Goal: Information Seeking & Learning: Learn about a topic

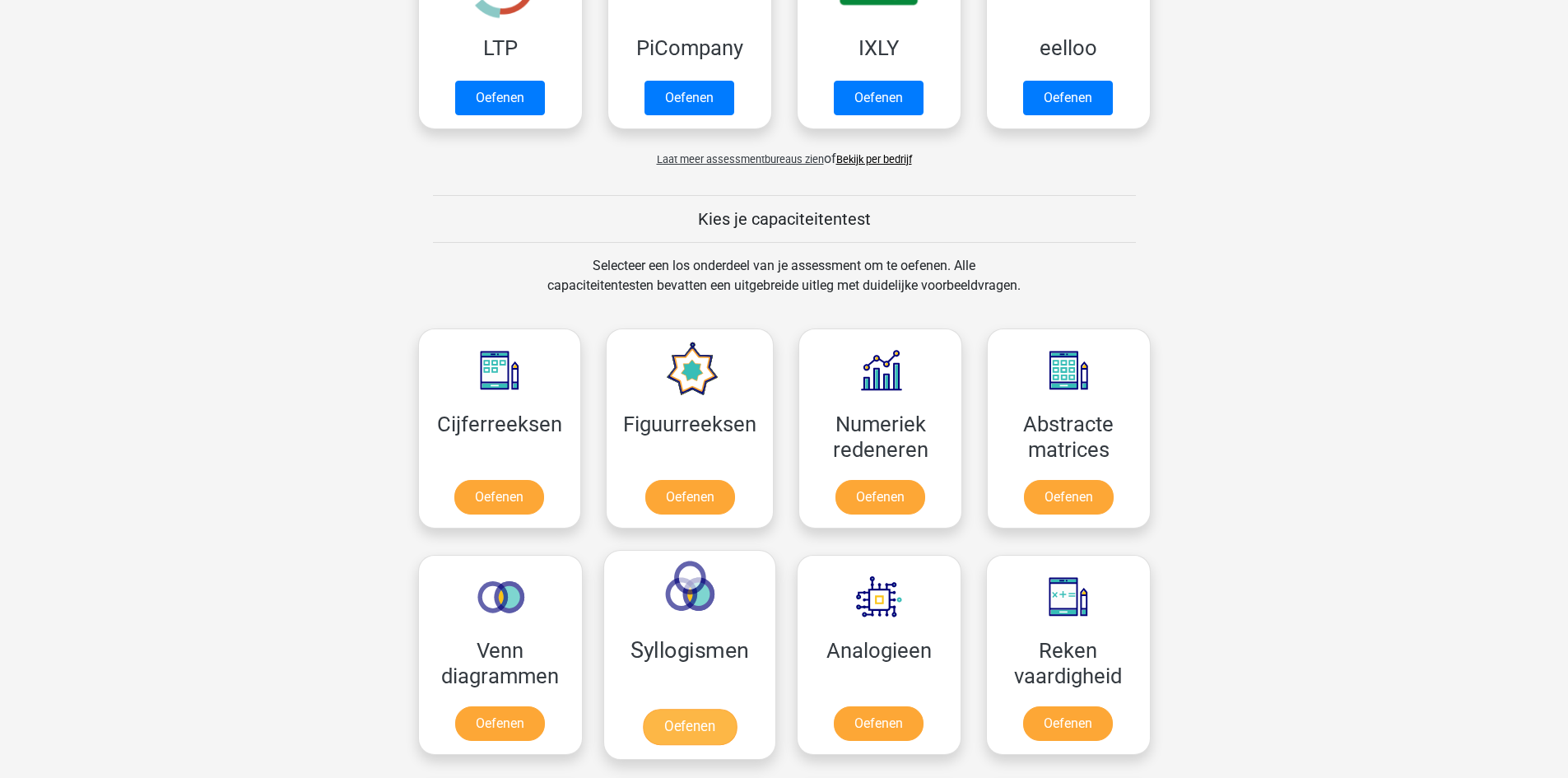
scroll to position [576, 0]
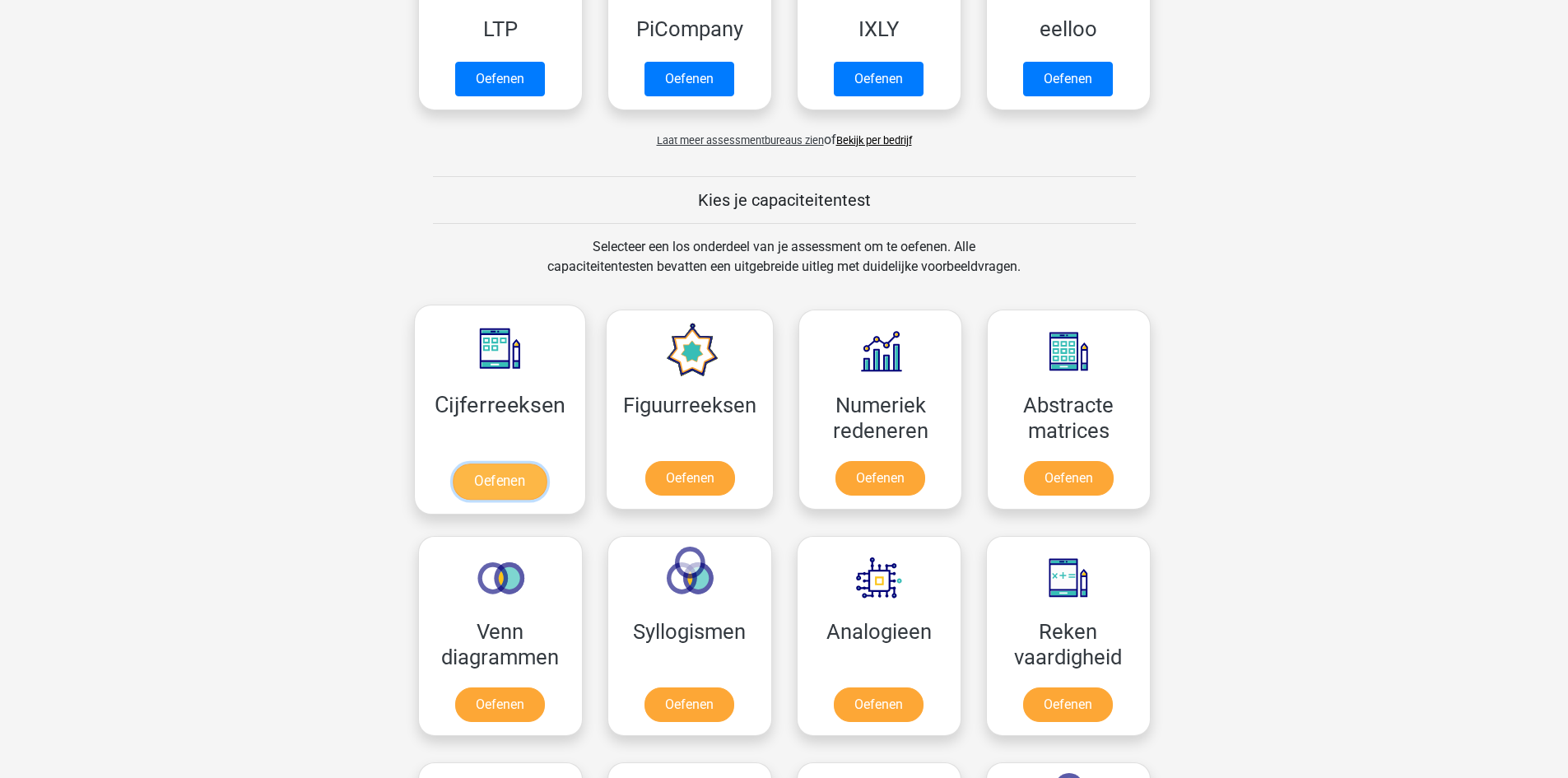
click at [493, 482] on link "Oefenen" at bounding box center [500, 481] width 94 height 36
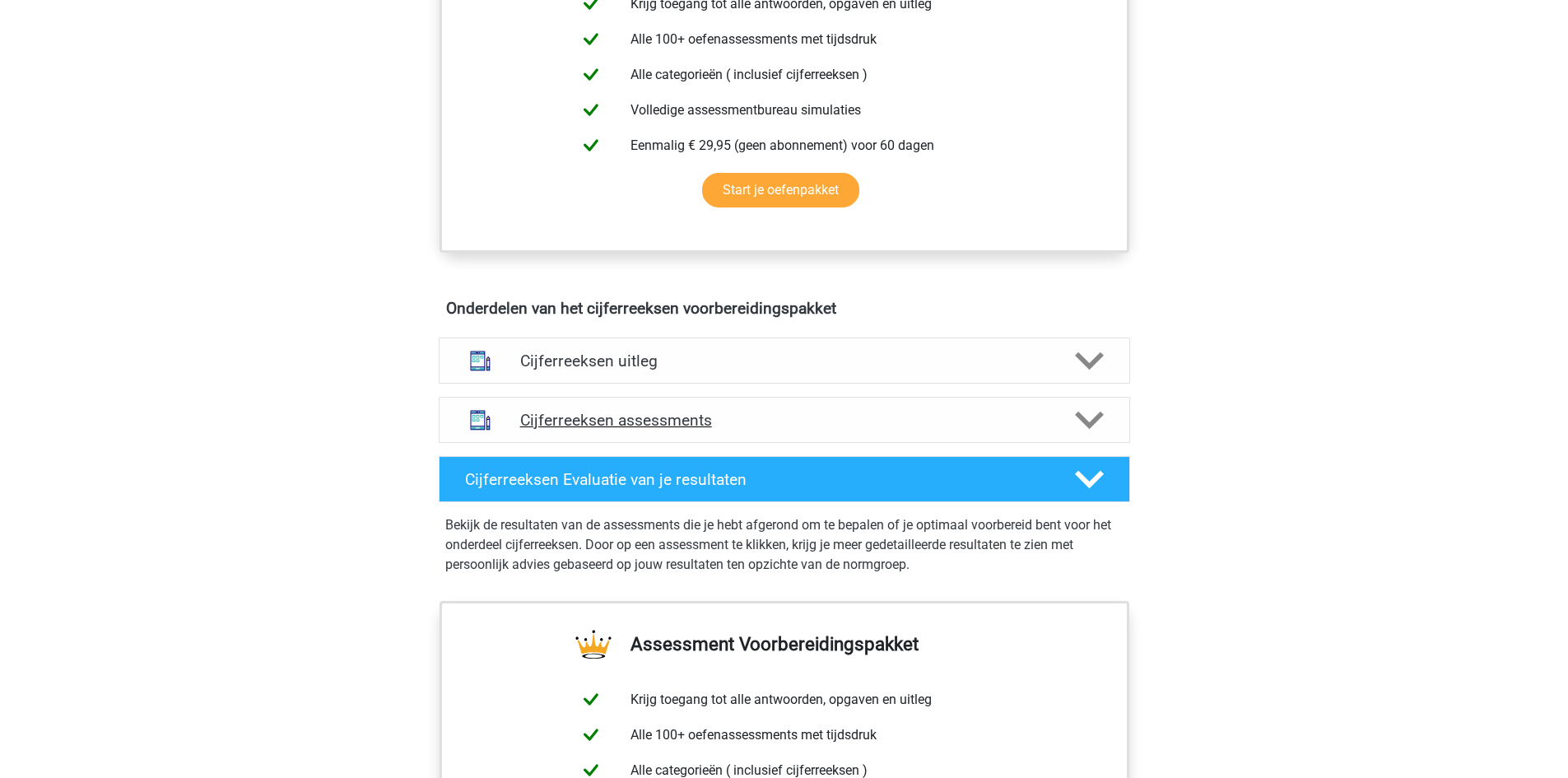
scroll to position [740, 0]
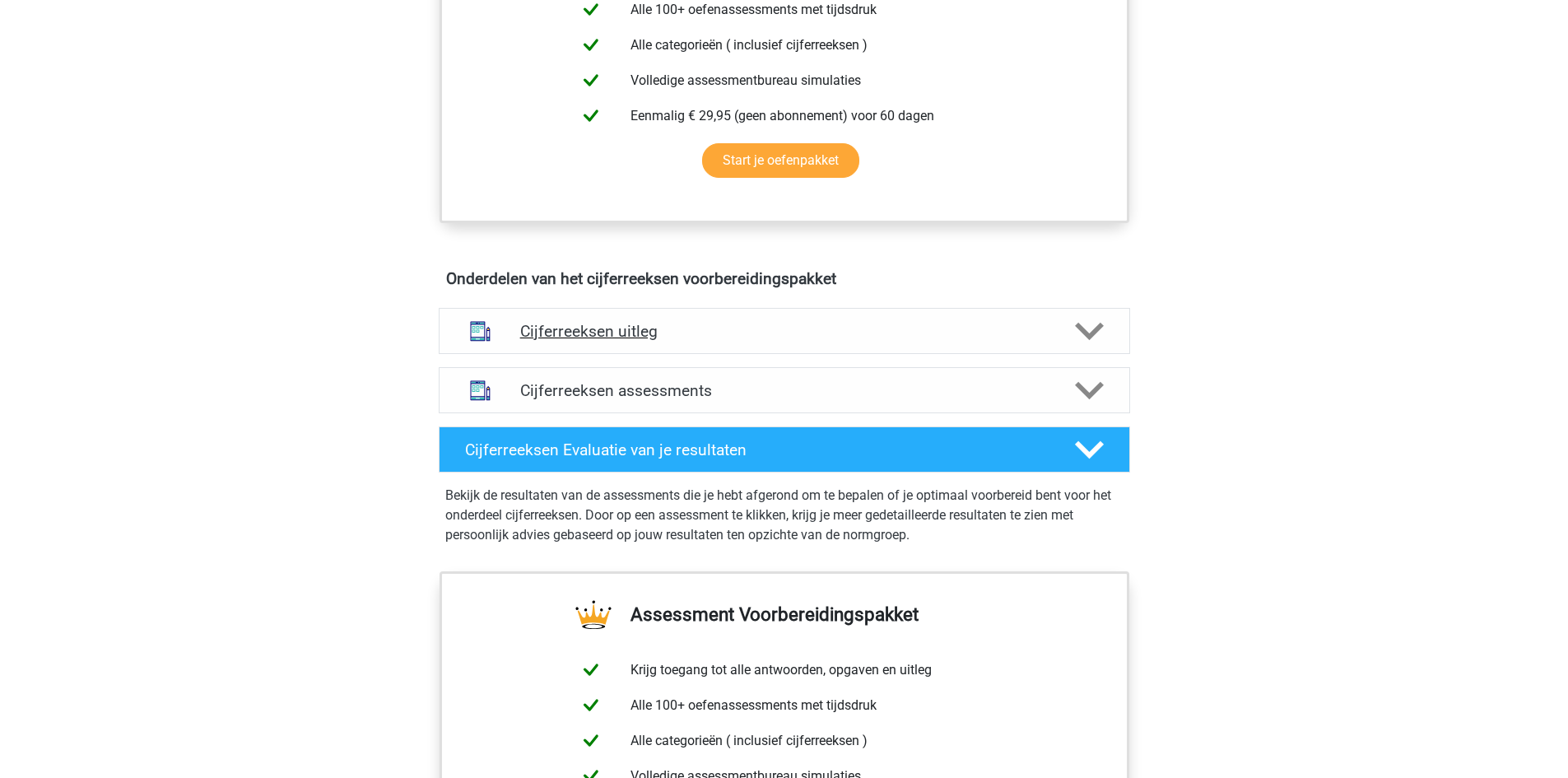
click at [721, 341] on h4 "Cijferreeksen uitleg" at bounding box center [785, 331] width 529 height 19
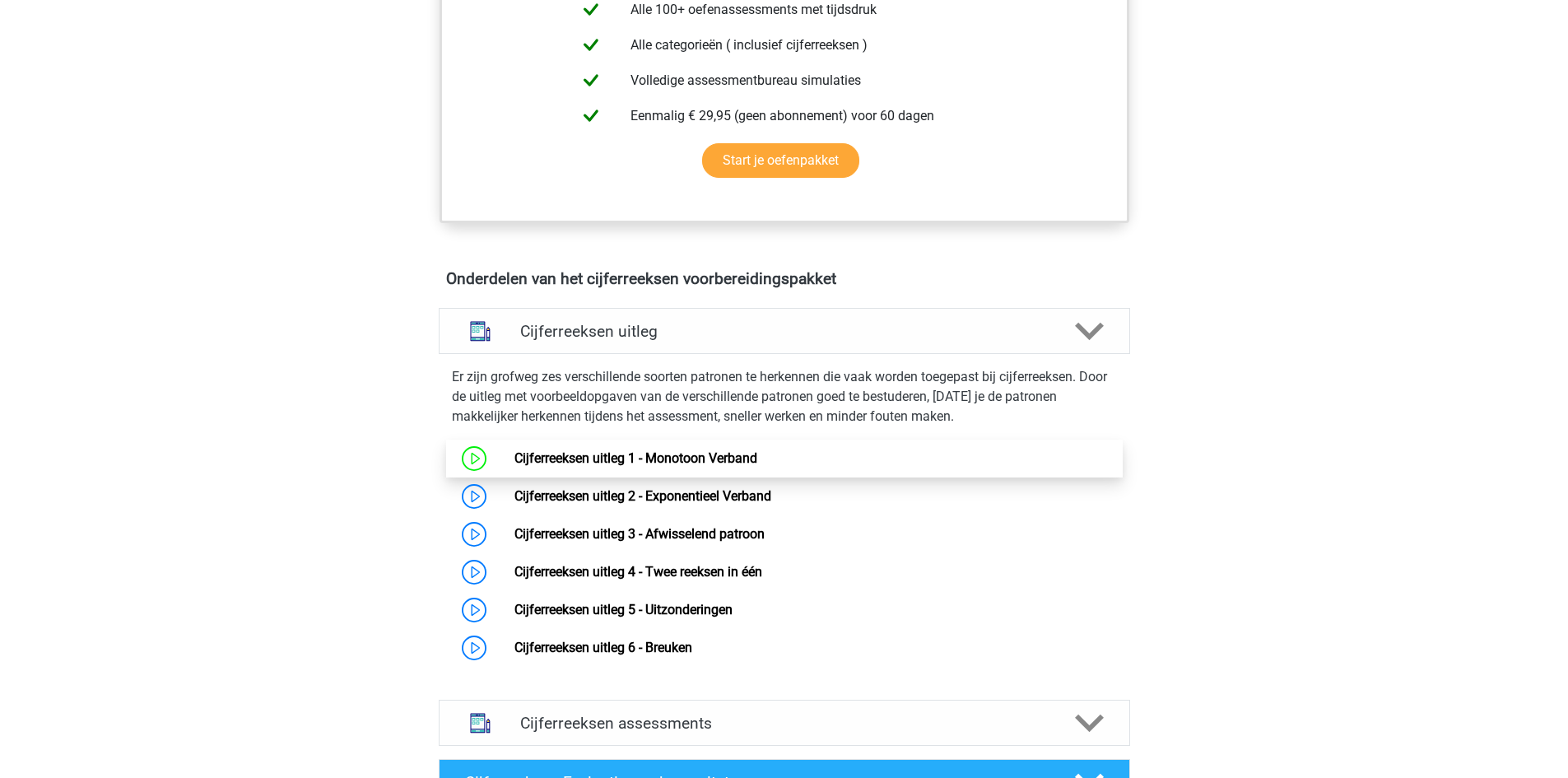
click at [692, 466] on link "Cijferreeksen uitleg 1 - Monotoon Verband" at bounding box center [637, 458] width 243 height 16
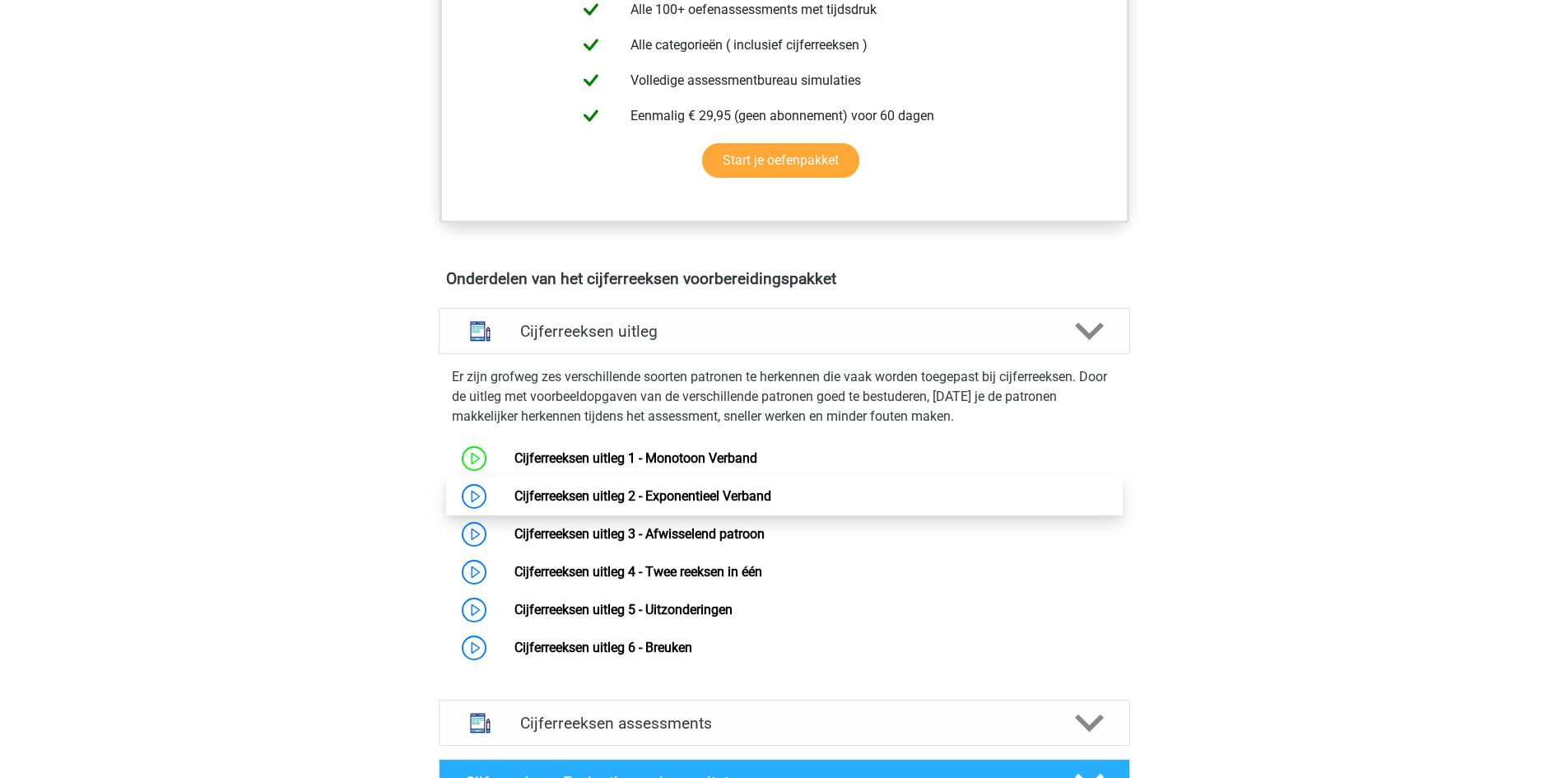
click at [641, 504] on link "Cijferreeksen uitleg 2 - Exponentieel Verband" at bounding box center [643, 495] width 257 height 16
click at [1181, 473] on div "Kies premium Floortje floortjejasmijn11@gmail.com" at bounding box center [784, 492] width 1568 height 2465
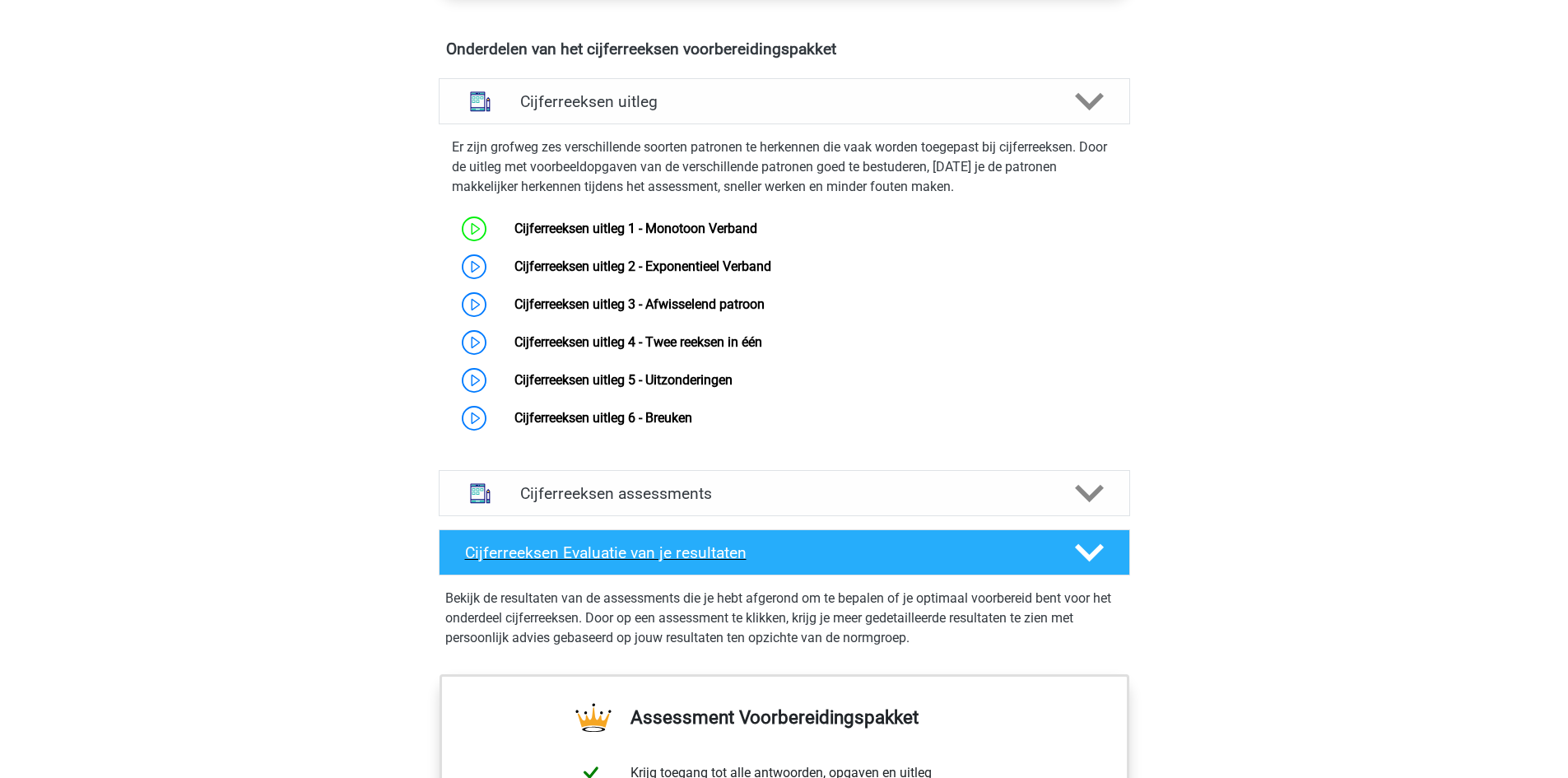
scroll to position [987, 0]
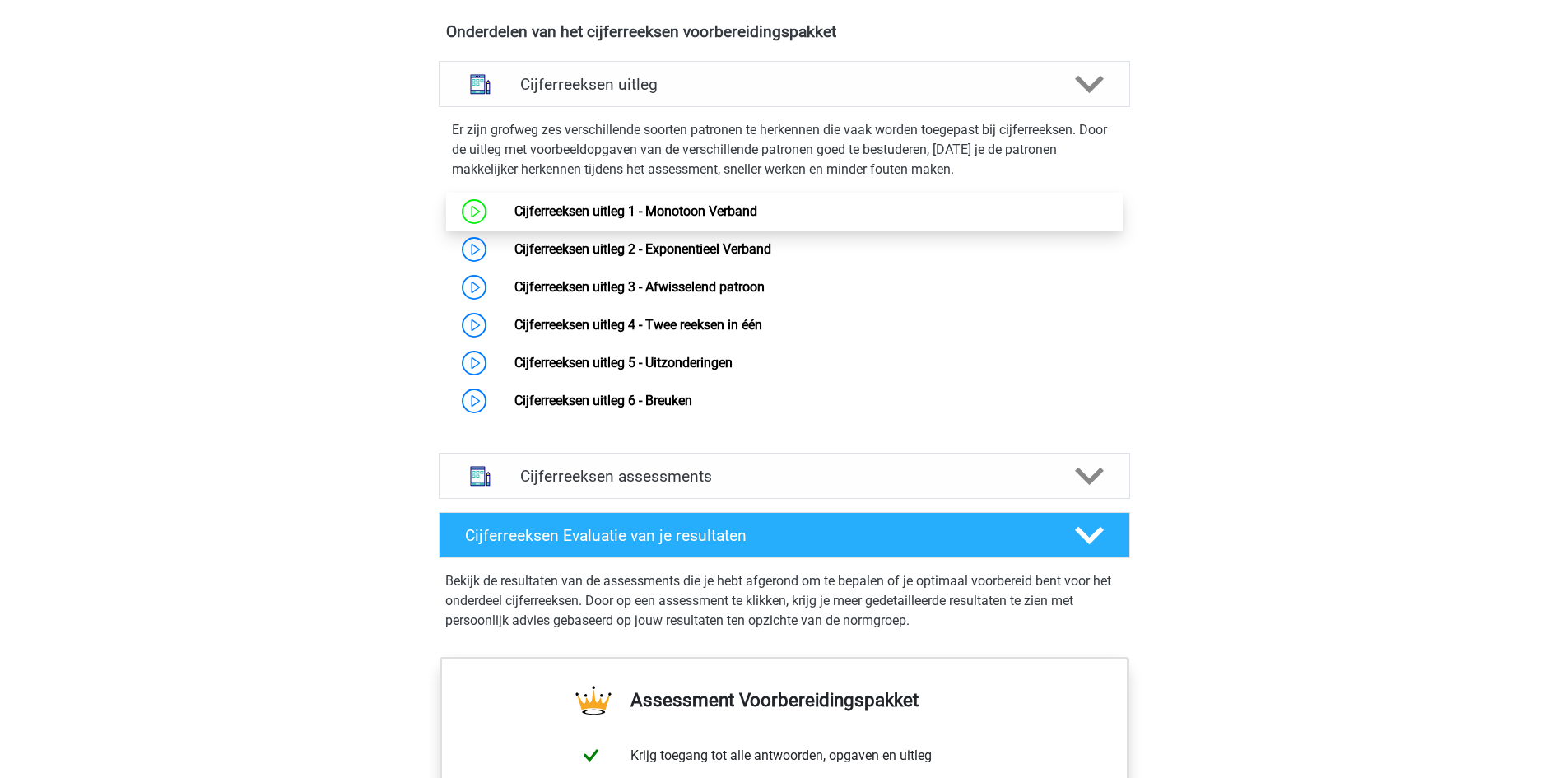
click at [757, 219] on link "Cijferreeksen uitleg 1 - Monotoon Verband" at bounding box center [637, 211] width 243 height 16
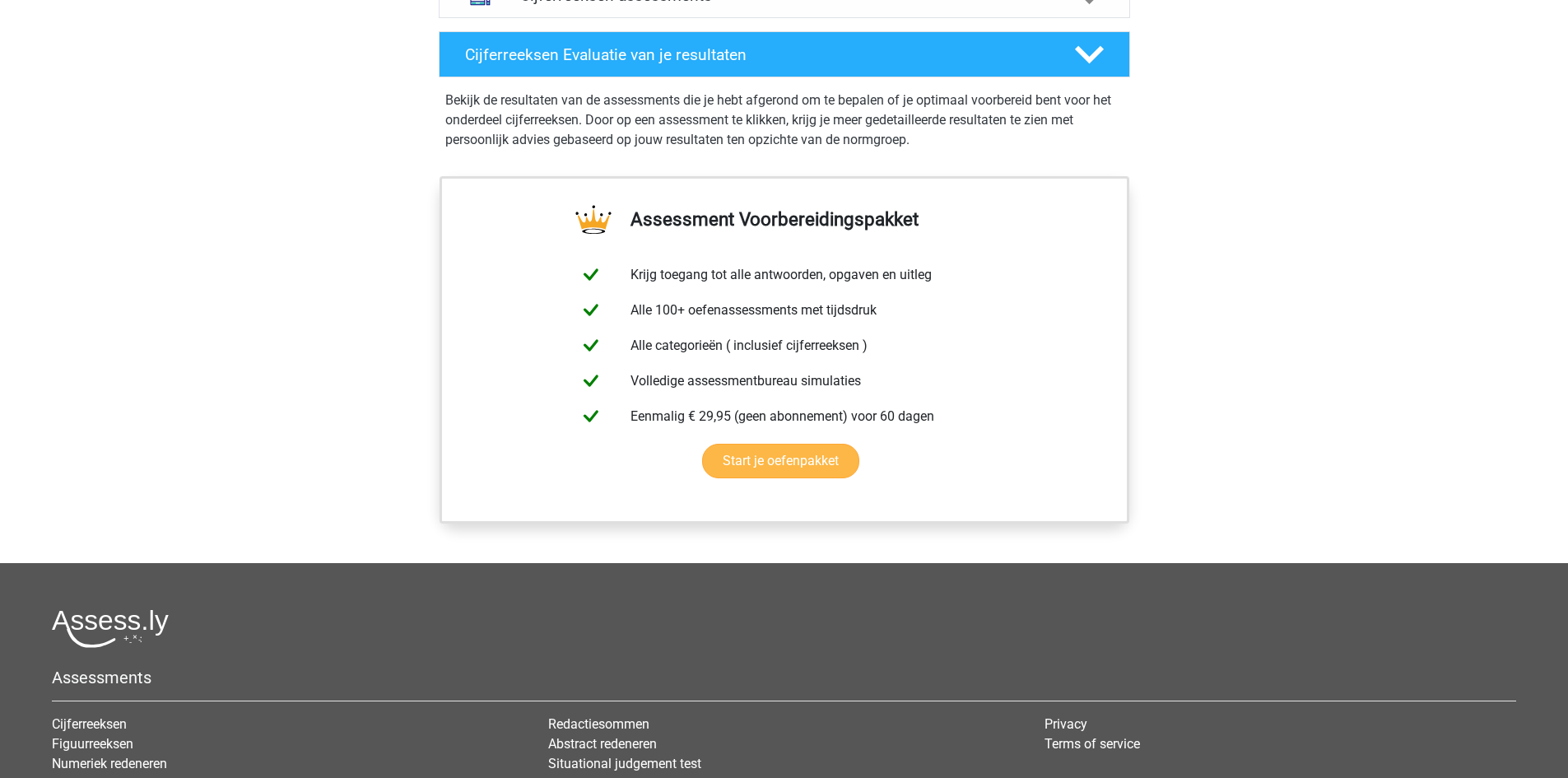
scroll to position [1481, 0]
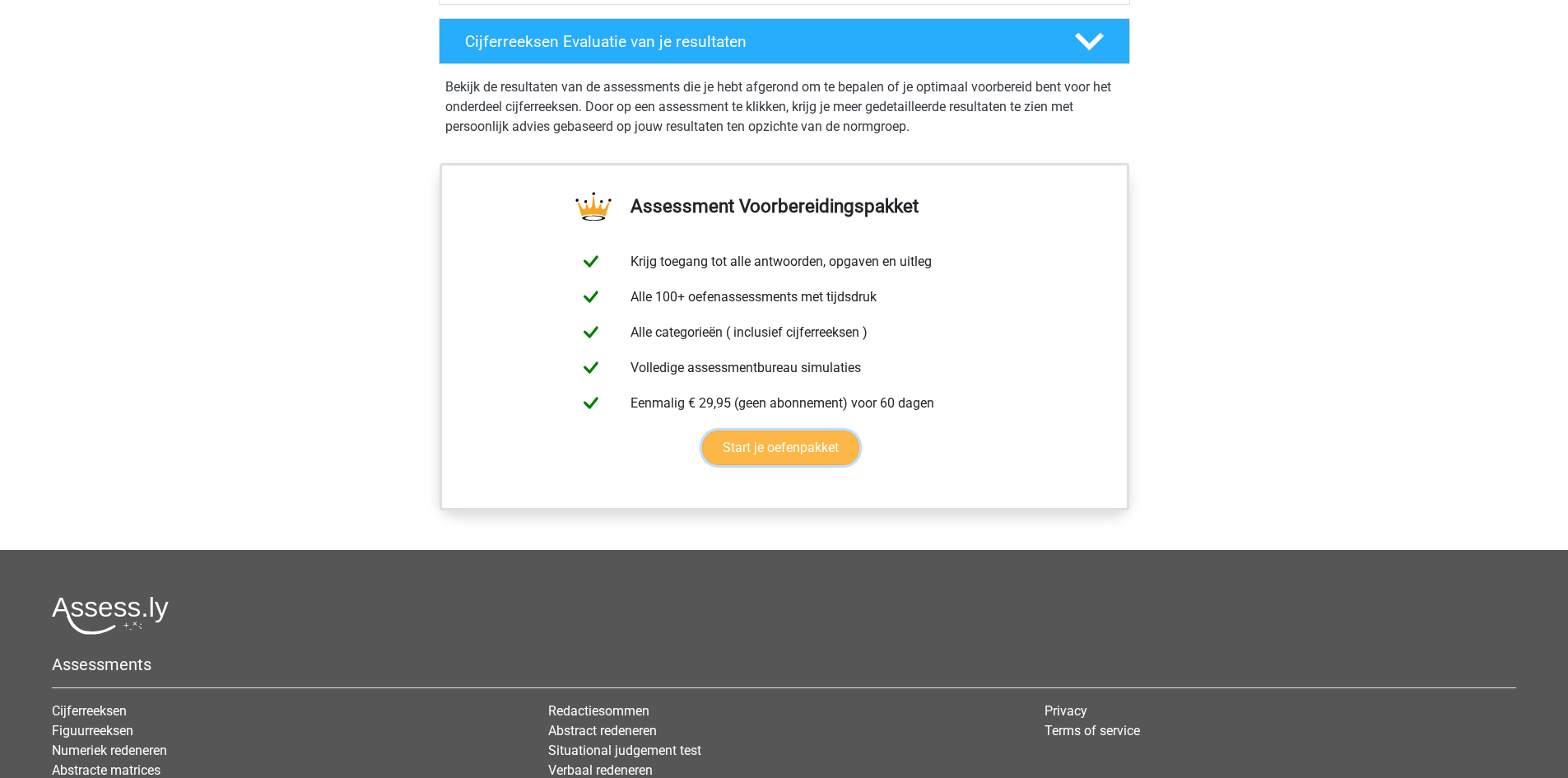
click at [768, 462] on link "Start je oefenpakket" at bounding box center [780, 447] width 158 height 35
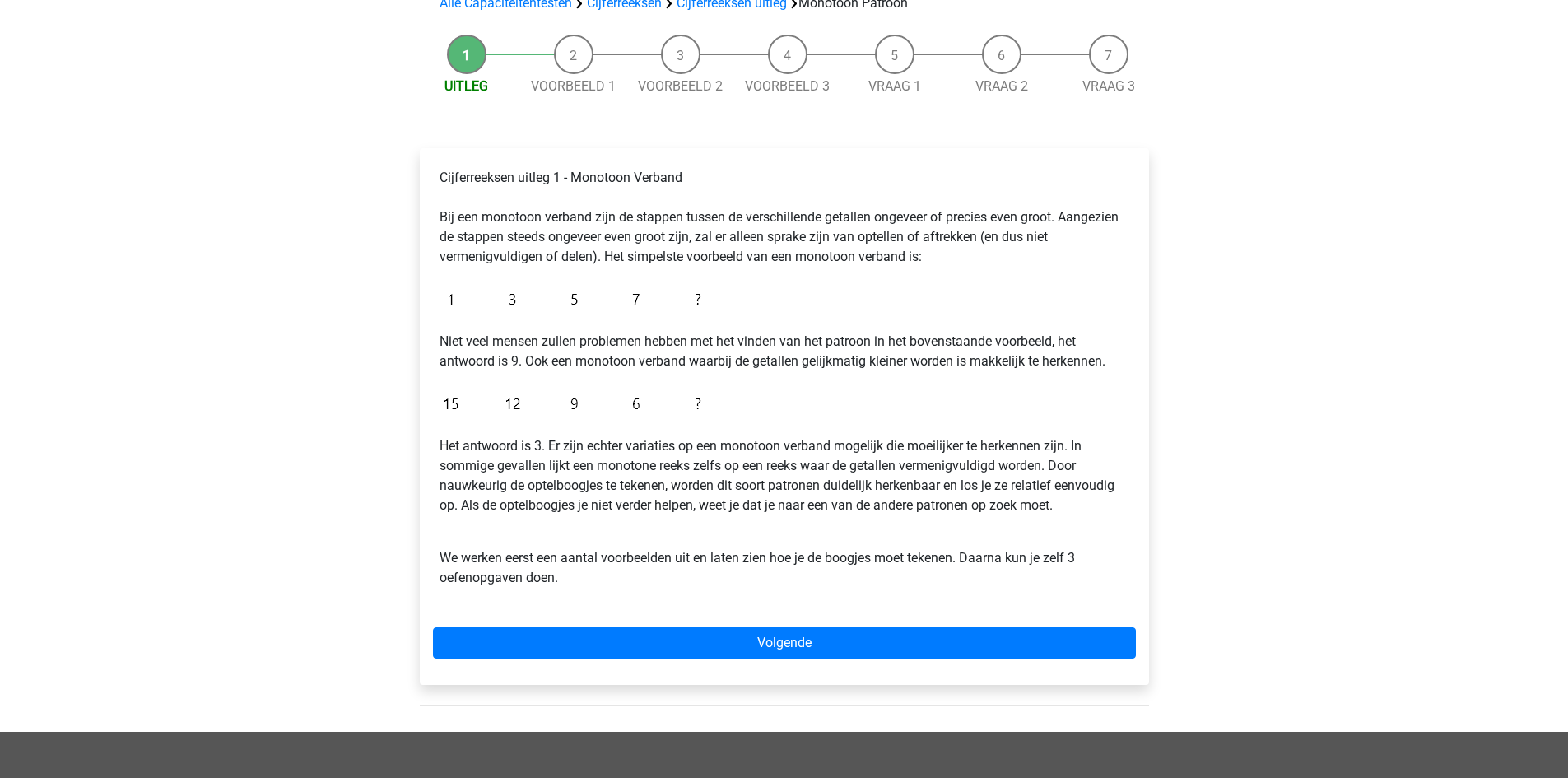
scroll to position [82, 0]
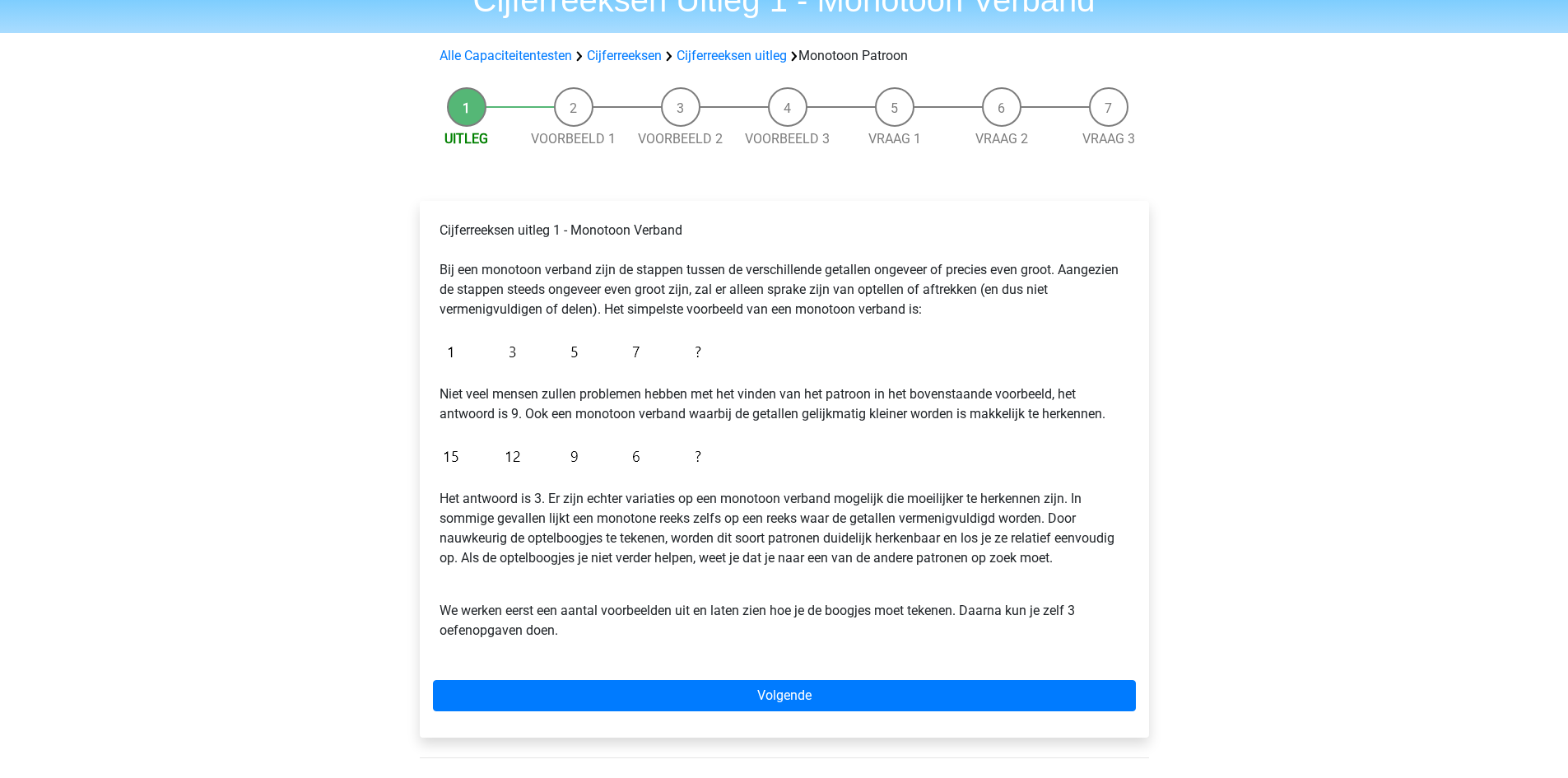
drag, startPoint x: 566, startPoint y: 116, endPoint x: 227, endPoint y: 24, distance: 351.3
click at [567, 112] on li "Voorbeeld 1" at bounding box center [574, 118] width 107 height 62
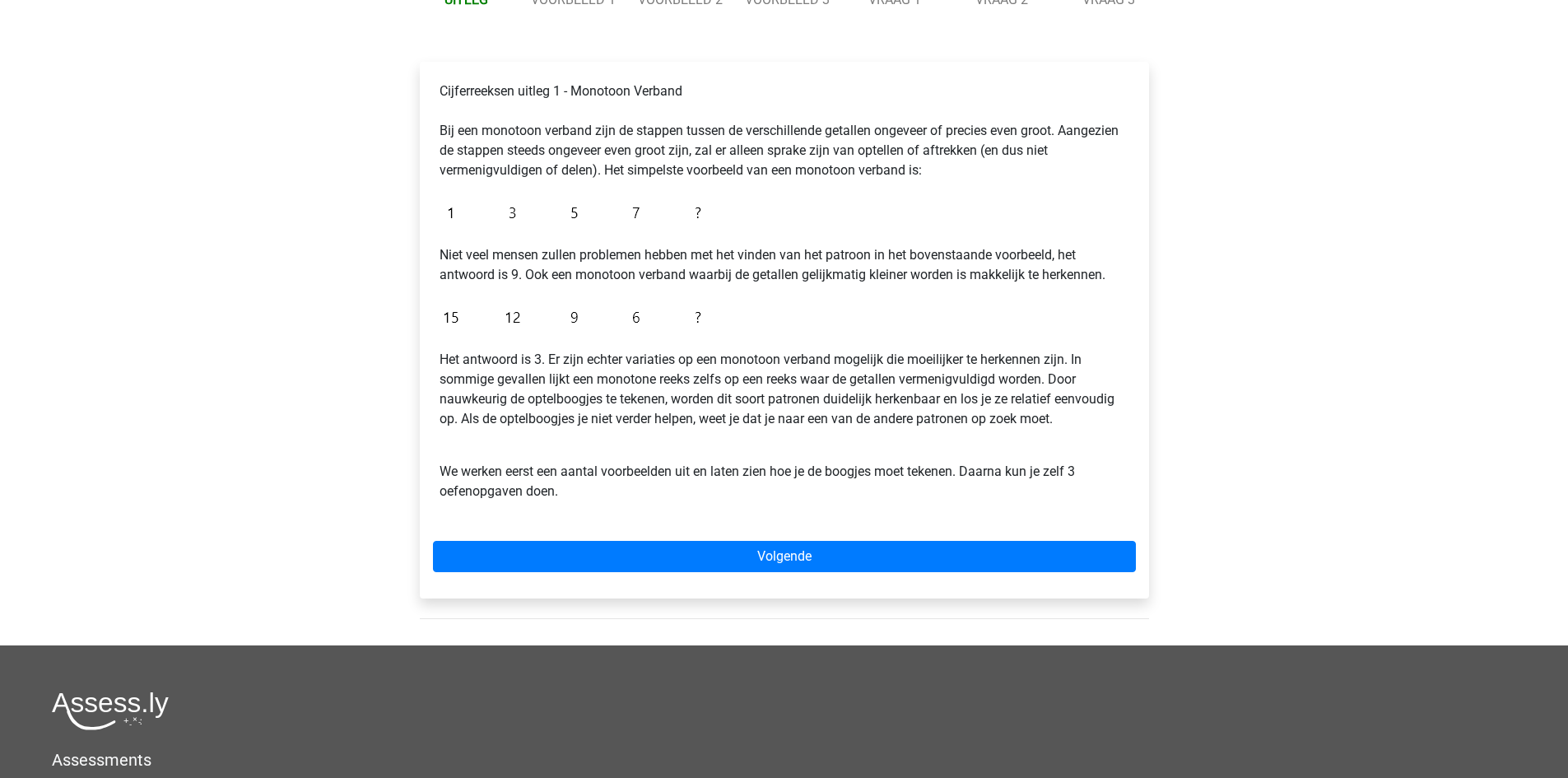
scroll to position [82, 0]
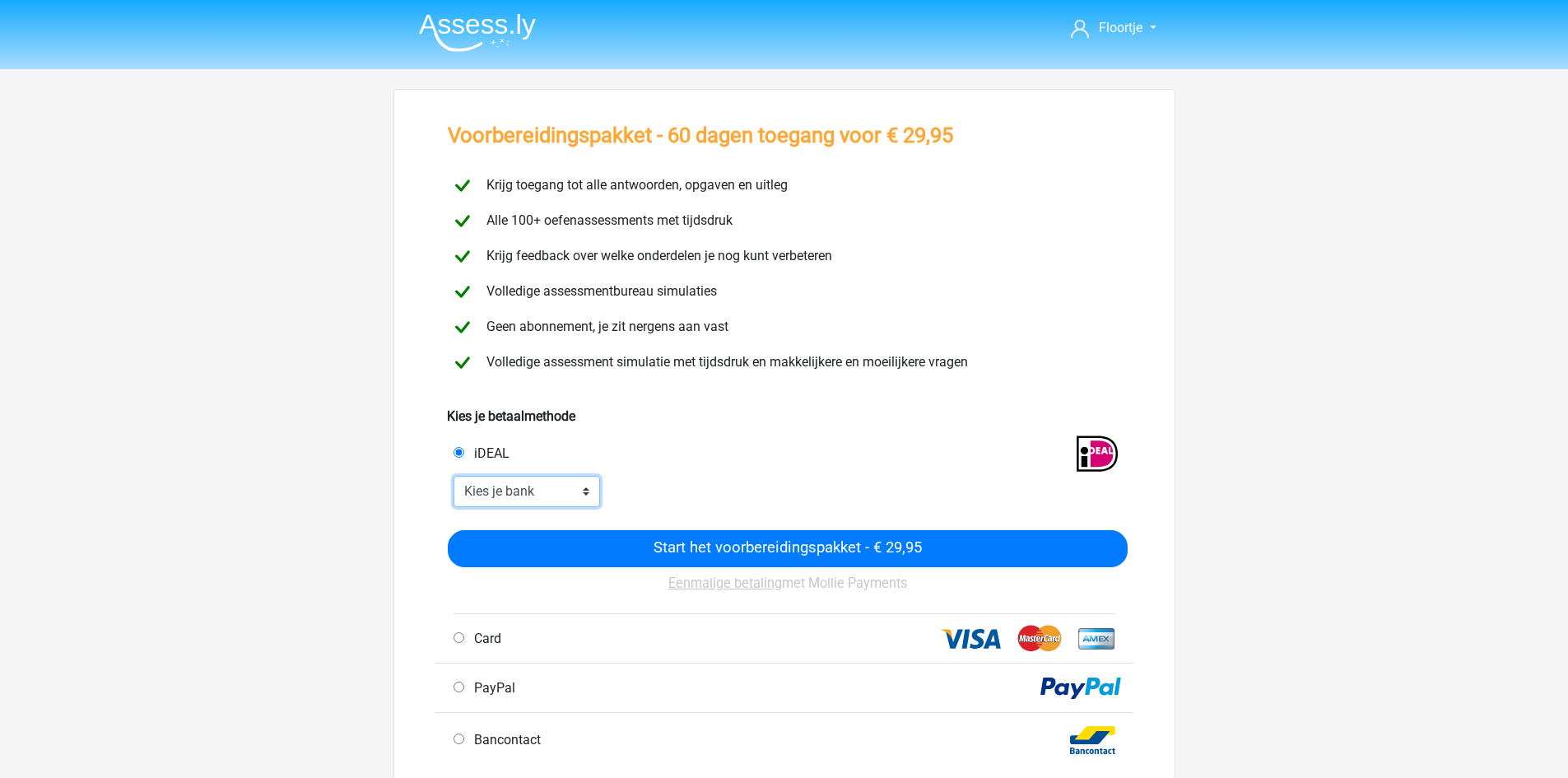
click at [577, 489] on select "Kies je bank ABN AMRO ING Rabobank ASN Bank bunq Knab N26 NN Regiobank Revolut …" at bounding box center [527, 492] width 147 height 31
select select "ideal_INGBNL2A"
click at [453, 476] on select "Kies je bank ABN AMRO ING Rabobank ASN Bank bunq Knab N26 NN Regiobank Revolut …" at bounding box center [527, 492] width 147 height 31
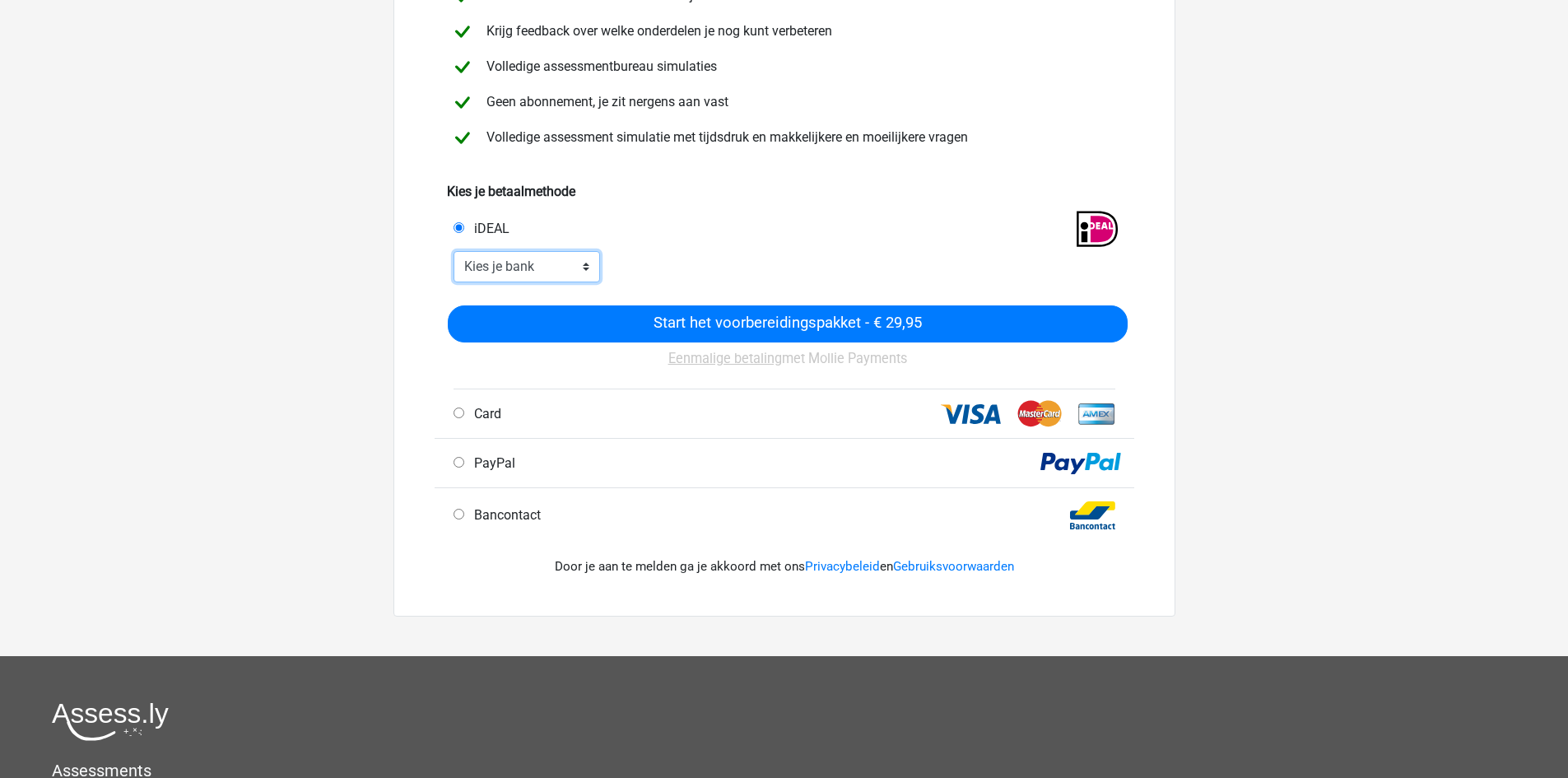
scroll to position [247, 0]
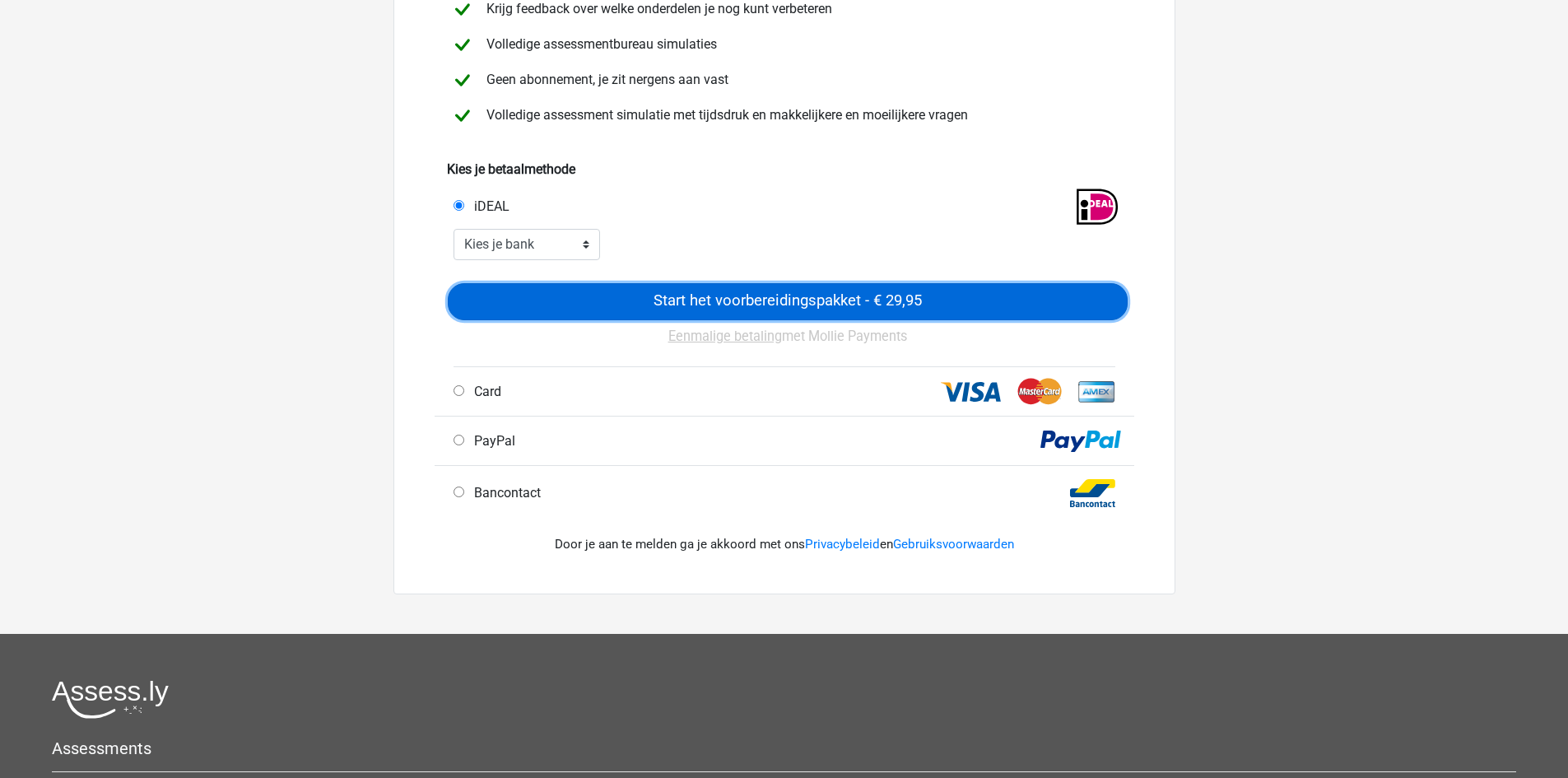
click at [966, 308] on input "Start het voorbereidingspakket - € 29,95" at bounding box center [788, 301] width 680 height 37
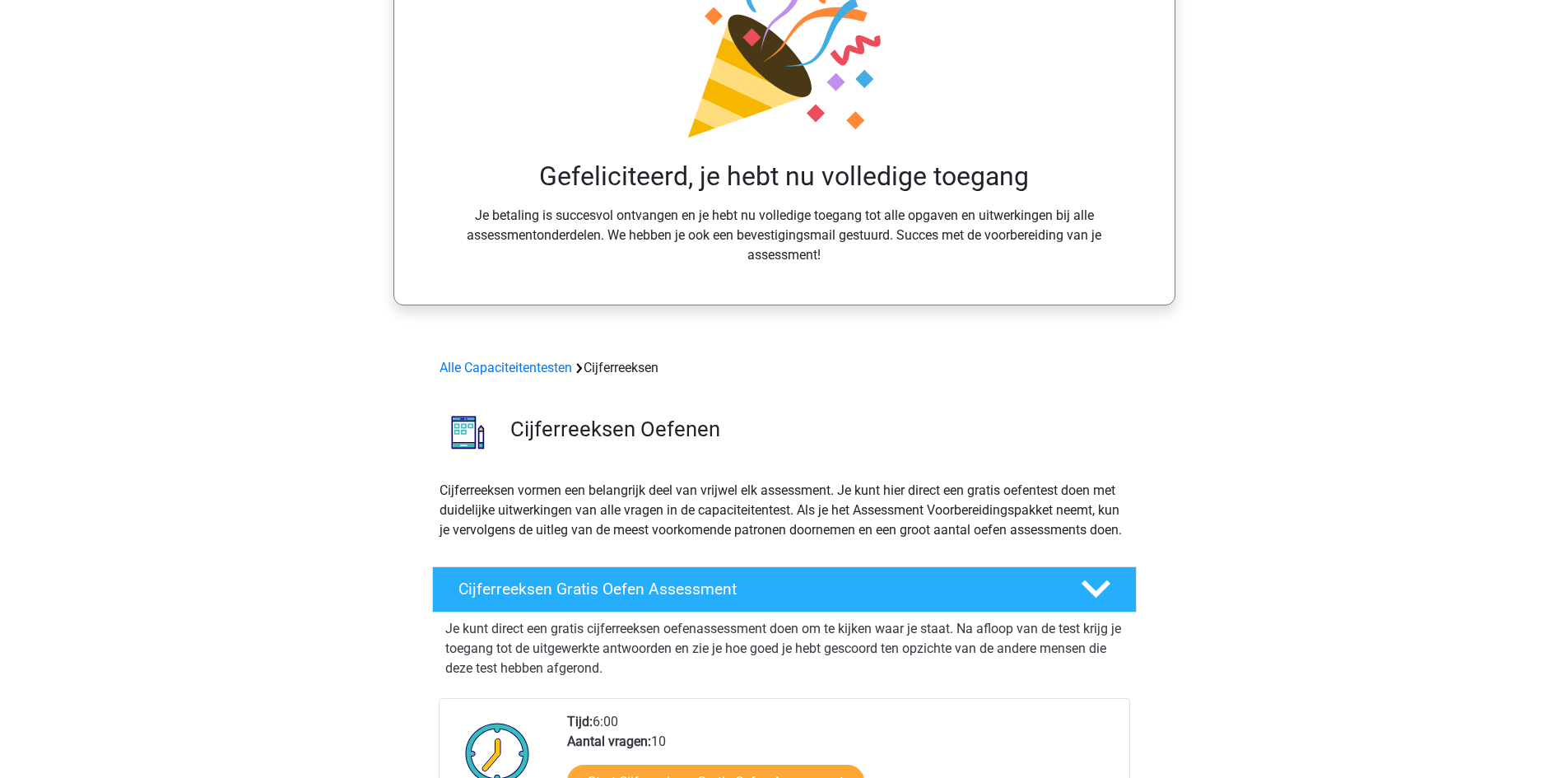
scroll to position [165, 0]
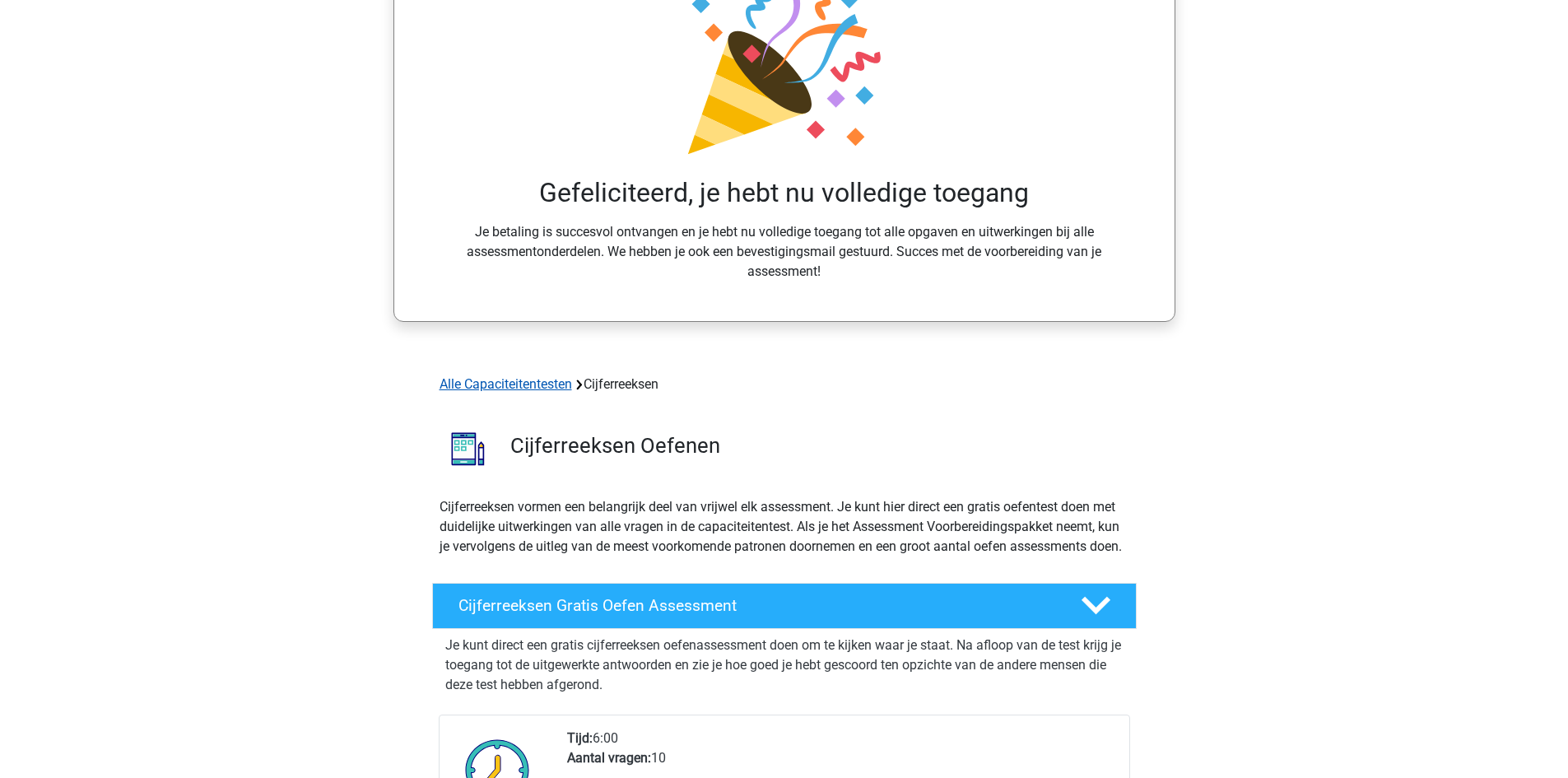
click at [532, 383] on link "Alle Capaciteitentesten" at bounding box center [506, 383] width 133 height 16
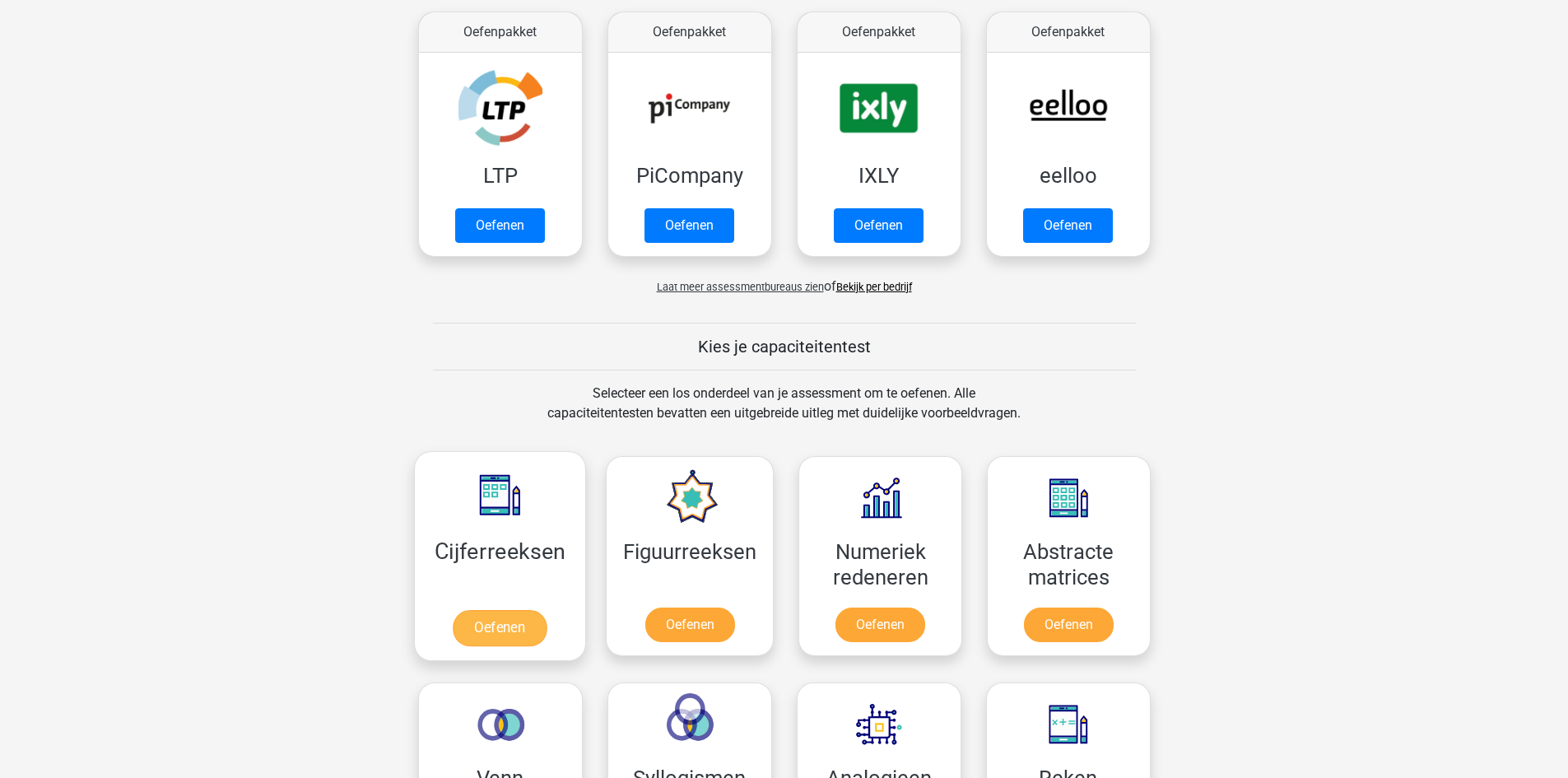
scroll to position [288, 0]
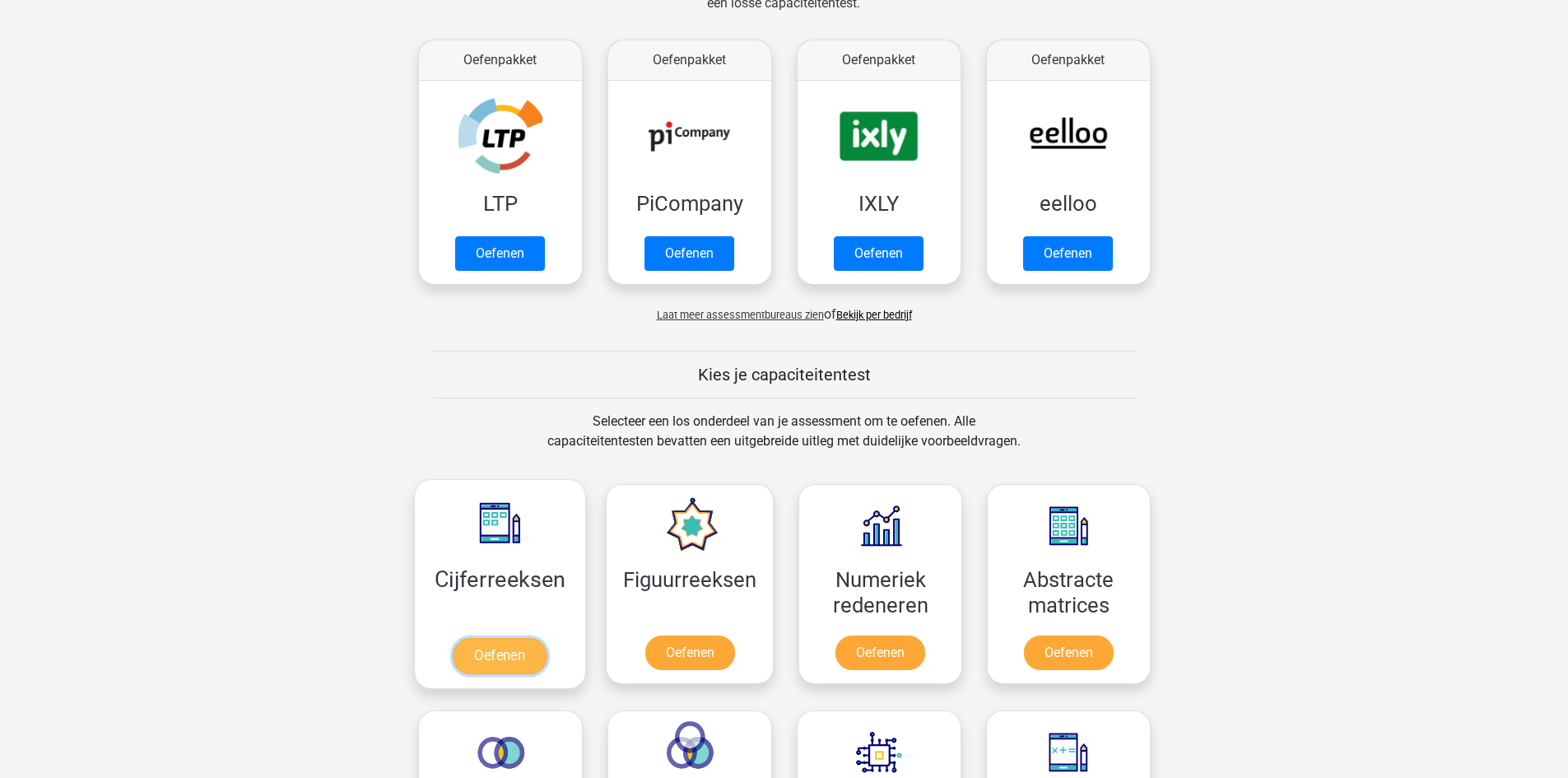
click at [518, 666] on link "Oefenen" at bounding box center [500, 656] width 94 height 36
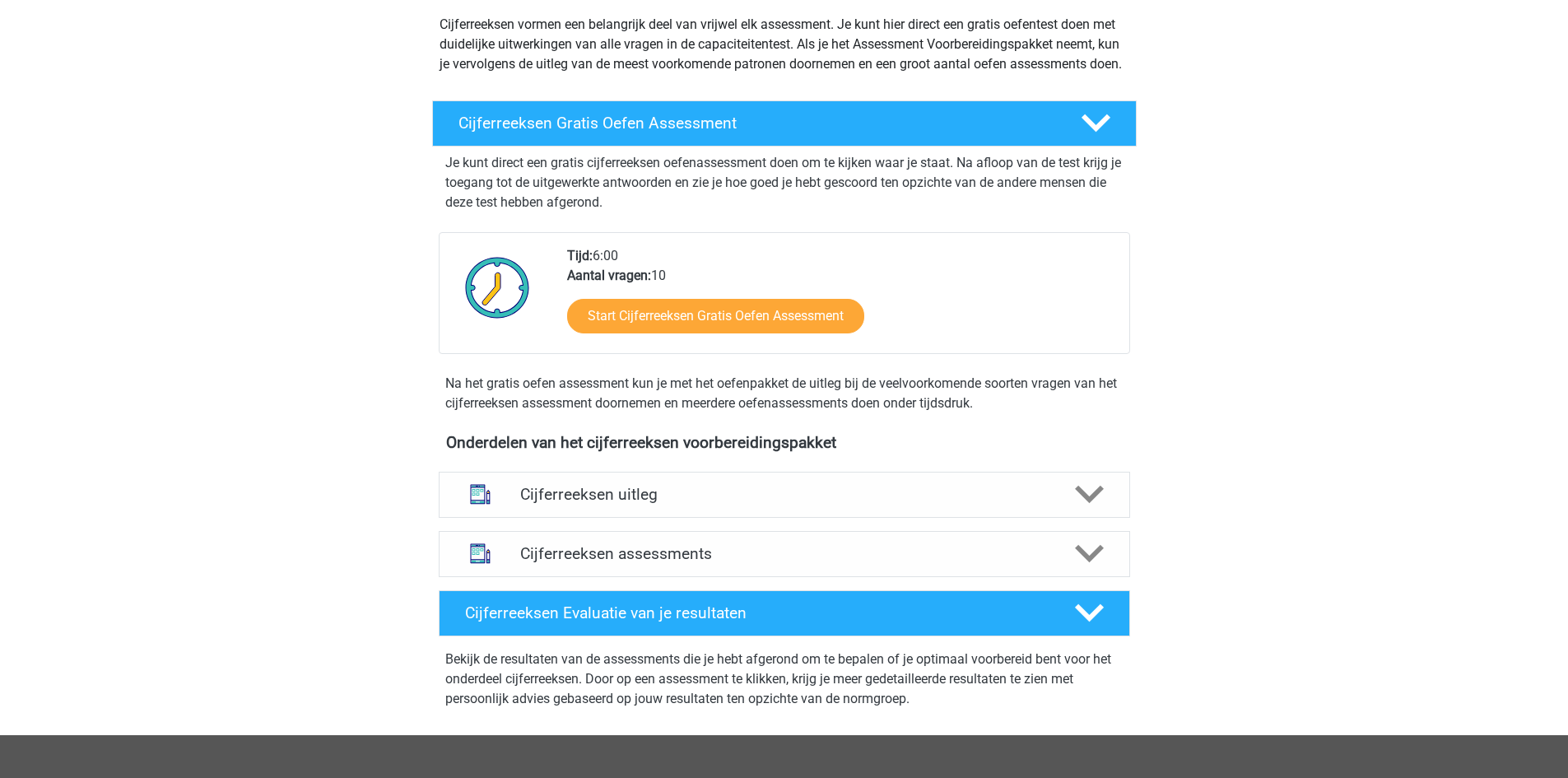
scroll to position [329, 0]
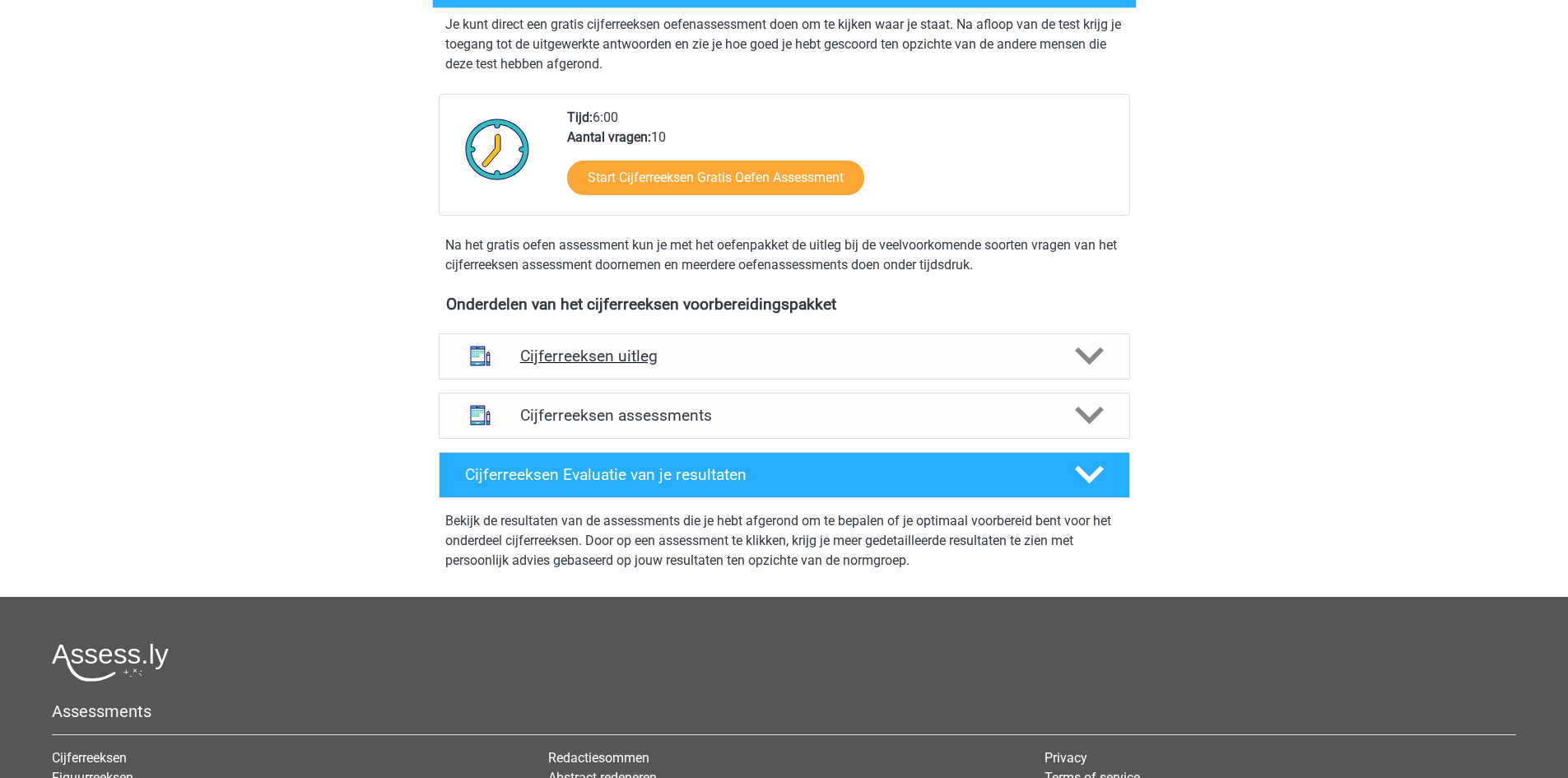
click at [720, 379] on div "Cijferreeksen uitleg" at bounding box center [784, 356] width 692 height 46
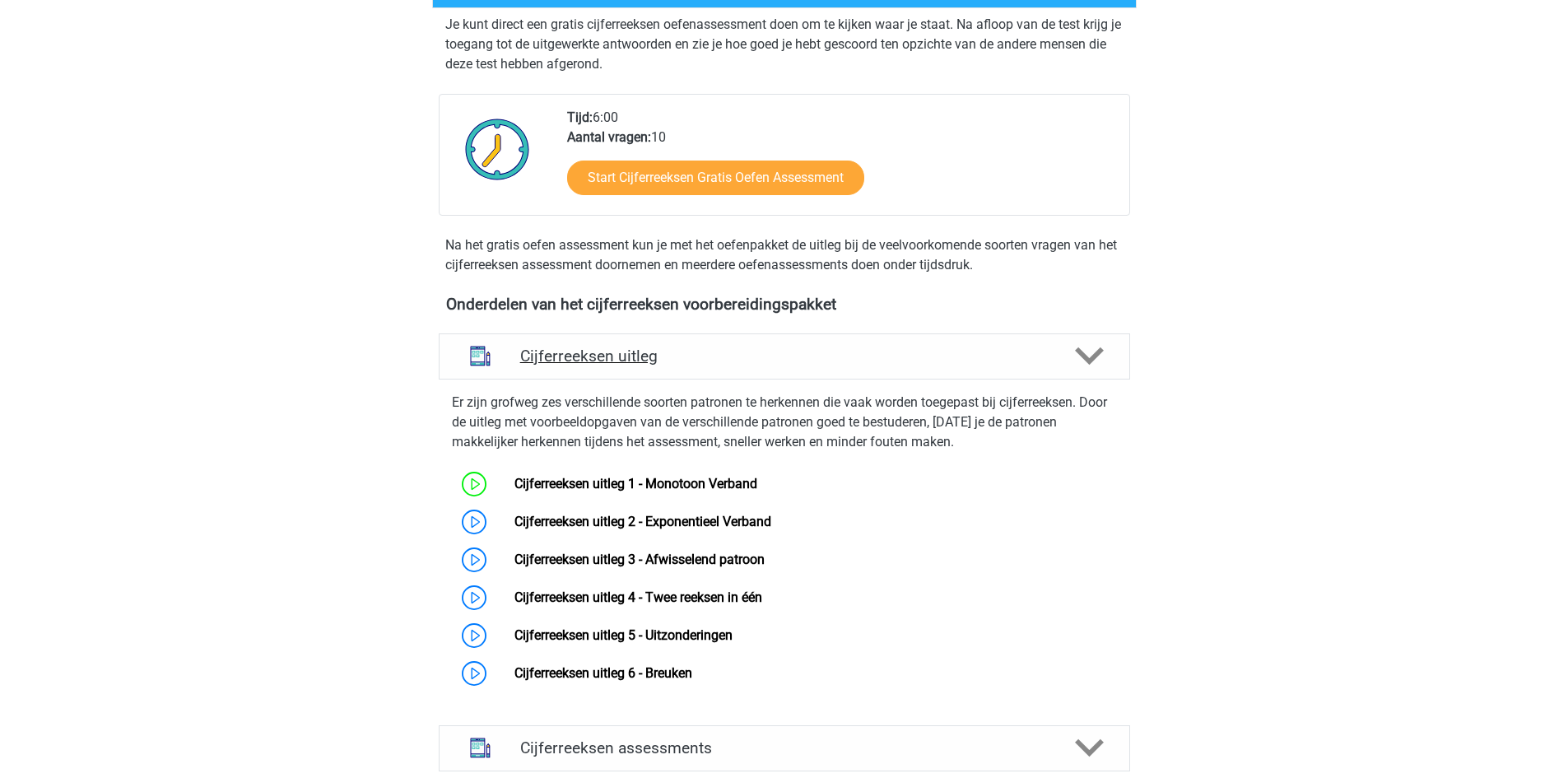
click at [720, 379] on div "Cijferreeksen uitleg" at bounding box center [784, 356] width 692 height 46
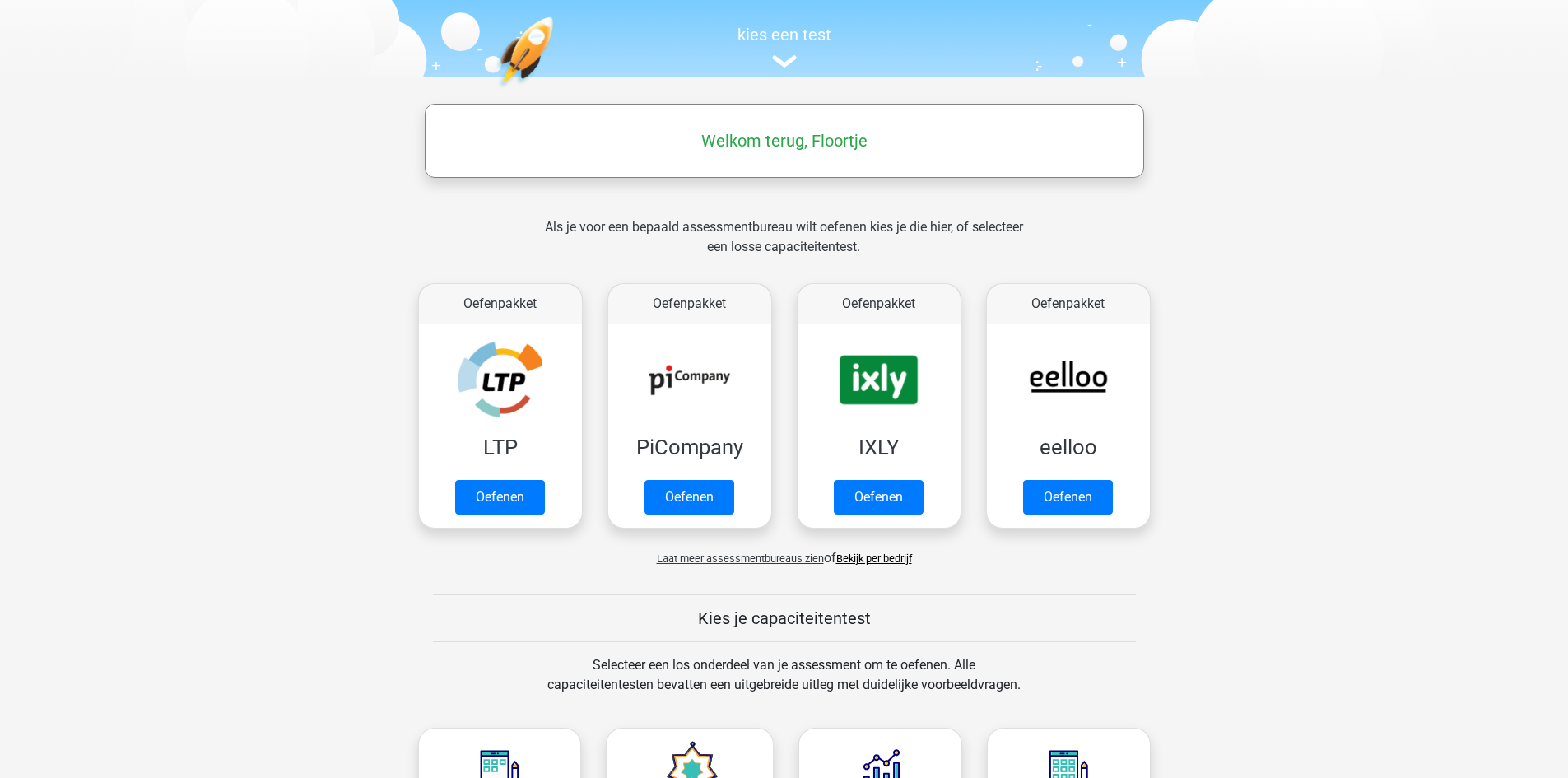
scroll to position [165, 0]
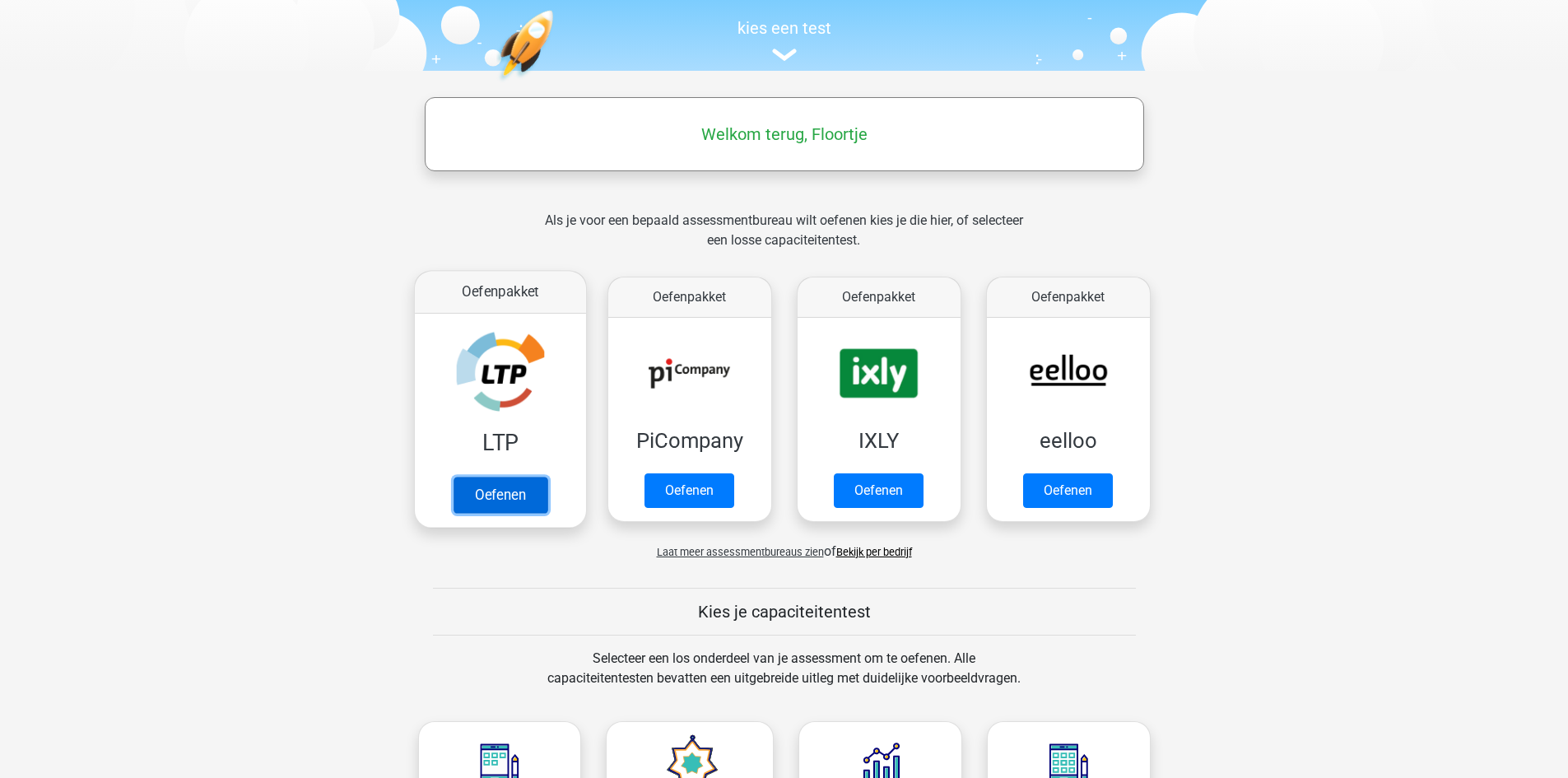
click at [507, 488] on link "Oefenen" at bounding box center [500, 494] width 94 height 36
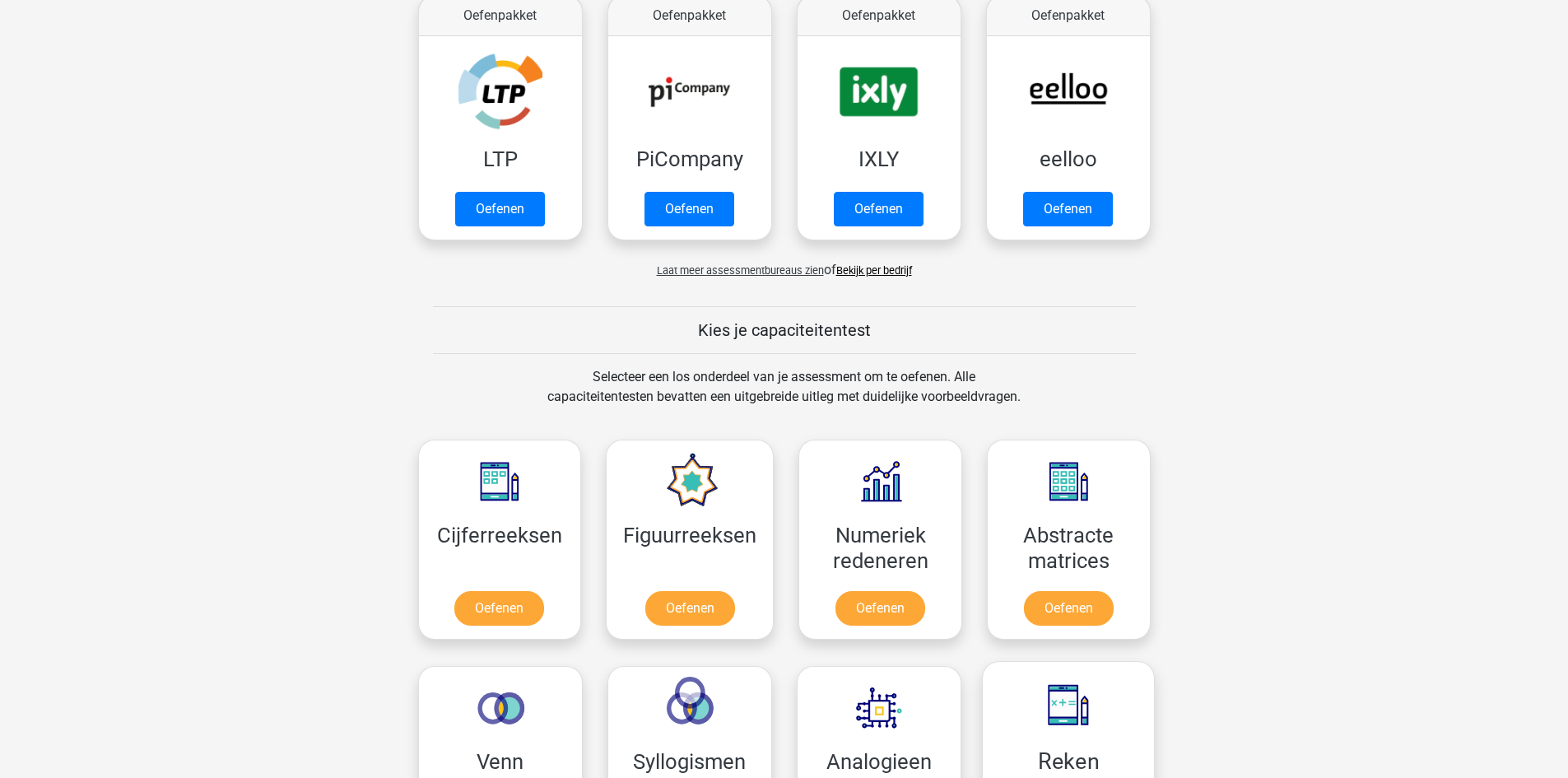
scroll to position [412, 0]
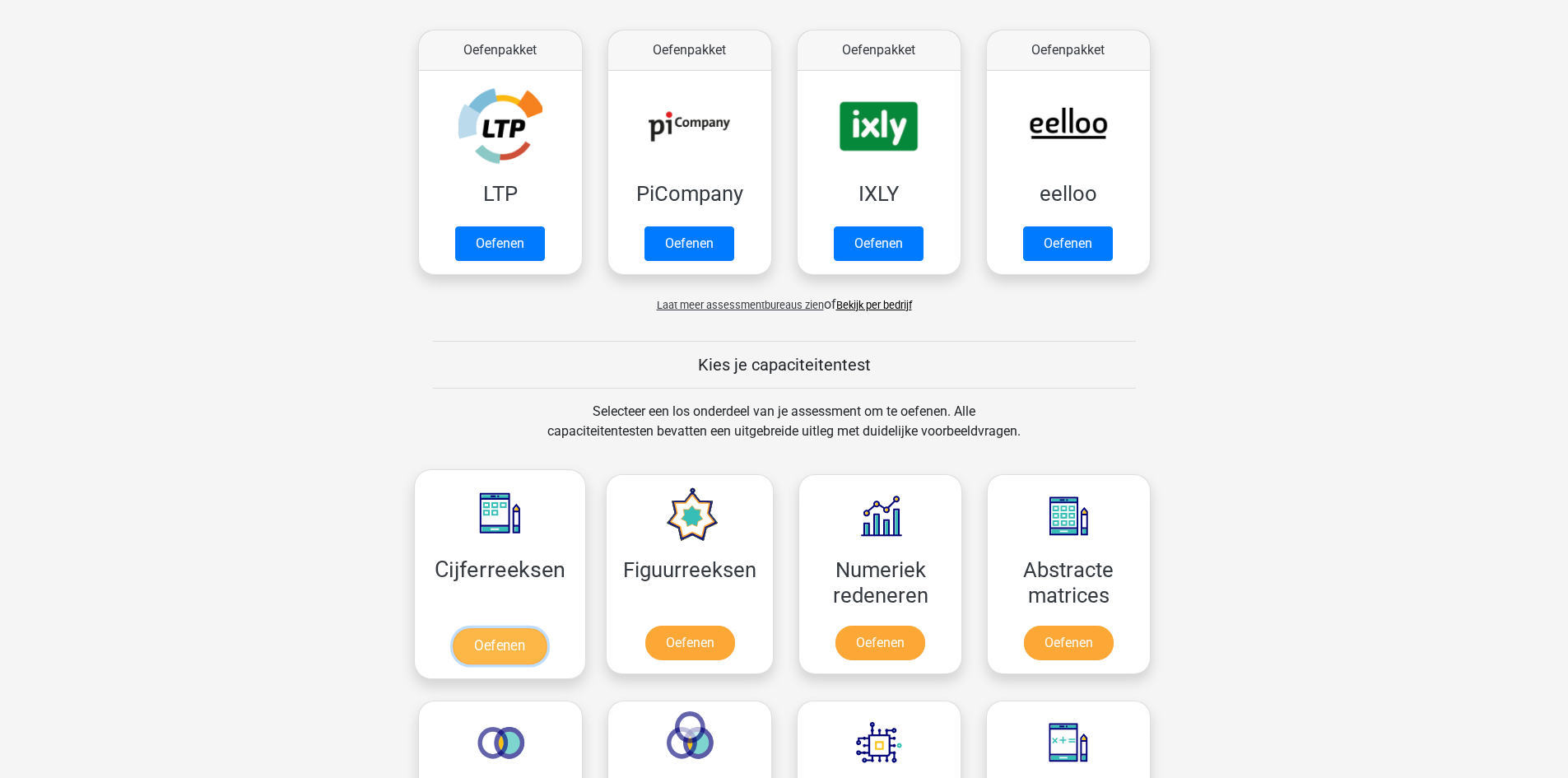
click at [541, 628] on link "Oefenen" at bounding box center [500, 645] width 94 height 36
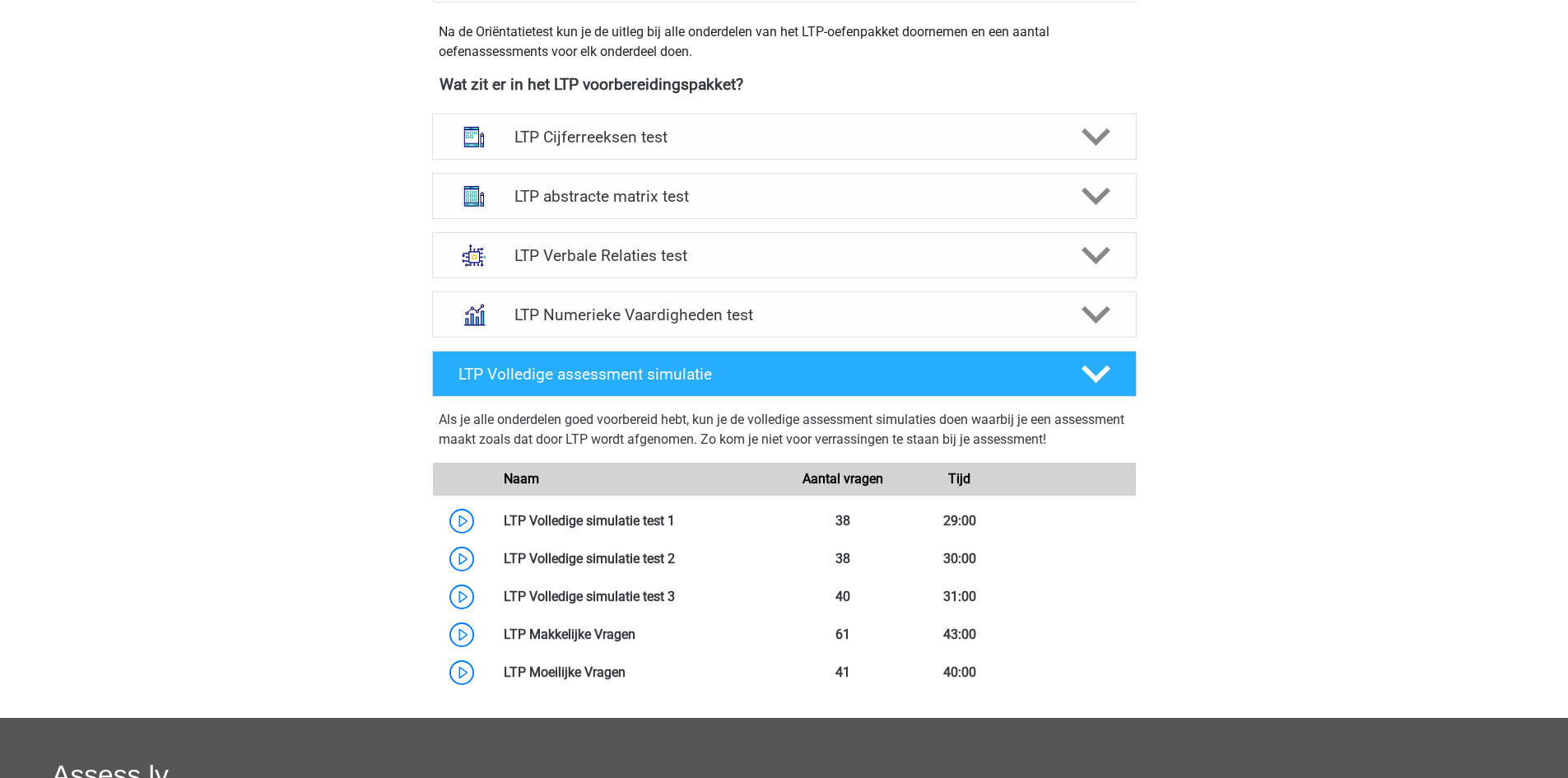
scroll to position [658, 0]
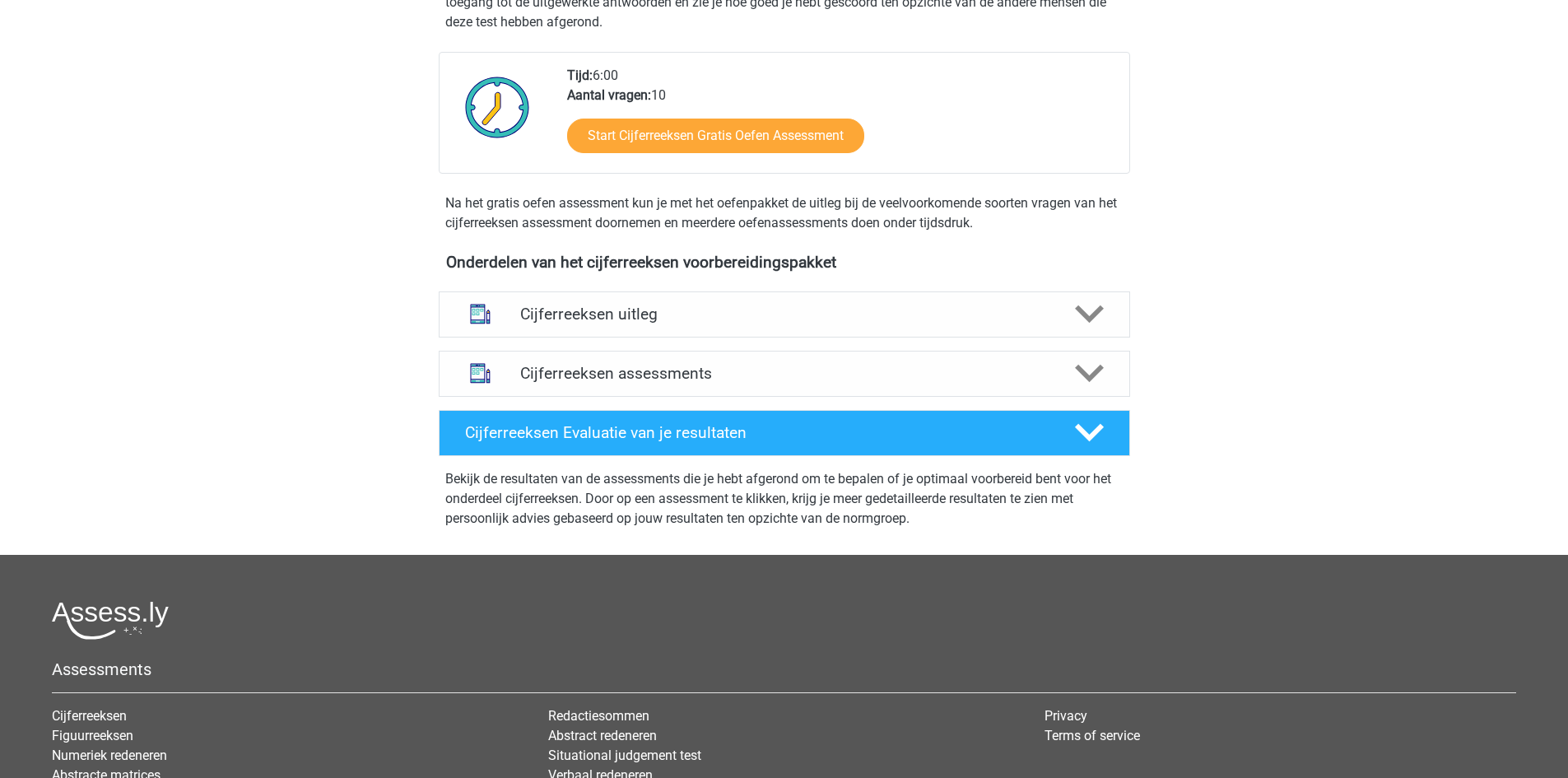
scroll to position [412, 0]
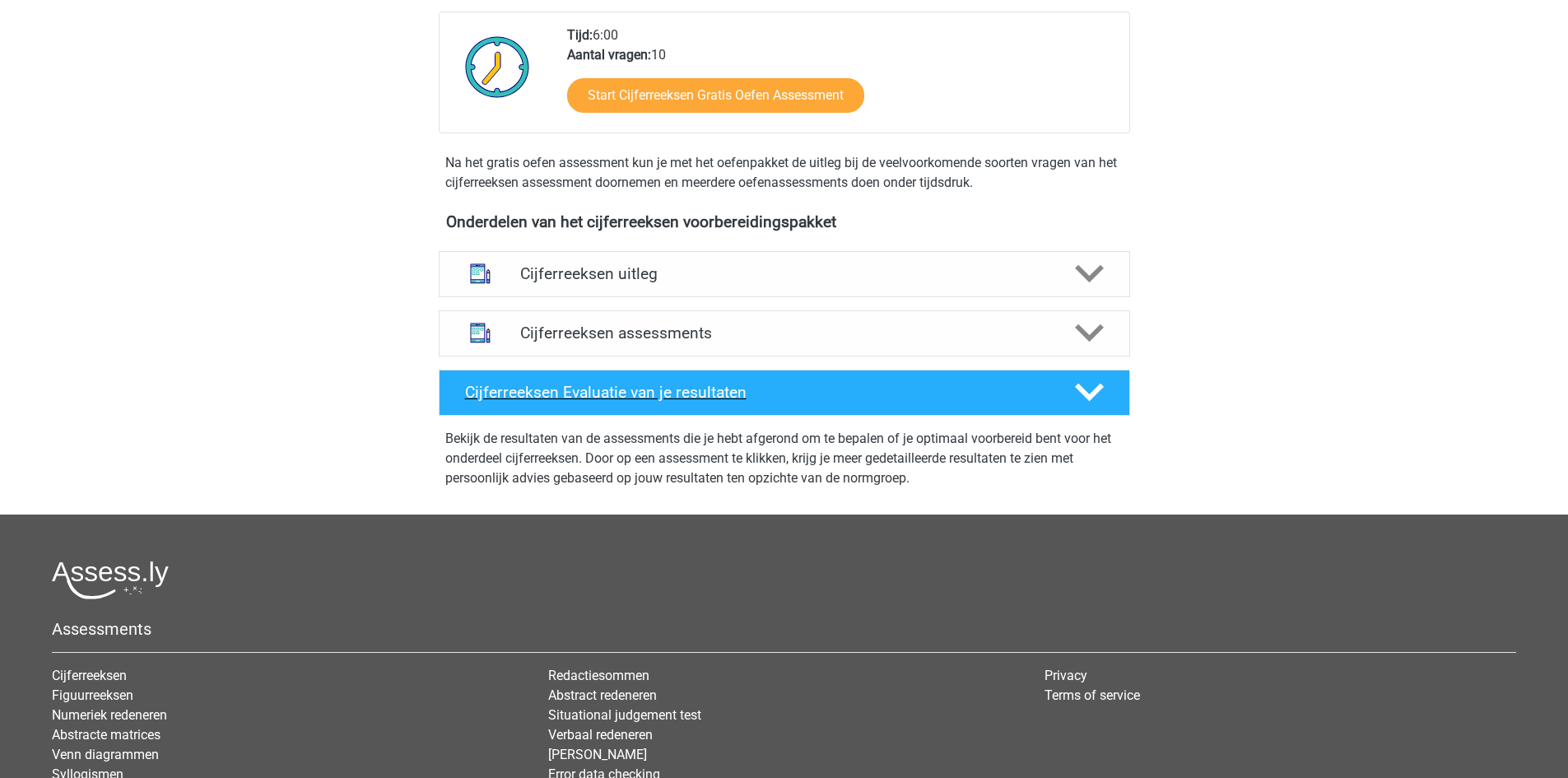
click at [631, 401] on h4 "Cijferreeksen Evaluatie van je resultaten" at bounding box center [757, 392] width 584 height 19
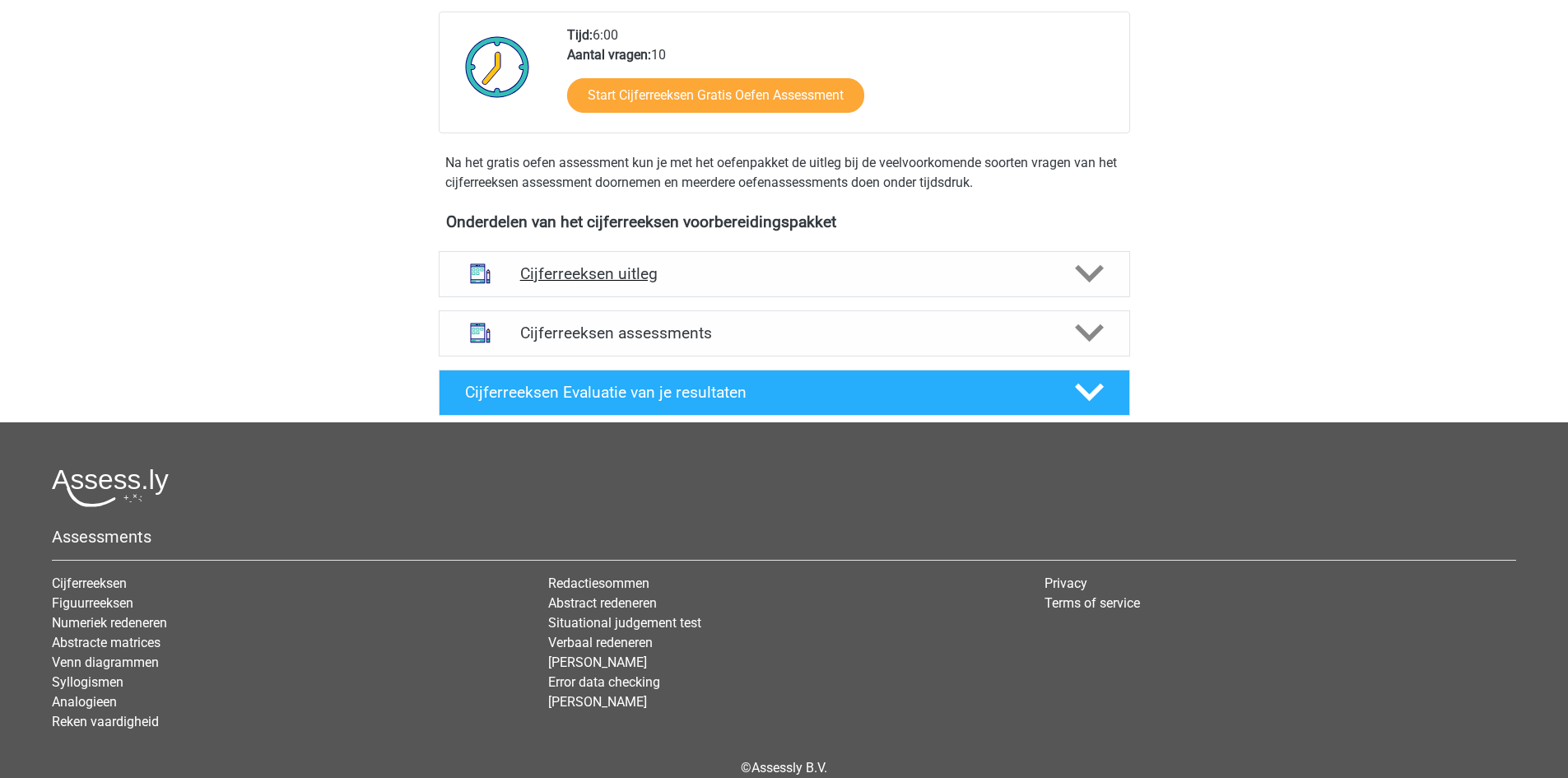
click at [879, 283] on h4 "Cijferreeksen uitleg" at bounding box center [785, 273] width 529 height 19
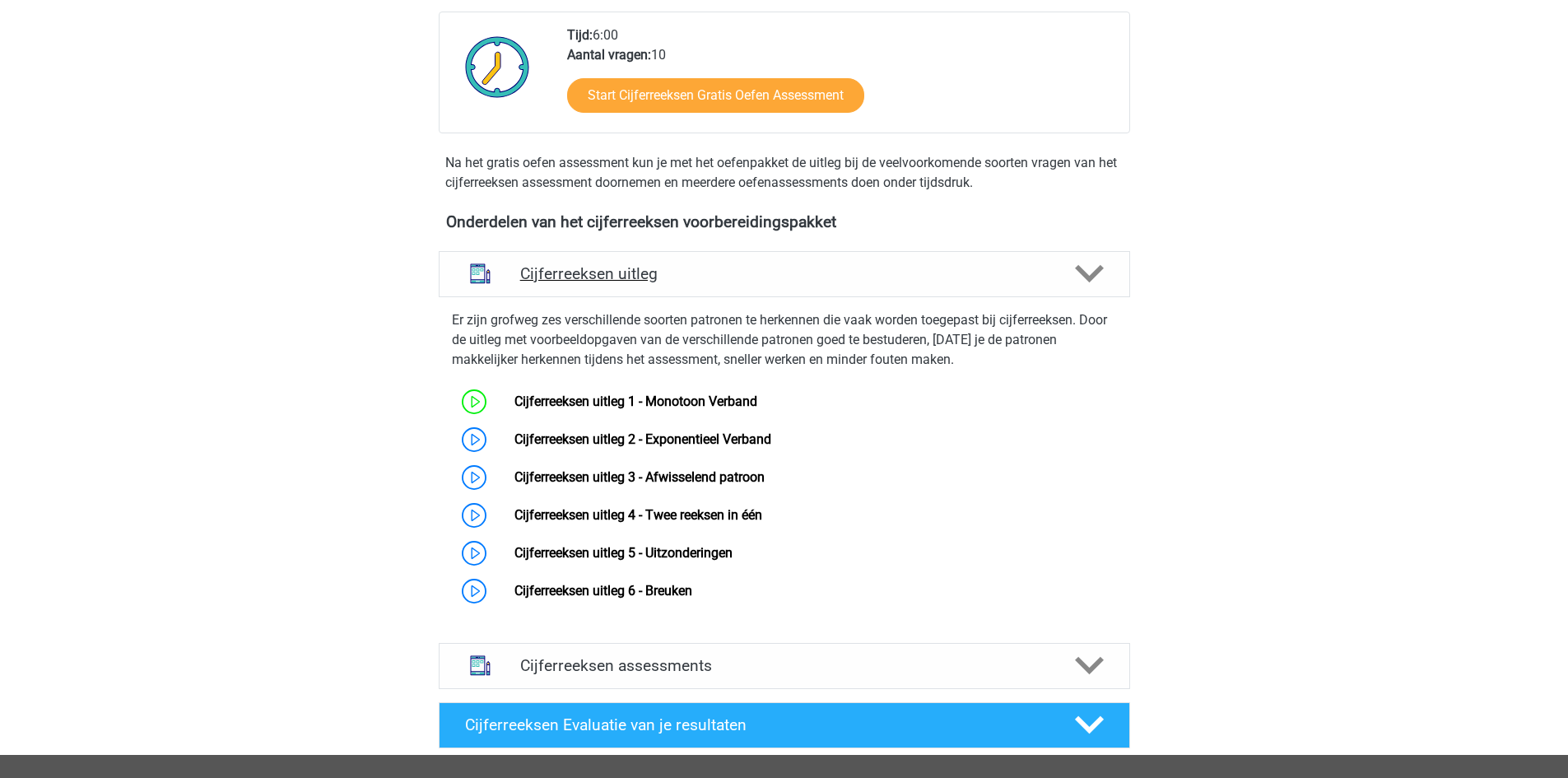
click at [879, 283] on h4 "Cijferreeksen uitleg" at bounding box center [785, 273] width 529 height 19
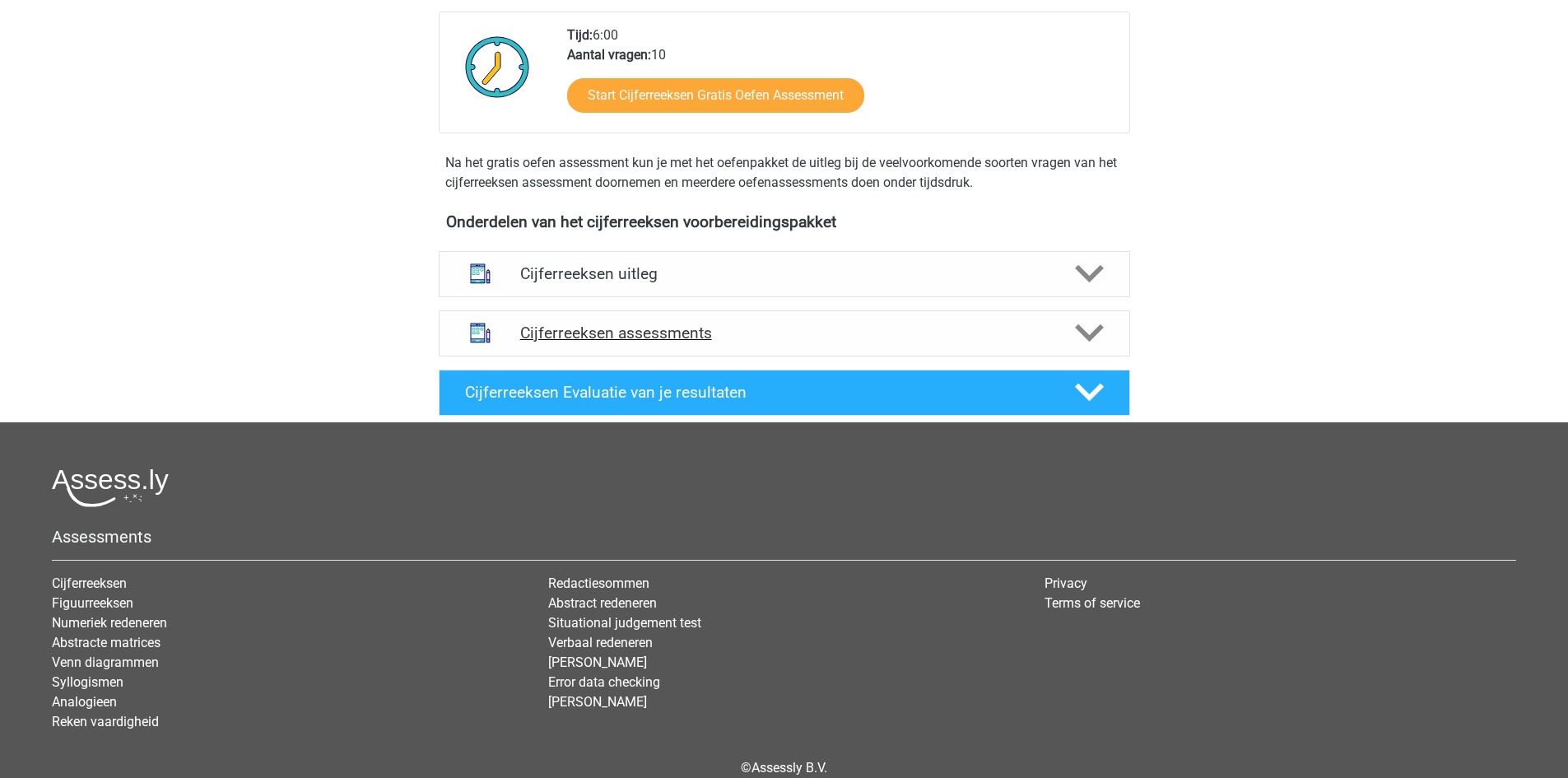
click at [837, 343] on h4 "Cijferreeksen assessments" at bounding box center [785, 332] width 529 height 19
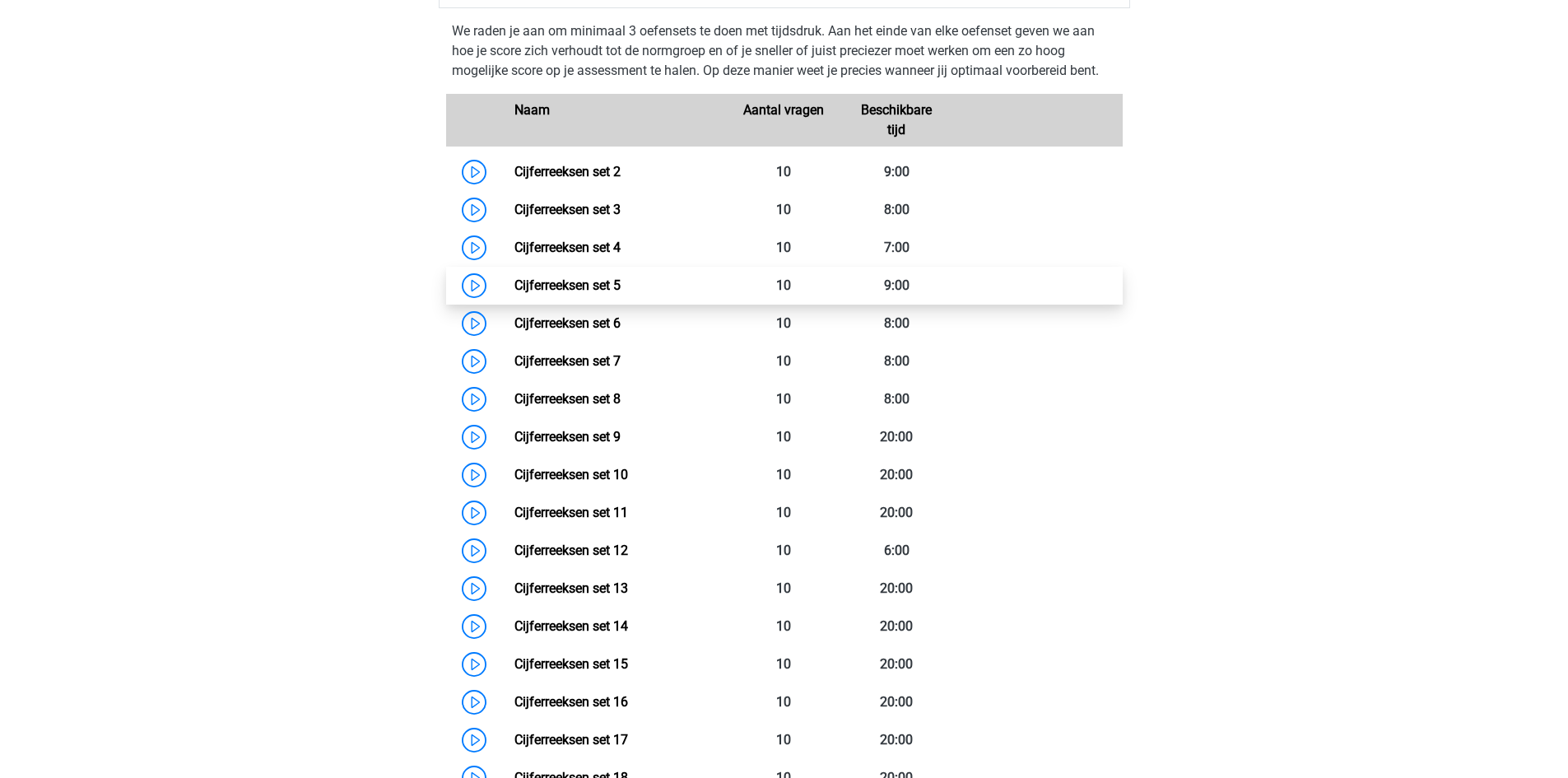
scroll to position [740, 0]
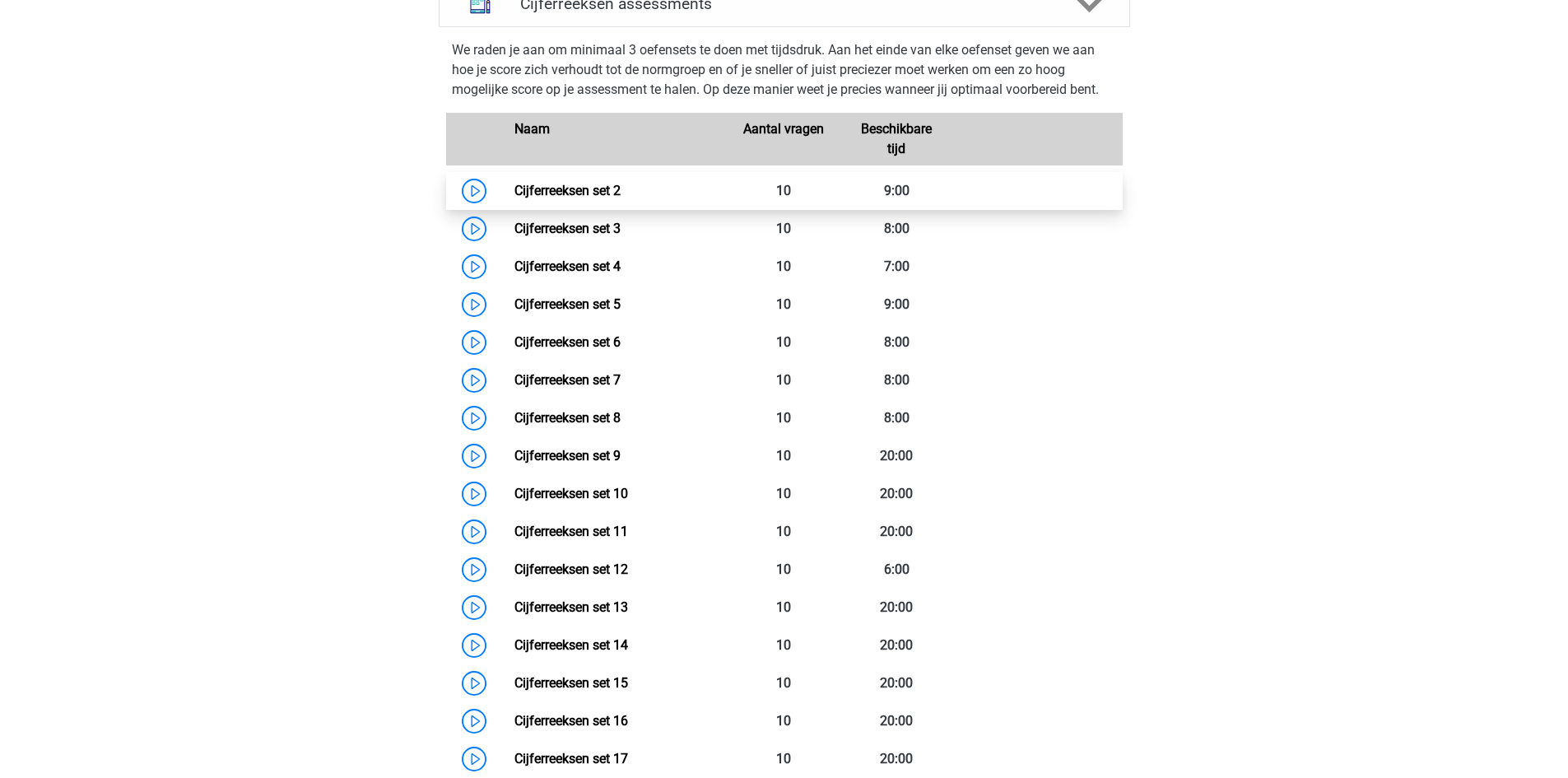
click at [618, 198] on link "Cijferreeksen set 2" at bounding box center [568, 190] width 106 height 16
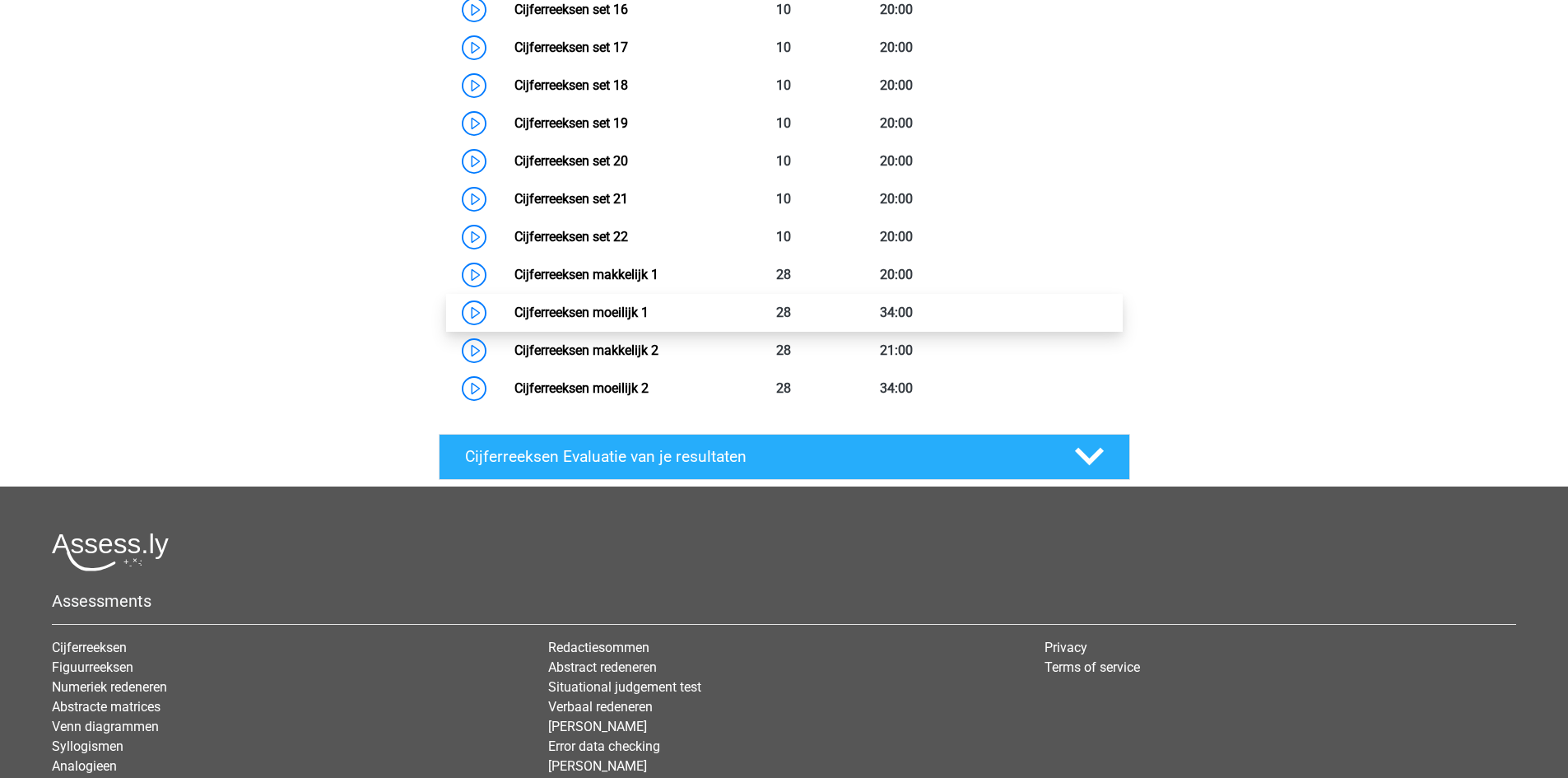
scroll to position [1399, 0]
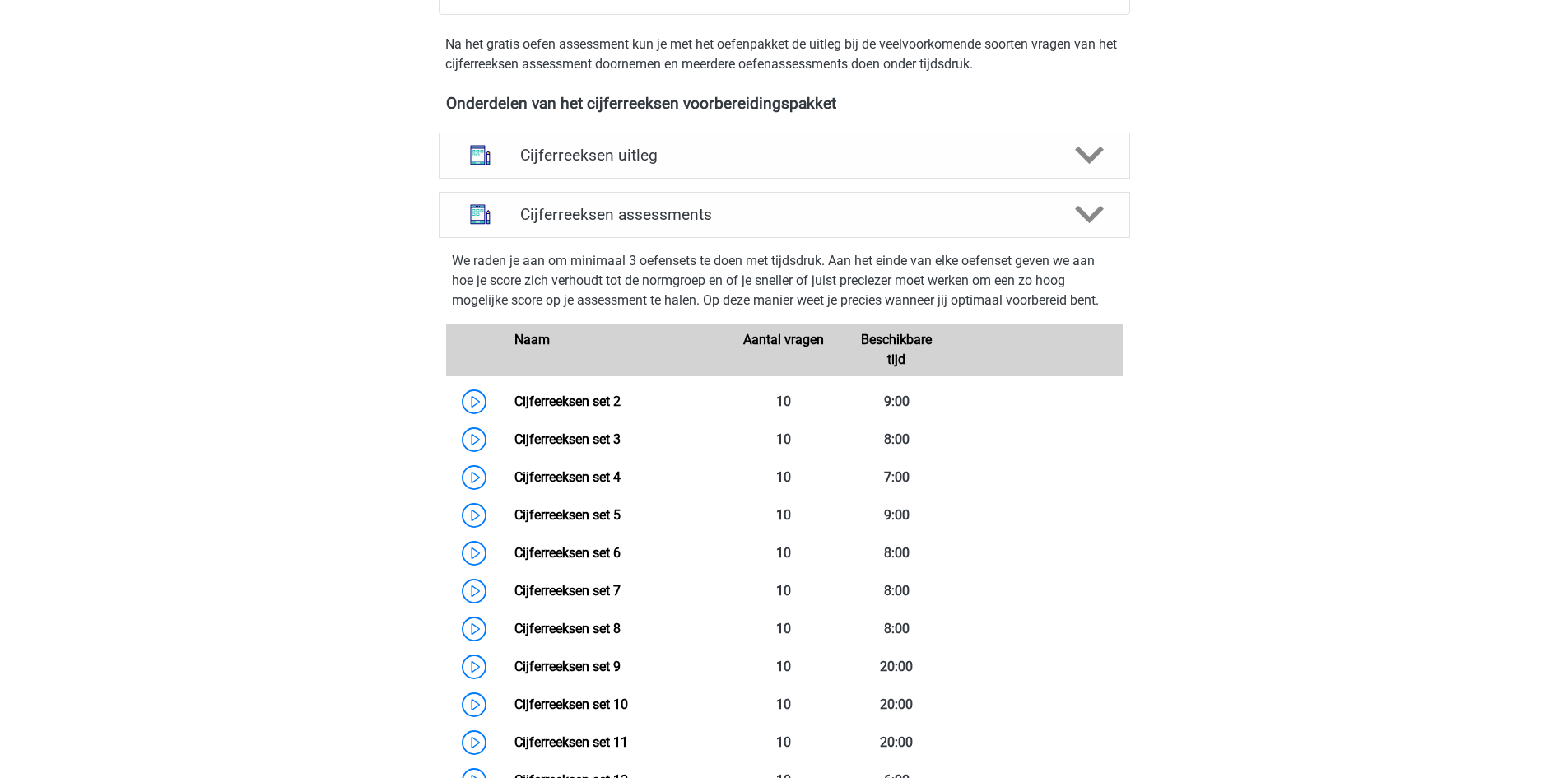
drag, startPoint x: 1466, startPoint y: 415, endPoint x: 1441, endPoint y: 321, distance: 97.3
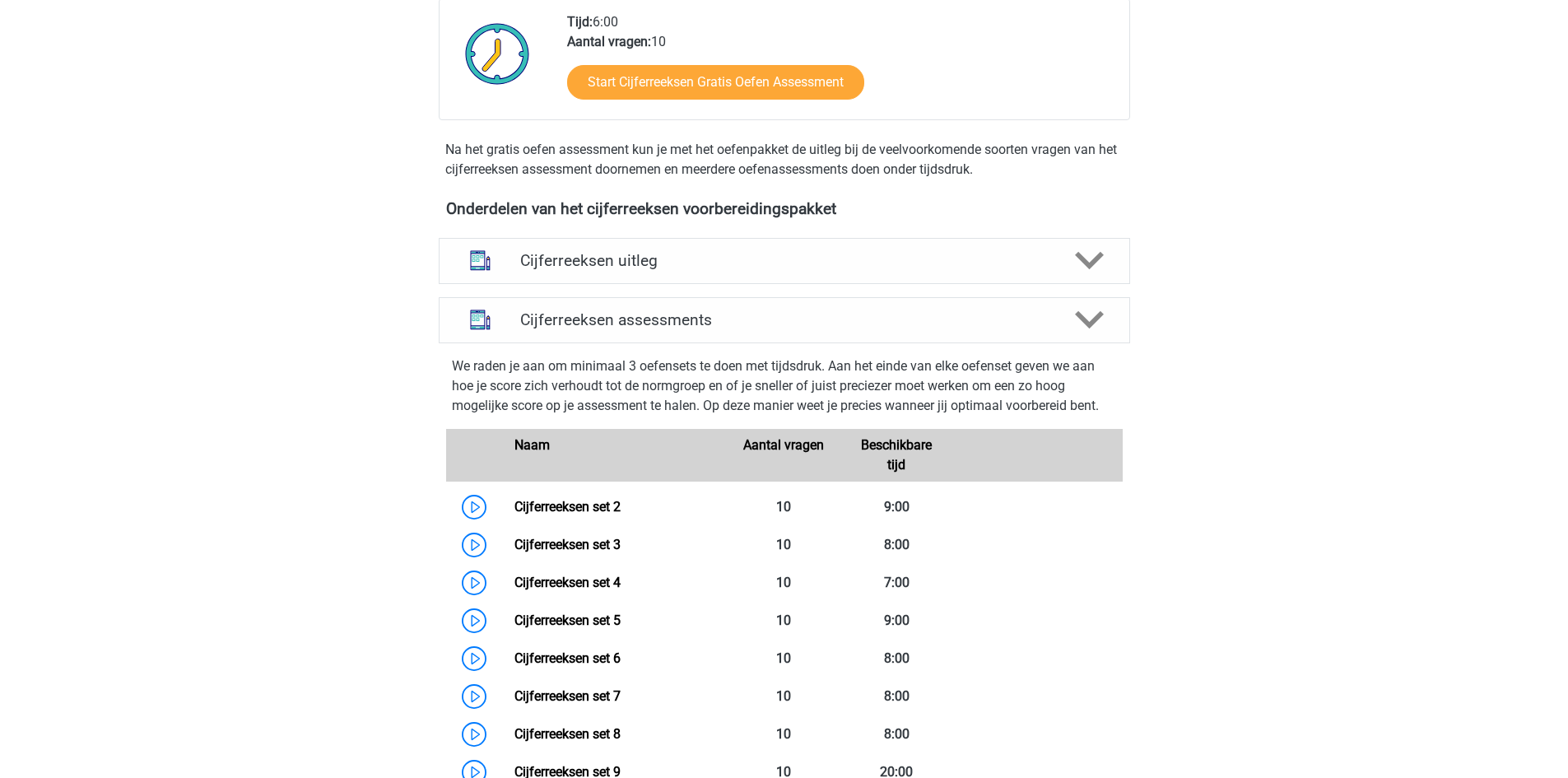
scroll to position [429, 0]
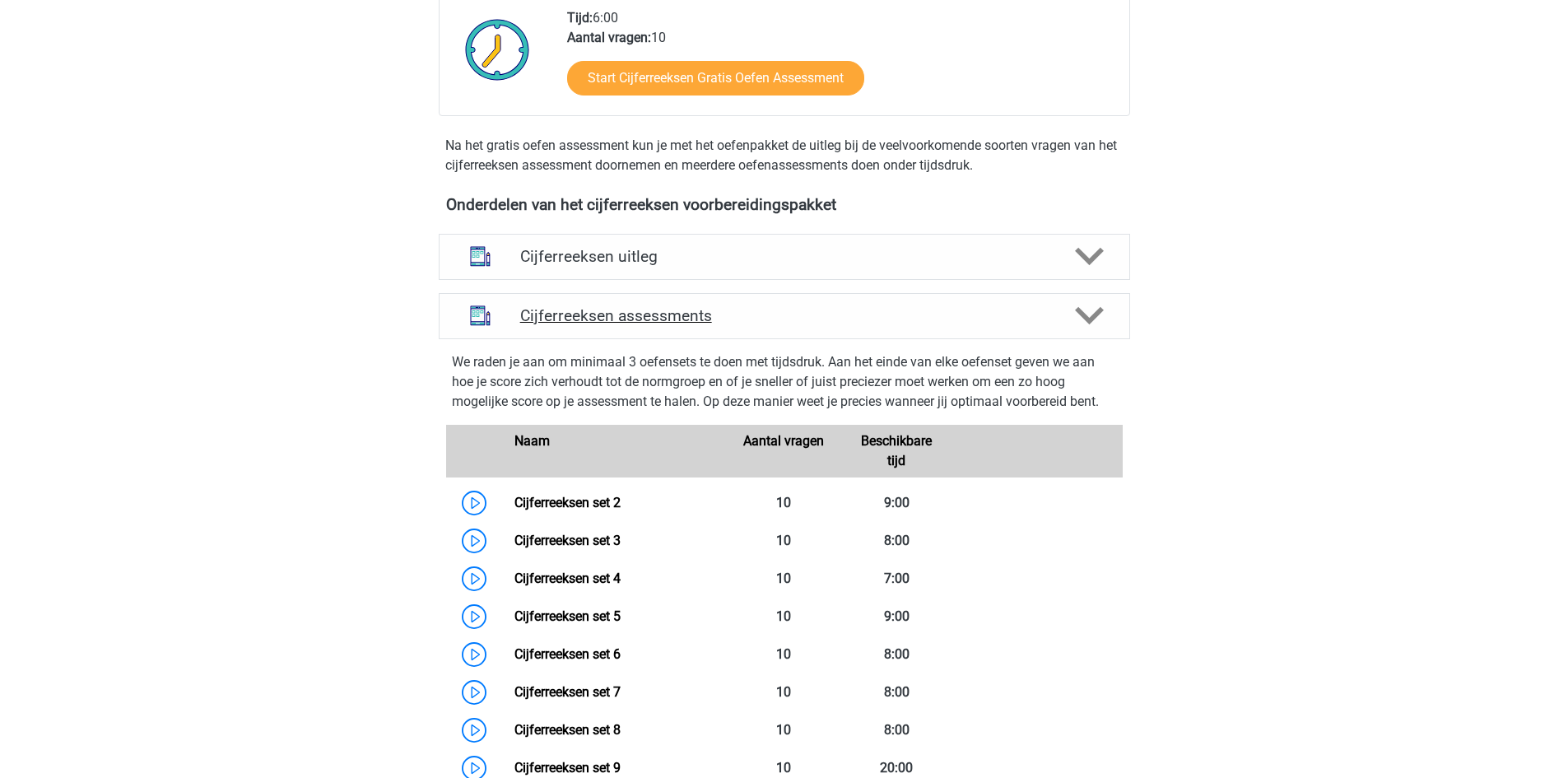
click at [1015, 339] on div "Cijferreeksen assessments" at bounding box center [784, 316] width 692 height 46
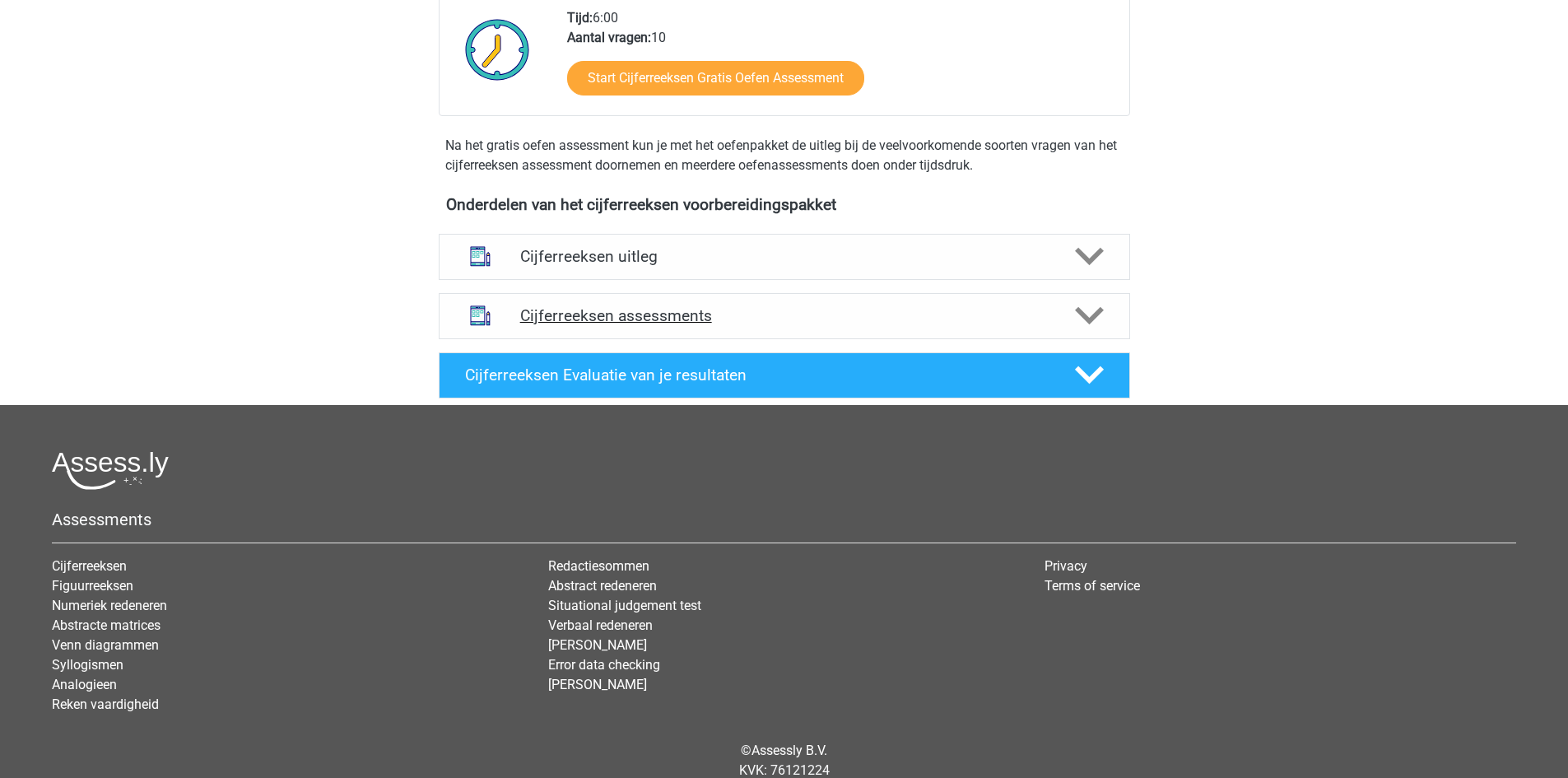
click at [1015, 339] on div "Cijferreeksen assessments" at bounding box center [784, 316] width 692 height 46
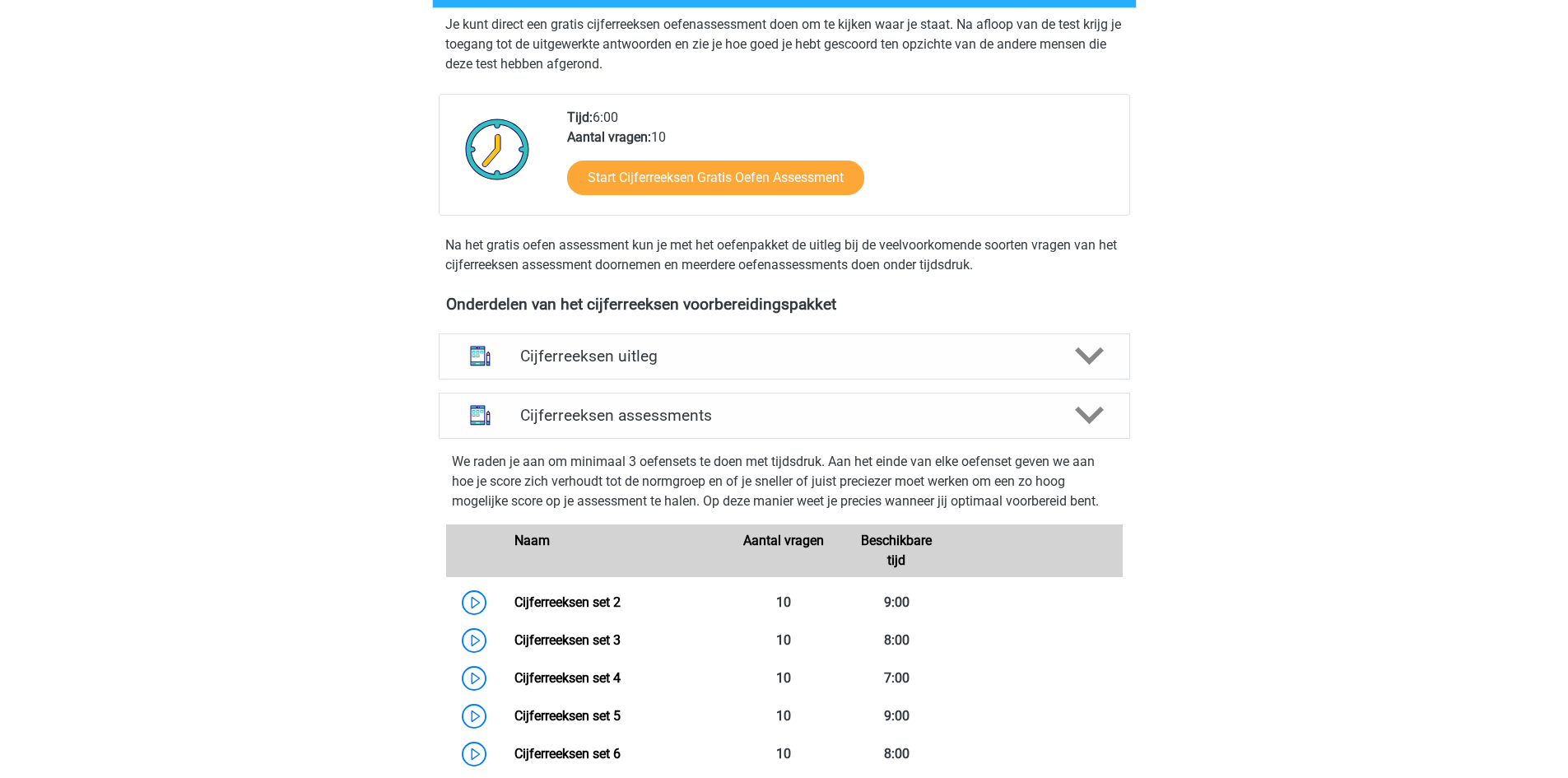
scroll to position [346, 0]
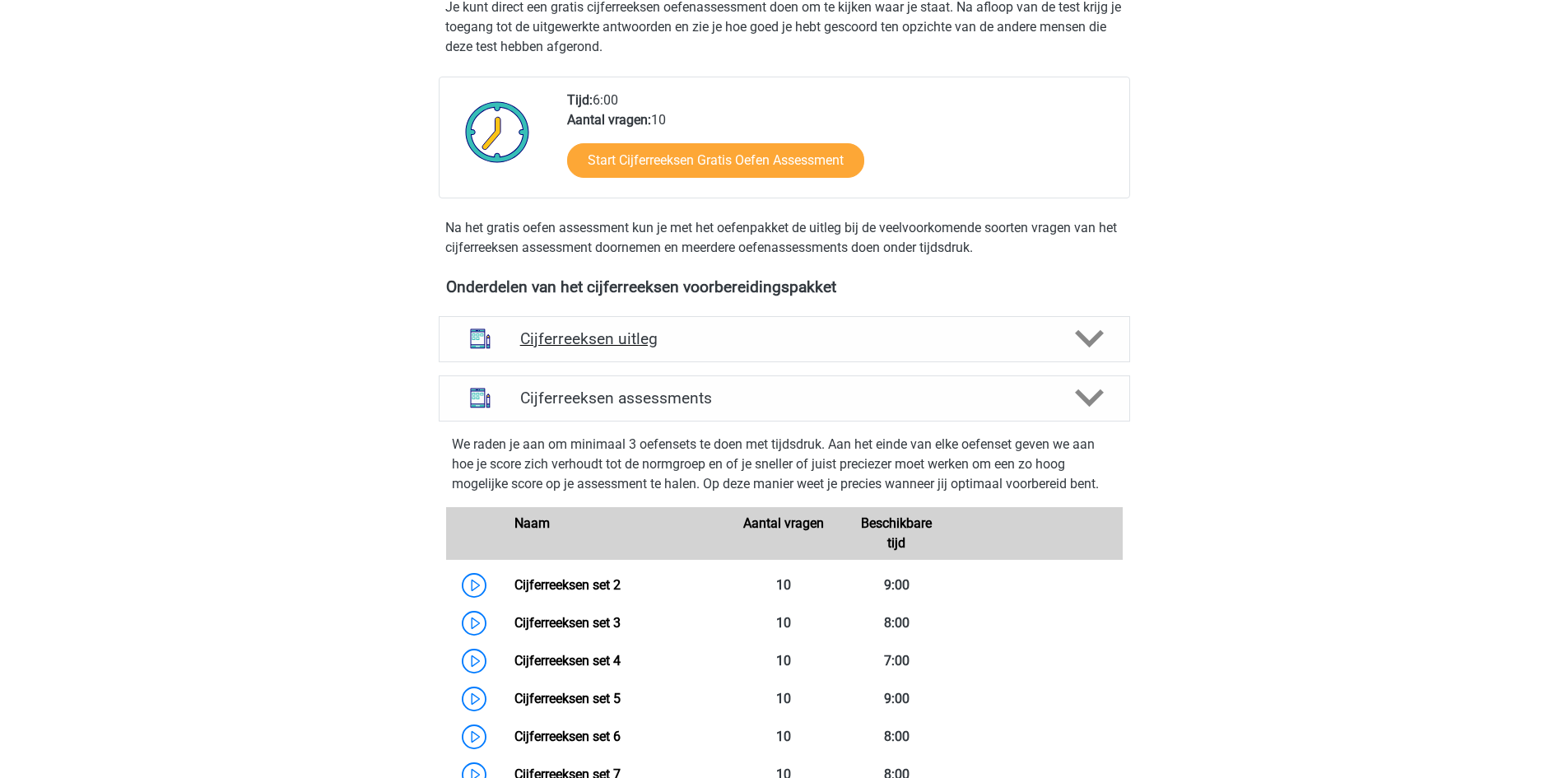
click at [872, 348] on h4 "Cijferreeksen uitleg" at bounding box center [785, 338] width 529 height 19
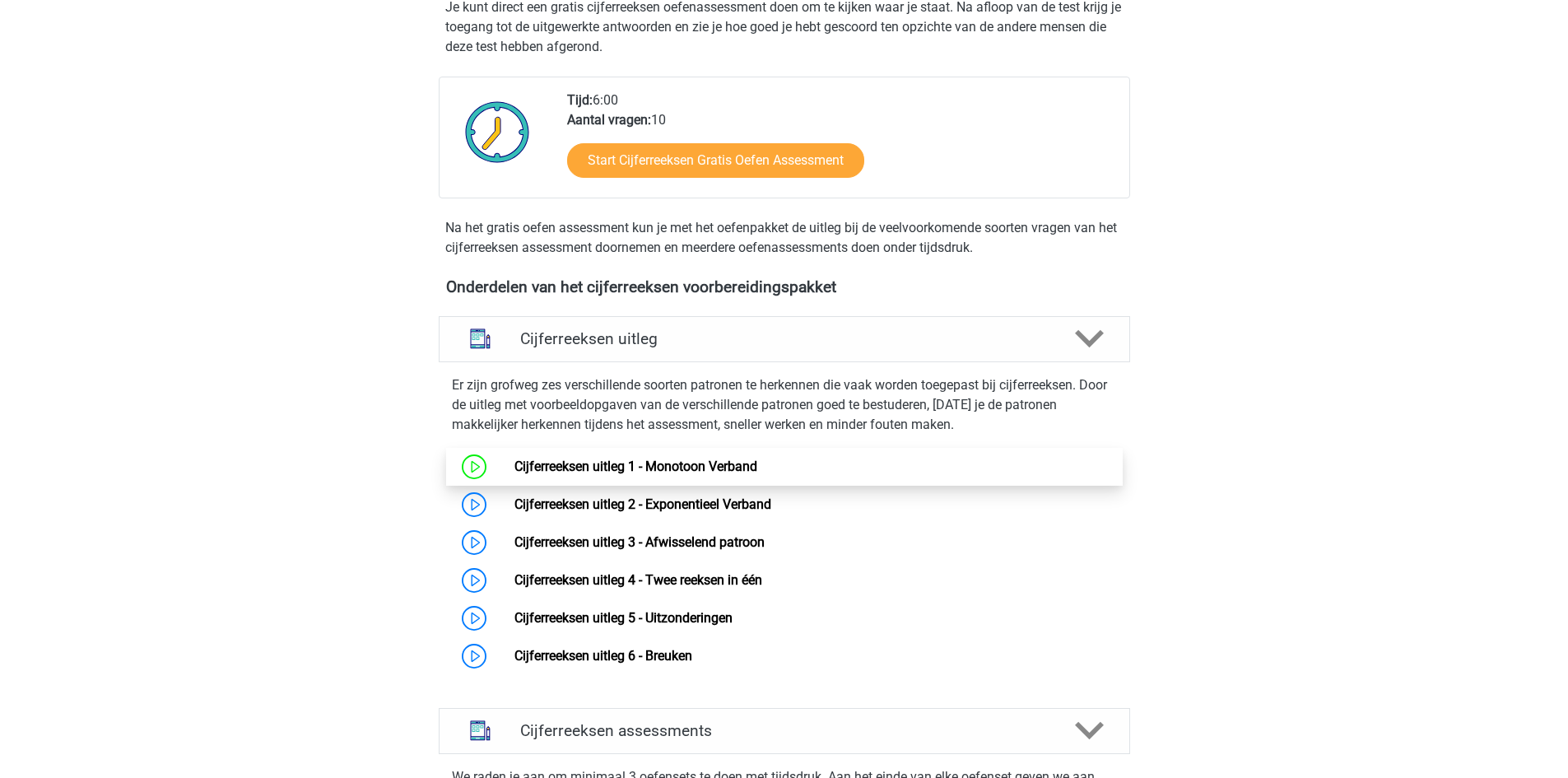
click at [720, 474] on link "Cijferreeksen uitleg 1 - Monotoon Verband" at bounding box center [637, 466] width 243 height 16
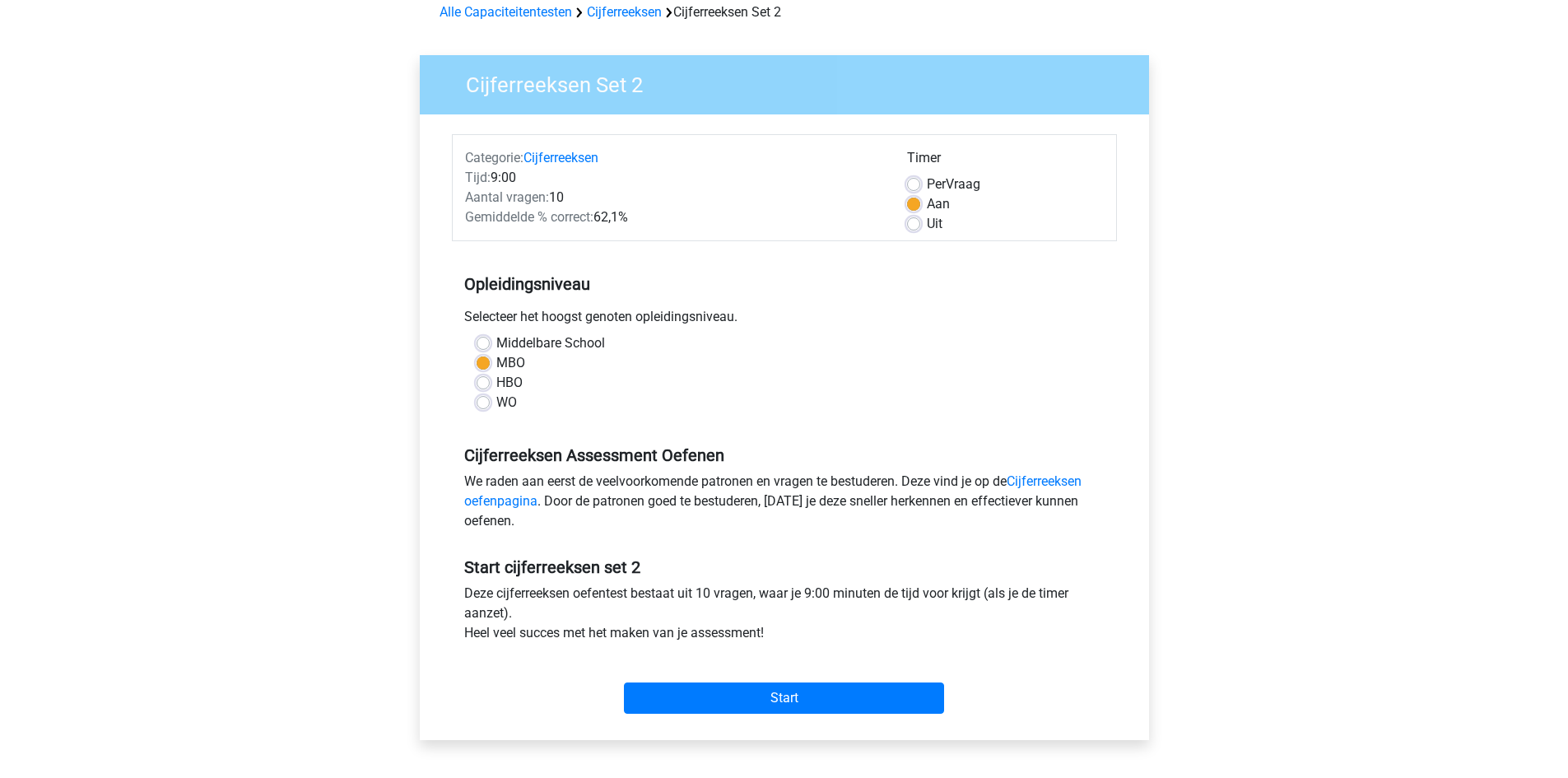
scroll to position [82, 0]
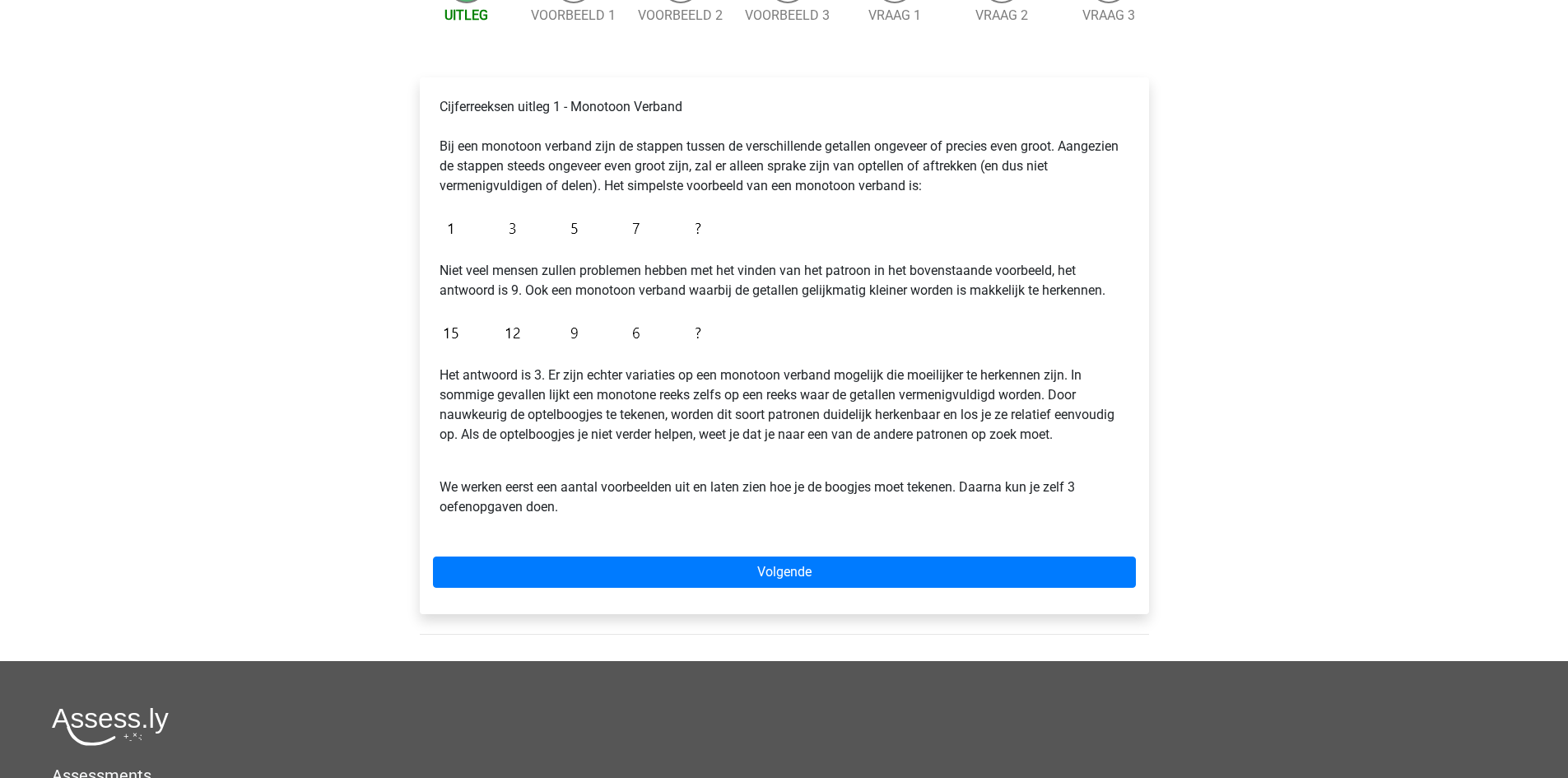
scroll to position [247, 0]
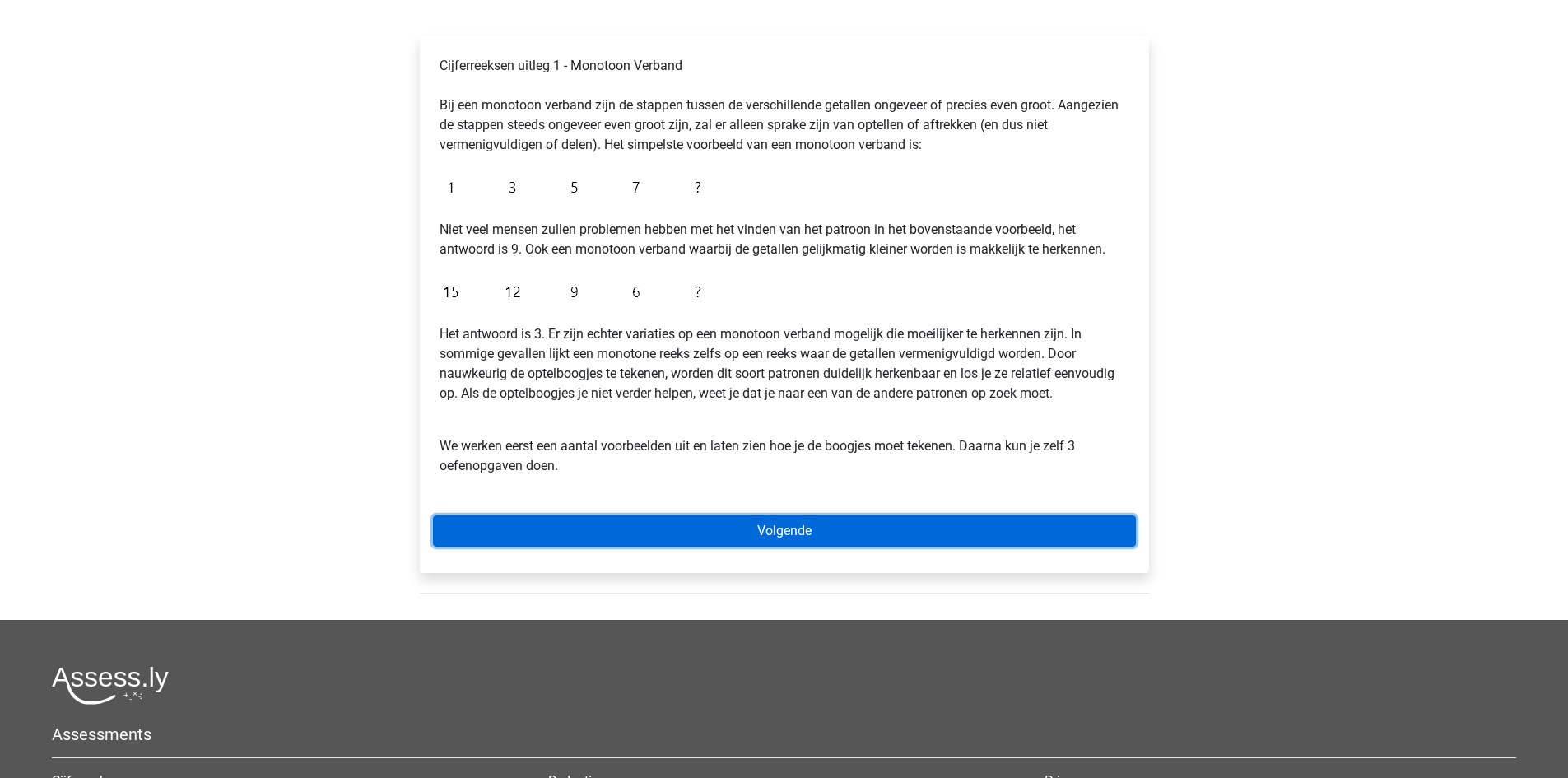
click at [928, 530] on link "Volgende" at bounding box center [784, 530] width 703 height 31
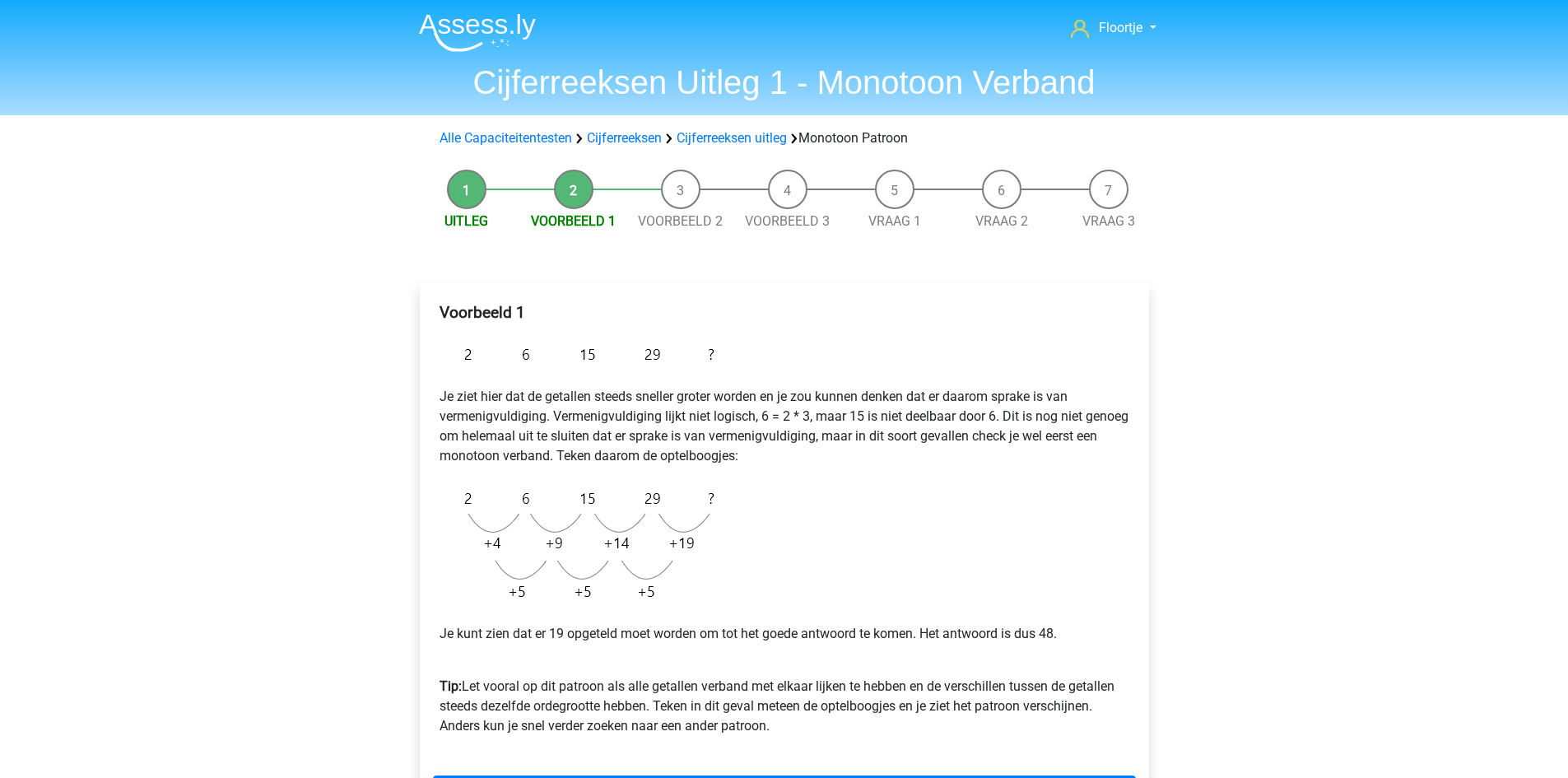
click at [466, 194] on li "Uitleg" at bounding box center [467, 200] width 107 height 62
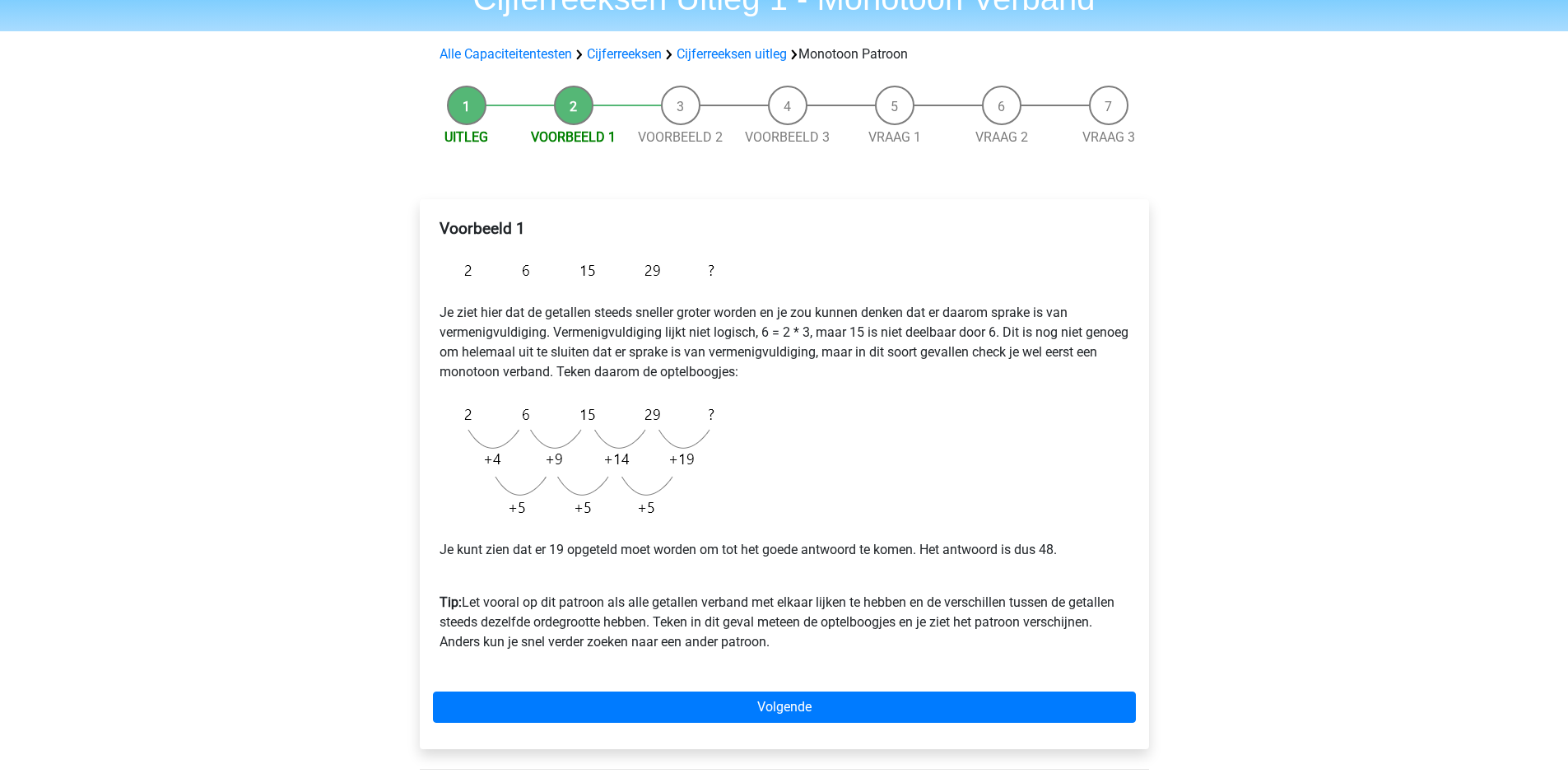
scroll to position [82, 0]
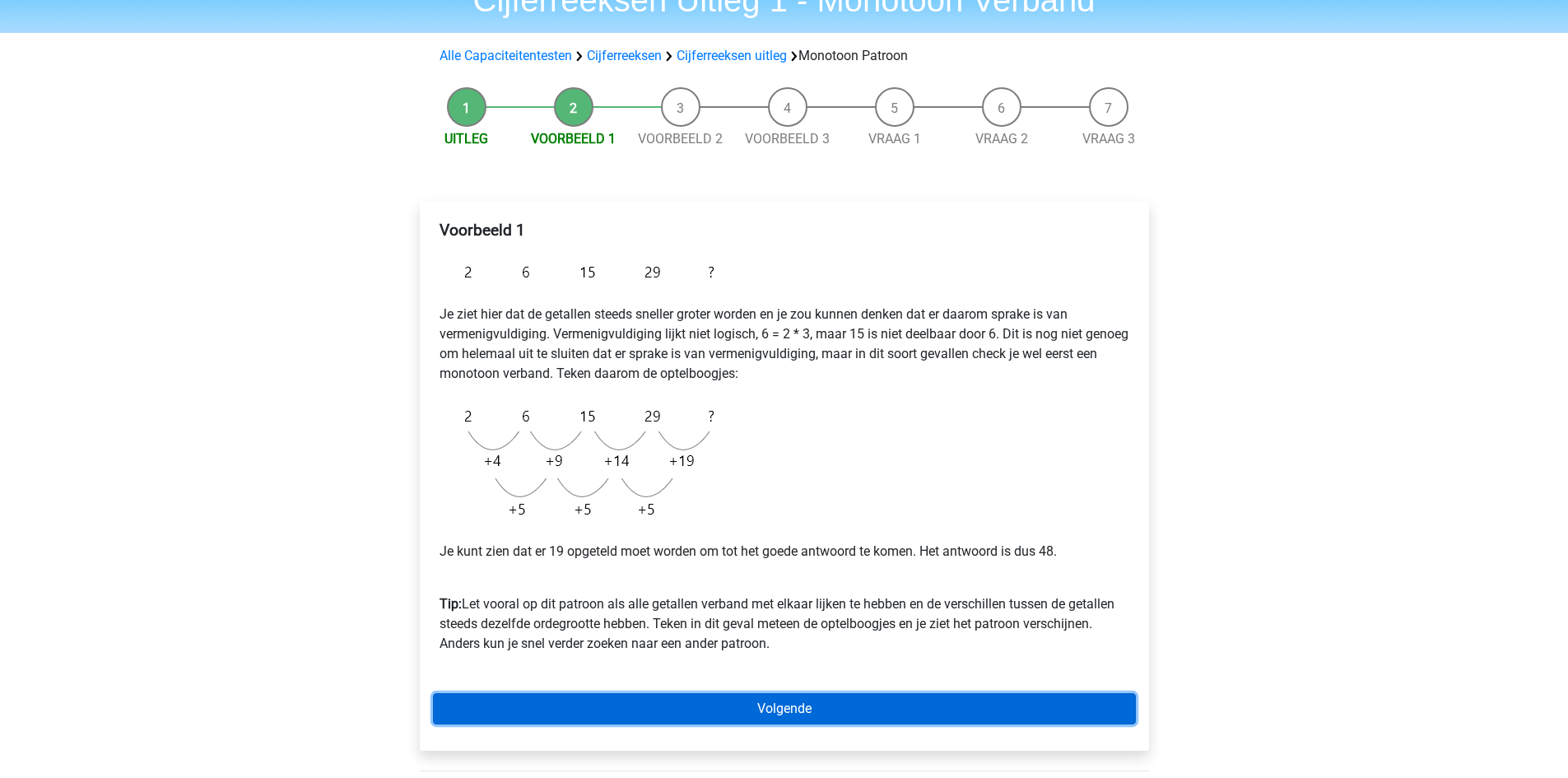
click at [780, 701] on link "Volgende" at bounding box center [784, 708] width 703 height 31
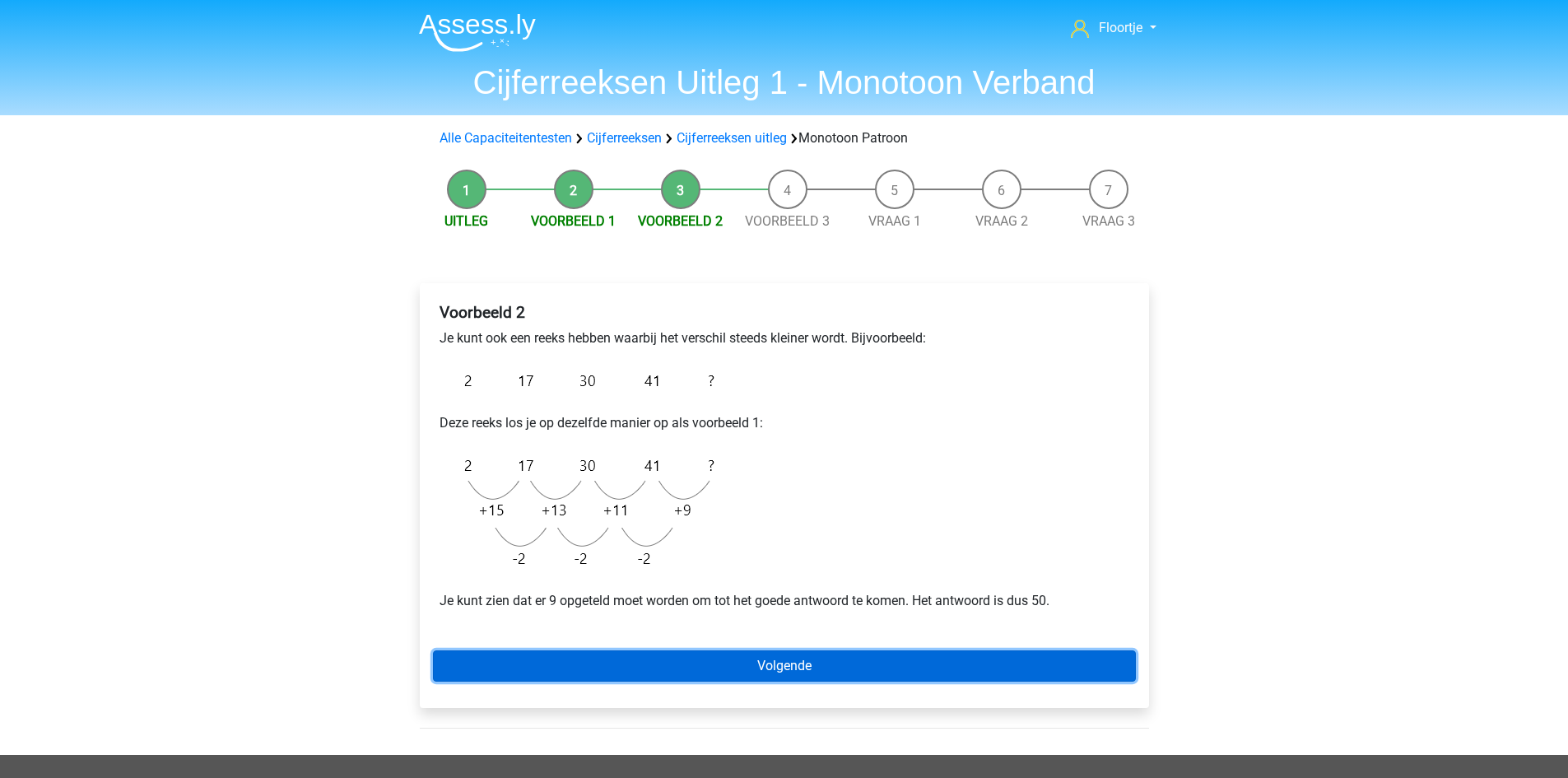
click at [735, 670] on link "Volgende" at bounding box center [784, 666] width 703 height 31
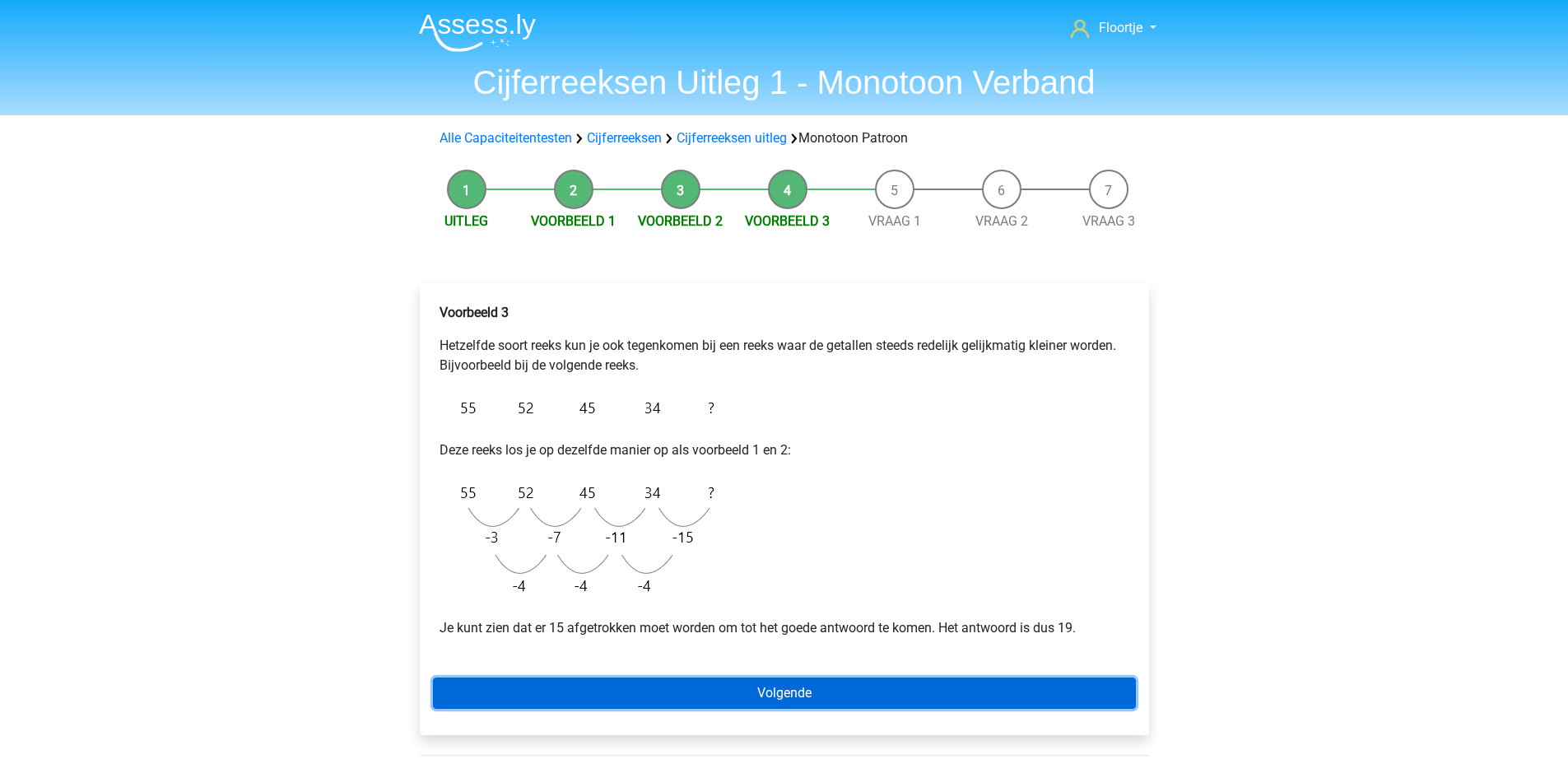
click at [784, 695] on link "Volgende" at bounding box center [784, 692] width 703 height 31
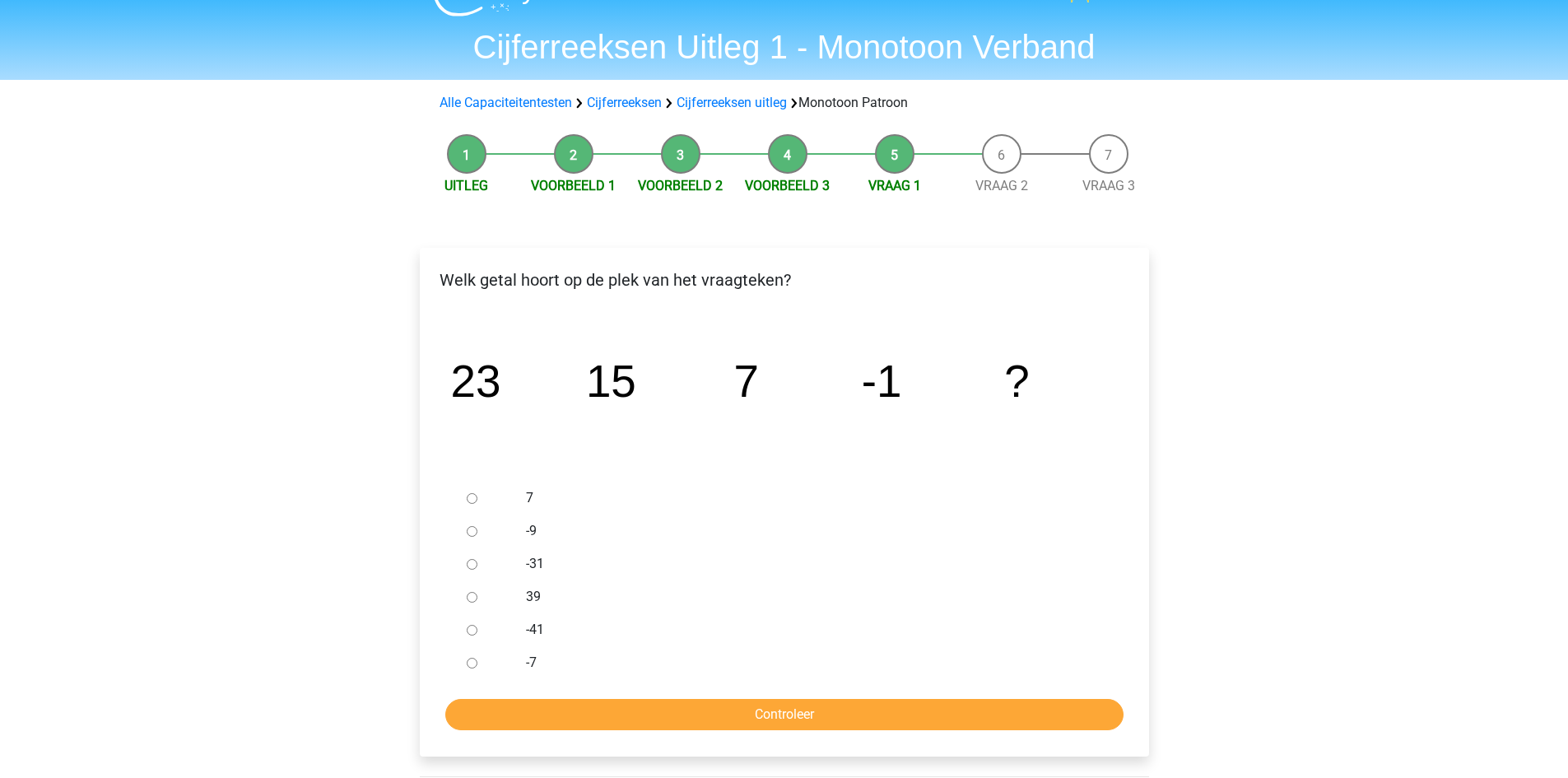
scroll to position [82, 0]
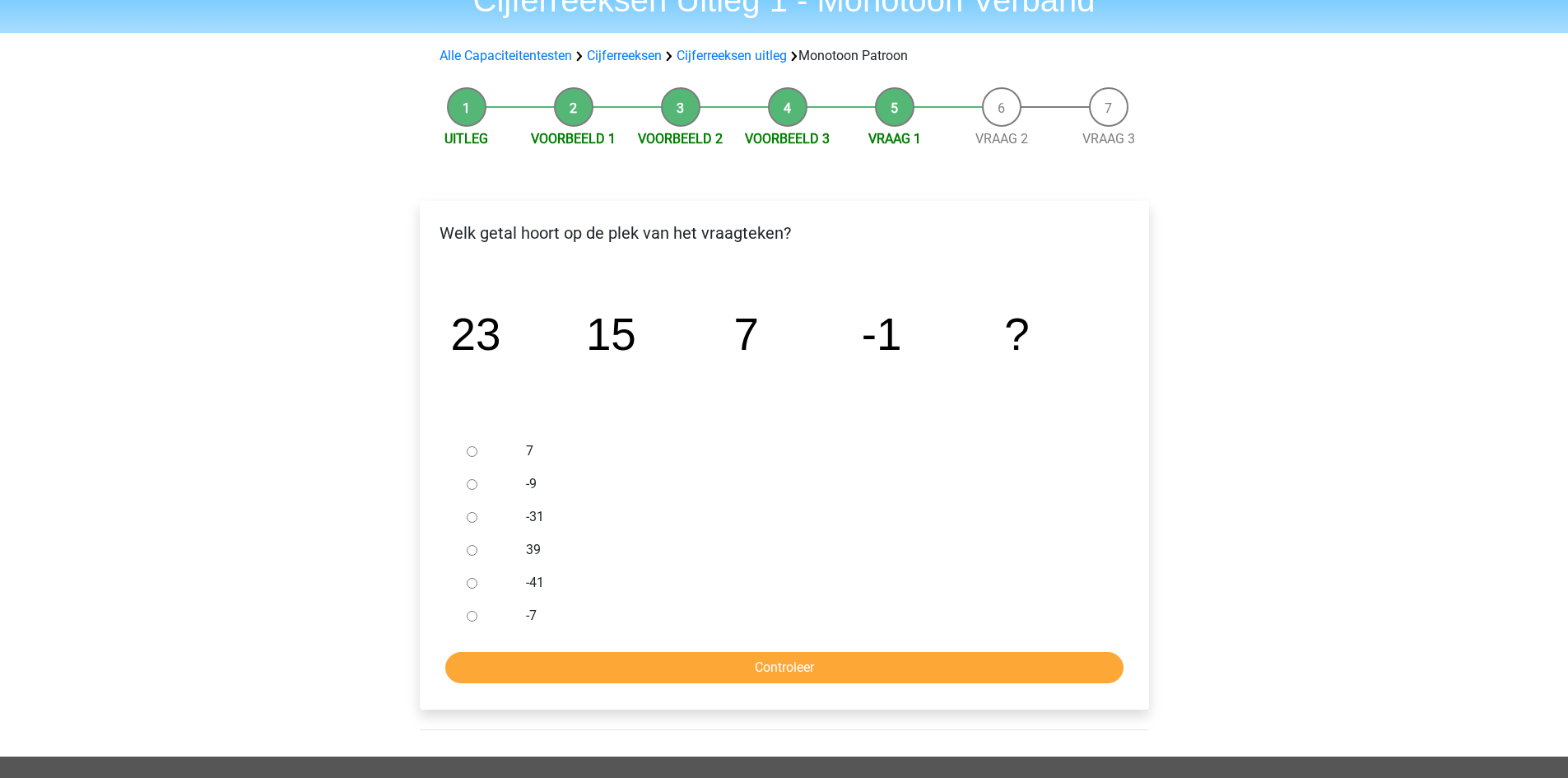
click at [474, 474] on div at bounding box center [487, 484] width 54 height 33
click at [470, 485] on input "-9" at bounding box center [473, 484] width 11 height 11
radio input "true"
click at [722, 664] on input "Controleer" at bounding box center [784, 668] width 678 height 31
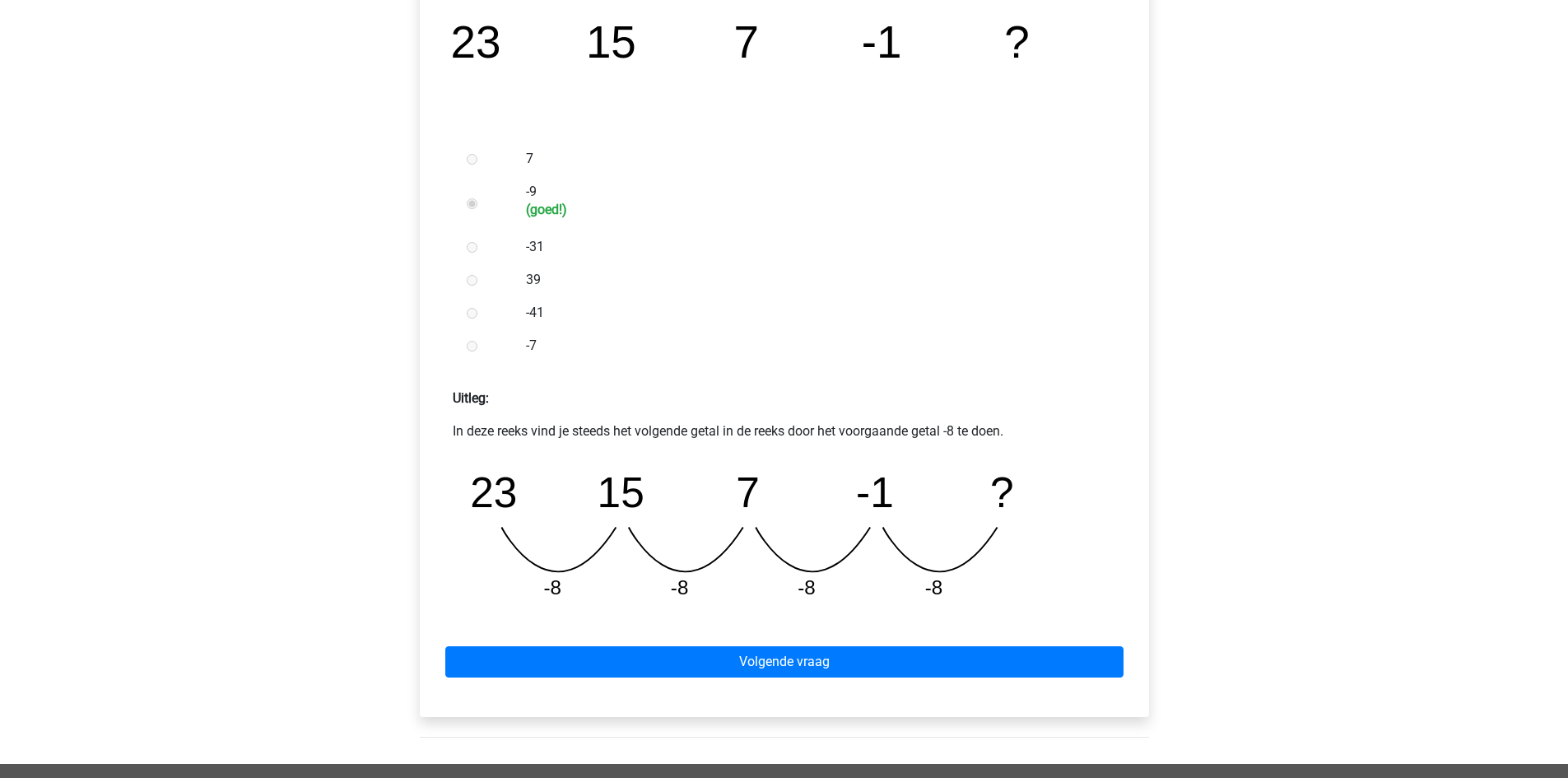
scroll to position [412, 0]
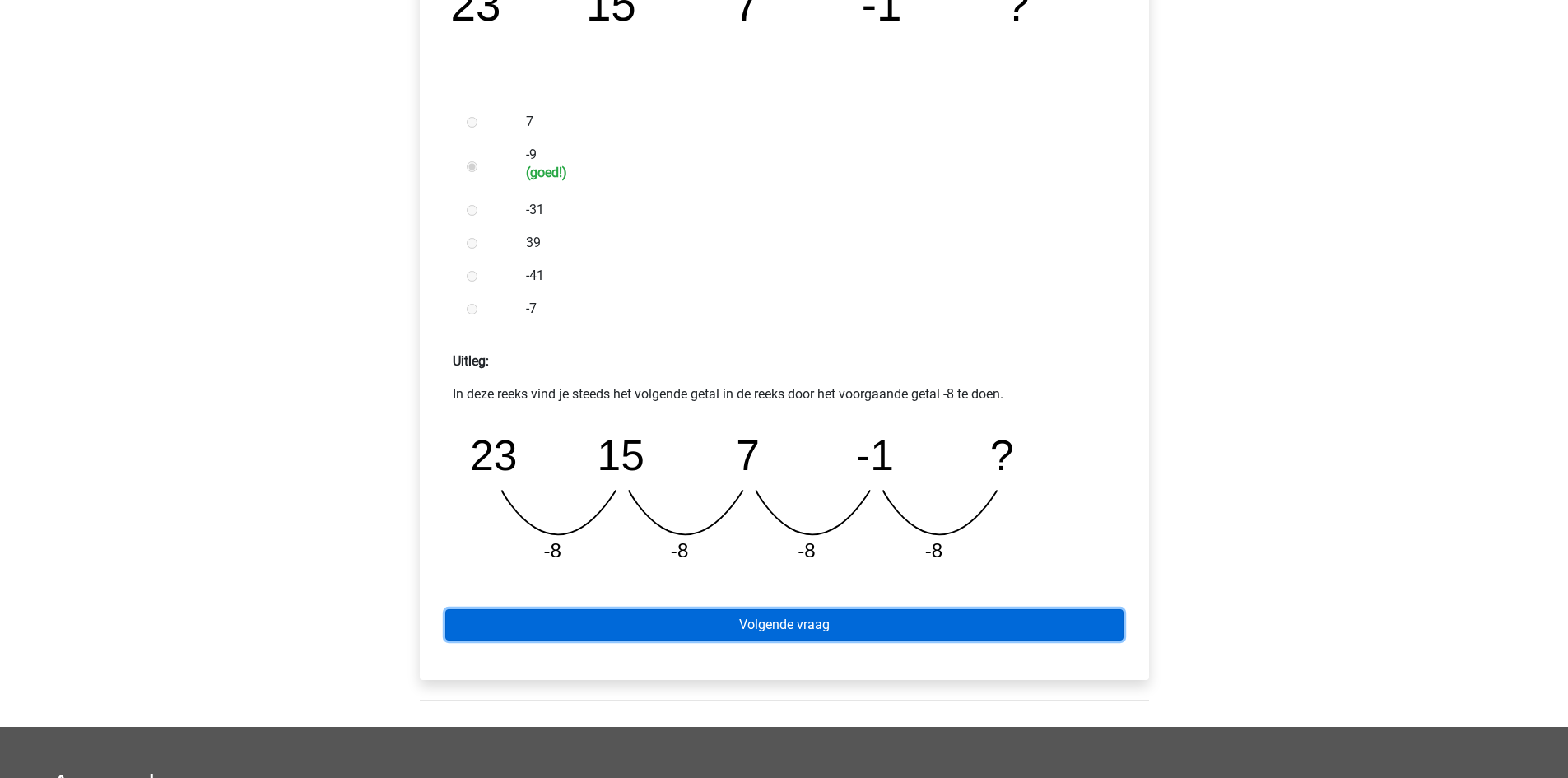
click at [731, 623] on link "Volgende vraag" at bounding box center [784, 624] width 678 height 31
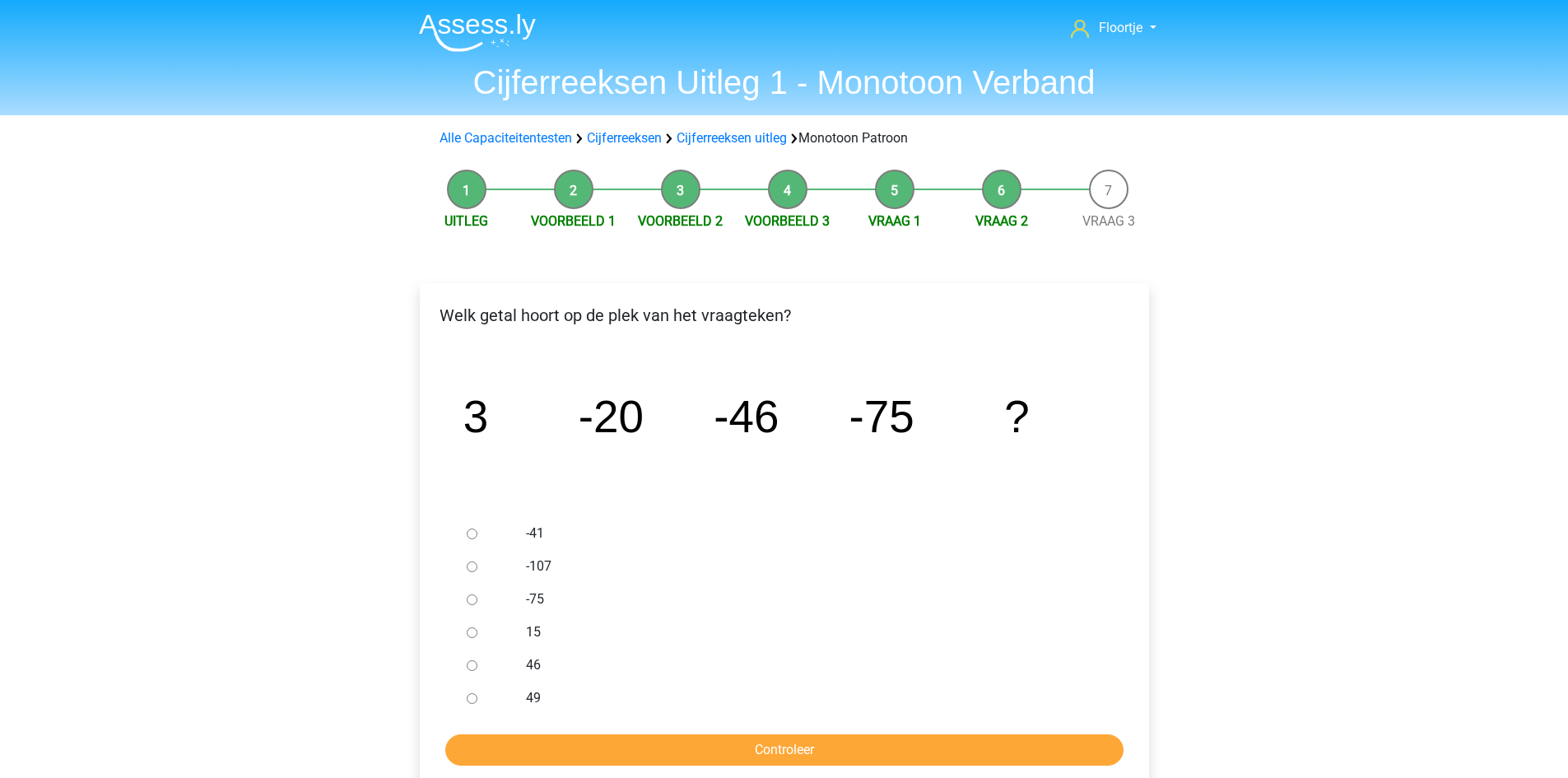
click at [468, 560] on div at bounding box center [487, 566] width 54 height 33
click at [470, 564] on input "-107" at bounding box center [473, 566] width 11 height 11
radio input "true"
click at [619, 745] on input "Controleer" at bounding box center [784, 749] width 678 height 31
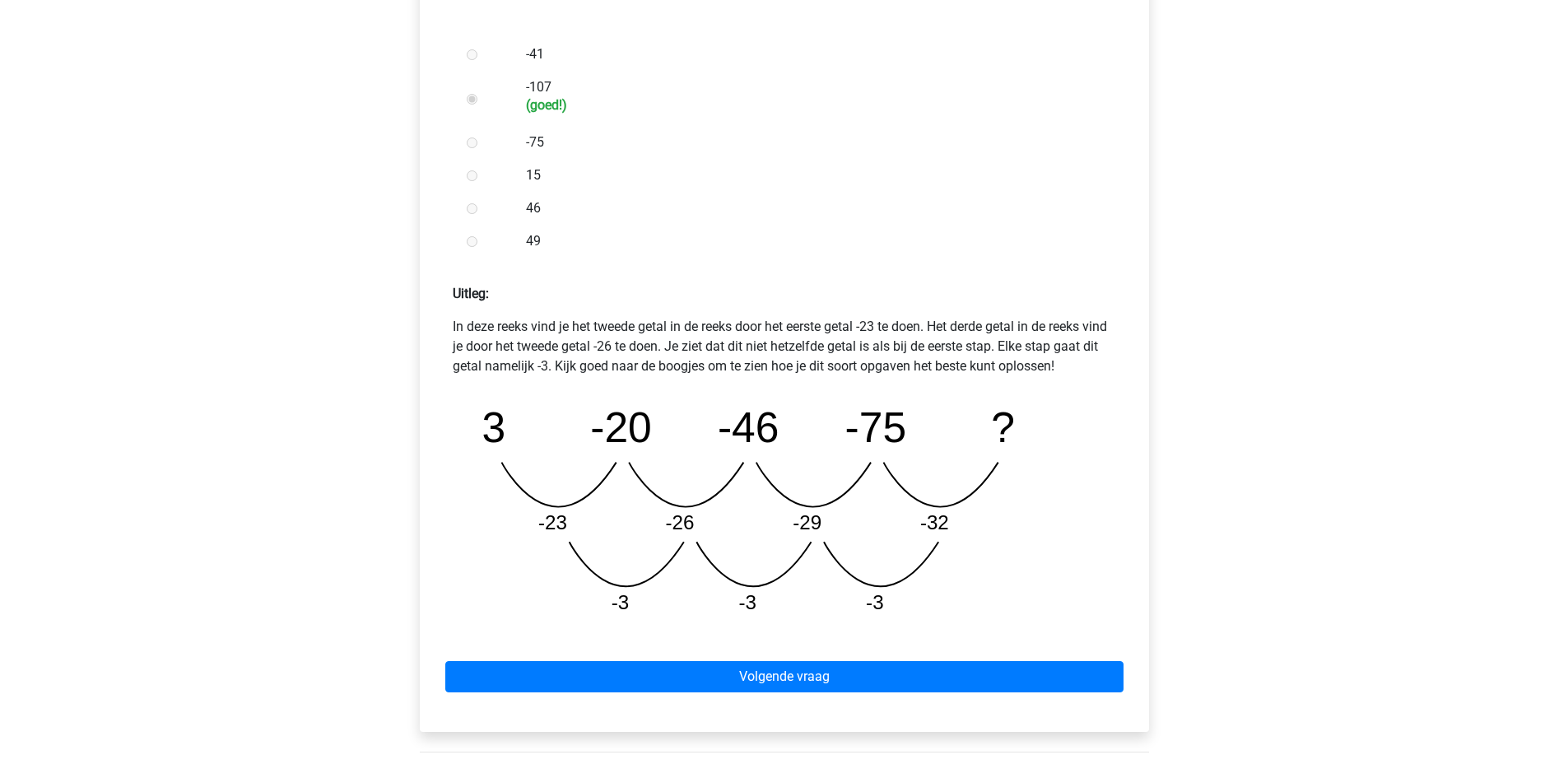
scroll to position [494, 0]
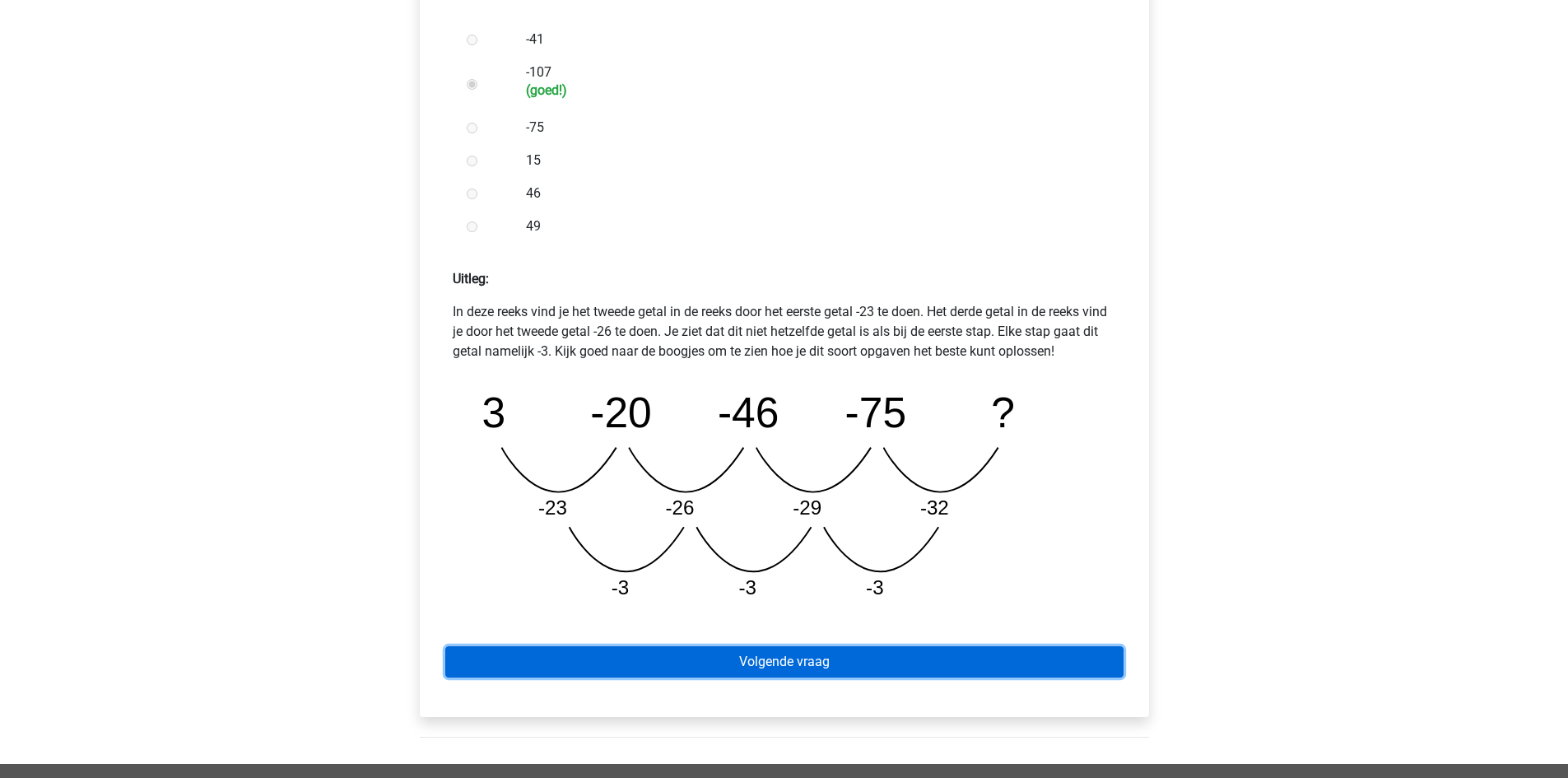
click at [638, 669] on link "Volgende vraag" at bounding box center [784, 662] width 678 height 31
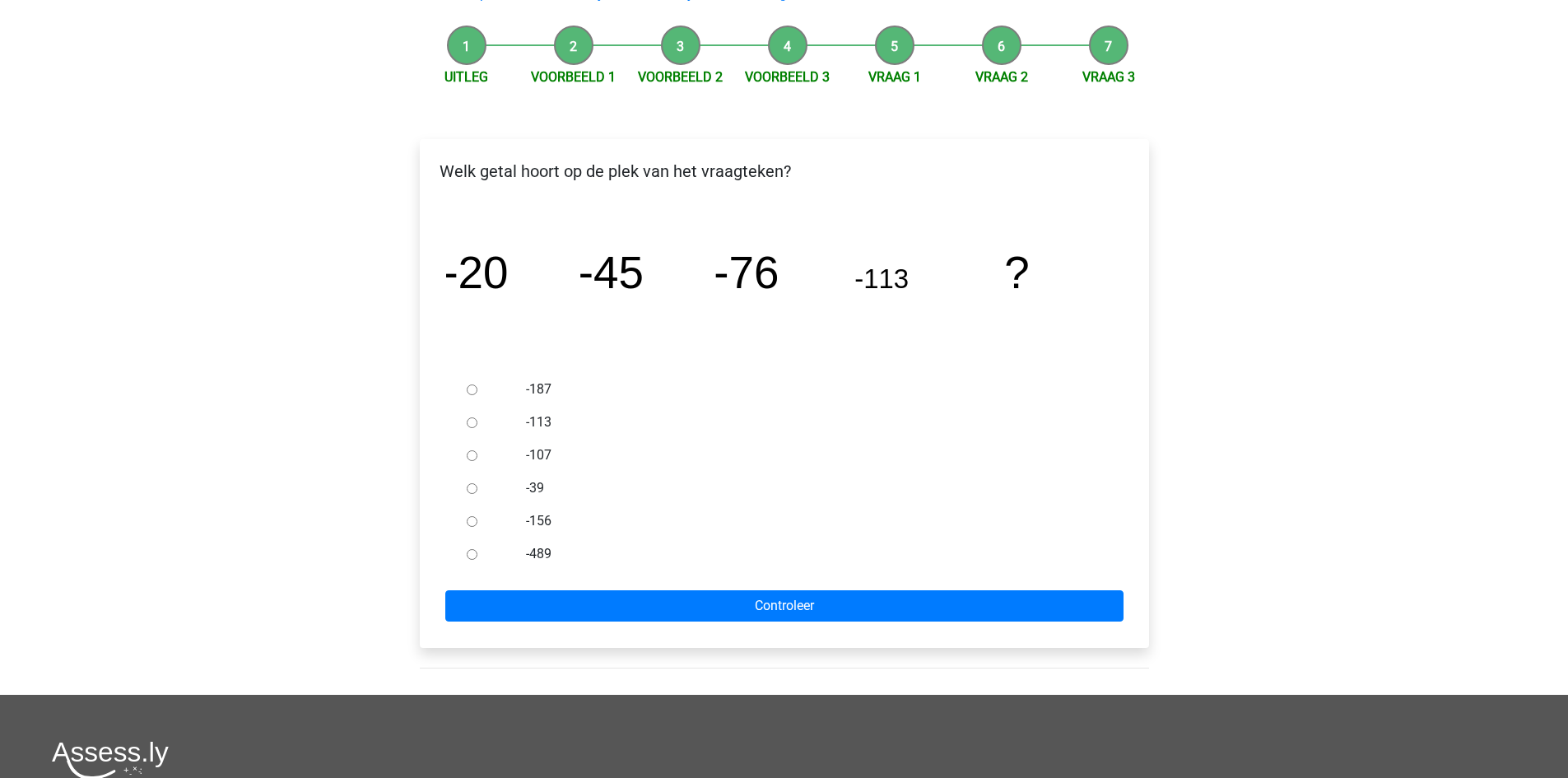
scroll to position [247, 0]
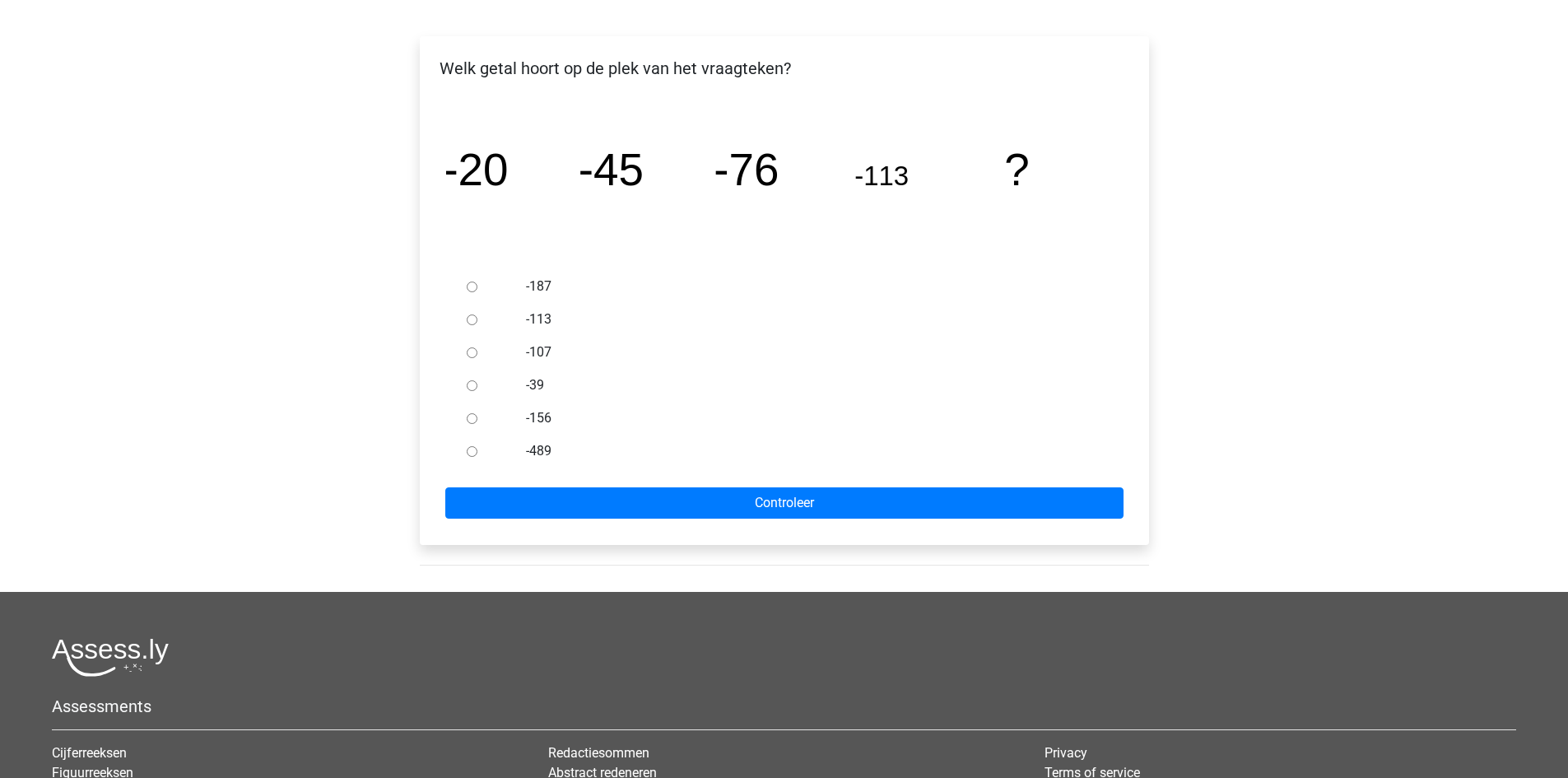
click at [474, 424] on div at bounding box center [487, 418] width 54 height 33
click at [463, 412] on div at bounding box center [487, 418] width 54 height 33
click at [470, 420] on input "-156" at bounding box center [473, 419] width 11 height 11
radio input "true"
click at [533, 484] on form "-187 -113 -107 -39 -156 -489 Controleer" at bounding box center [784, 394] width 703 height 249
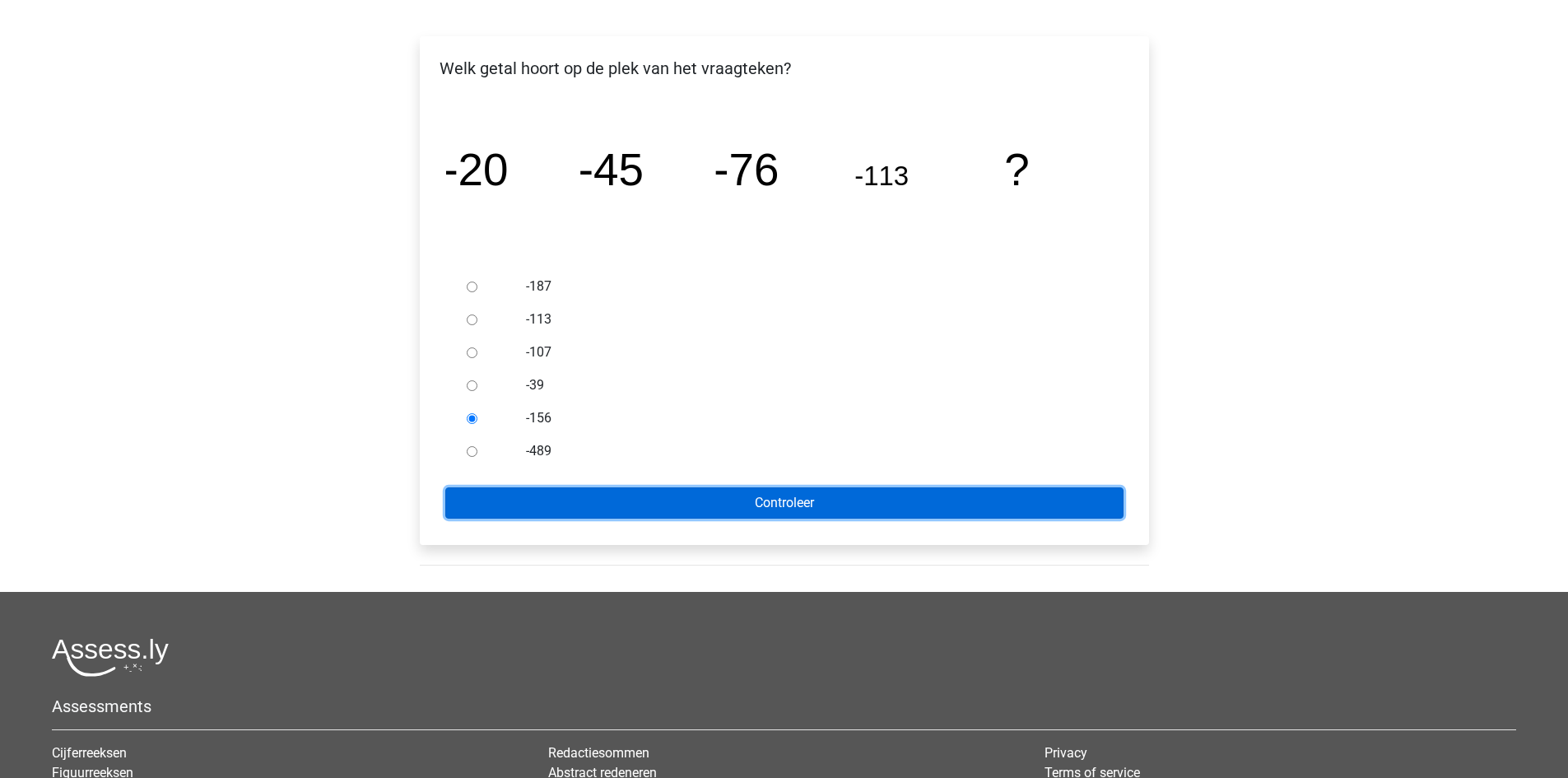
click at [538, 499] on input "Controleer" at bounding box center [784, 503] width 678 height 31
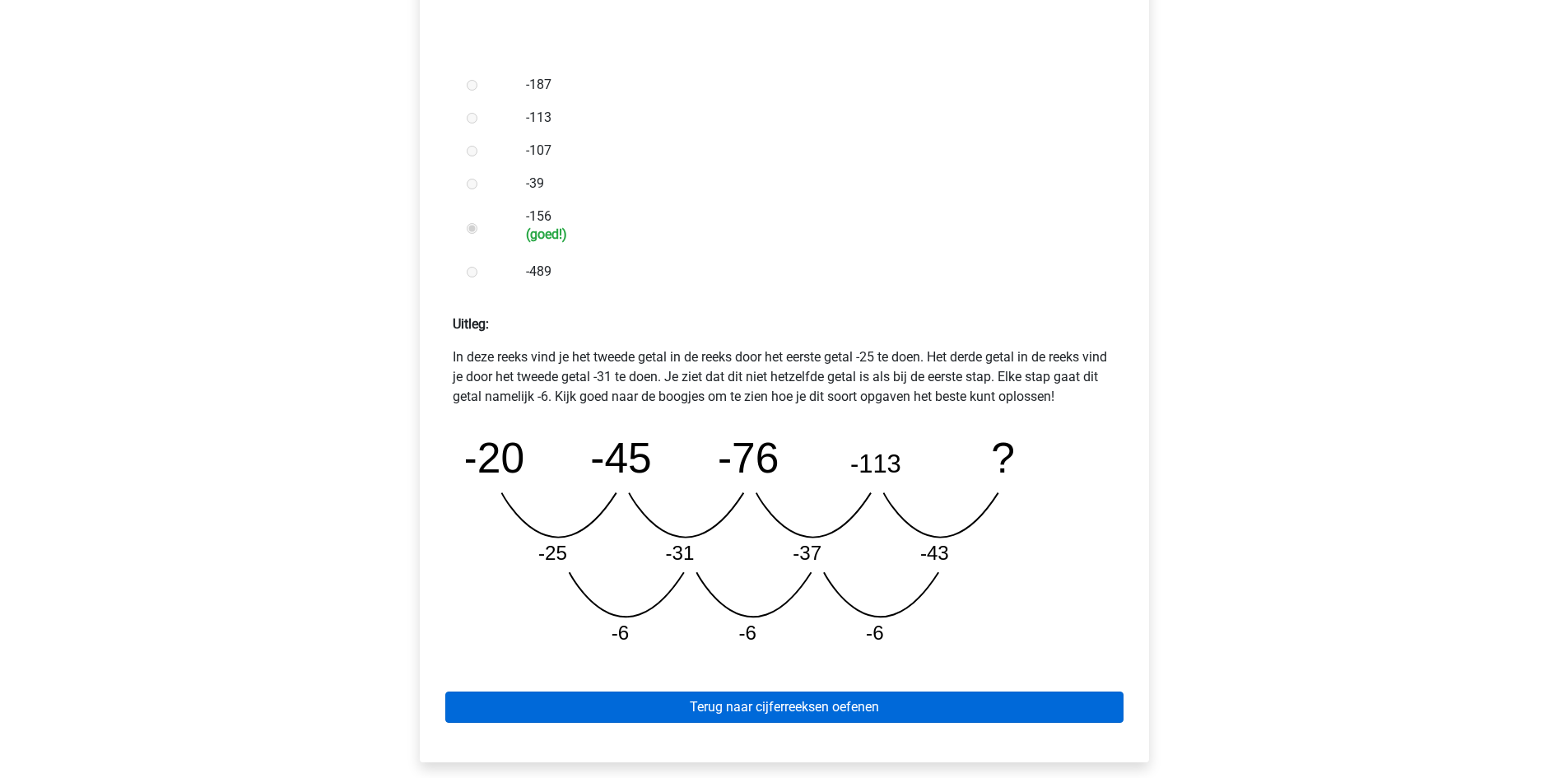
scroll to position [494, 0]
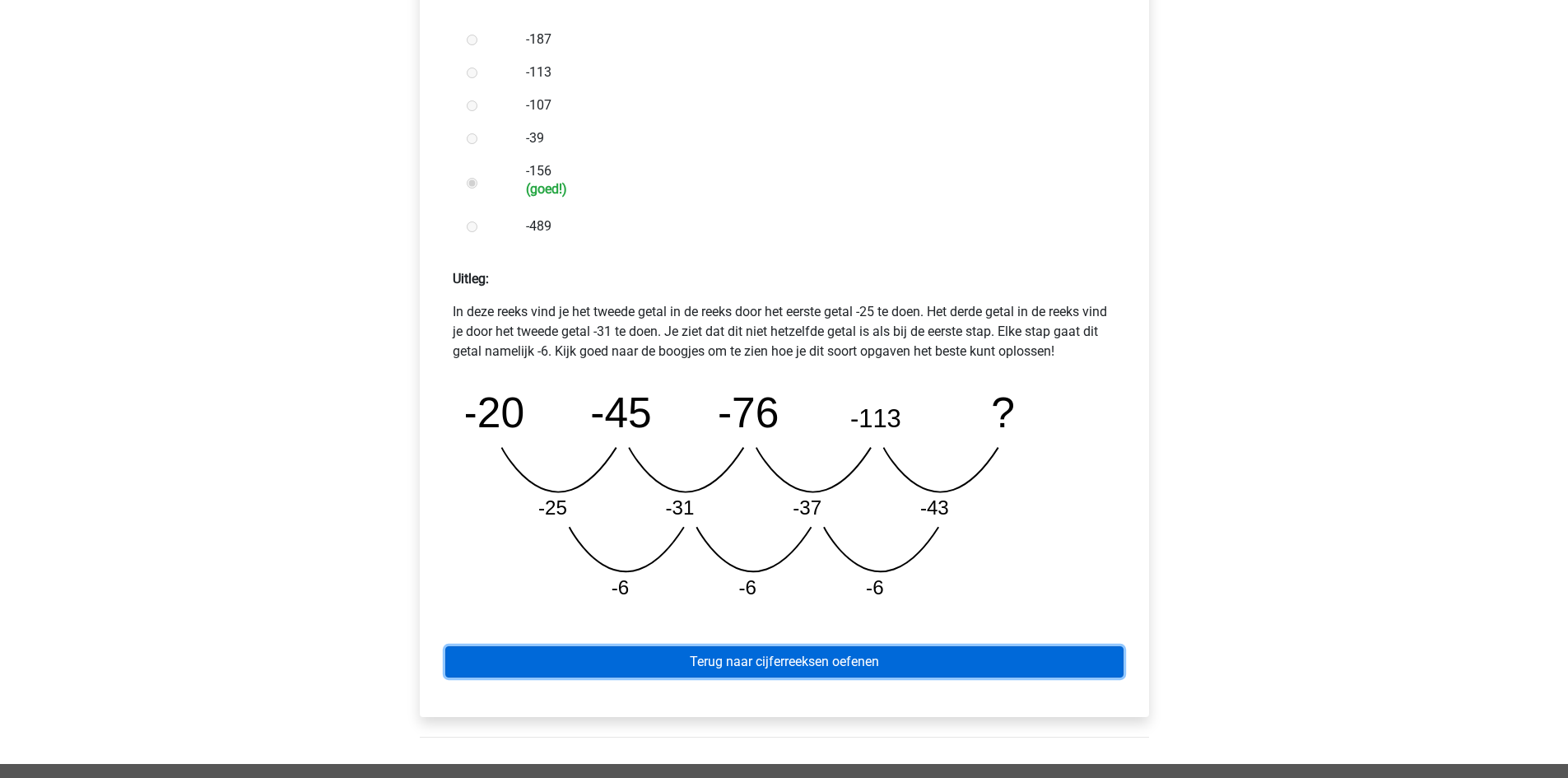
click at [980, 665] on link "Terug naar cijferreeksen oefenen" at bounding box center [784, 662] width 678 height 31
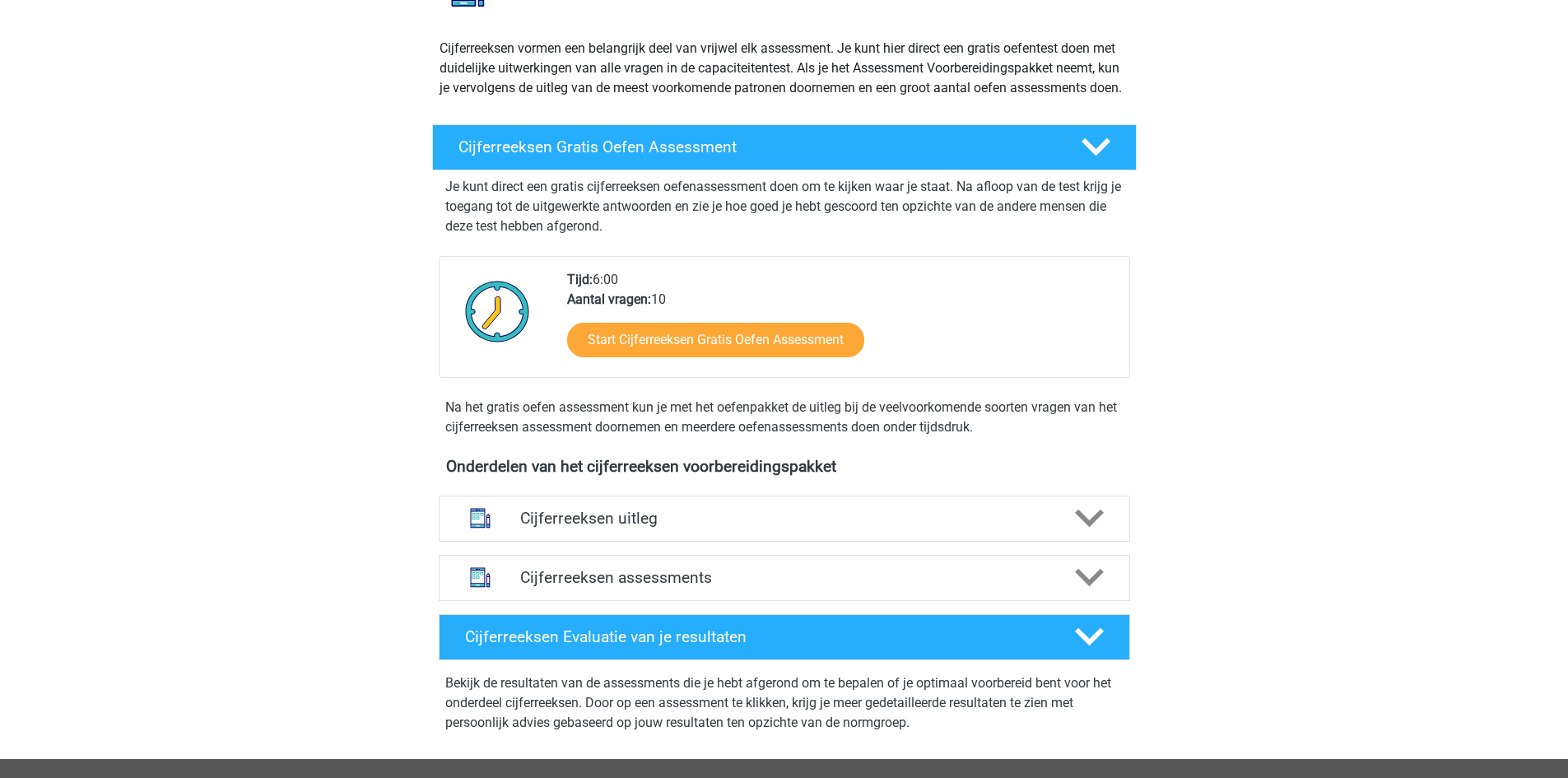
scroll to position [165, 0]
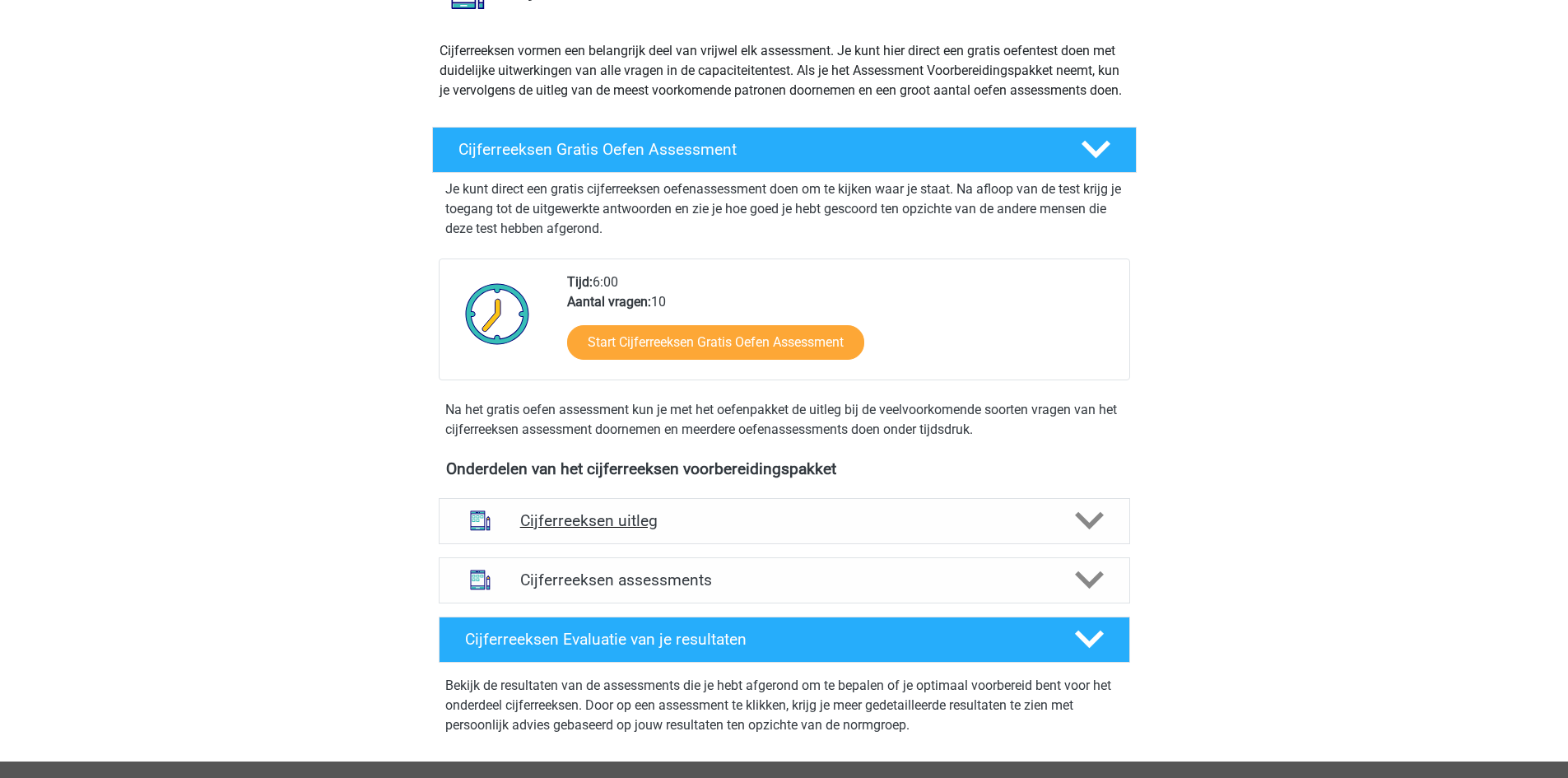
click at [943, 530] on h4 "Cijferreeksen uitleg" at bounding box center [785, 520] width 529 height 19
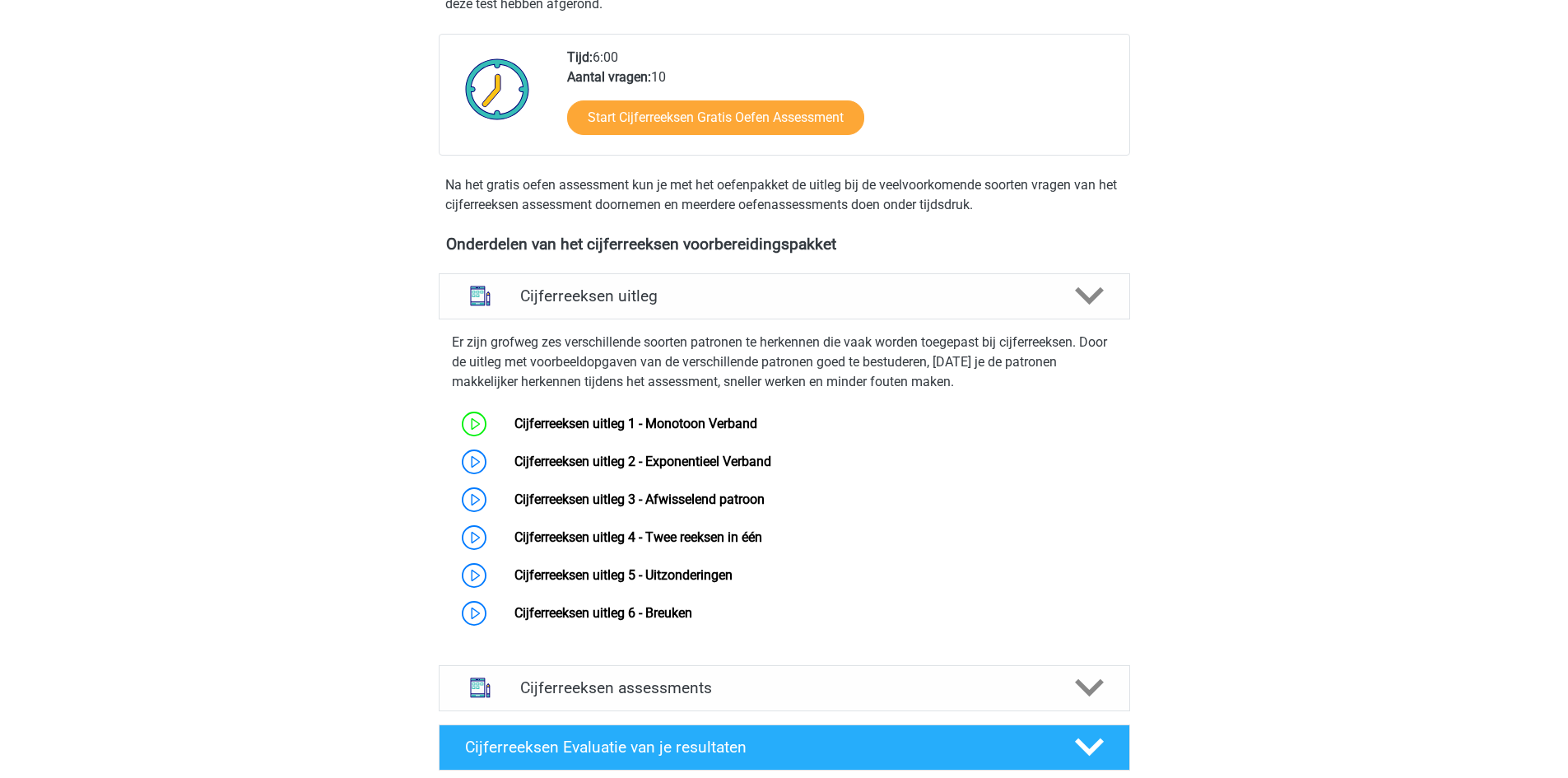
scroll to position [412, 0]
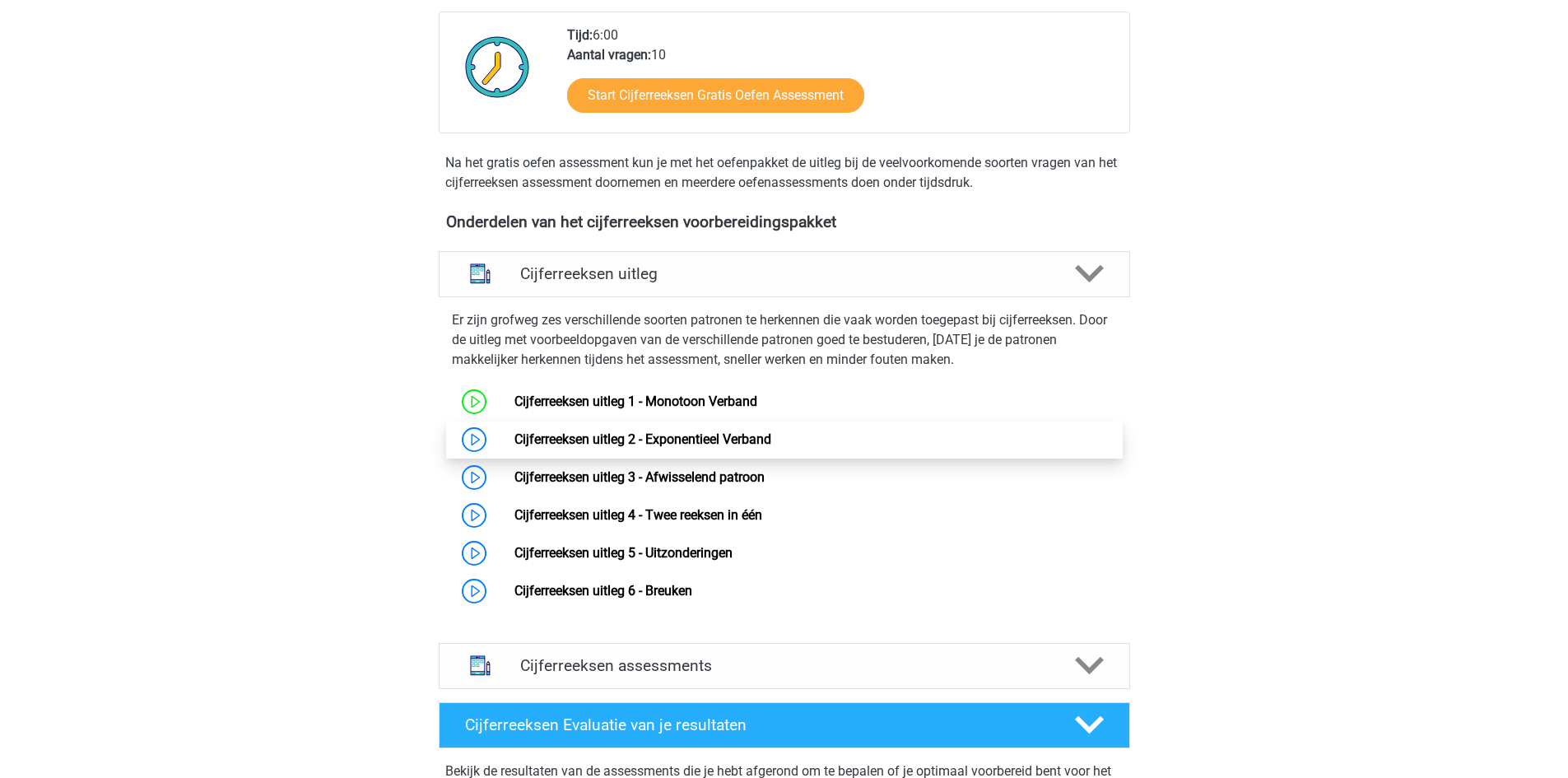
click at [750, 447] on link "Cijferreeksen uitleg 2 - Exponentieel Verband" at bounding box center [643, 438] width 257 height 16
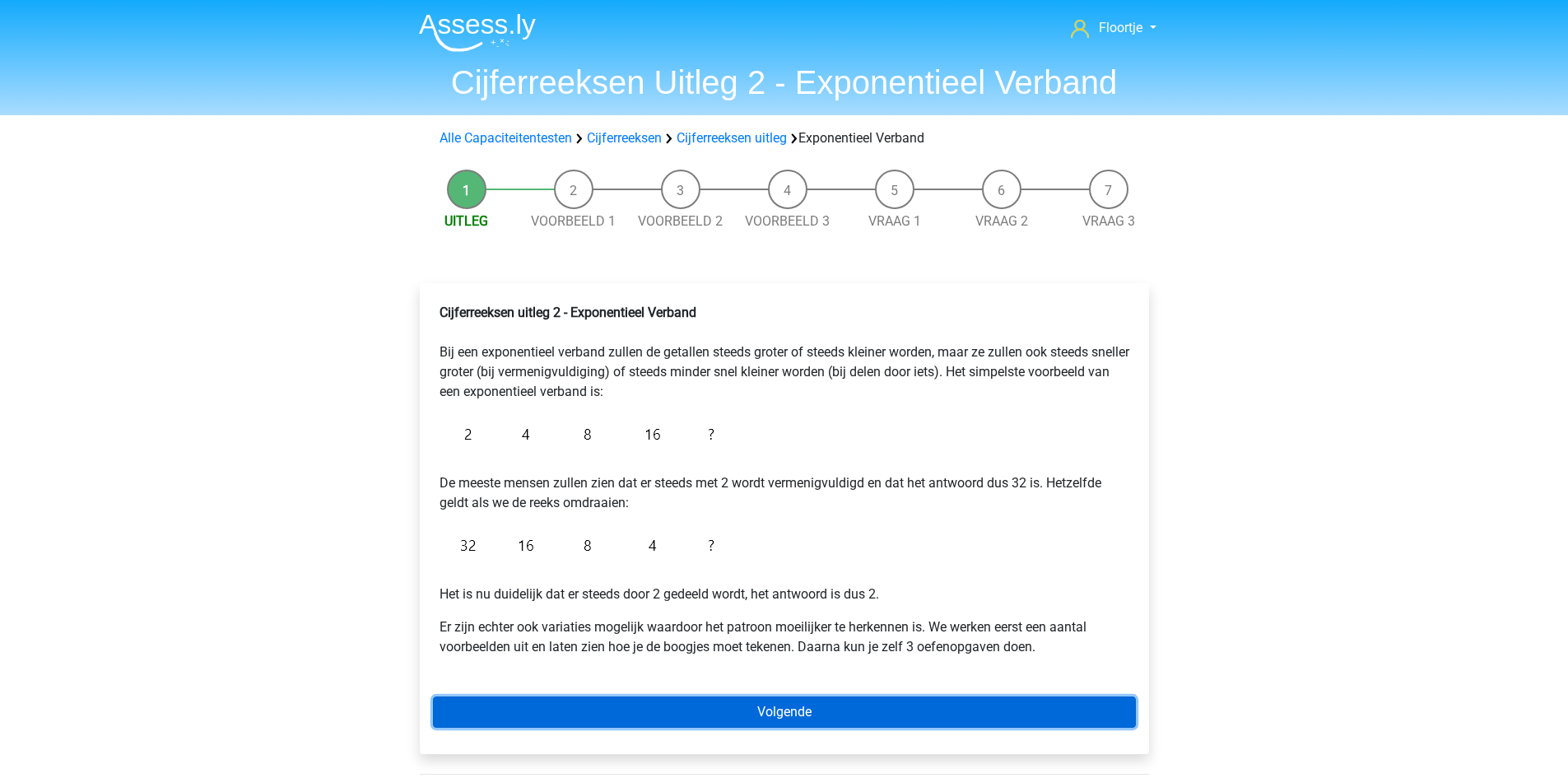
click at [756, 725] on link "Volgende" at bounding box center [784, 712] width 703 height 31
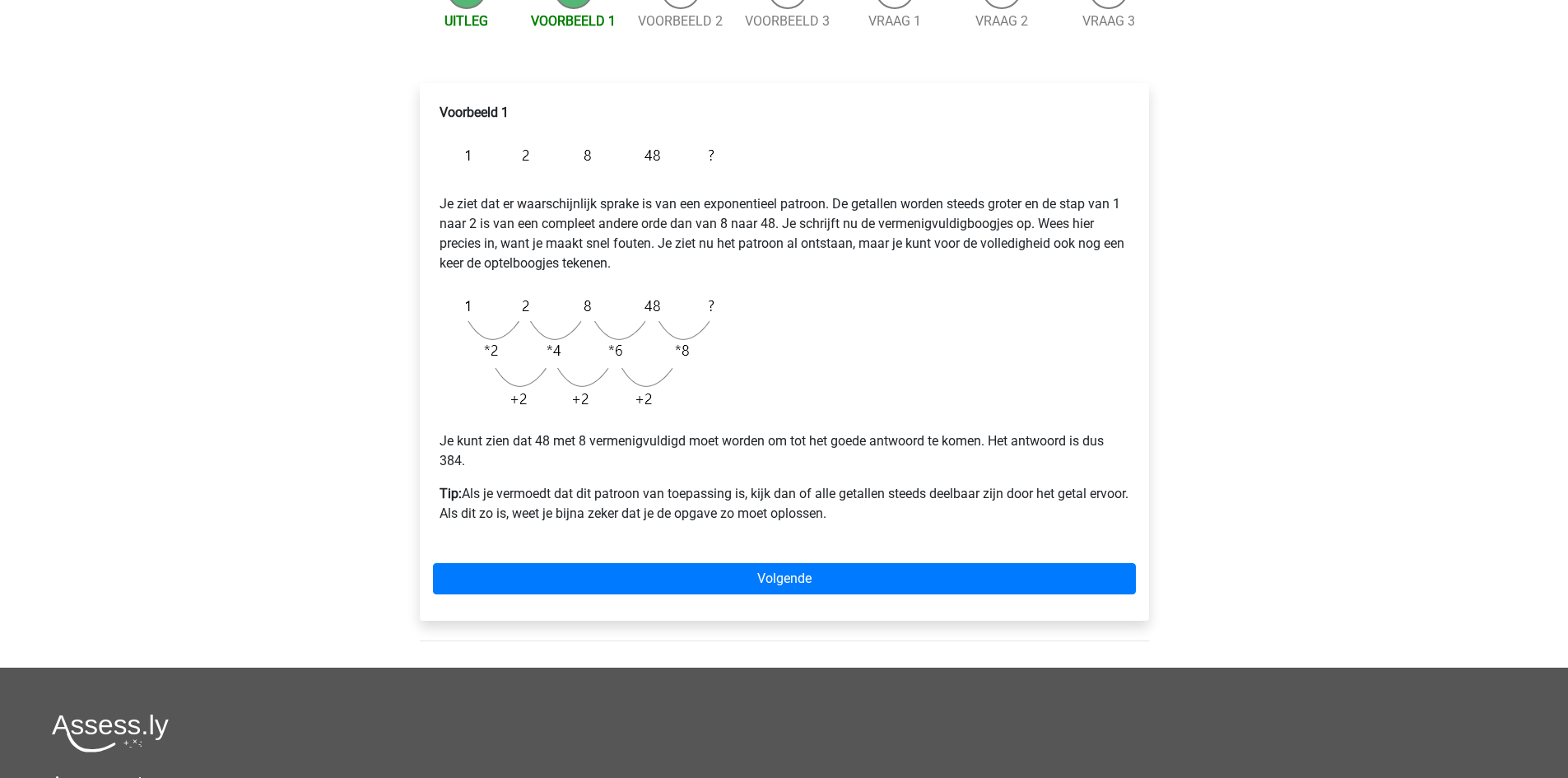
scroll to position [247, 0]
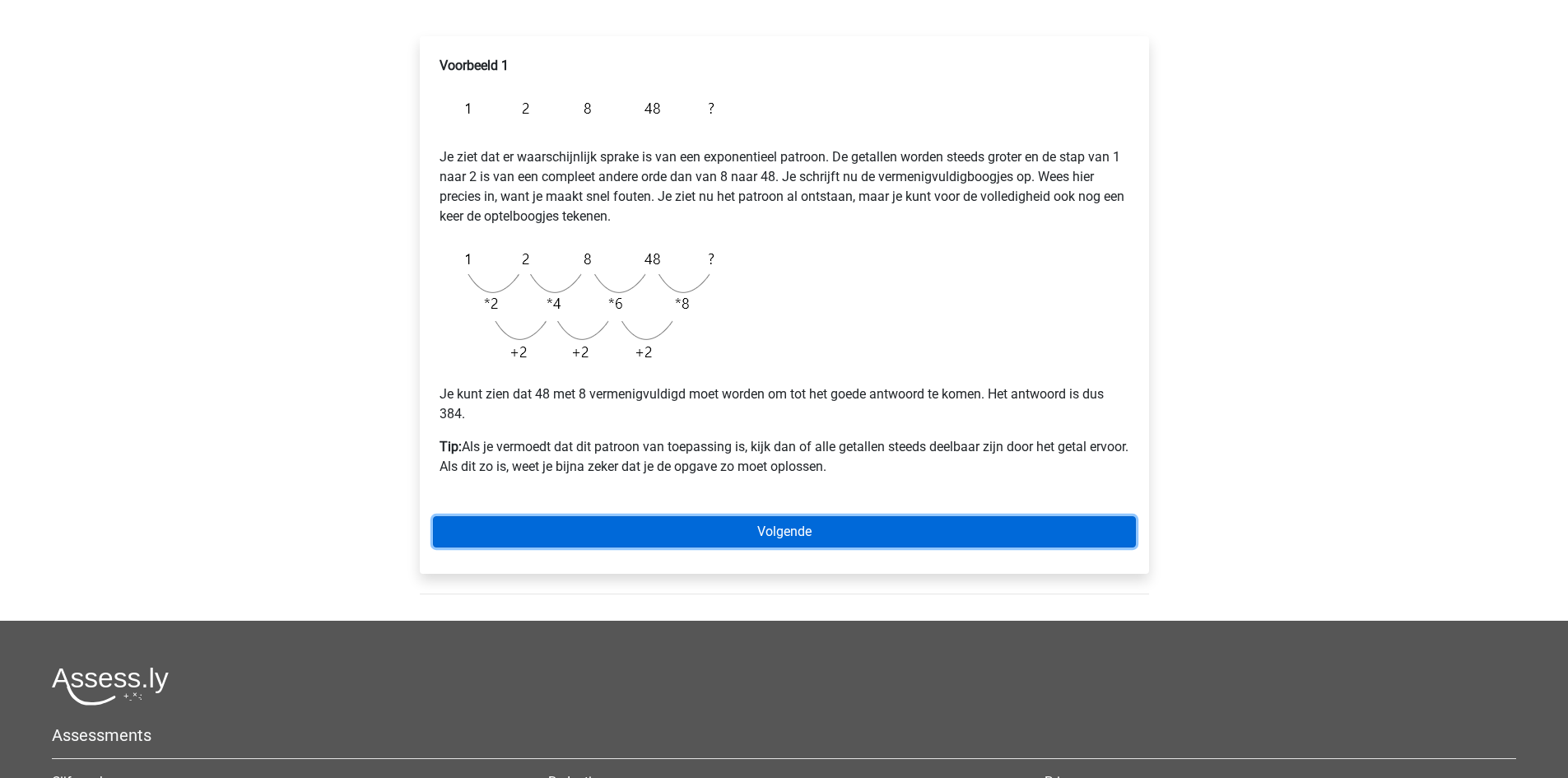
click at [618, 535] on link "Volgende" at bounding box center [784, 531] width 703 height 31
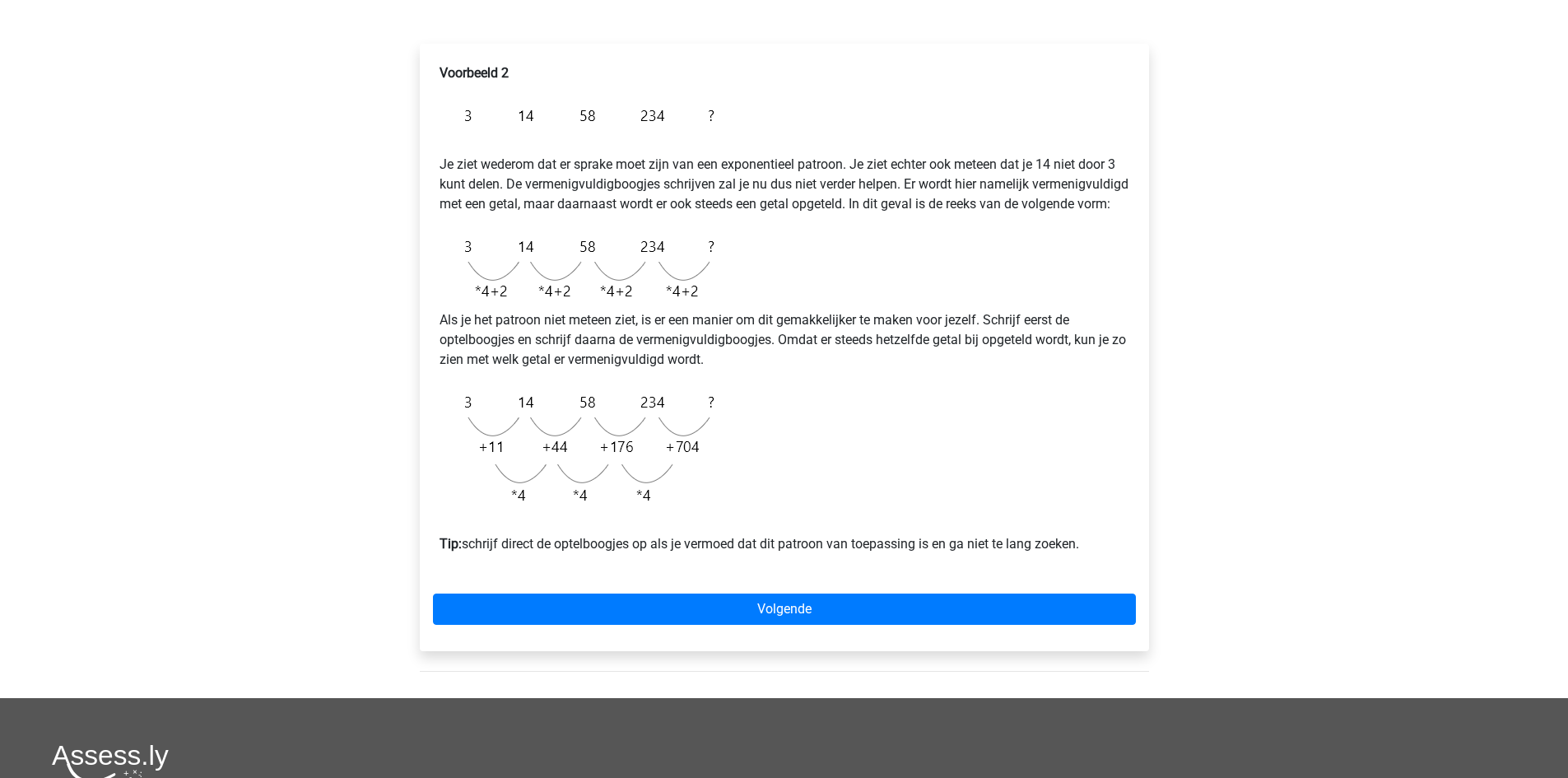
scroll to position [247, 0]
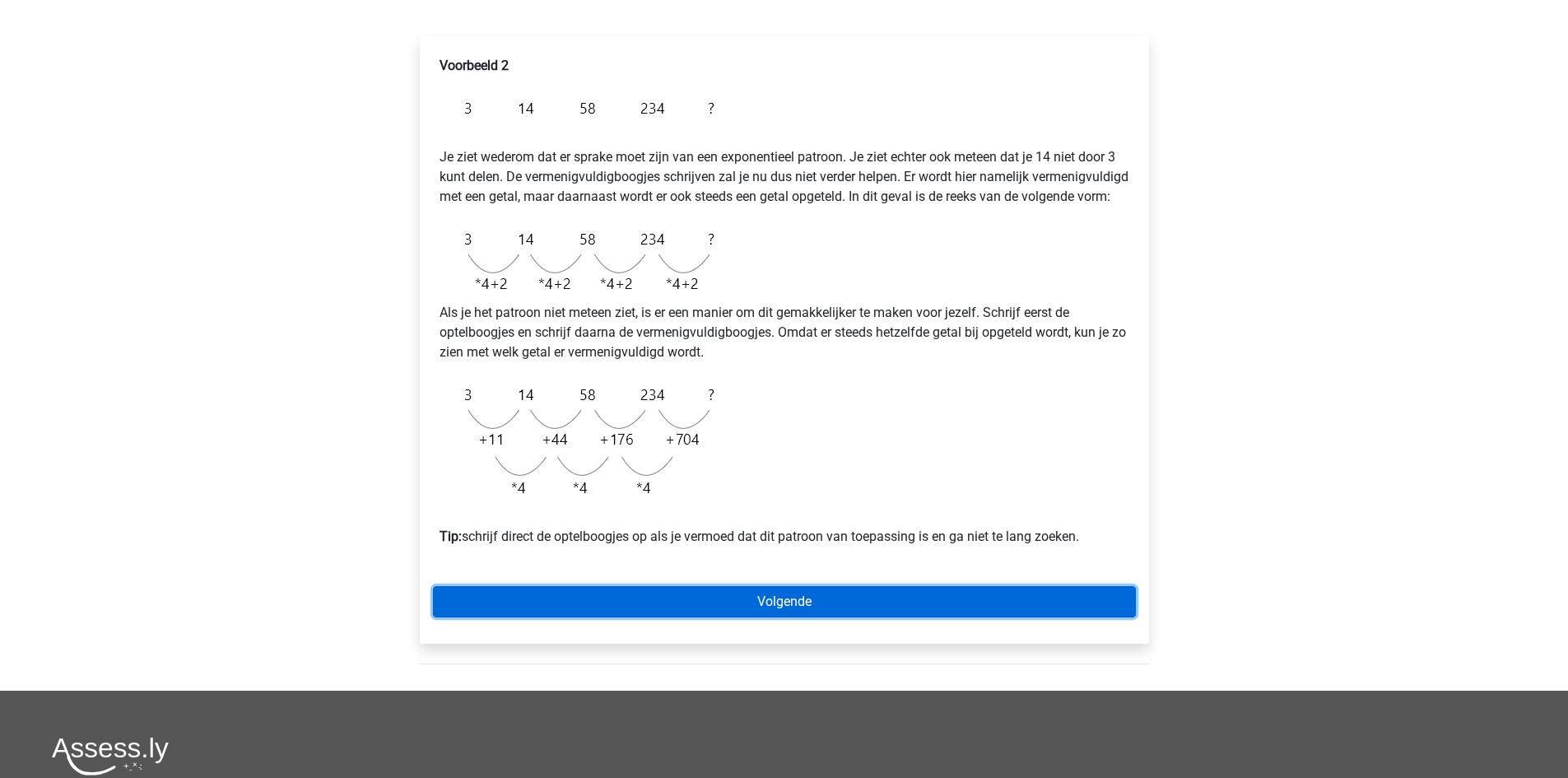
click at [733, 616] on link "Volgende" at bounding box center [784, 601] width 703 height 31
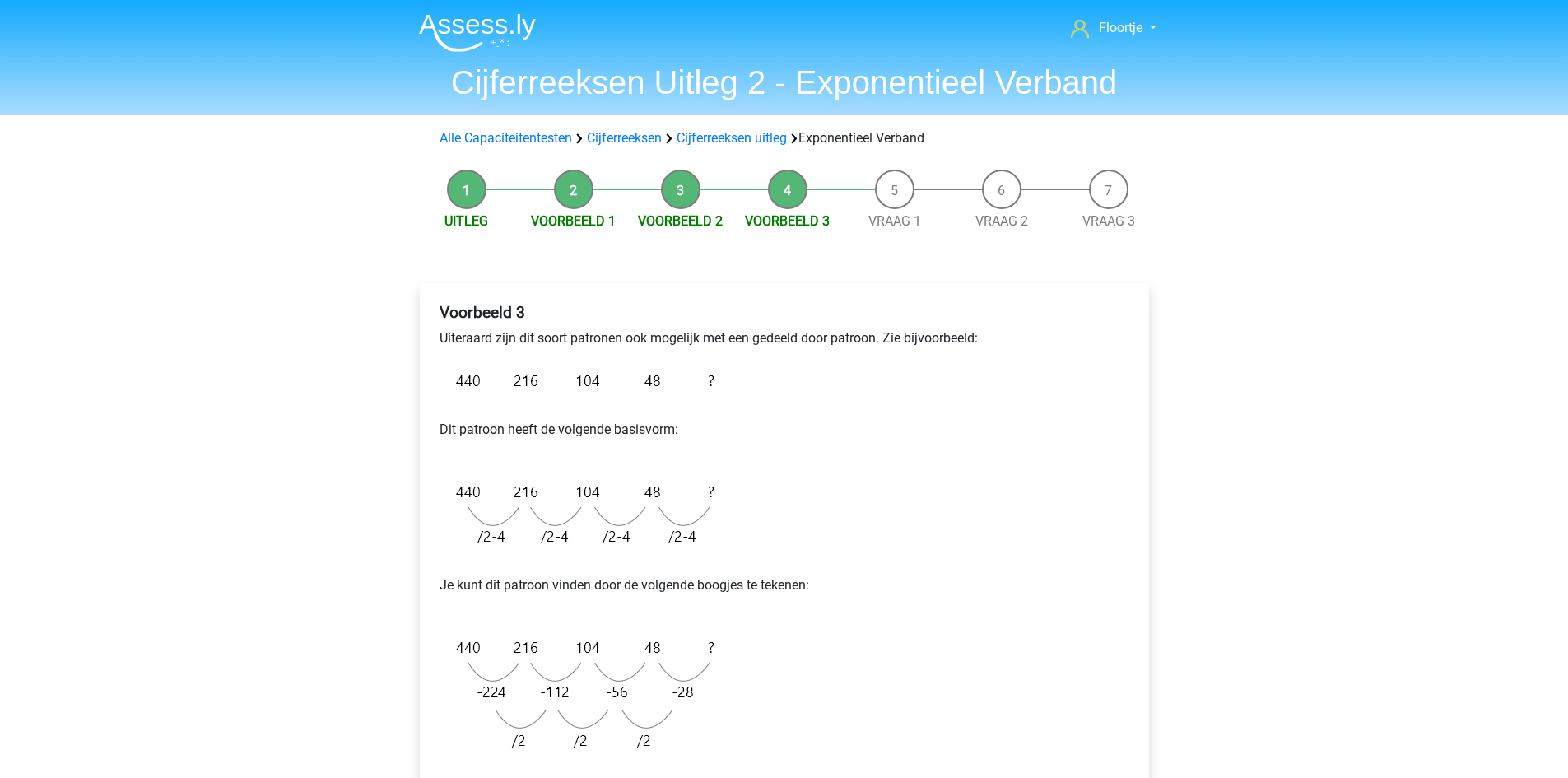
click at [1203, 568] on div "Floortje [EMAIL_ADDRESS][DOMAIN_NAME] Nederlands English" at bounding box center [784, 698] width 1568 height 1397
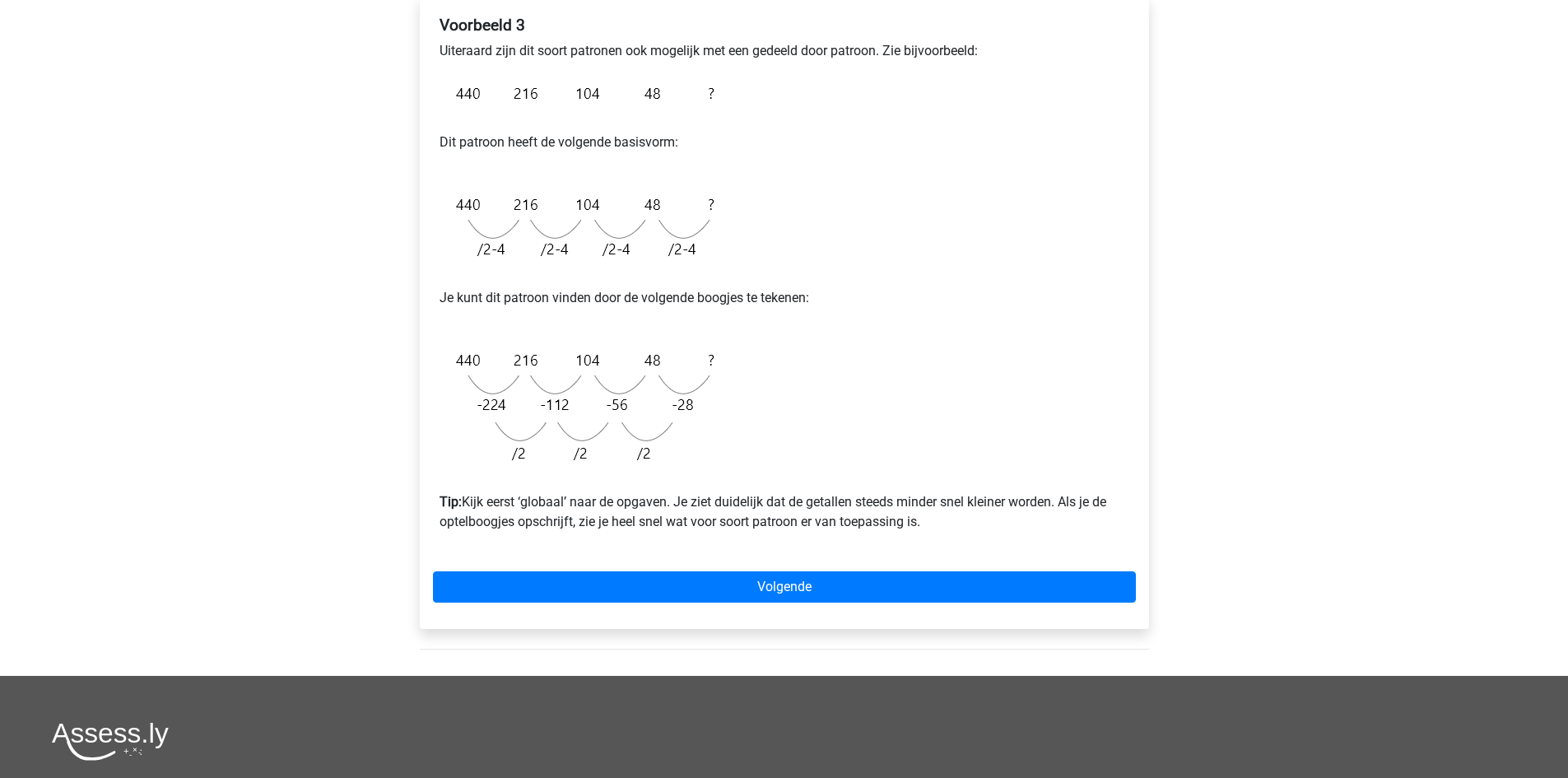
scroll to position [329, 0]
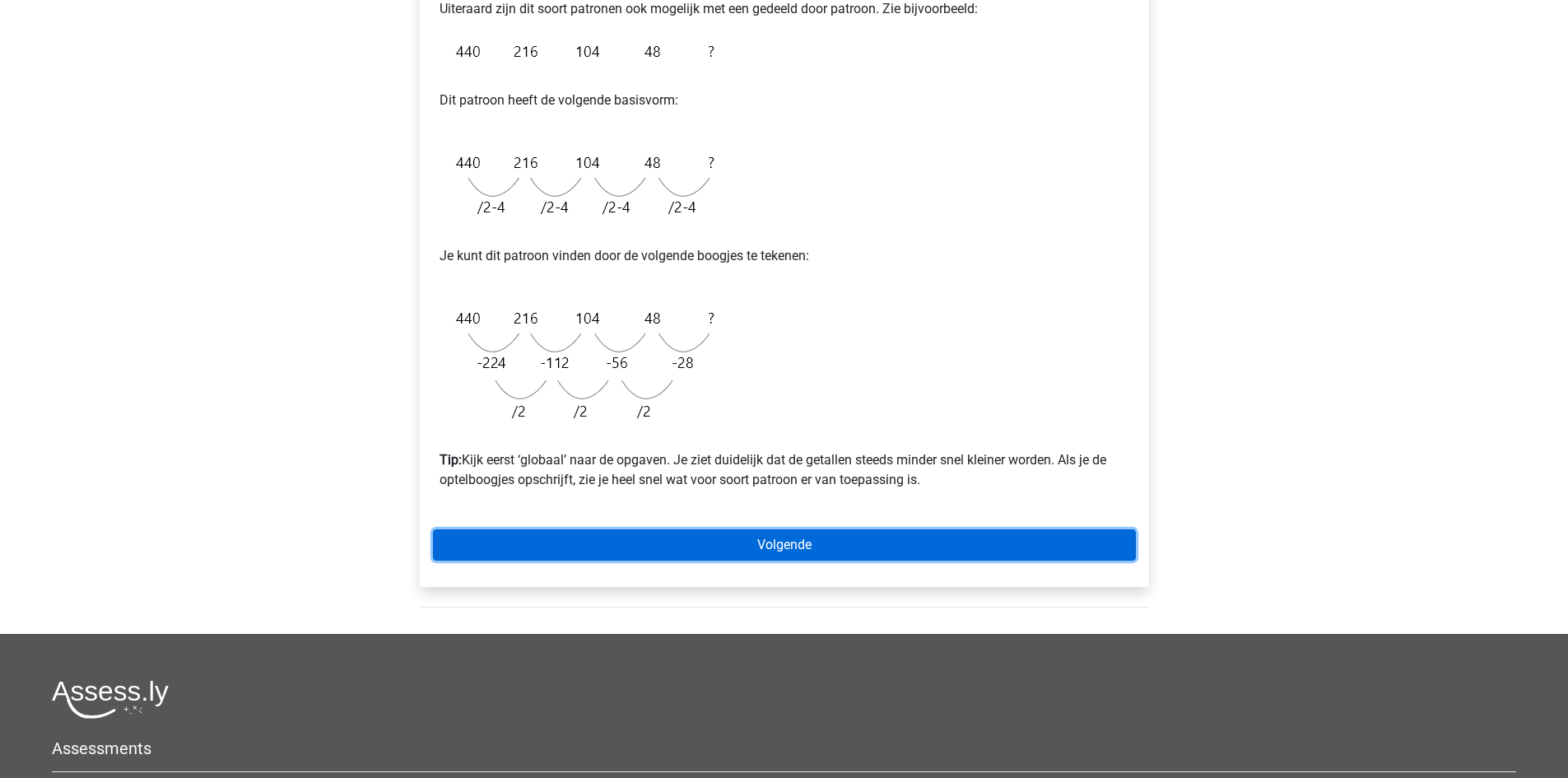
click at [731, 559] on link "Volgende" at bounding box center [784, 545] width 703 height 31
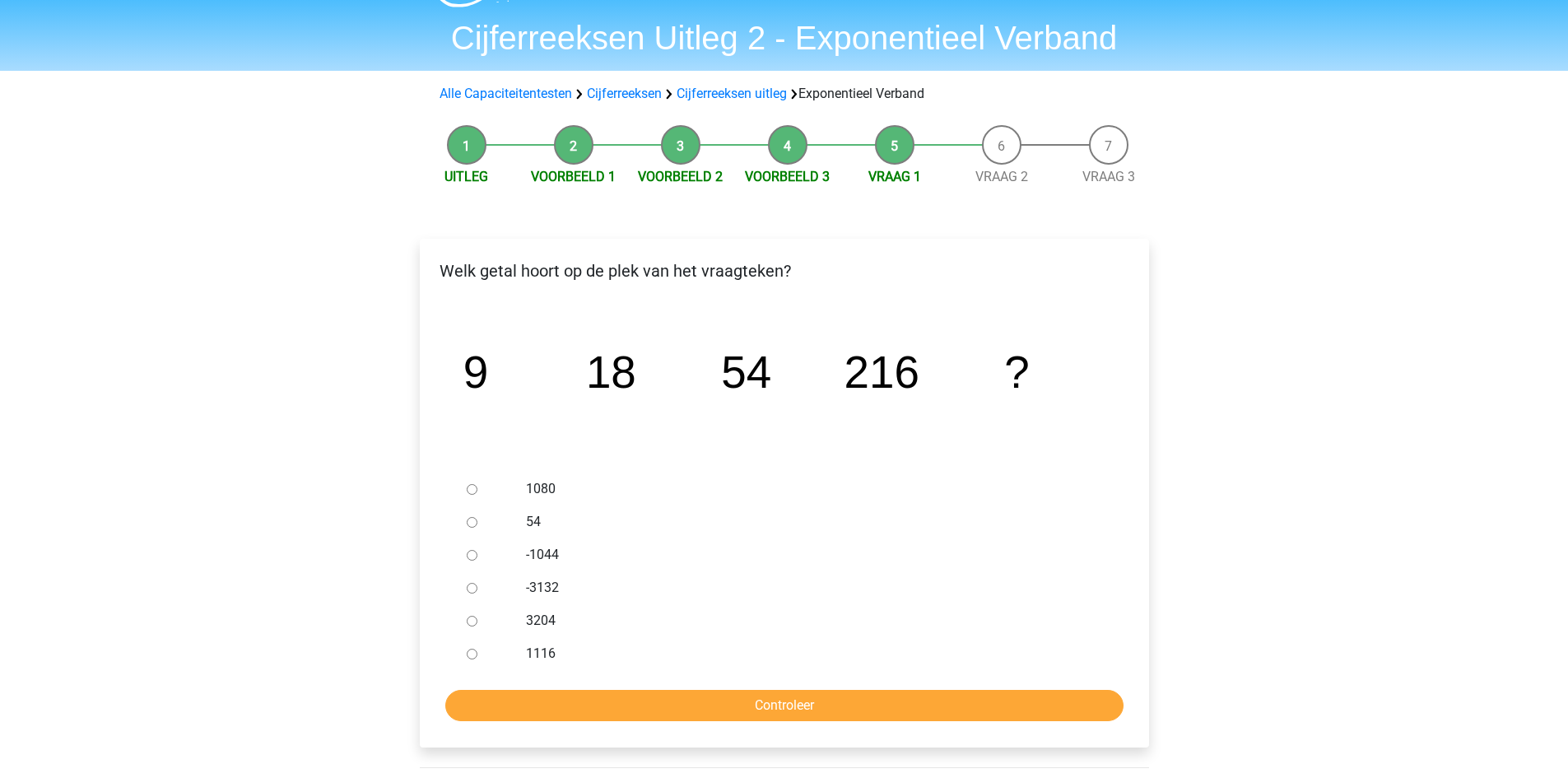
scroll to position [165, 0]
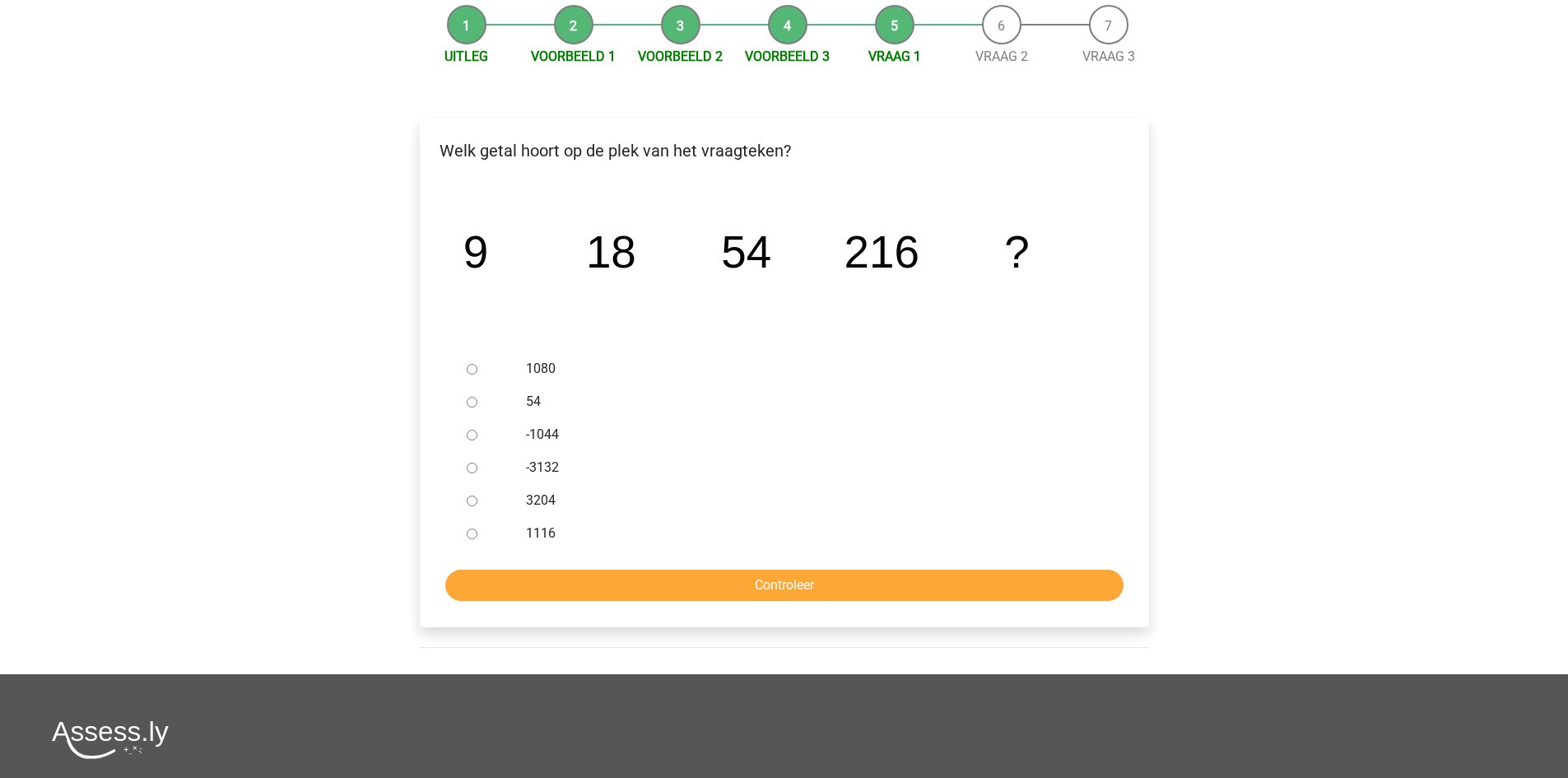
drag, startPoint x: 475, startPoint y: 537, endPoint x: 507, endPoint y: 547, distance: 33.5
click at [475, 538] on input "1116" at bounding box center [473, 534] width 11 height 11
radio input "true"
click at [602, 575] on input "Controleer" at bounding box center [784, 585] width 678 height 31
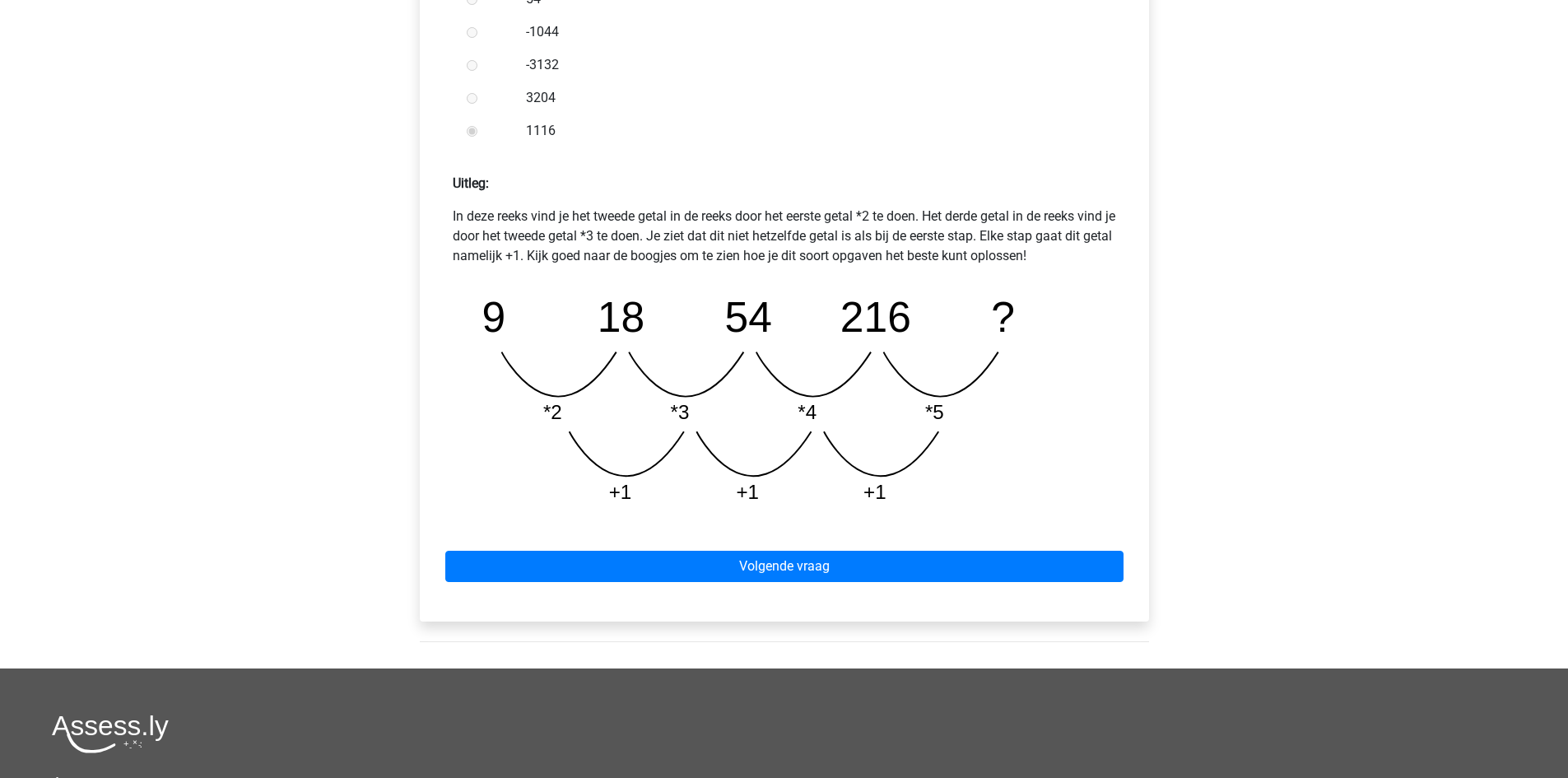
scroll to position [576, 0]
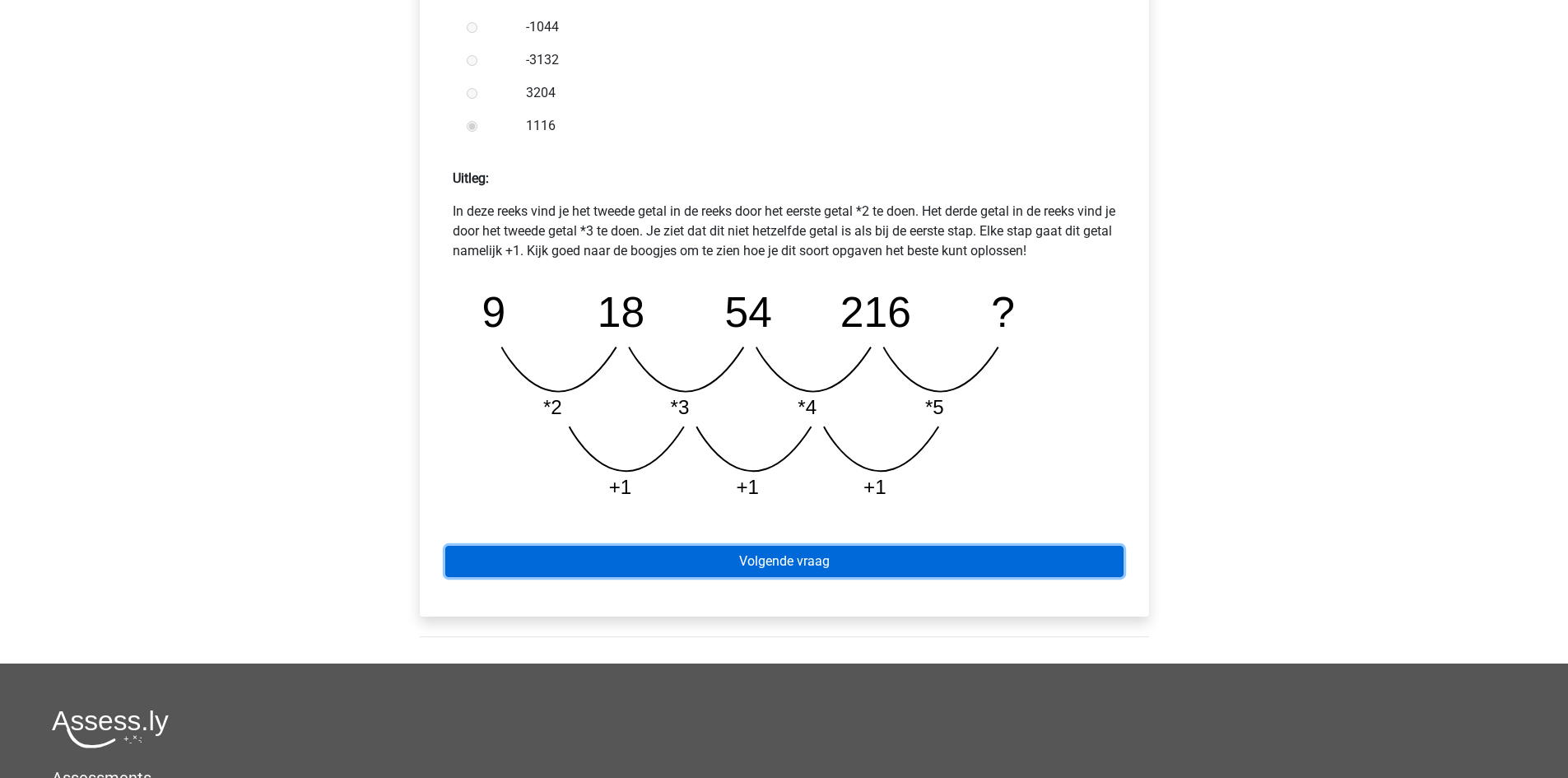
click at [585, 563] on link "Volgende vraag" at bounding box center [784, 562] width 678 height 31
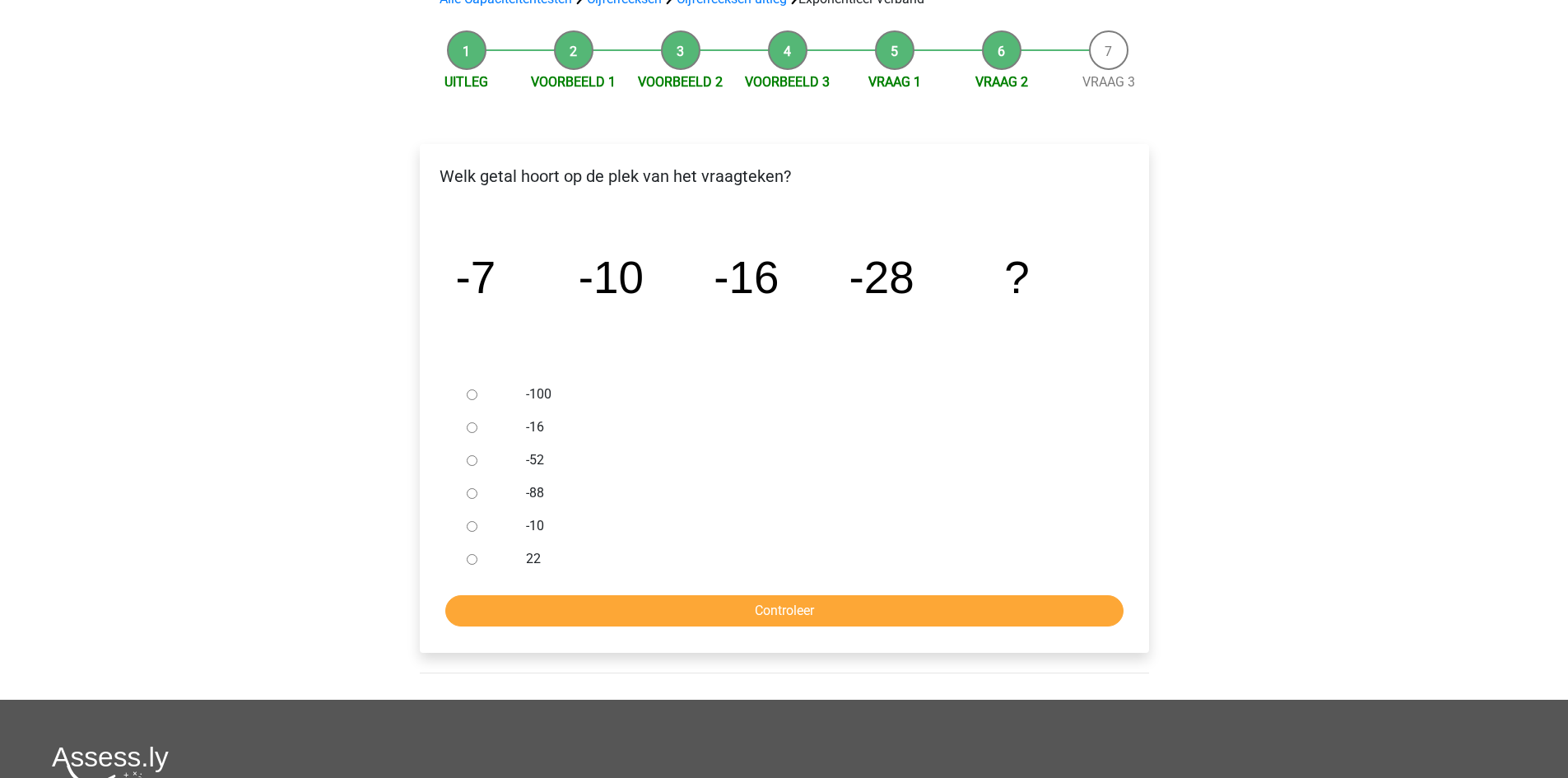
scroll to position [165, 0]
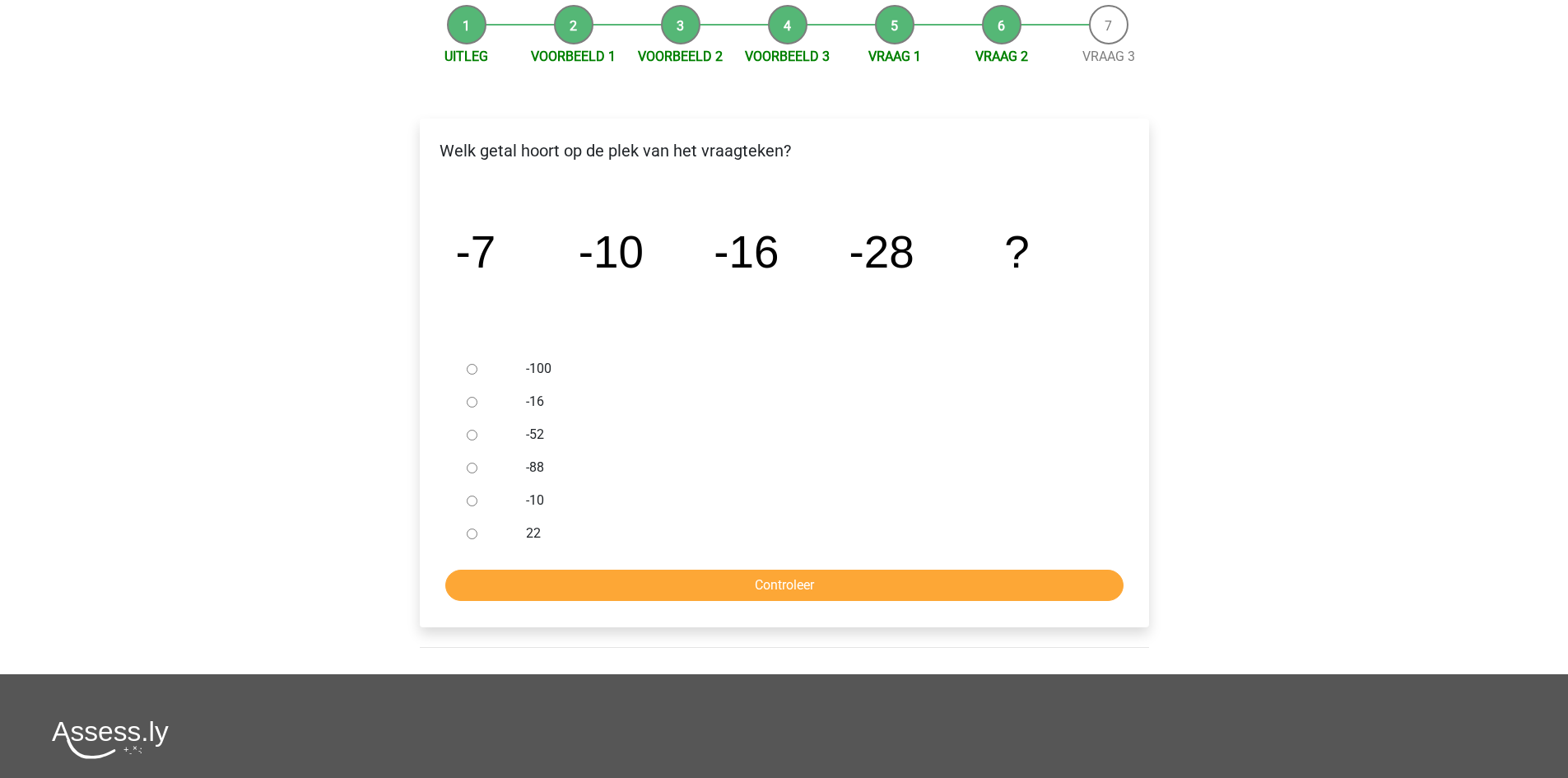
drag, startPoint x: 474, startPoint y: 441, endPoint x: 492, endPoint y: 457, distance: 24.1
click at [475, 446] on div at bounding box center [487, 435] width 54 height 33
drag, startPoint x: 471, startPoint y: 433, endPoint x: 575, endPoint y: 546, distance: 153.6
click at [472, 442] on div at bounding box center [487, 435] width 54 height 33
click at [466, 438] on div at bounding box center [487, 435] width 54 height 33
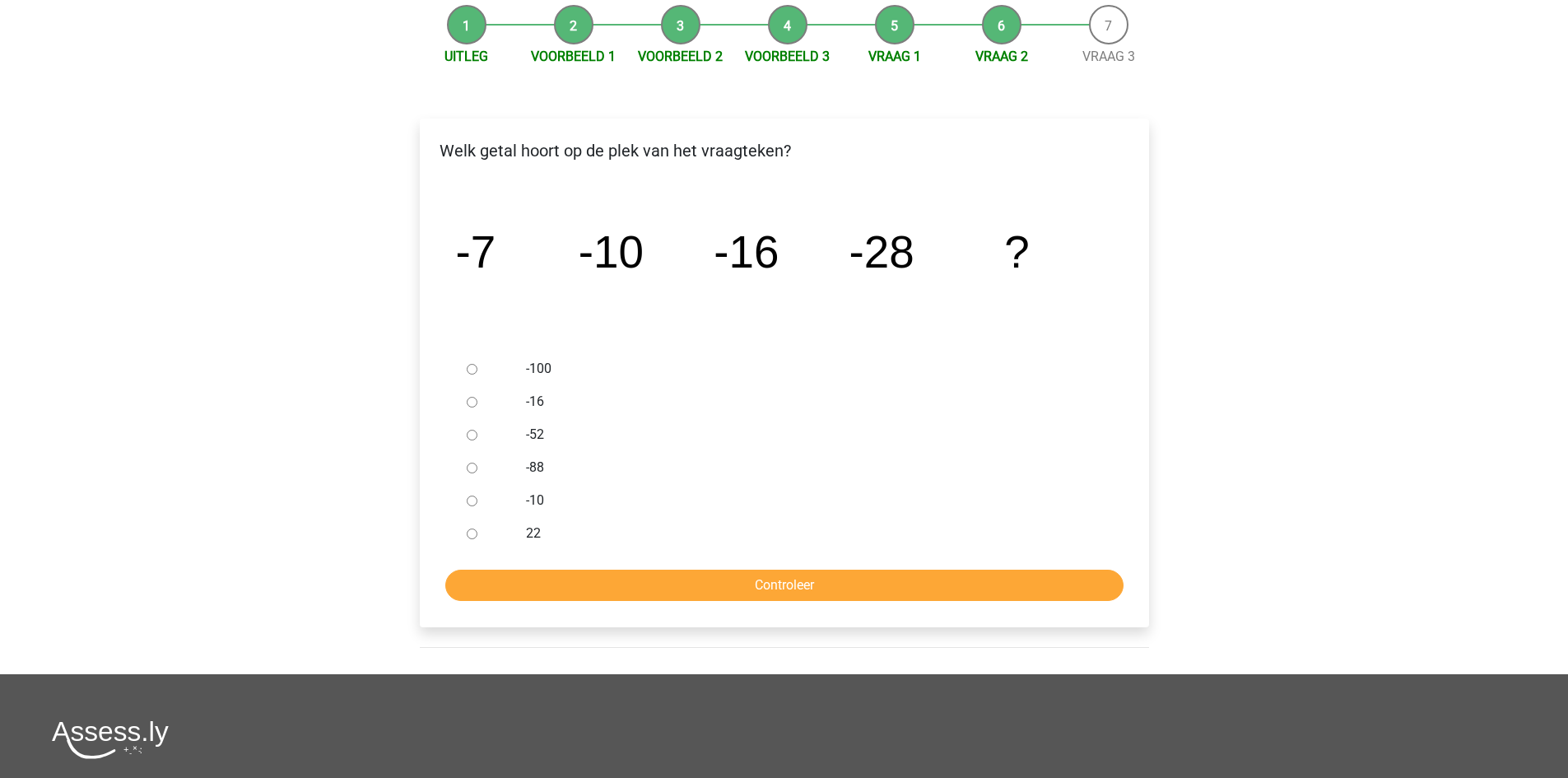
click at [469, 442] on div at bounding box center [487, 435] width 54 height 33
drag, startPoint x: 470, startPoint y: 439, endPoint x: 472, endPoint y: 430, distance: 9.2
click at [472, 430] on div at bounding box center [487, 435] width 54 height 33
click at [473, 430] on input "-52" at bounding box center [473, 435] width 11 height 11
radio input "true"
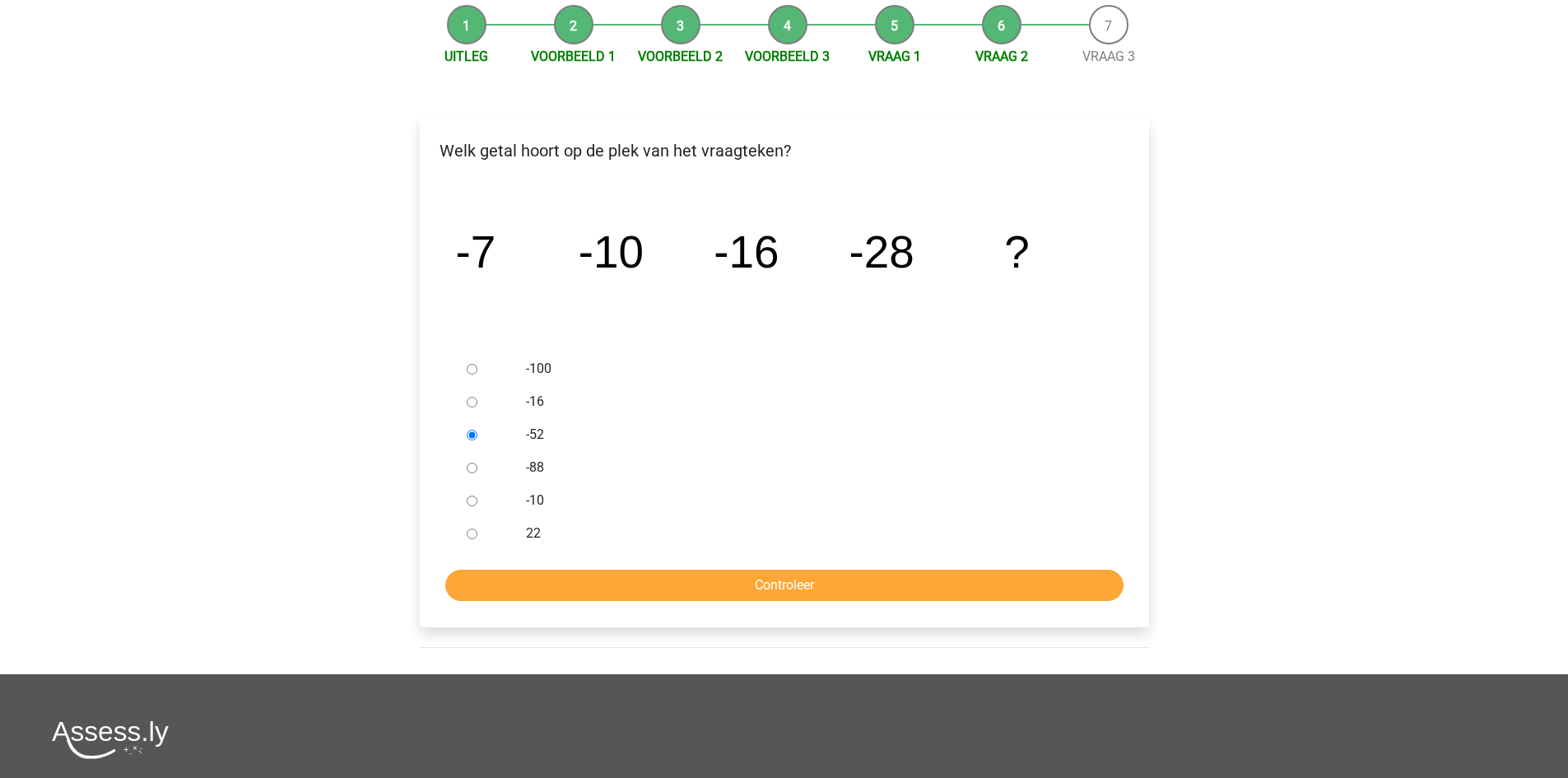
click at [472, 433] on input "-52" at bounding box center [473, 435] width 11 height 11
click at [470, 434] on input "-52" at bounding box center [473, 435] width 11 height 11
click at [553, 598] on input "Controleer" at bounding box center [784, 585] width 678 height 31
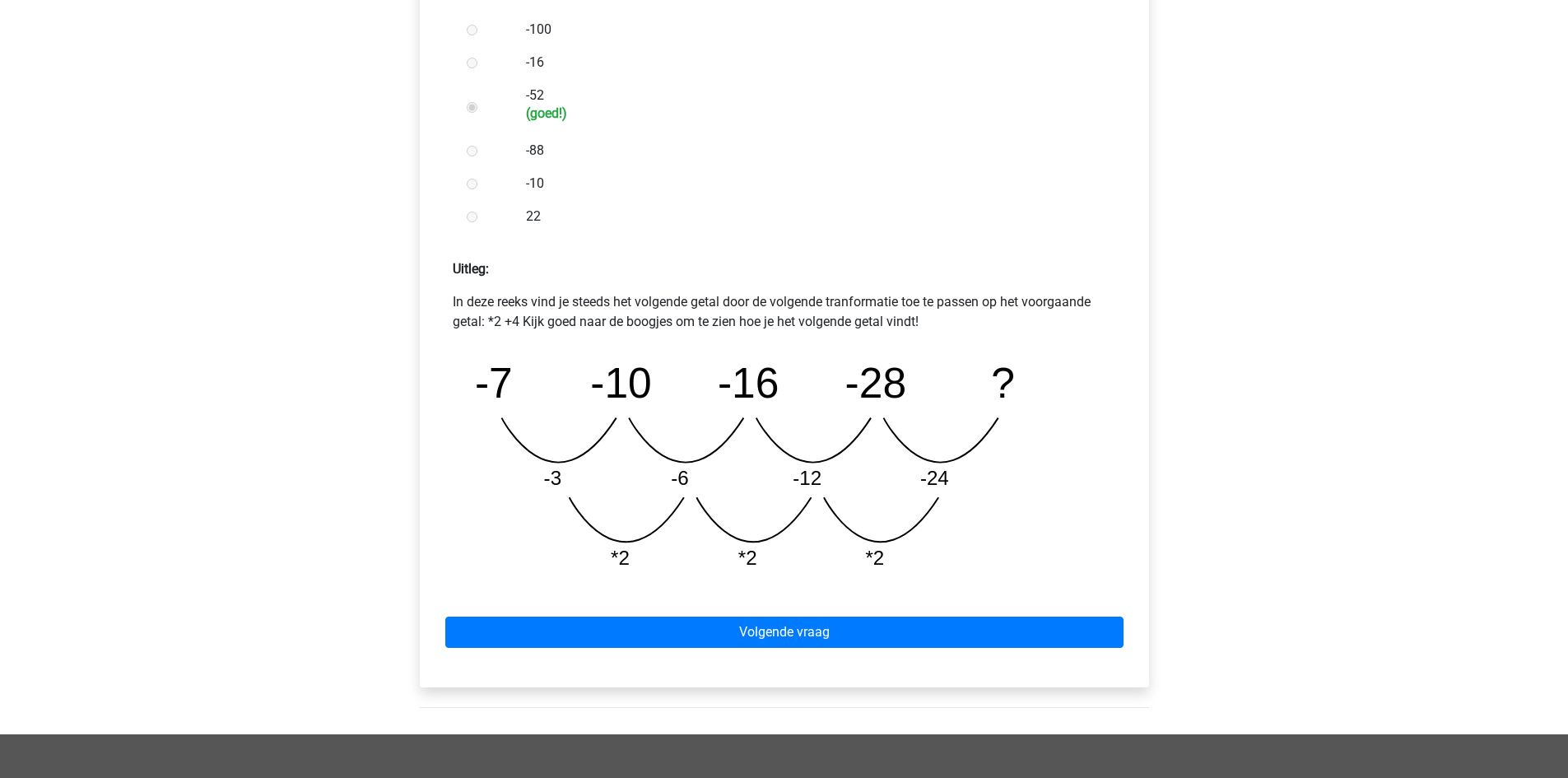
scroll to position [658, 0]
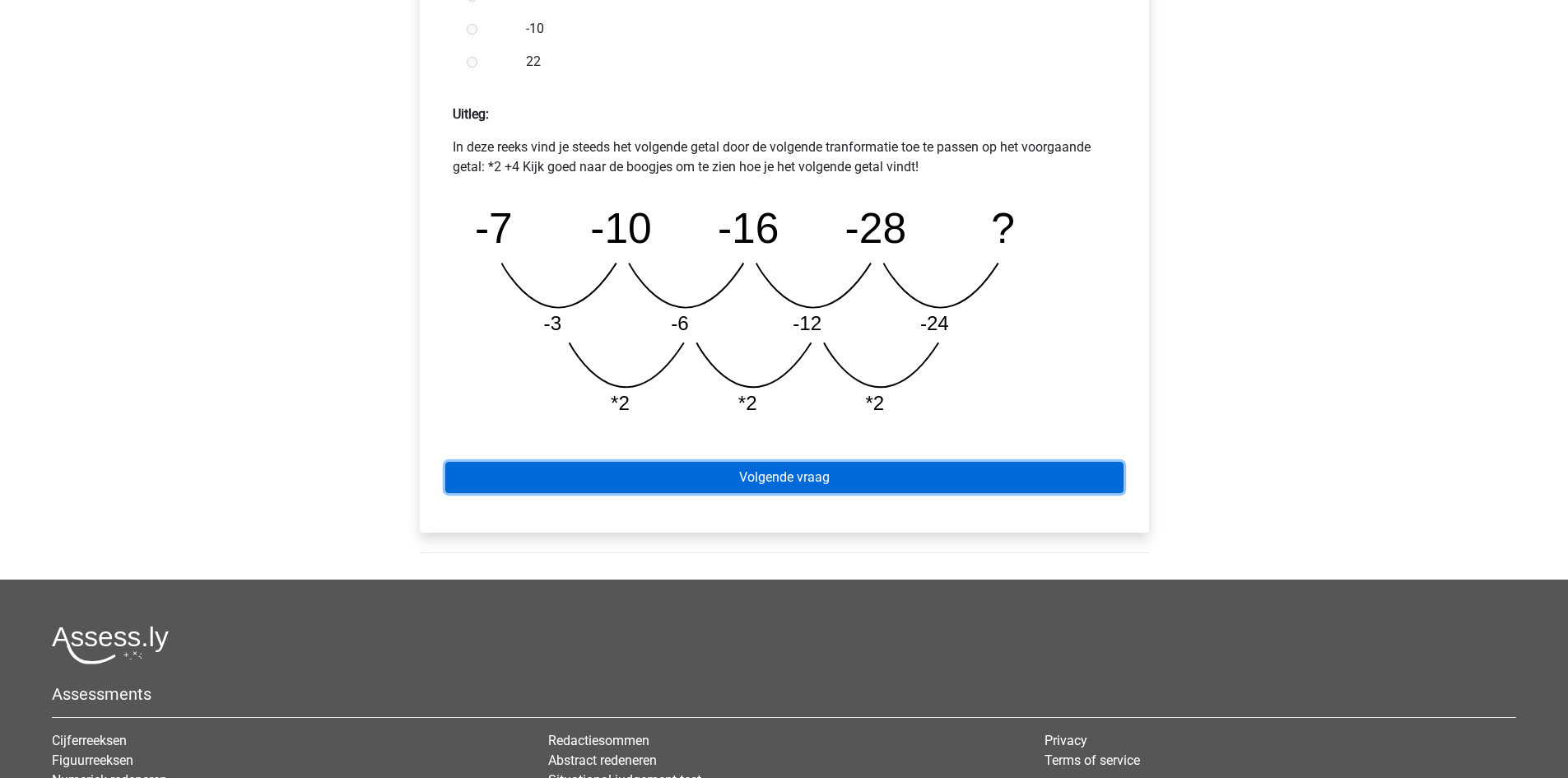
click at [865, 478] on link "Volgende vraag" at bounding box center [784, 477] width 678 height 31
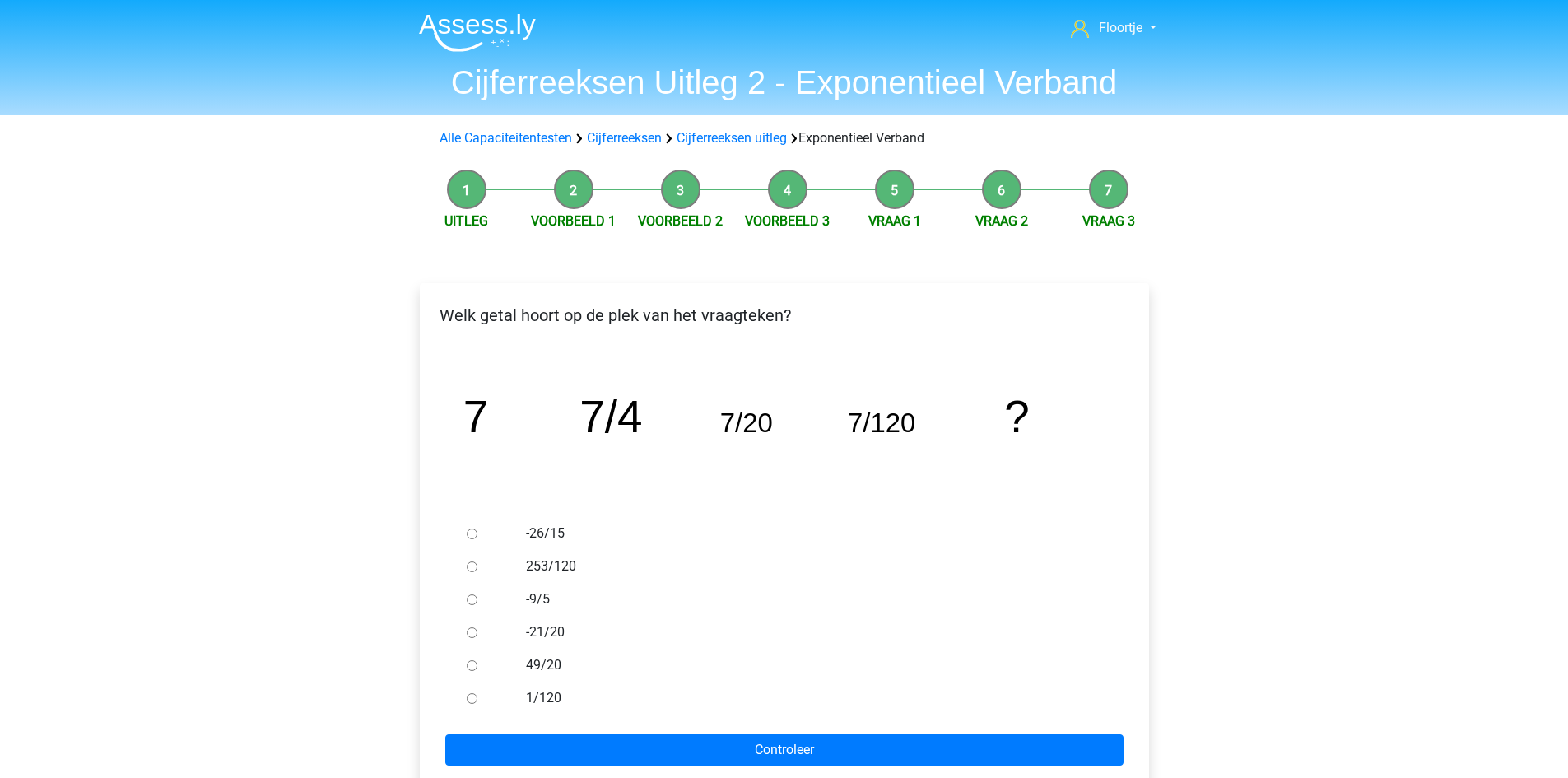
drag, startPoint x: 452, startPoint y: 577, endPoint x: 462, endPoint y: 575, distance: 10.2
click at [458, 579] on ul "-26/15 253/120 -9/5 -21/20 49/20 1/120" at bounding box center [784, 615] width 703 height 197
click at [468, 573] on div at bounding box center [487, 566] width 54 height 33
click at [467, 564] on input "253/120" at bounding box center [473, 566] width 11 height 11
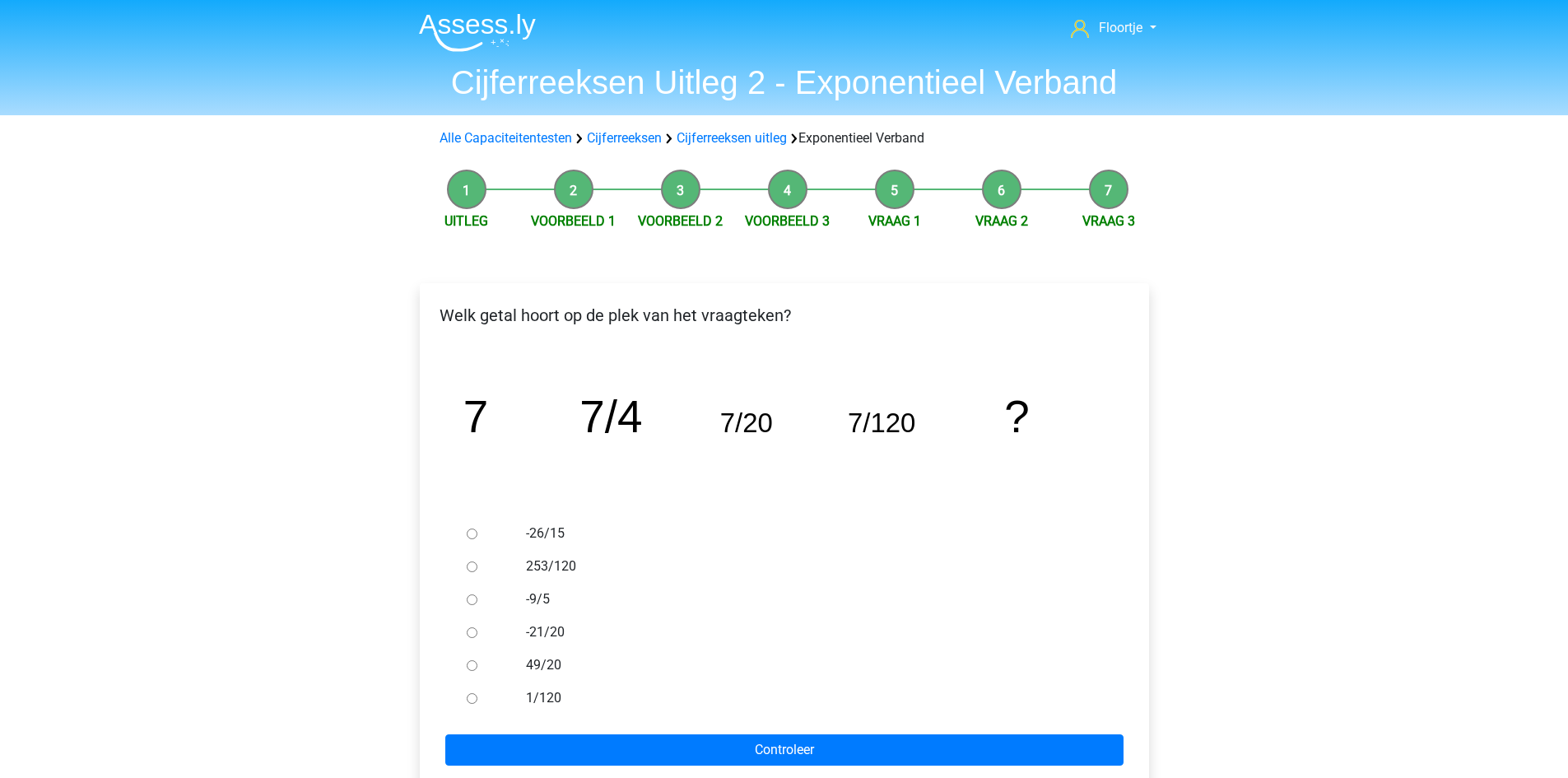
radio input "true"
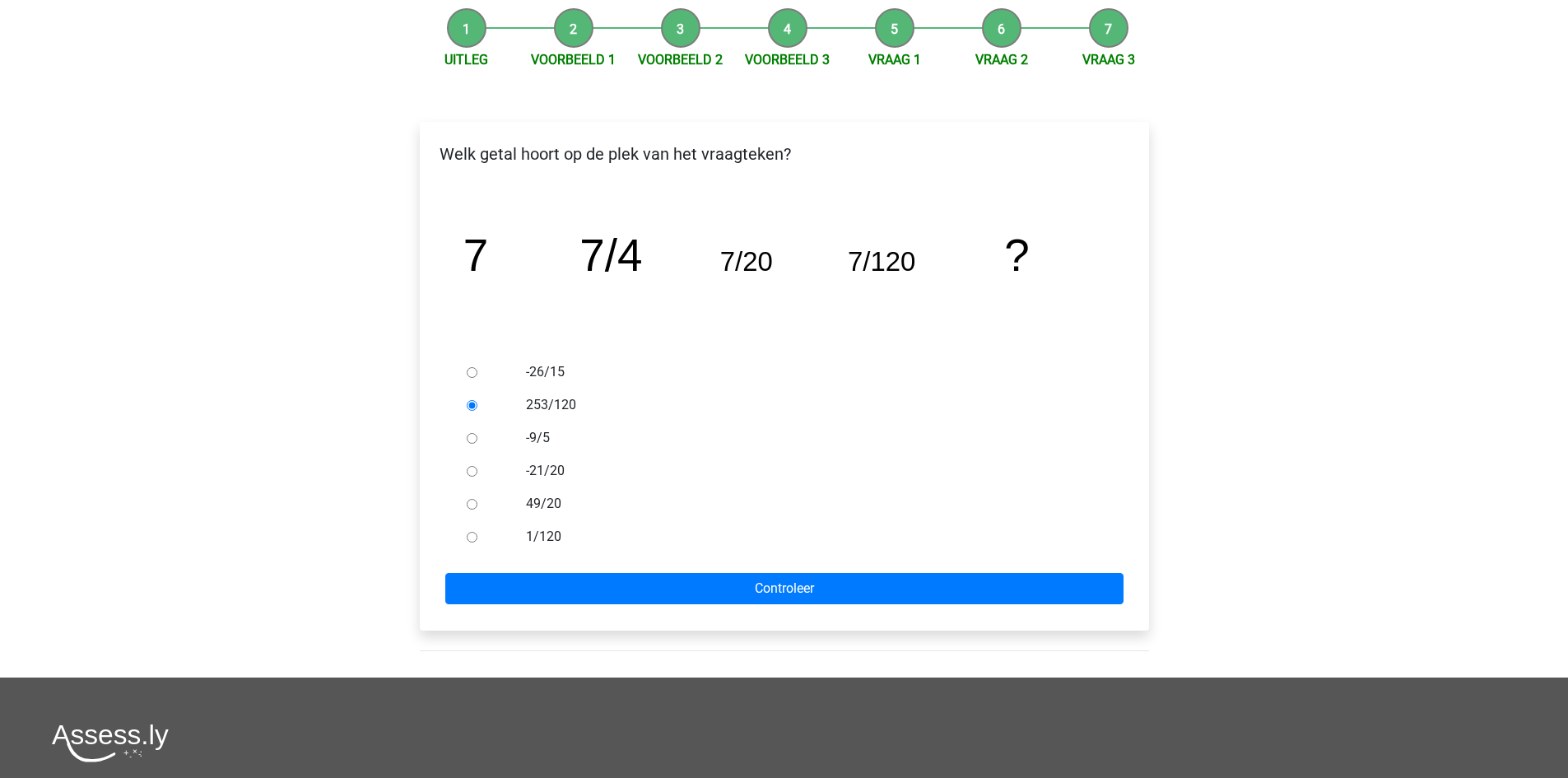
scroll to position [165, 0]
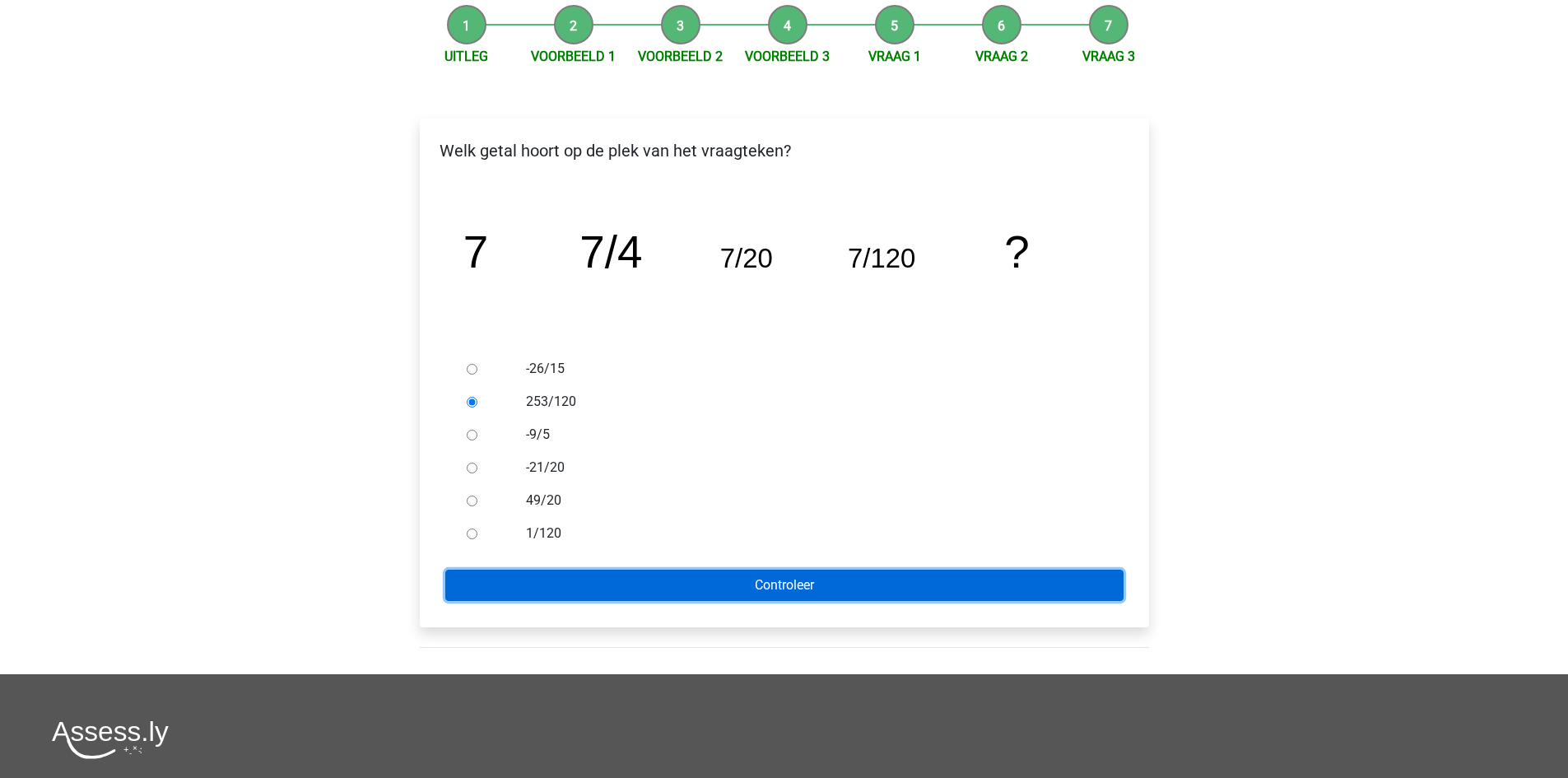
click at [775, 576] on input "Controleer" at bounding box center [784, 585] width 678 height 31
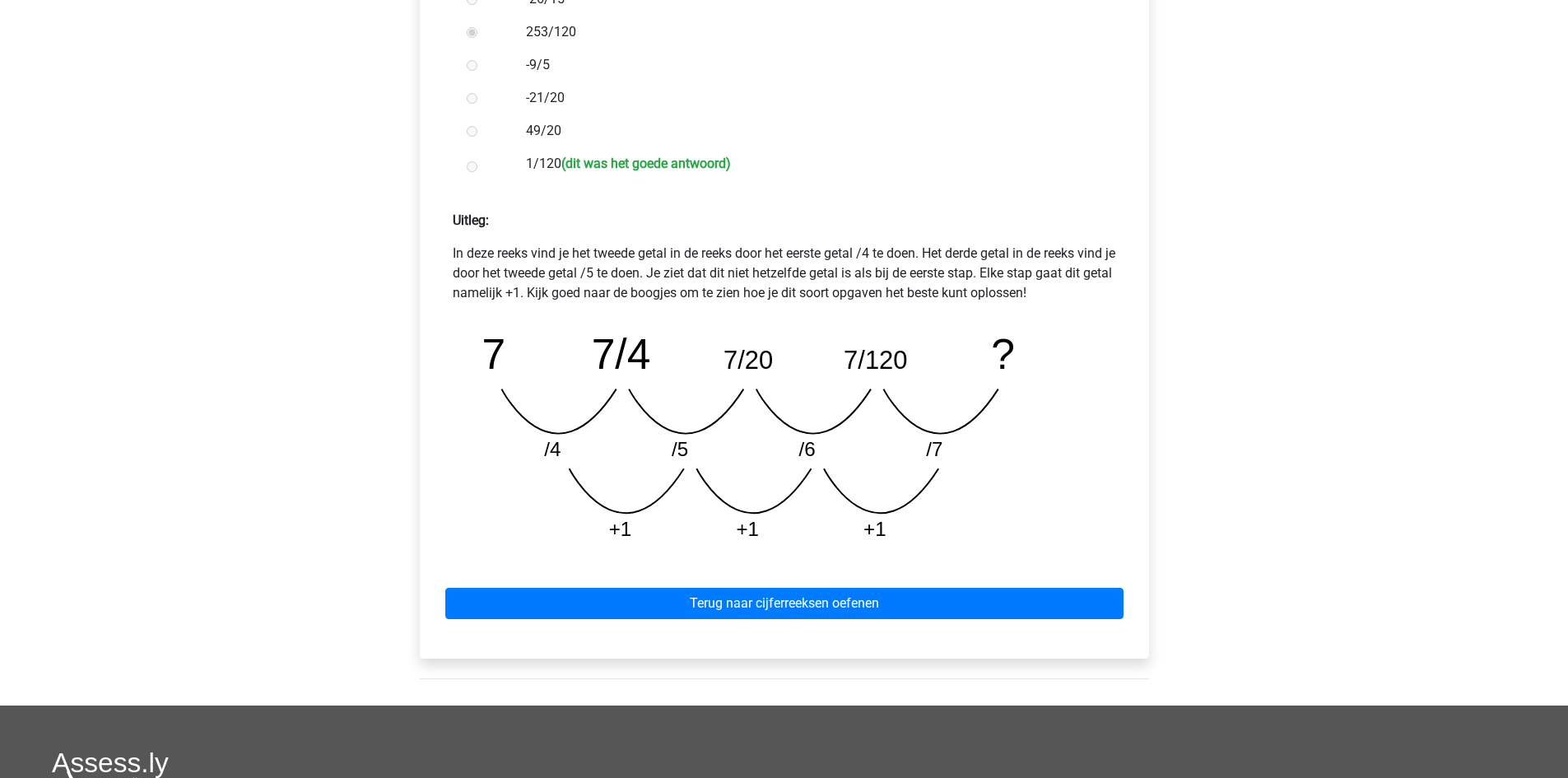
scroll to position [576, 0]
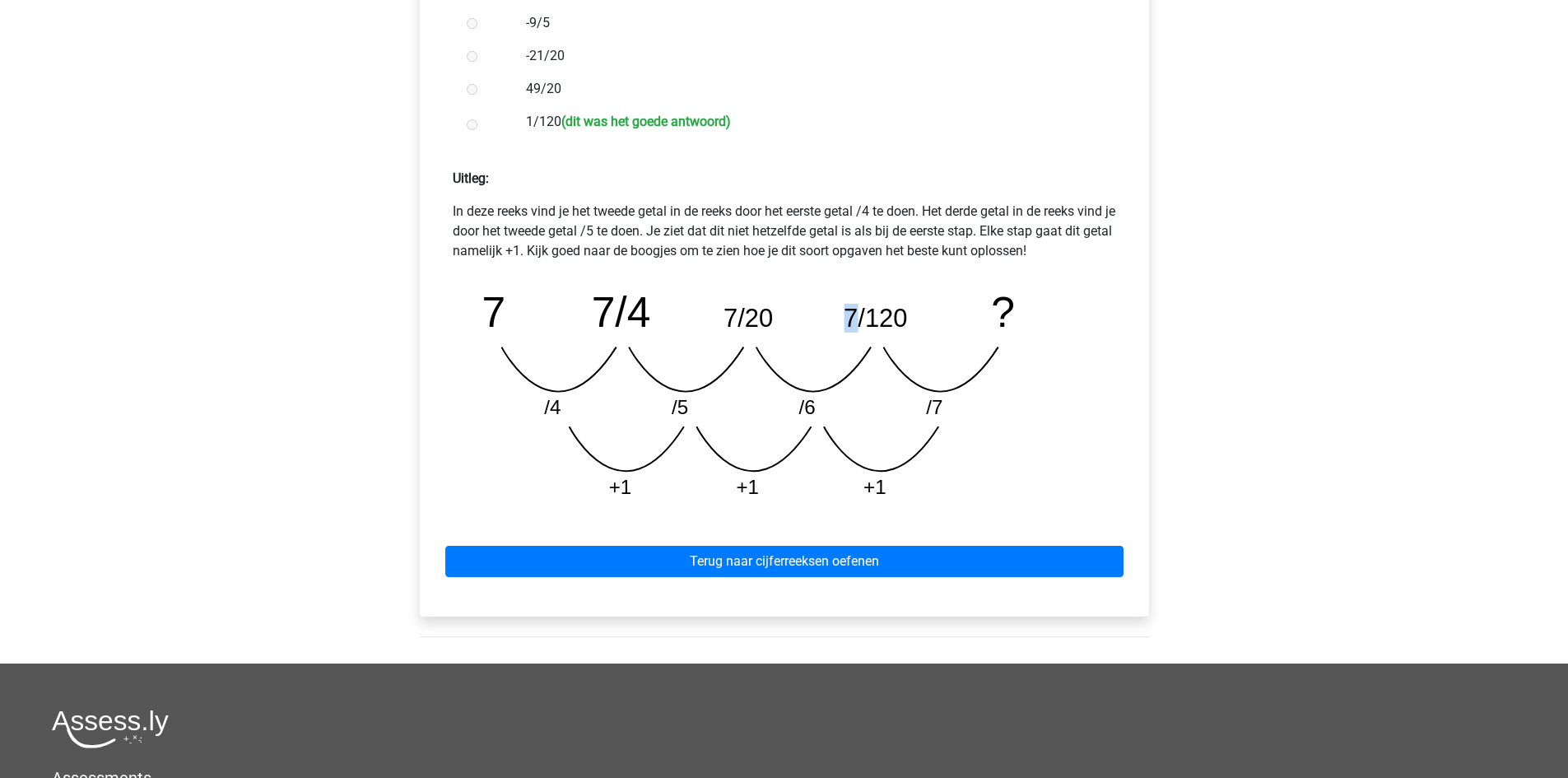
drag, startPoint x: 856, startPoint y: 309, endPoint x: 845, endPoint y: 307, distance: 11.2
click at [506, 307] on tspan "7/120" at bounding box center [494, 312] width 24 height 48
drag, startPoint x: 728, startPoint y: 307, endPoint x: 732, endPoint y: 319, distance: 12.6
click at [506, 319] on tspan "7/20" at bounding box center [494, 312] width 24 height 48
click at [848, 379] on icon "image/svg+xml 7 7/4 7/20 7/120 ? /4 /5 /6 /7 +1 +1 +1" at bounding box center [785, 393] width 638 height 238
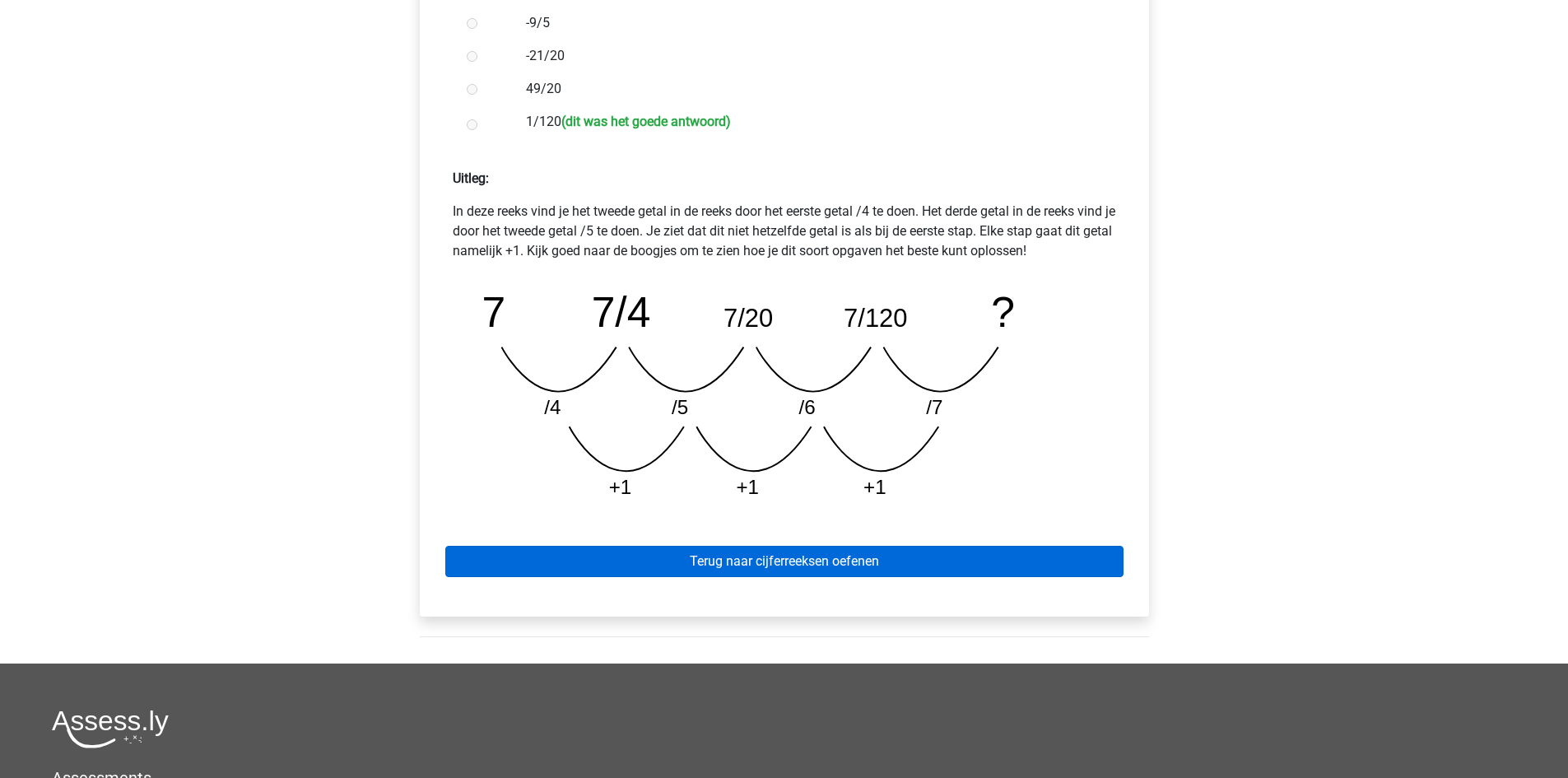
click at [804, 548] on div "Terug naar cijferreeksen oefenen" at bounding box center [784, 558] width 703 height 90
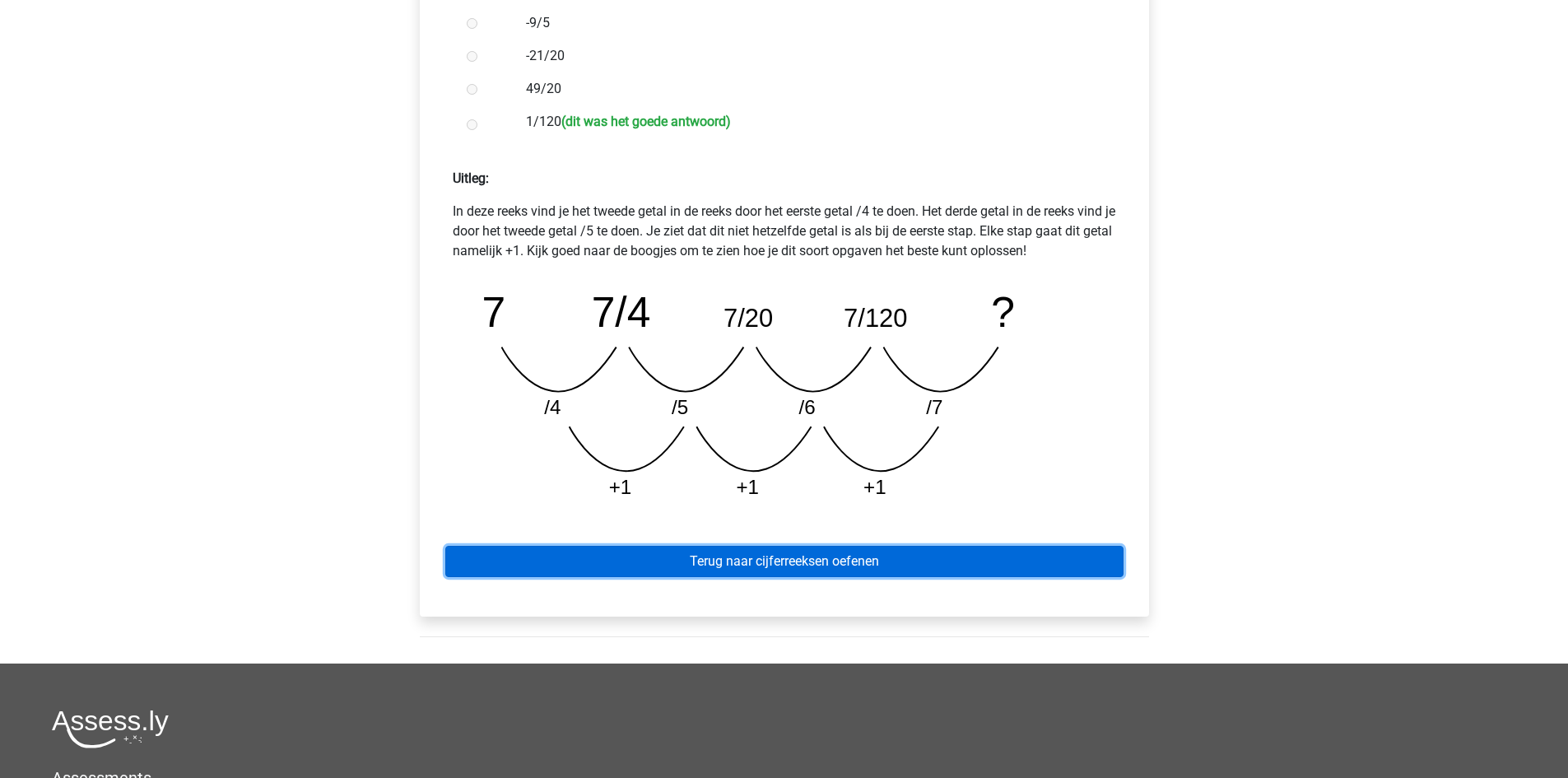
click at [809, 560] on link "Terug naar cijferreeksen oefenen" at bounding box center [784, 562] width 678 height 31
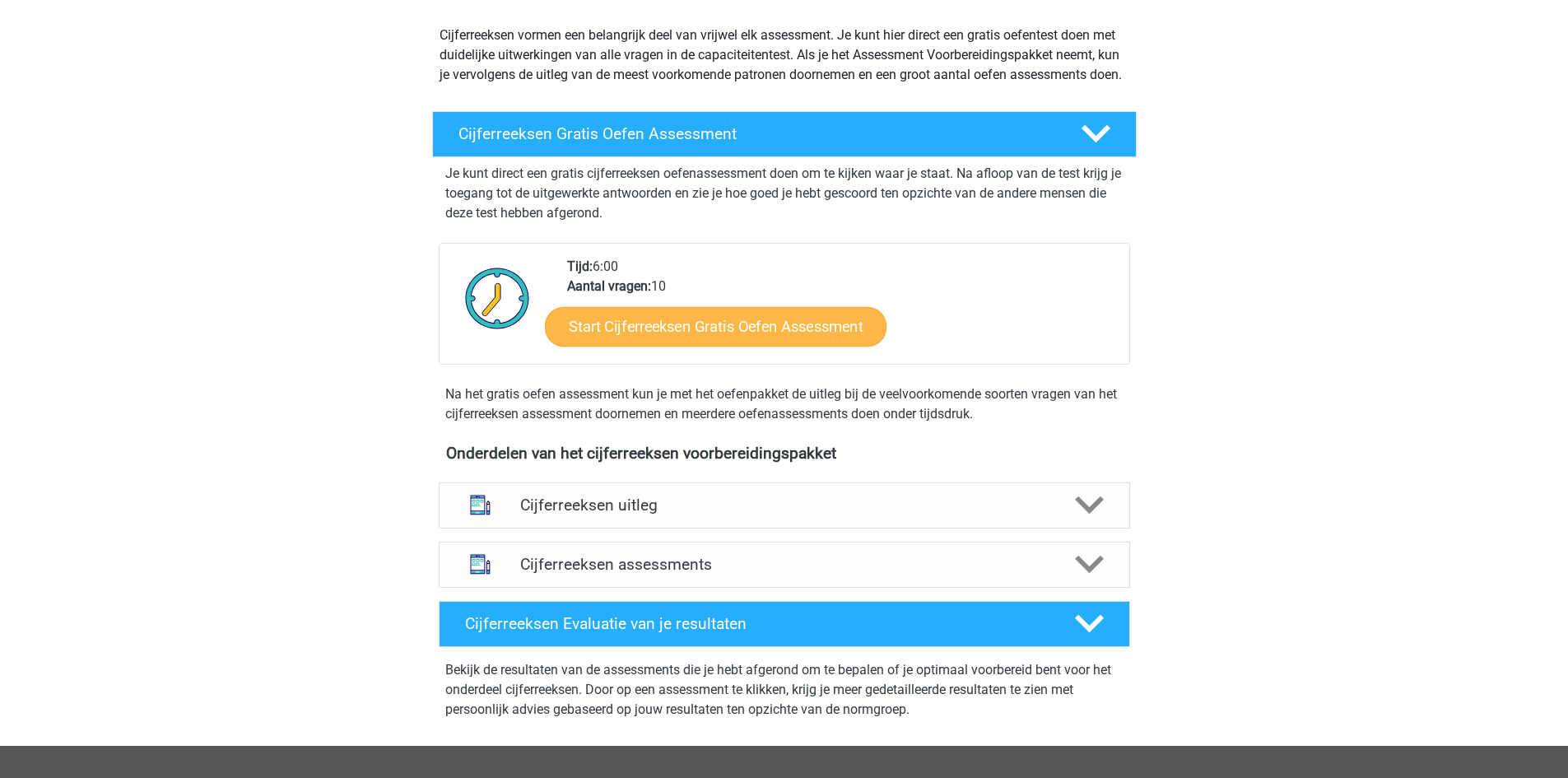
scroll to position [247, 0]
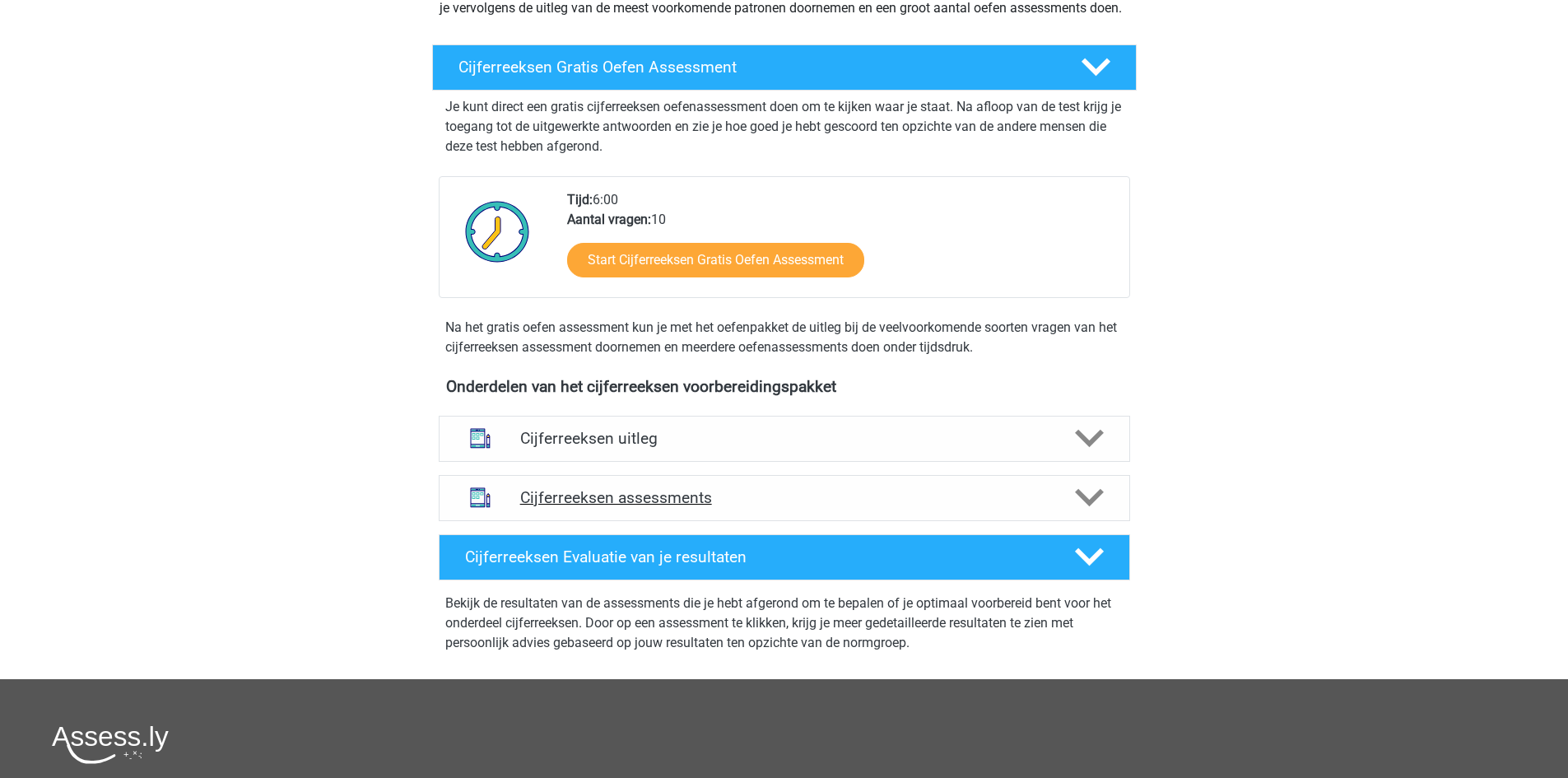
click at [805, 506] on h4 "Cijferreeksen assessments" at bounding box center [785, 497] width 529 height 19
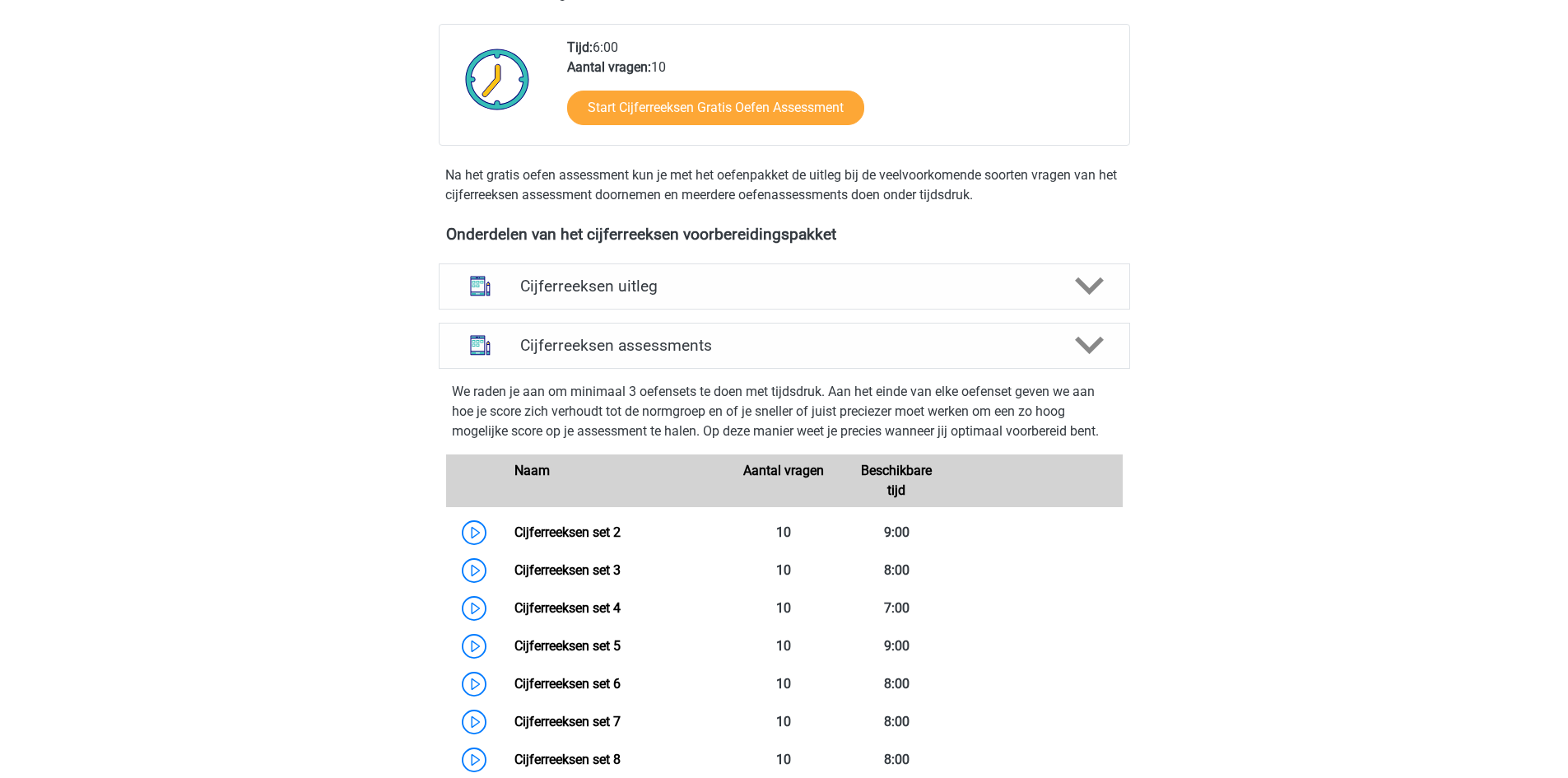
scroll to position [412, 0]
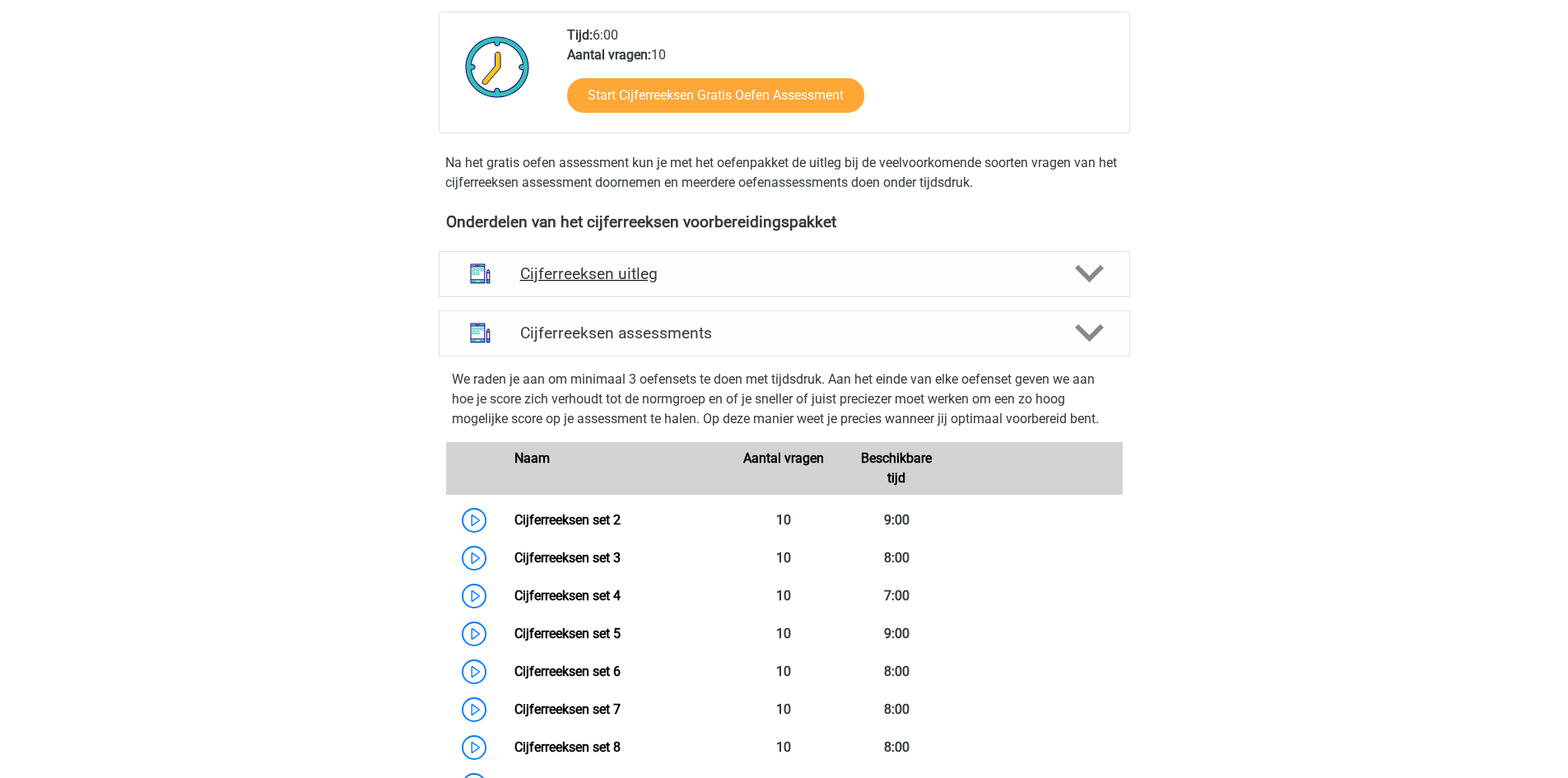
click at [812, 297] on div "Cijferreeksen uitleg" at bounding box center [784, 274] width 692 height 46
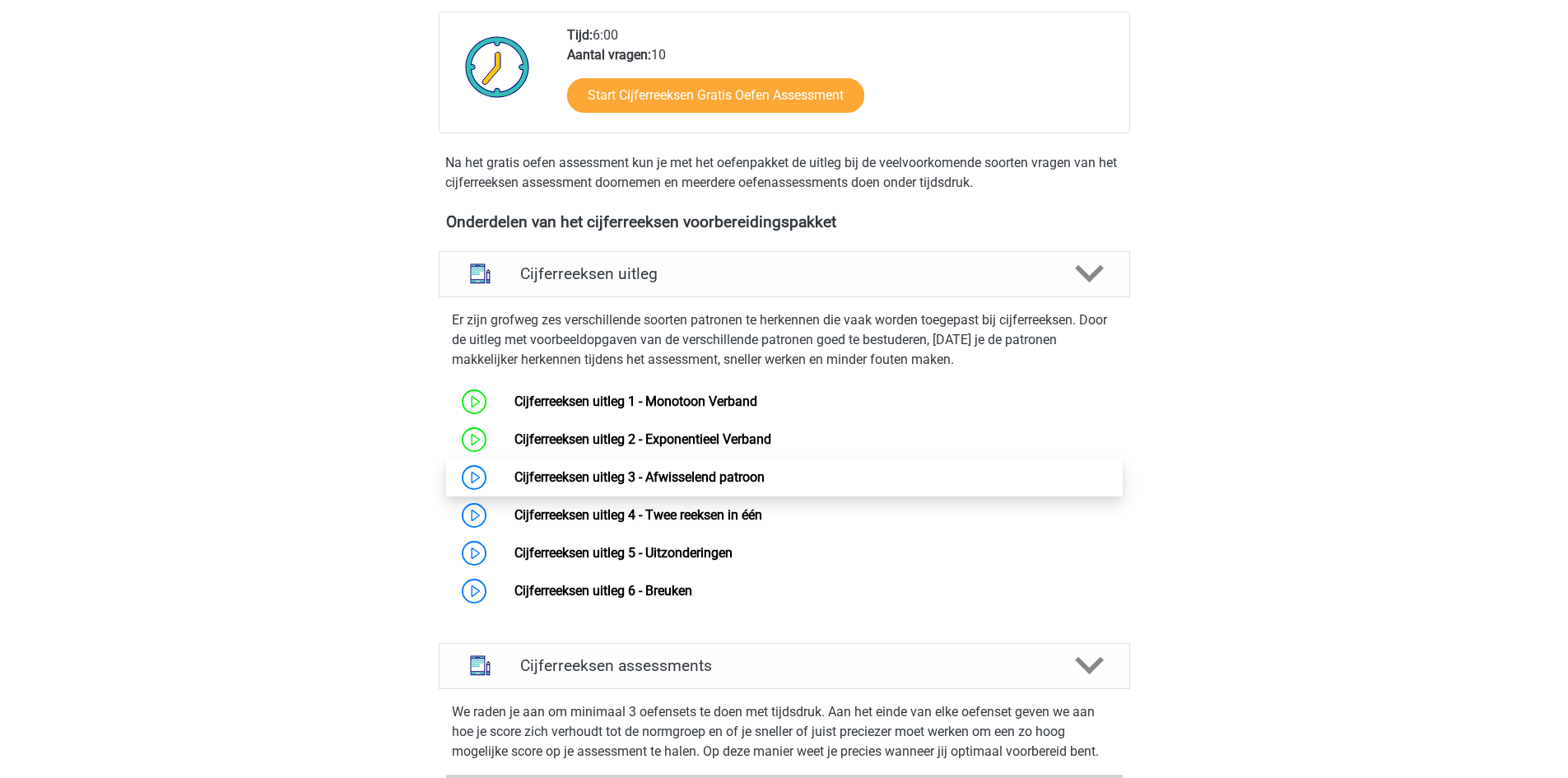
click at [515, 484] on link "Cijferreeksen uitleg 3 - Afwisselend patroon" at bounding box center [640, 476] width 251 height 16
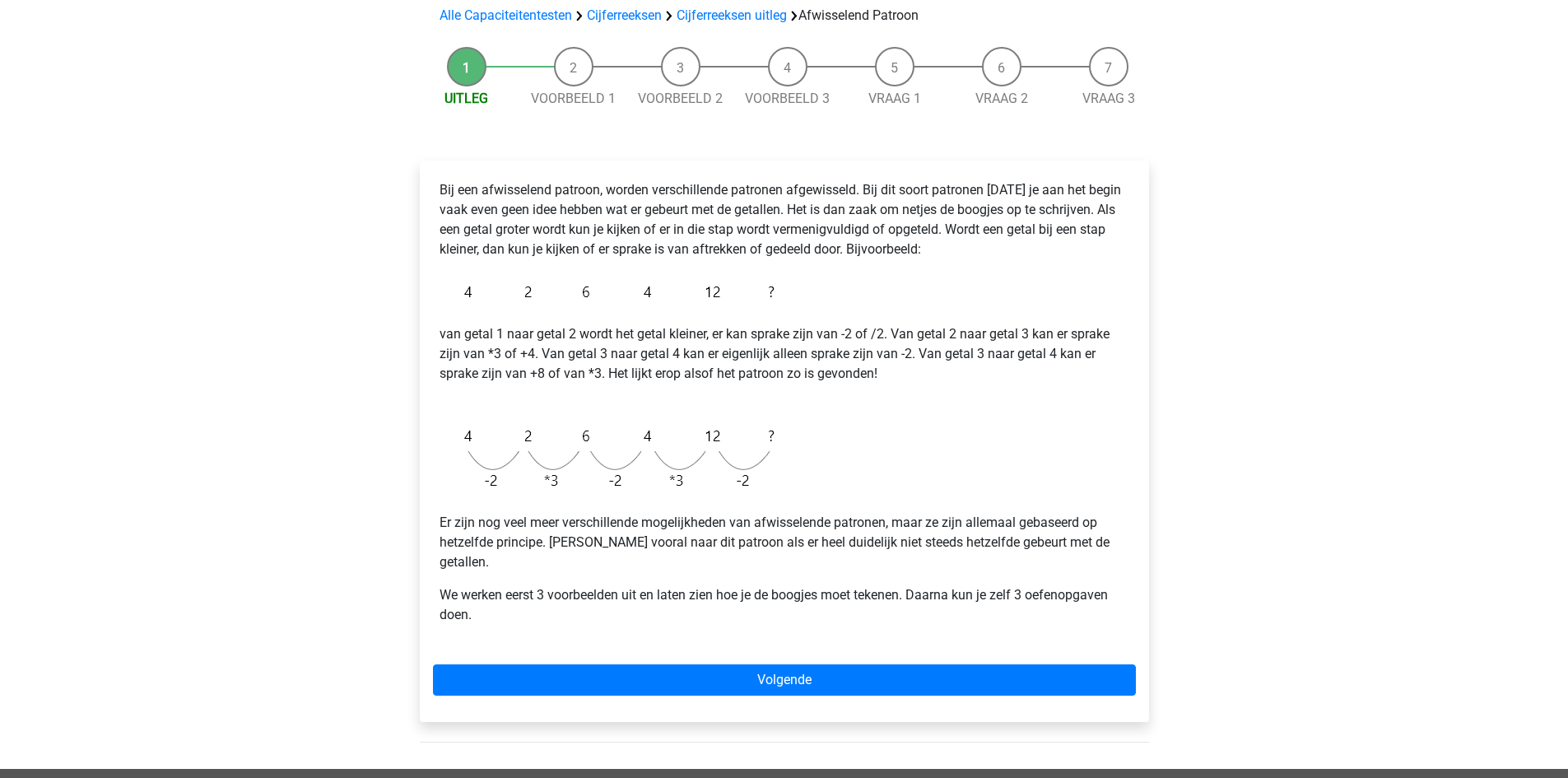
scroll to position [329, 0]
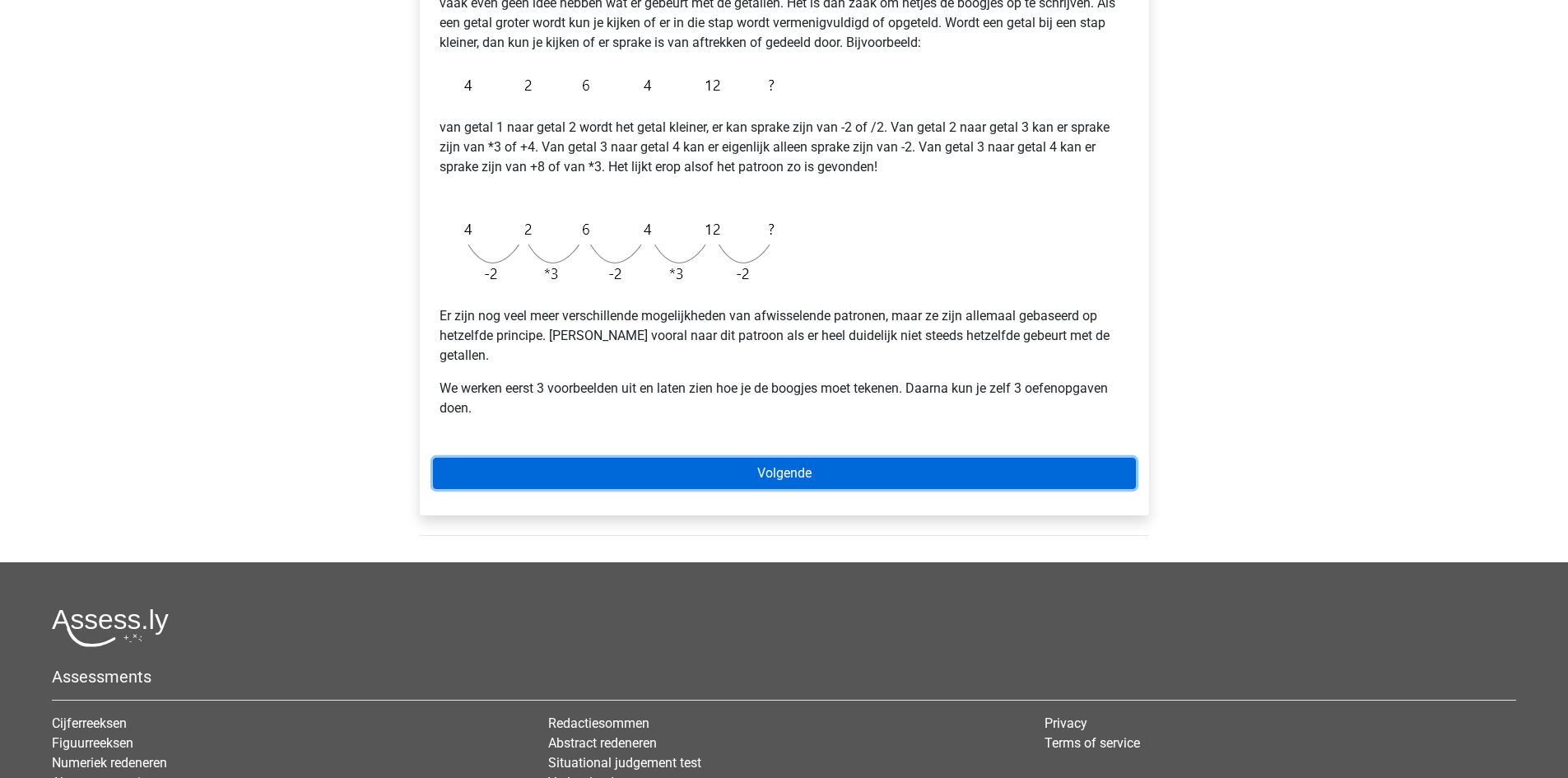
click at [716, 458] on link "Volgende" at bounding box center [784, 473] width 703 height 31
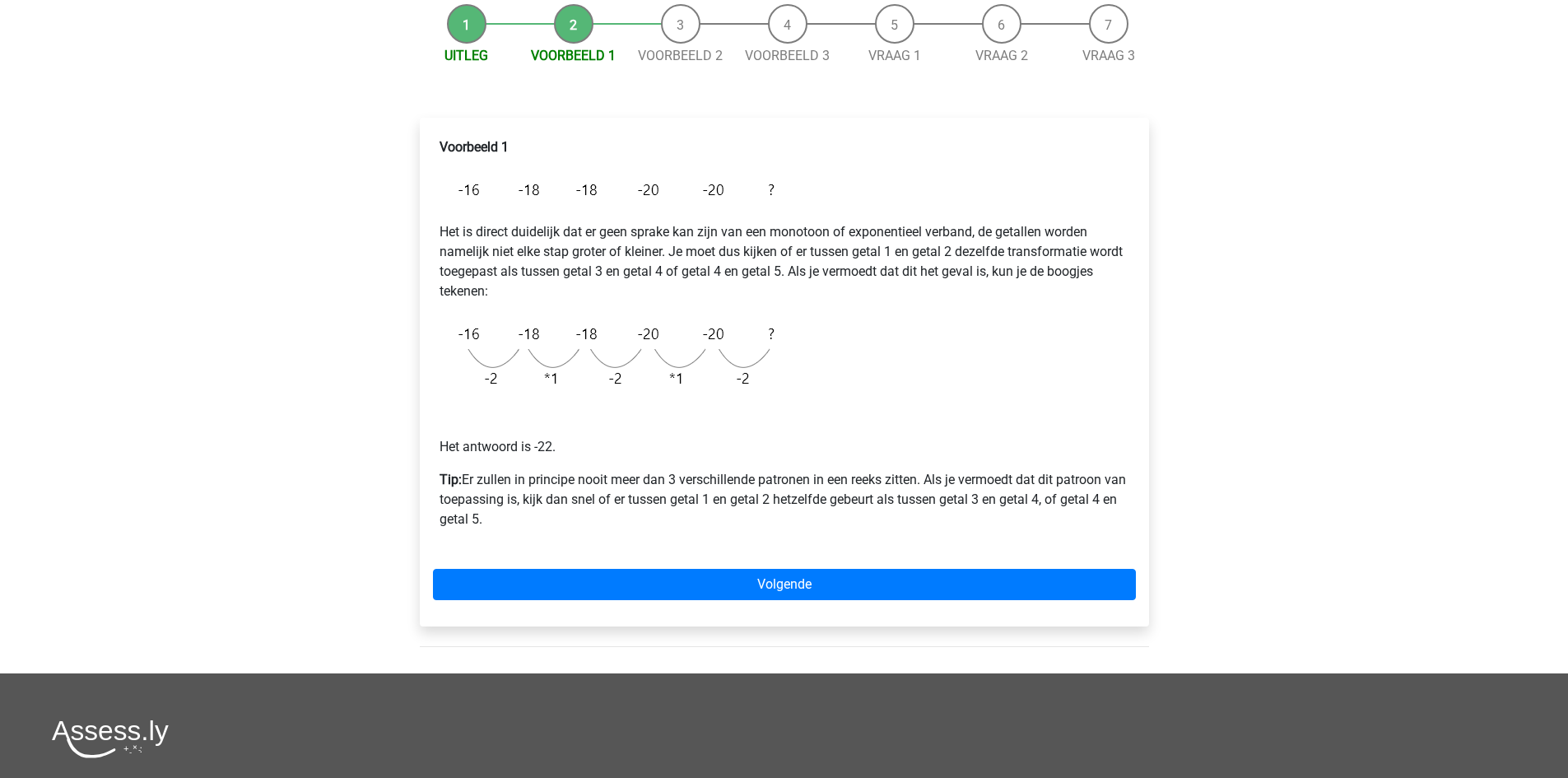
scroll to position [165, 0]
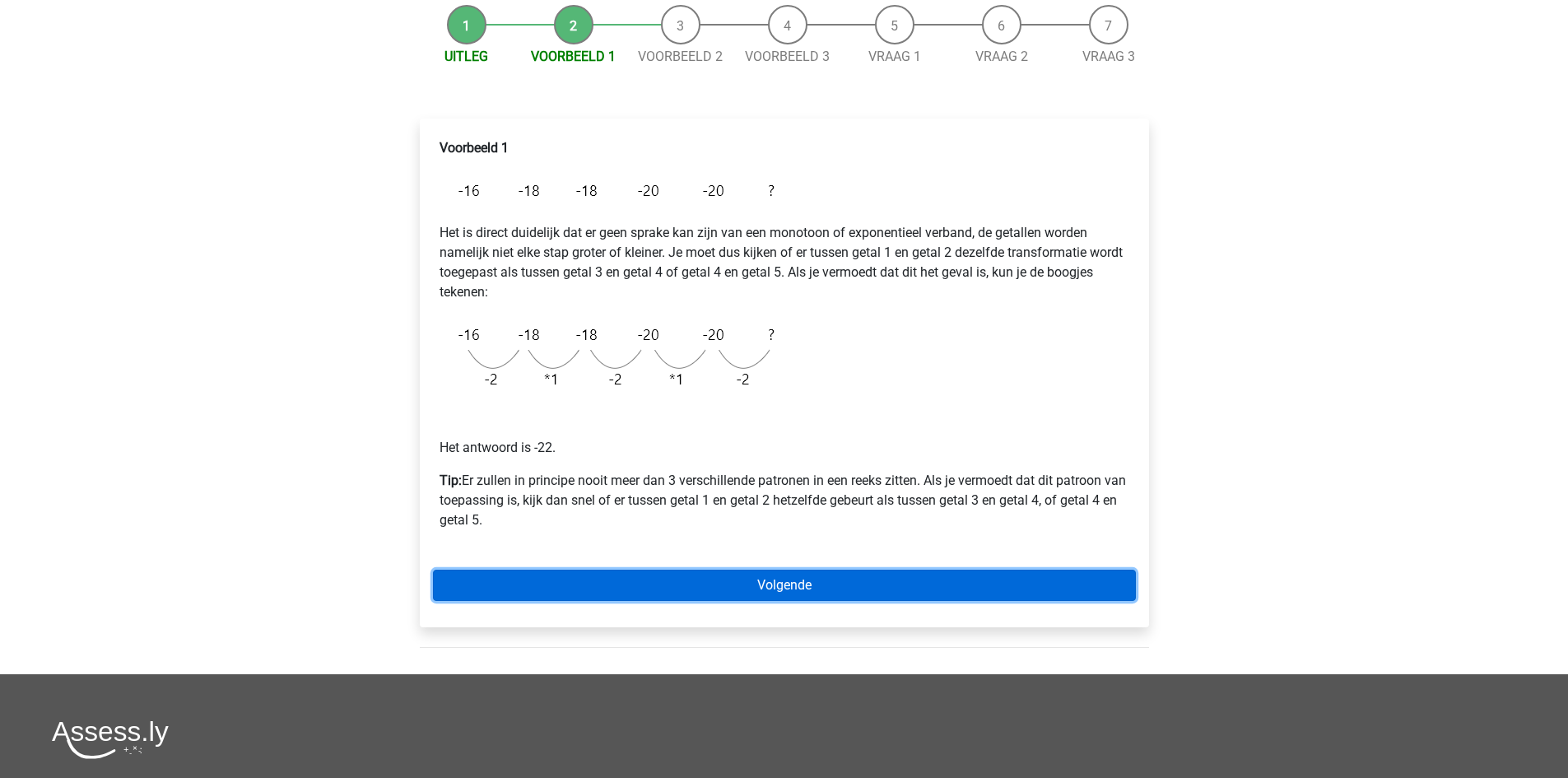
click at [553, 594] on link "Volgende" at bounding box center [784, 585] width 703 height 31
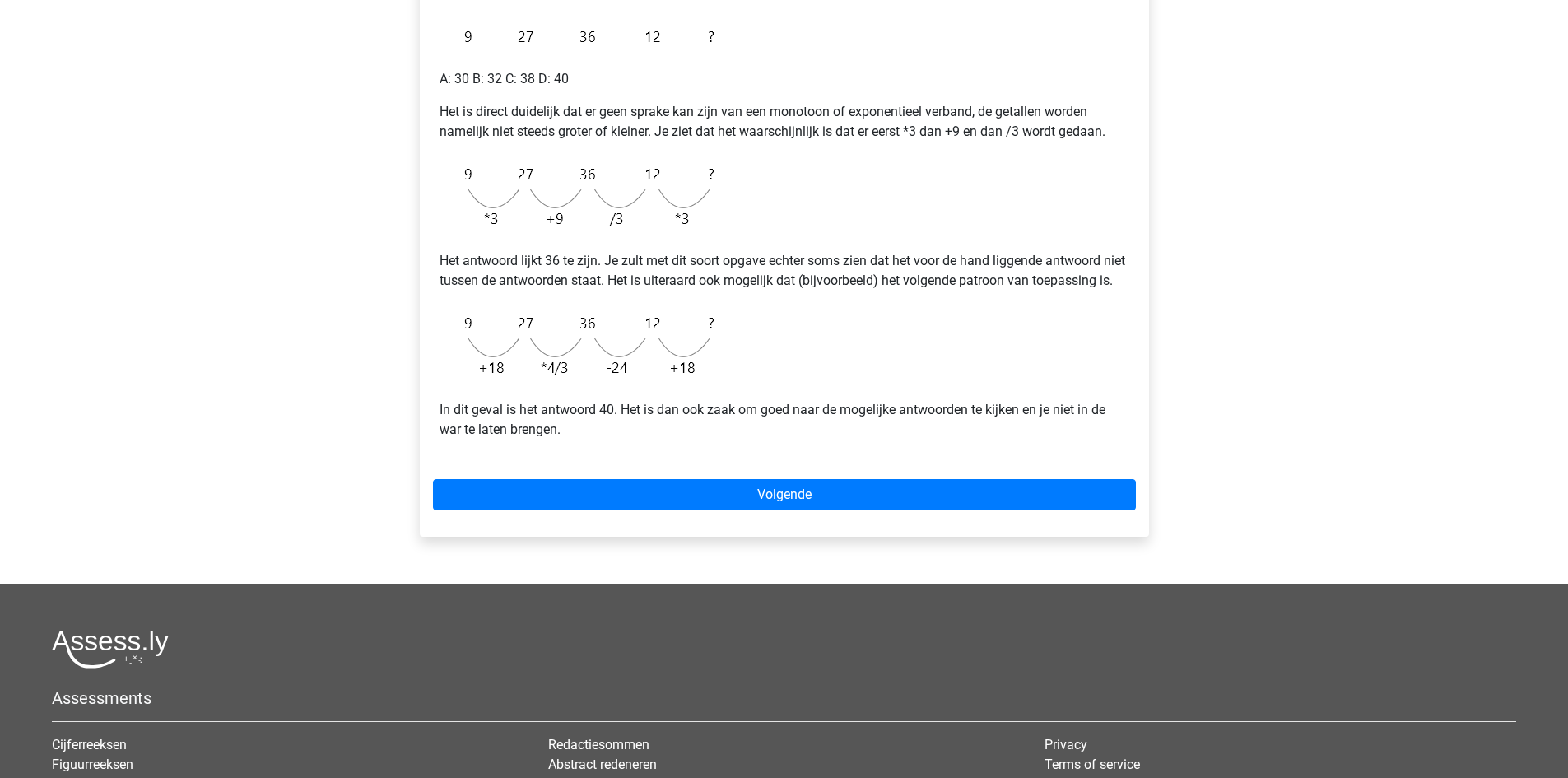
scroll to position [329, 0]
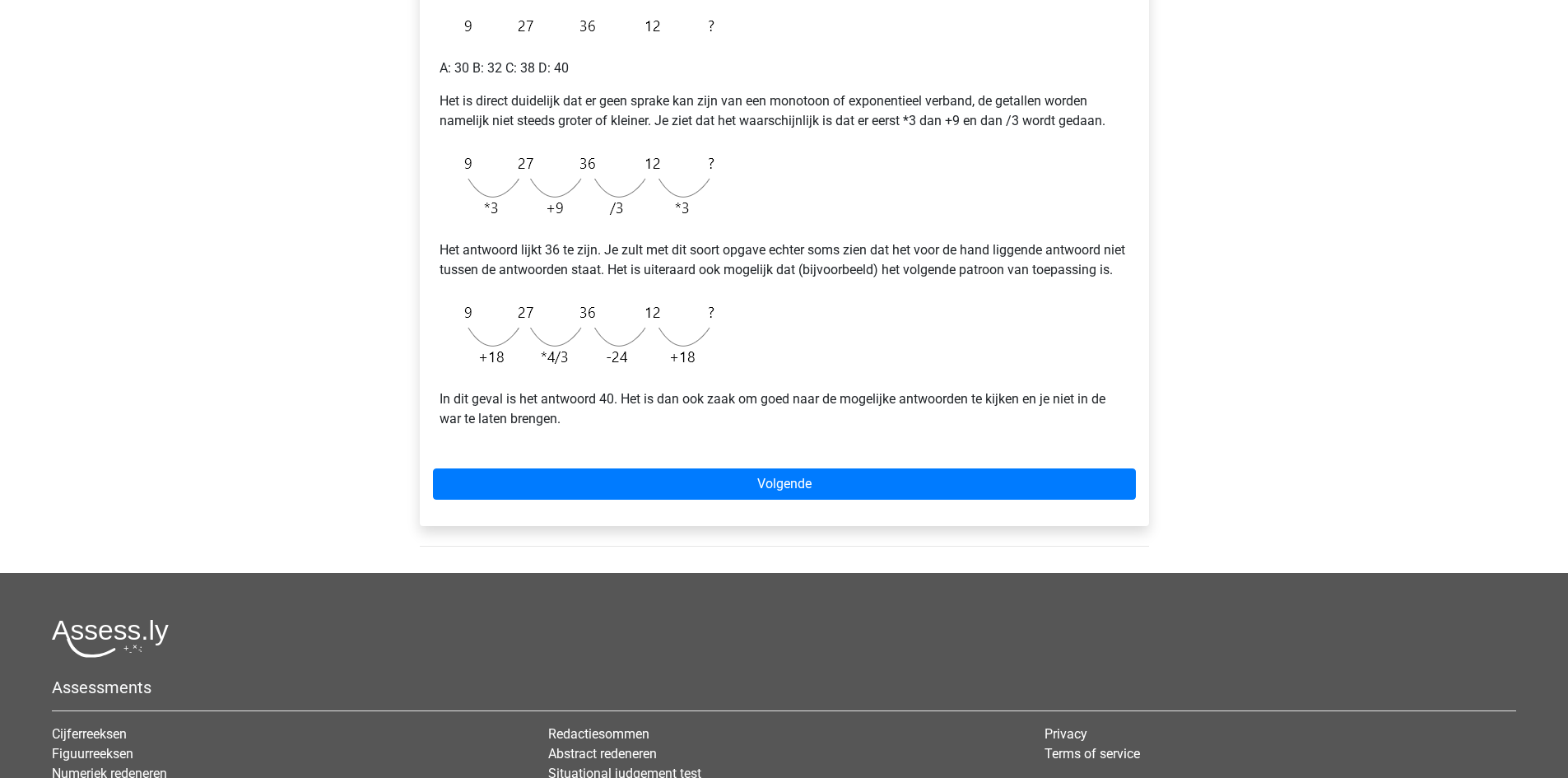
click at [467, 523] on div "Voorbeeld 2 A: 30 B: 32 C: 38 D: 40 Het is direct duidelijk dat er geen sprake …" at bounding box center [785, 239] width 730 height 572
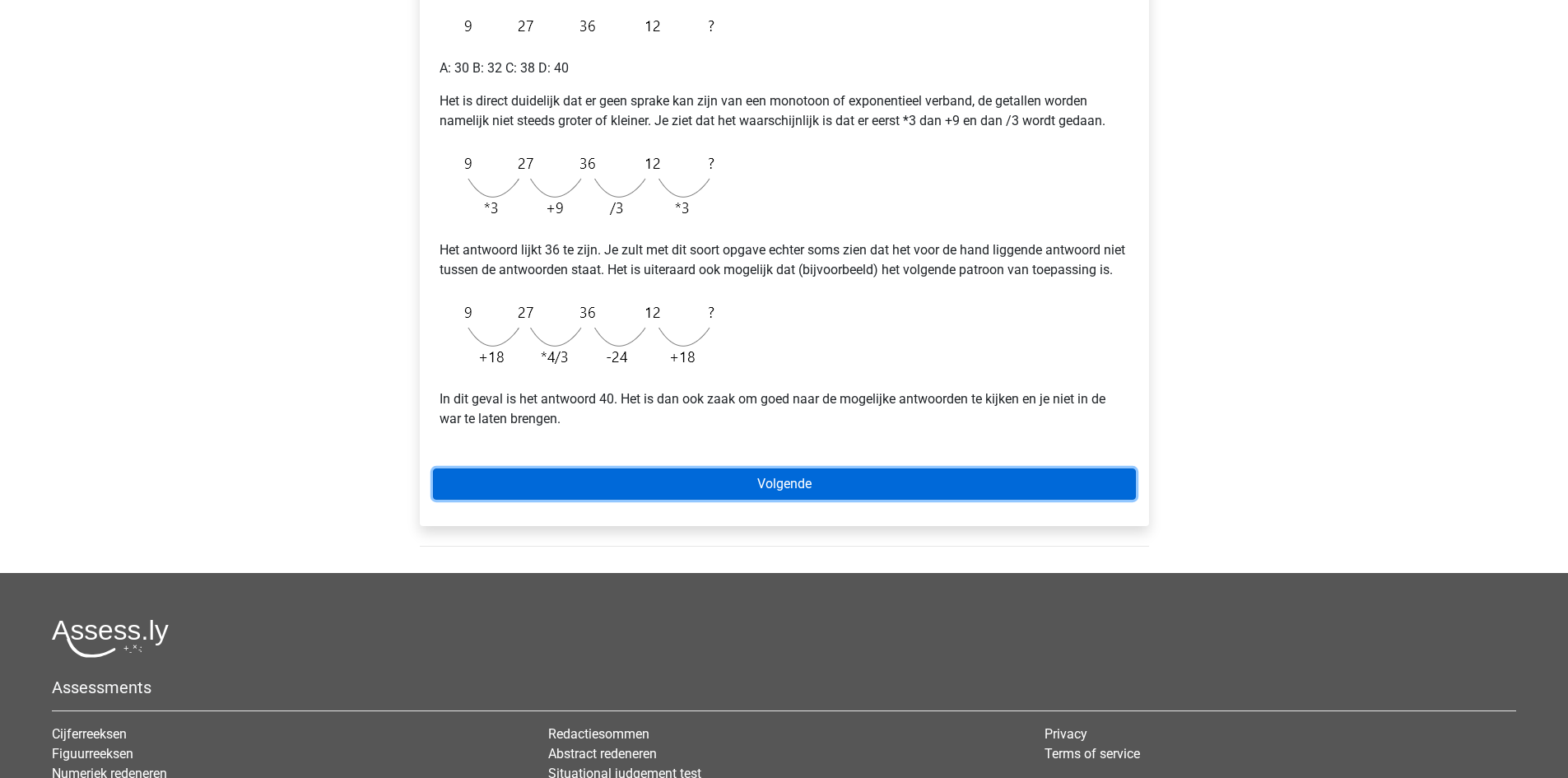
click at [527, 494] on link "Volgende" at bounding box center [784, 483] width 703 height 31
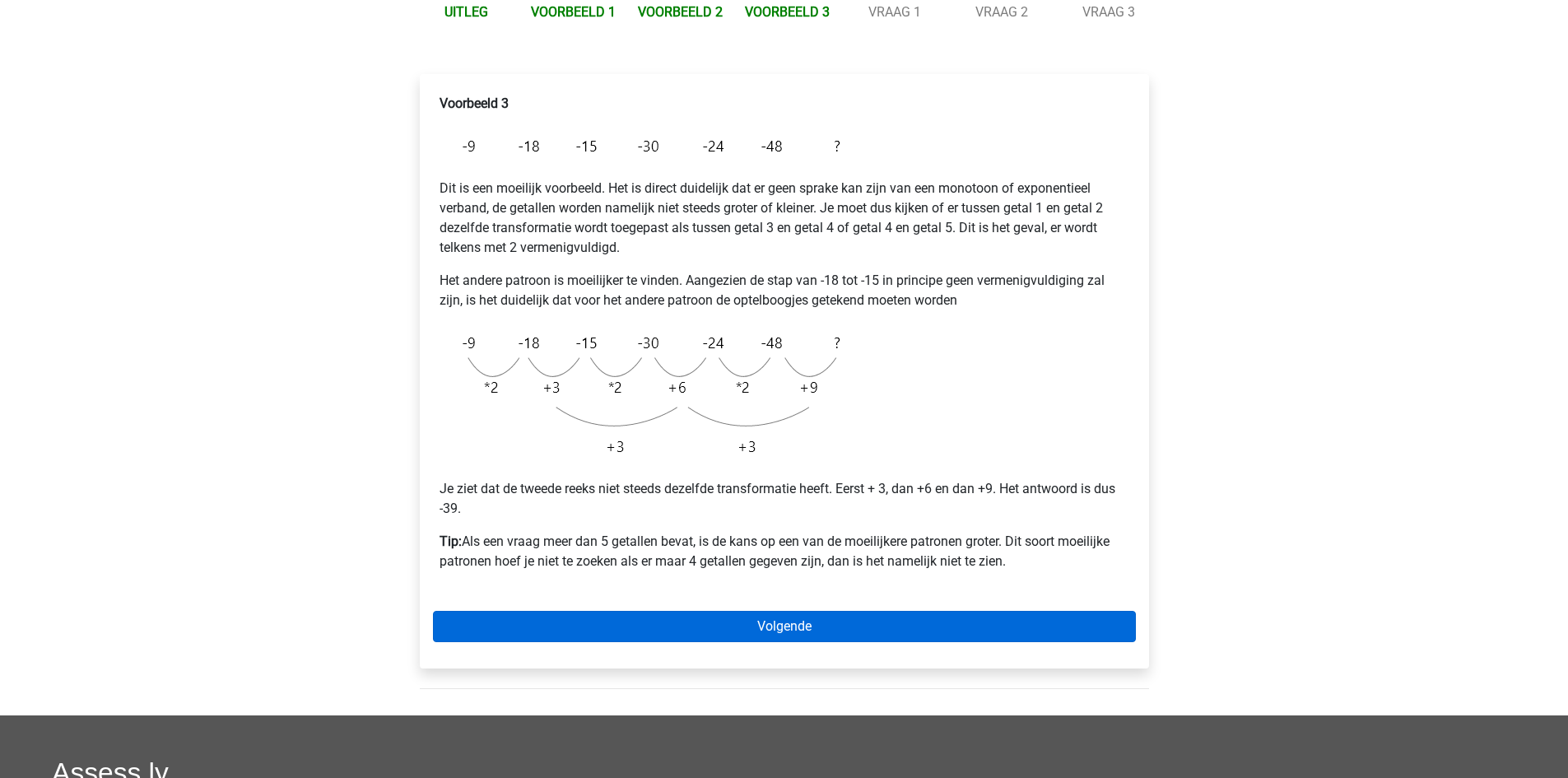
scroll to position [247, 0]
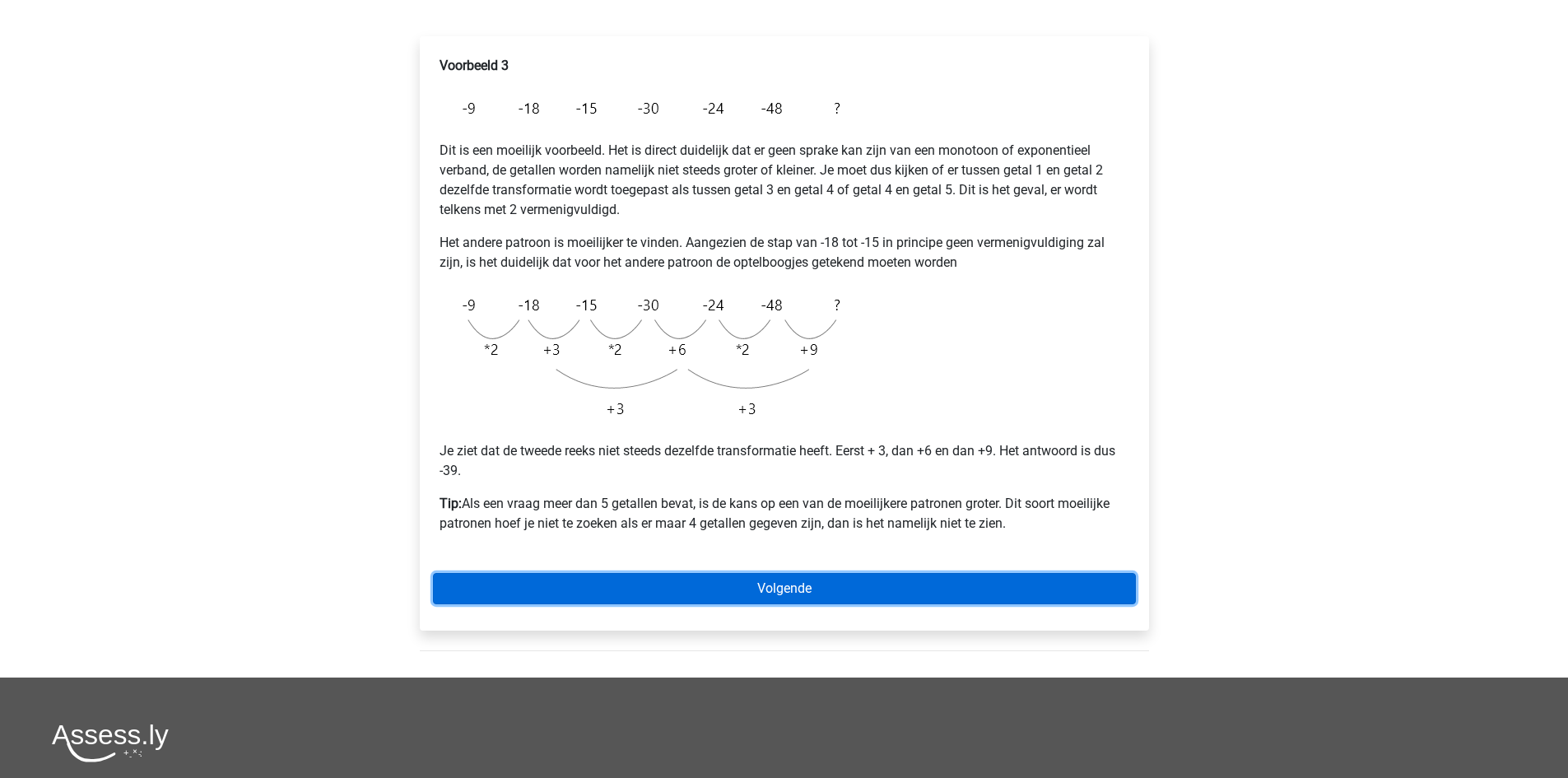
click at [831, 591] on link "Volgende" at bounding box center [784, 588] width 703 height 31
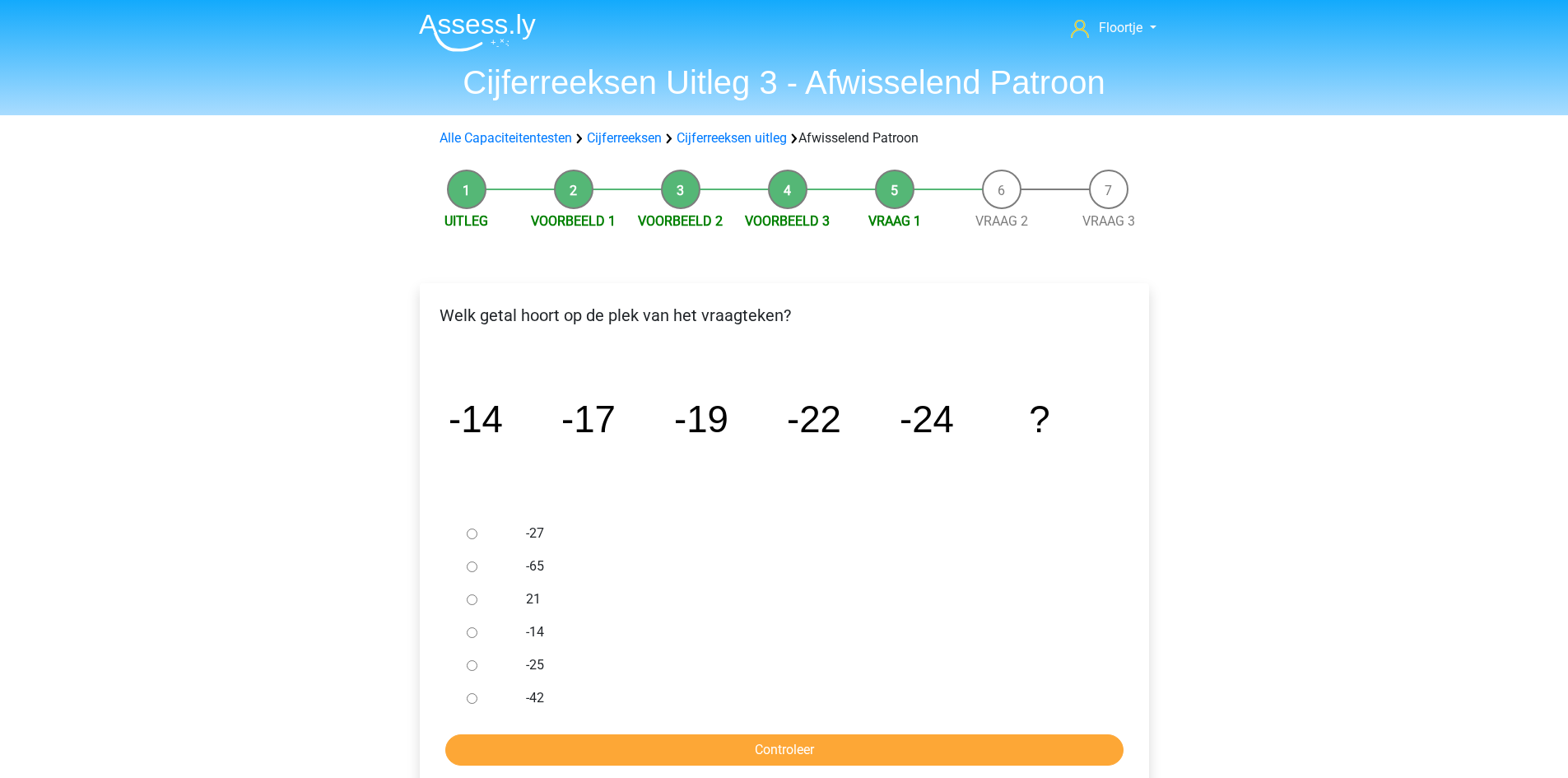
click at [476, 534] on div at bounding box center [487, 533] width 54 height 33
click at [468, 540] on div at bounding box center [487, 533] width 54 height 33
click at [469, 538] on input "-27" at bounding box center [473, 534] width 11 height 11
radio input "true"
click at [737, 748] on input "Controleer" at bounding box center [784, 749] width 678 height 31
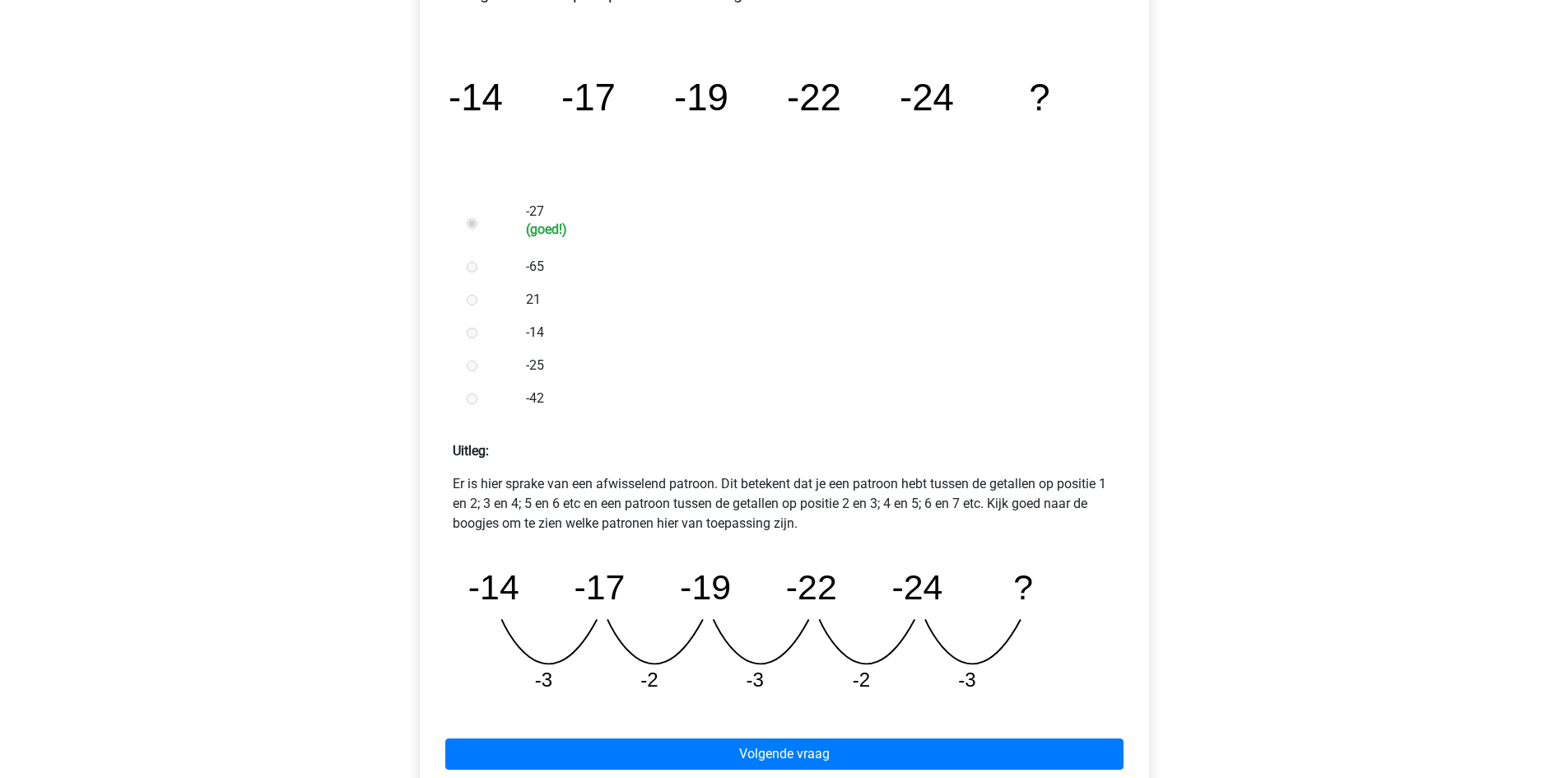
scroll to position [412, 0]
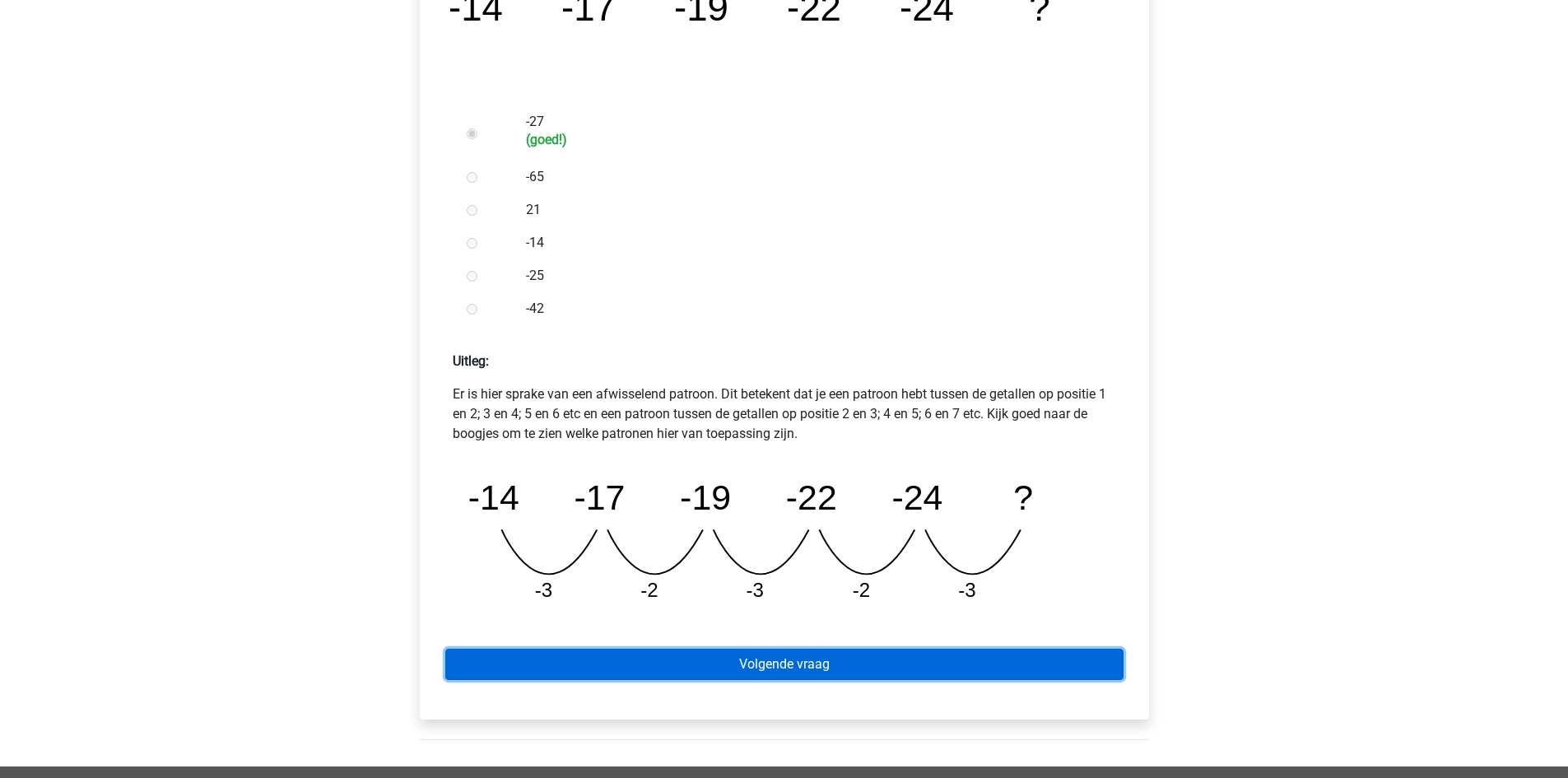
click at [843, 673] on link "Volgende vraag" at bounding box center [784, 664] width 678 height 31
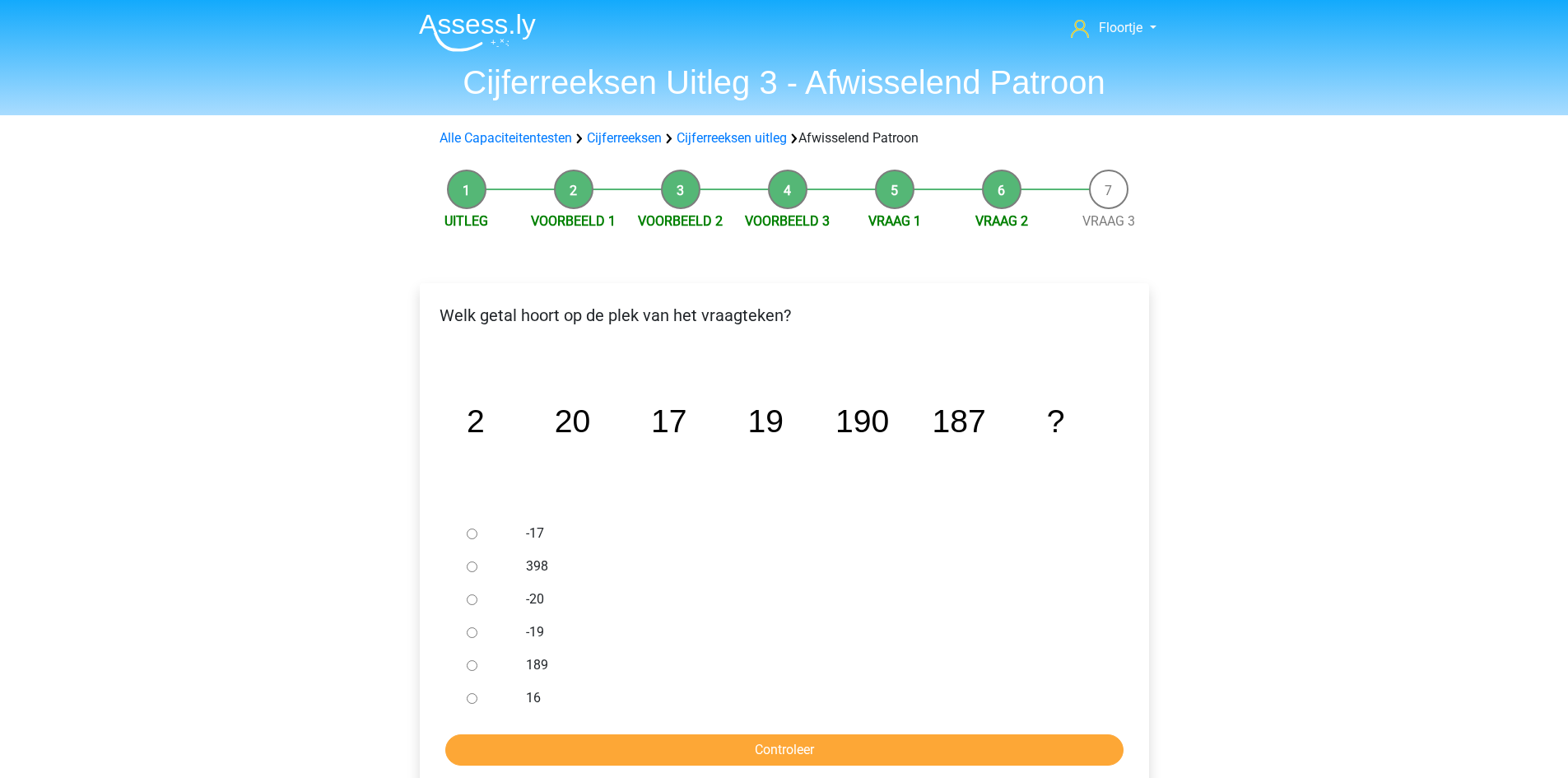
click at [464, 671] on div at bounding box center [487, 665] width 54 height 33
click at [467, 664] on input "189" at bounding box center [473, 666] width 11 height 11
radio input "true"
click at [608, 747] on input "Controleer" at bounding box center [784, 749] width 678 height 31
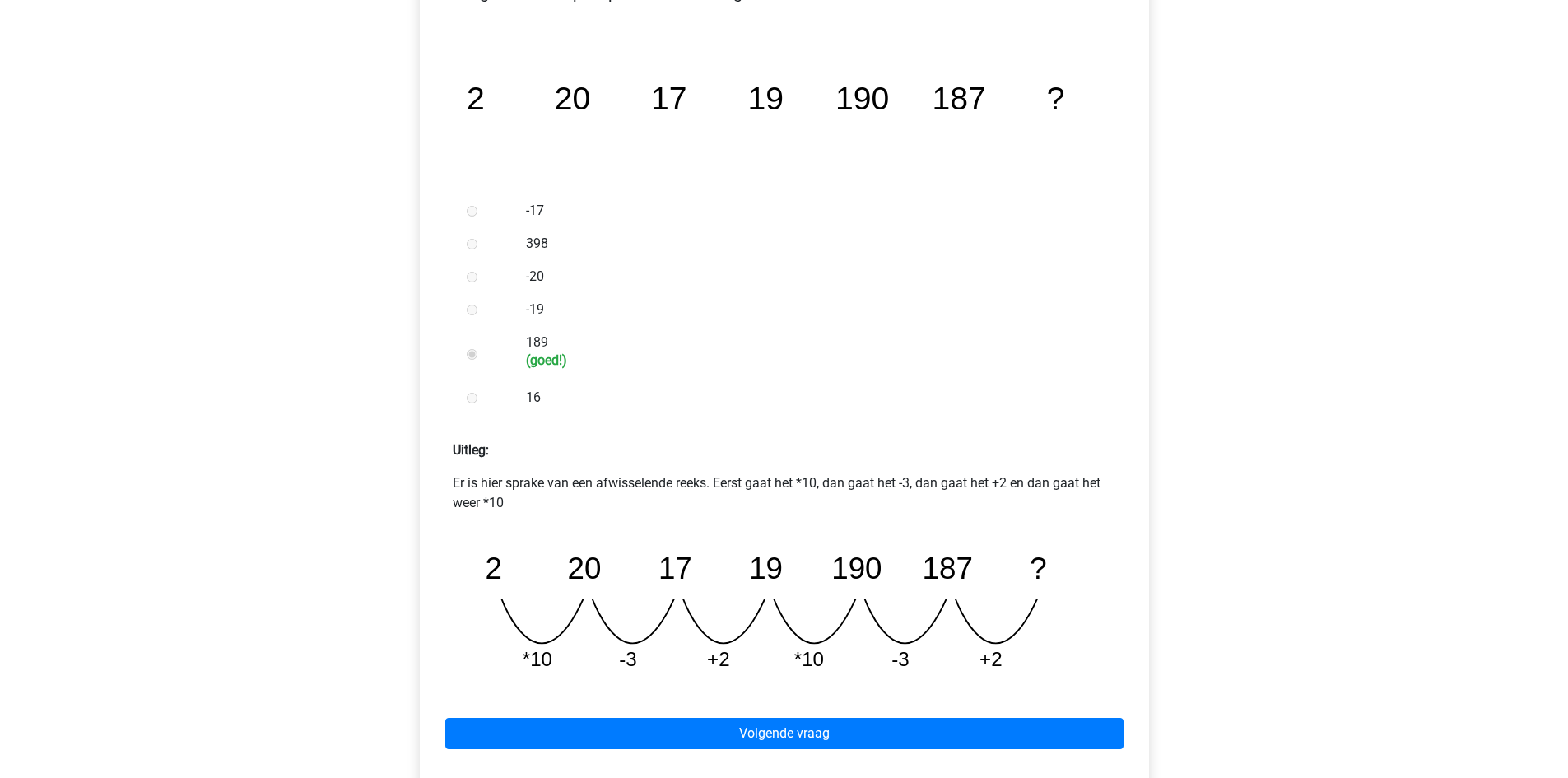
scroll to position [329, 0]
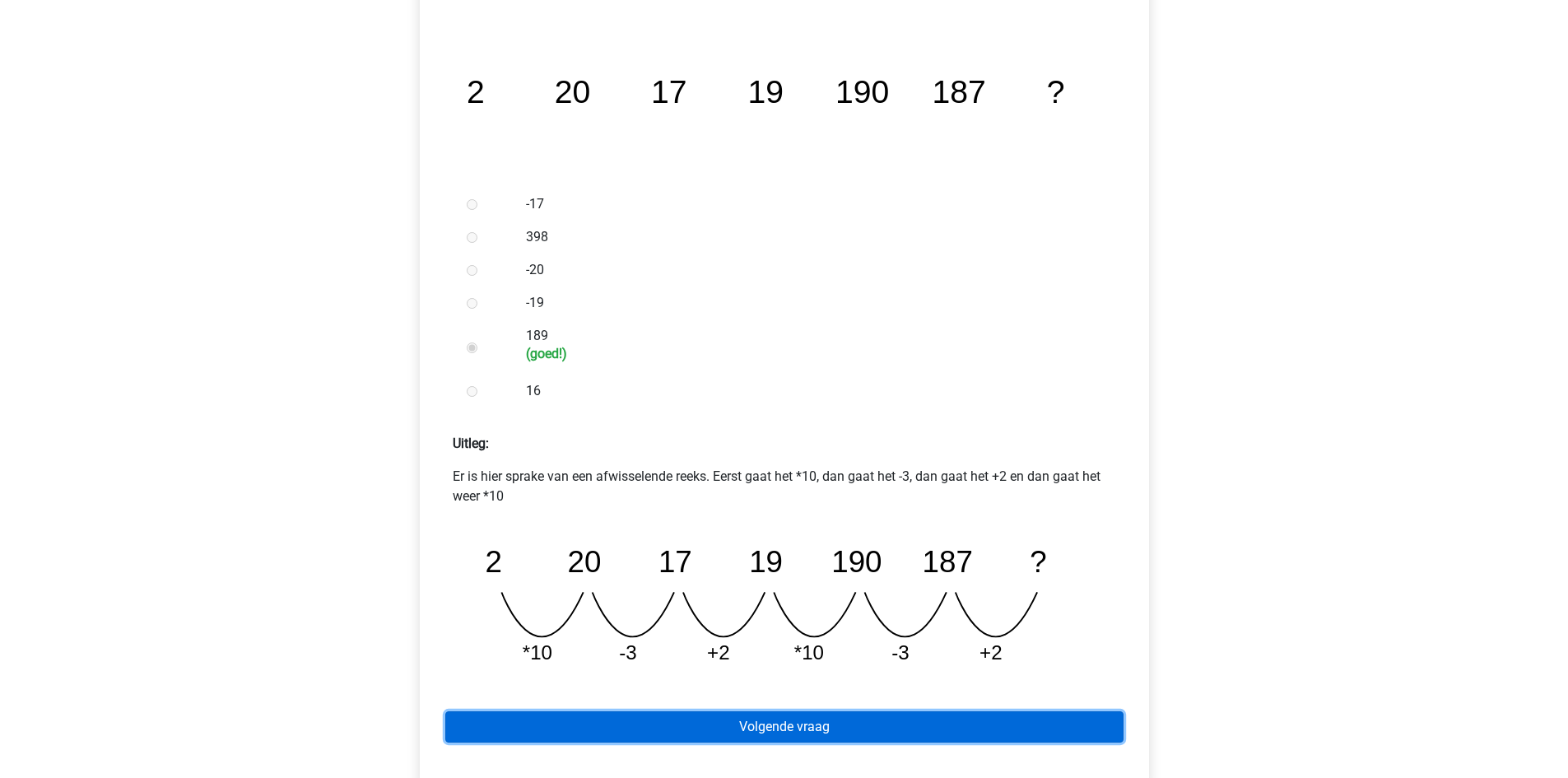
click at [721, 722] on link "Volgende vraag" at bounding box center [784, 726] width 678 height 31
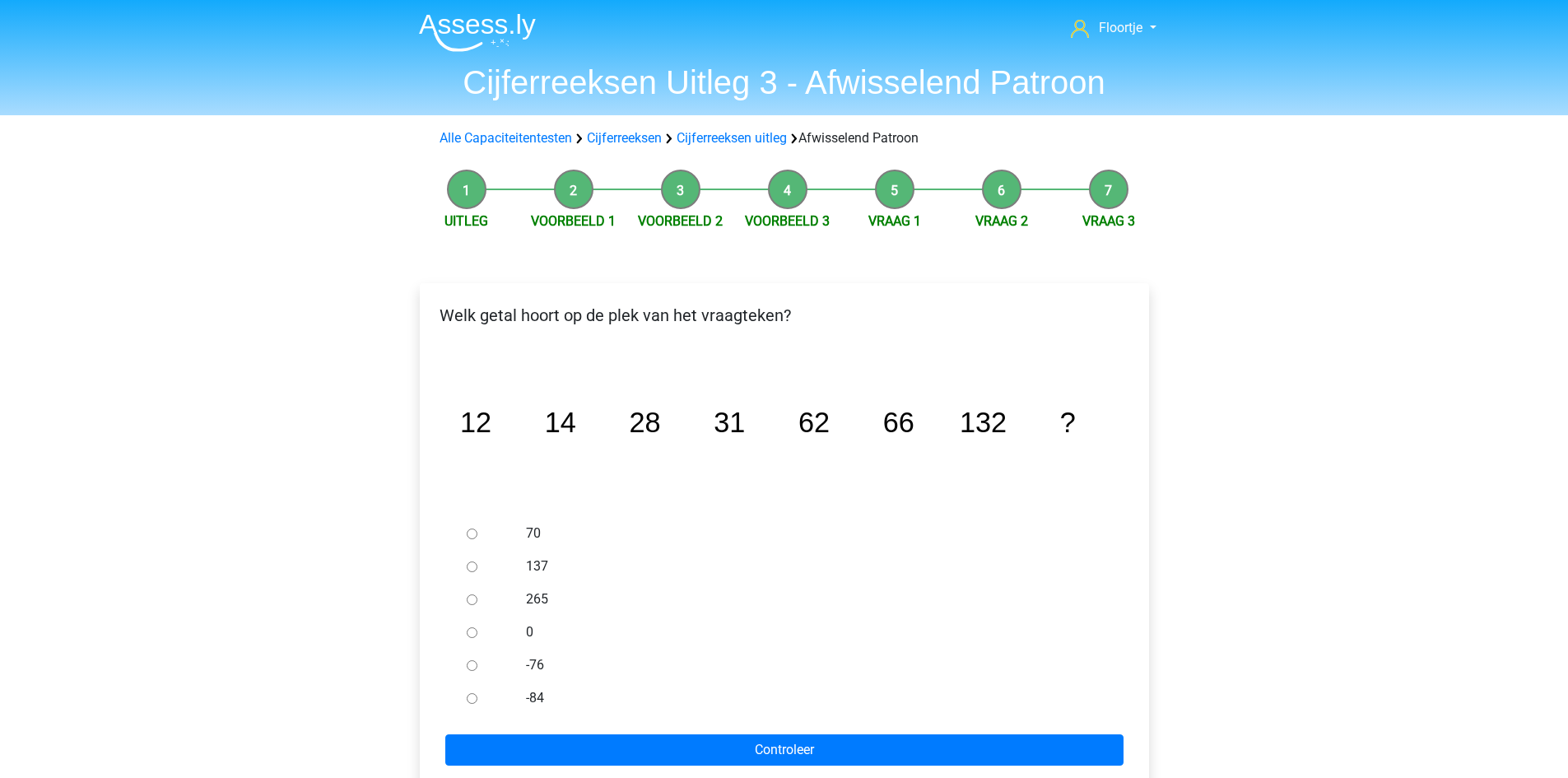
click at [471, 615] on div at bounding box center [487, 632] width 54 height 33
click at [474, 606] on div at bounding box center [487, 599] width 54 height 33
click at [474, 603] on input "265" at bounding box center [473, 599] width 11 height 11
radio input "true"
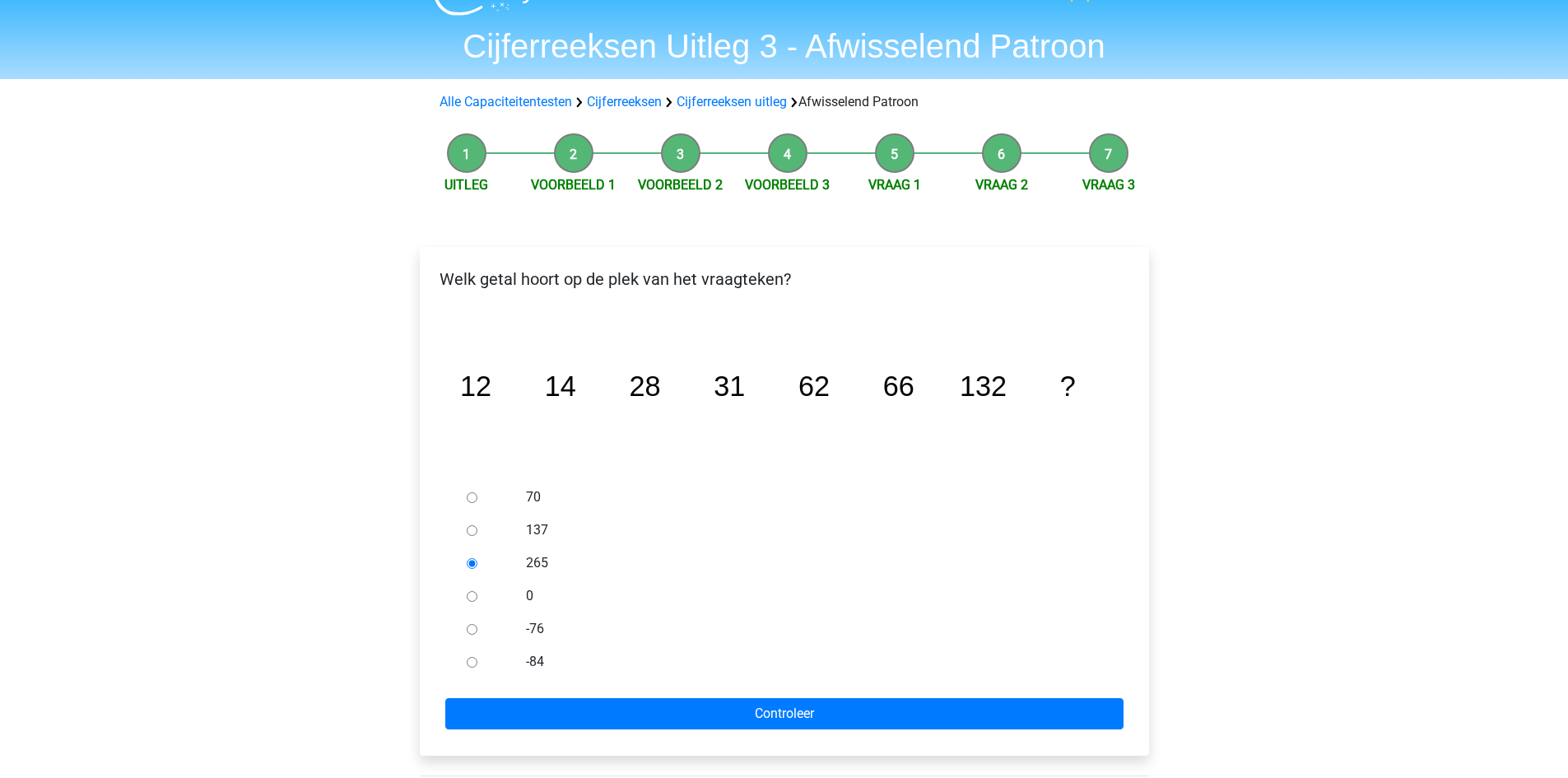
scroll to position [82, 0]
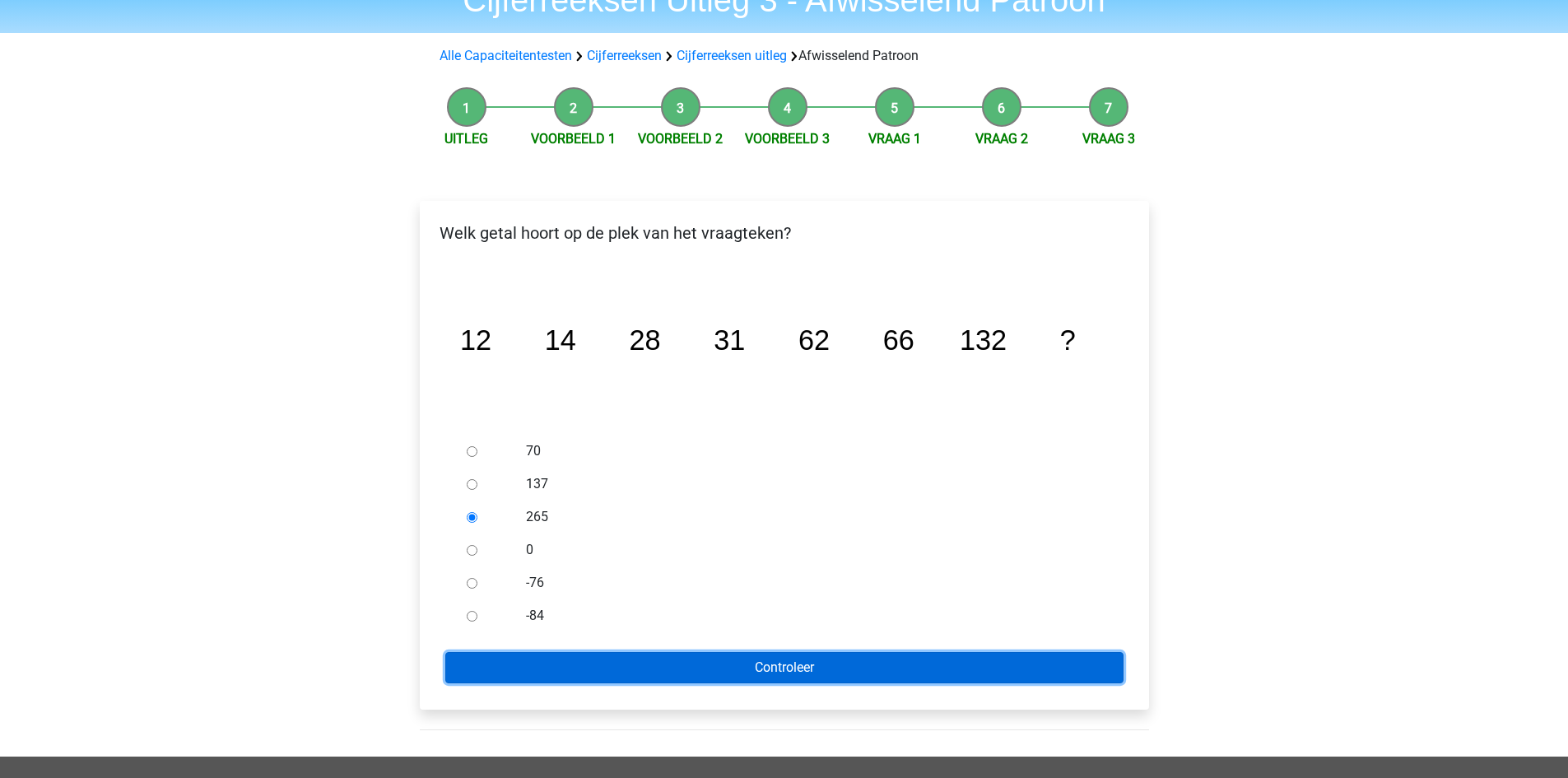
click at [604, 677] on input "Controleer" at bounding box center [784, 668] width 678 height 31
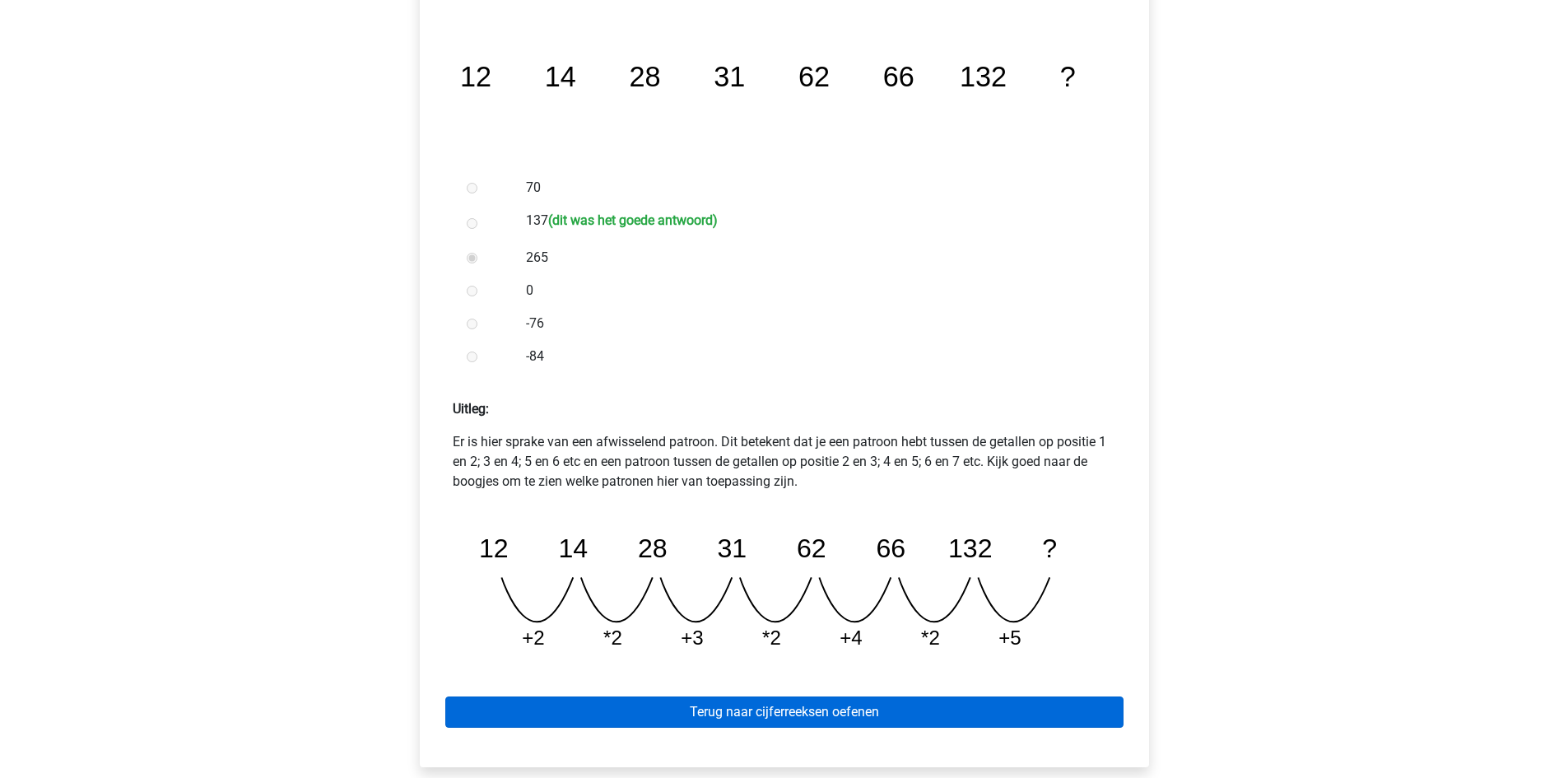
scroll to position [329, 0]
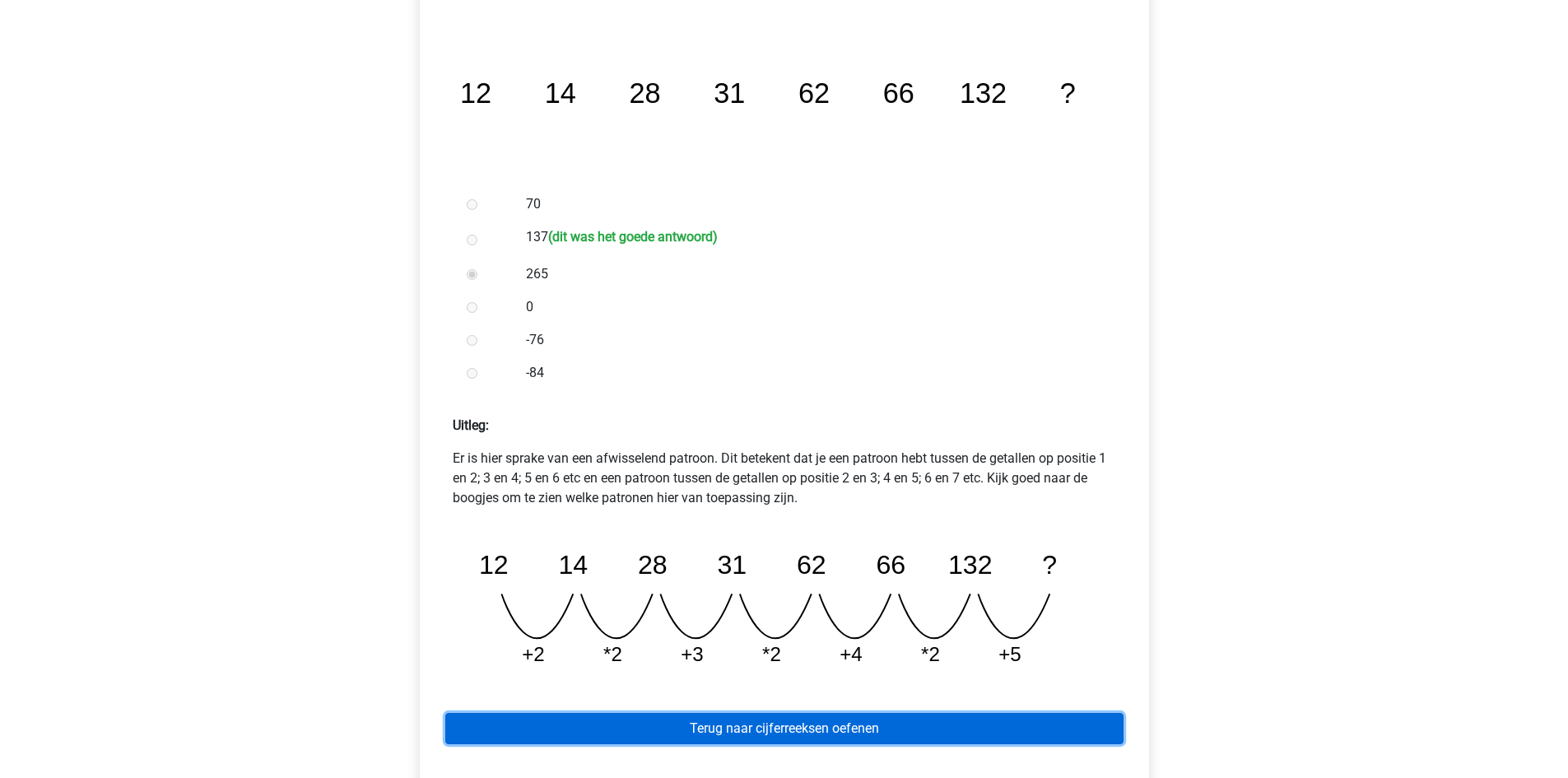
click at [908, 723] on link "Terug naar cijferreeksen oefenen" at bounding box center [784, 728] width 678 height 31
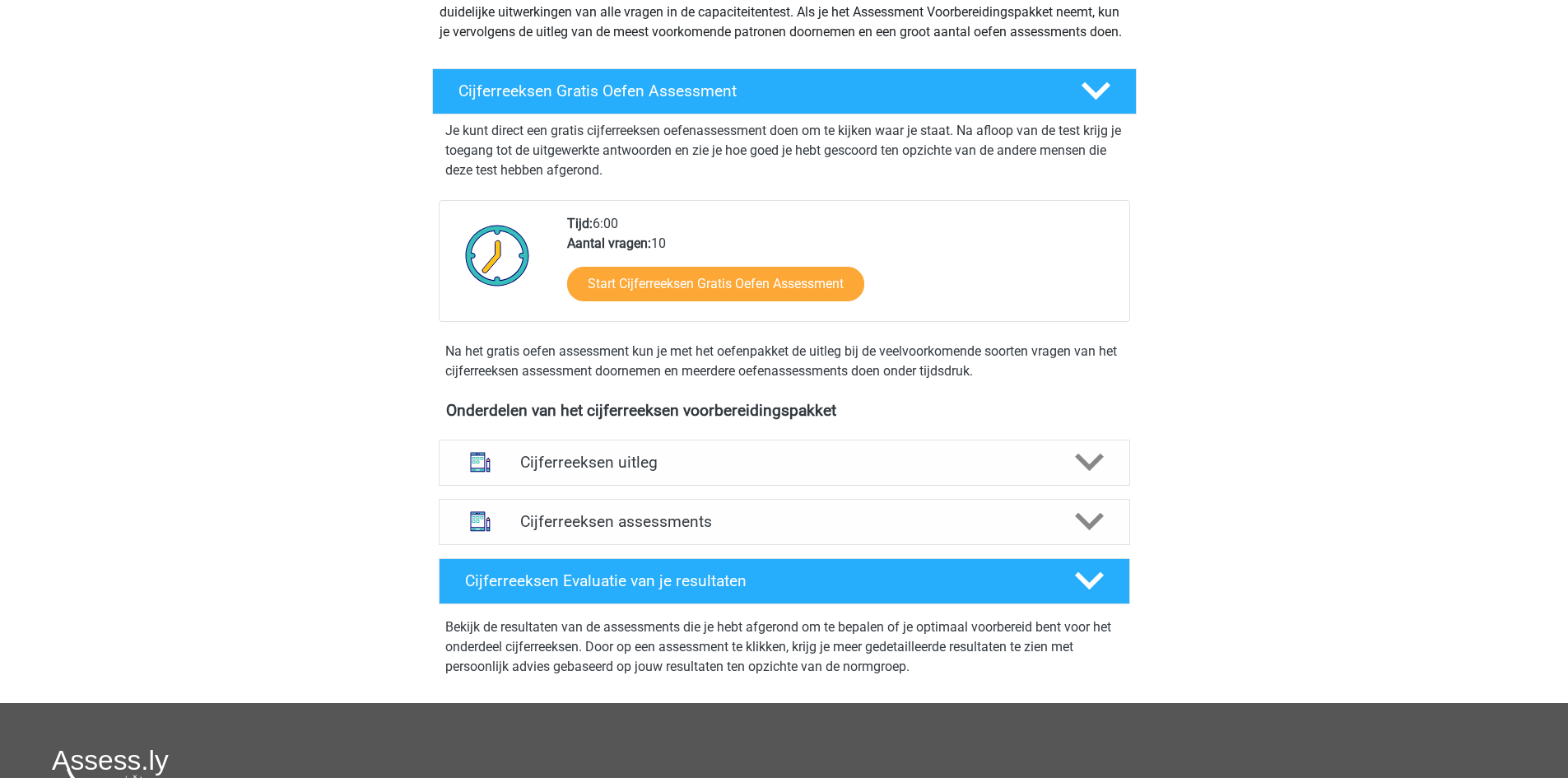
scroll to position [247, 0]
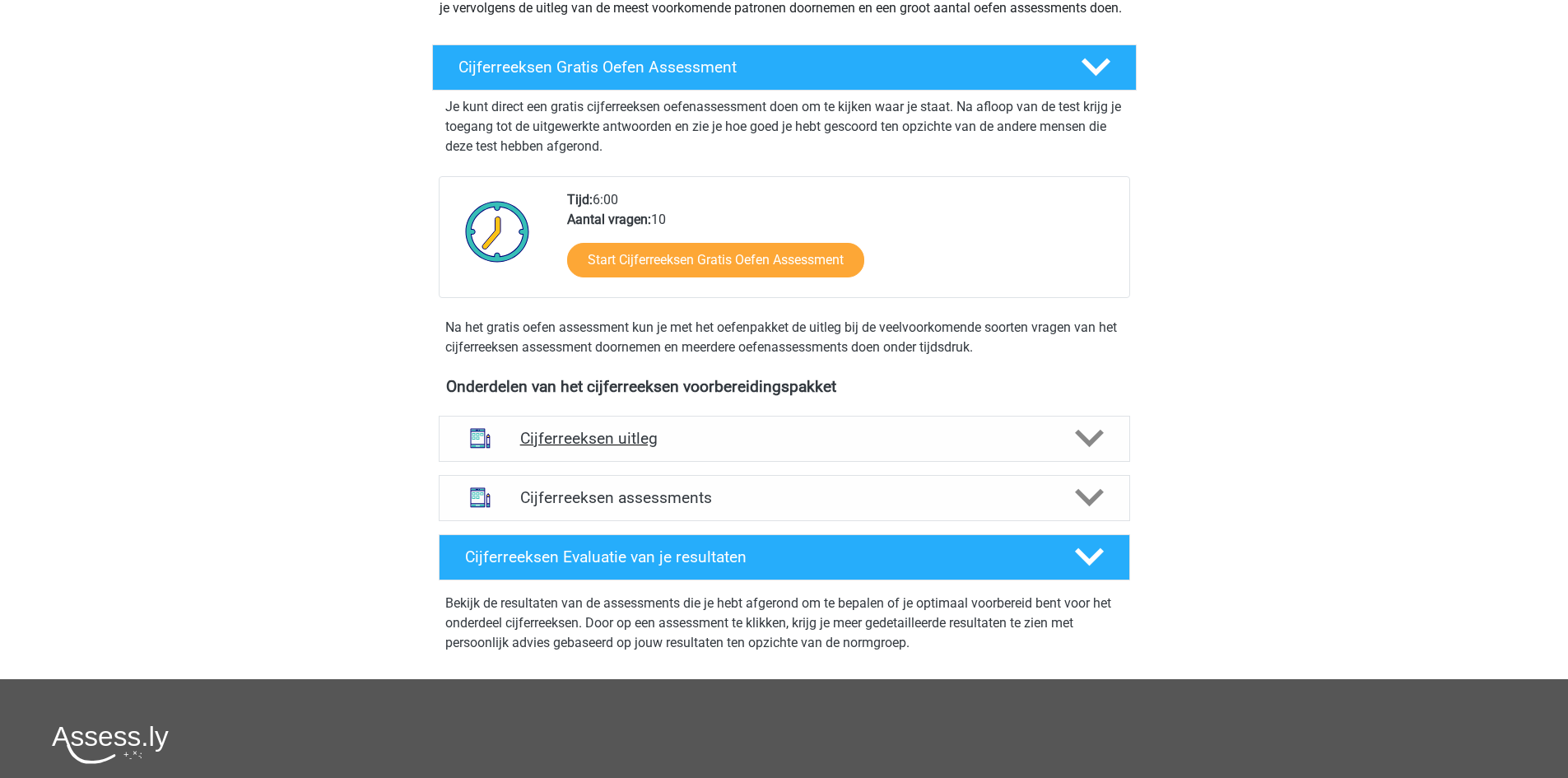
click at [1091, 453] on icon at bounding box center [1089, 437] width 29 height 29
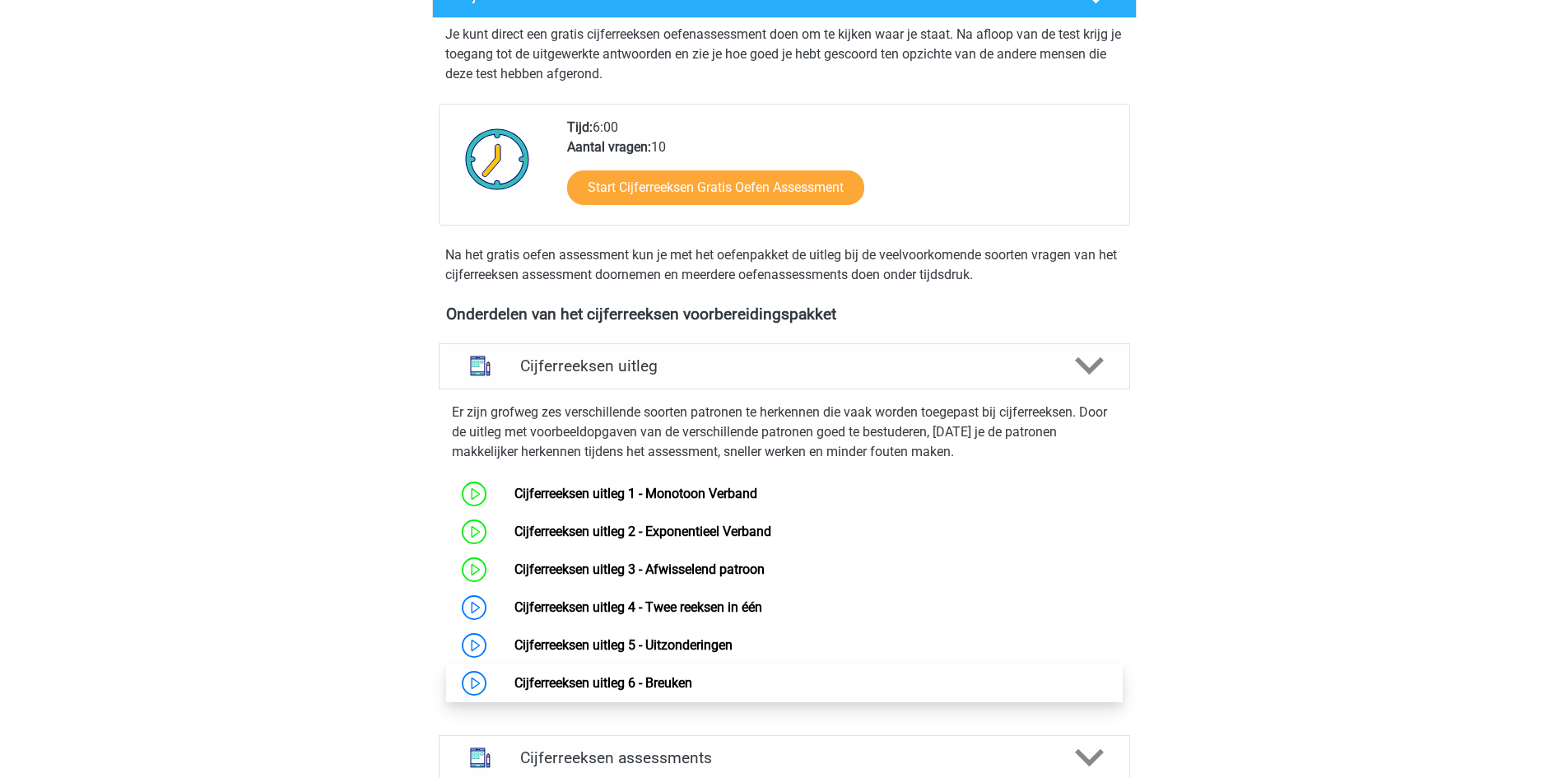
scroll to position [329, 0]
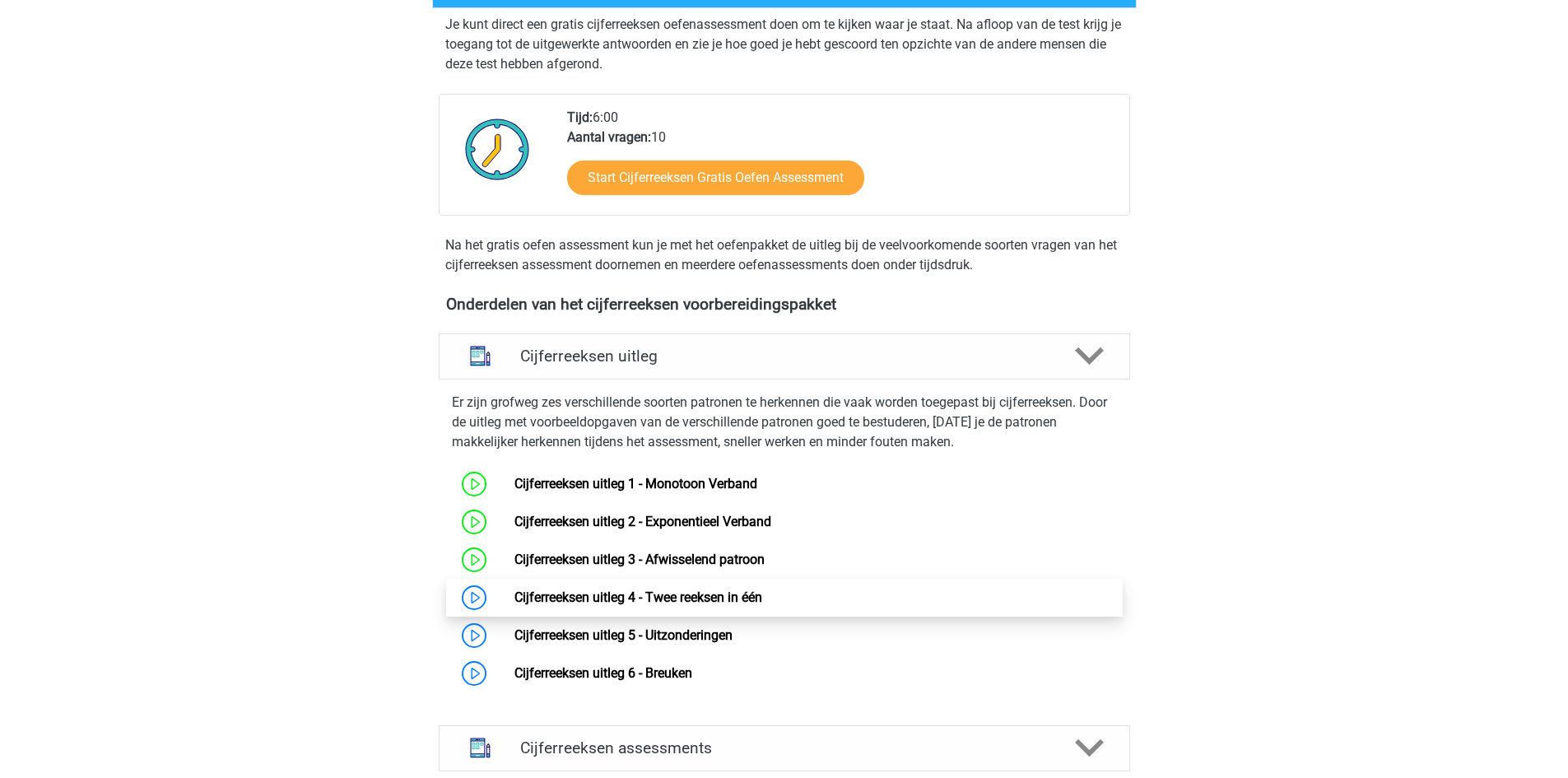
click at [727, 605] on link "Cijferreeksen uitleg 4 - Twee reeksen in één" at bounding box center [638, 597] width 248 height 16
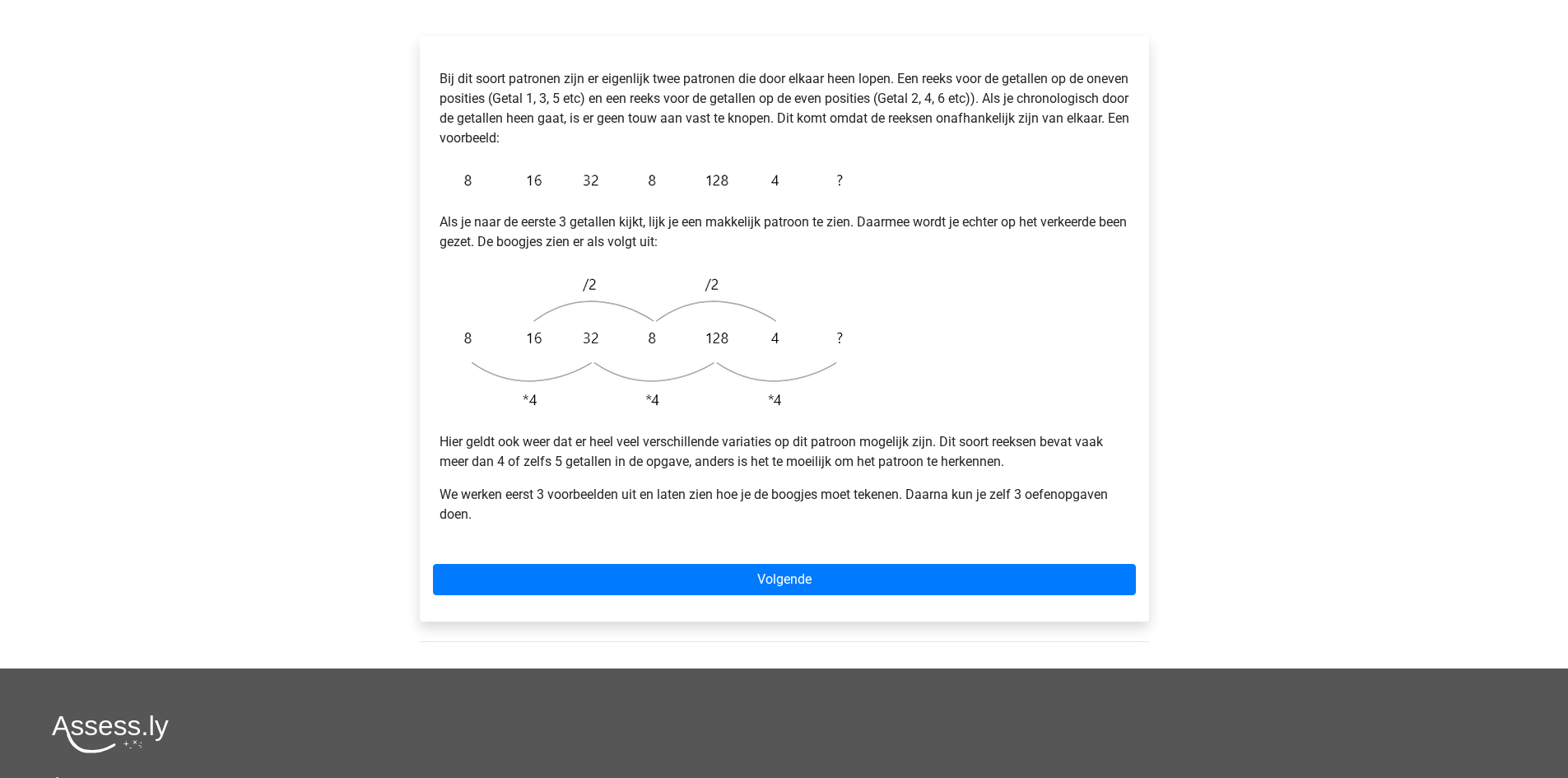
scroll to position [329, 0]
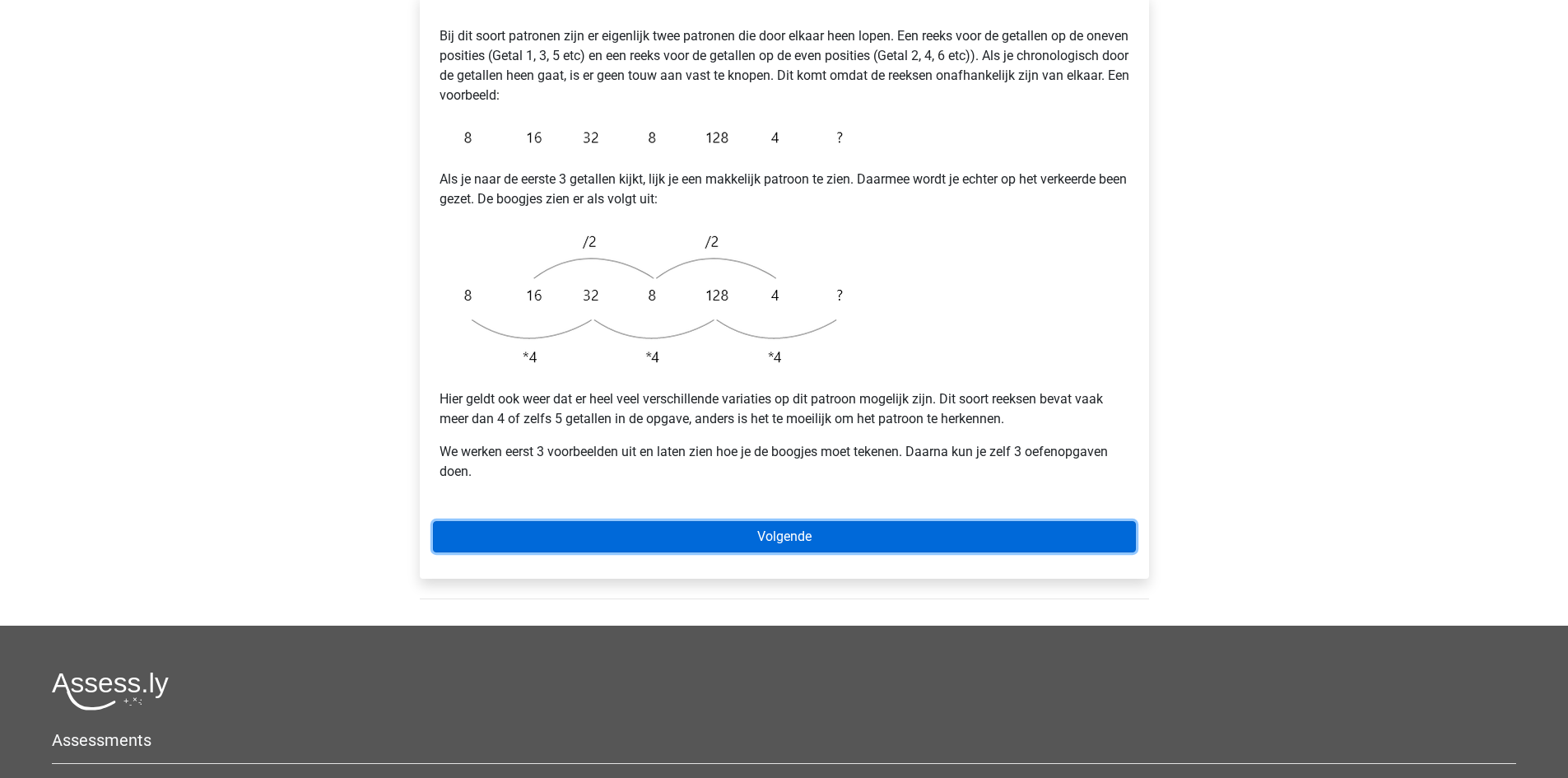
click at [933, 521] on link "Volgende" at bounding box center [784, 537] width 703 height 31
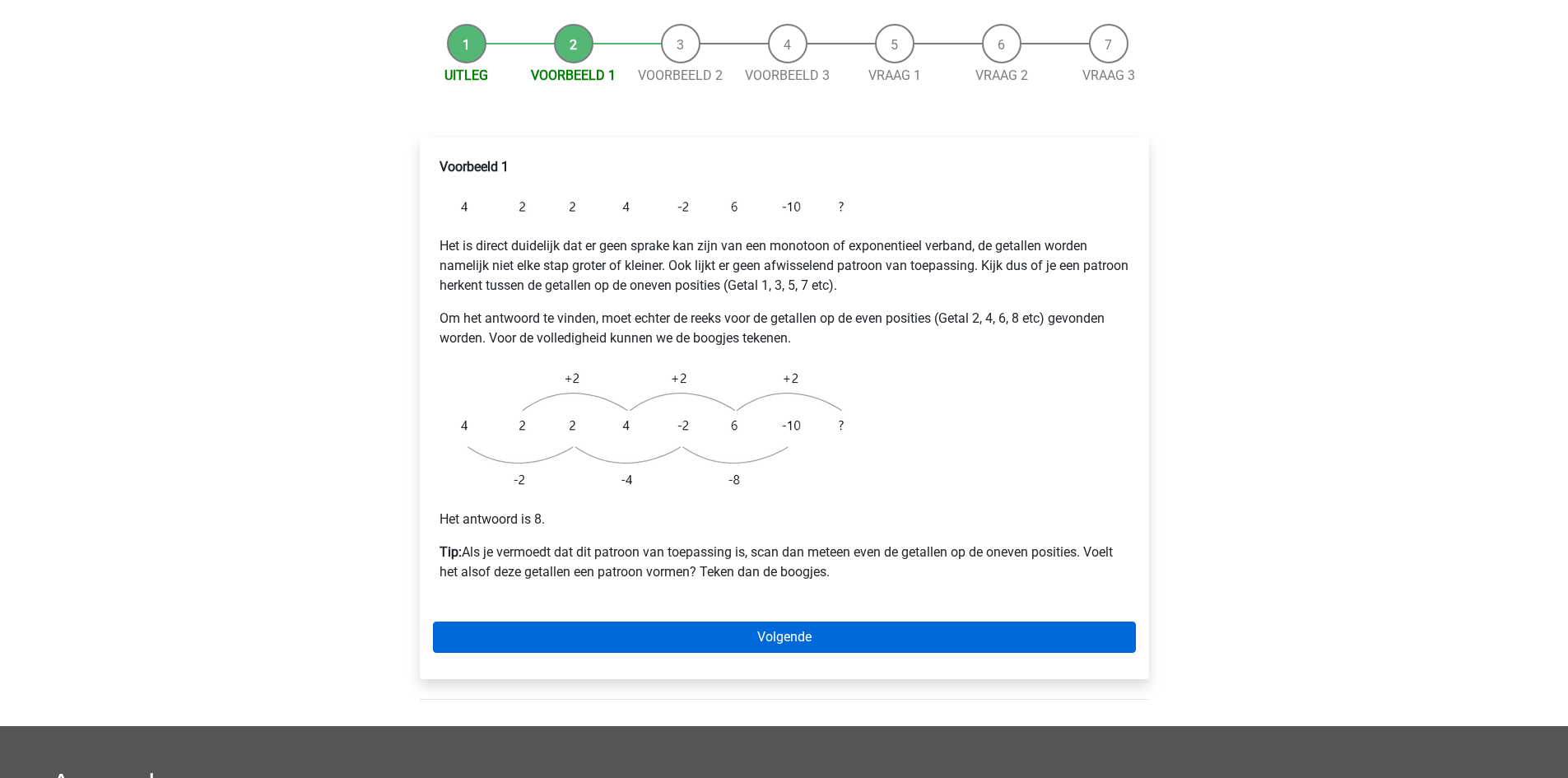
scroll to position [329, 0]
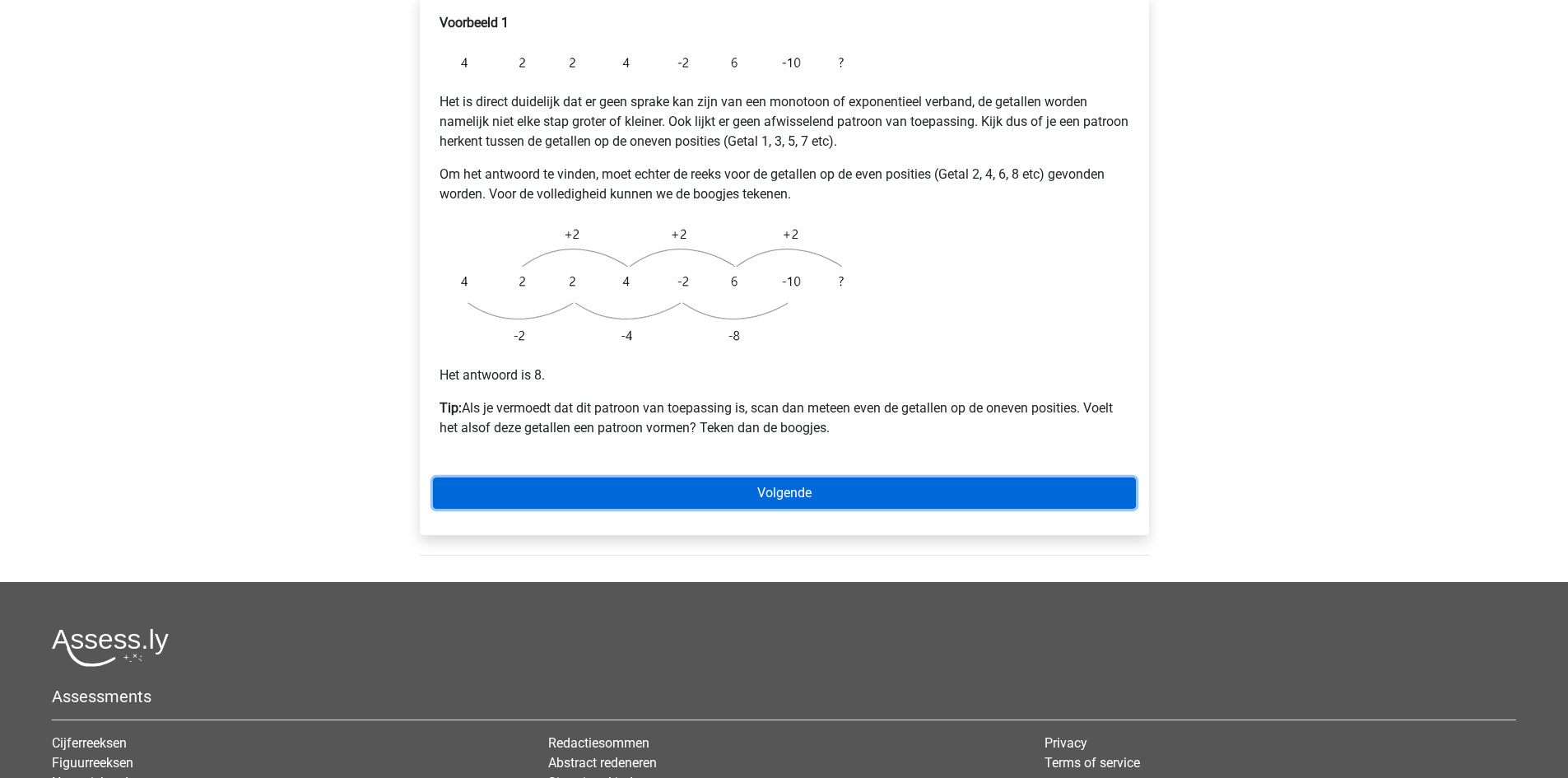
click at [734, 477] on link "Volgende" at bounding box center [784, 493] width 703 height 31
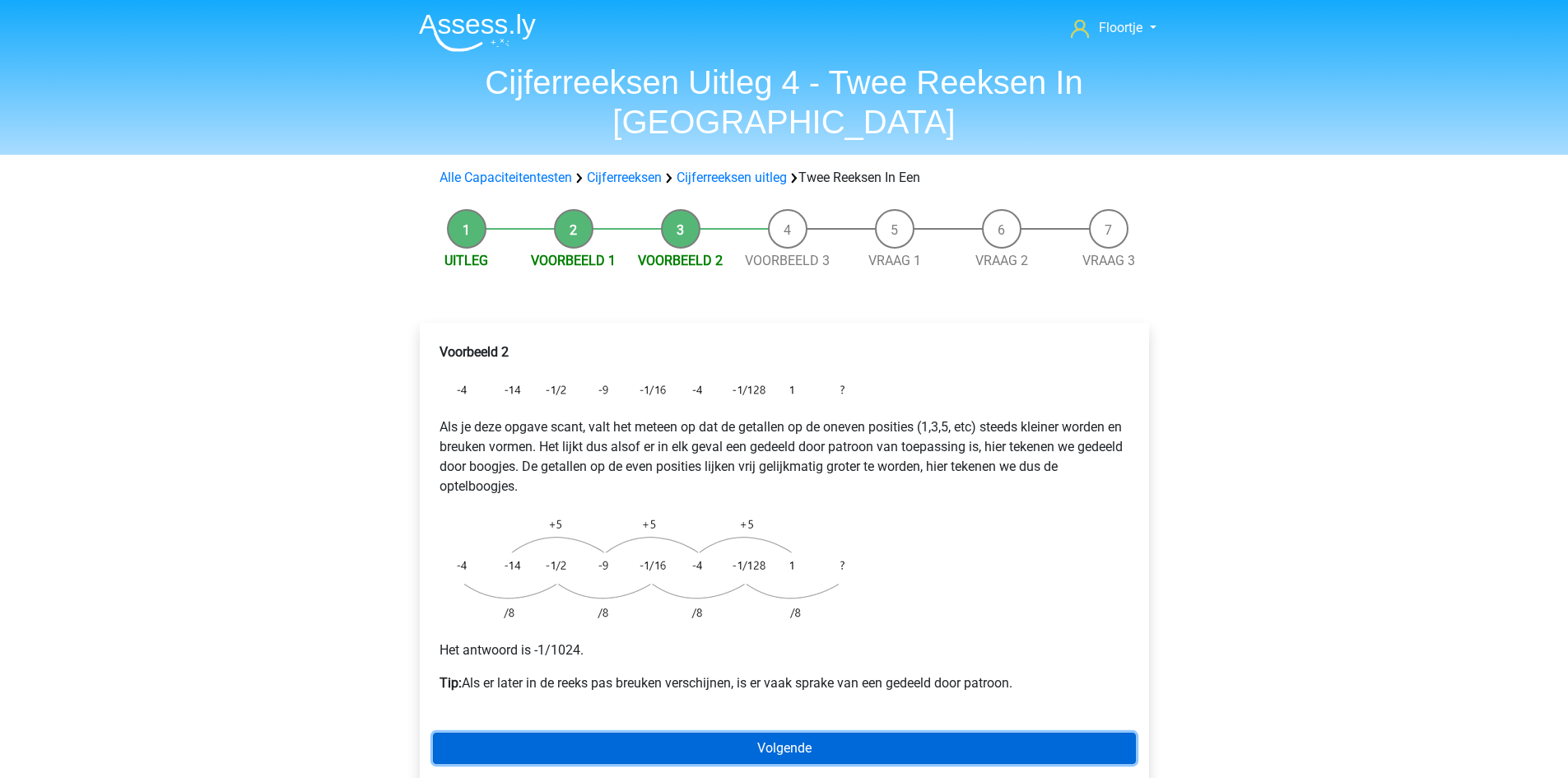
click at [686, 732] on link "Volgende" at bounding box center [784, 748] width 703 height 31
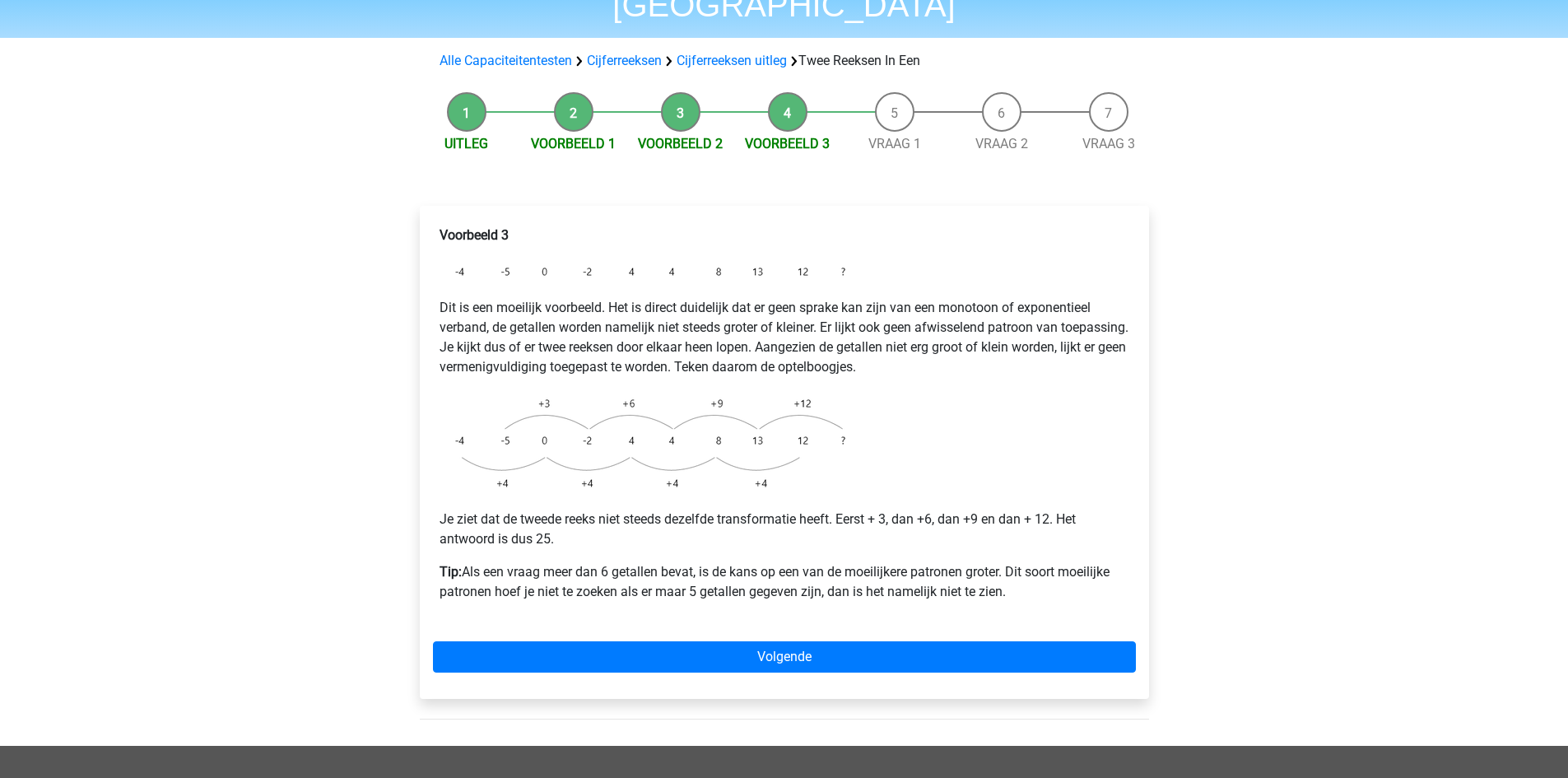
scroll to position [165, 0]
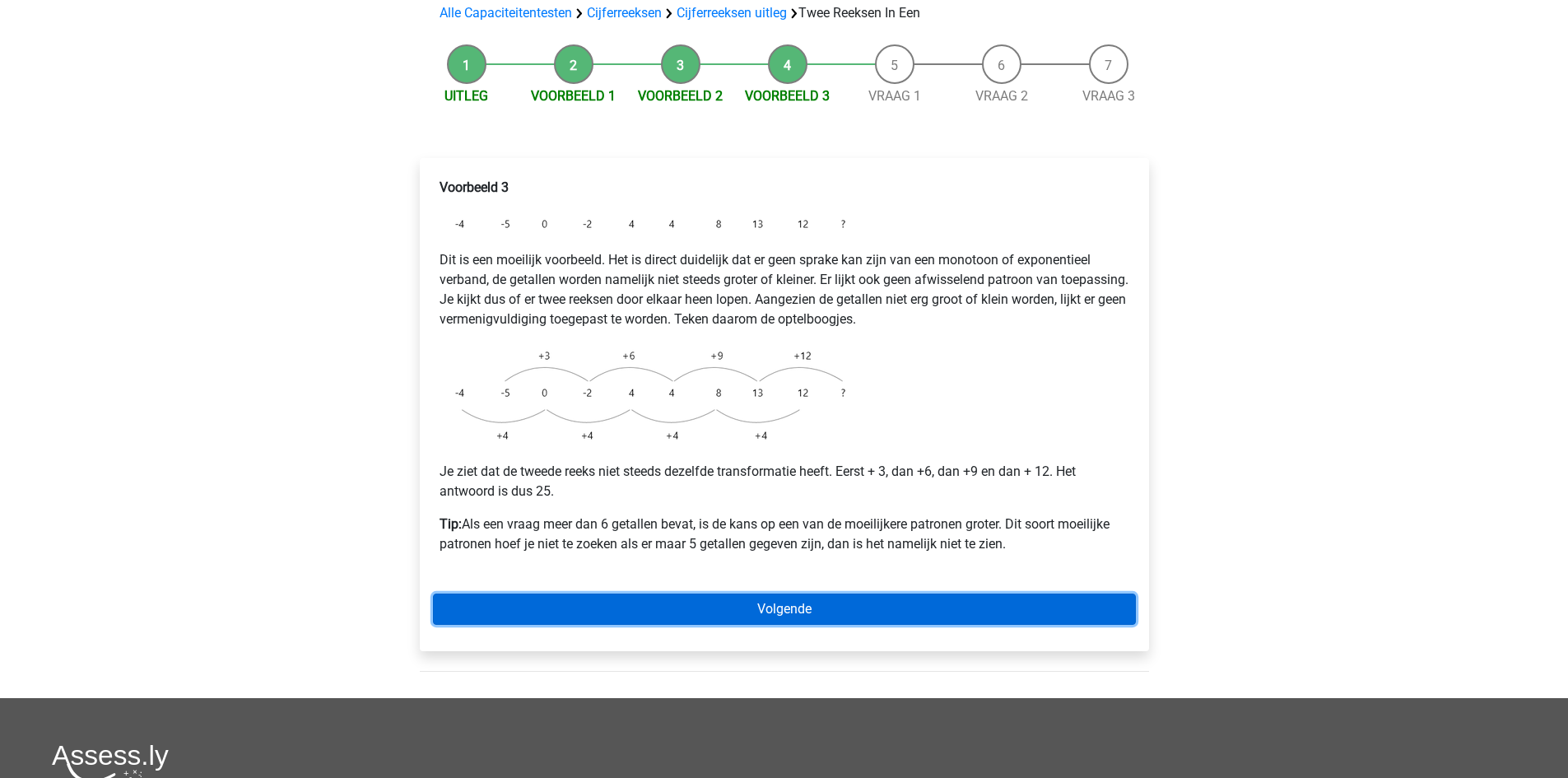
click at [845, 593] on link "Volgende" at bounding box center [784, 609] width 703 height 31
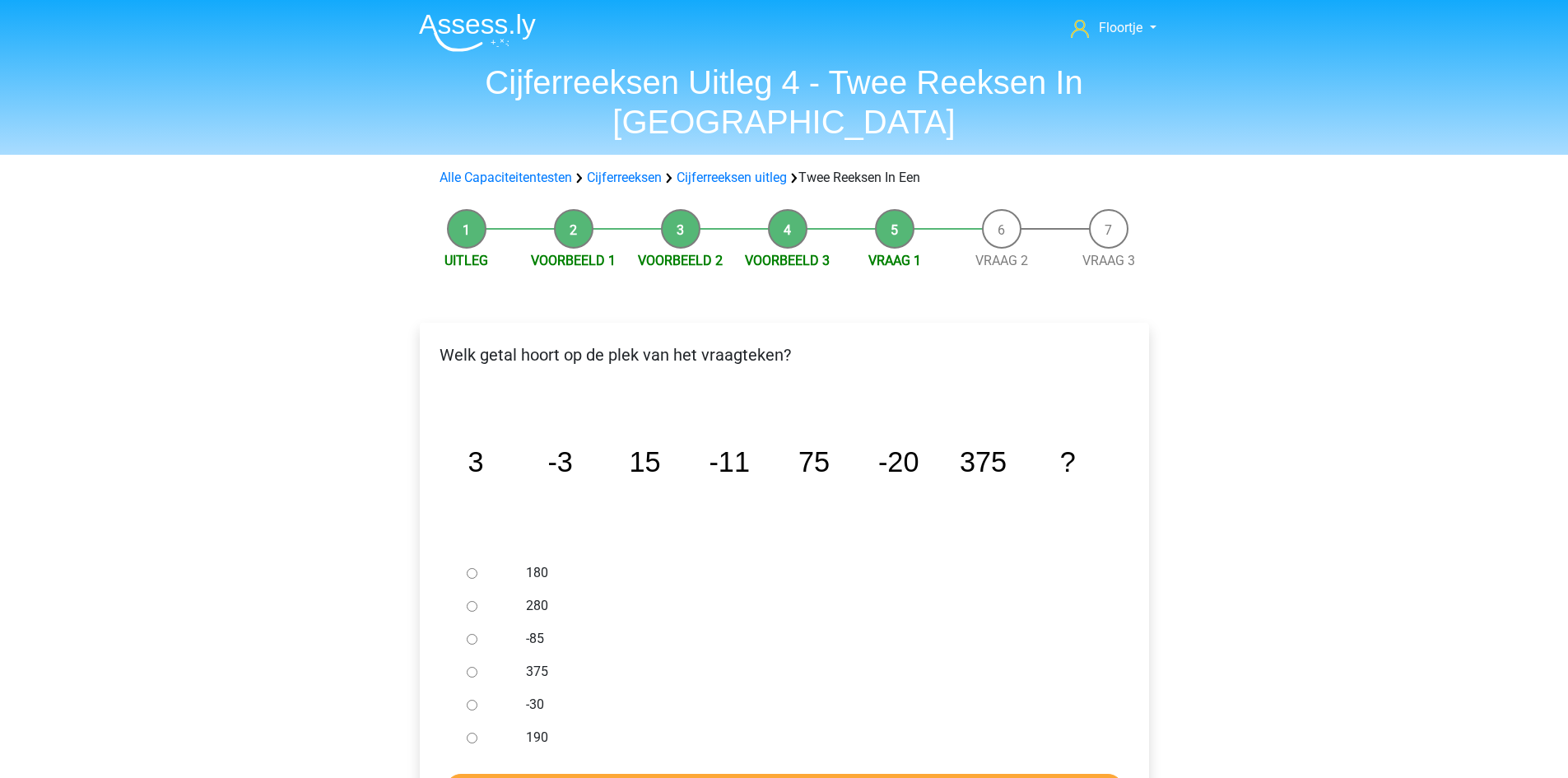
click at [470, 700] on input "-30" at bounding box center [473, 705] width 11 height 11
radio input "true"
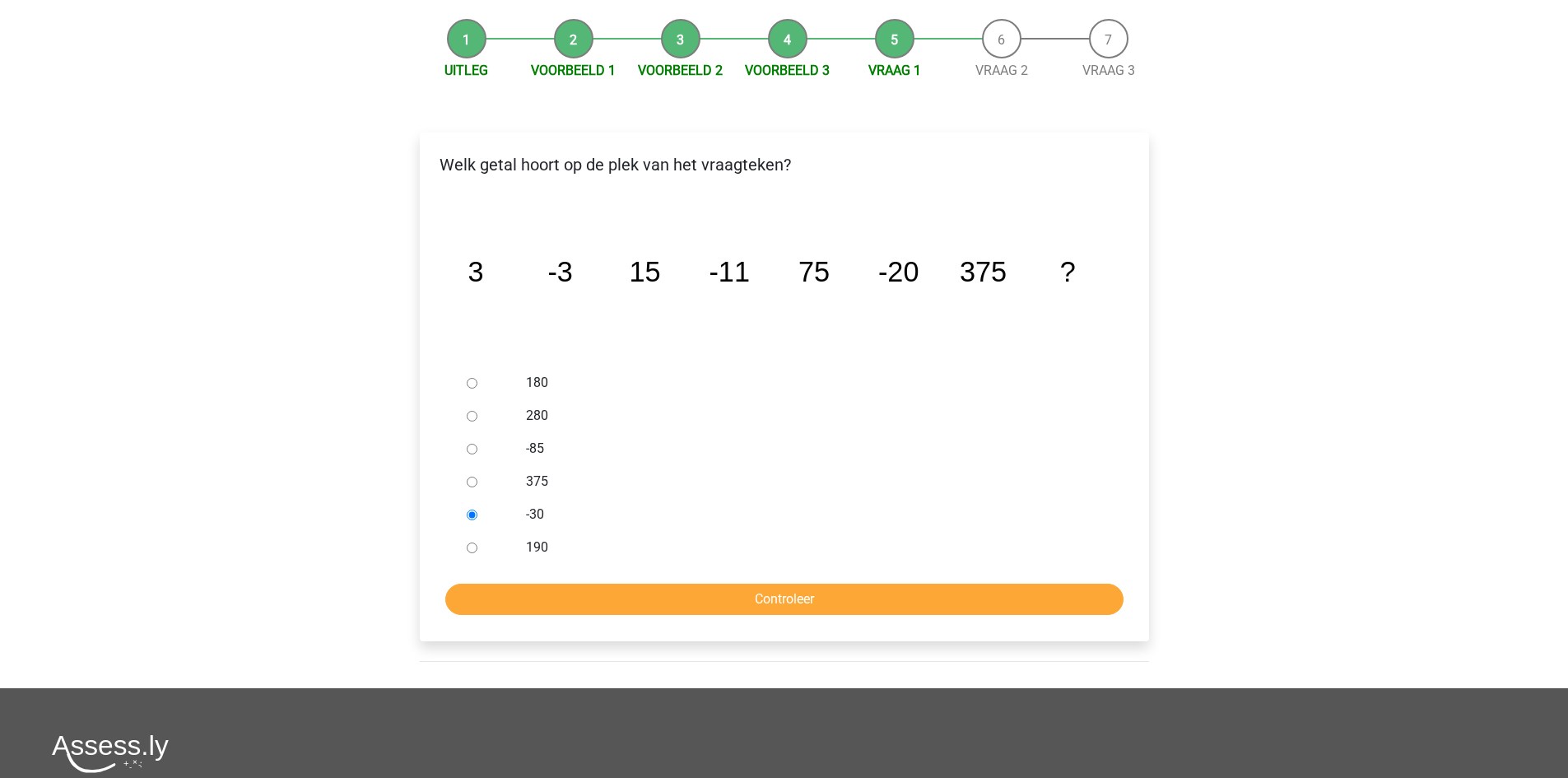
scroll to position [247, 0]
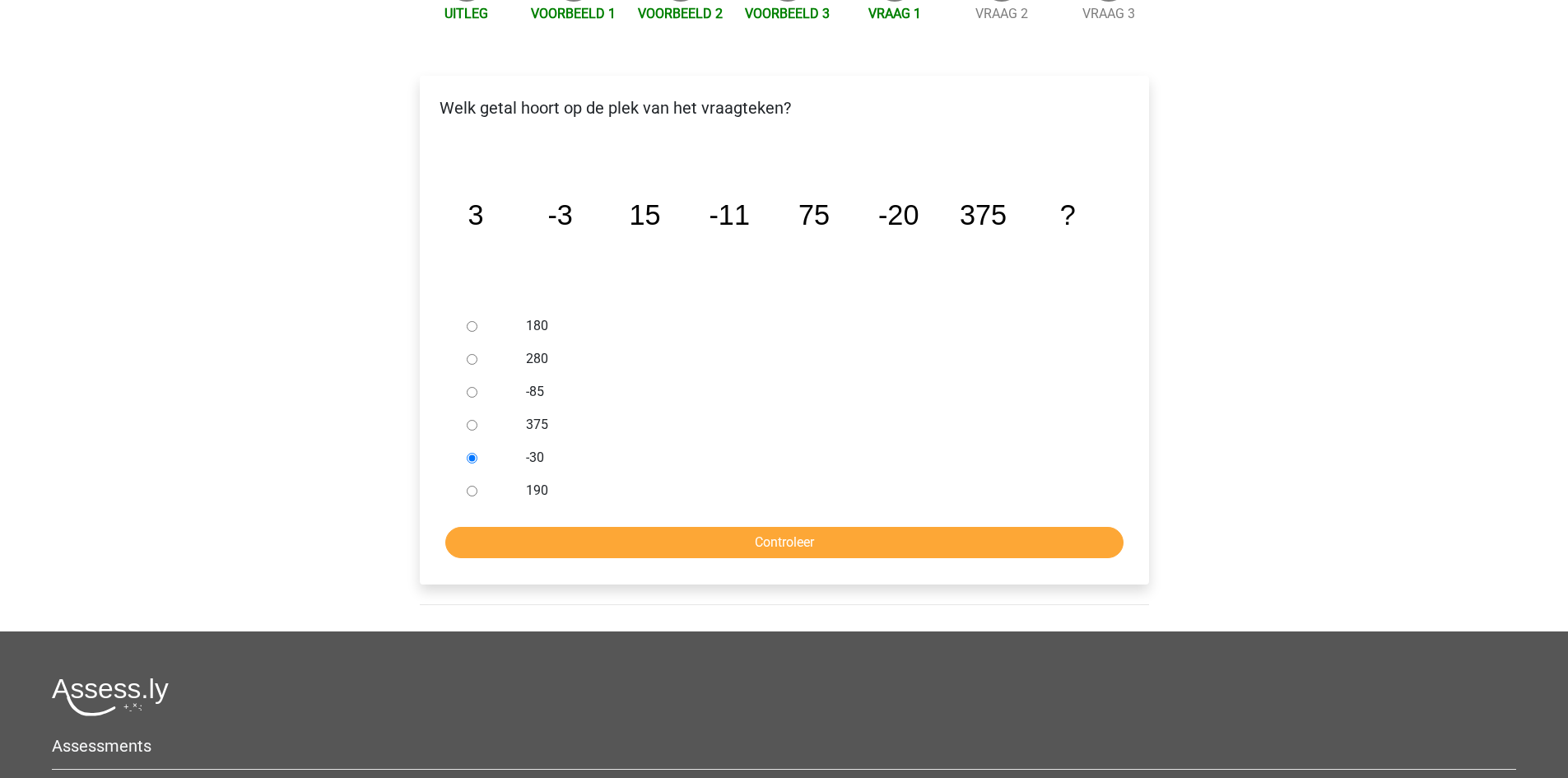
click at [476, 376] on div at bounding box center [487, 392] width 54 height 33
drag, startPoint x: 474, startPoint y: 374, endPoint x: 473, endPoint y: 393, distance: 19.0
click at [474, 408] on div at bounding box center [487, 424] width 54 height 33
click at [473, 408] on div at bounding box center [487, 424] width 54 height 33
click at [472, 420] on input "375" at bounding box center [473, 425] width 11 height 11
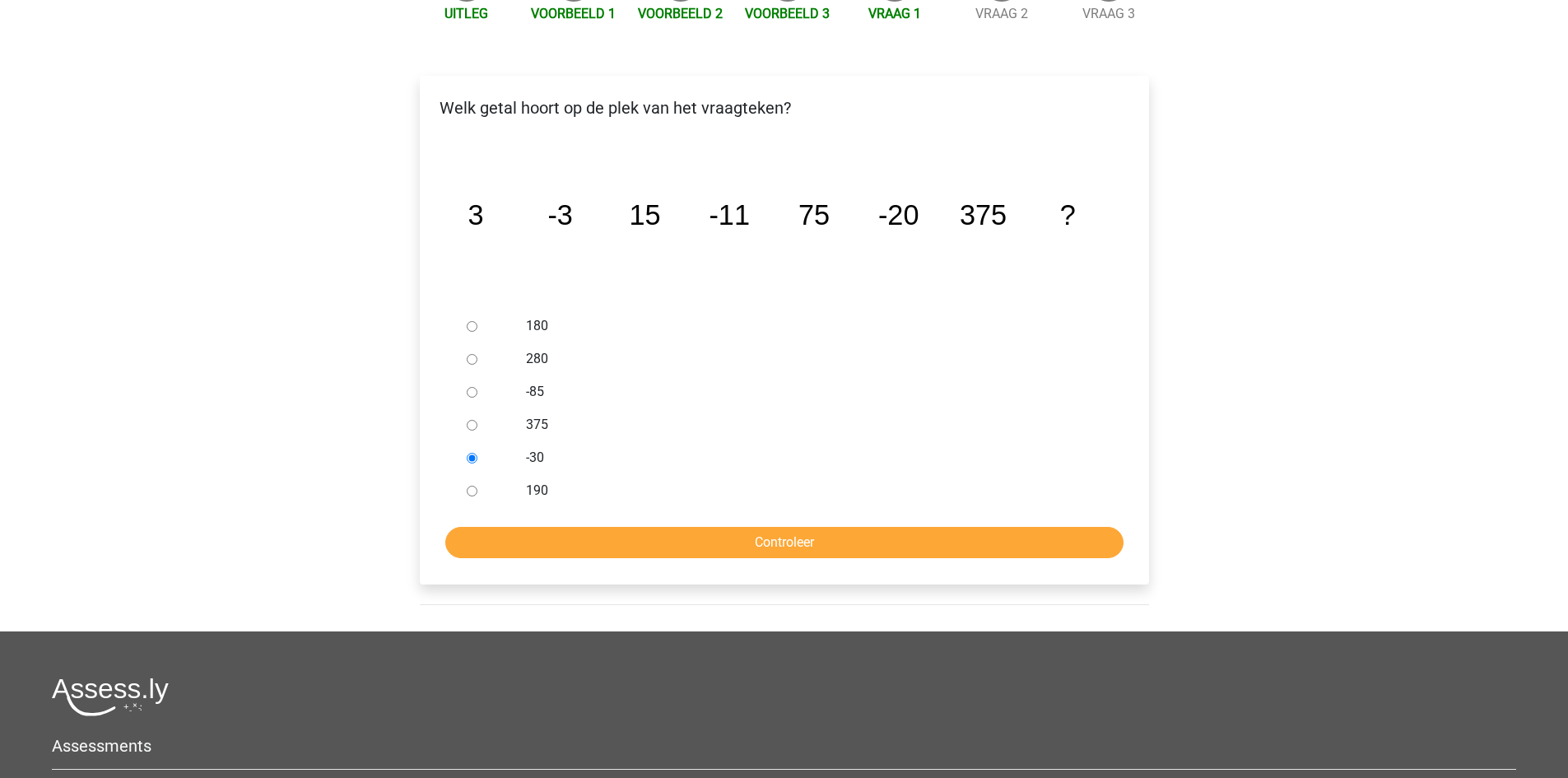
radio input "true"
drag, startPoint x: 472, startPoint y: 387, endPoint x: 474, endPoint y: 408, distance: 21.1
click at [472, 420] on input "375" at bounding box center [473, 425] width 11 height 11
click at [471, 441] on div at bounding box center [487, 458] width 54 height 33
click at [471, 453] on input "-30" at bounding box center [473, 459] width 11 height 11
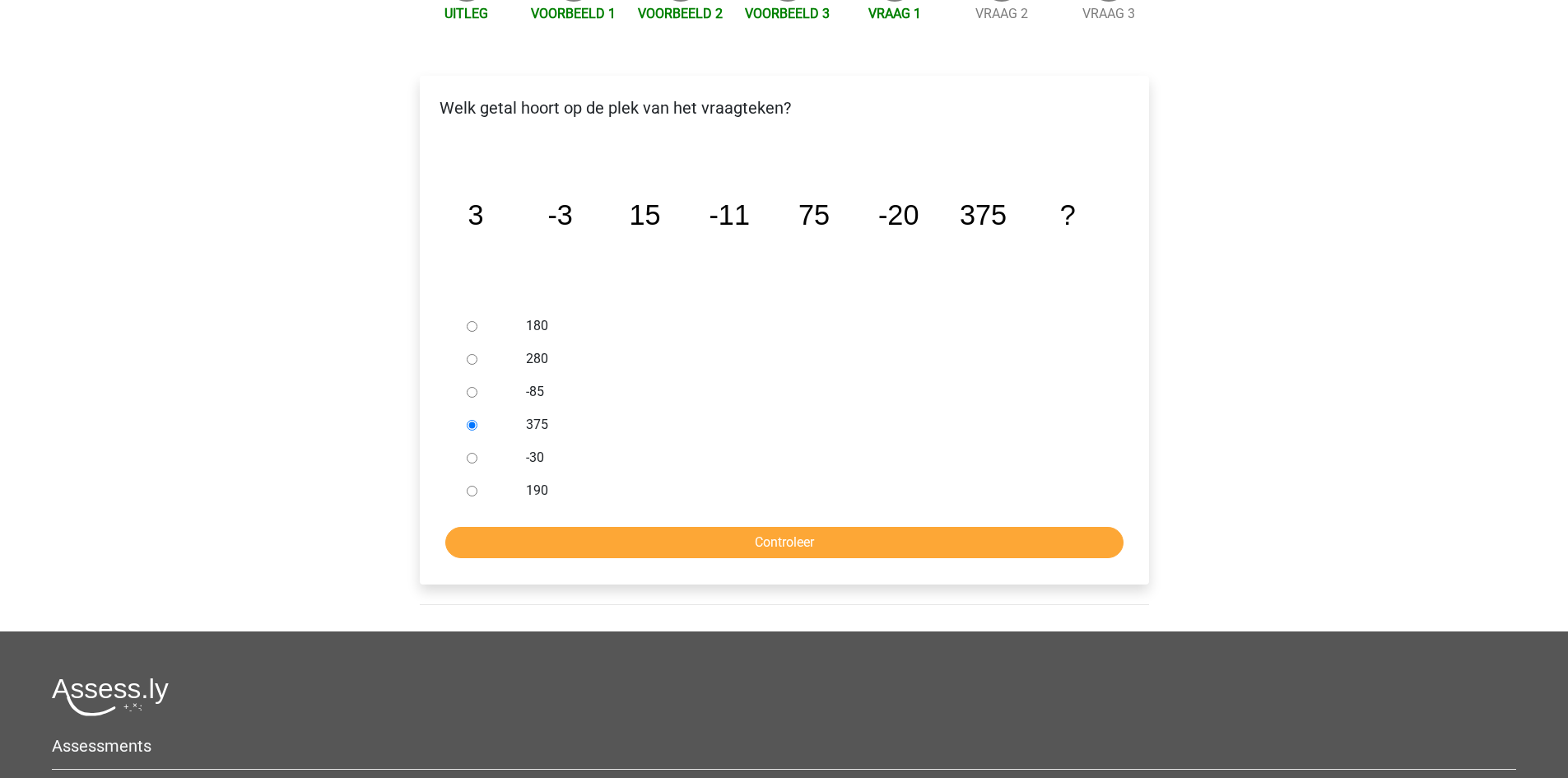
radio input "true"
click at [621, 529] on div "Welk getal hoort op de plek van het vraagteken? image/svg+xml 3 -3 15 -11 75 -2…" at bounding box center [785, 330] width 730 height 508
click at [620, 527] on input "Controleer" at bounding box center [784, 542] width 678 height 31
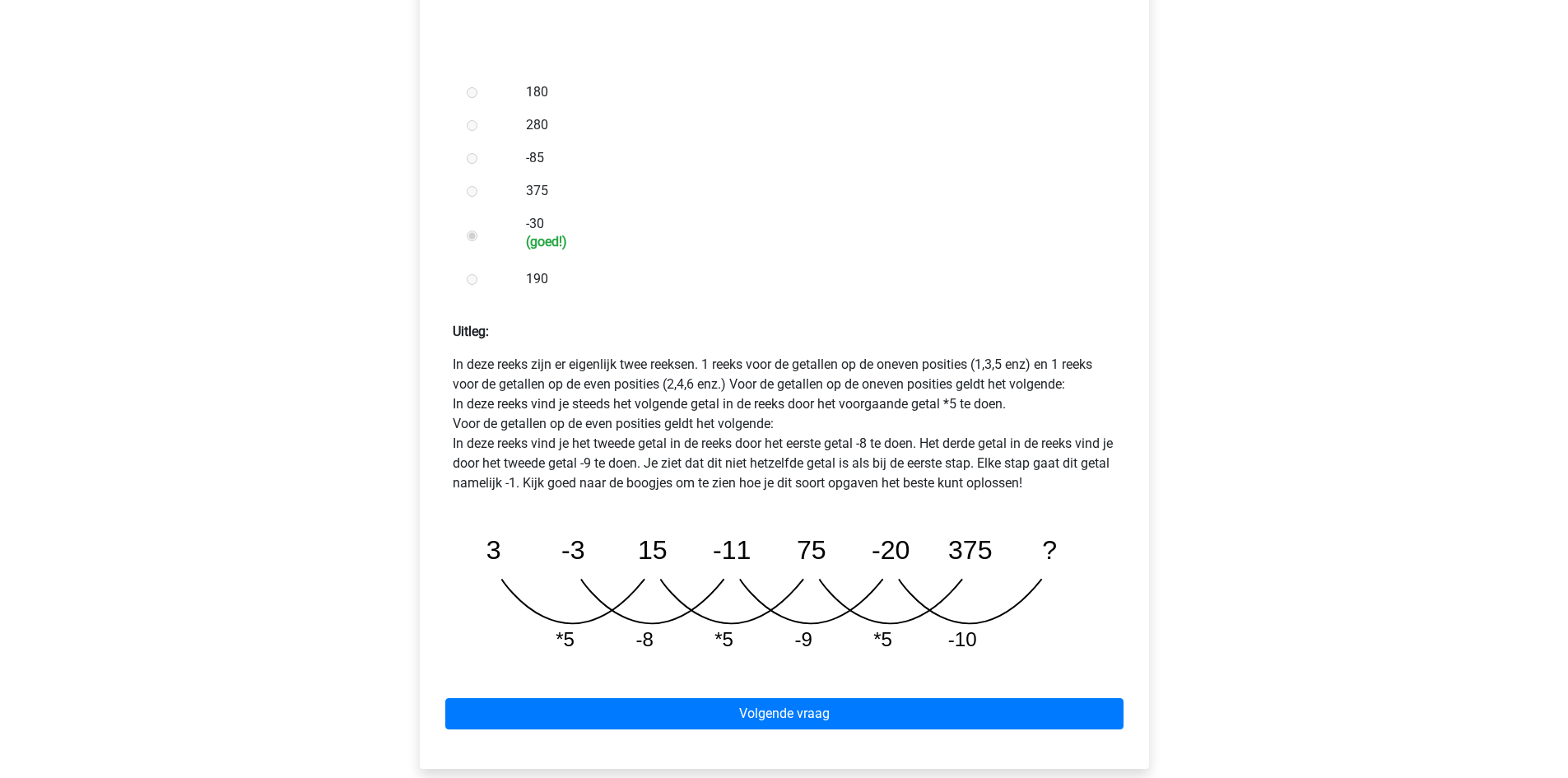
scroll to position [494, 0]
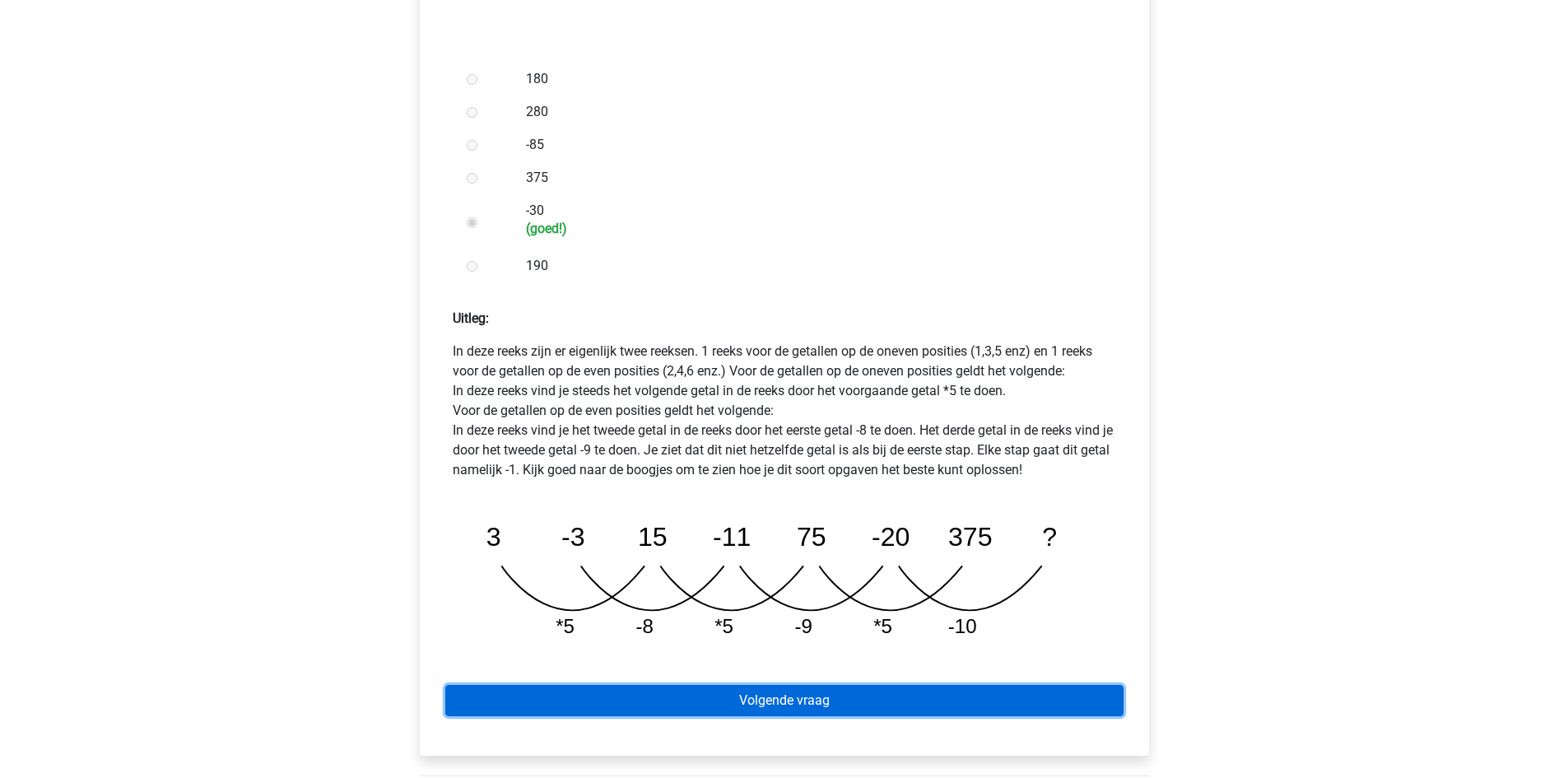
click at [599, 685] on link "Volgende vraag" at bounding box center [784, 701] width 678 height 31
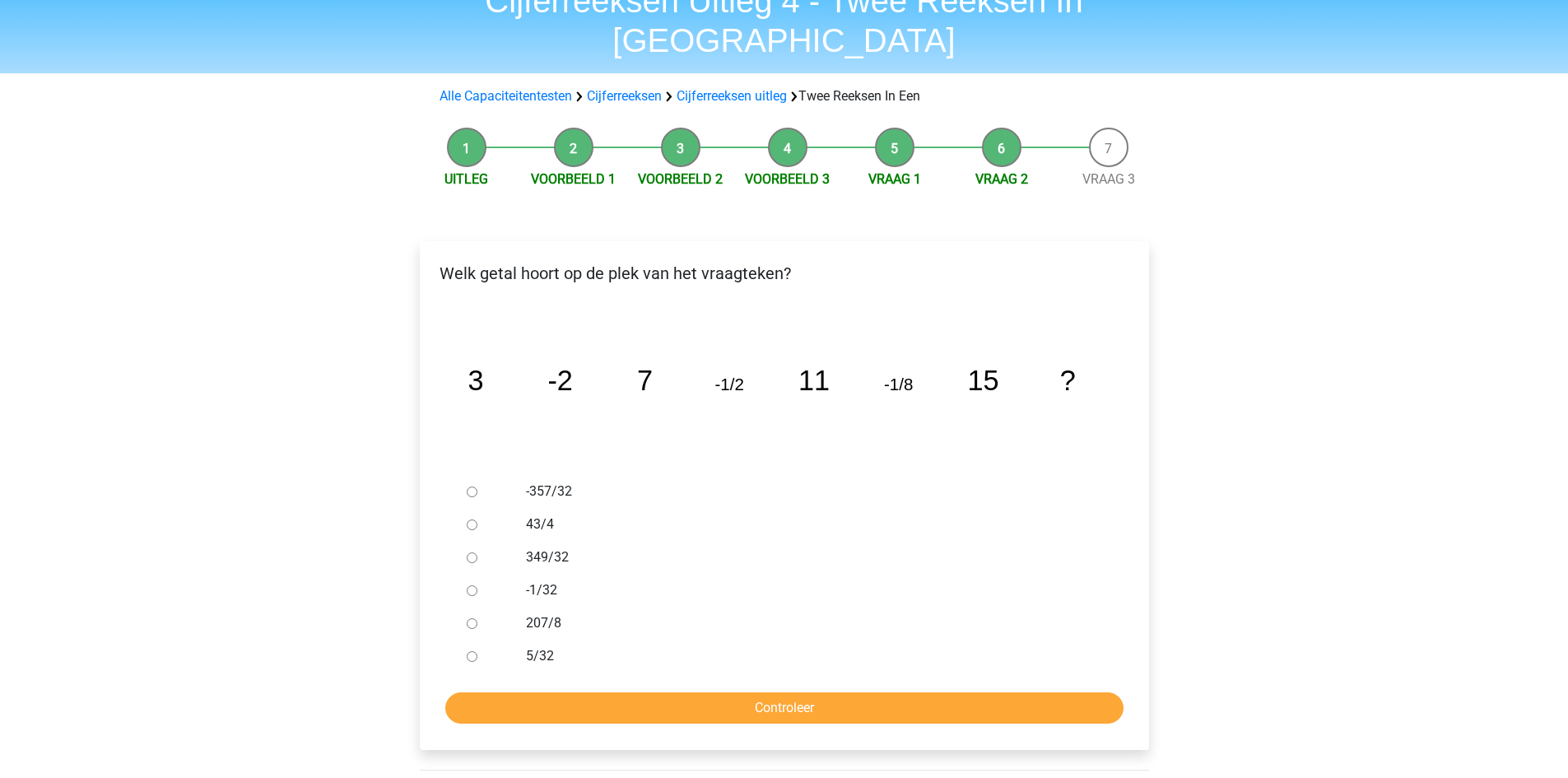
scroll to position [82, 0]
click at [477, 573] on div at bounding box center [487, 589] width 54 height 33
click at [471, 585] on input "-1/32" at bounding box center [473, 590] width 11 height 11
radio input "true"
click at [754, 691] on input "Controleer" at bounding box center [784, 707] width 678 height 31
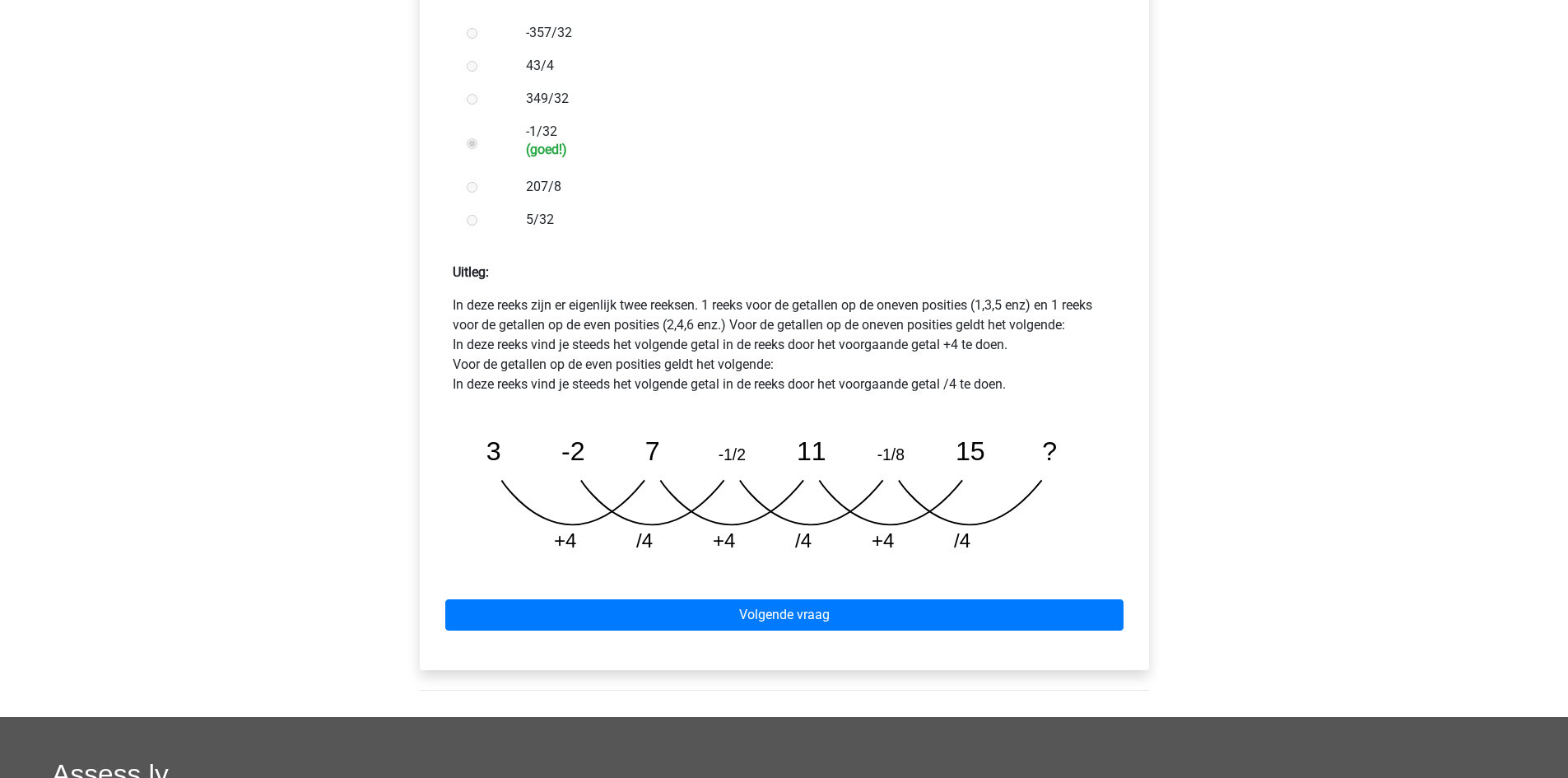
scroll to position [576, 0]
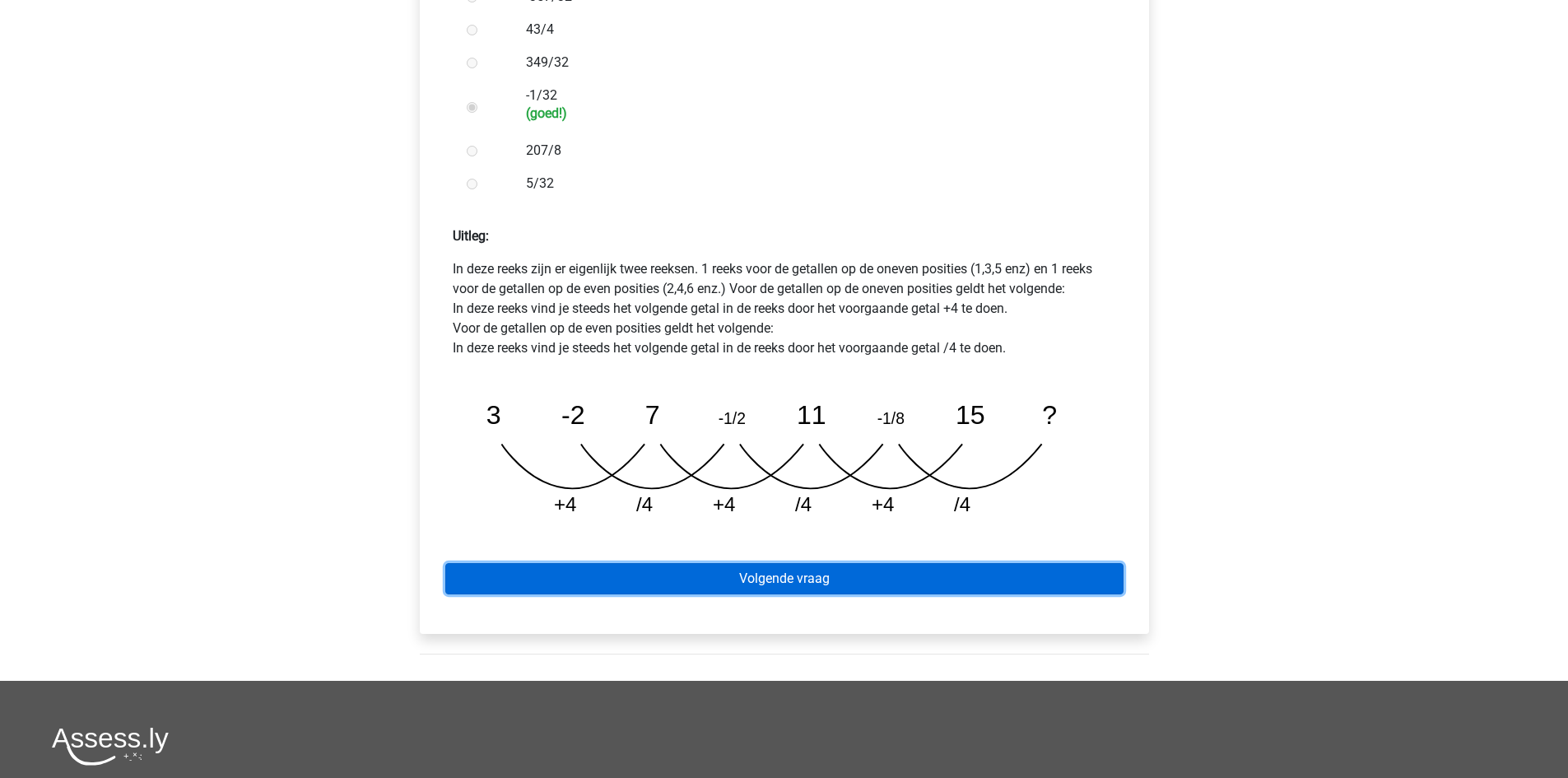
click at [850, 563] on link "Volgende vraag" at bounding box center [784, 578] width 678 height 31
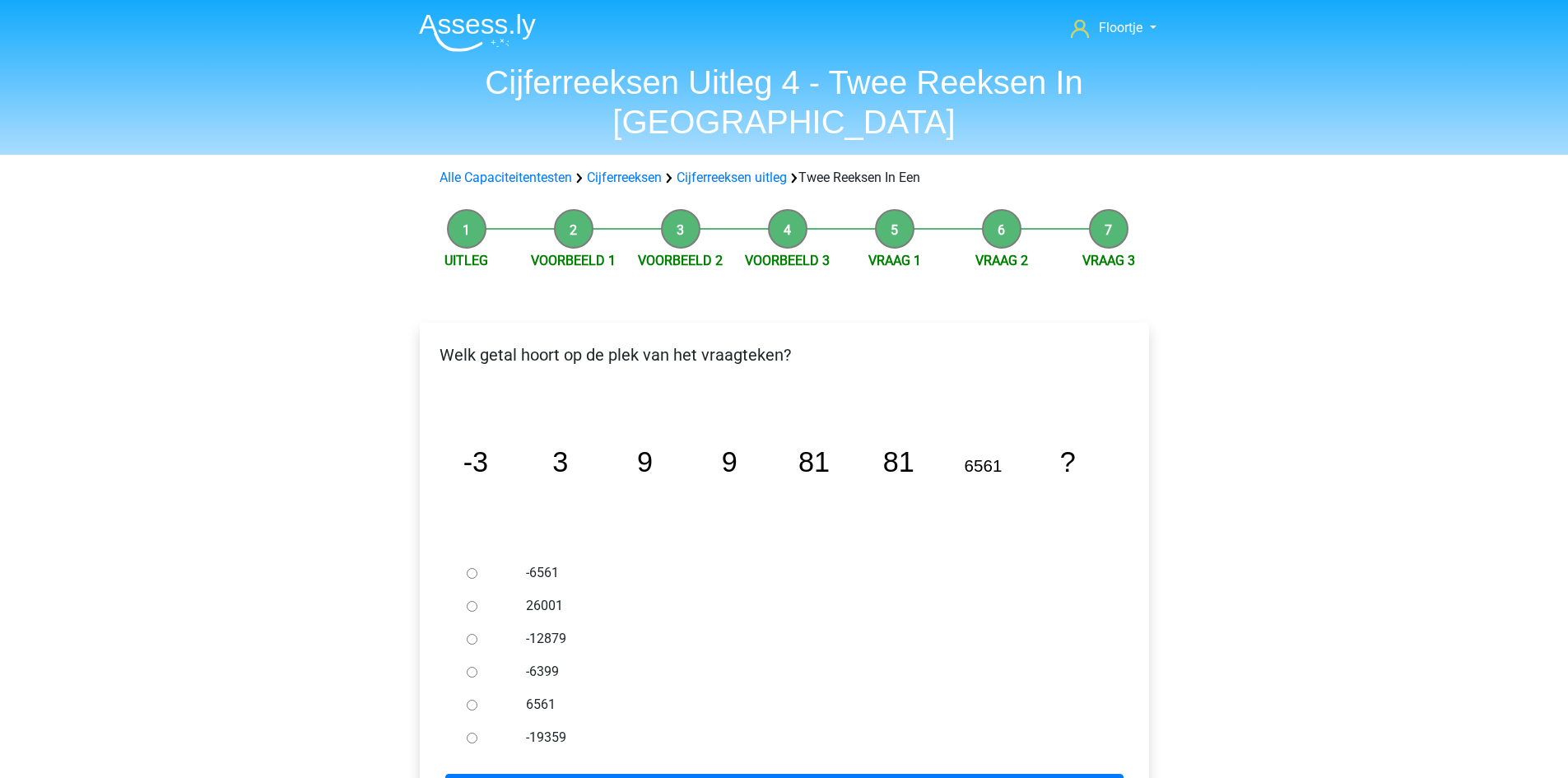
click at [0, 332] on div "Floortje floortjejasmijn11@gmail.com Nederlands English" at bounding box center [784, 656] width 1568 height 1312
click at [1, 338] on div "Floortje floortjejasmijn11@gmail.com Nederlands English" at bounding box center [784, 656] width 1568 height 1312
click at [472, 568] on input "-6561" at bounding box center [473, 574] width 11 height 11
radio input "true"
click at [682, 773] on input "Controleer" at bounding box center [784, 789] width 678 height 31
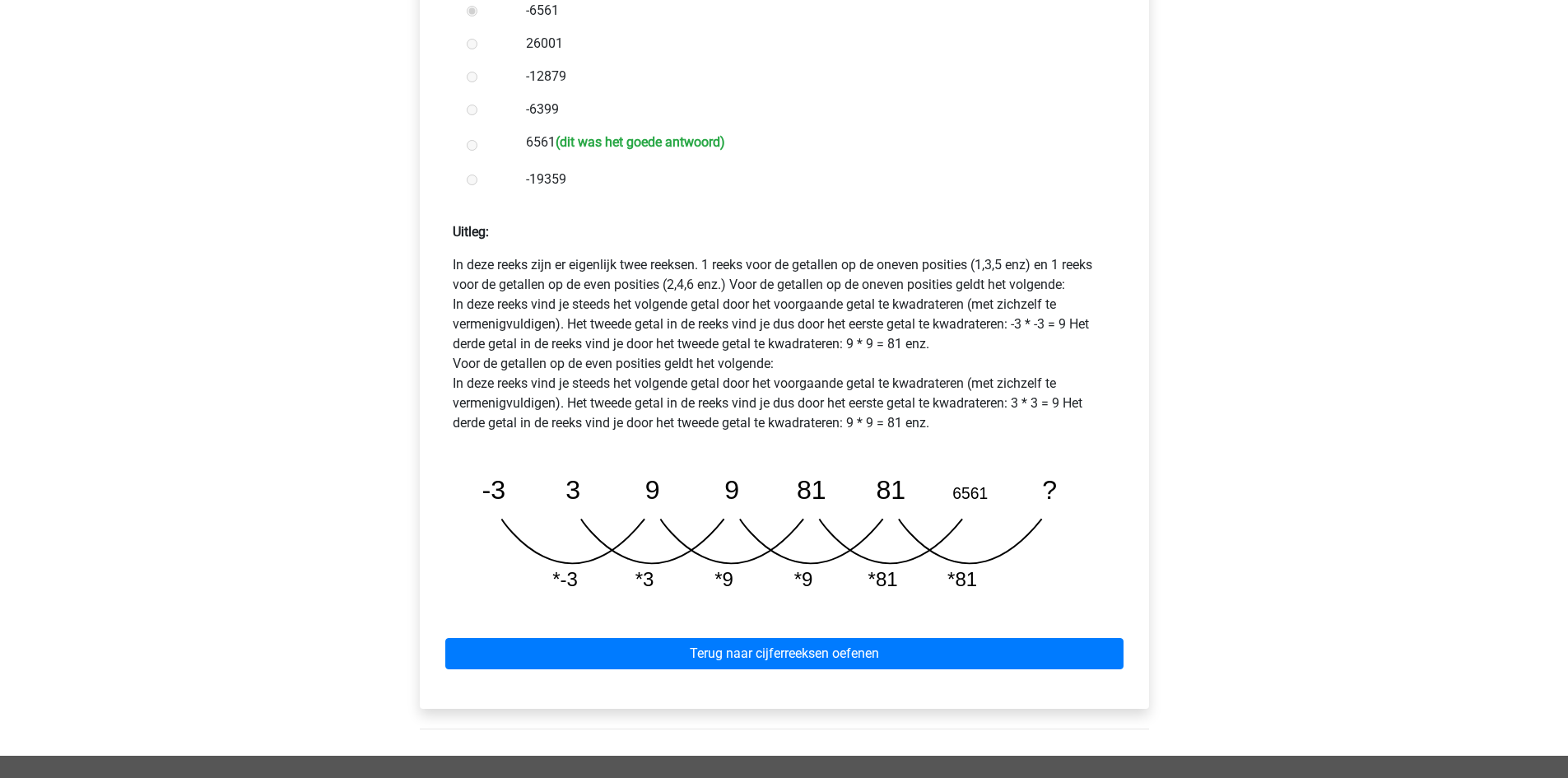
scroll to position [556, 0]
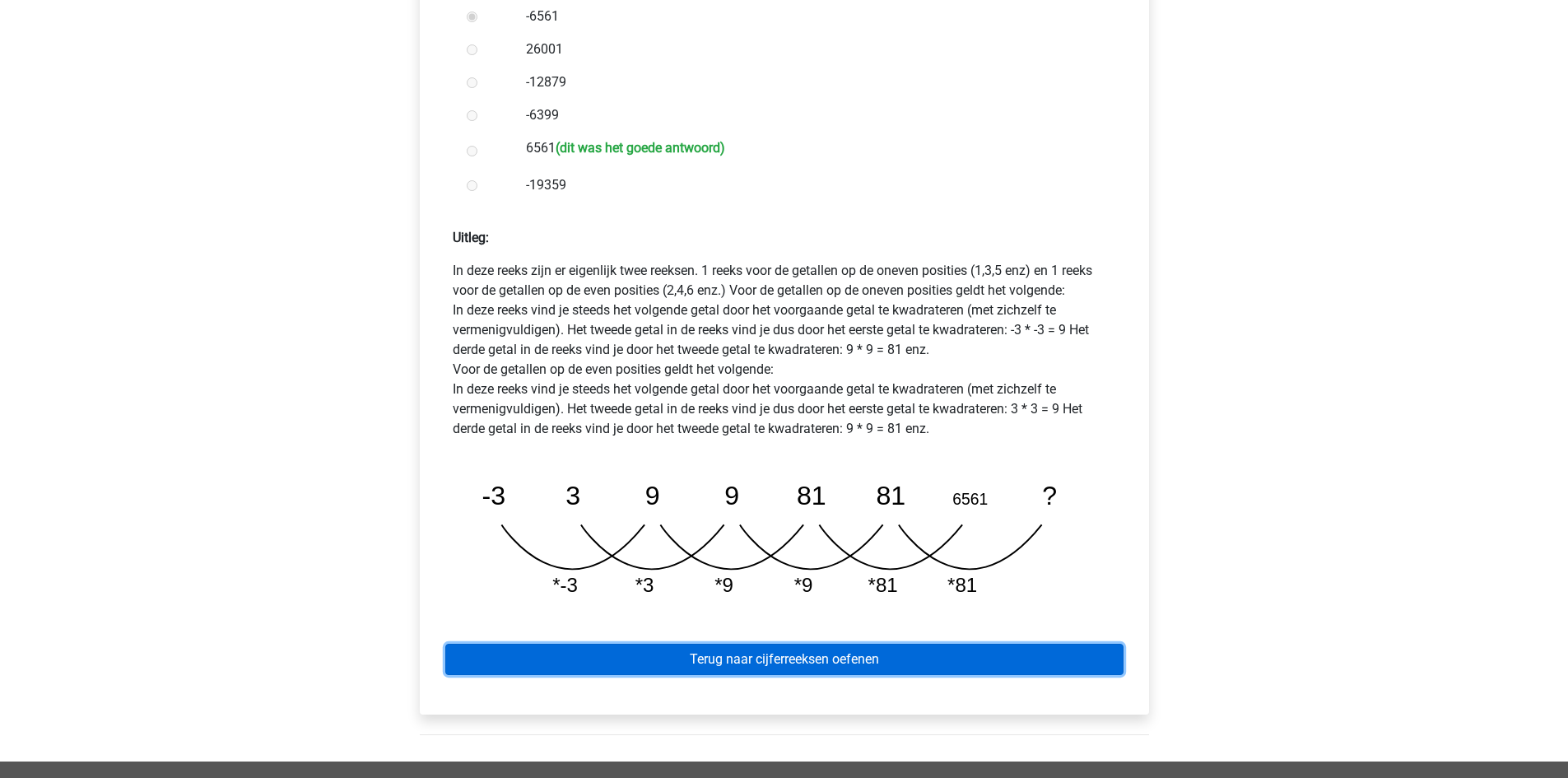
click at [890, 644] on link "Terug naar cijferreeksen oefenen" at bounding box center [784, 659] width 678 height 31
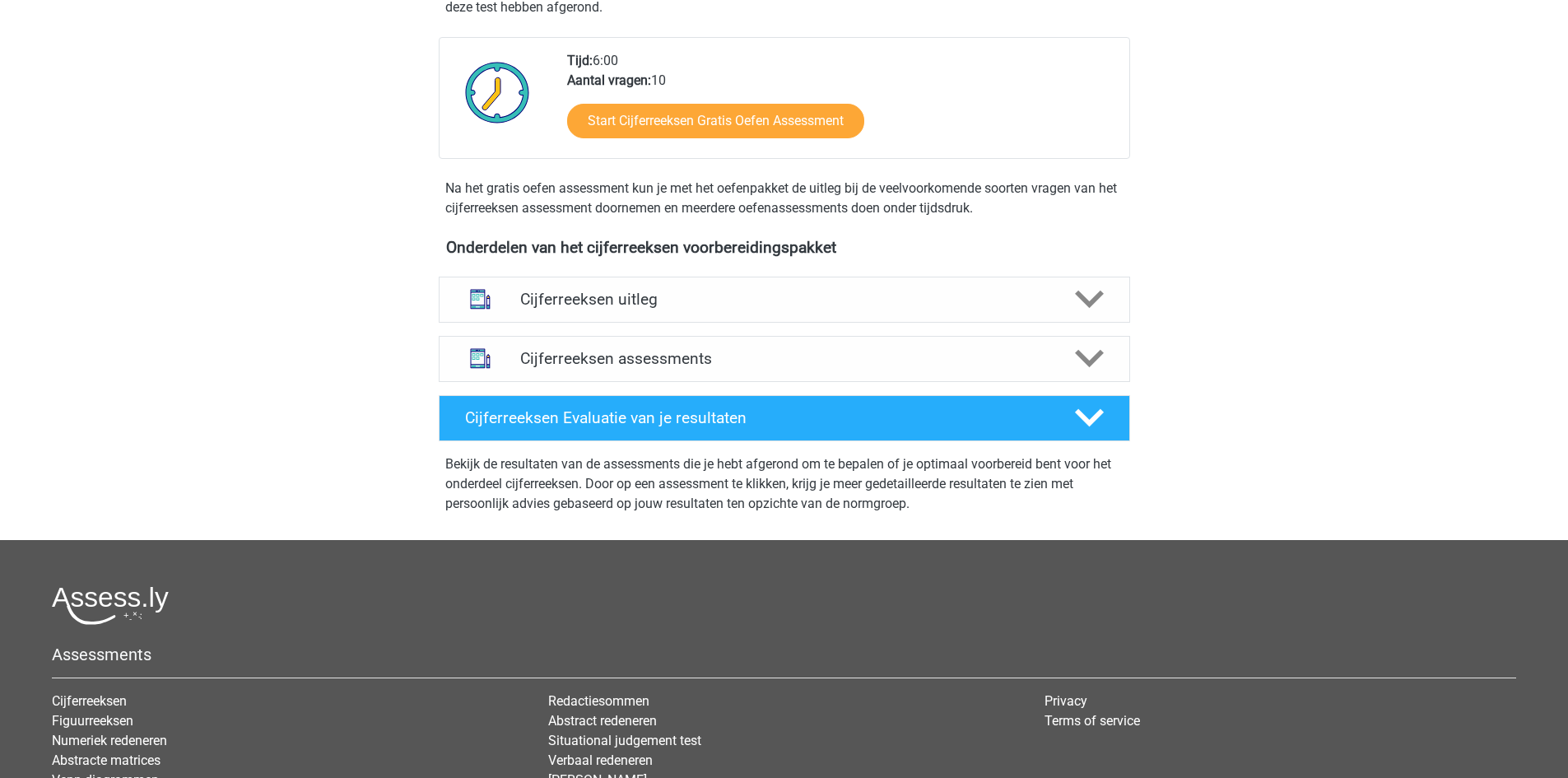
scroll to position [387, 0]
click at [907, 367] on h4 "Cijferreeksen assessments" at bounding box center [785, 357] width 529 height 19
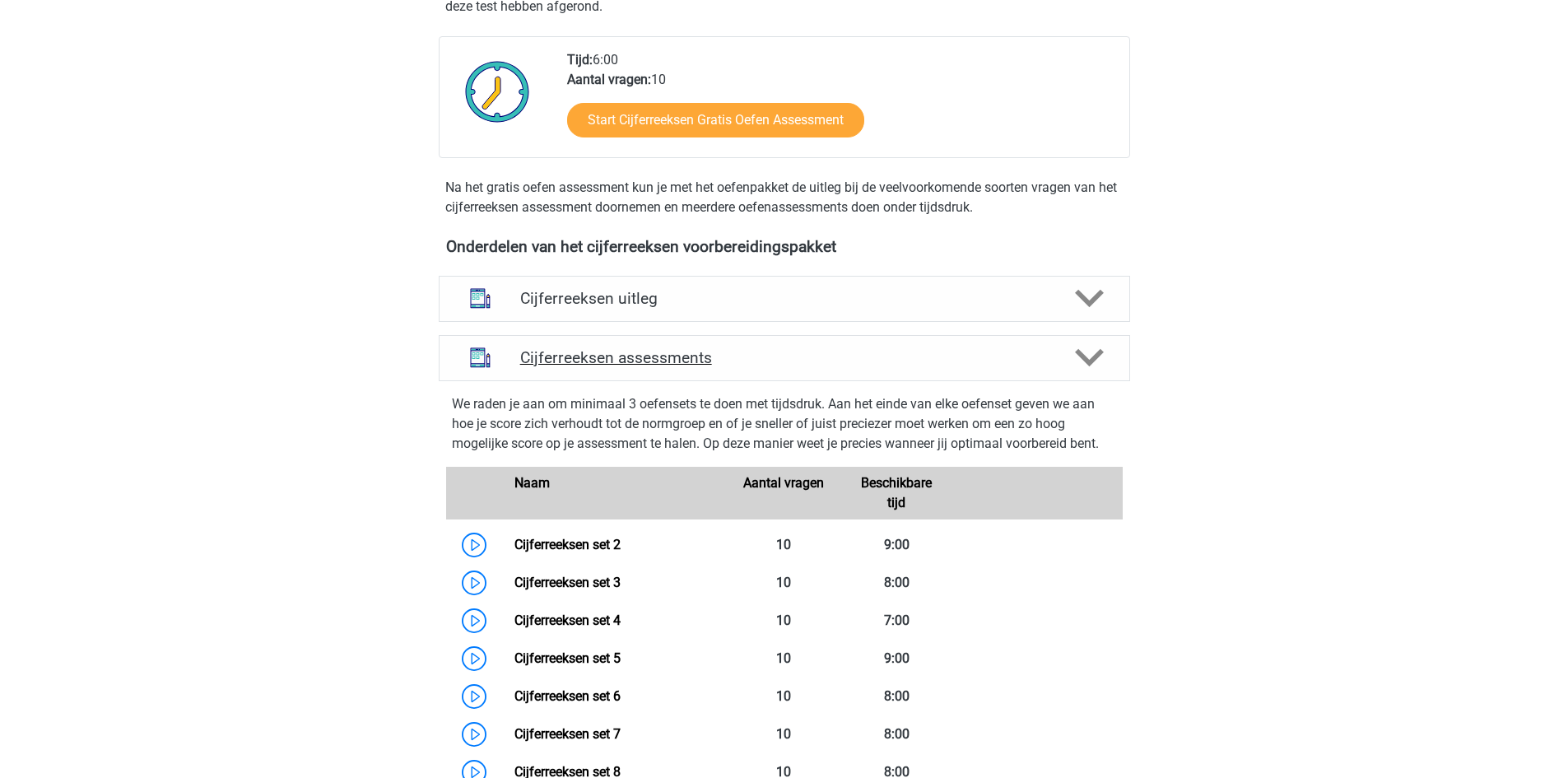
click at [907, 367] on h4 "Cijferreeksen assessments" at bounding box center [785, 357] width 529 height 19
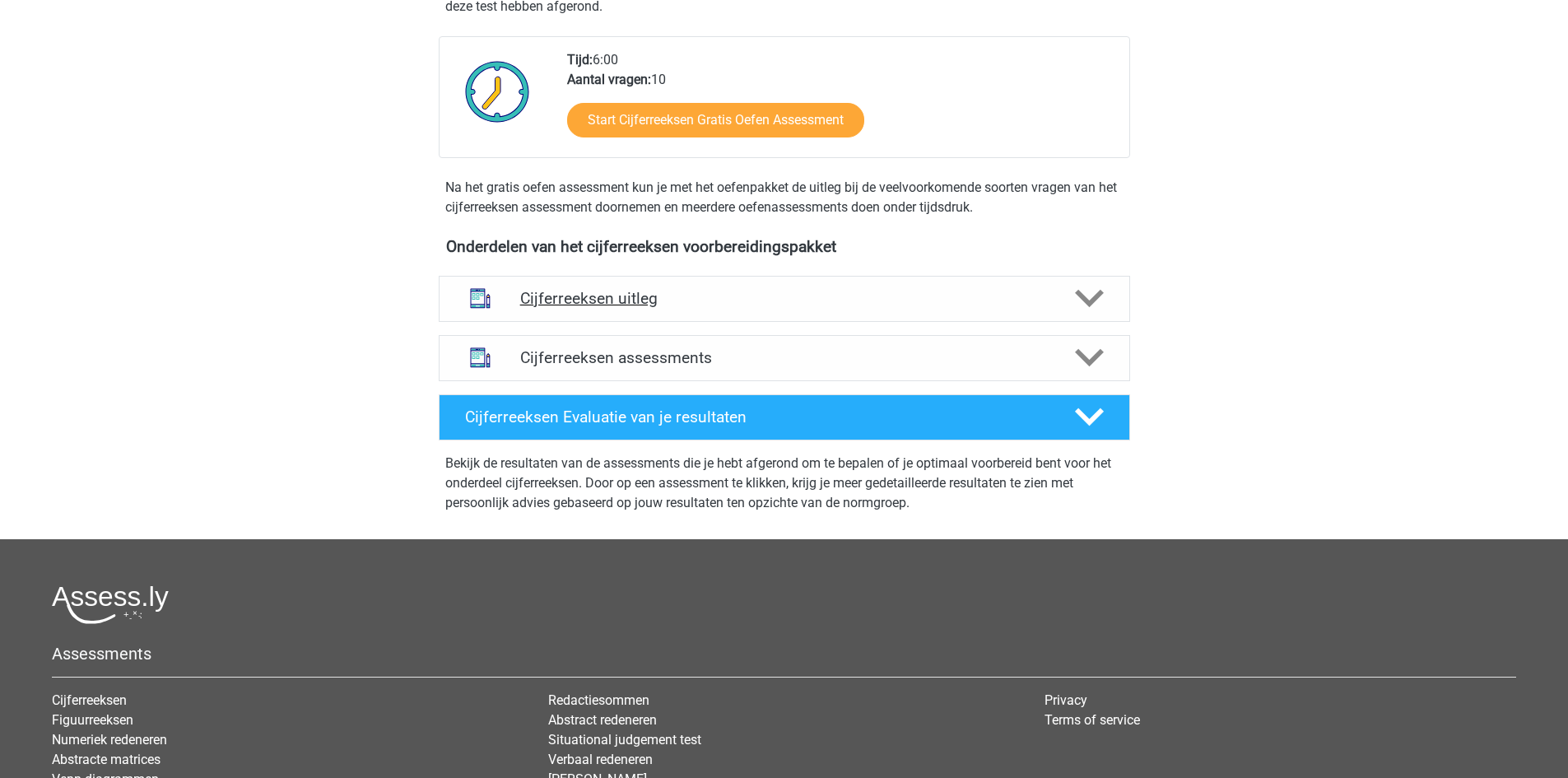
click at [893, 308] on h4 "Cijferreeksen uitleg" at bounding box center [785, 298] width 529 height 19
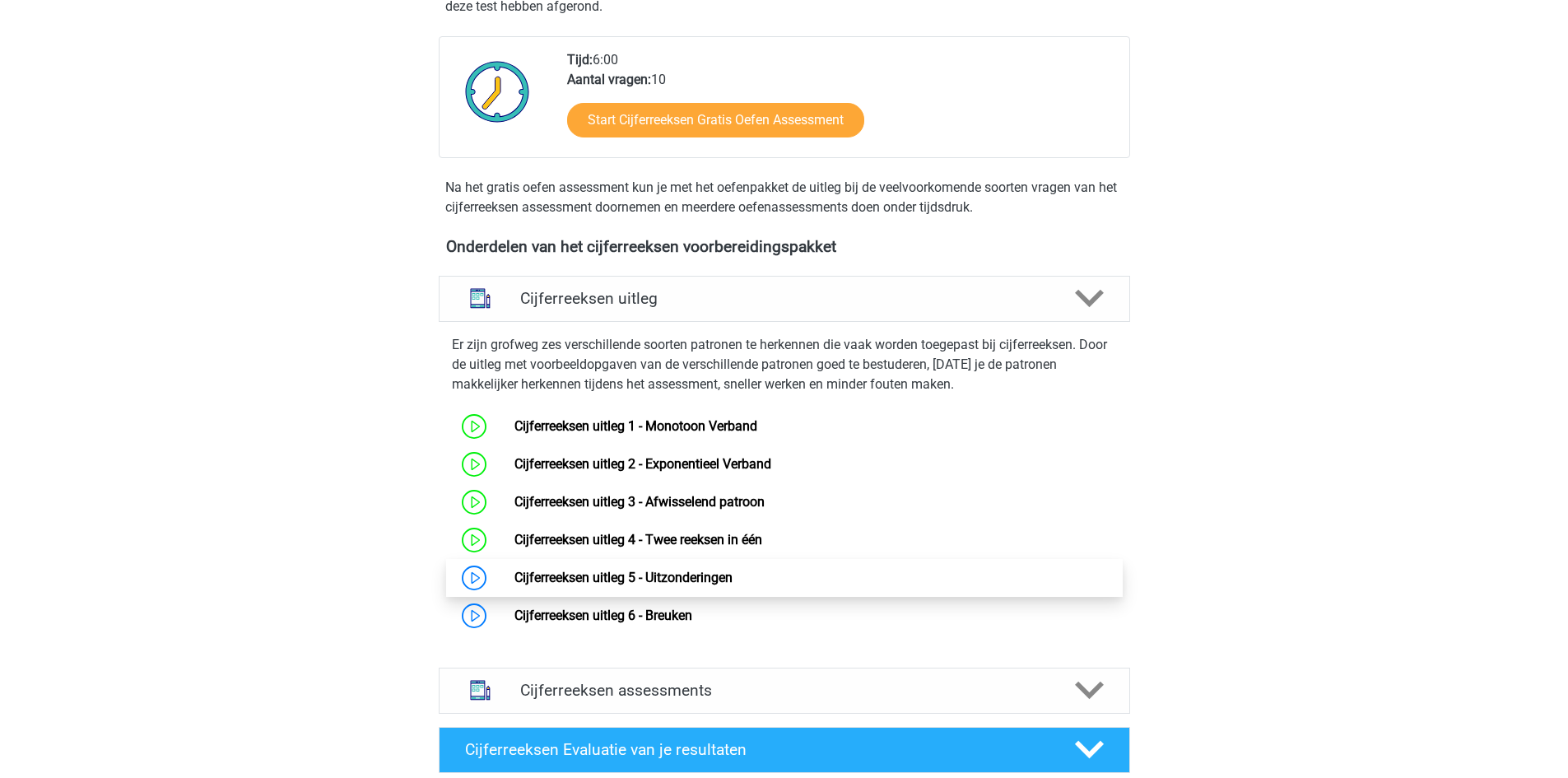
click at [515, 585] on link "Cijferreeksen uitleg 5 - Uitzonderingen" at bounding box center [624, 576] width 218 height 16
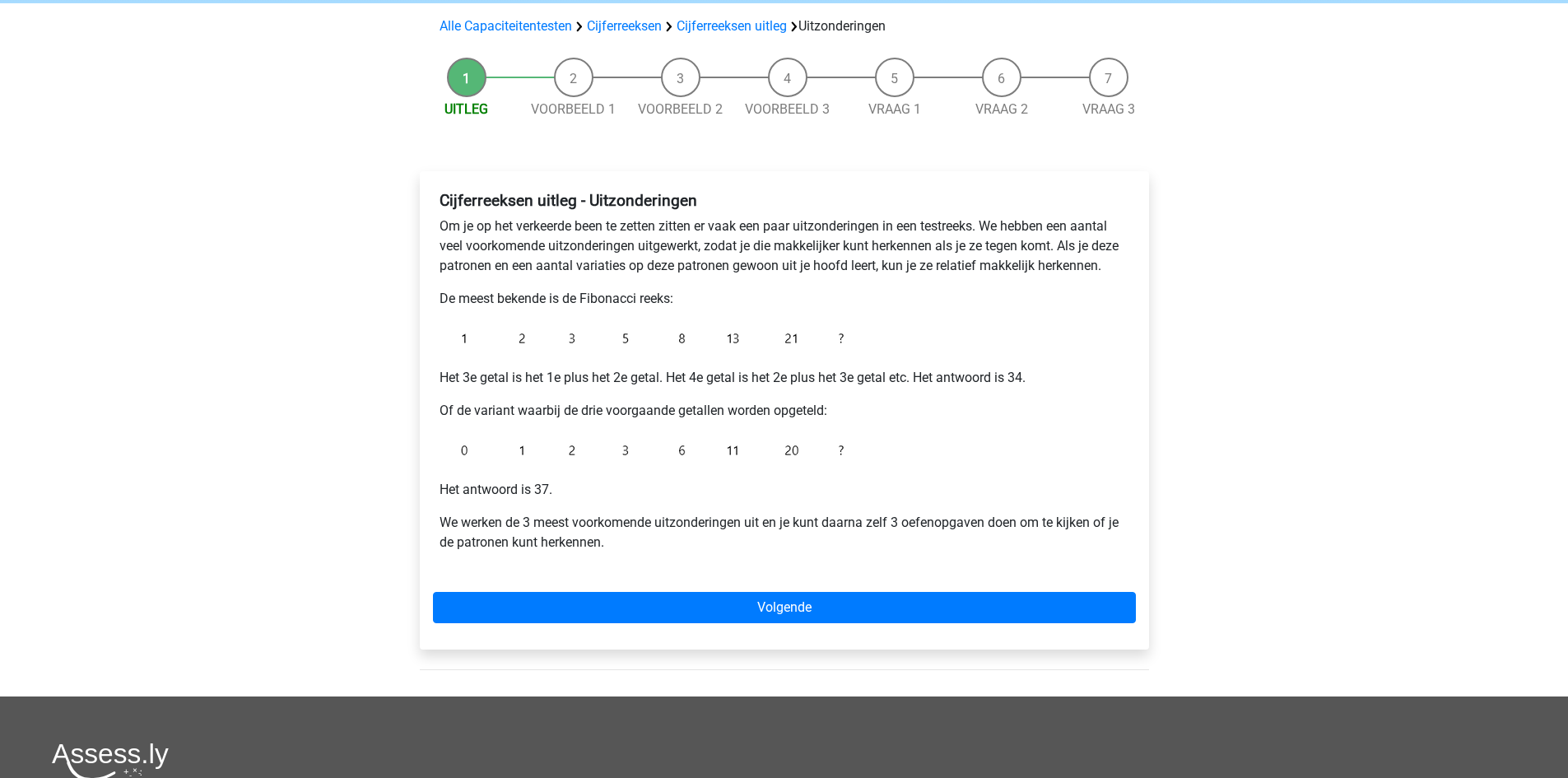
scroll to position [116, 0]
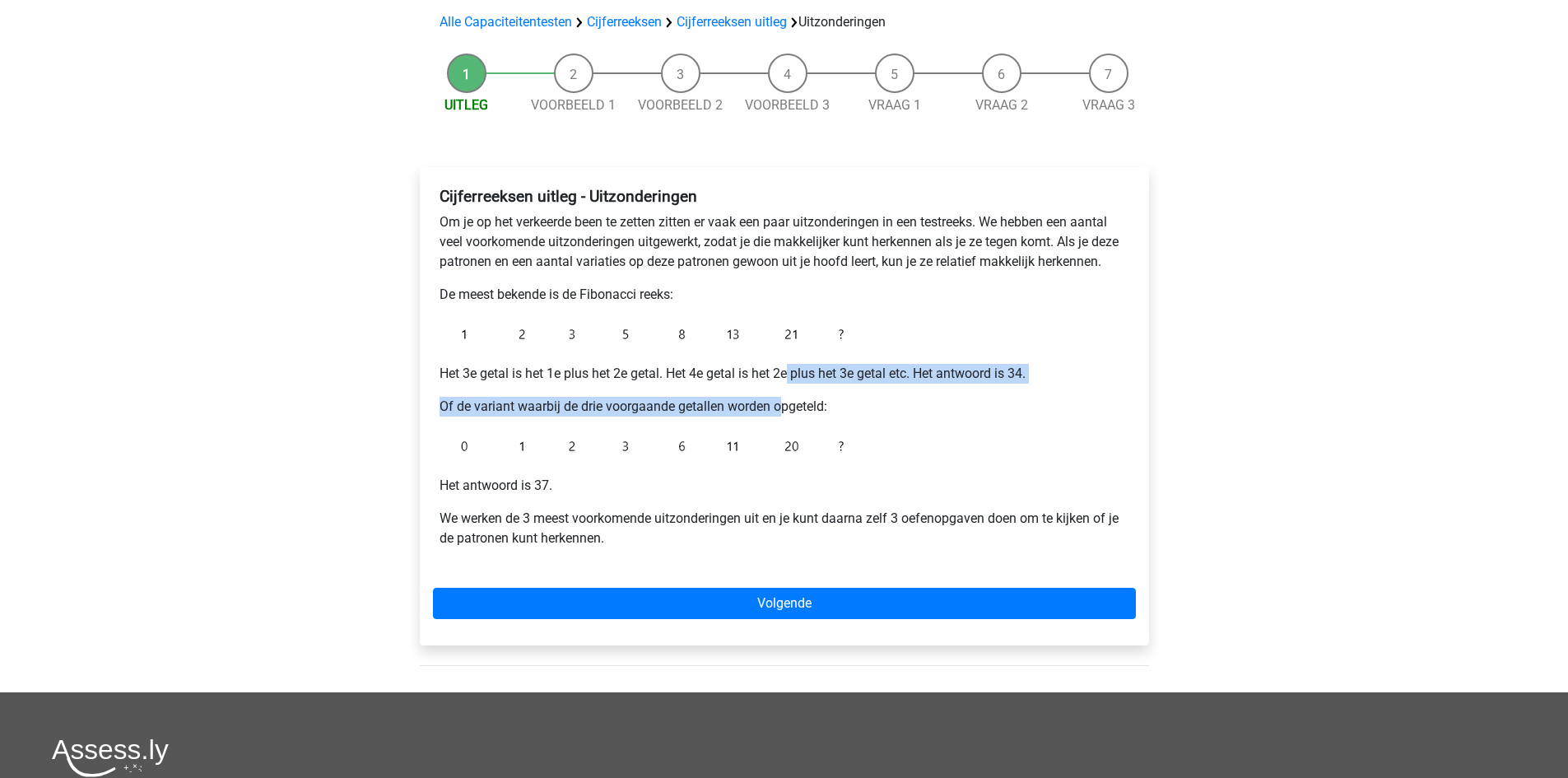
drag, startPoint x: 782, startPoint y: 386, endPoint x: 793, endPoint y: 377, distance: 14.2
click at [793, 377] on div "Cijferreeksen uitleg - Uitzonderingen Om je op het verkeerde been te zetten zit…" at bounding box center [784, 374] width 703 height 388
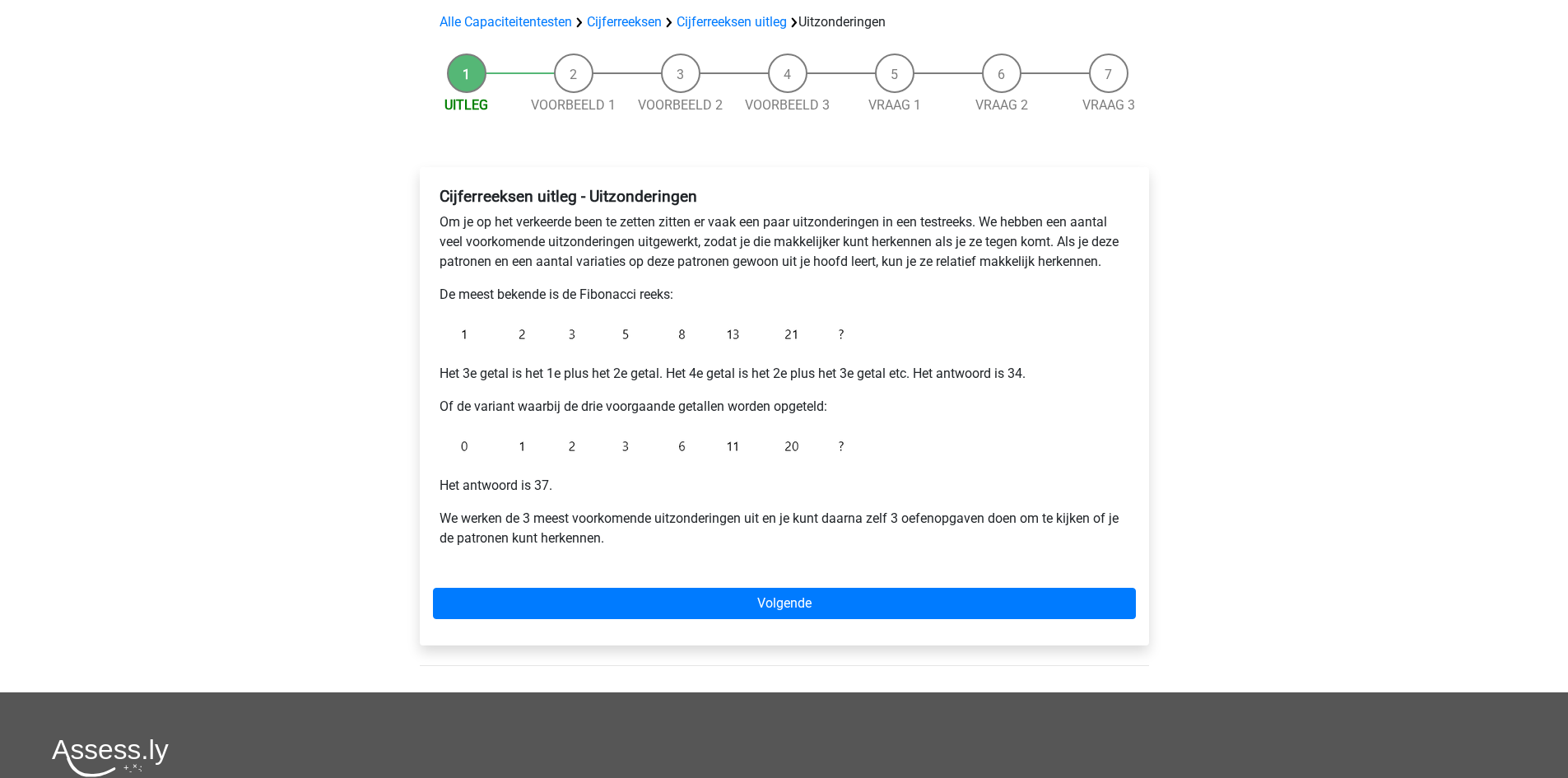
click at [847, 411] on p "Of de variant waarbij de drie voorgaande getallen worden opgeteld:" at bounding box center [784, 406] width 690 height 19
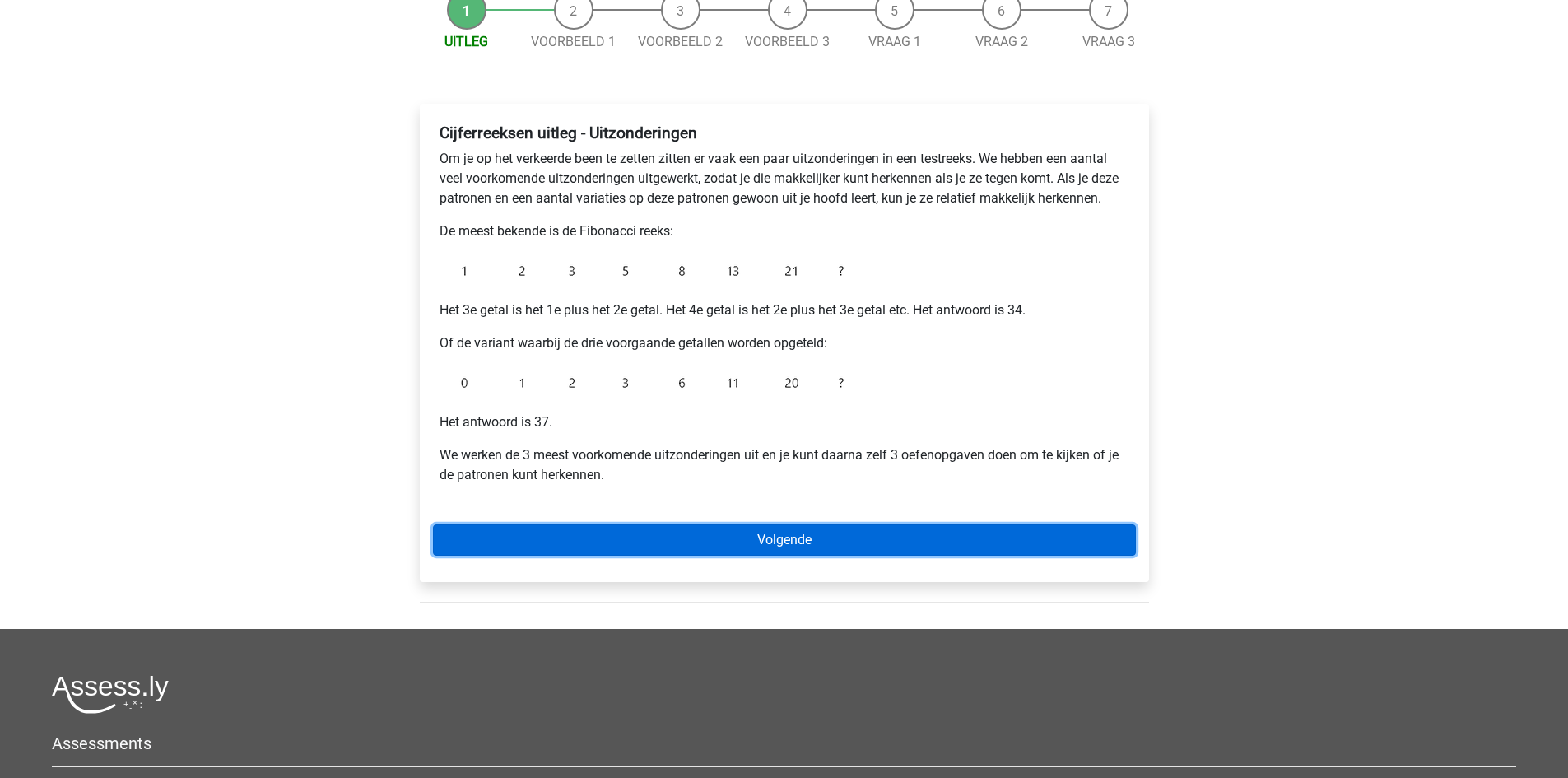
click at [817, 544] on link "Volgende" at bounding box center [784, 540] width 703 height 31
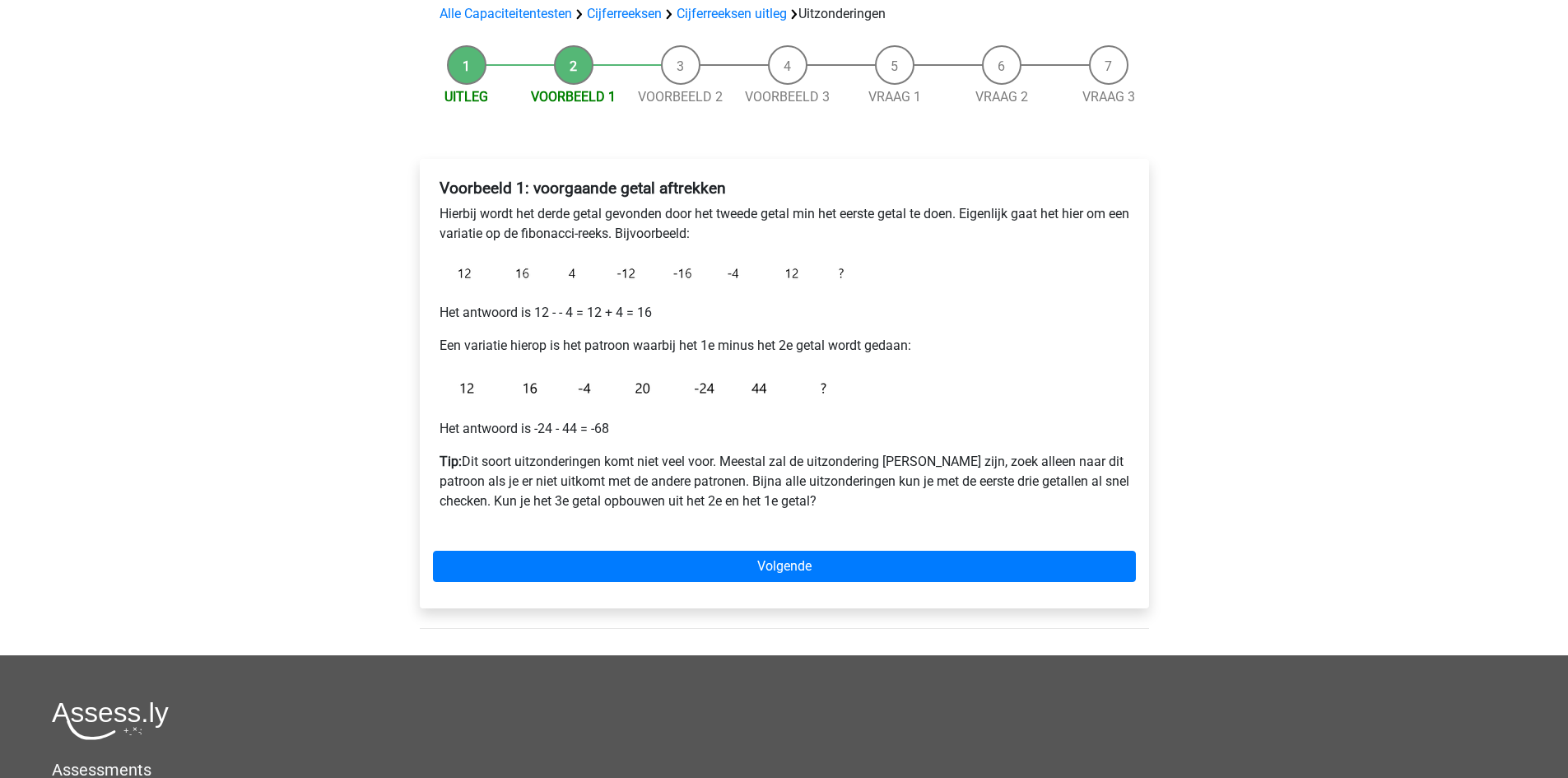
scroll to position [125, 0]
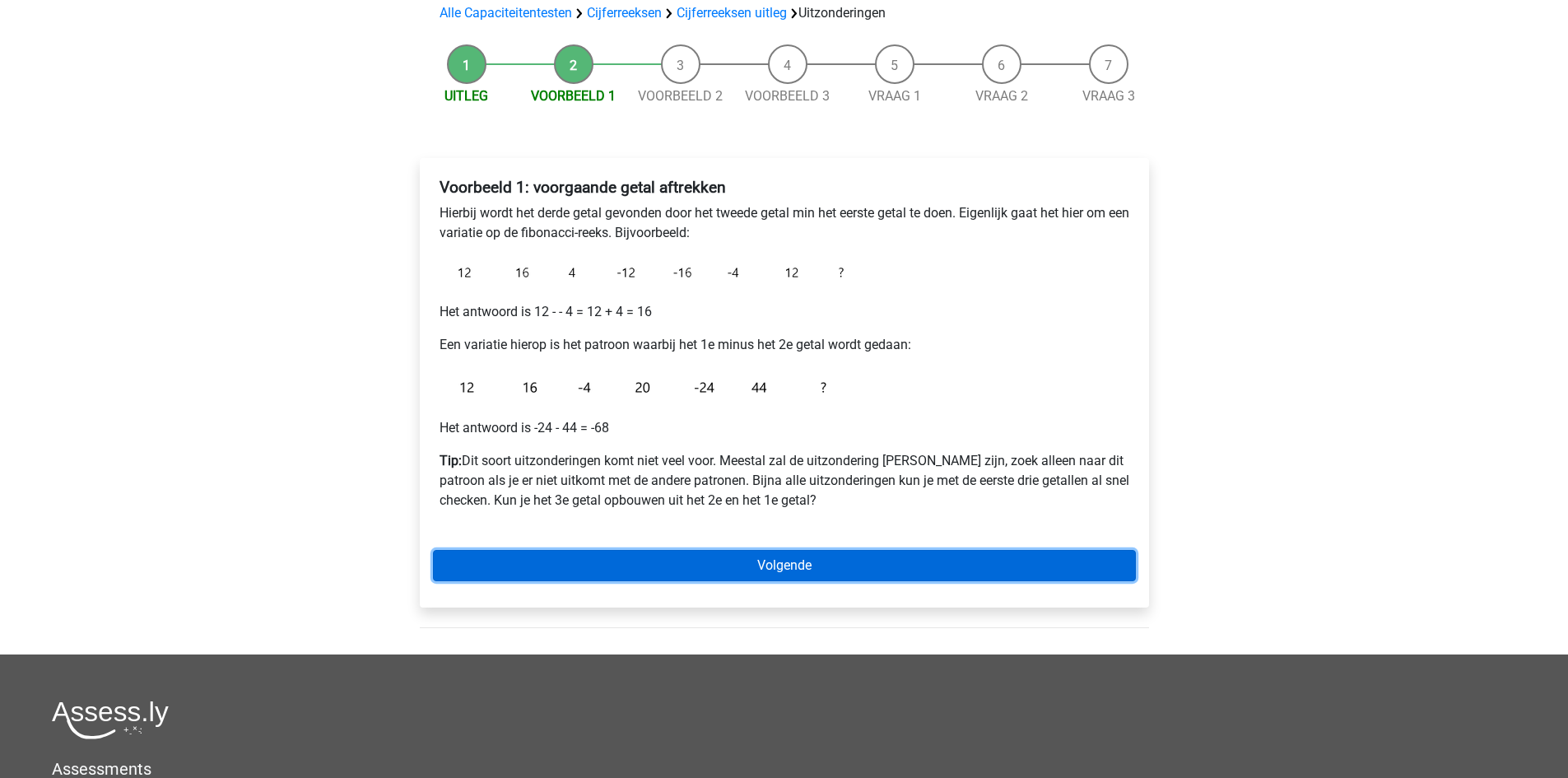
click at [758, 556] on link "Volgende" at bounding box center [784, 565] width 703 height 31
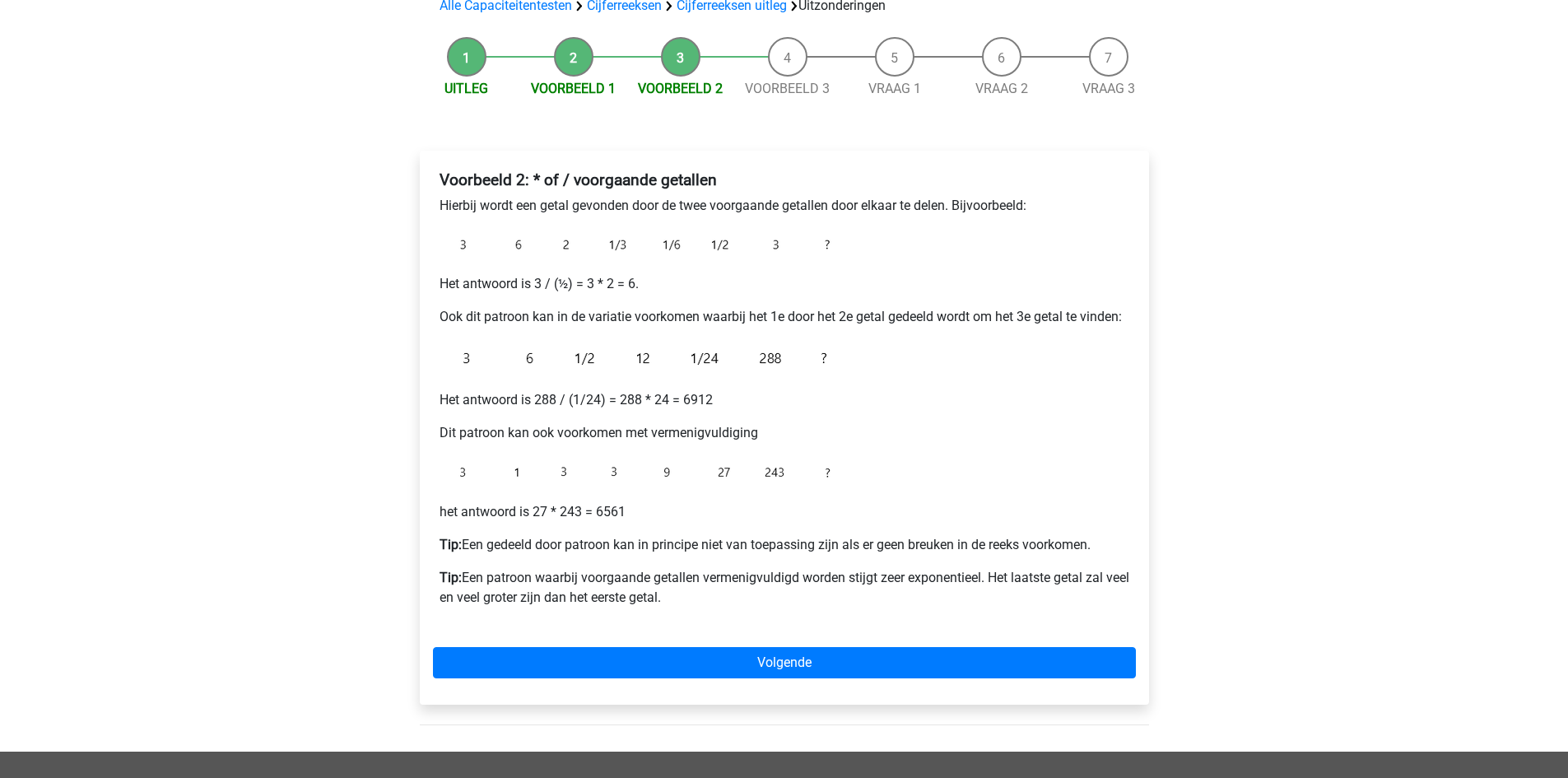
scroll to position [134, 0]
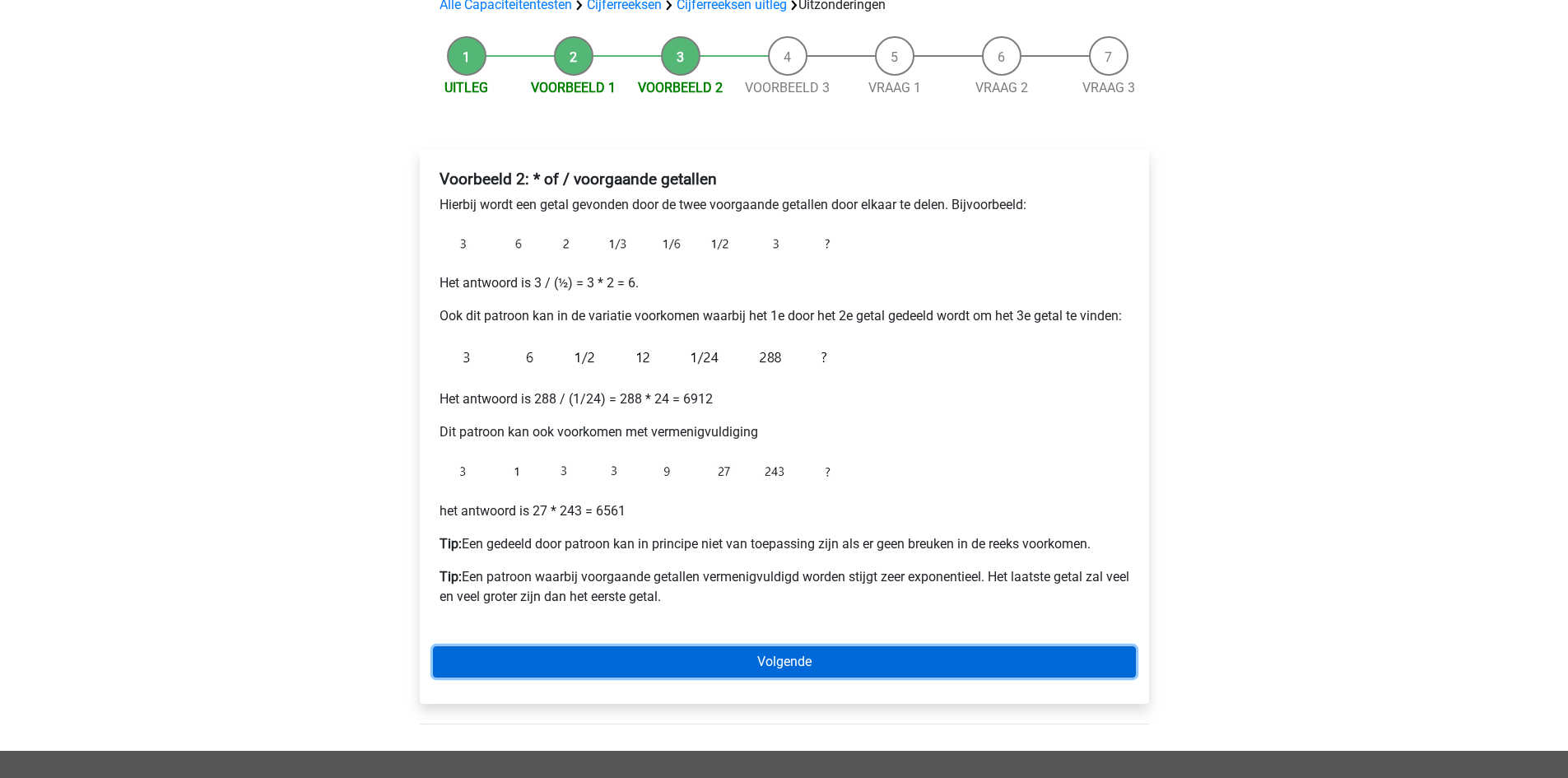
click at [755, 654] on link "Volgende" at bounding box center [784, 662] width 703 height 31
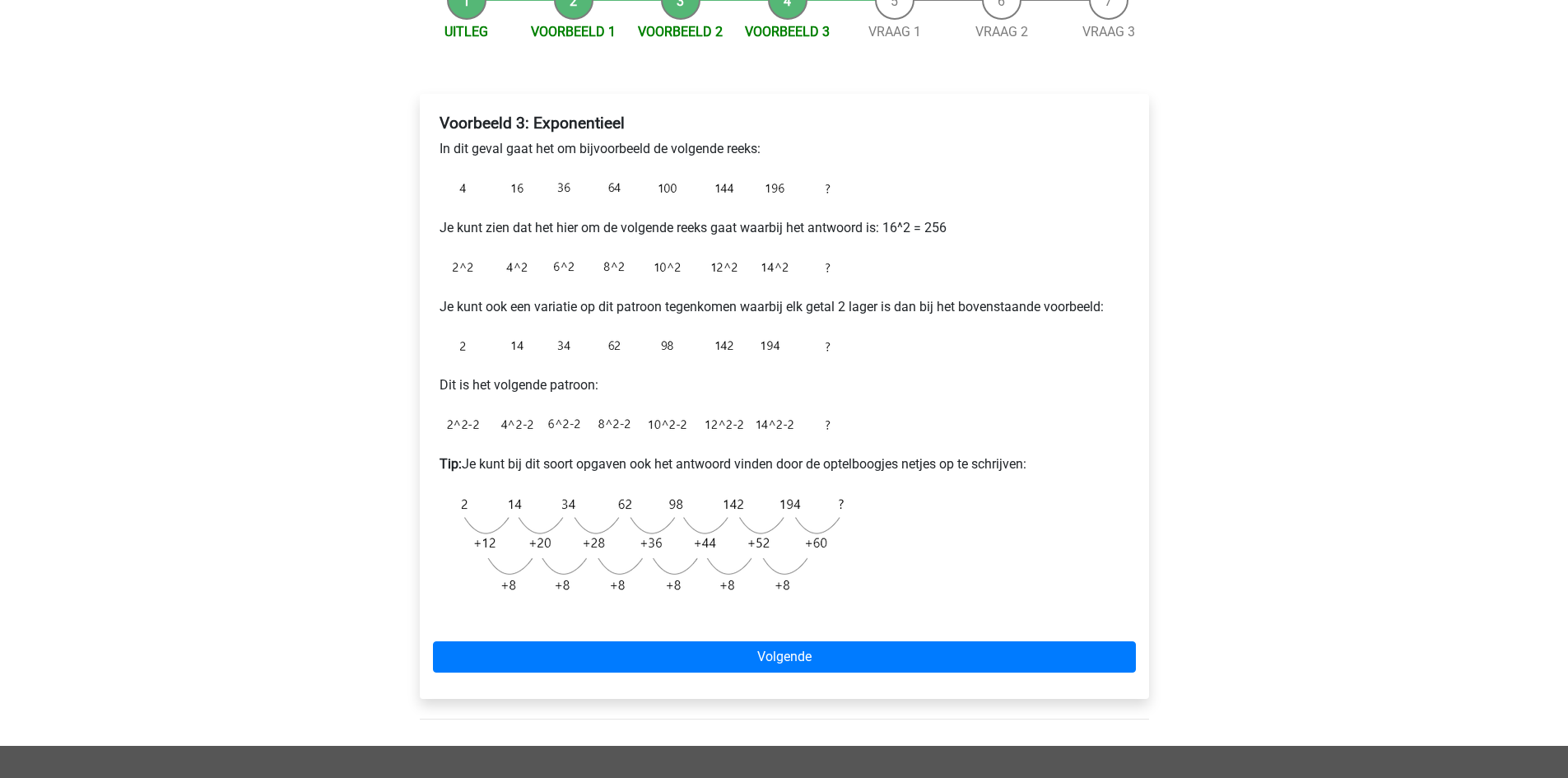
scroll to position [193, 0]
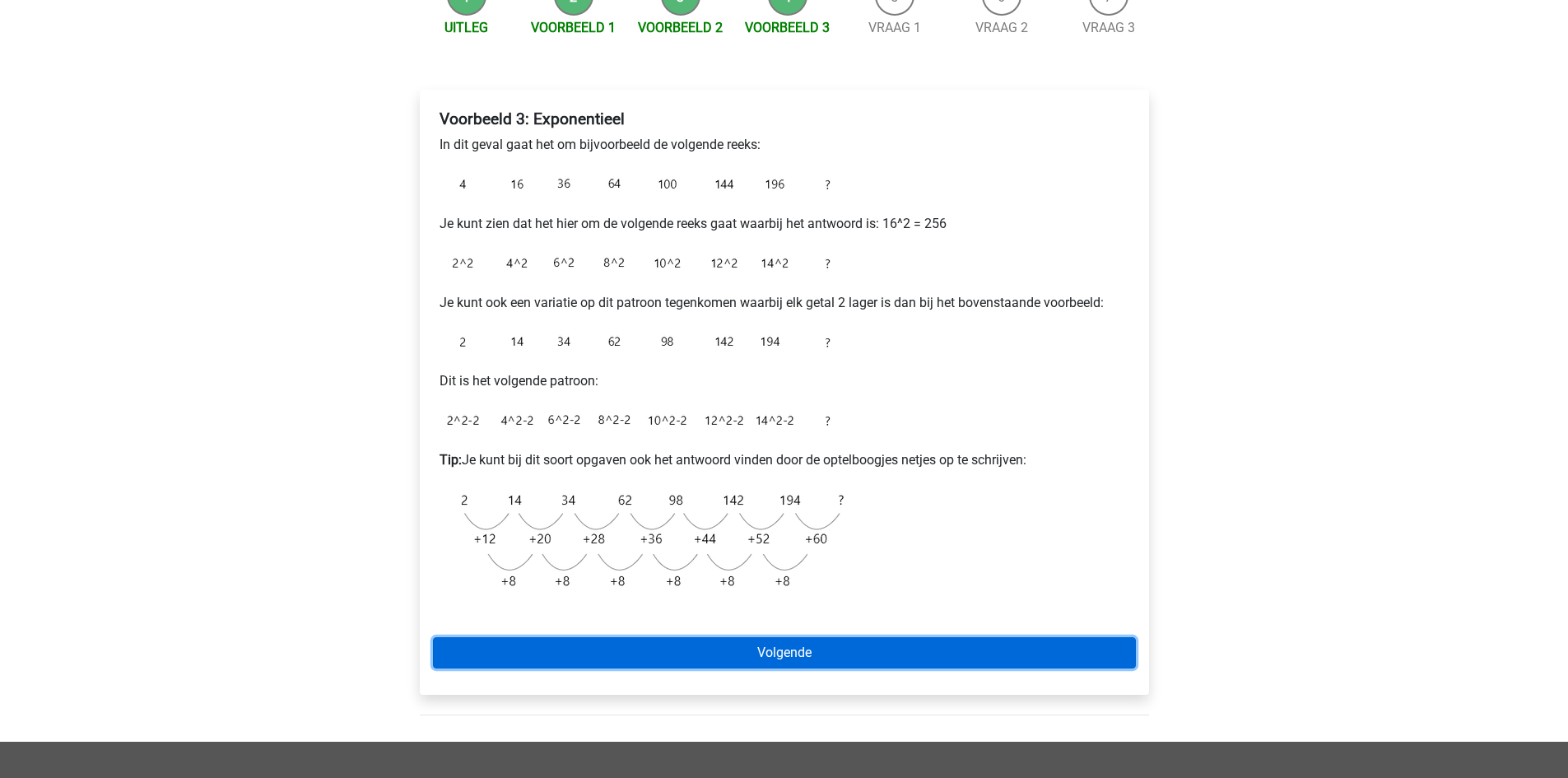
click at [977, 652] on link "Volgende" at bounding box center [784, 653] width 703 height 31
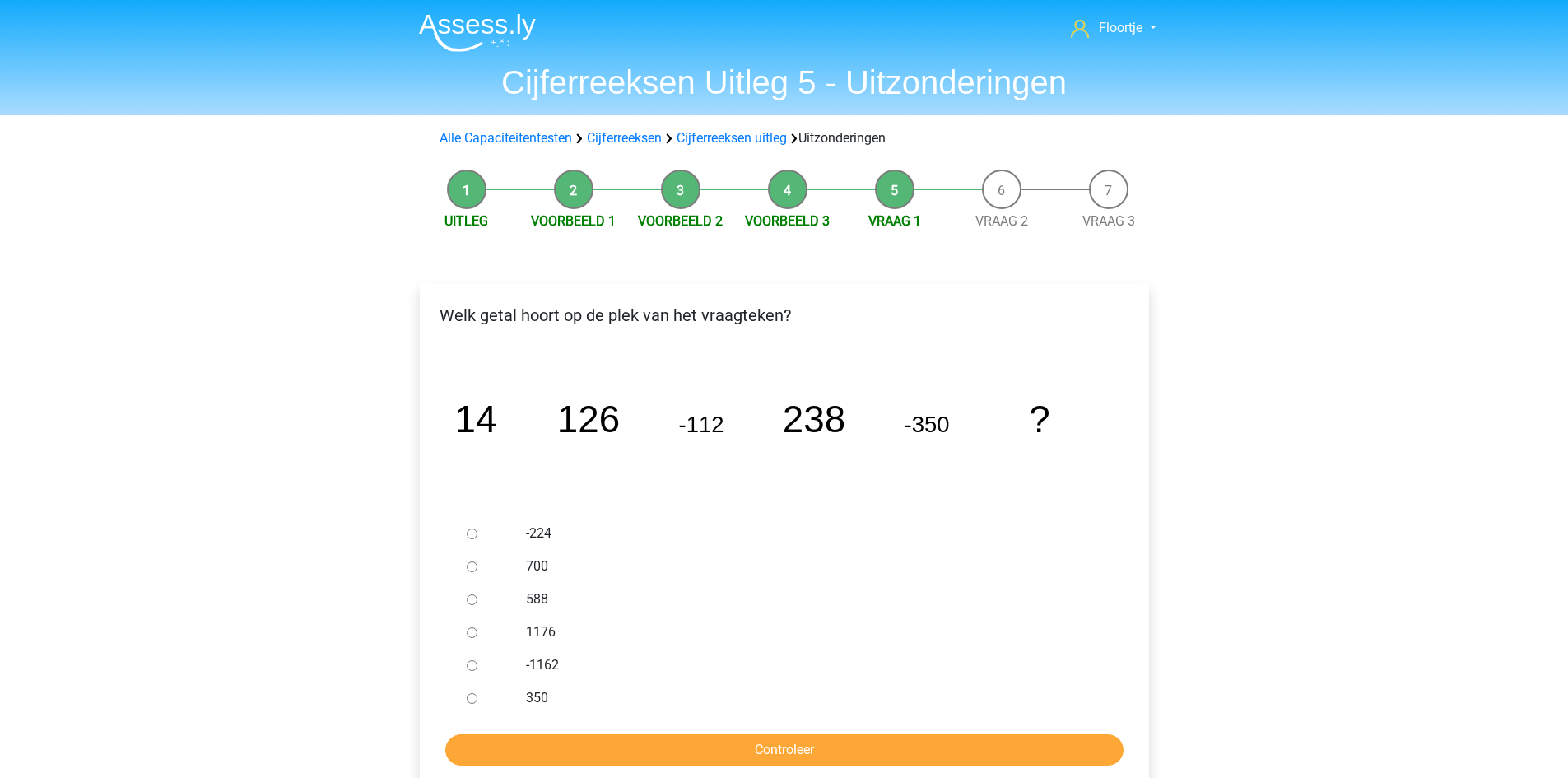
click at [1528, 777] on div "Floortje floortjejasmijn11@gmail.com Nederlands English" at bounding box center [784, 636] width 1568 height 1273
drag, startPoint x: 1435, startPoint y: 352, endPoint x: 1199, endPoint y: 443, distance: 252.9
click at [1421, 352] on div "Floortje floortjejasmijn11@gmail.com Nederlands English" at bounding box center [784, 636] width 1568 height 1273
drag, startPoint x: 469, startPoint y: 630, endPoint x: 506, endPoint y: 662, distance: 48.9
click at [469, 631] on input "1176" at bounding box center [473, 633] width 11 height 11
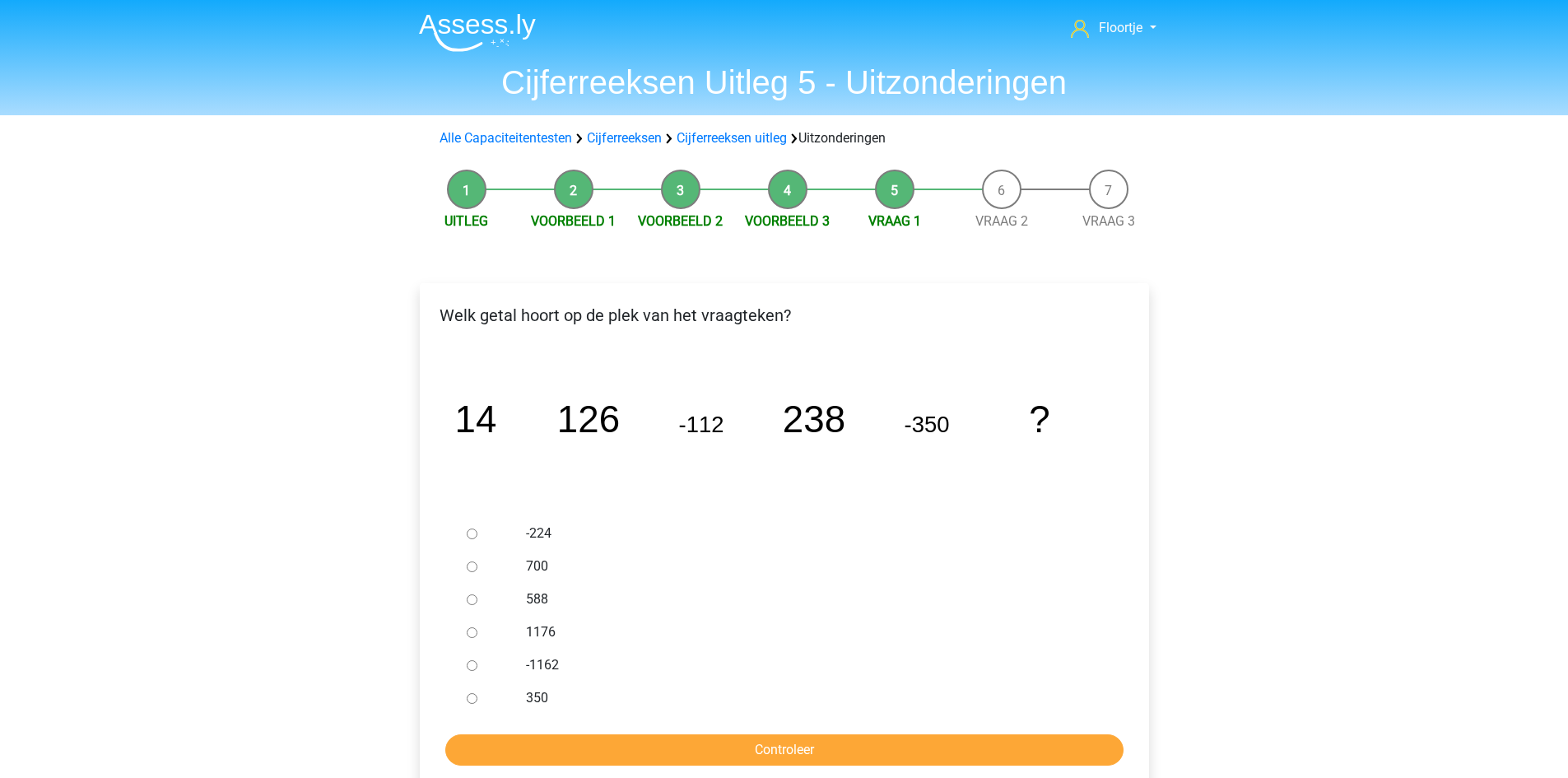
radio input "true"
click at [735, 763] on input "Controleer" at bounding box center [784, 749] width 678 height 31
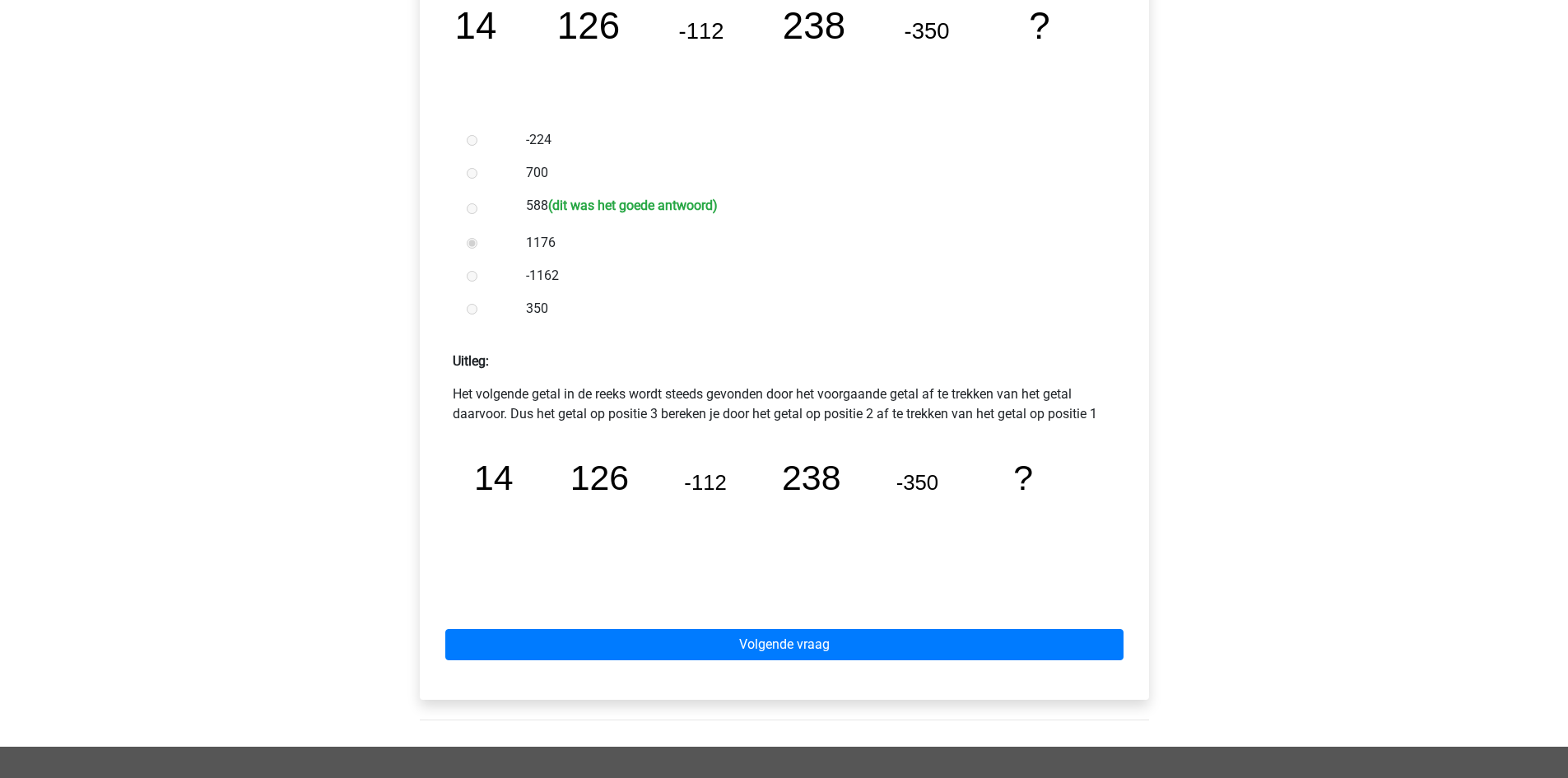
scroll to position [412, 0]
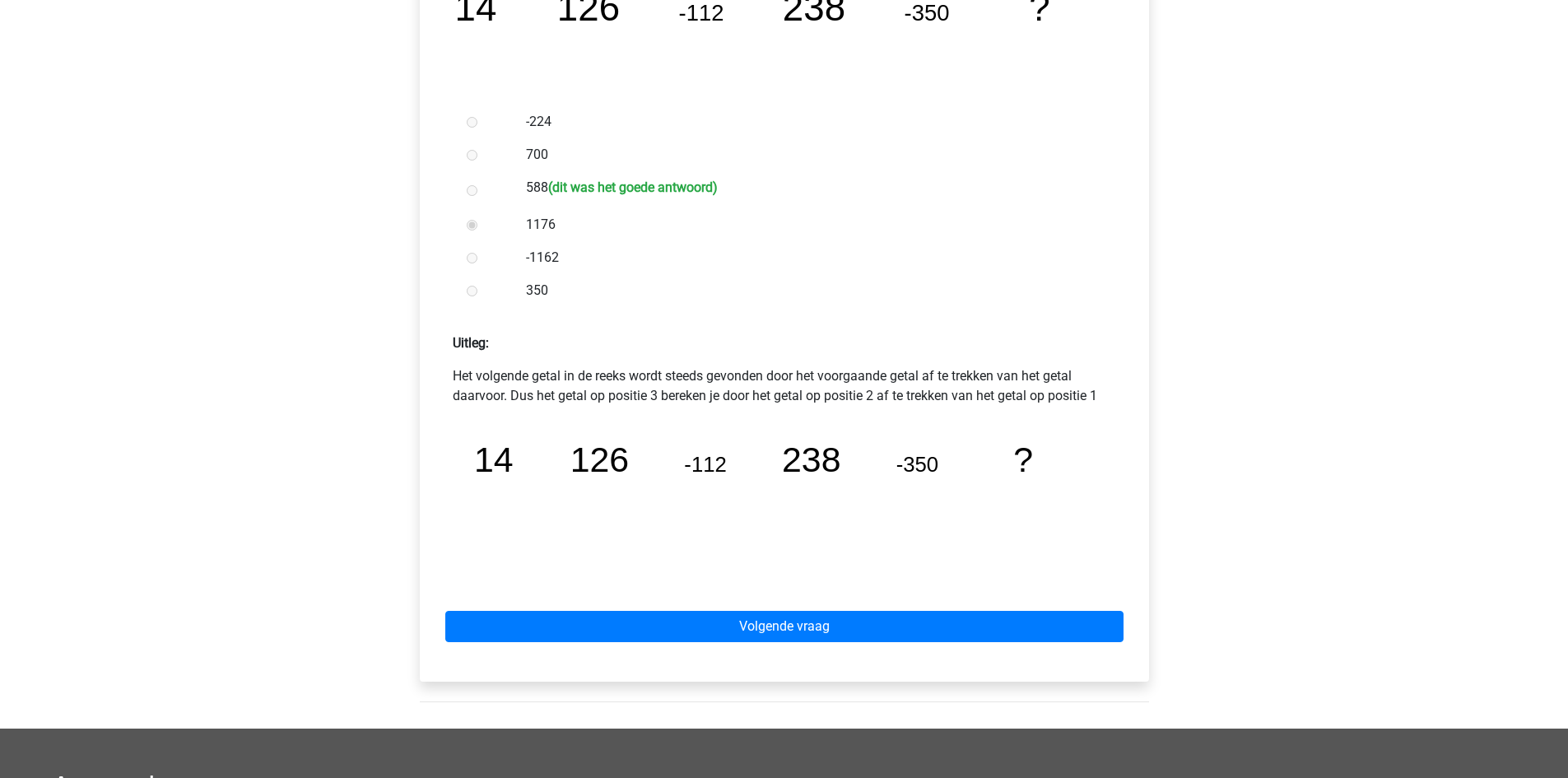
click at [513, 456] on tspan "238" at bounding box center [493, 459] width 40 height 40
drag, startPoint x: 900, startPoint y: 467, endPoint x: 913, endPoint y: 471, distance: 13.6
click at [513, 471] on tspan "-350" at bounding box center [493, 459] width 40 height 40
click at [916, 492] on icon "image/svg+xml 14 126 -112 238 -350 ?" at bounding box center [785, 498] width 638 height 159
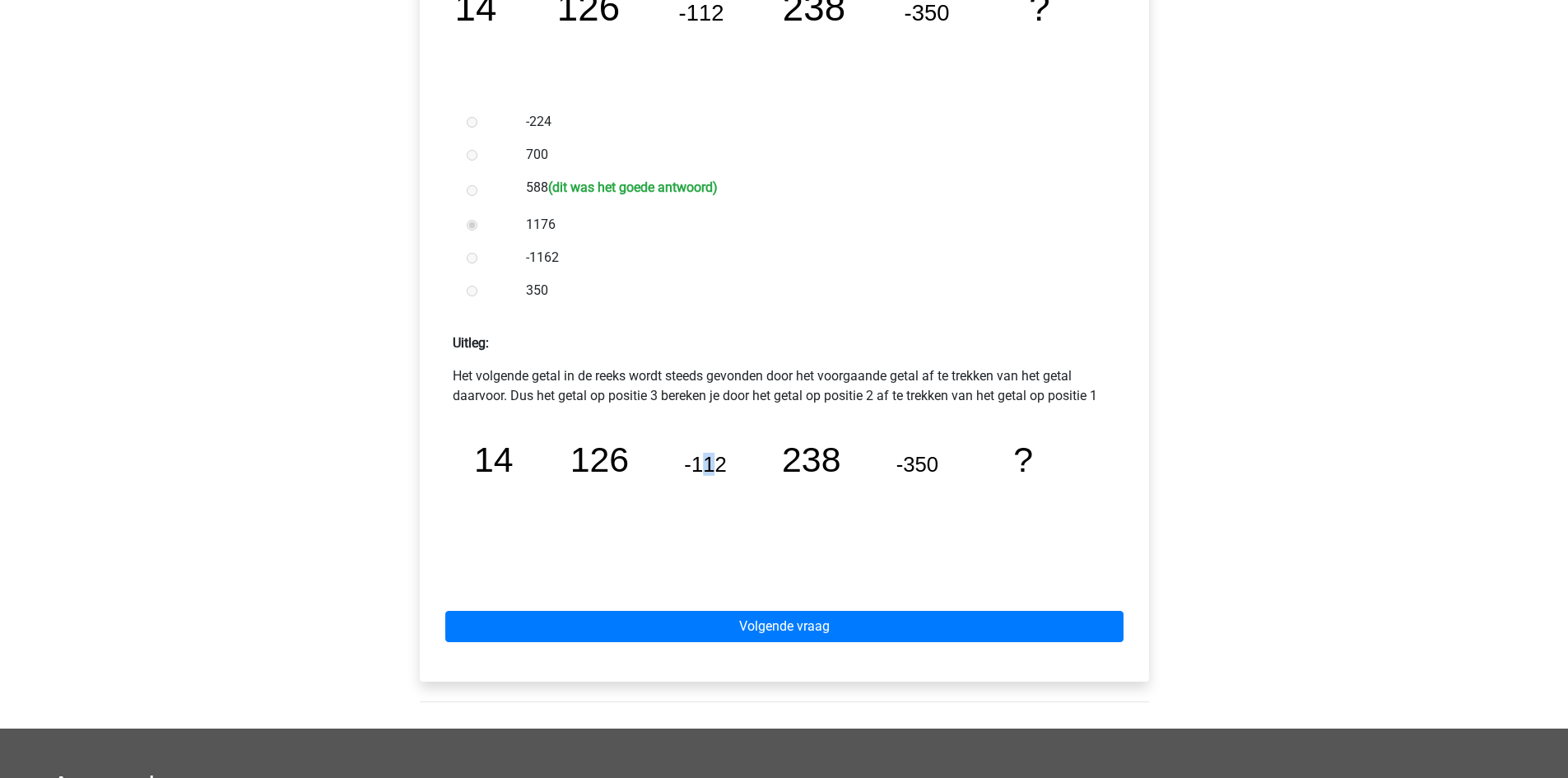
drag, startPoint x: 704, startPoint y: 453, endPoint x: 722, endPoint y: 447, distance: 19.0
click at [718, 447] on icon "image/svg+xml 14 126 -112 238 -350 ?" at bounding box center [785, 498] width 638 height 159
click at [723, 447] on icon "image/svg+xml 14 126 -112 238 -350 ?" at bounding box center [785, 498] width 638 height 159
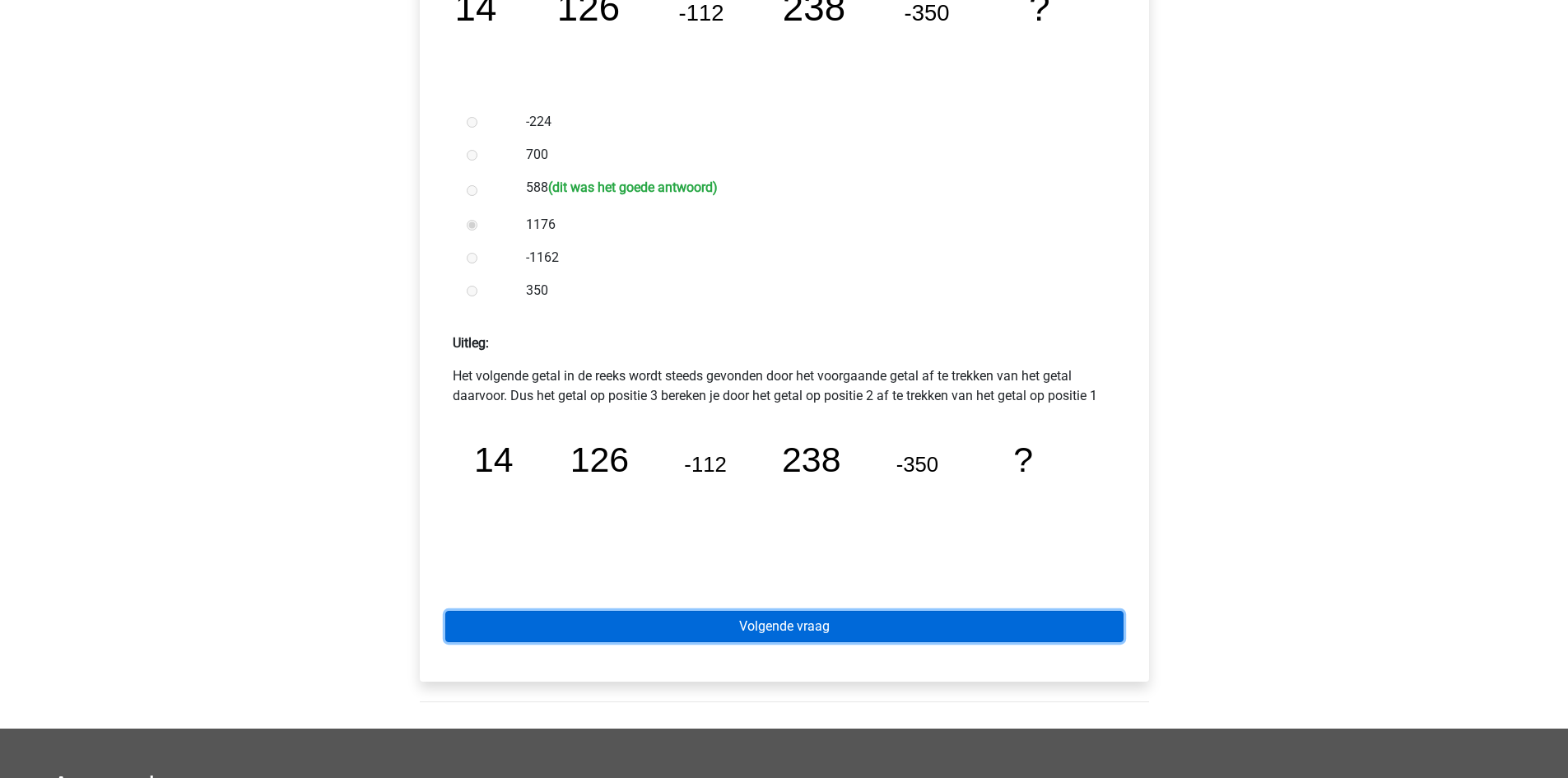
click at [916, 633] on link "Volgende vraag" at bounding box center [784, 626] width 678 height 31
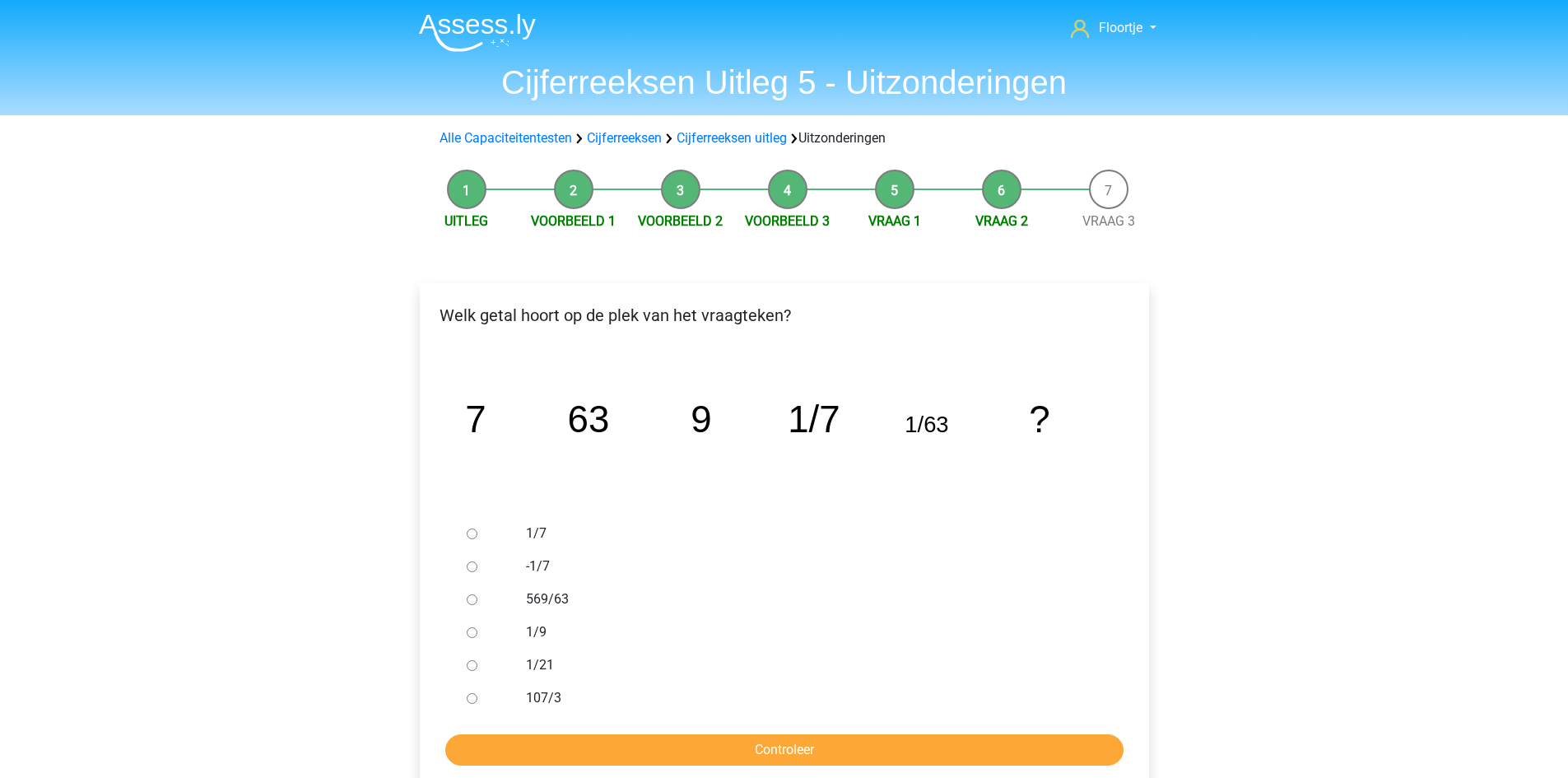
click at [473, 598] on input "569/63" at bounding box center [473, 599] width 11 height 11
radio input "true"
click at [676, 739] on input "Controleer" at bounding box center [784, 749] width 678 height 31
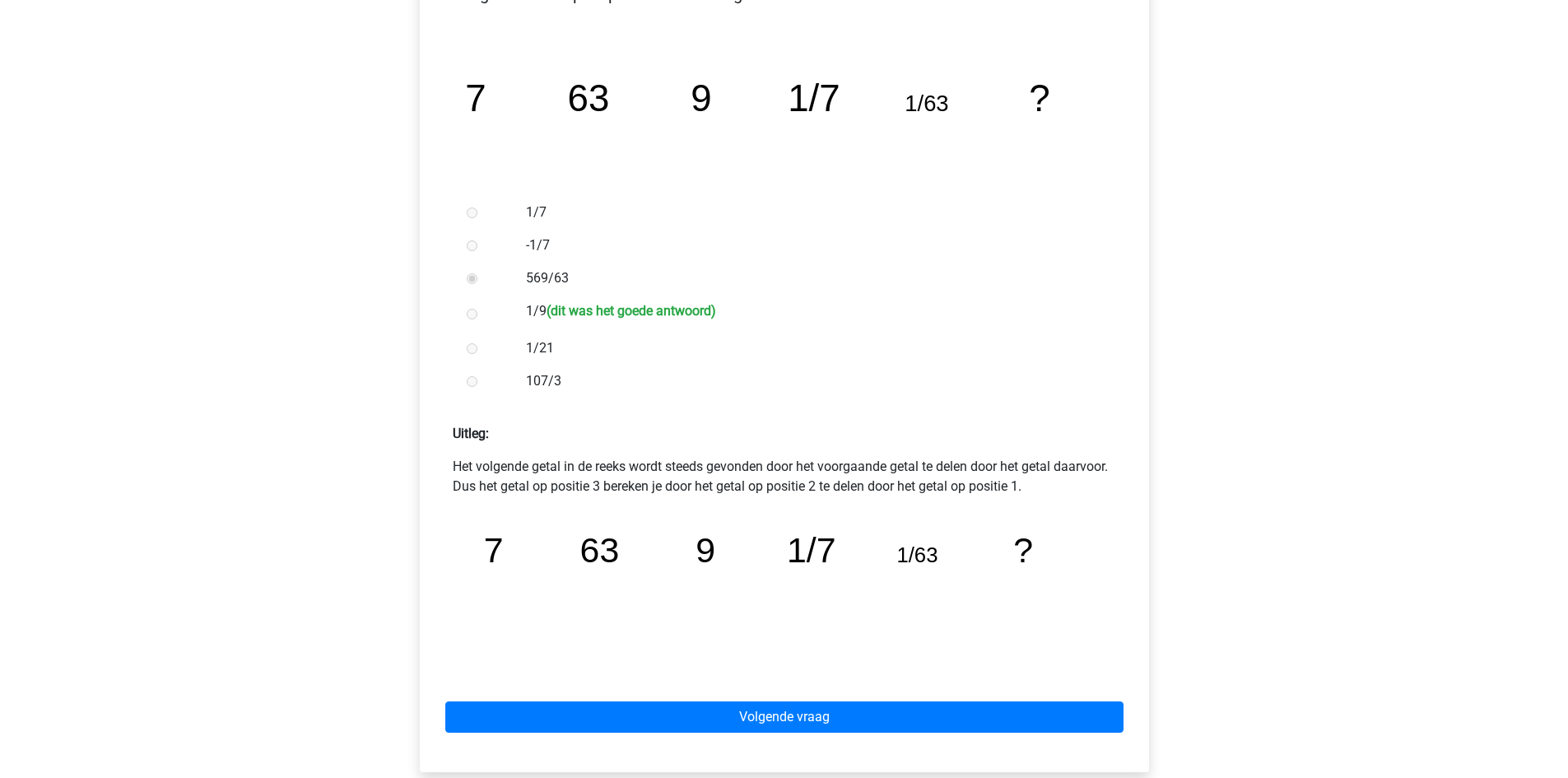
scroll to position [329, 0]
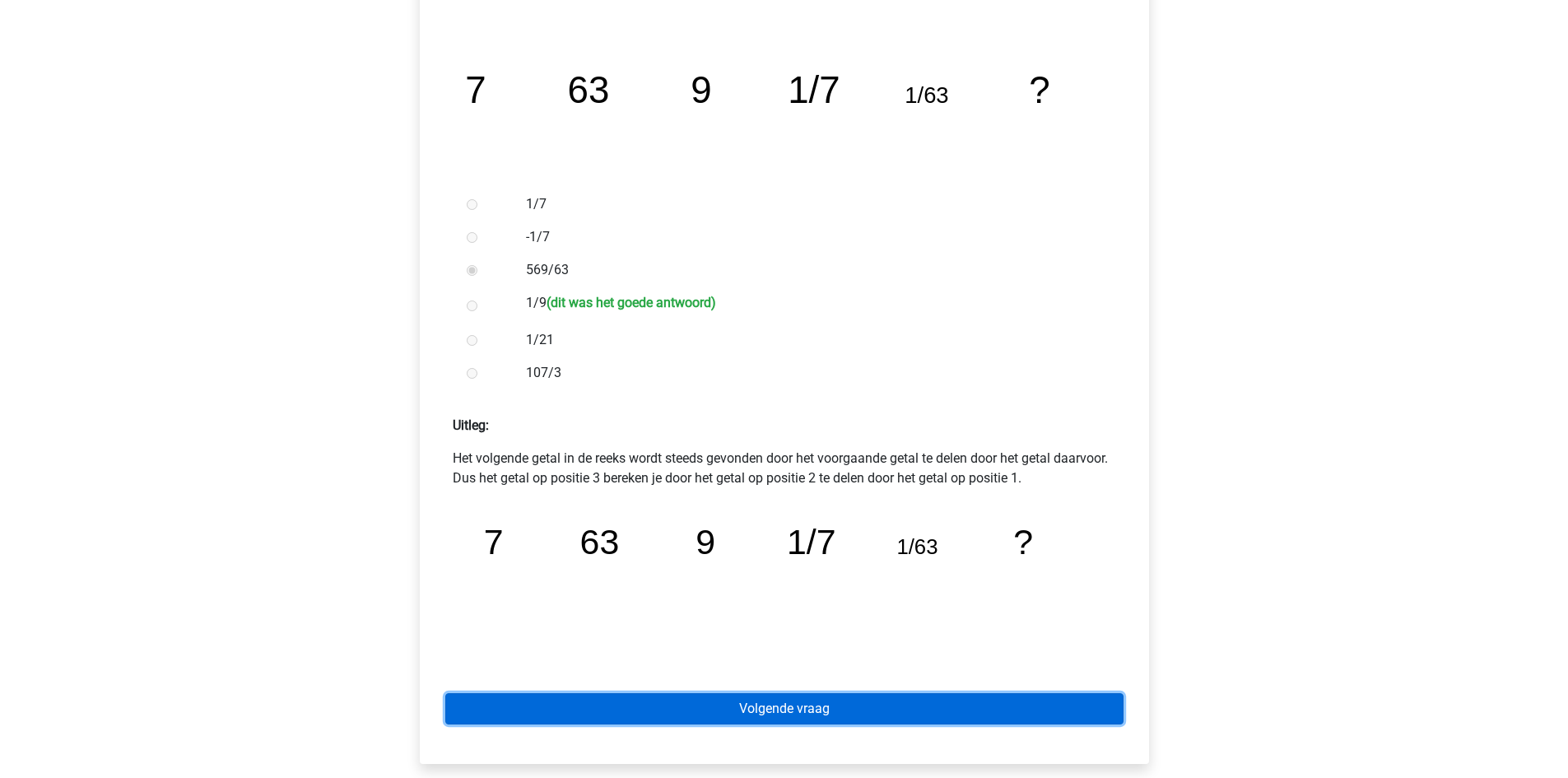
click at [704, 701] on link "Volgende vraag" at bounding box center [784, 708] width 678 height 31
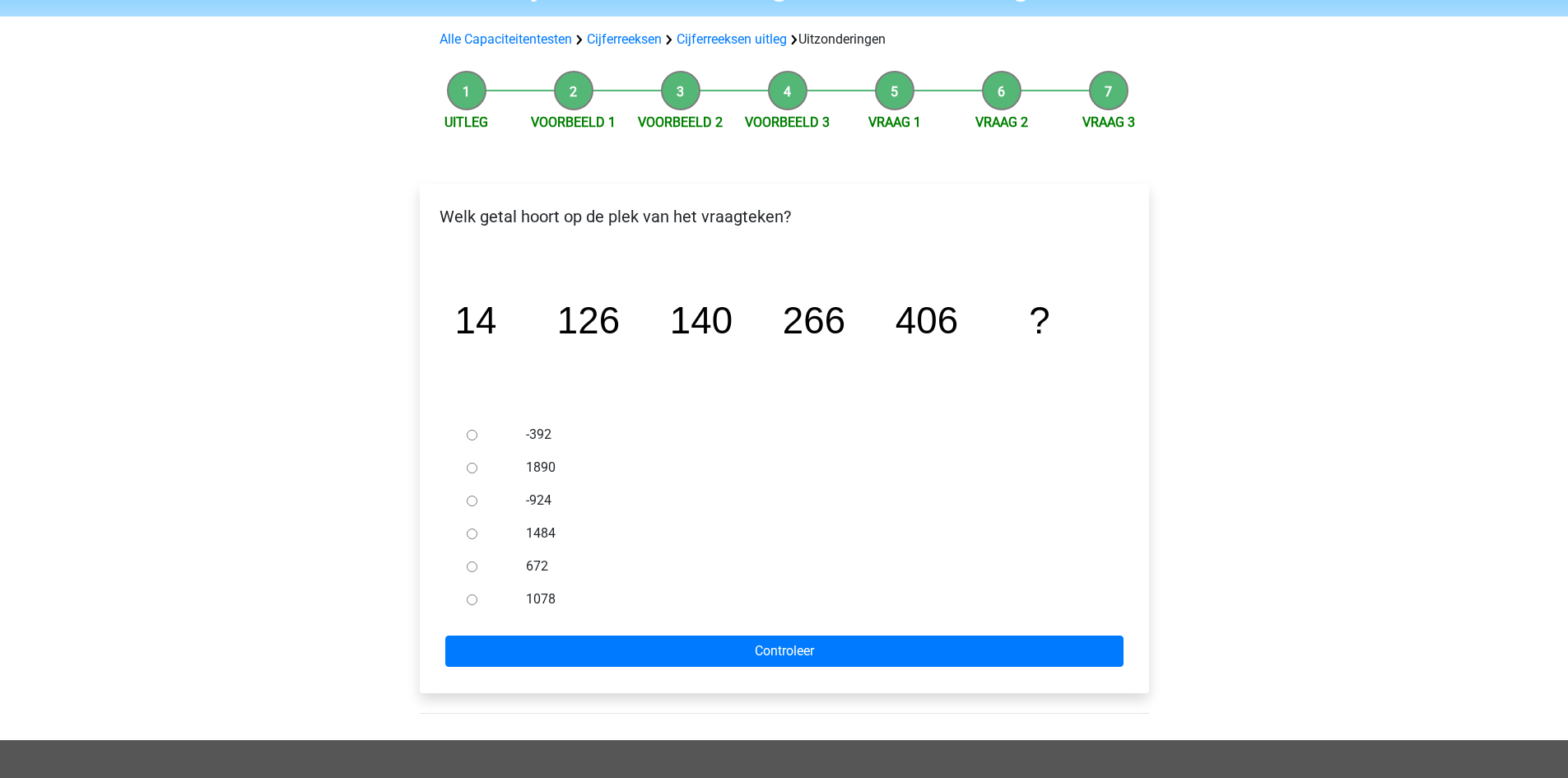
scroll to position [165, 0]
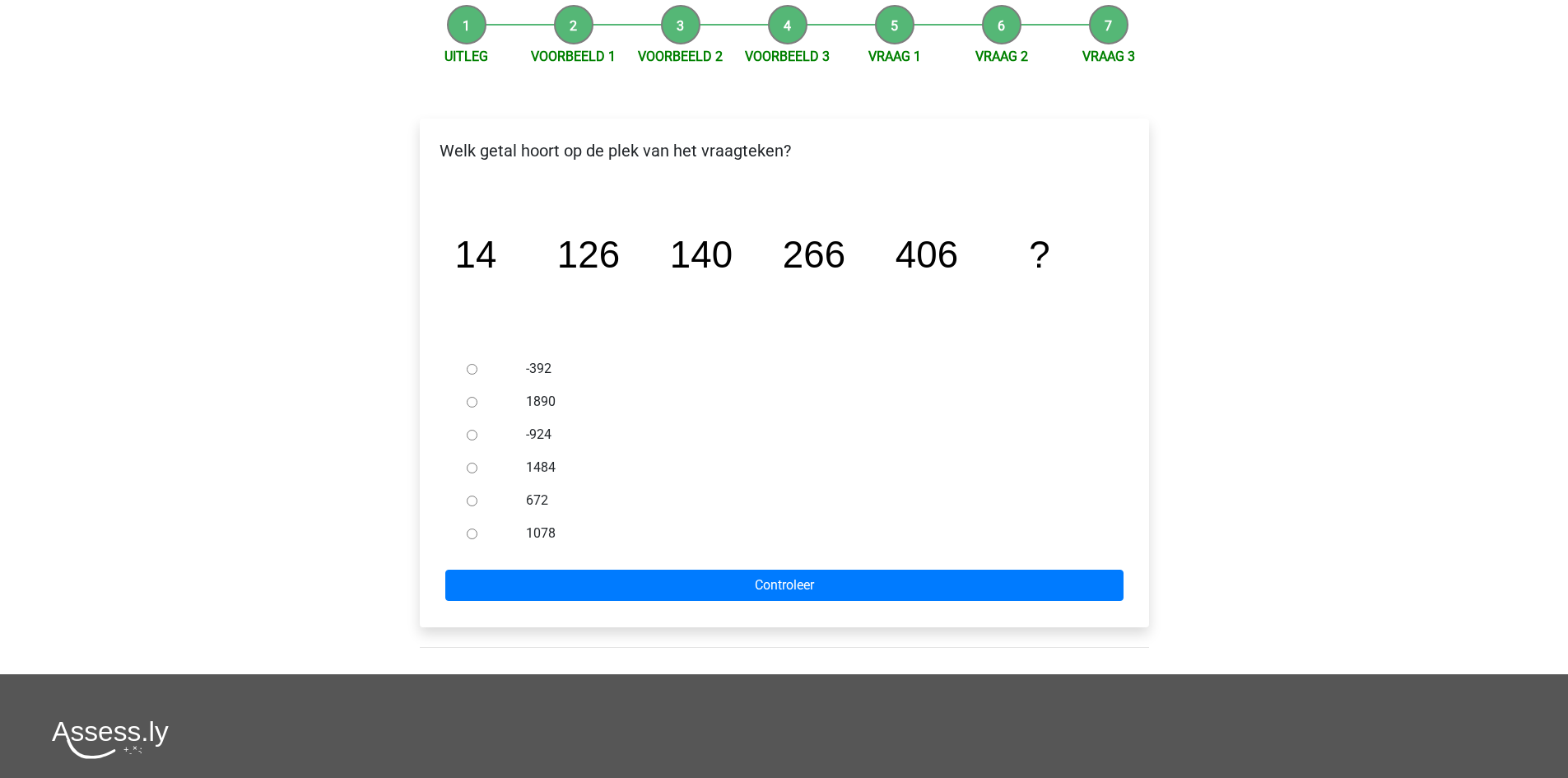
click at [477, 504] on div at bounding box center [487, 500] width 54 height 33
drag, startPoint x: 473, startPoint y: 501, endPoint x: 481, endPoint y: 512, distance: 13.6
click at [472, 501] on input "672" at bounding box center [473, 501] width 11 height 11
radio input "true"
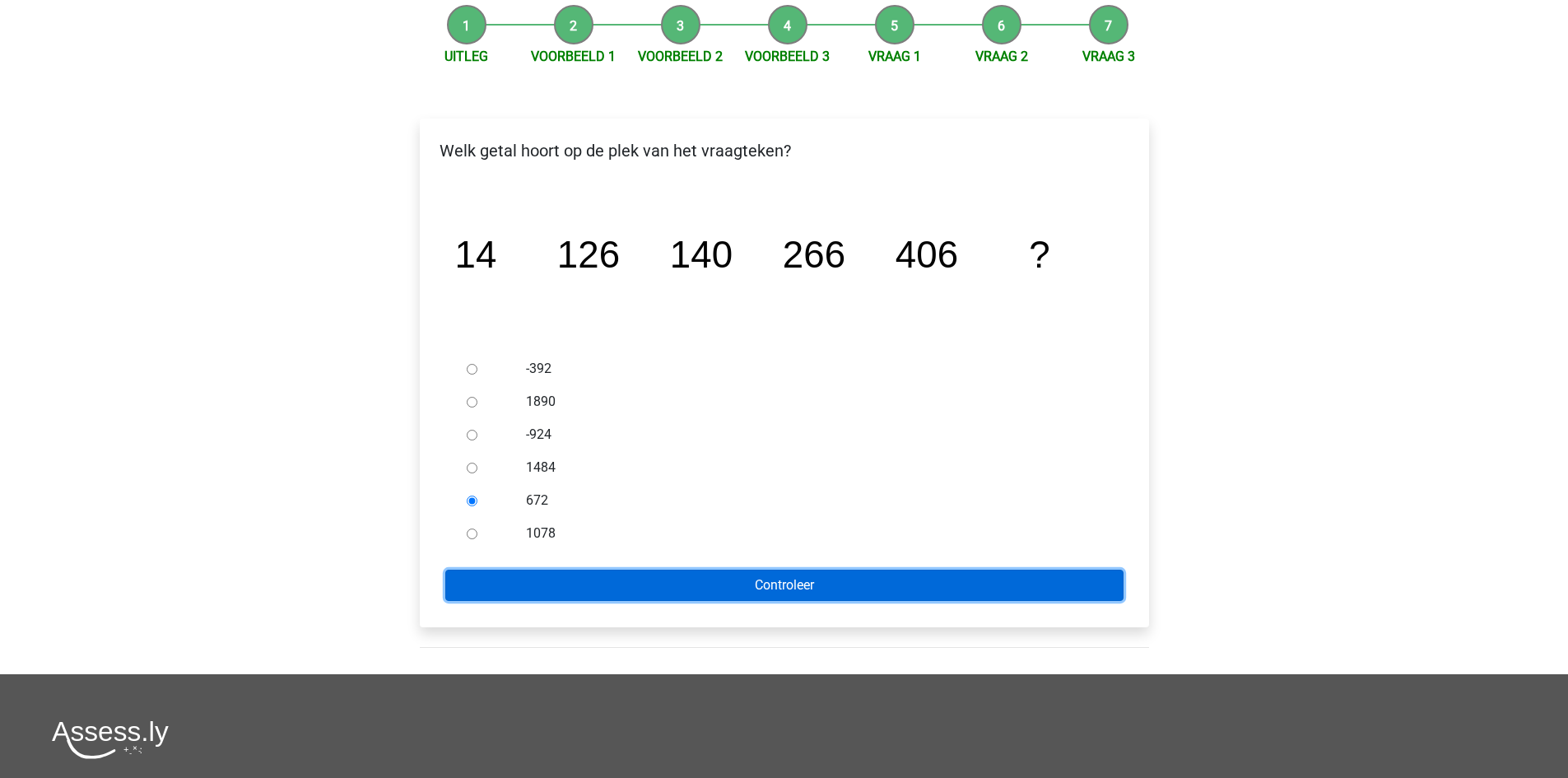
click at [535, 569] on input "Controleer" at bounding box center [784, 585] width 678 height 31
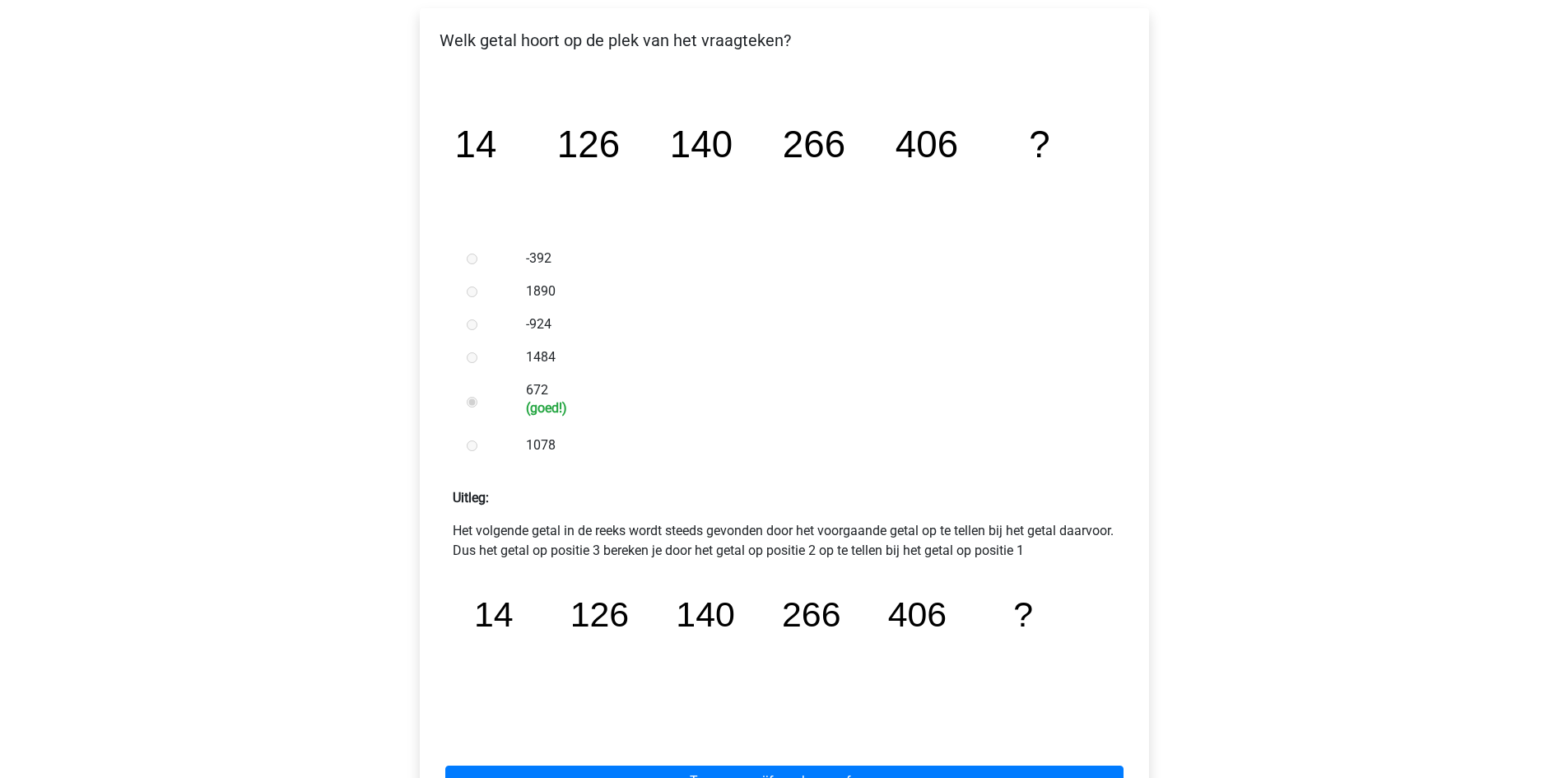
scroll to position [494, 0]
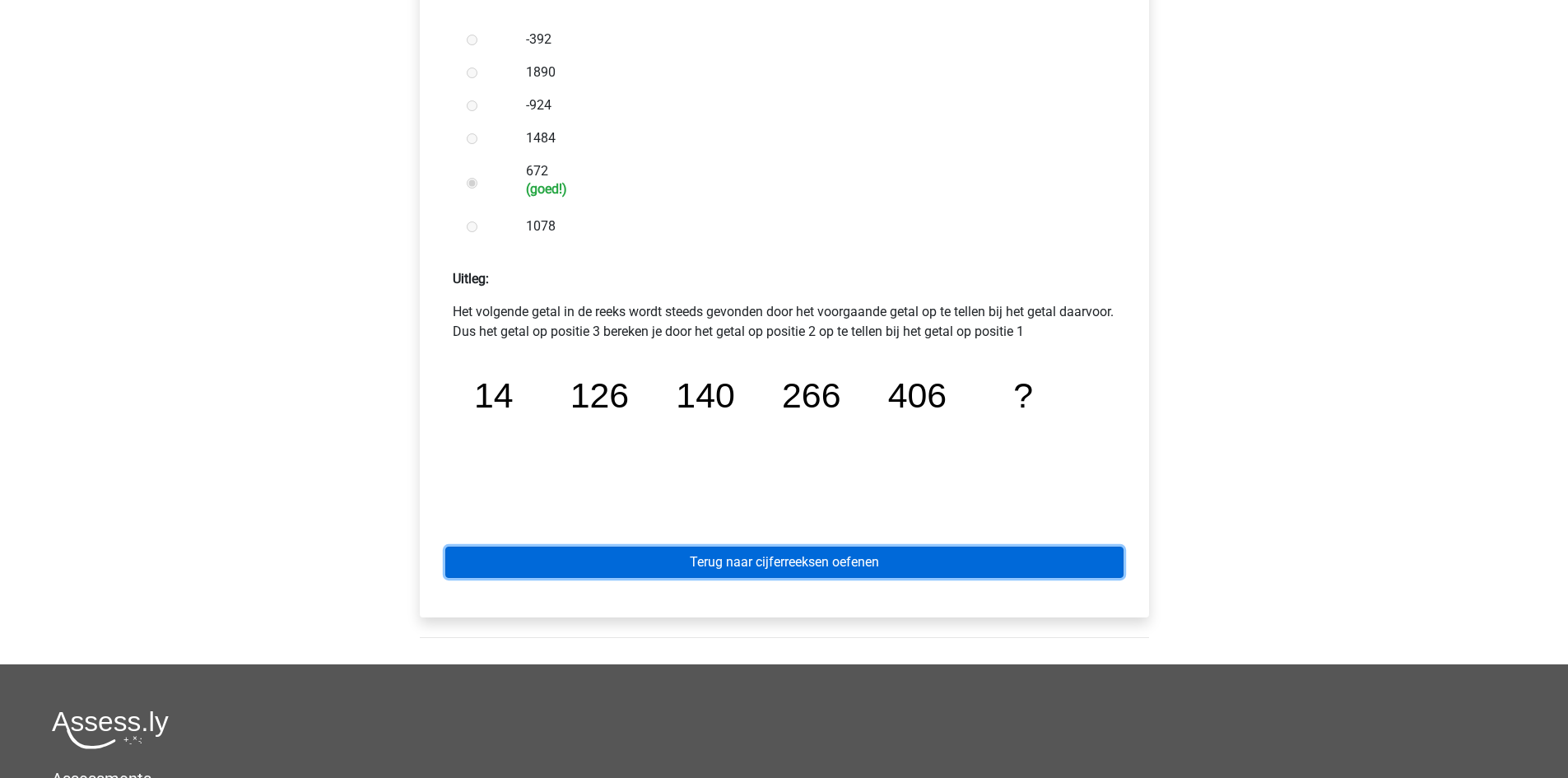
click at [741, 564] on link "Terug naar cijferreeksen oefenen" at bounding box center [784, 562] width 678 height 31
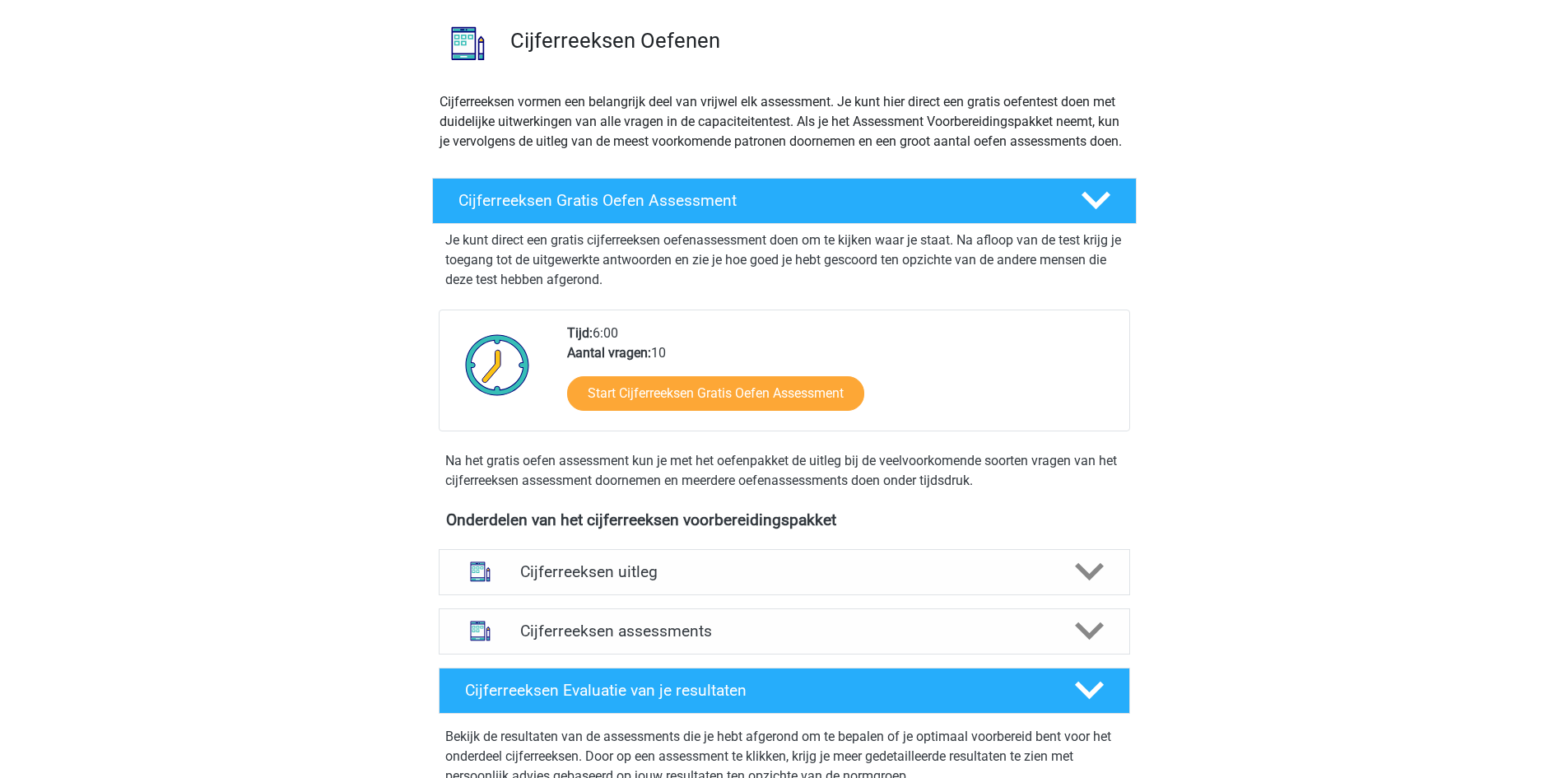
scroll to position [329, 0]
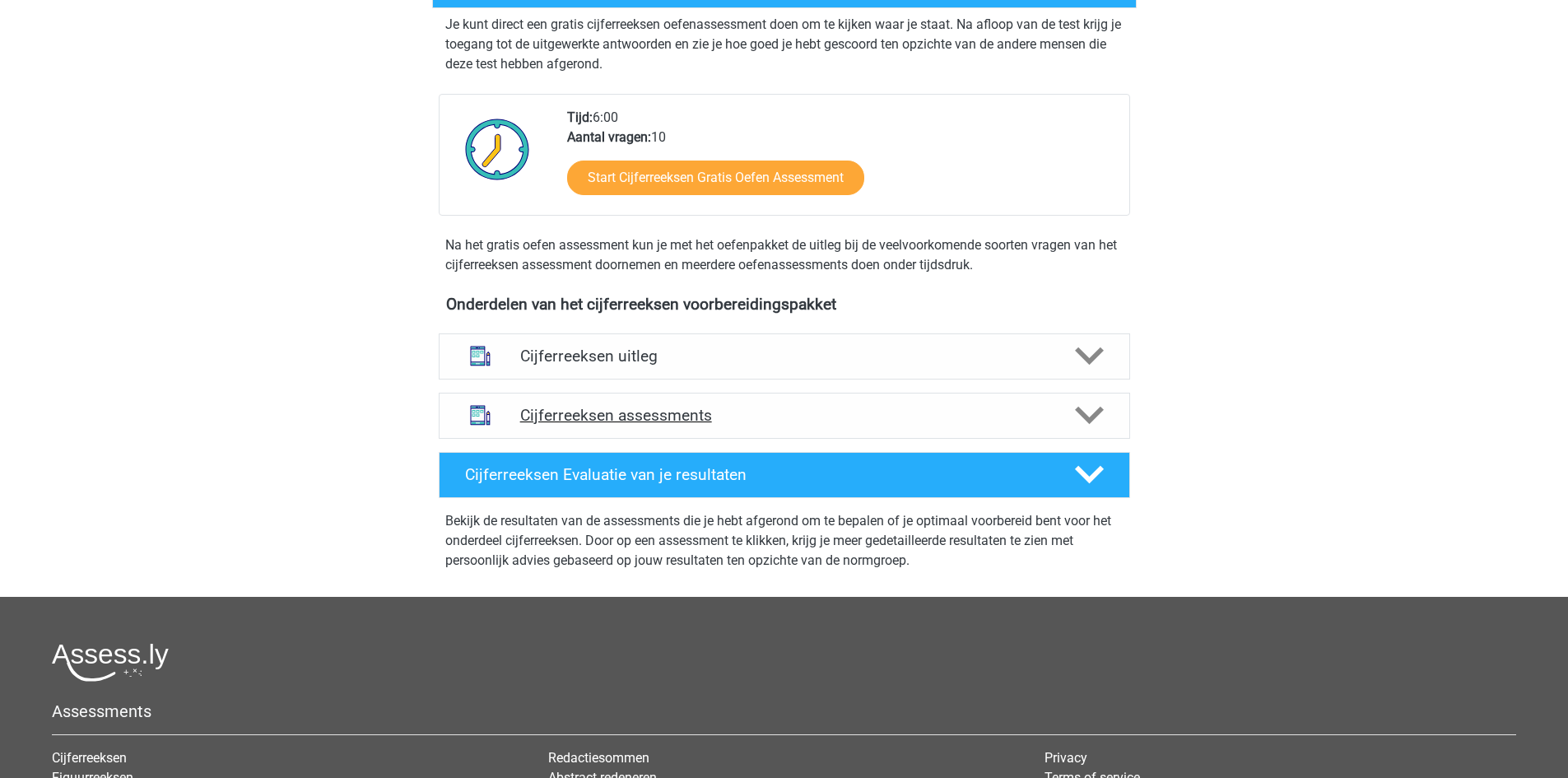
click at [744, 424] on h4 "Cijferreeksen assessments" at bounding box center [785, 415] width 529 height 19
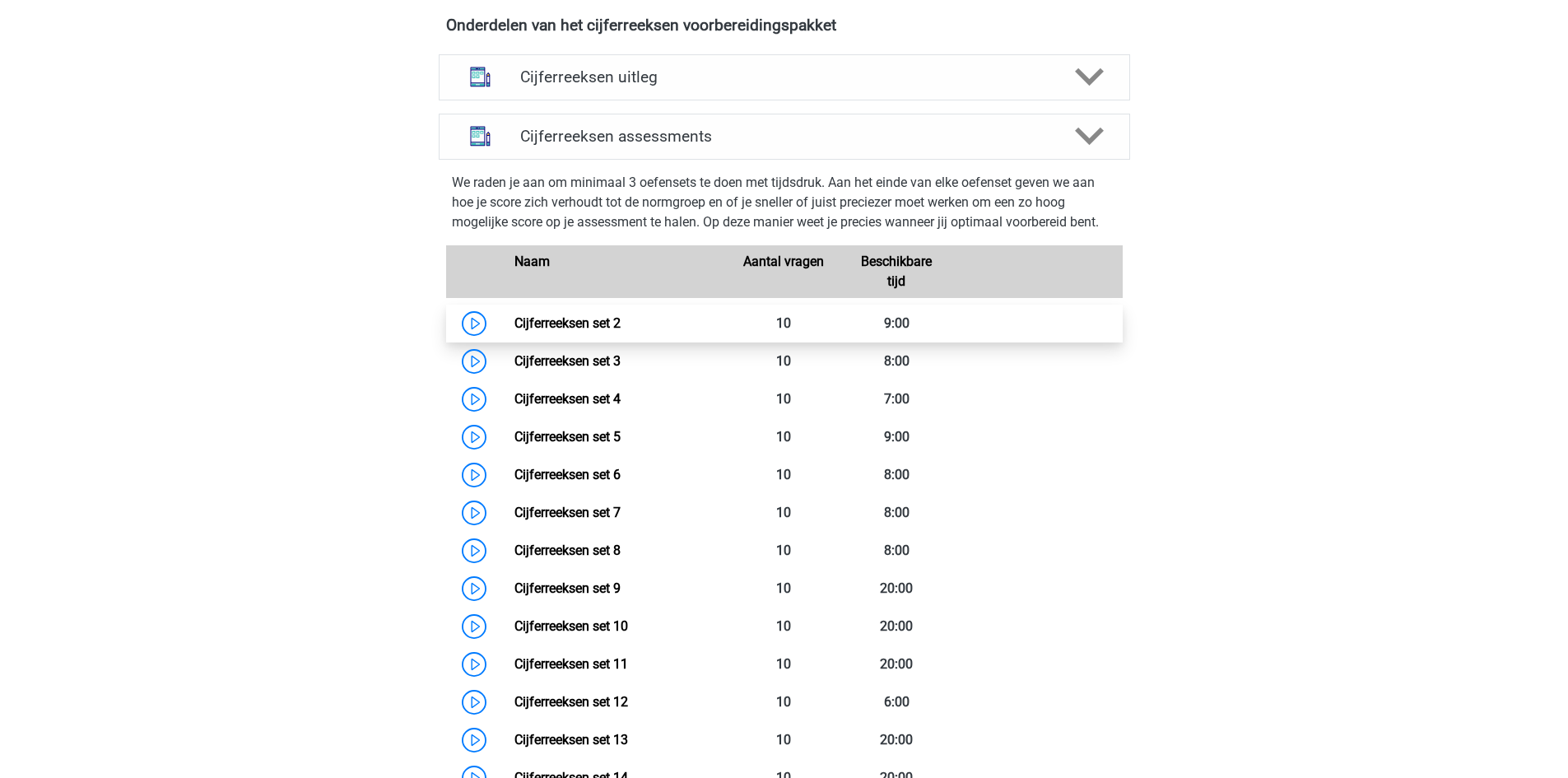
scroll to position [576, 0]
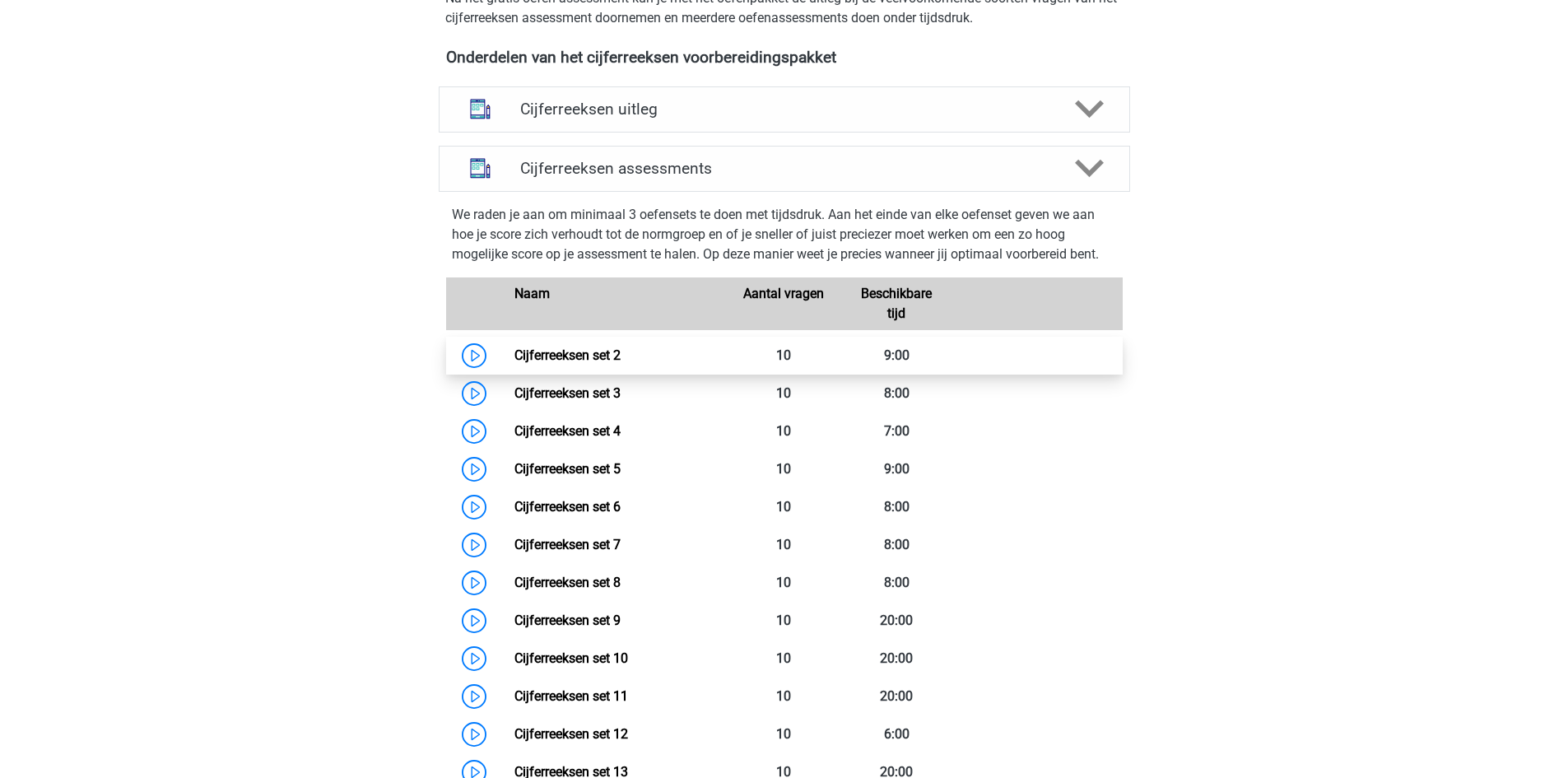
click at [515, 363] on link "Cijferreeksen set 2" at bounding box center [568, 354] width 106 height 16
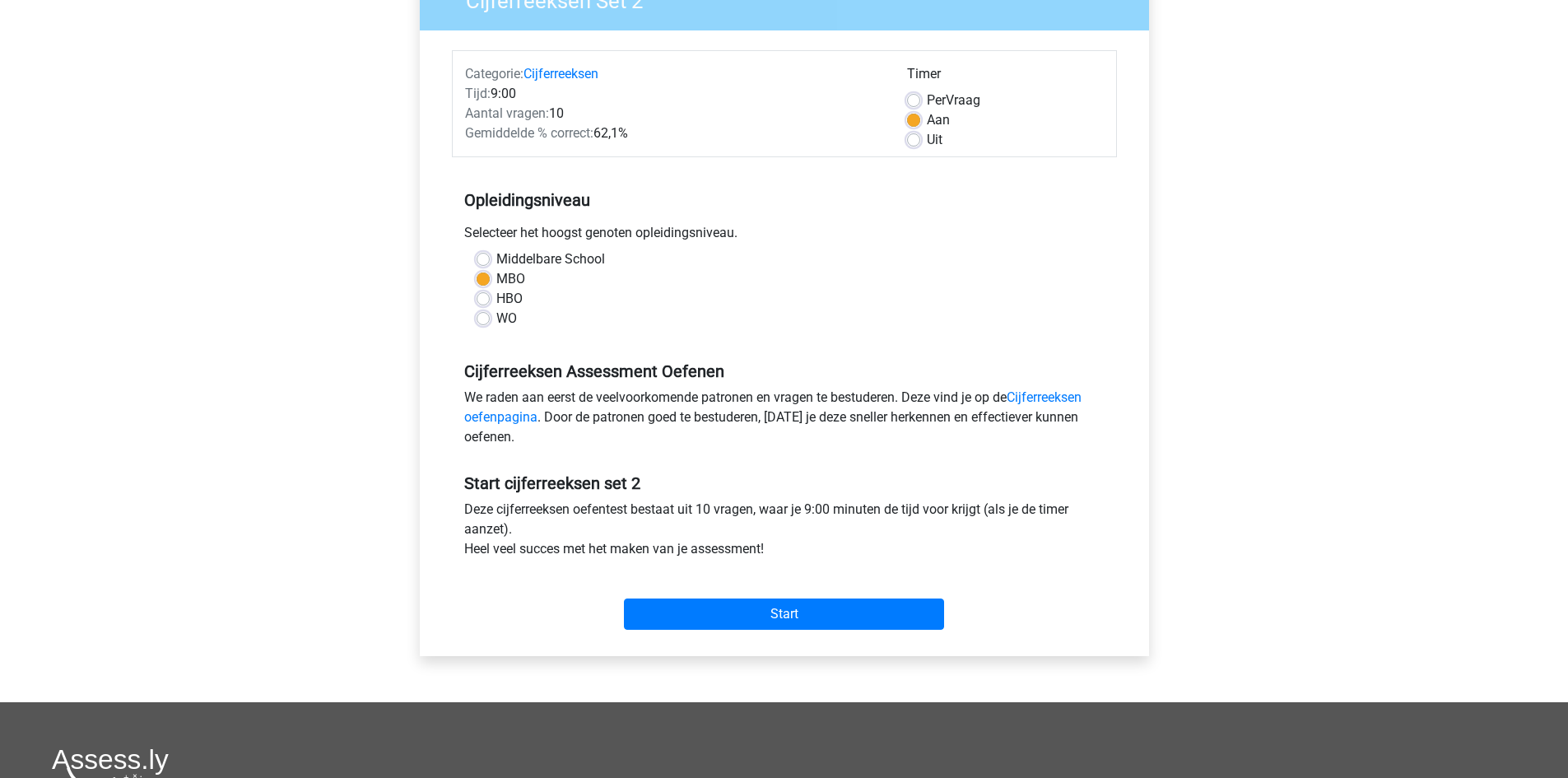
scroll to position [165, 0]
click at [774, 610] on input "Start" at bounding box center [784, 613] width 321 height 31
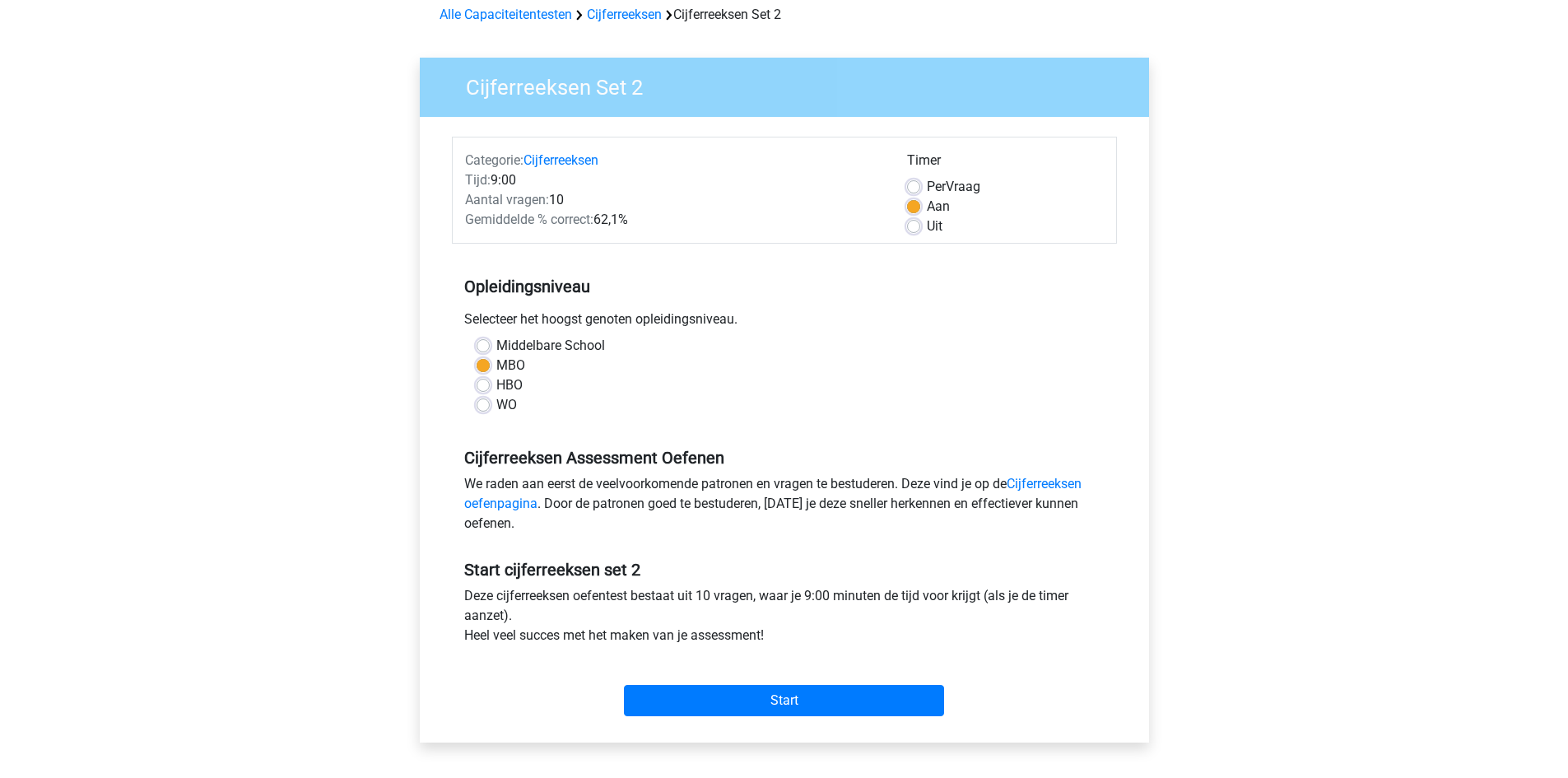
scroll to position [247, 0]
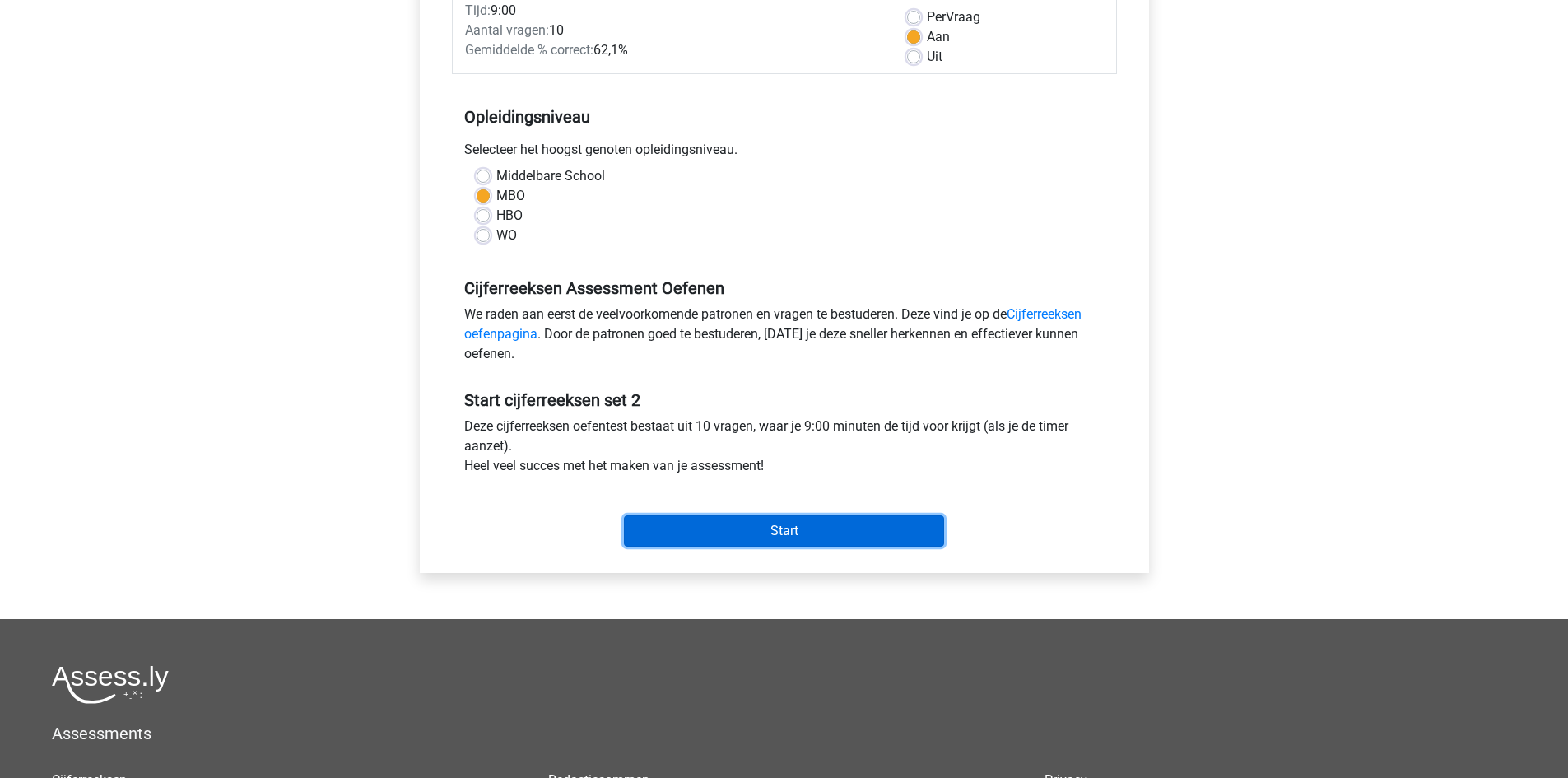
click at [833, 522] on input "Start" at bounding box center [784, 530] width 321 height 31
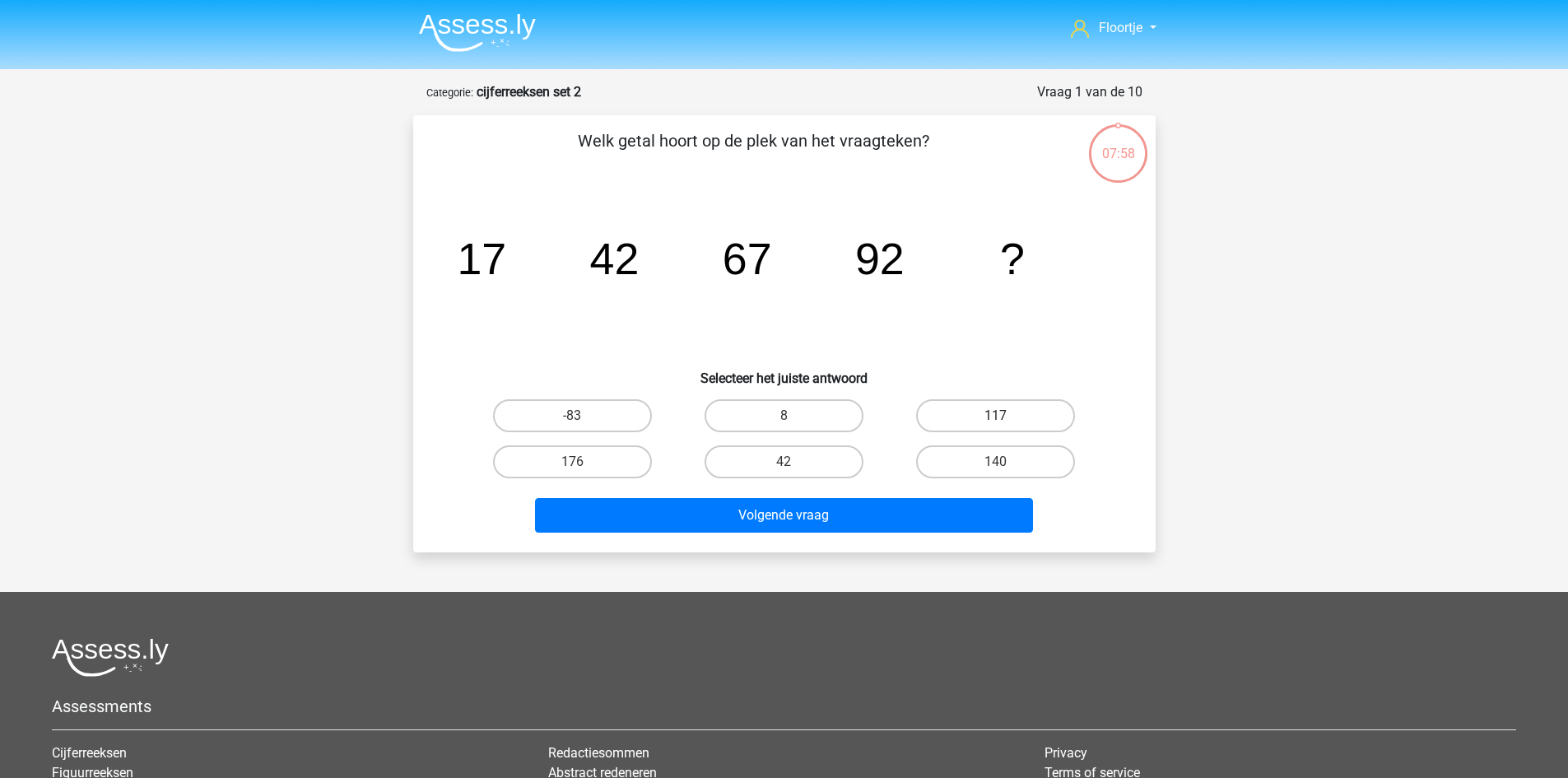
click at [983, 406] on label "117" at bounding box center [996, 415] width 158 height 33
click at [996, 415] on input "117" at bounding box center [1001, 421] width 11 height 11
radio input "true"
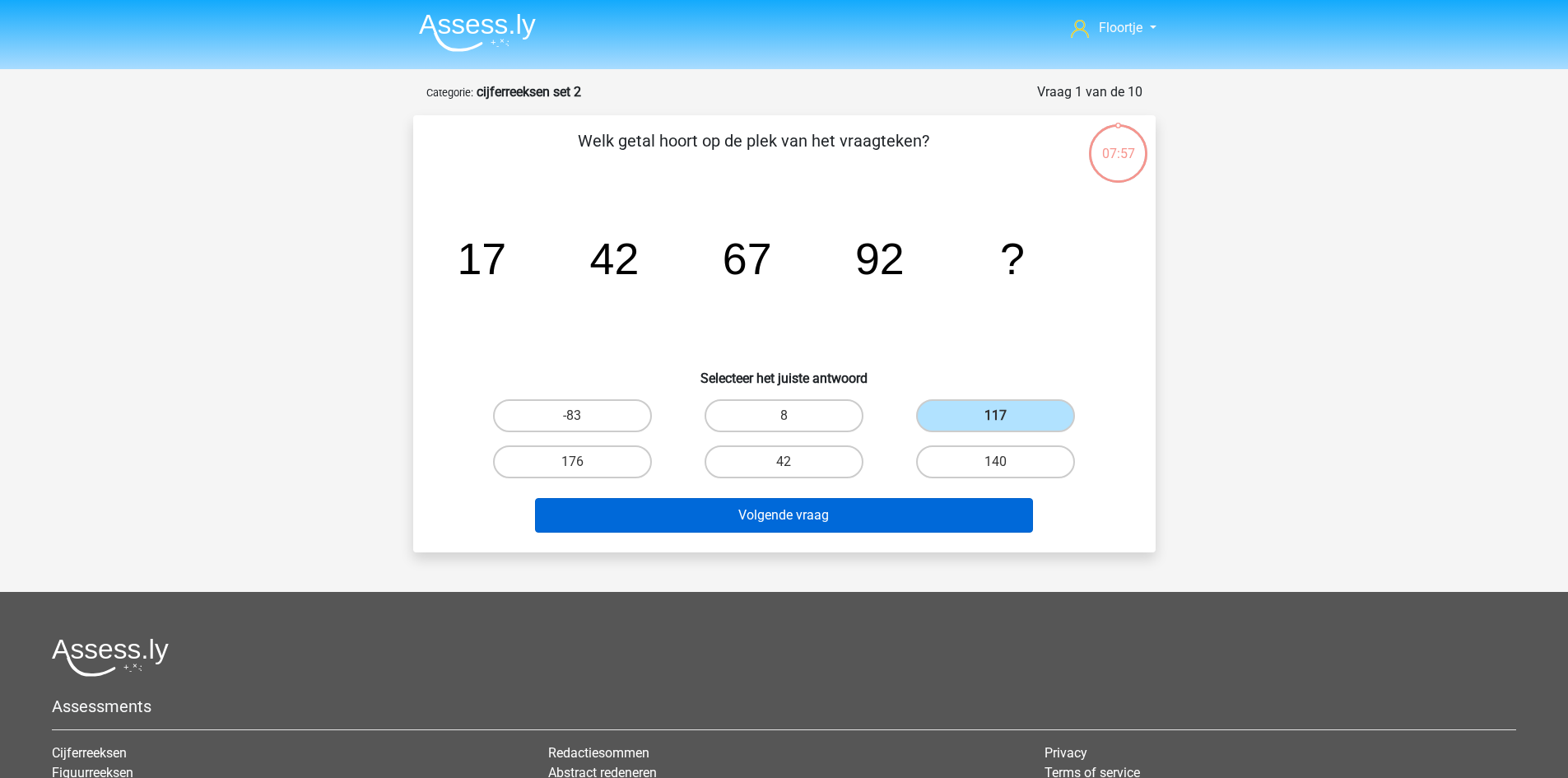
click at [930, 497] on div "Volgende vraag" at bounding box center [784, 511] width 690 height 54
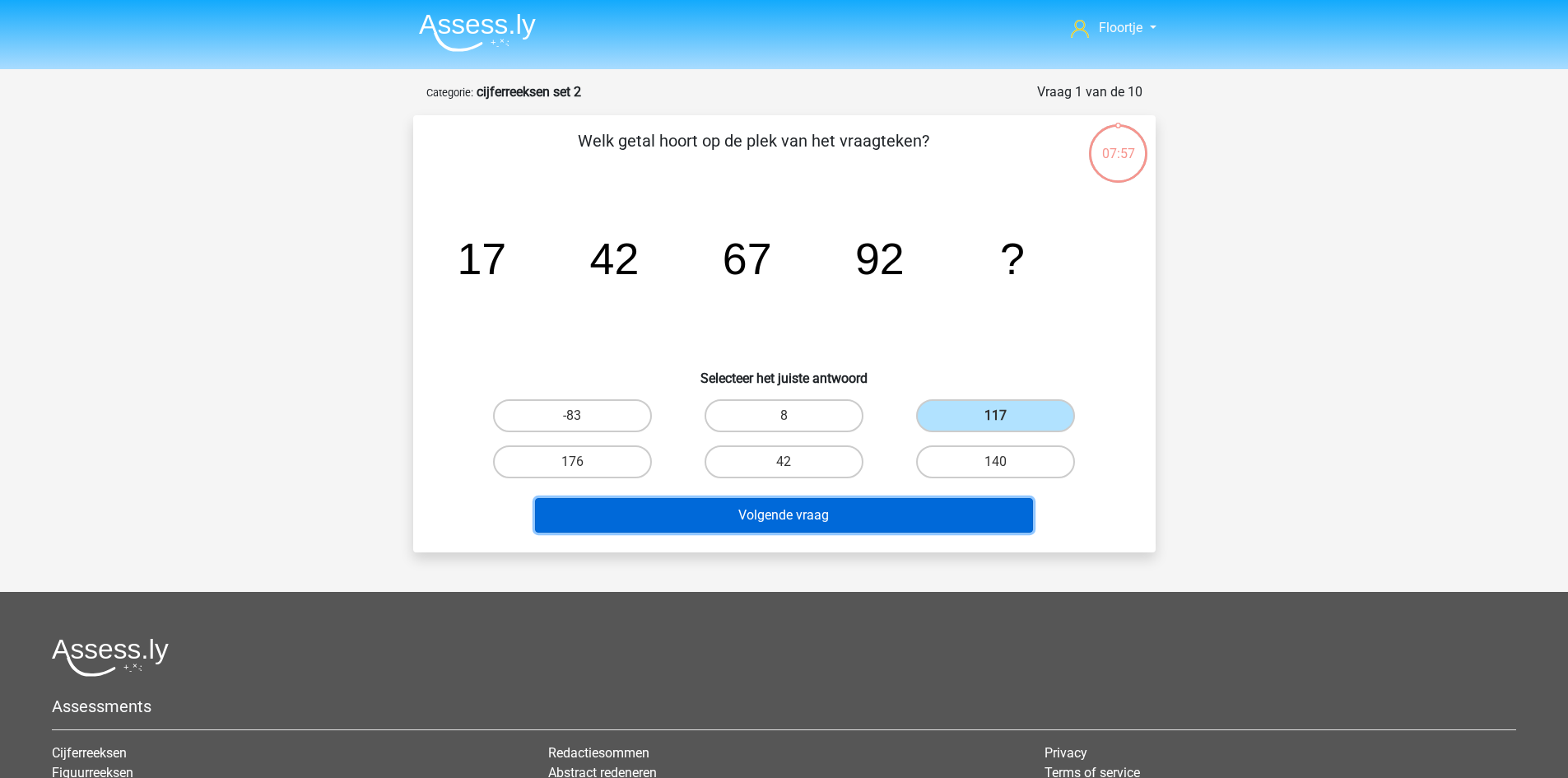
click at [925, 514] on button "Volgende vraag" at bounding box center [784, 516] width 498 height 35
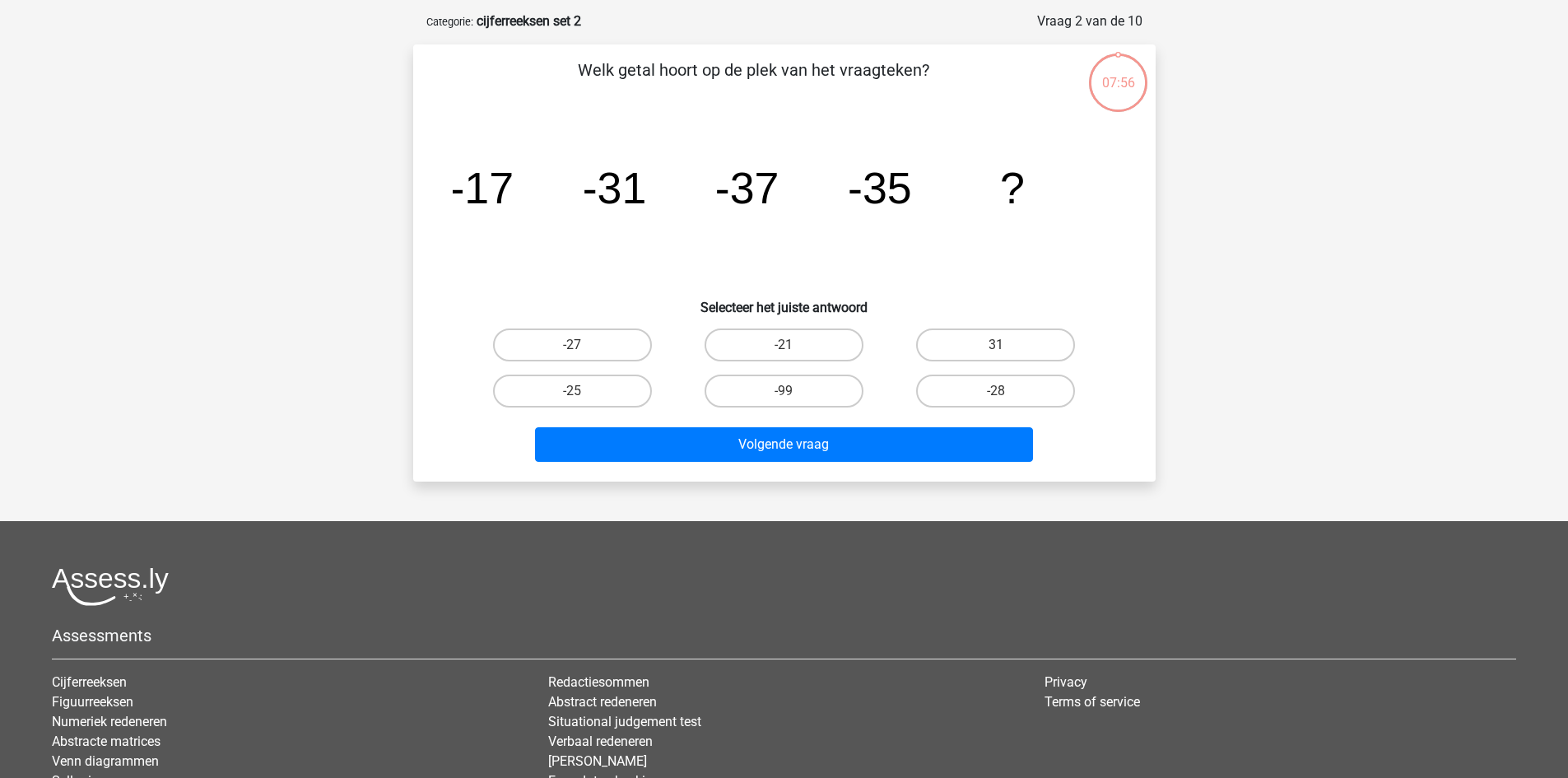
scroll to position [82, 0]
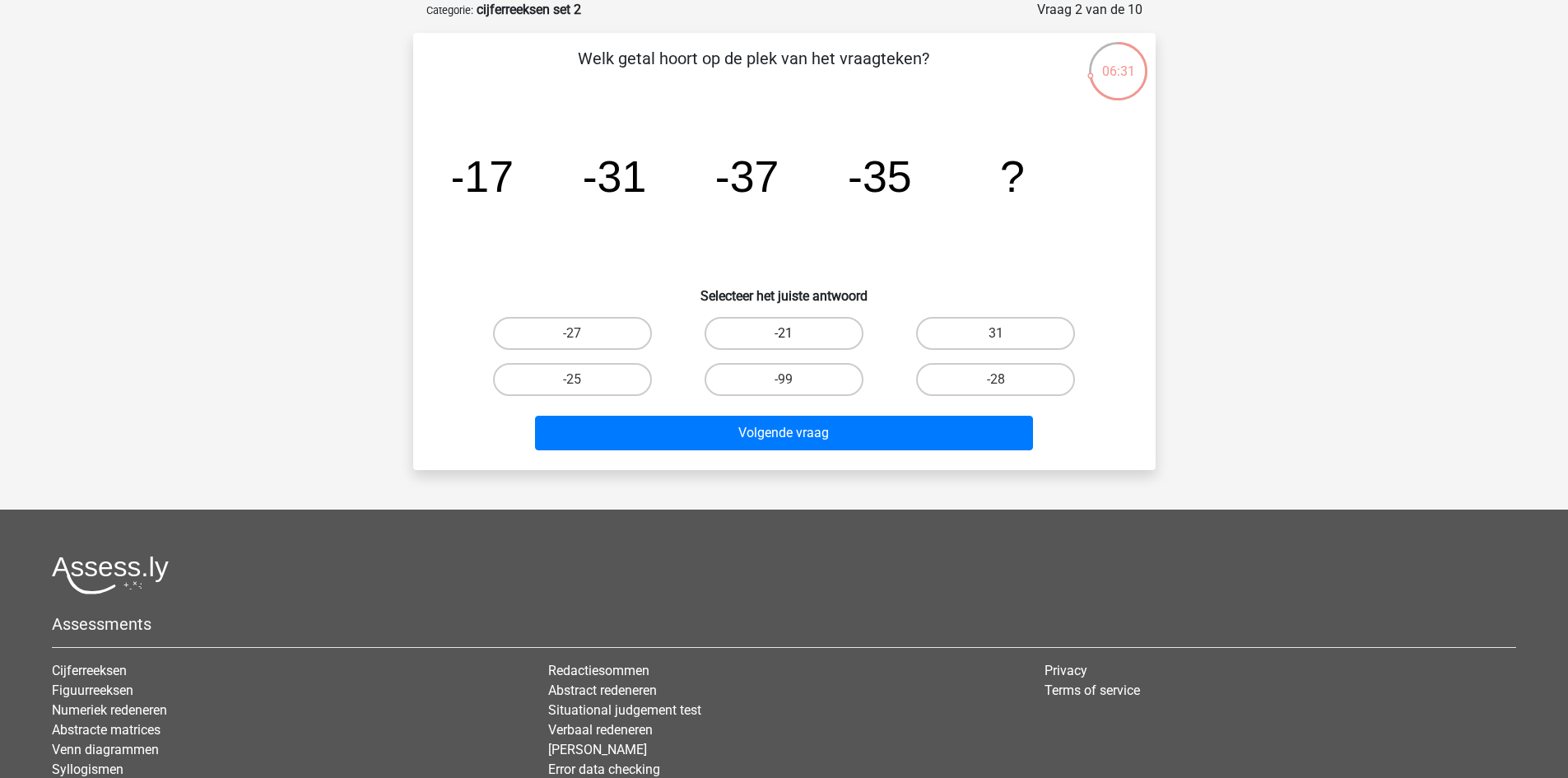
click at [778, 343] on label "-21" at bounding box center [784, 333] width 158 height 33
click at [784, 343] on input "-21" at bounding box center [790, 339] width 11 height 11
radio input "true"
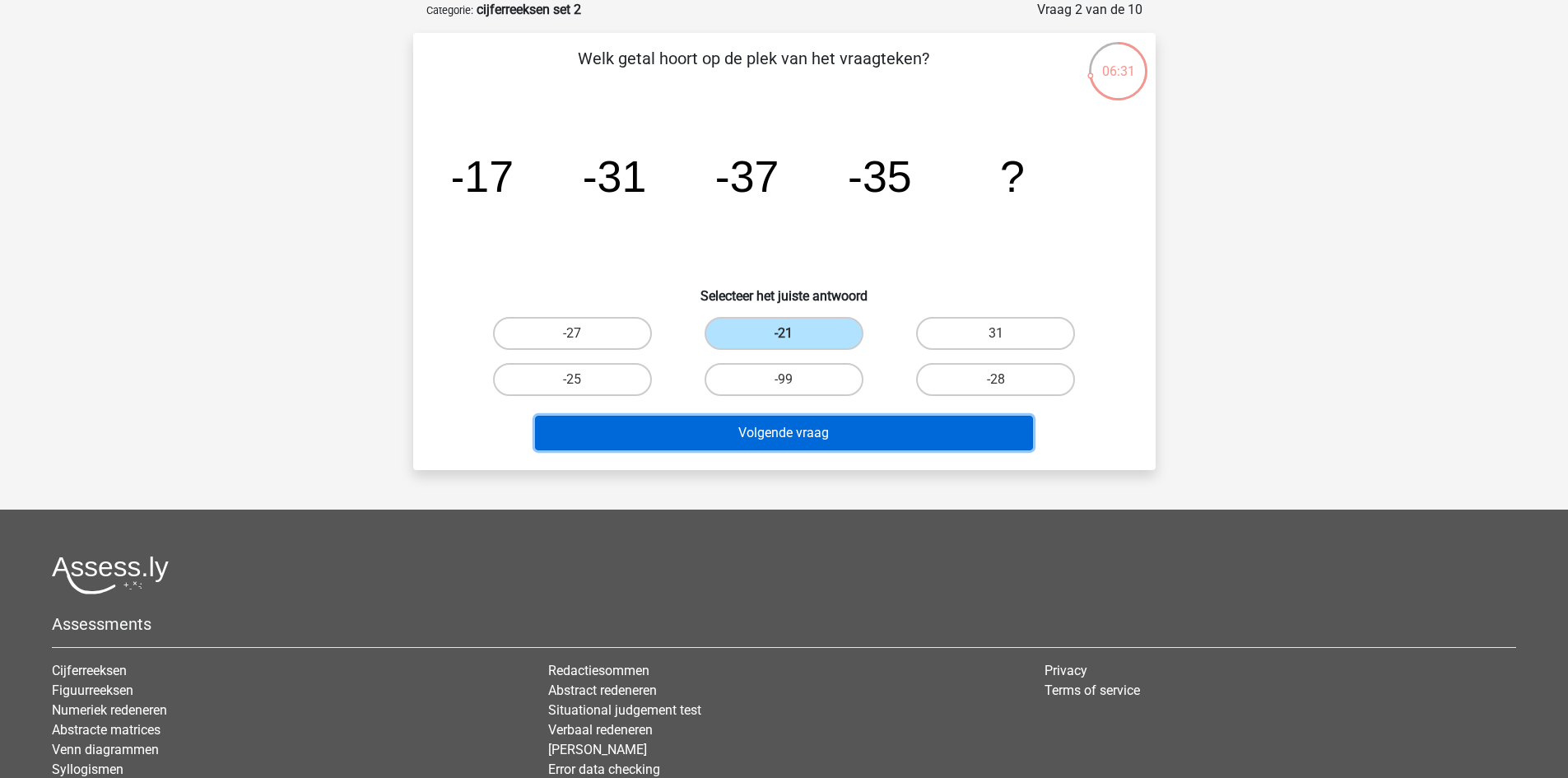
click at [890, 422] on button "Volgende vraag" at bounding box center [784, 433] width 498 height 35
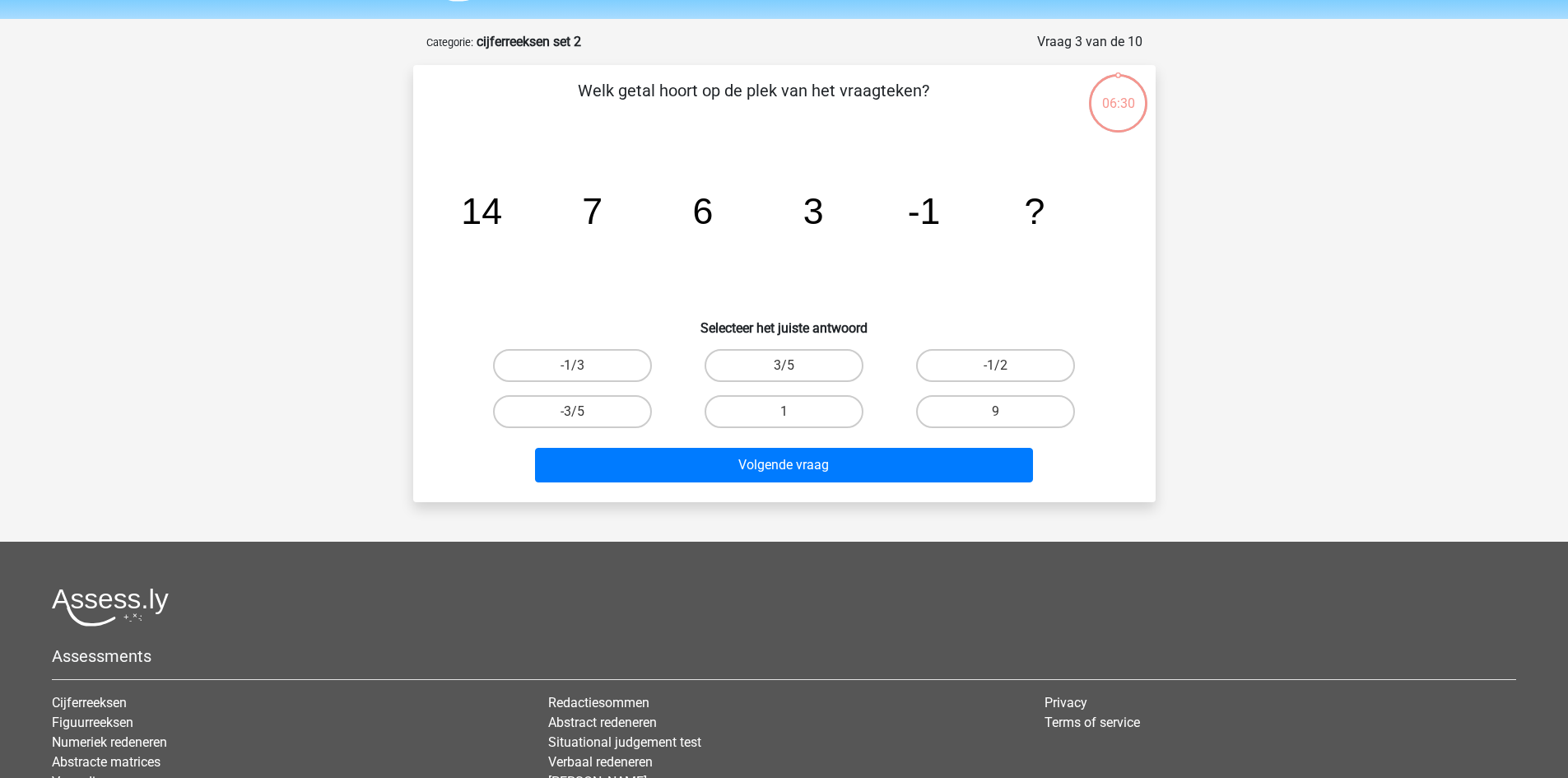
scroll to position [0, 0]
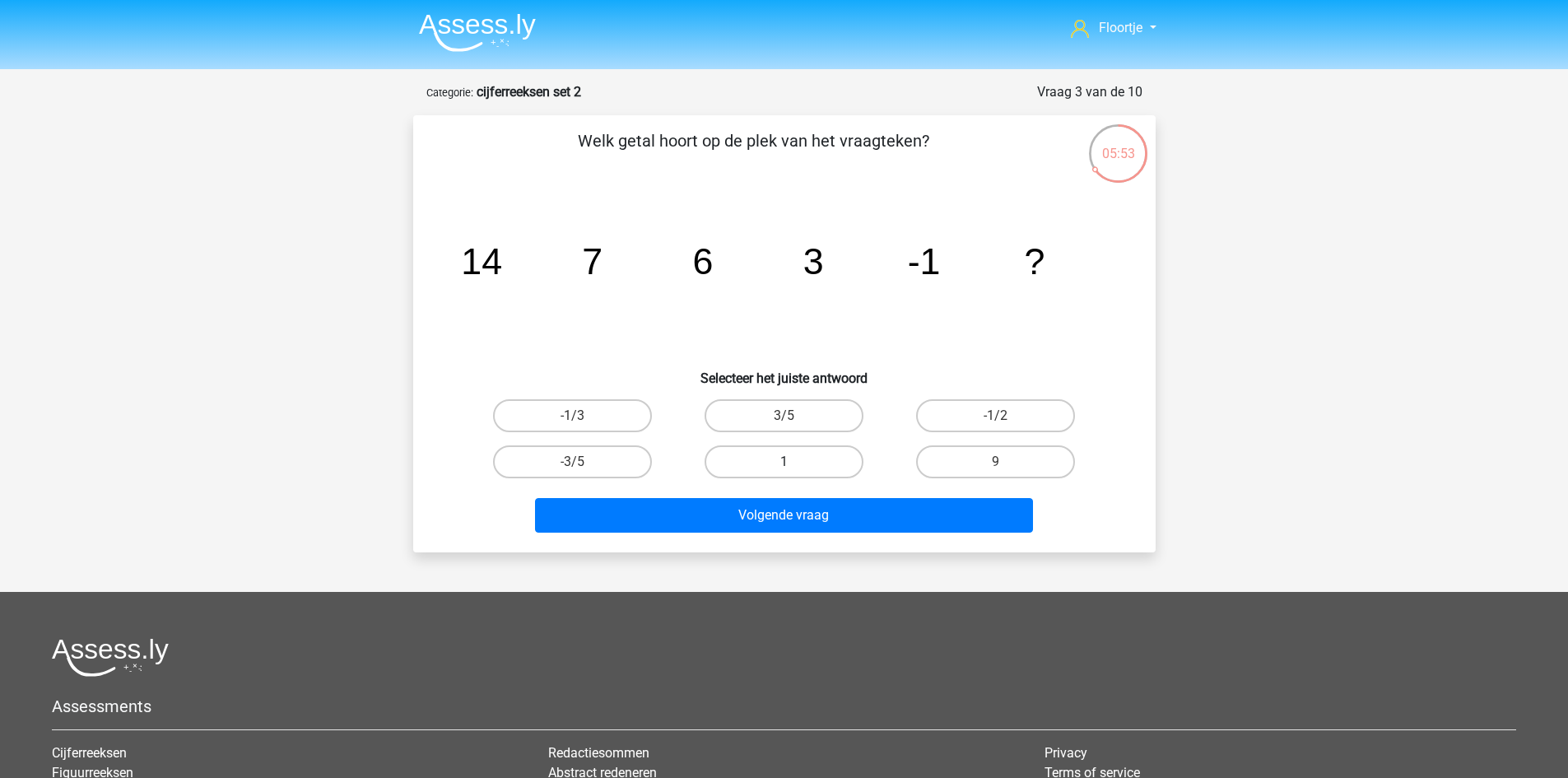
drag, startPoint x: 807, startPoint y: 463, endPoint x: 693, endPoint y: 464, distance: 114.0
click at [802, 466] on label "1" at bounding box center [784, 461] width 158 height 33
click at [794, 466] on input "1" at bounding box center [790, 467] width 11 height 11
radio input "true"
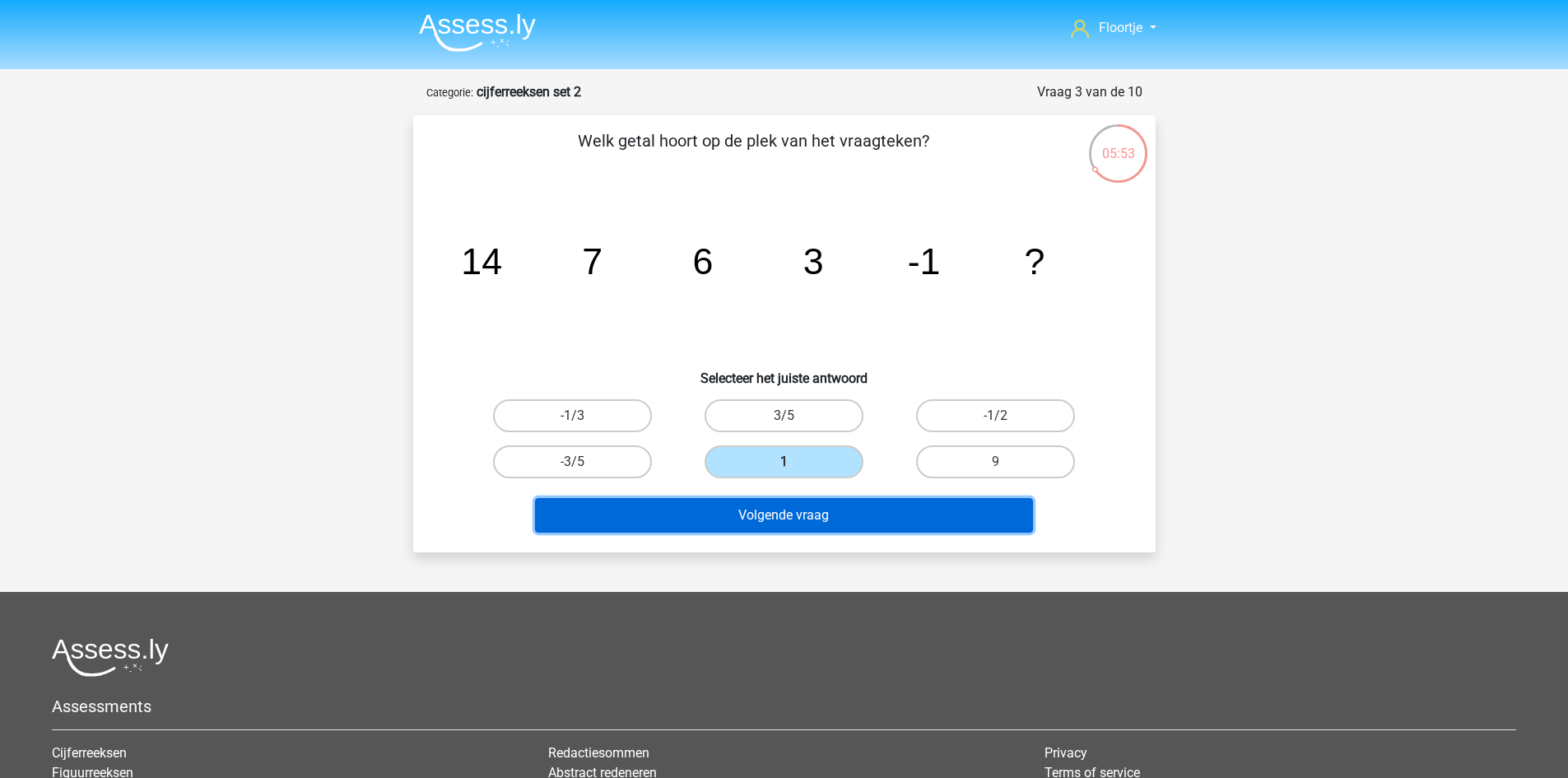
click at [812, 526] on button "Volgende vraag" at bounding box center [784, 516] width 498 height 35
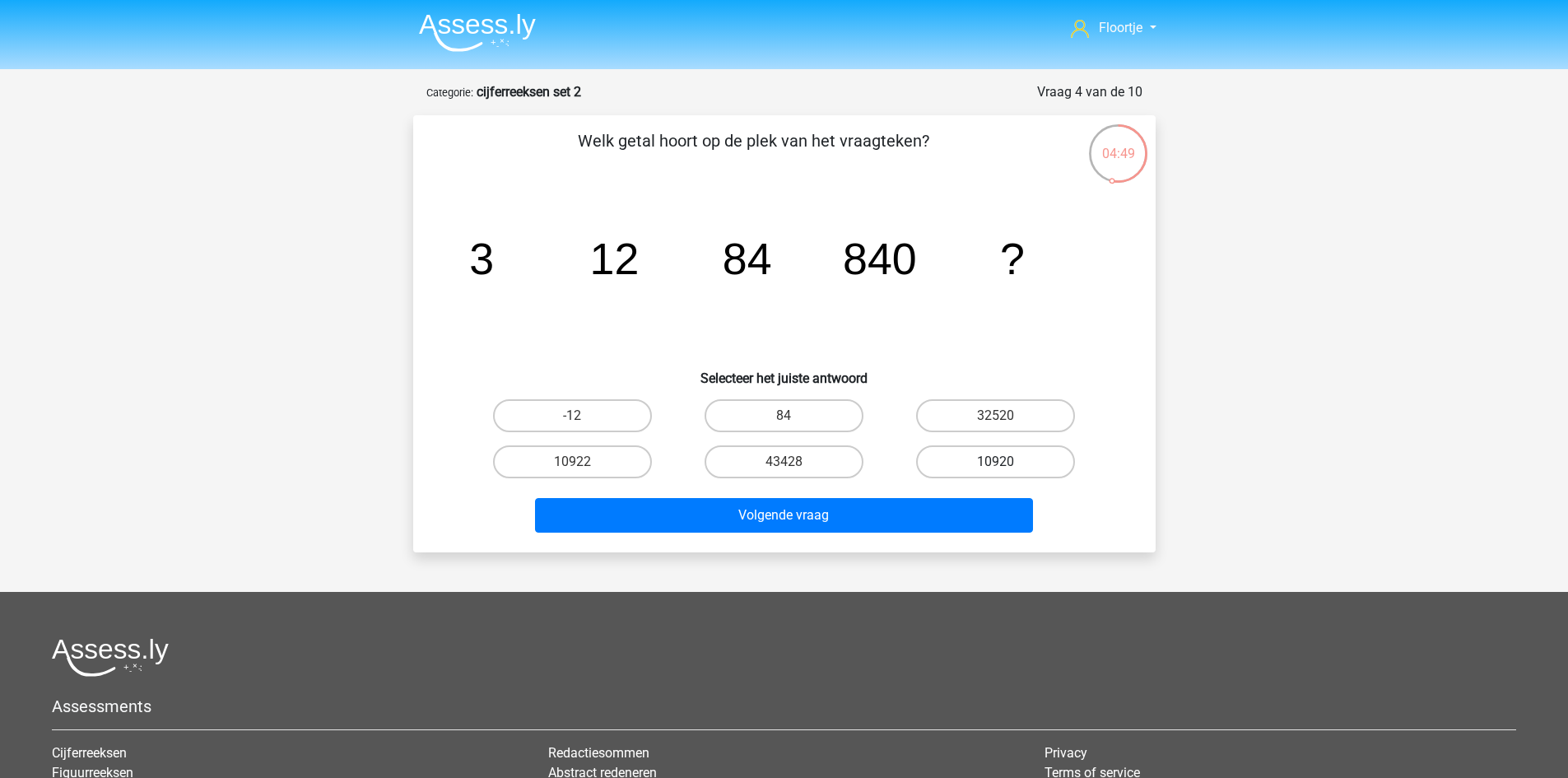
click at [975, 475] on label "10920" at bounding box center [996, 461] width 158 height 33
click at [996, 472] on input "10920" at bounding box center [1001, 467] width 11 height 11
radio input "true"
click at [856, 546] on div "Welk getal hoort op de plek van het vraagteken? image/svg+xml 3 12 84 840 ? Sel…" at bounding box center [785, 333] width 743 height 437
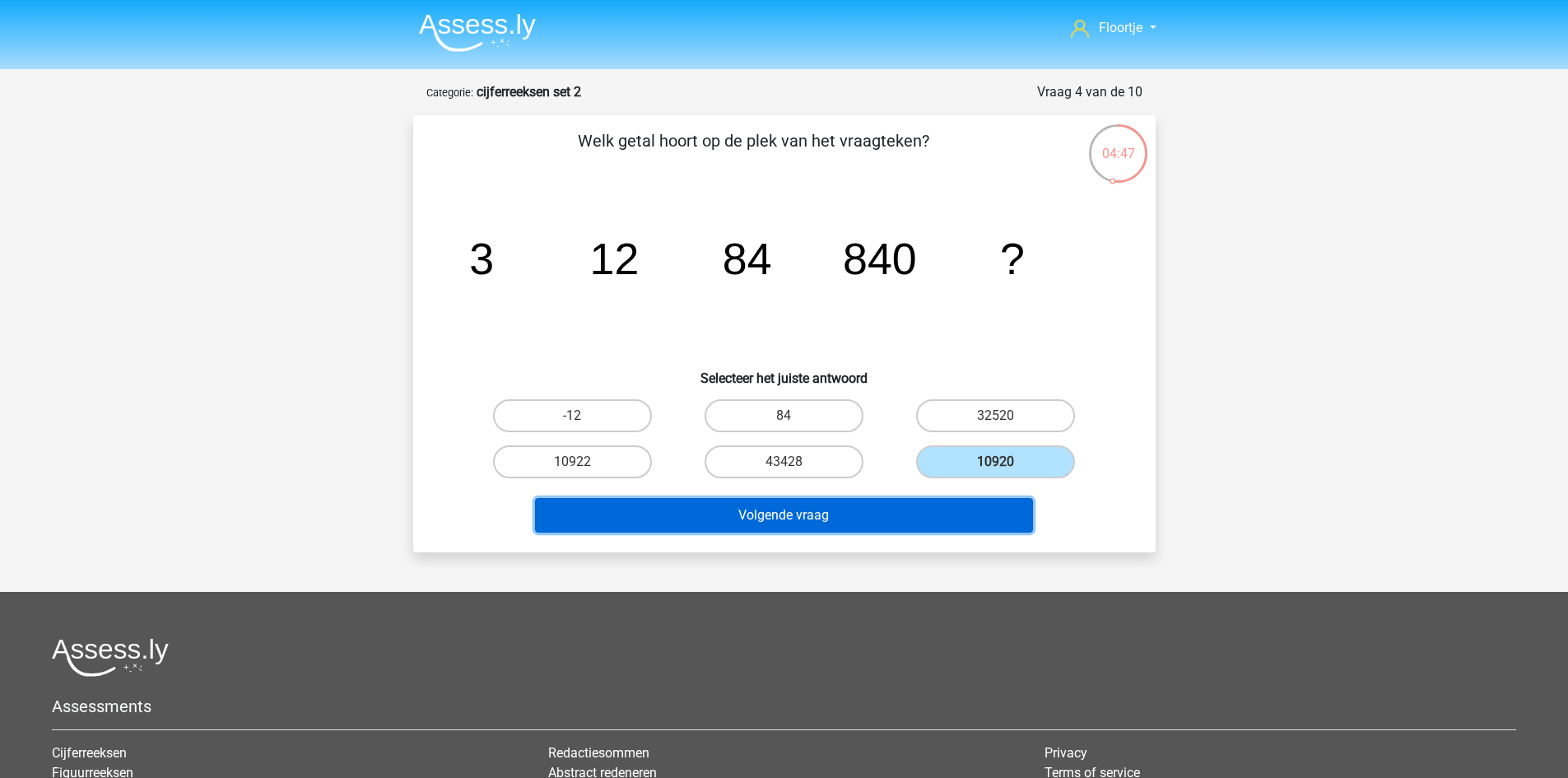
click at [843, 529] on button "Volgende vraag" at bounding box center [784, 516] width 498 height 35
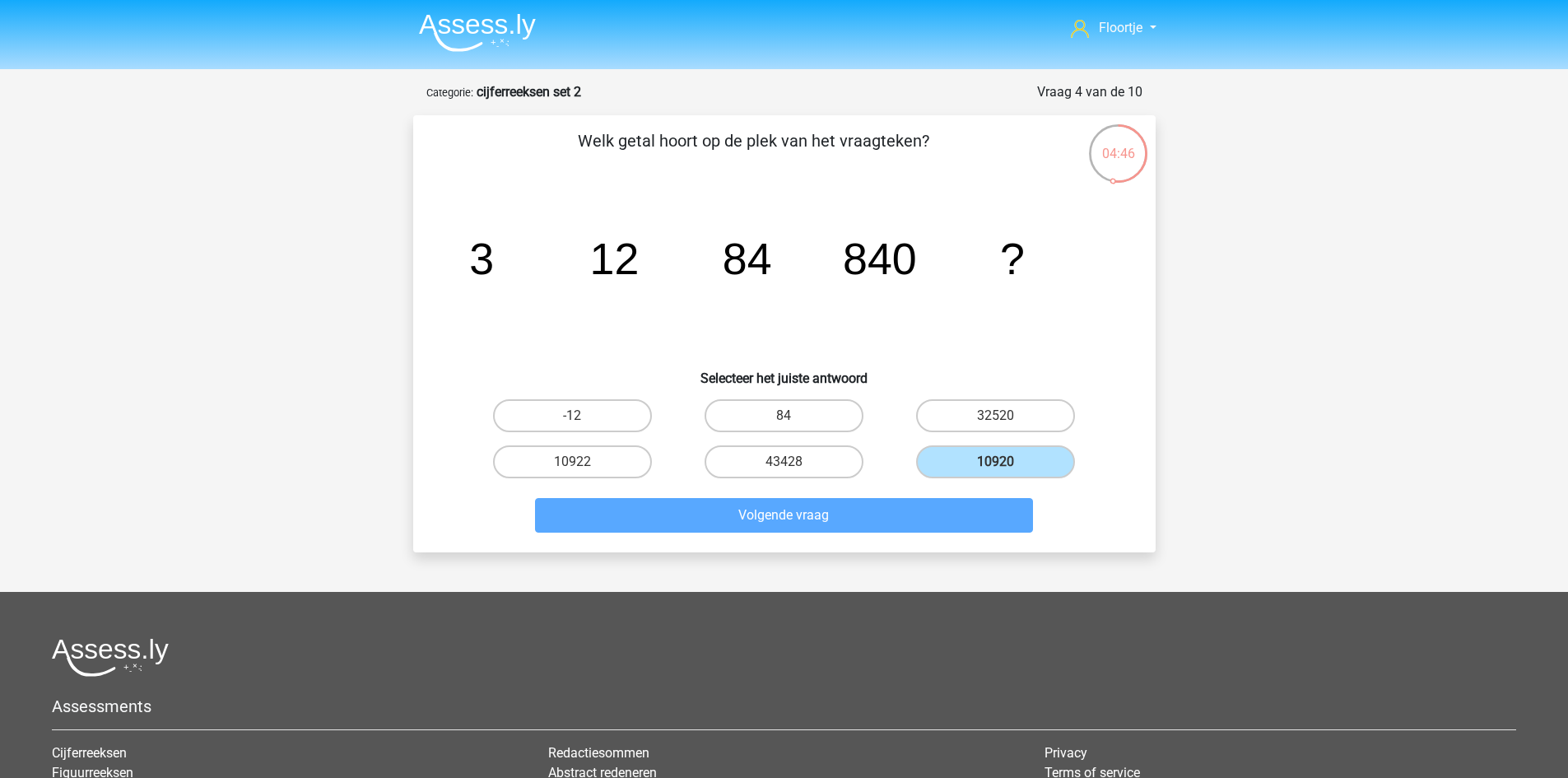
scroll to position [82, 0]
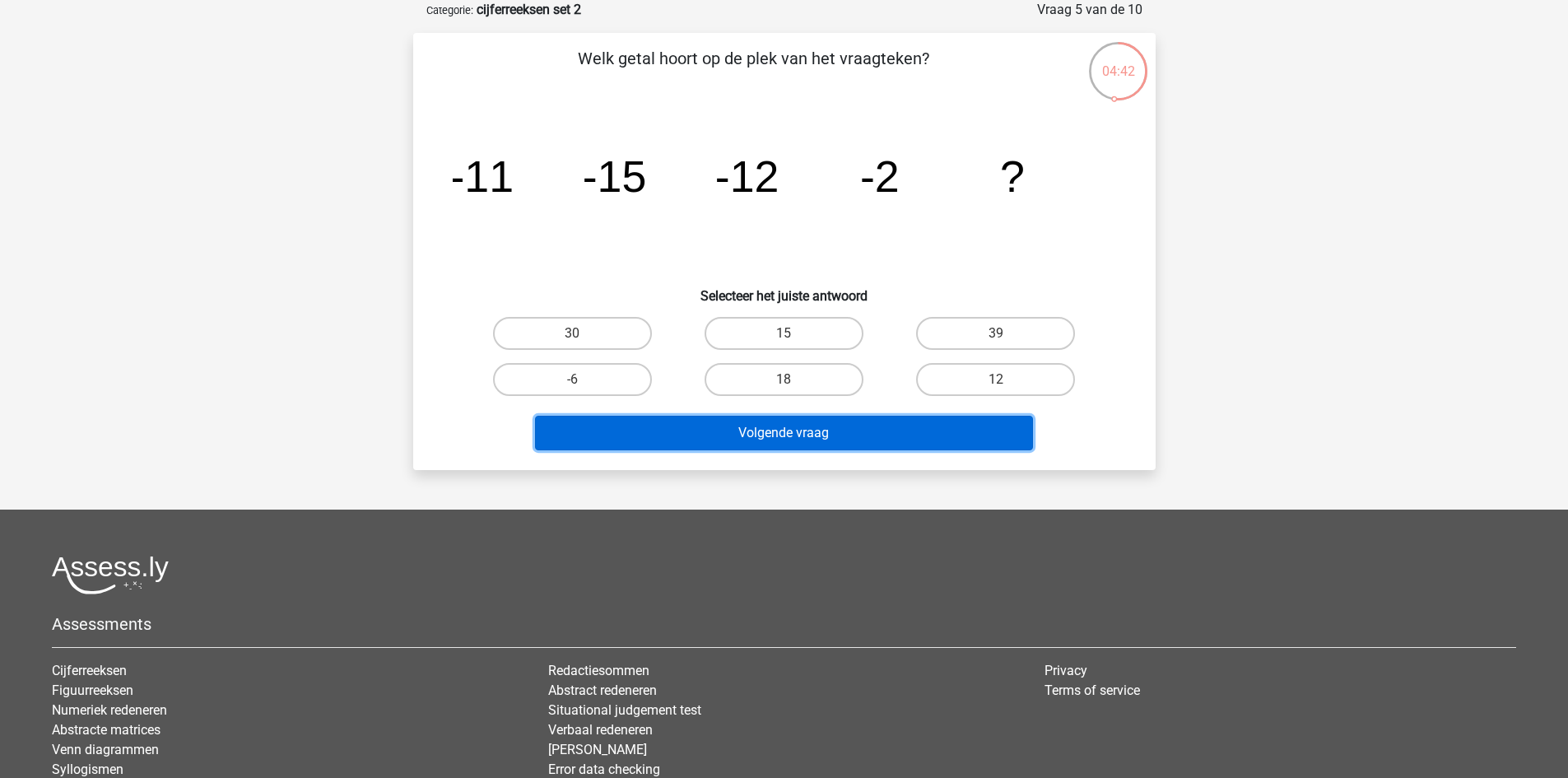
click at [769, 428] on button "Volgende vraag" at bounding box center [784, 433] width 498 height 35
click at [778, 433] on button "Volgende vraag" at bounding box center [784, 433] width 498 height 35
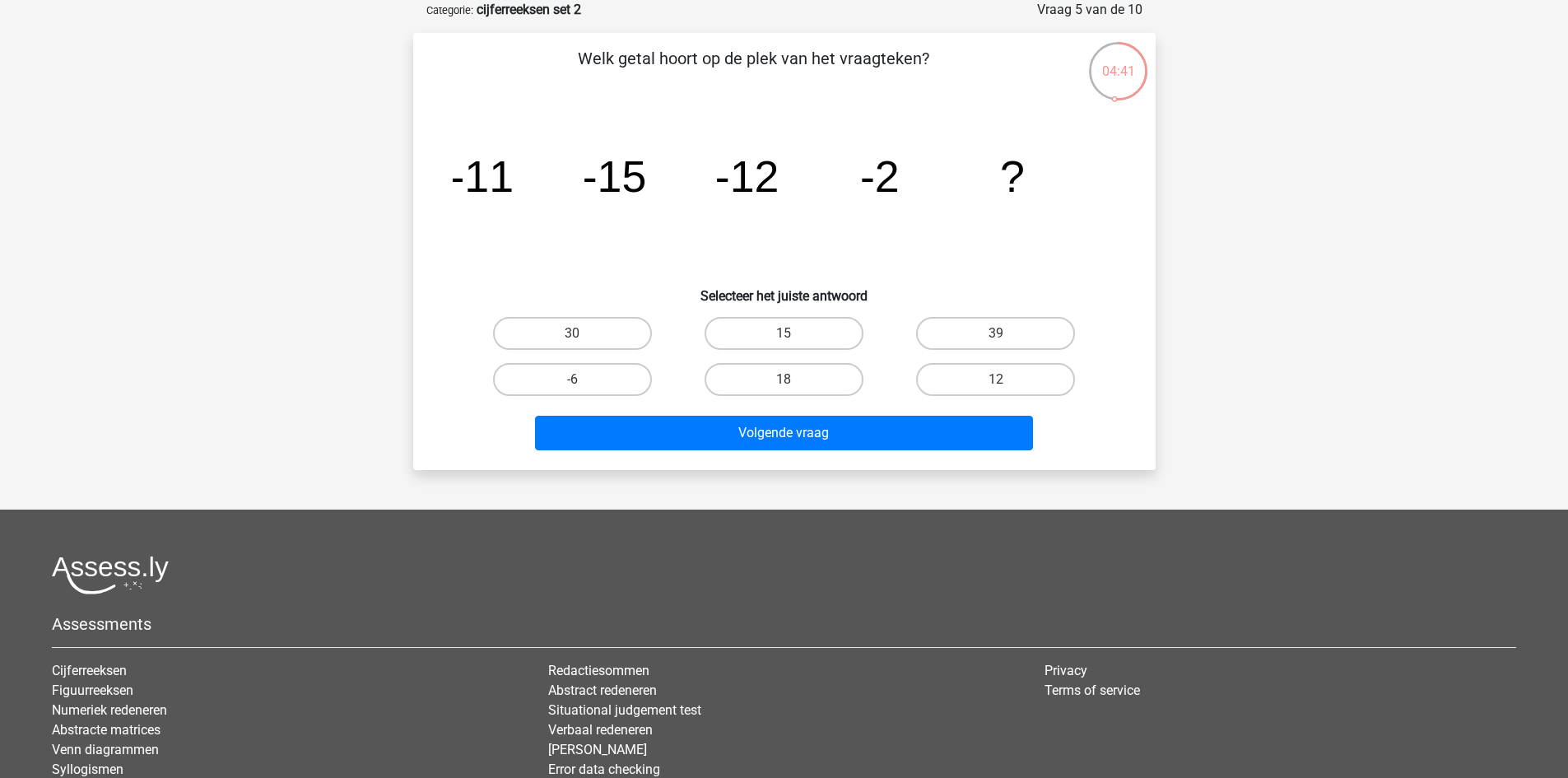
click at [743, 413] on div "Volgende vraag" at bounding box center [784, 429] width 690 height 54
click at [626, 330] on label "30" at bounding box center [572, 333] width 158 height 33
click at [583, 333] on input "30" at bounding box center [578, 339] width 11 height 11
radio input "true"
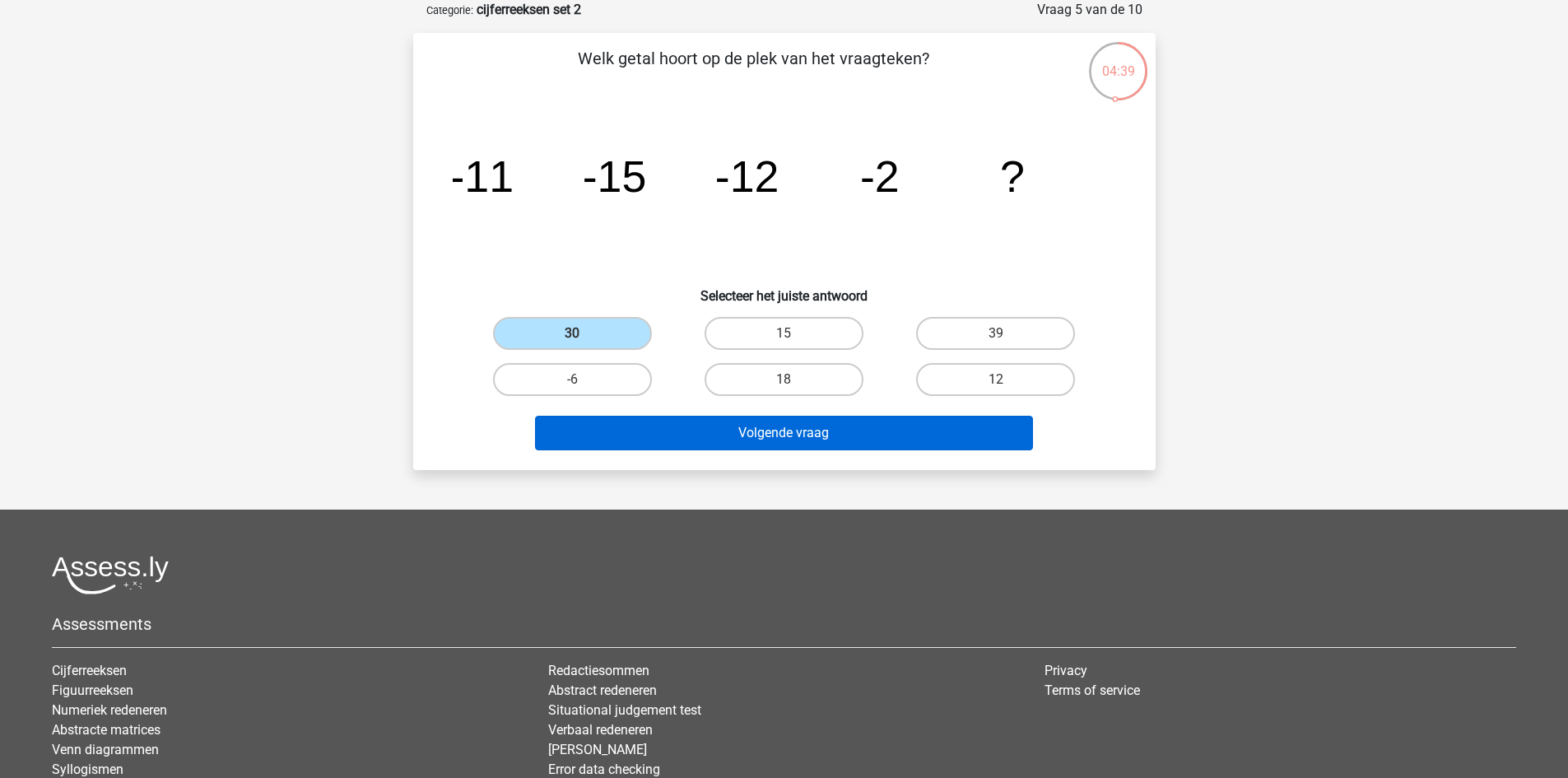
drag, startPoint x: 755, startPoint y: 473, endPoint x: 747, endPoint y: 440, distance: 34.0
click at [755, 470] on div "Floortje floortjejasmijn11@gmail.com Nederlands English ?" at bounding box center [784, 431] width 1568 height 1026
click at [747, 440] on button "Volgende vraag" at bounding box center [784, 433] width 498 height 35
drag, startPoint x: 641, startPoint y: 406, endPoint x: 663, endPoint y: 428, distance: 31.1
click at [656, 422] on div "Welk getal hoort op de plek van het vraagteken? image/svg+xml -11 -15 -12 -2 ? …" at bounding box center [785, 251] width 730 height 411
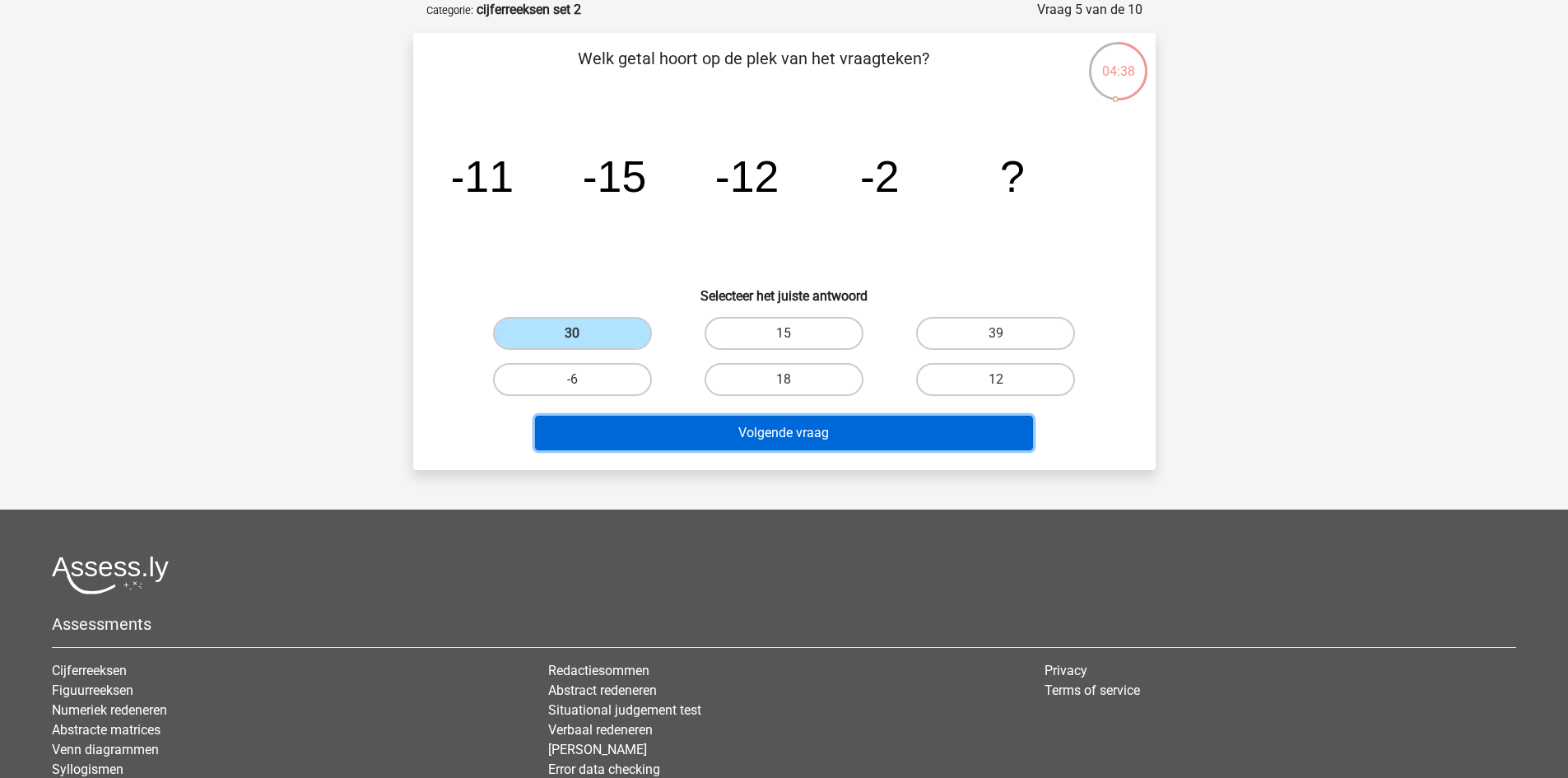
click at [664, 428] on button "Volgende vraag" at bounding box center [784, 433] width 498 height 35
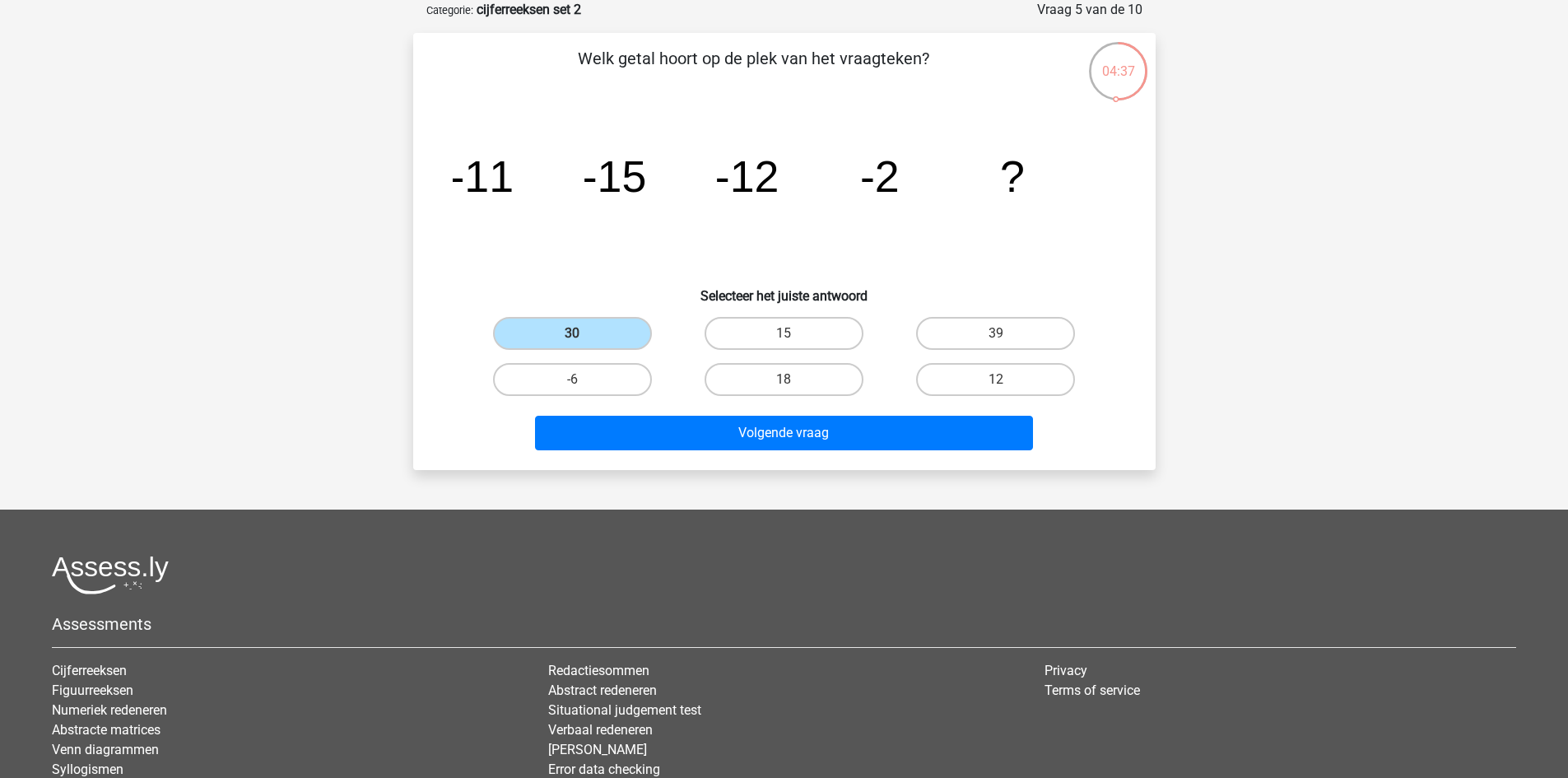
click at [609, 361] on div "-6" at bounding box center [573, 379] width 212 height 46
click at [608, 379] on label "-6" at bounding box center [572, 379] width 158 height 33
click at [583, 379] on input "-6" at bounding box center [578, 385] width 11 height 11
radio input "true"
click at [608, 379] on label "-6" at bounding box center [572, 379] width 158 height 33
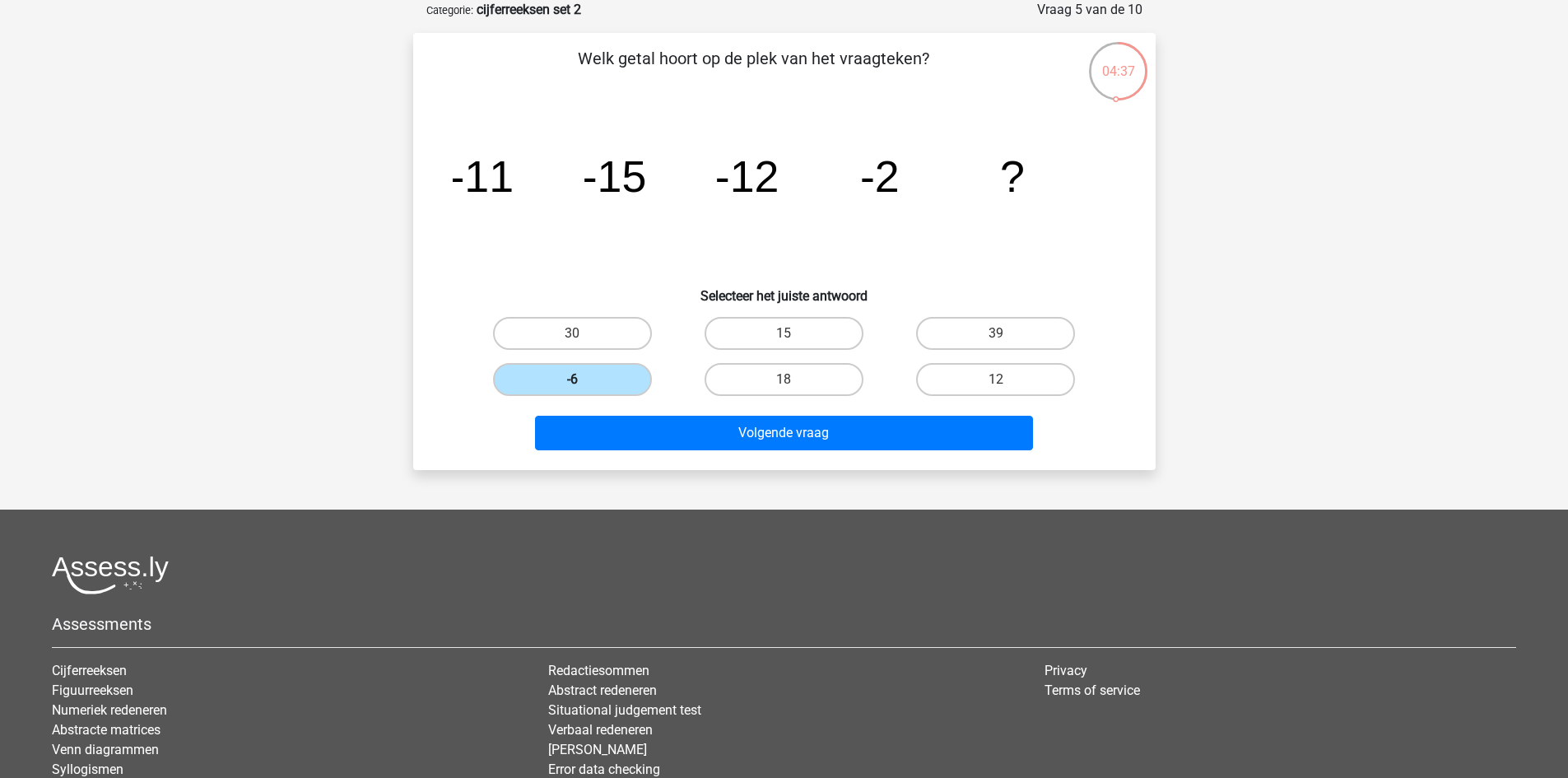
click at [583, 379] on input "-6" at bounding box center [578, 385] width 11 height 11
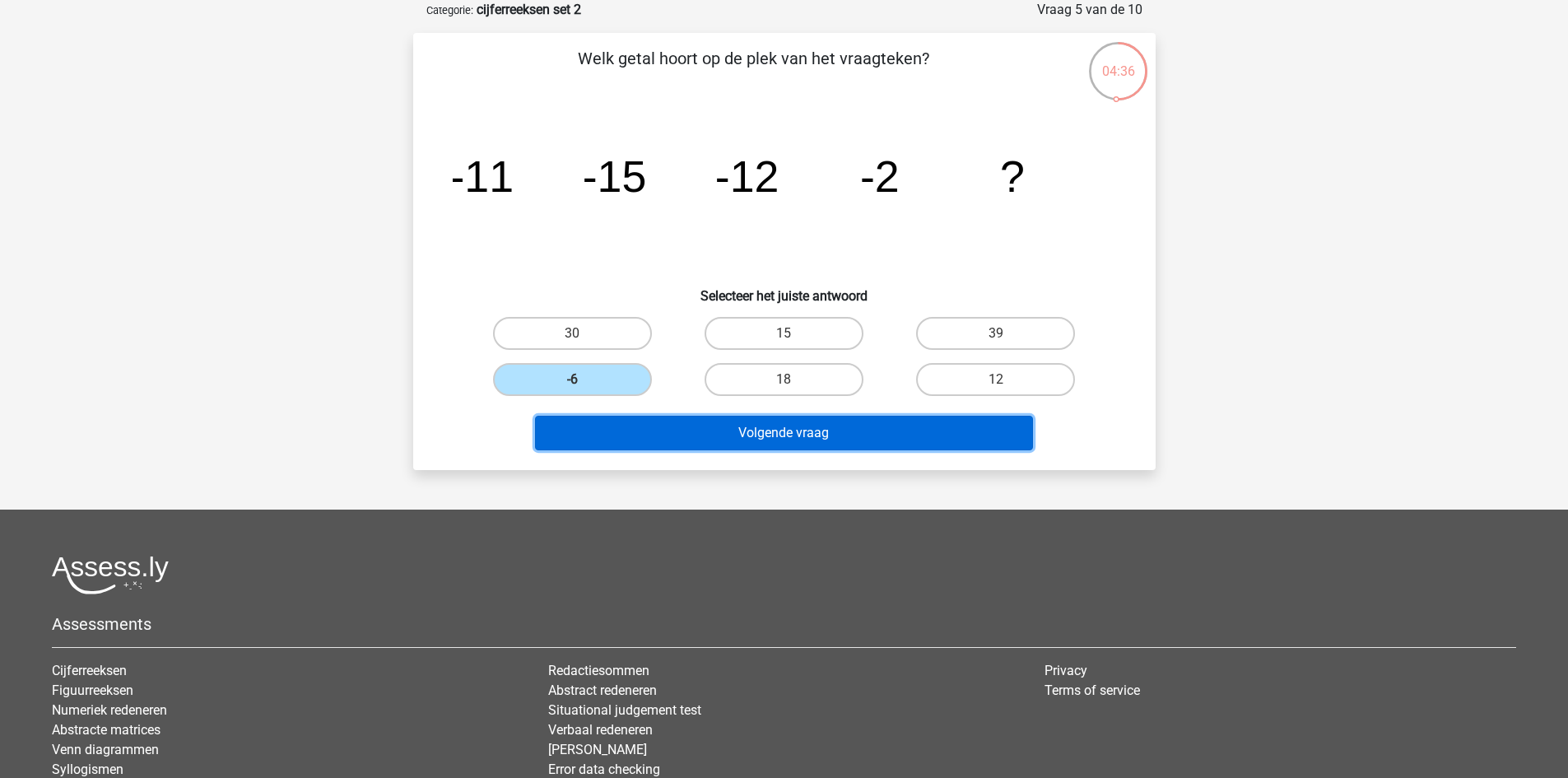
click at [710, 428] on button "Volgende vraag" at bounding box center [784, 433] width 498 height 35
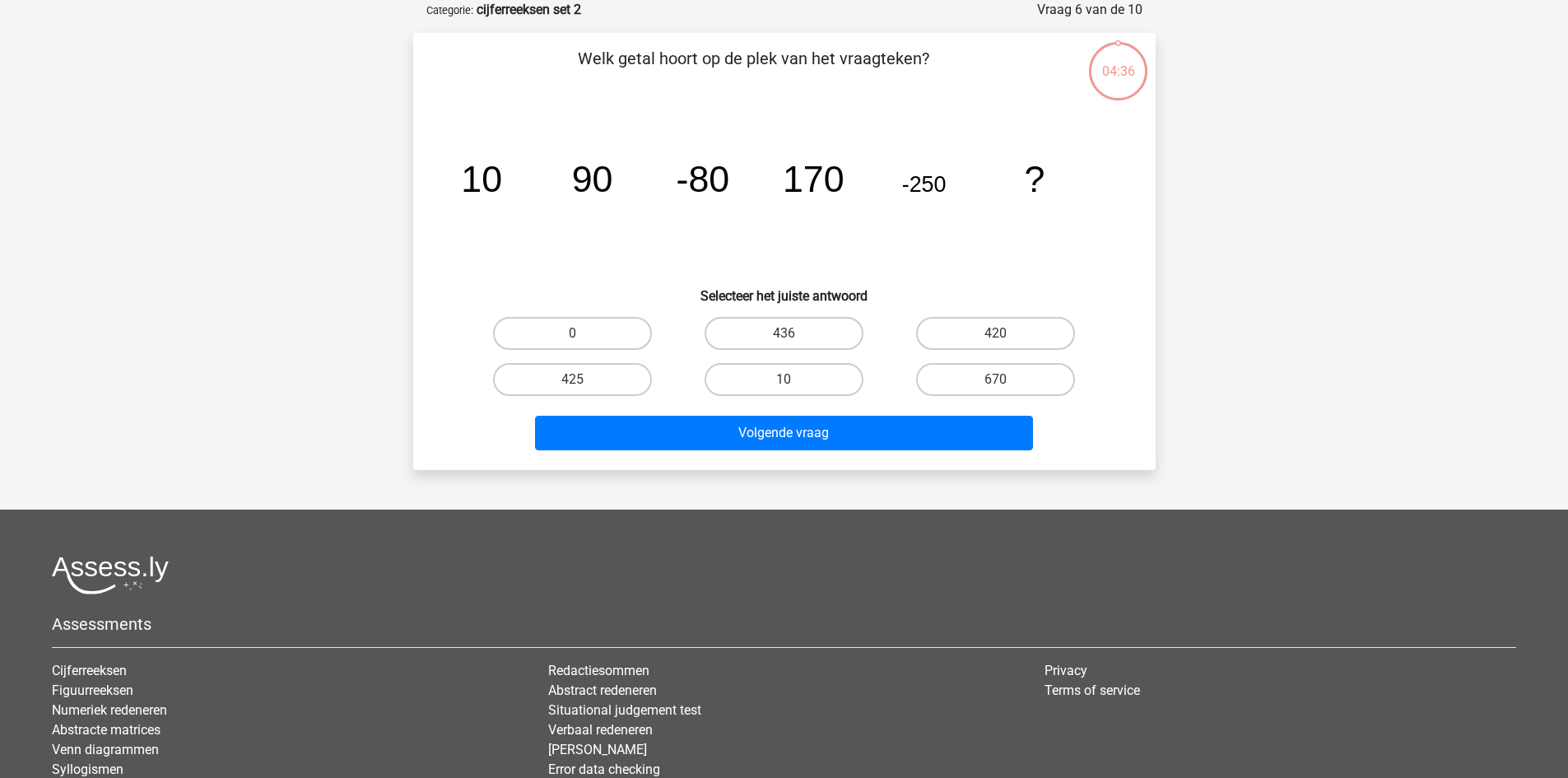
click at [624, 350] on div "0" at bounding box center [573, 333] width 212 height 46
click at [615, 331] on label "0" at bounding box center [572, 333] width 158 height 33
click at [583, 333] on input "0" at bounding box center [578, 339] width 11 height 11
radio input "true"
click at [711, 455] on div "Volgende vraag" at bounding box center [785, 435] width 636 height 41
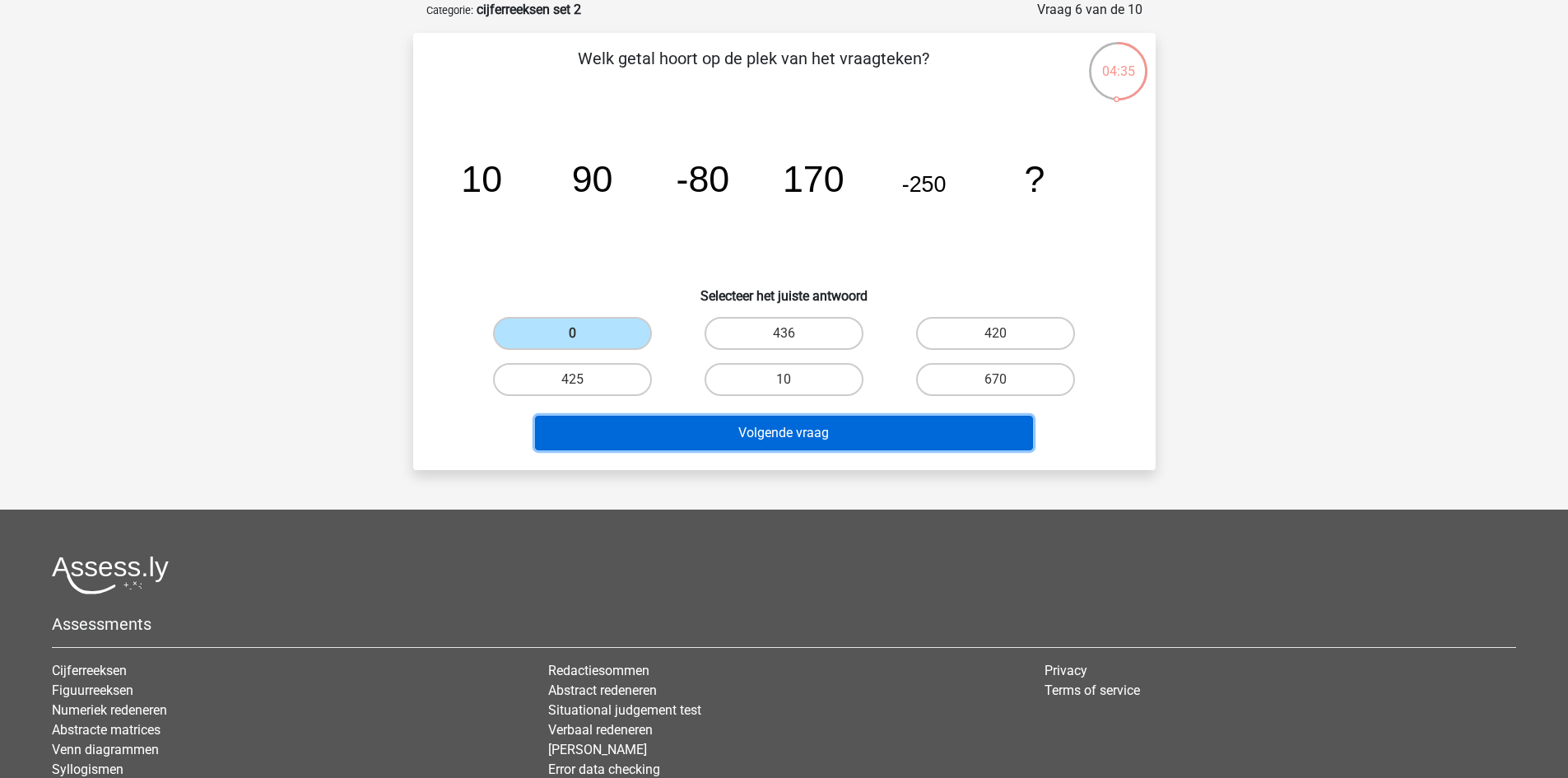
click at [702, 436] on button "Volgende vraag" at bounding box center [784, 433] width 498 height 35
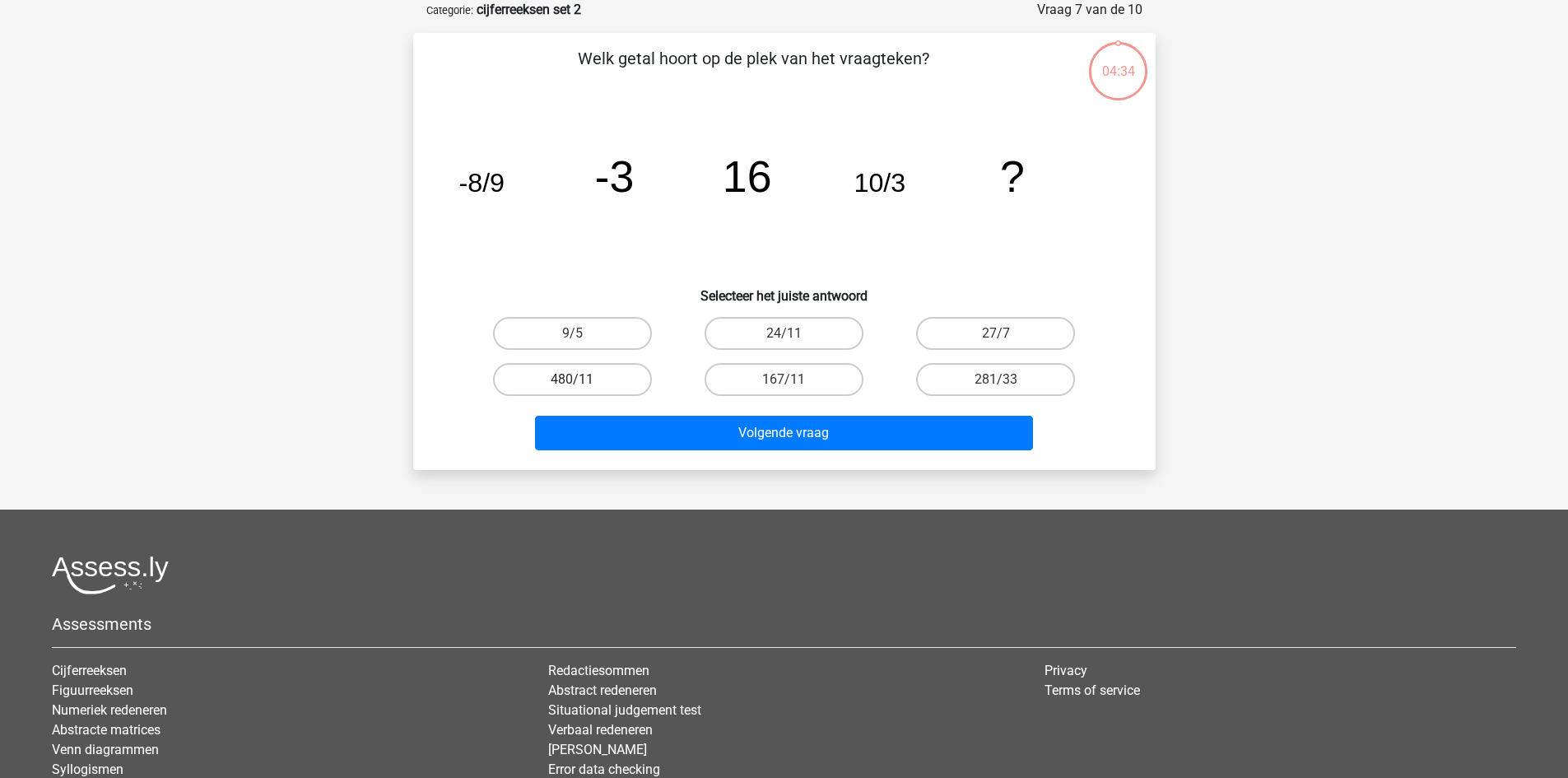
click at [649, 350] on div "480/11" at bounding box center [572, 333] width 198 height 33
click at [647, 369] on label "480/11" at bounding box center [572, 379] width 158 height 33
click at [583, 379] on input "480/11" at bounding box center [578, 385] width 11 height 11
radio input "true"
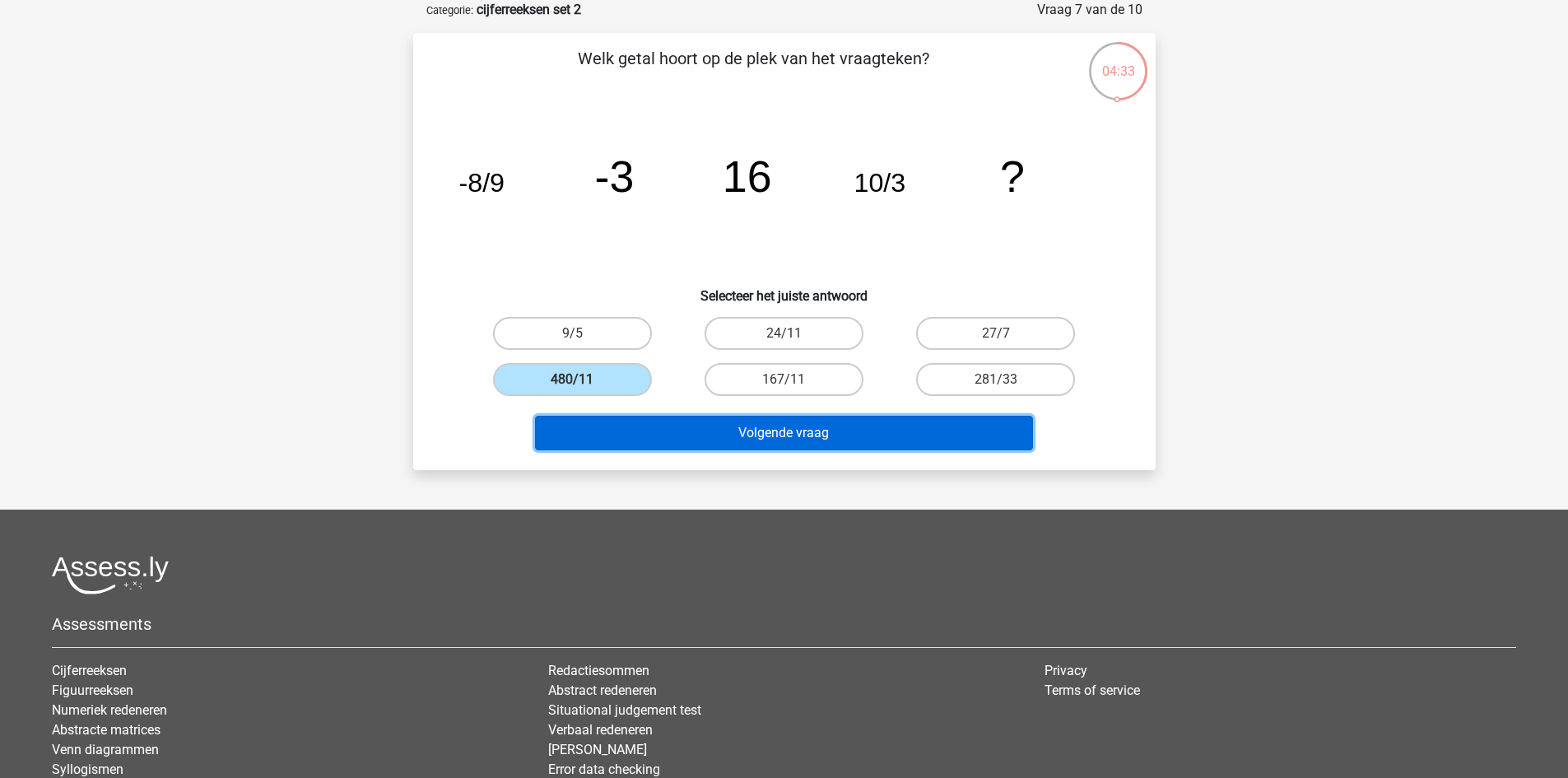
click at [680, 429] on button "Volgende vraag" at bounding box center [784, 433] width 498 height 35
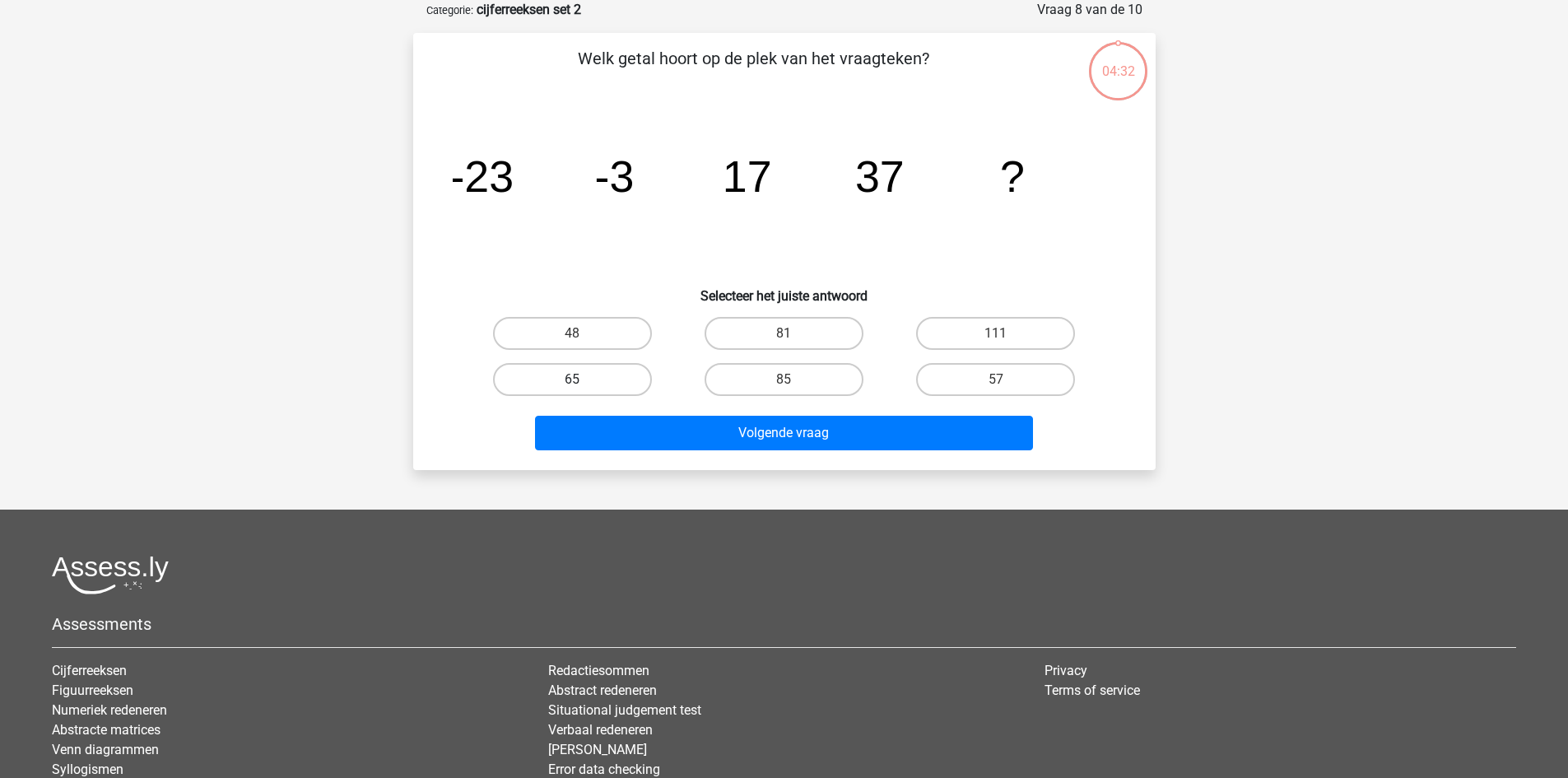
click at [635, 379] on label "65" at bounding box center [572, 379] width 158 height 33
click at [583, 379] on input "65" at bounding box center [578, 385] width 11 height 11
radio input "true"
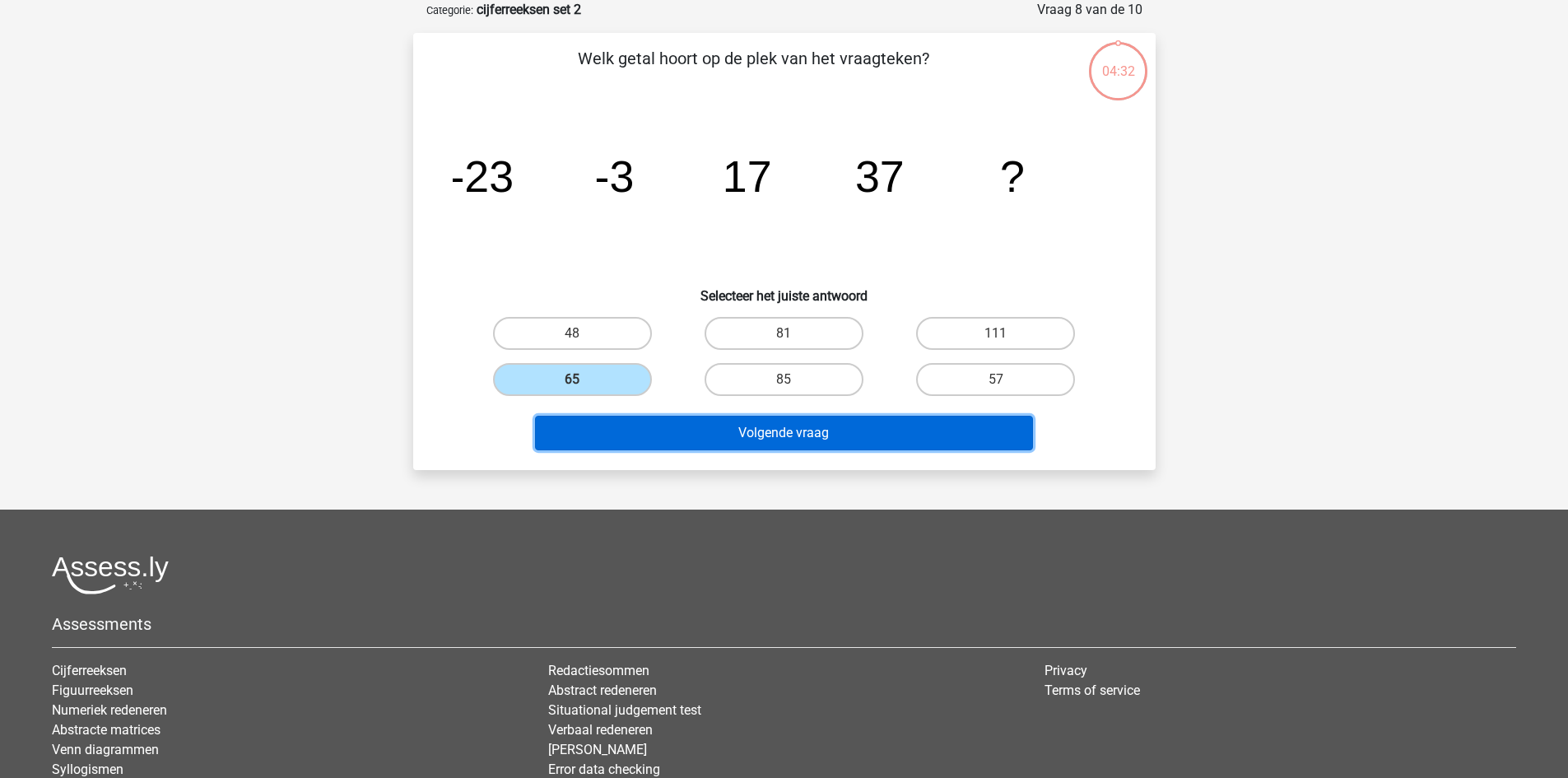
click at [728, 443] on button "Volgende vraag" at bounding box center [784, 433] width 498 height 35
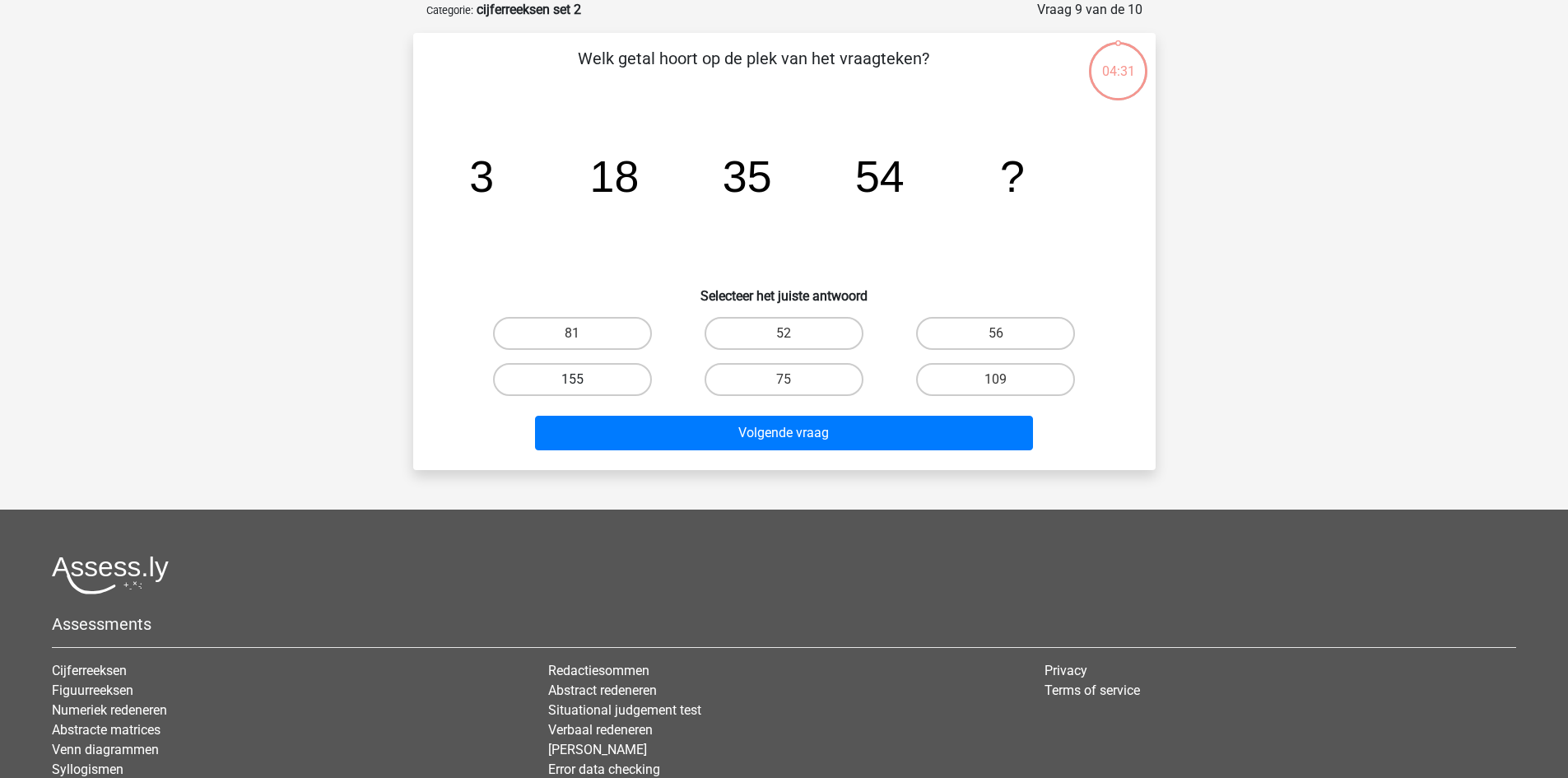
click at [628, 376] on label "155" at bounding box center [572, 379] width 158 height 33
click at [583, 379] on input "155" at bounding box center [578, 385] width 11 height 11
radio input "true"
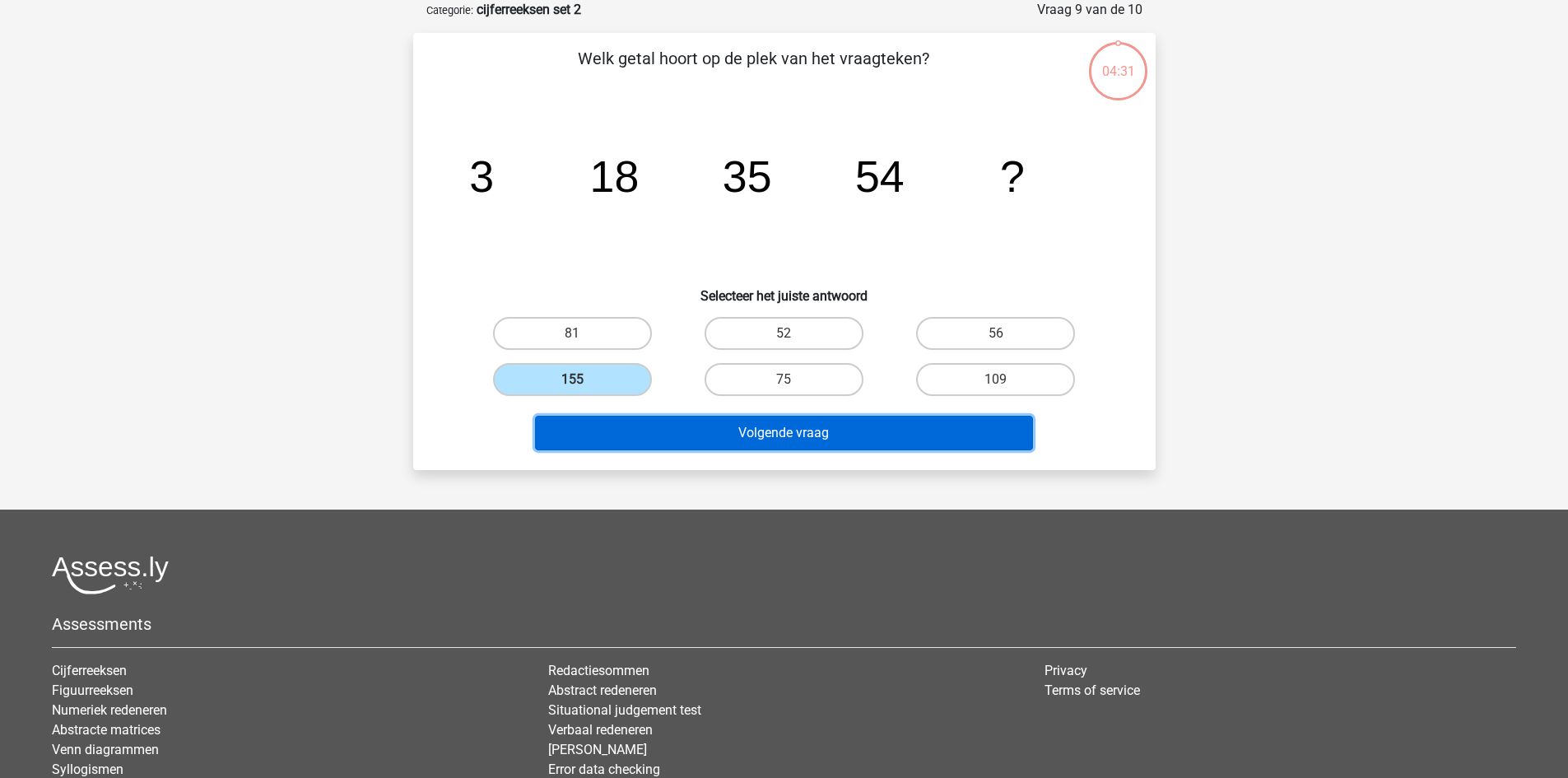
click at [708, 442] on button "Volgende vraag" at bounding box center [784, 433] width 498 height 35
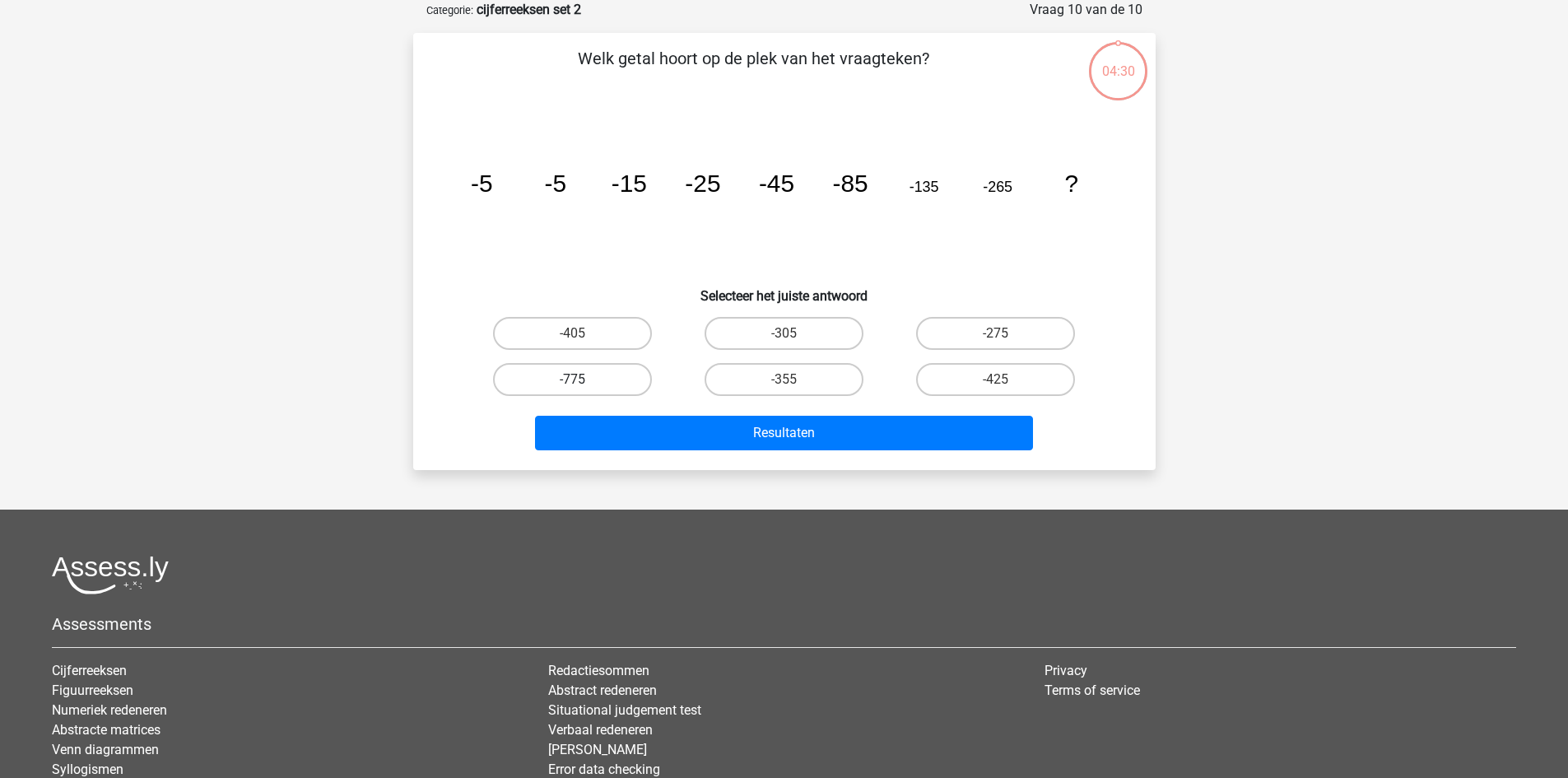
click at [638, 378] on label "-775" at bounding box center [572, 379] width 158 height 33
click at [583, 379] on input "-775" at bounding box center [578, 385] width 11 height 11
radio input "true"
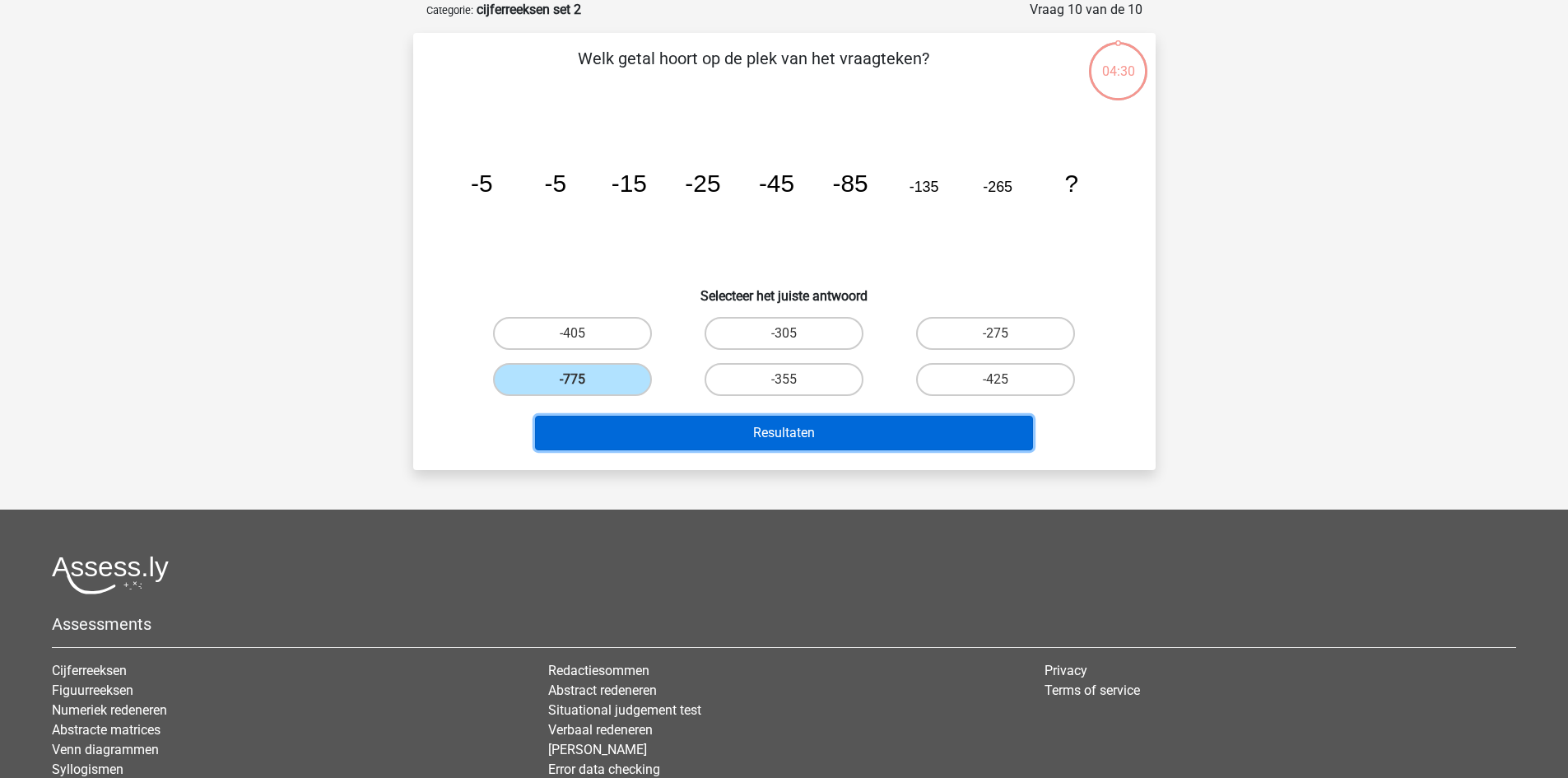
click at [704, 441] on button "Resultaten" at bounding box center [784, 433] width 498 height 35
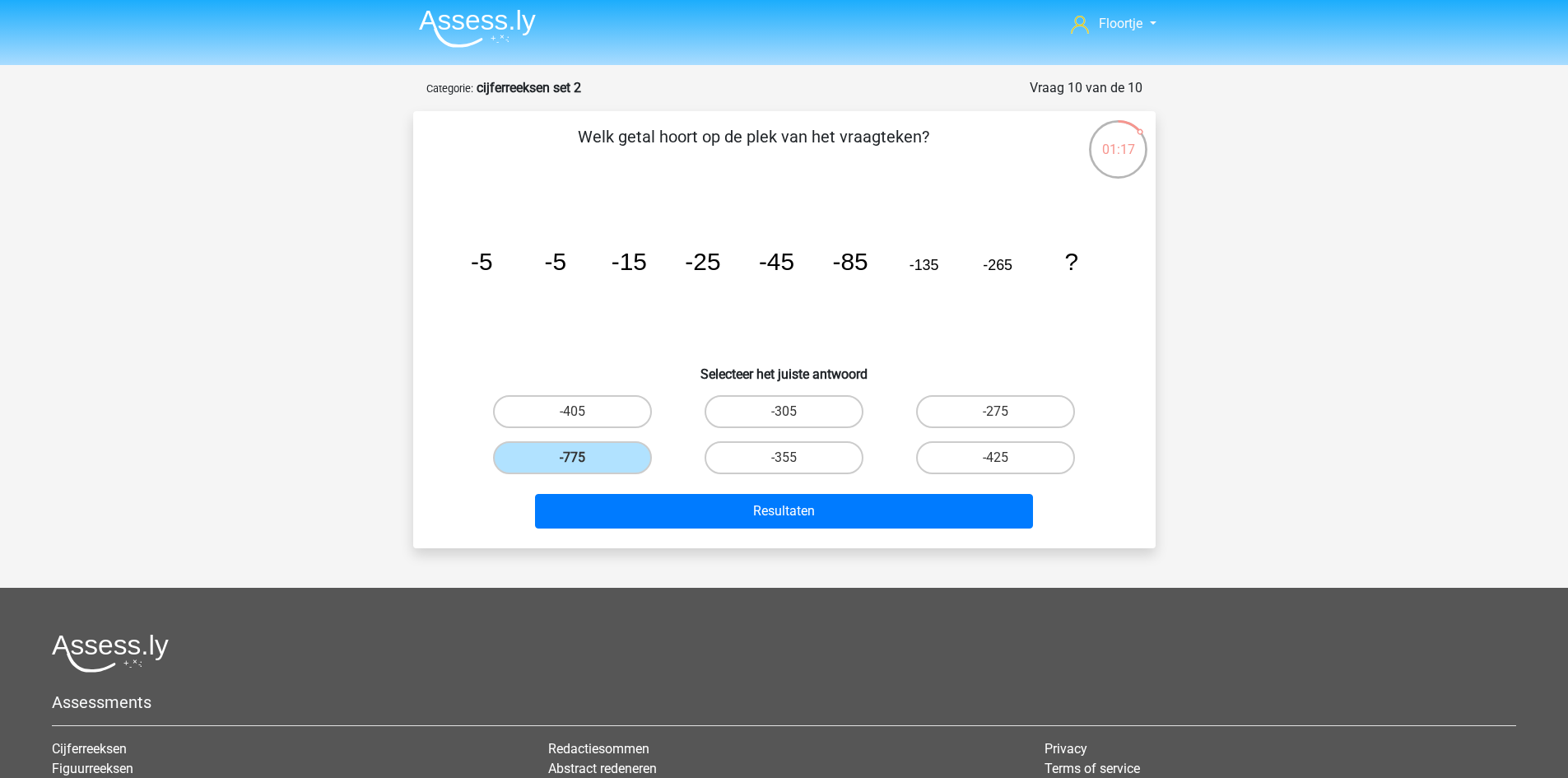
scroll to position [0, 0]
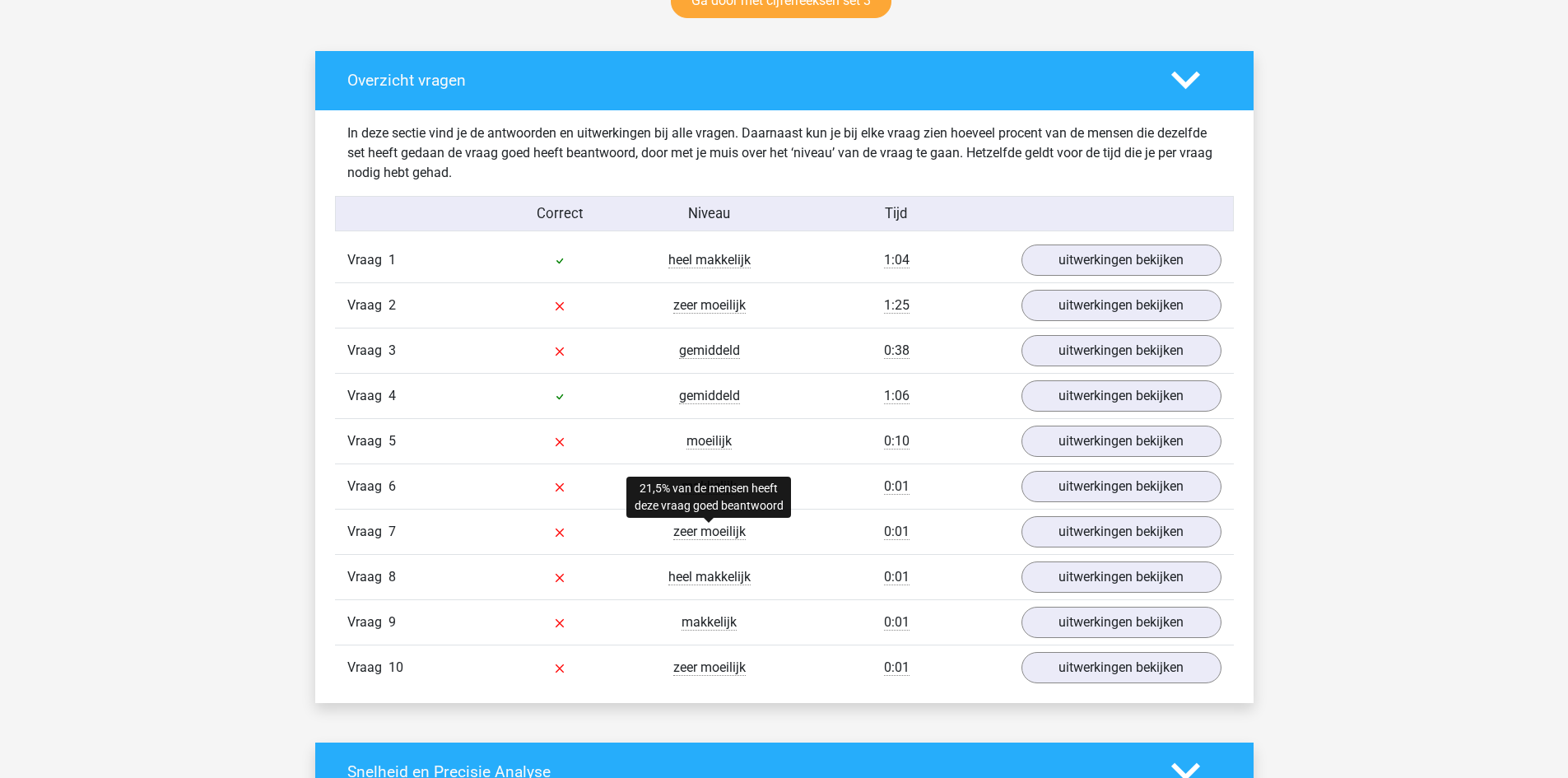
scroll to position [905, 0]
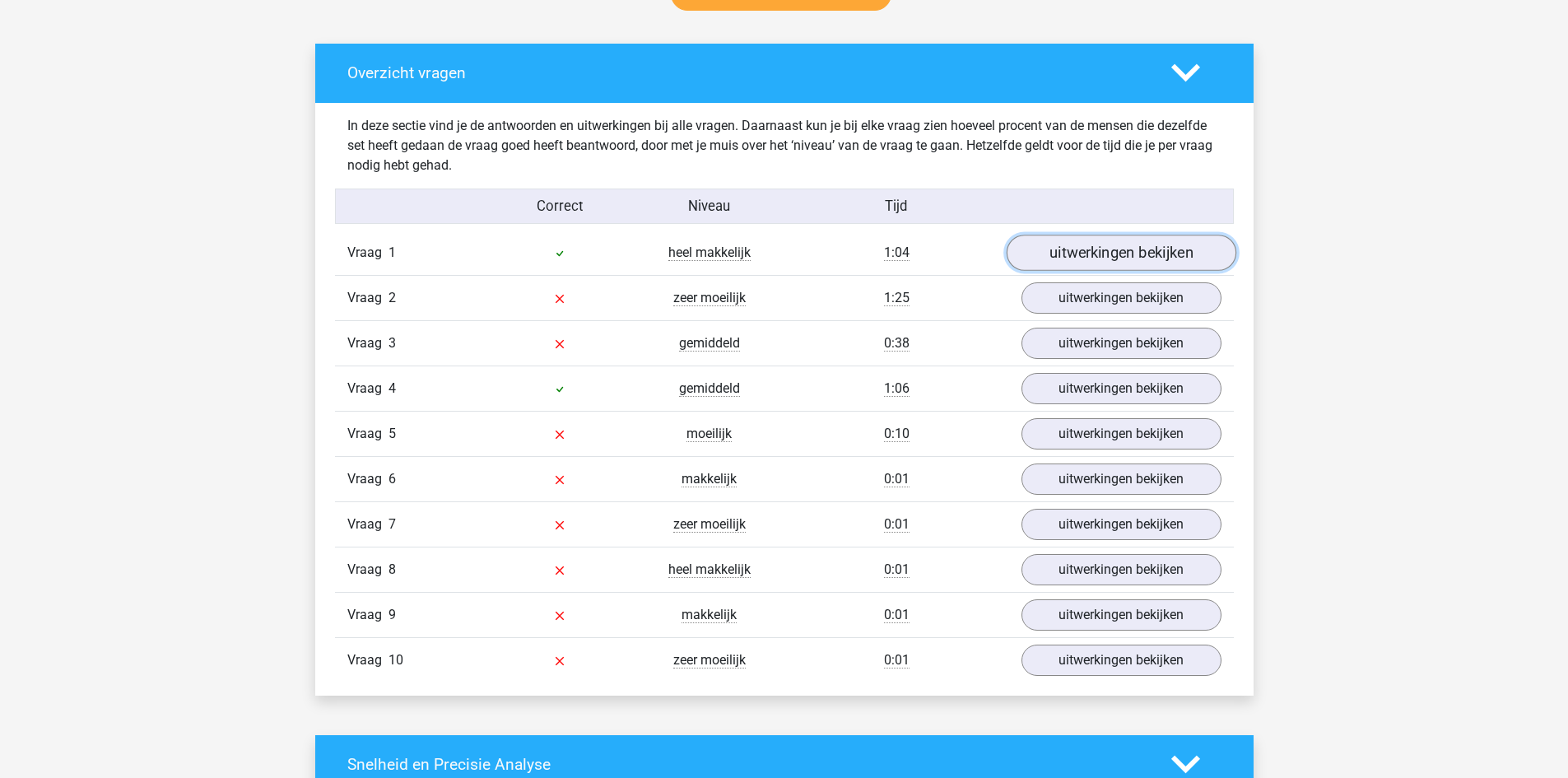
click at [1072, 261] on link "uitwerkingen bekijken" at bounding box center [1120, 252] width 229 height 36
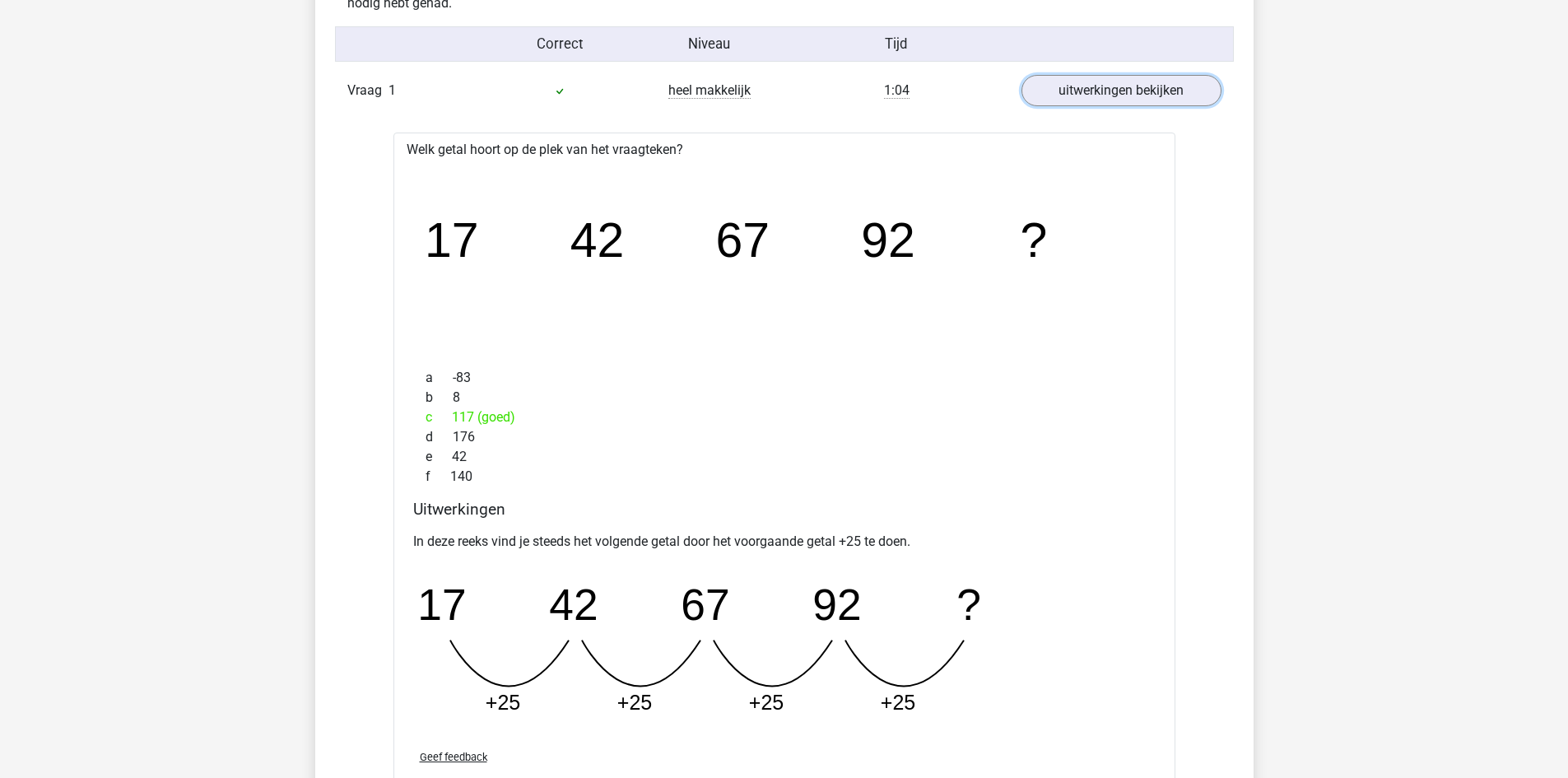
scroll to position [1070, 0]
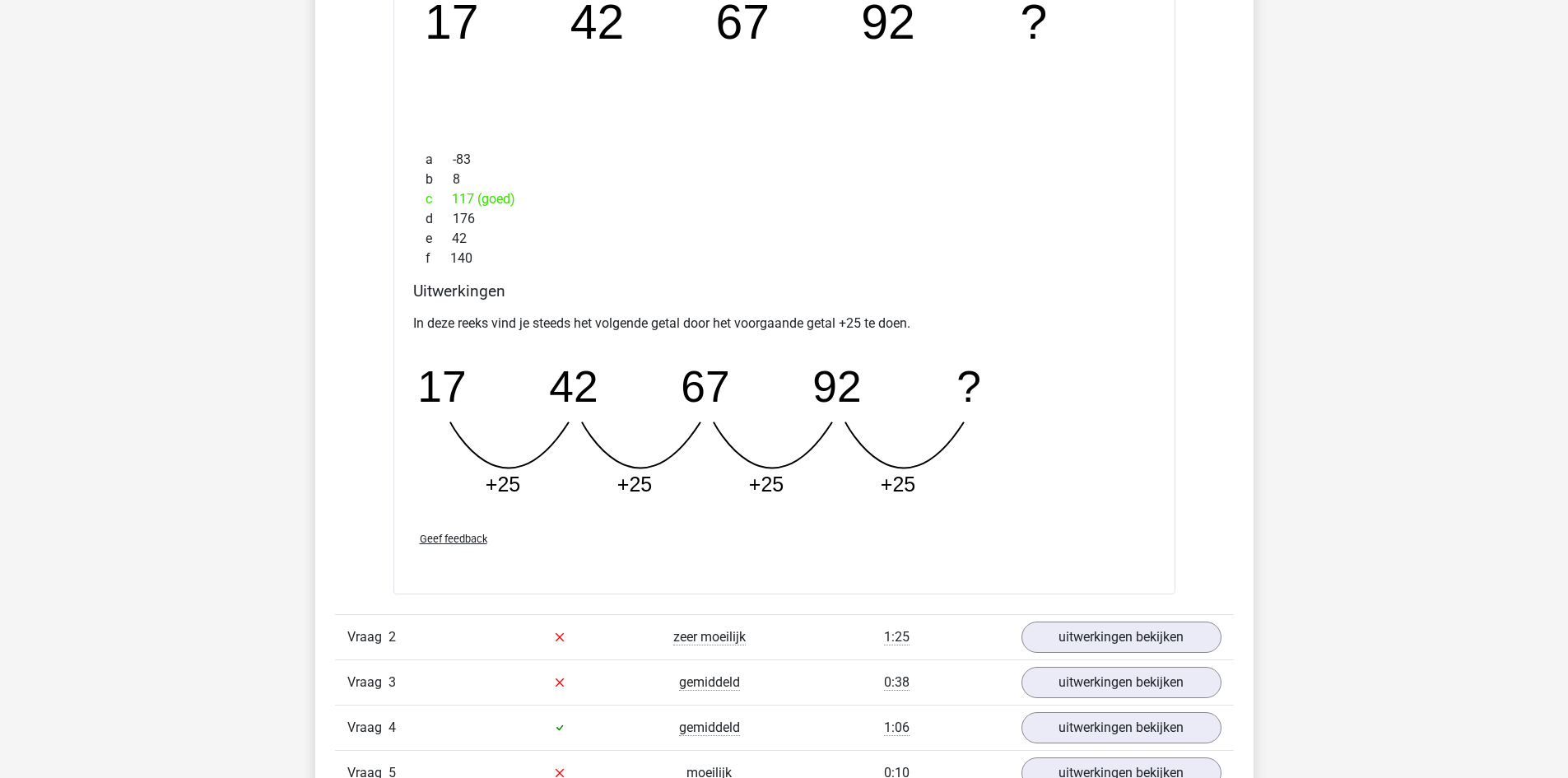
drag, startPoint x: 1041, startPoint y: 327, endPoint x: 1065, endPoint y: 398, distance: 74.9
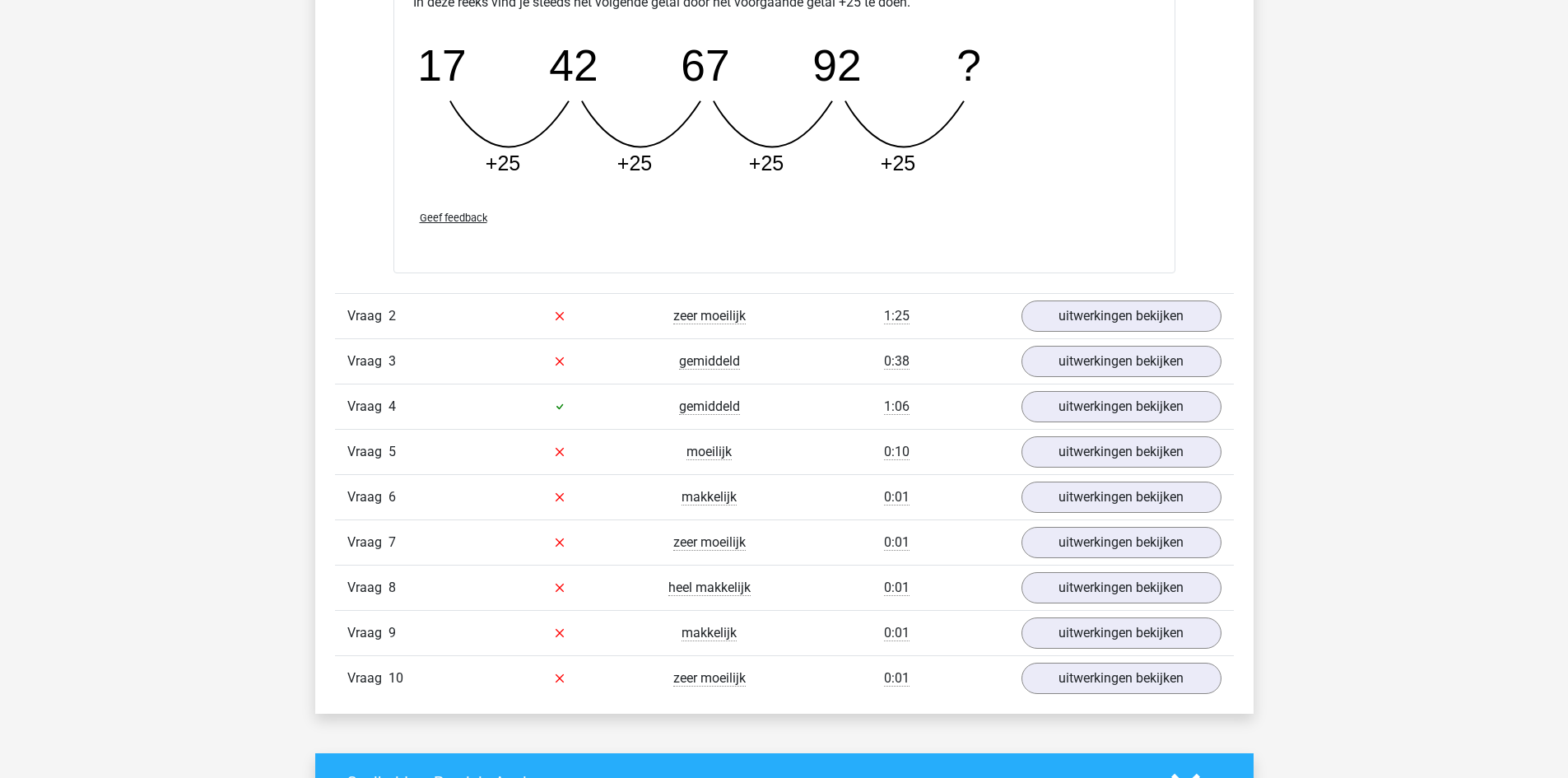
scroll to position [1624, 0]
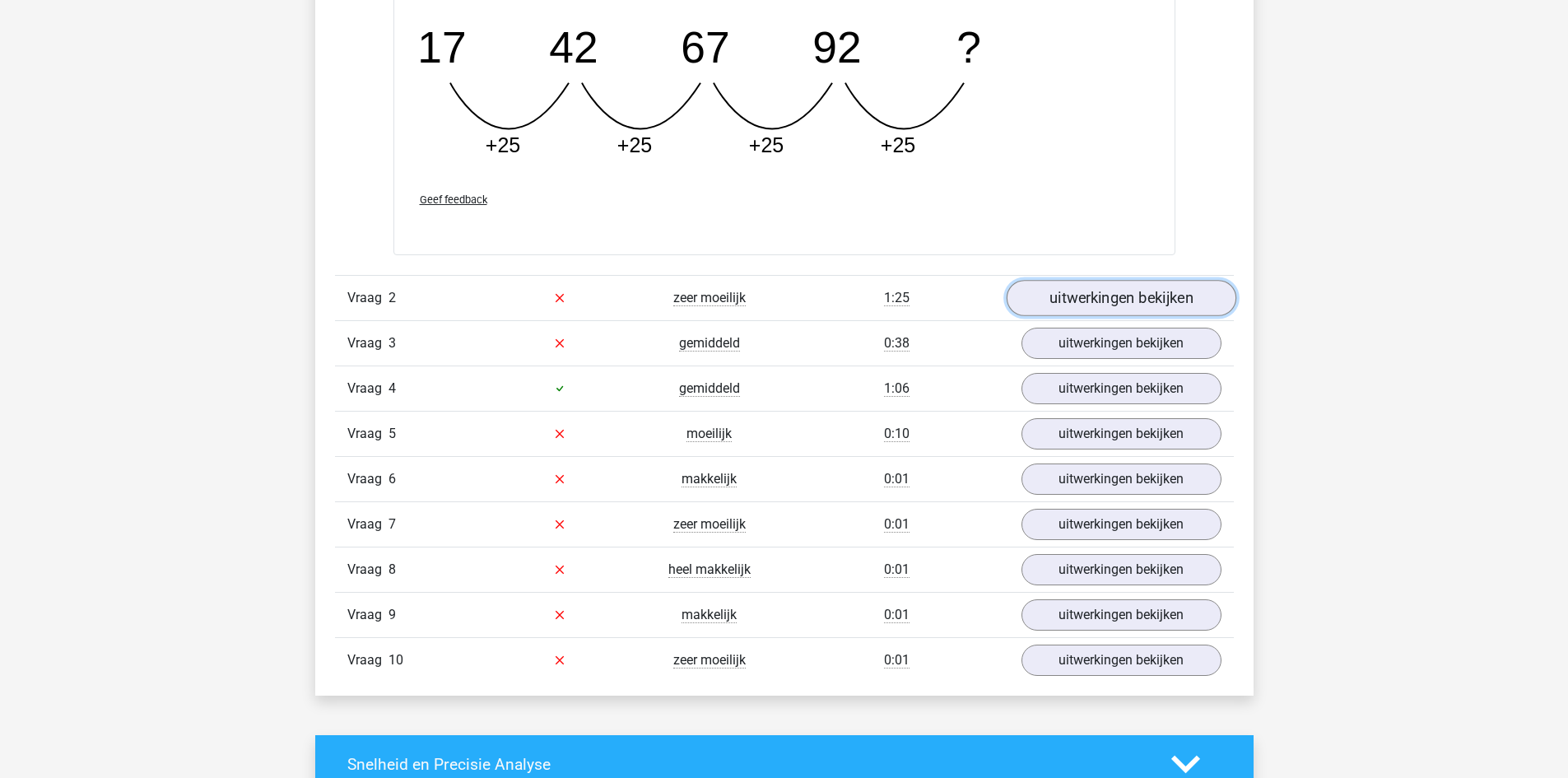
click at [1044, 312] on link "uitwerkingen bekijken" at bounding box center [1120, 297] width 229 height 36
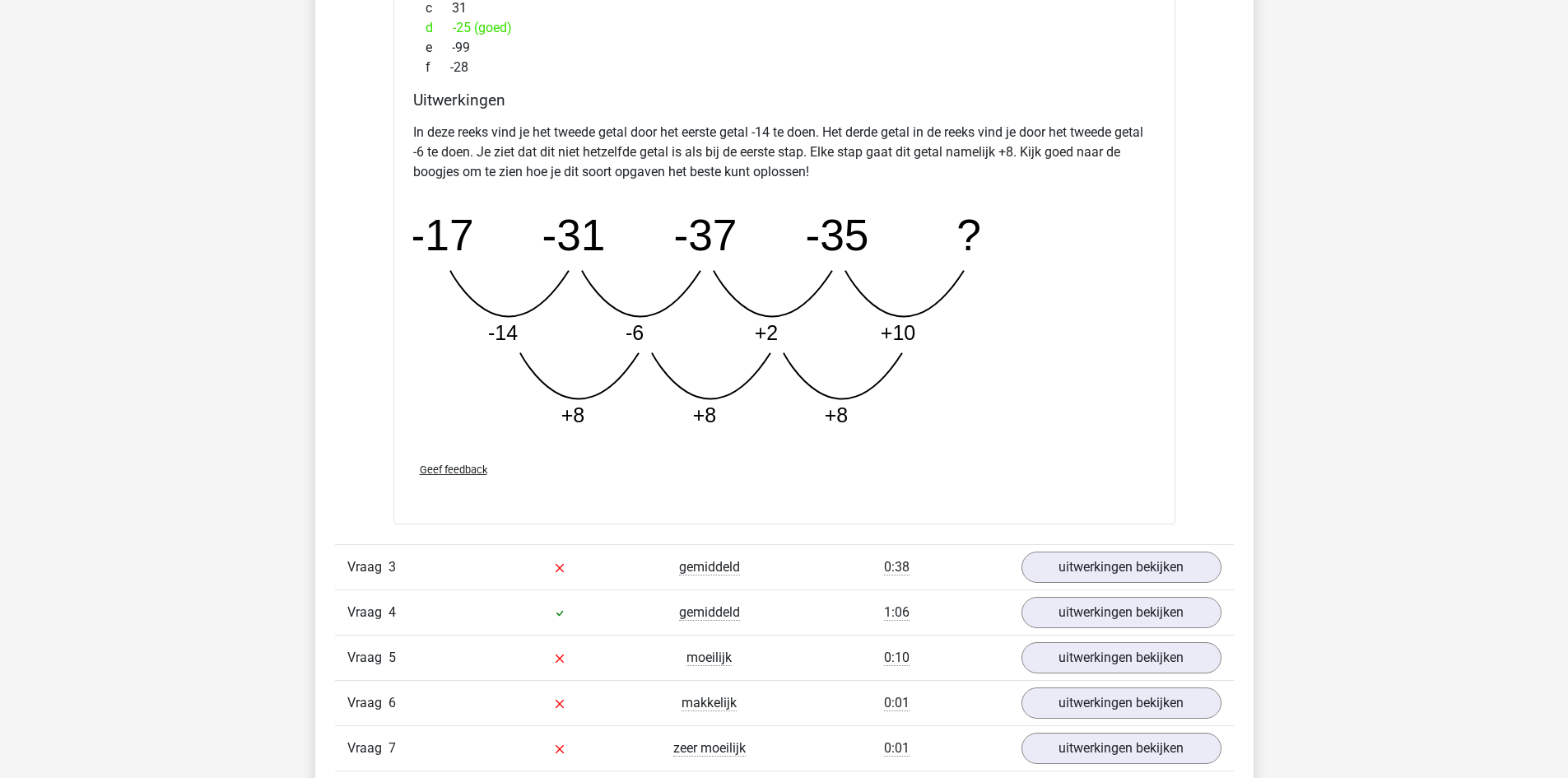
scroll to position [2282, 0]
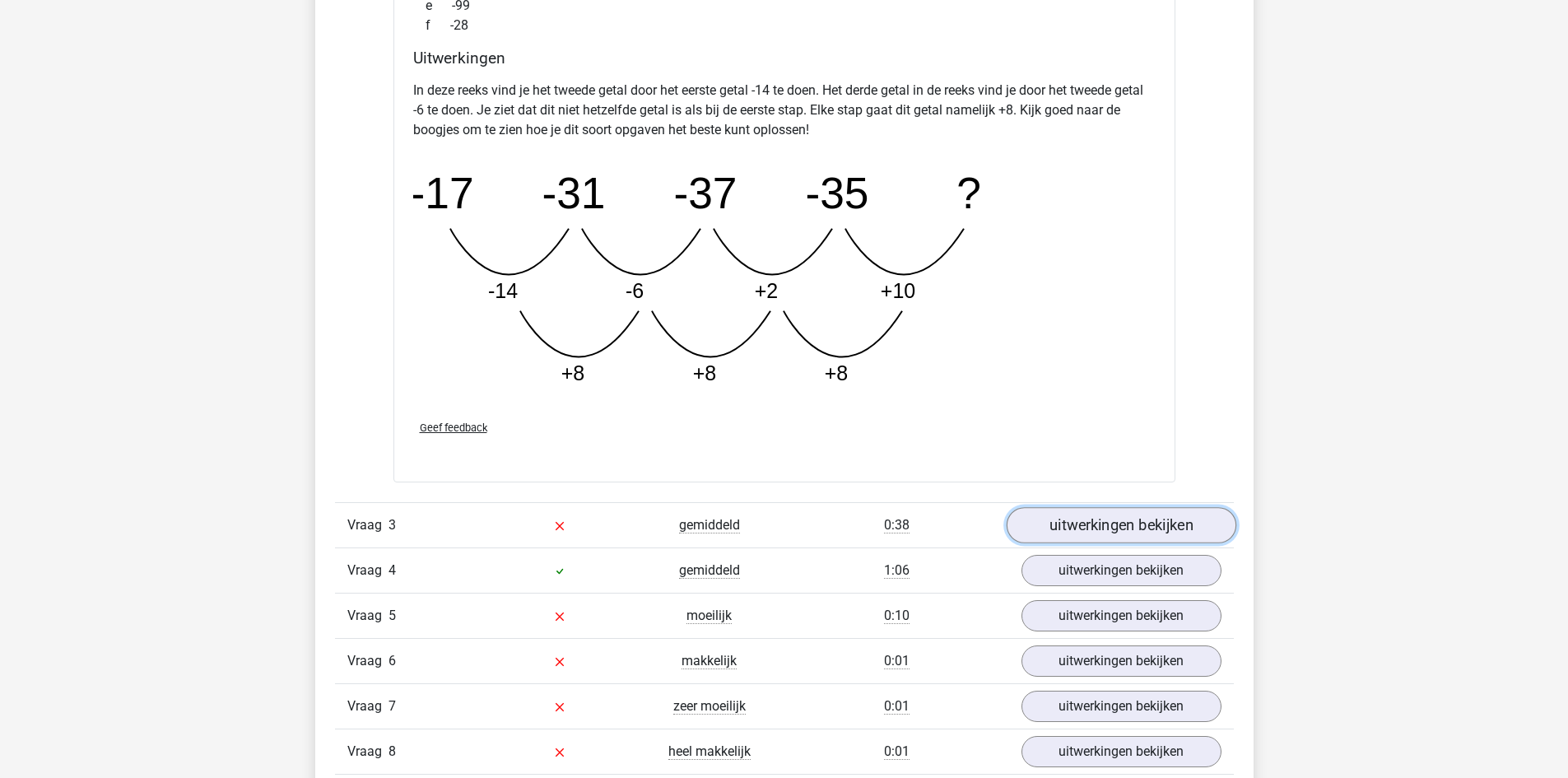
click at [1042, 530] on link "uitwerkingen bekijken" at bounding box center [1120, 524] width 229 height 36
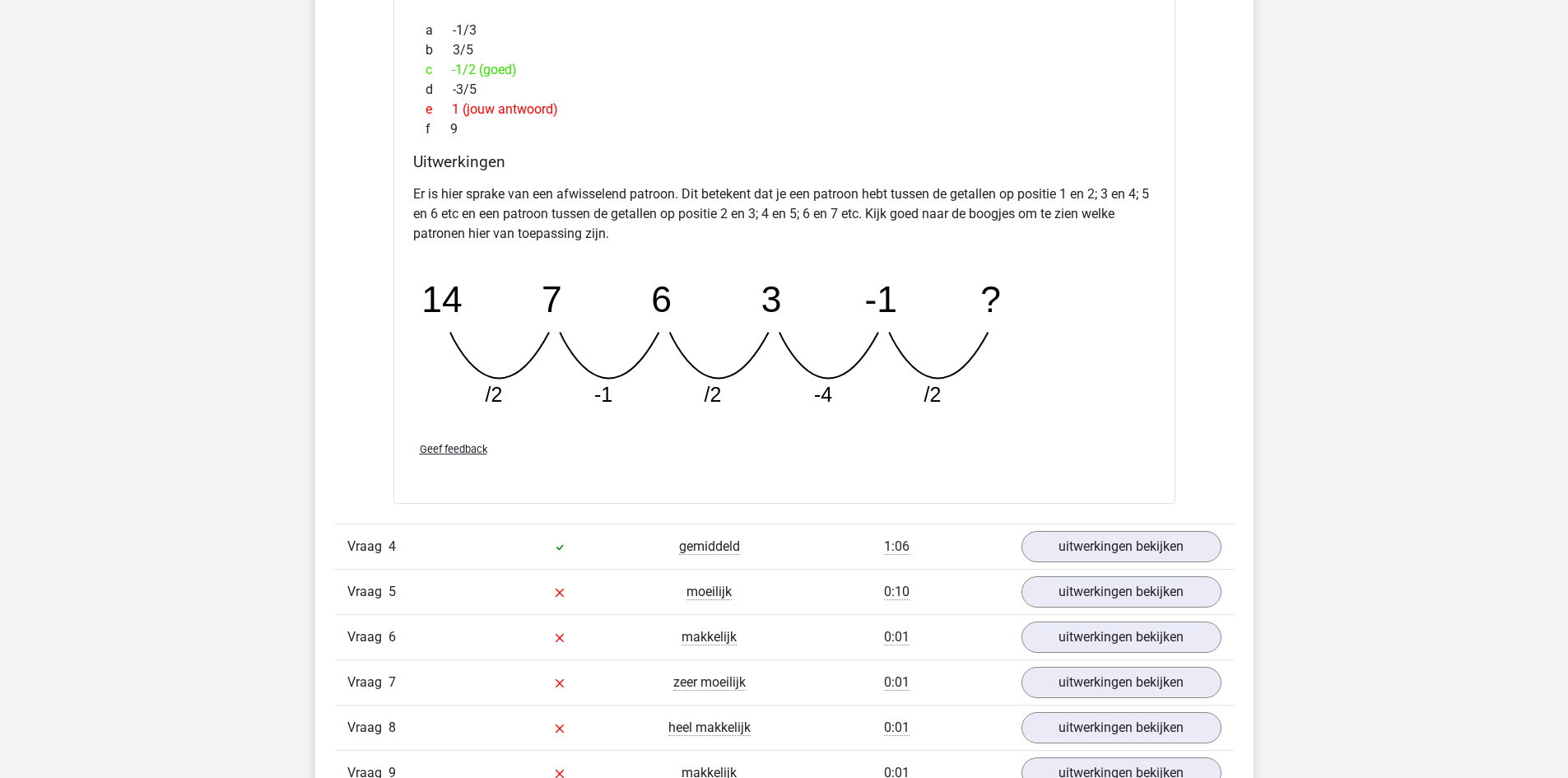
scroll to position [3187, 0]
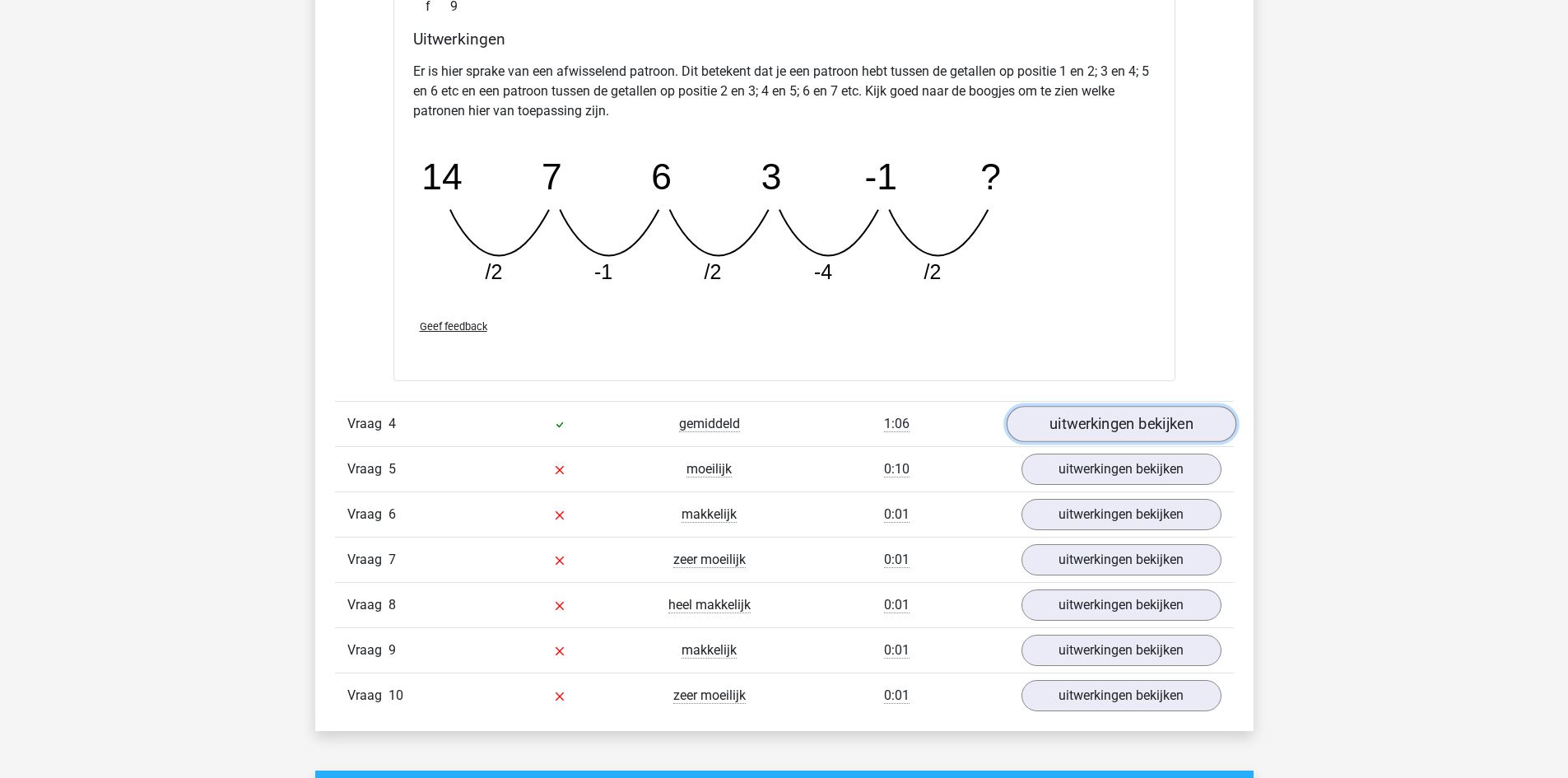
click at [1101, 422] on link "uitwerkingen bekijken" at bounding box center [1120, 424] width 229 height 36
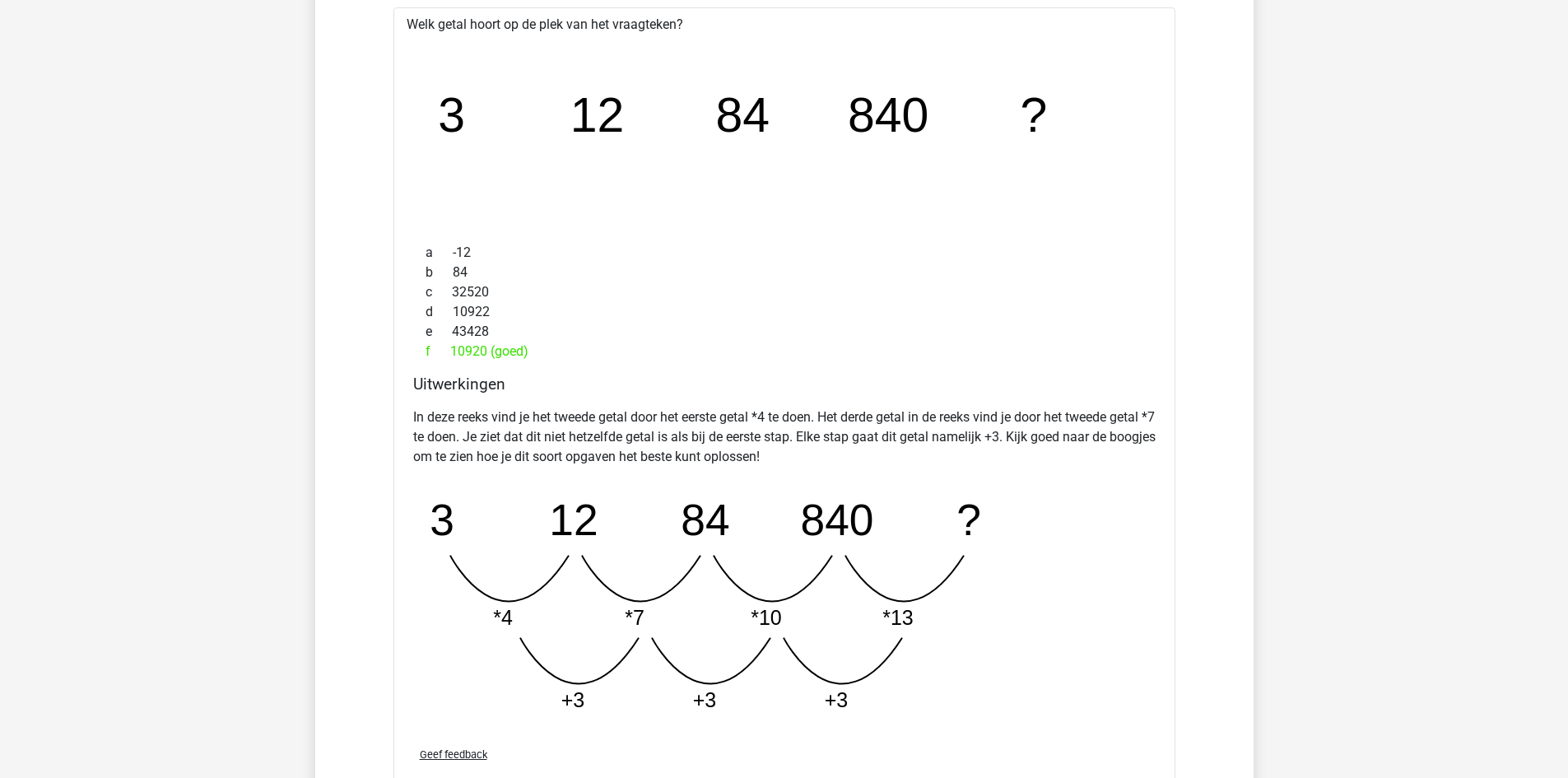
scroll to position [3681, 0]
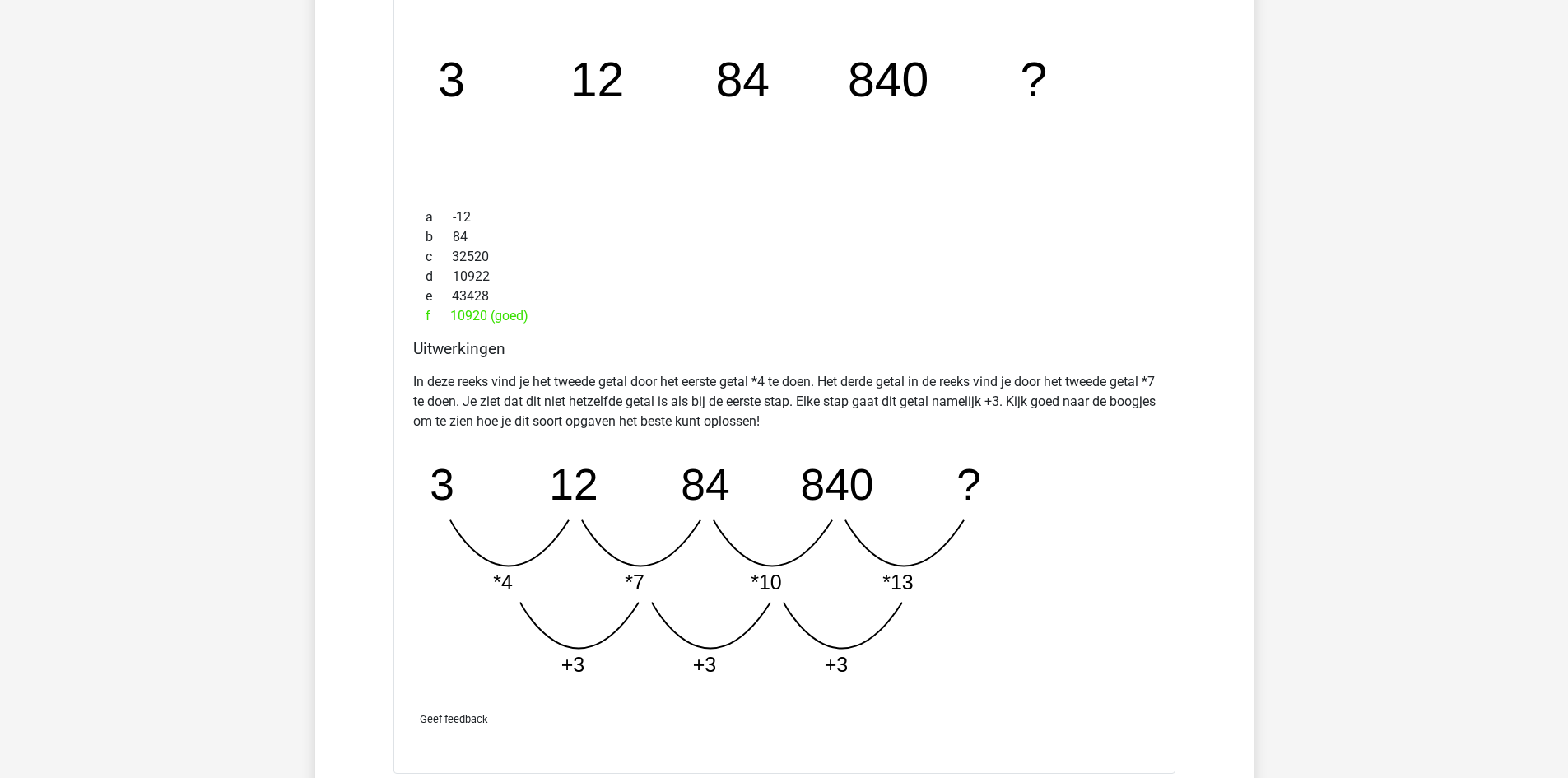
drag, startPoint x: 483, startPoint y: 579, endPoint x: 1058, endPoint y: 627, distance: 577.0
click at [1058, 627] on icon "image/svg+xml 3 12 84 840 ? *4 *7 *10 *13 +3 +3 +3" at bounding box center [743, 568] width 659 height 247
drag, startPoint x: 571, startPoint y: 666, endPoint x: 896, endPoint y: 697, distance: 326.5
click at [896, 697] on div "Welk getal hoort op de plek van het vraagteken? image/svg+xml 3 12 84 840 ? a -…" at bounding box center [784, 373] width 782 height 801
click at [895, 648] on icon "image/svg+xml 3 12 84 840 ? *4 *7 *10 *13 +3 +3 +3" at bounding box center [743, 568] width 659 height 247
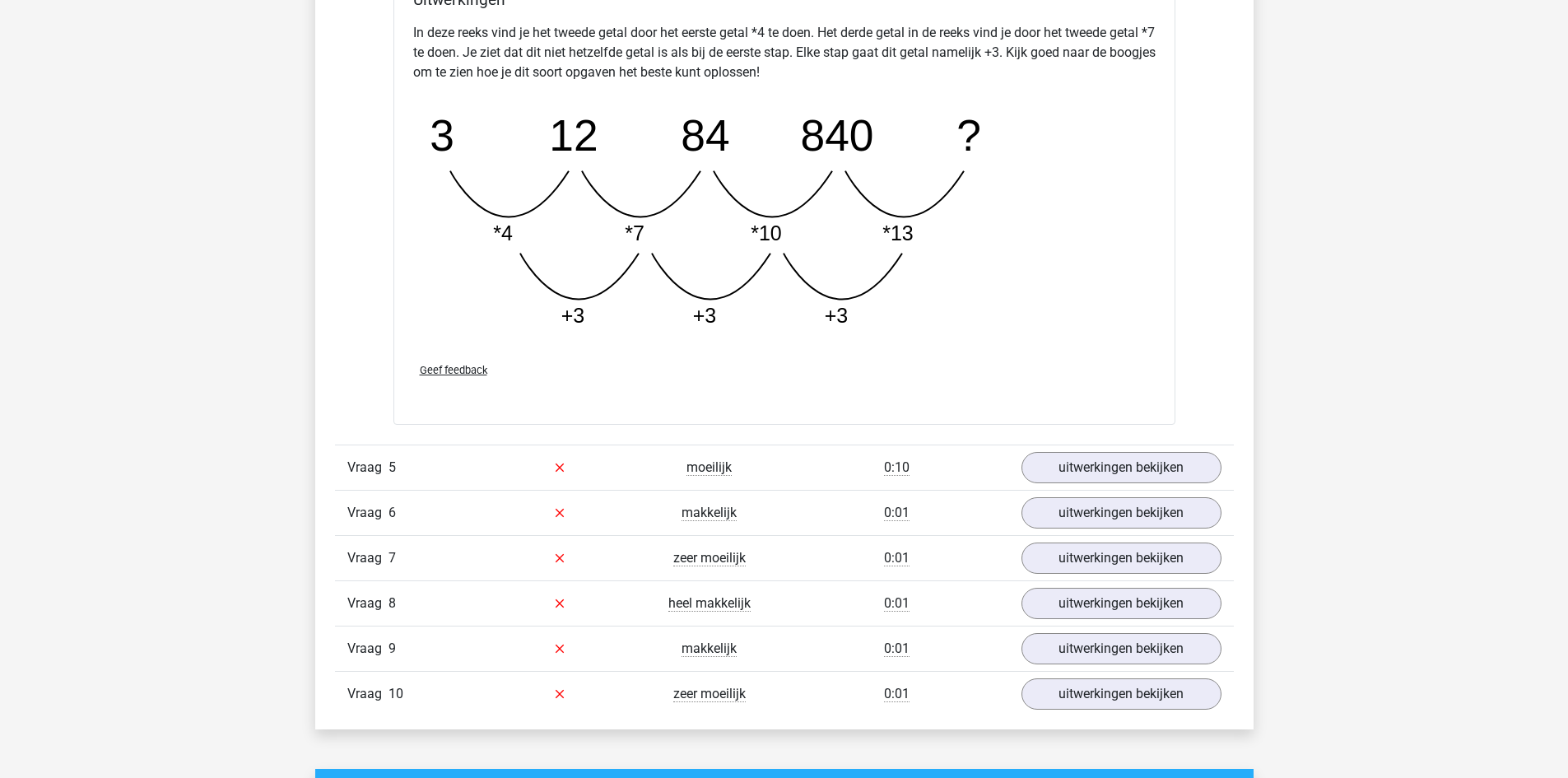
scroll to position [4093, 0]
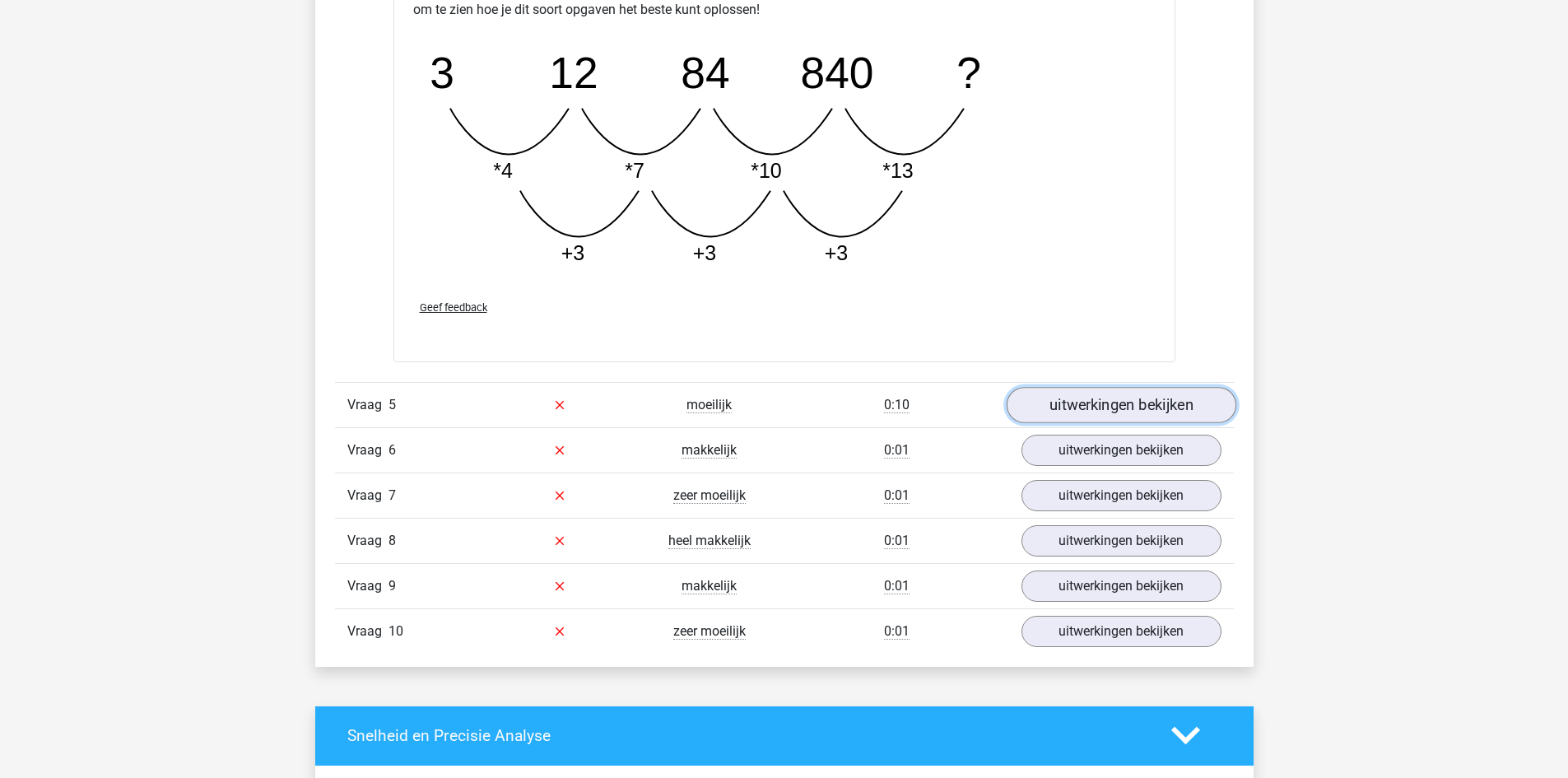
click at [1093, 411] on link "uitwerkingen bekijken" at bounding box center [1120, 404] width 229 height 36
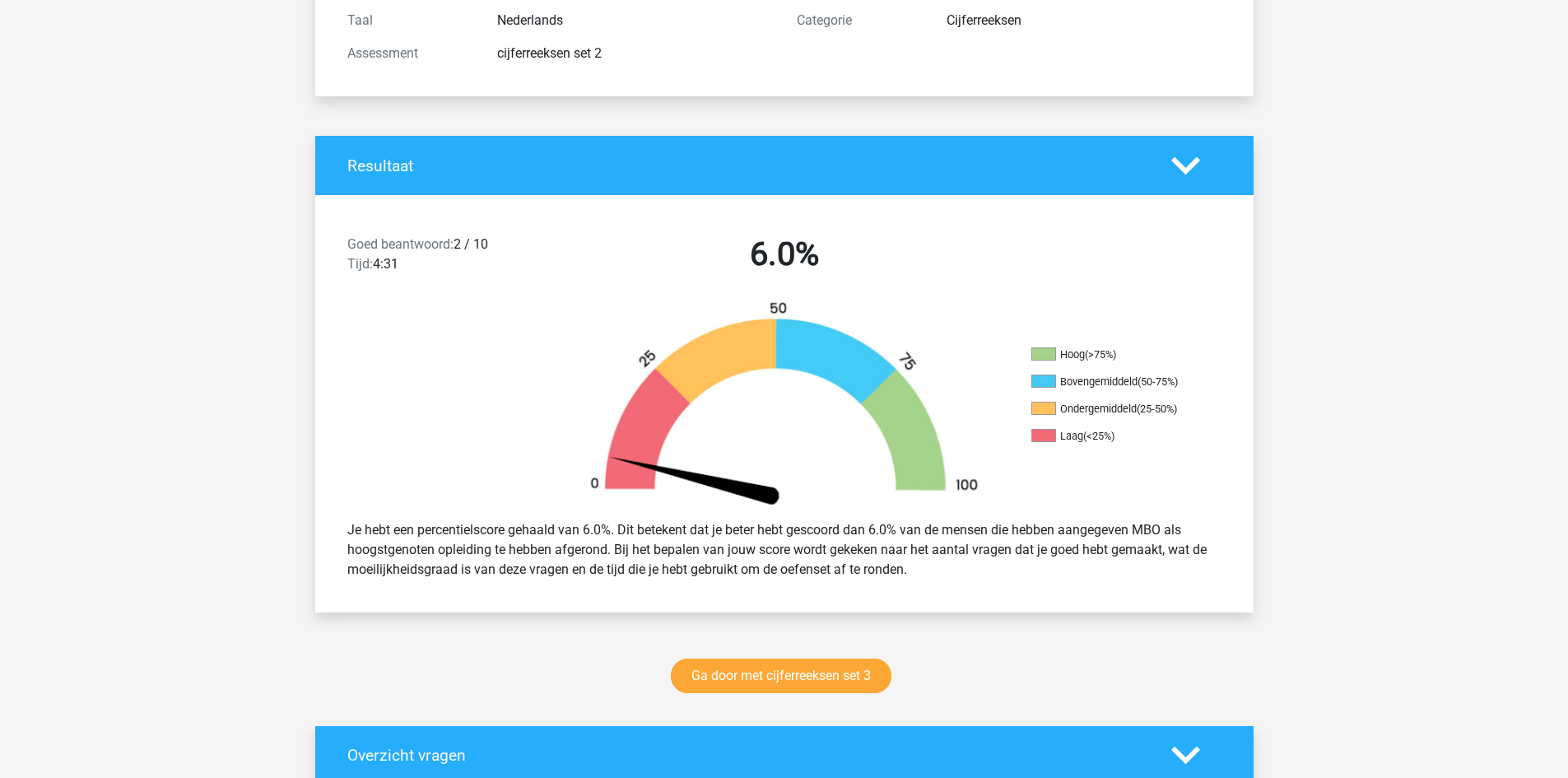
scroll to position [247, 0]
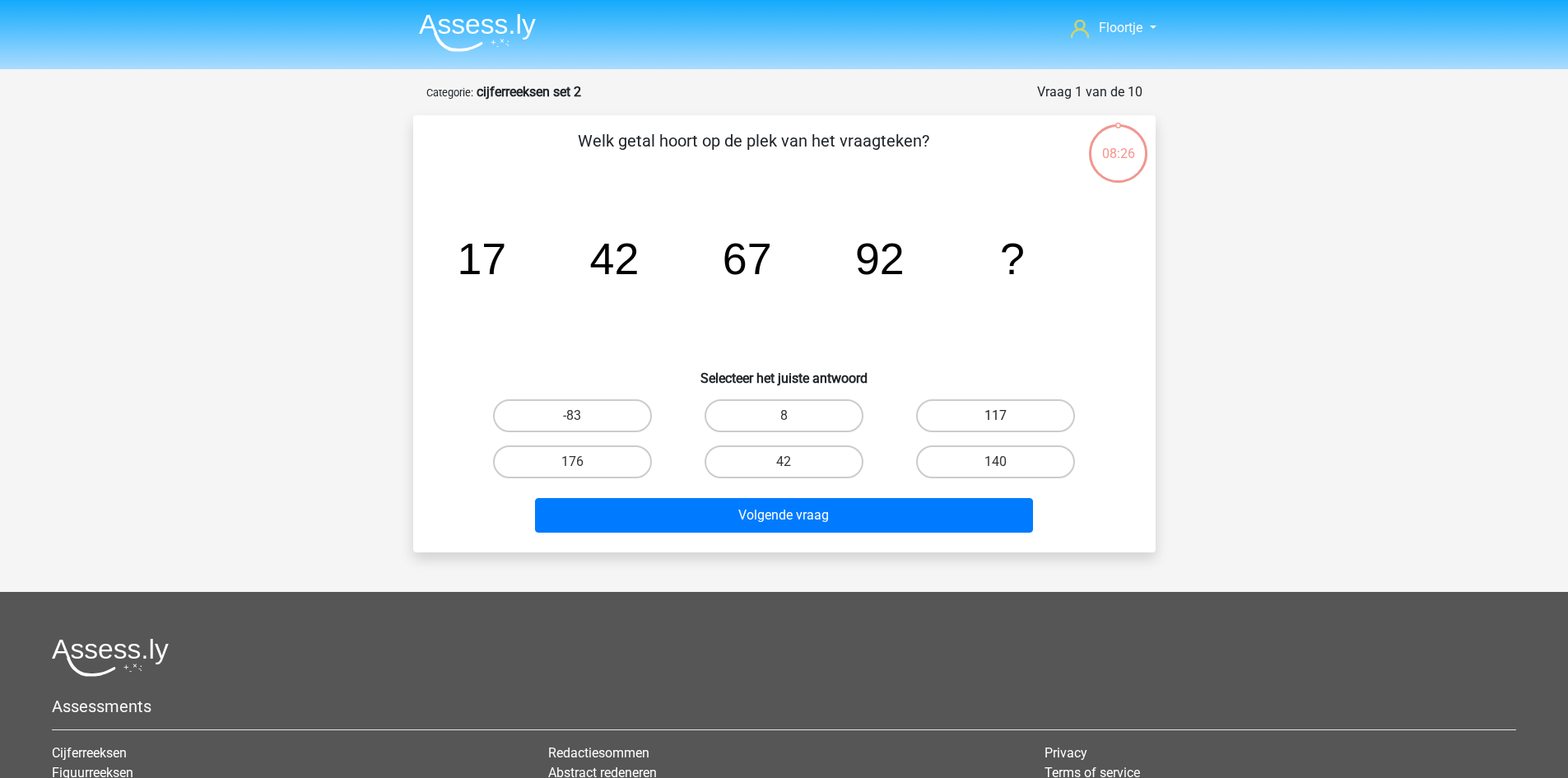
click at [986, 410] on label "117" at bounding box center [996, 415] width 158 height 33
click at [996, 415] on input "117" at bounding box center [1001, 421] width 11 height 11
radio input "true"
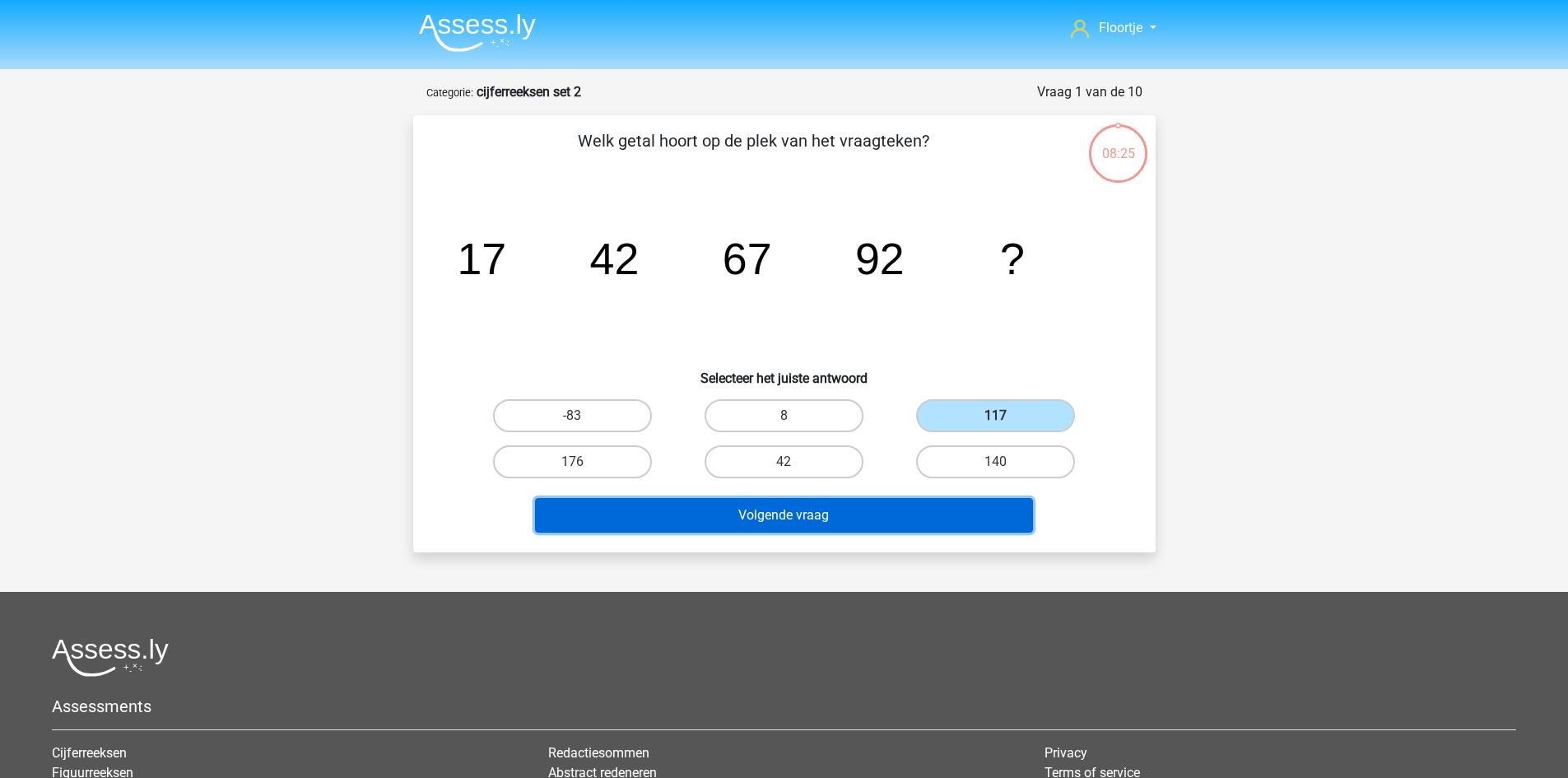
click at [948, 517] on button "Volgende vraag" at bounding box center [784, 516] width 498 height 35
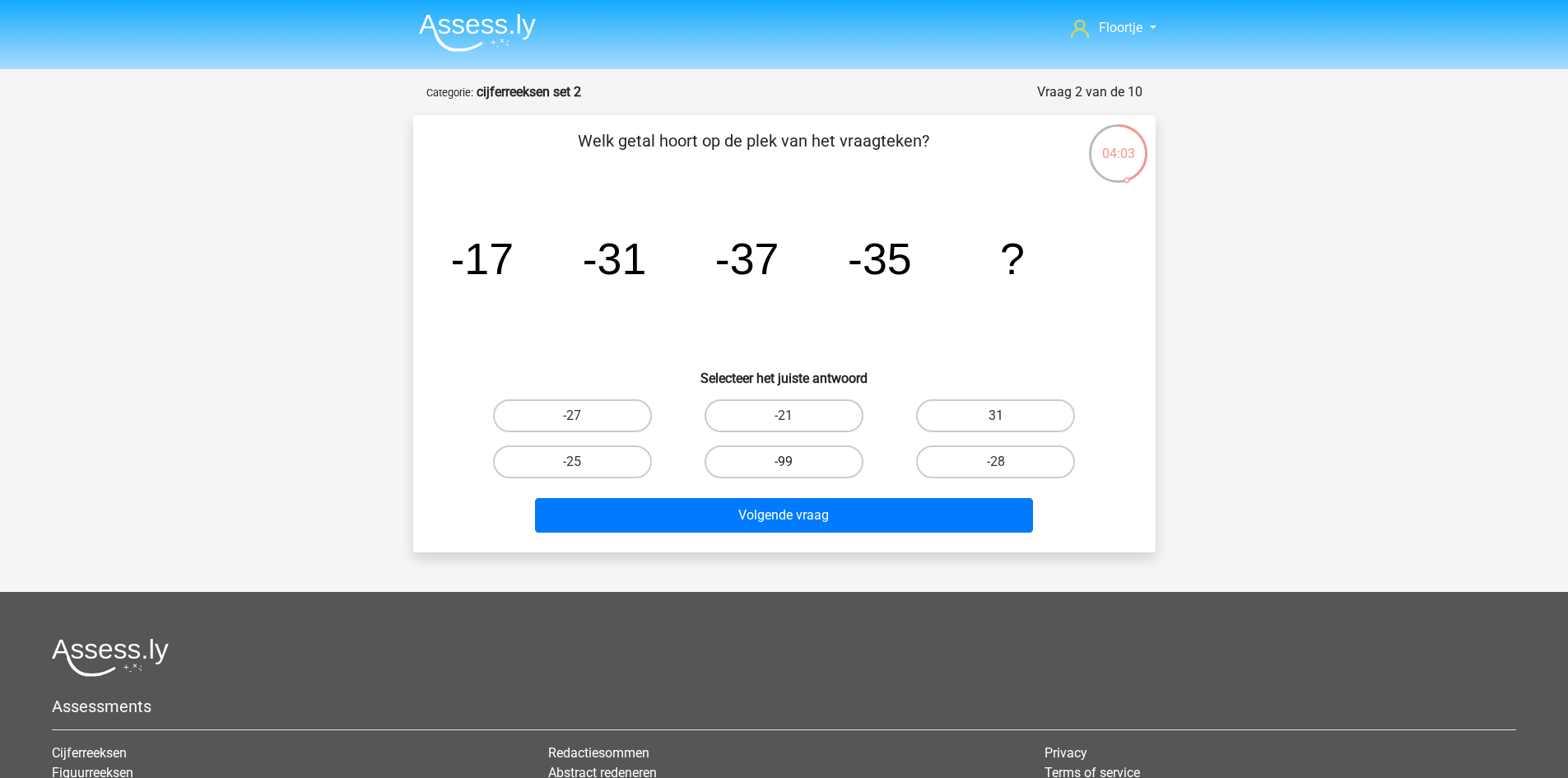
click at [804, 449] on label "-99" at bounding box center [784, 461] width 158 height 33
click at [794, 461] on input "-99" at bounding box center [790, 467] width 11 height 11
radio input "true"
click at [587, 425] on label "-27" at bounding box center [572, 415] width 158 height 33
click at [583, 425] on input "-27" at bounding box center [578, 421] width 11 height 11
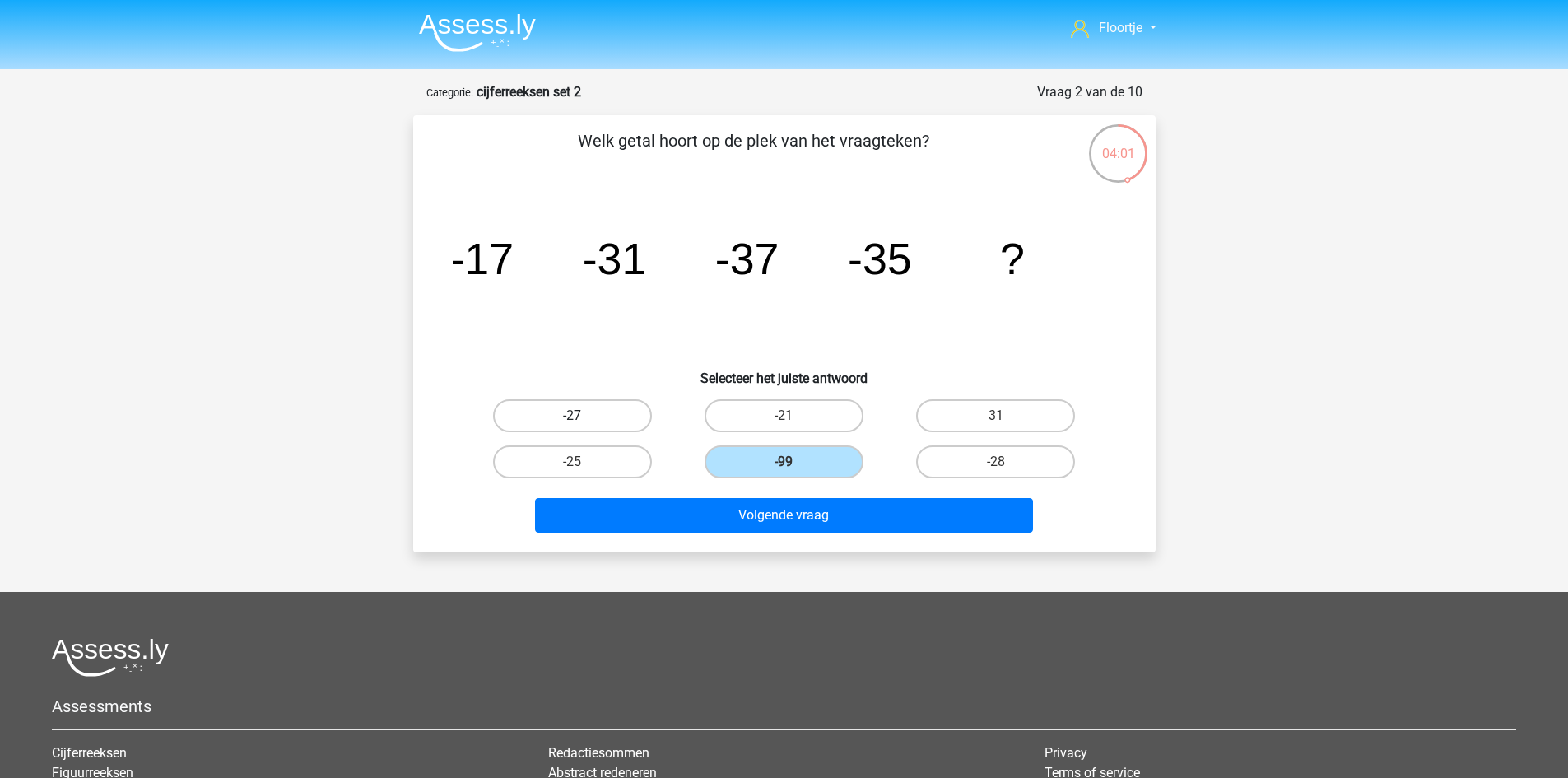
radio input "true"
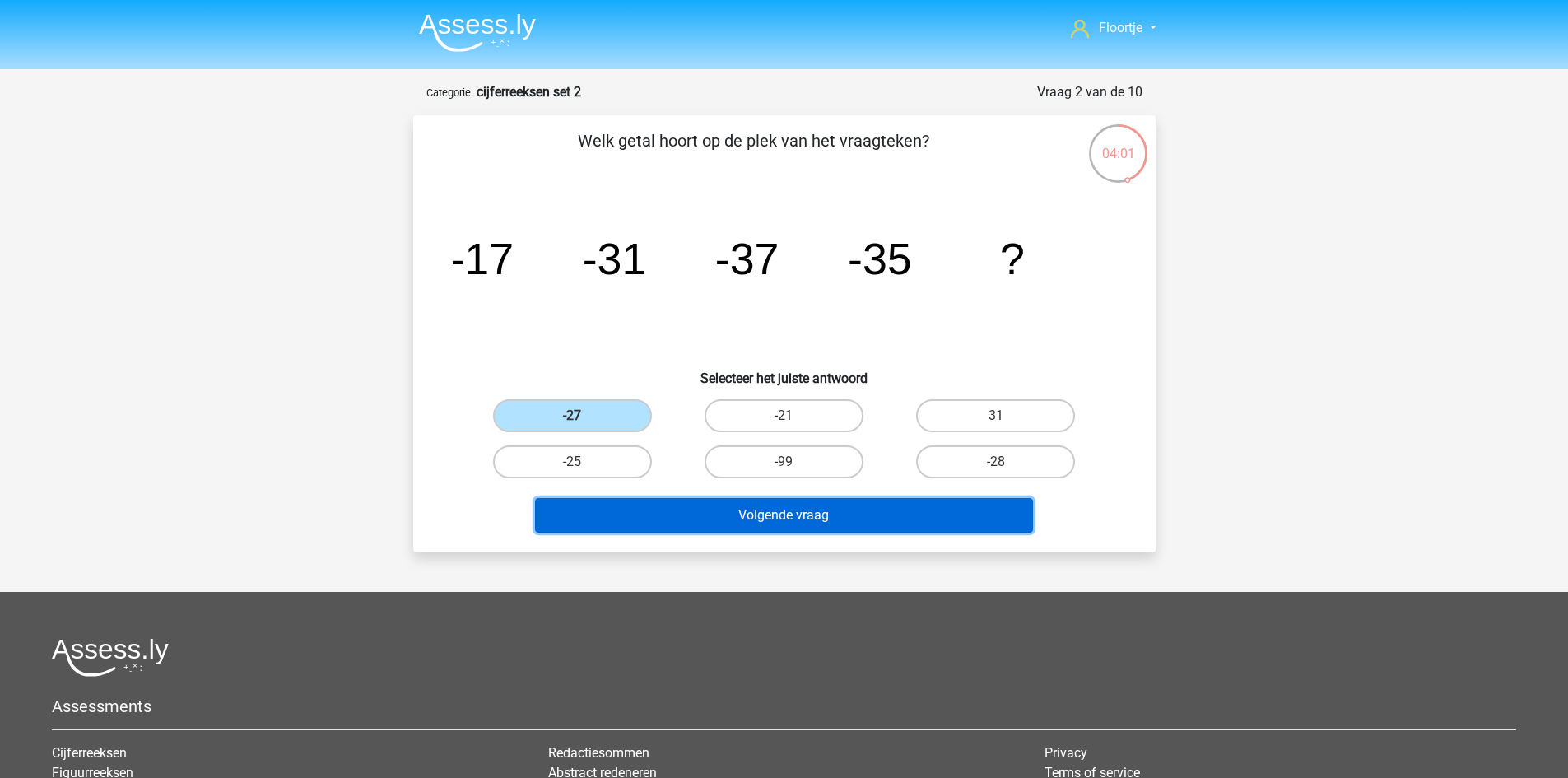
click at [714, 519] on button "Volgende vraag" at bounding box center [784, 516] width 498 height 35
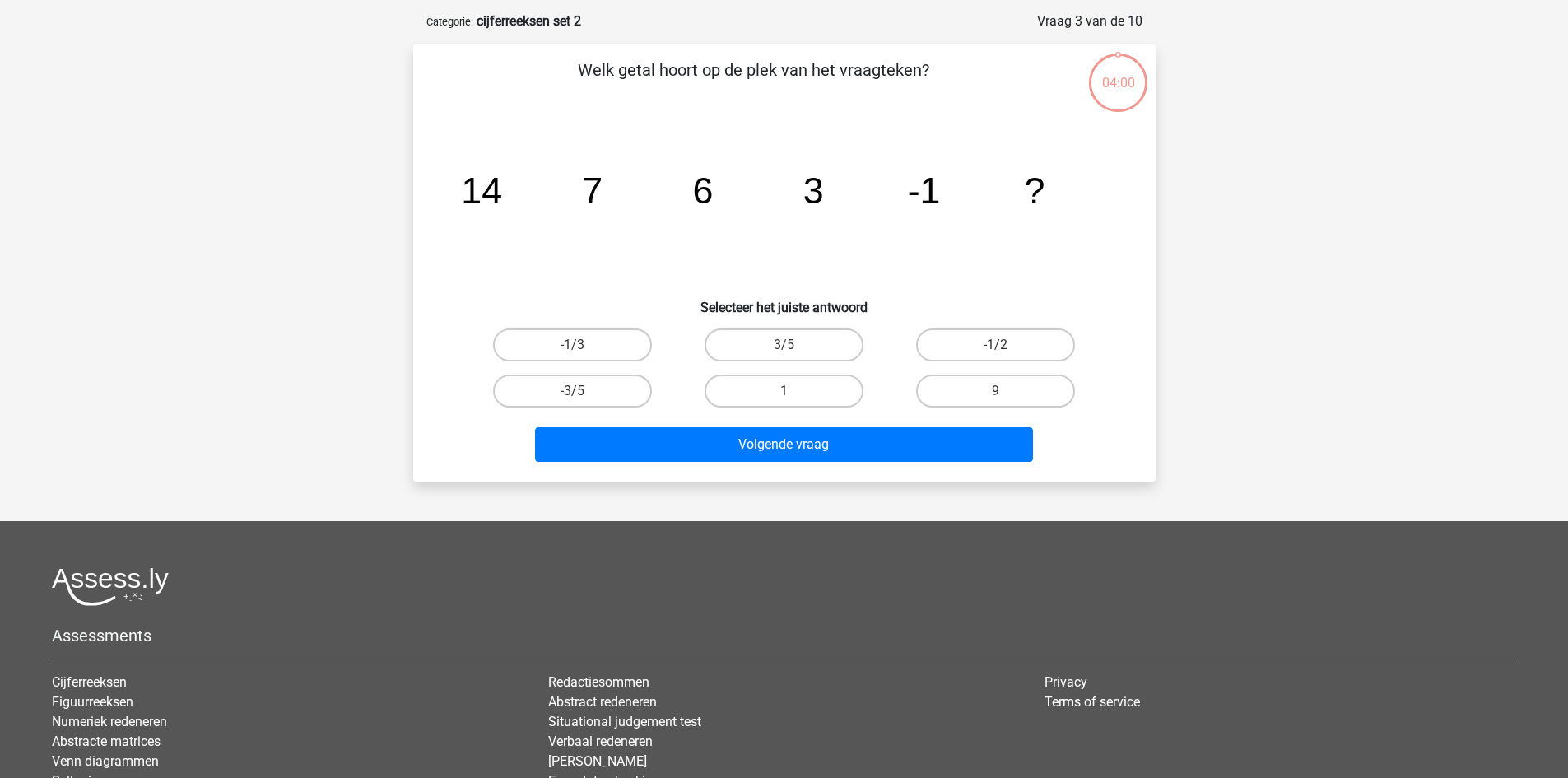
scroll to position [82, 0]
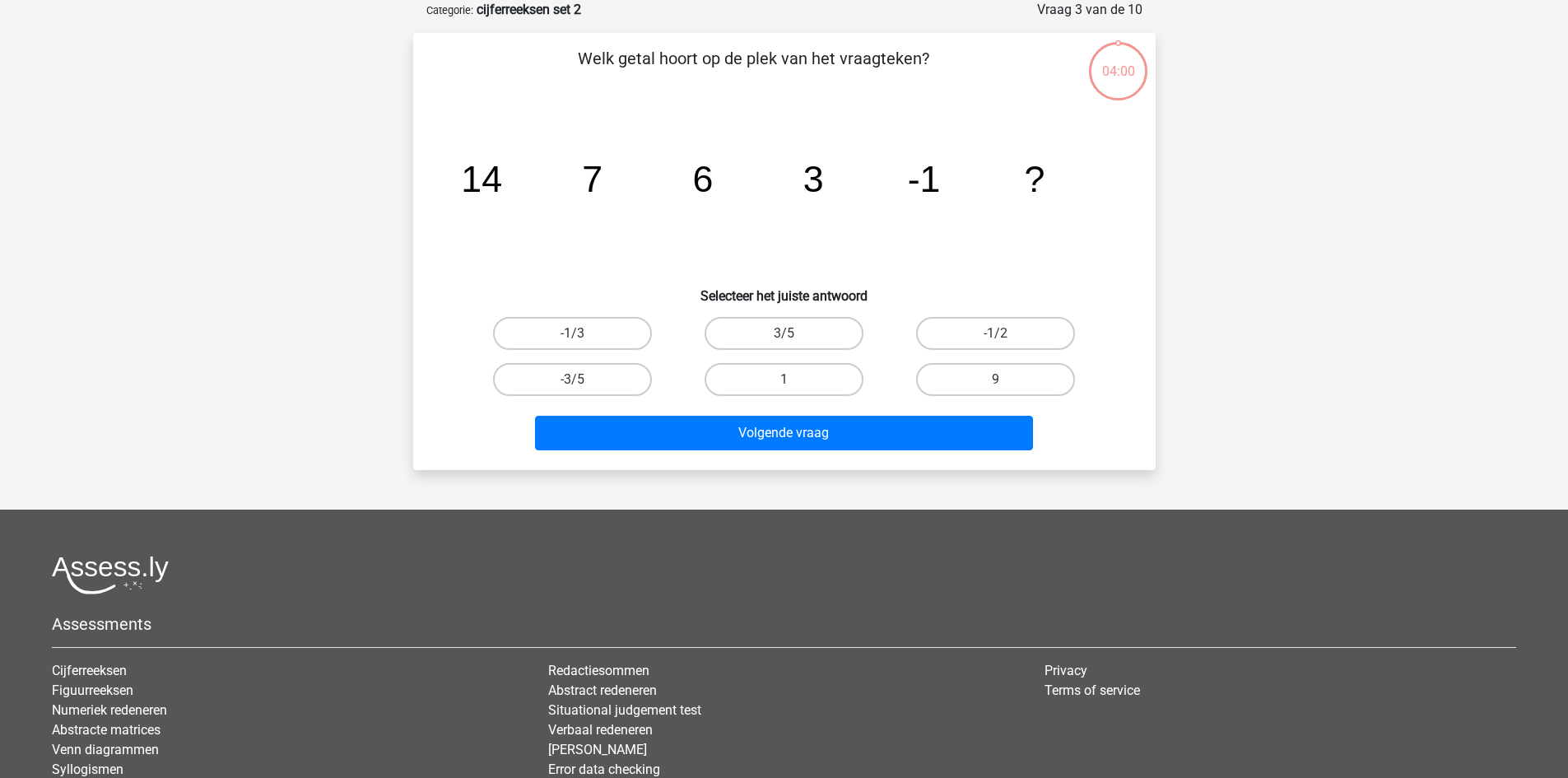
click at [606, 353] on div "-1/3" at bounding box center [573, 333] width 212 height 46
click at [602, 343] on label "-1/3" at bounding box center [572, 333] width 158 height 33
click at [583, 343] on input "-1/3" at bounding box center [578, 339] width 11 height 11
radio input "true"
click at [691, 453] on div "Volgende vraag" at bounding box center [785, 435] width 636 height 41
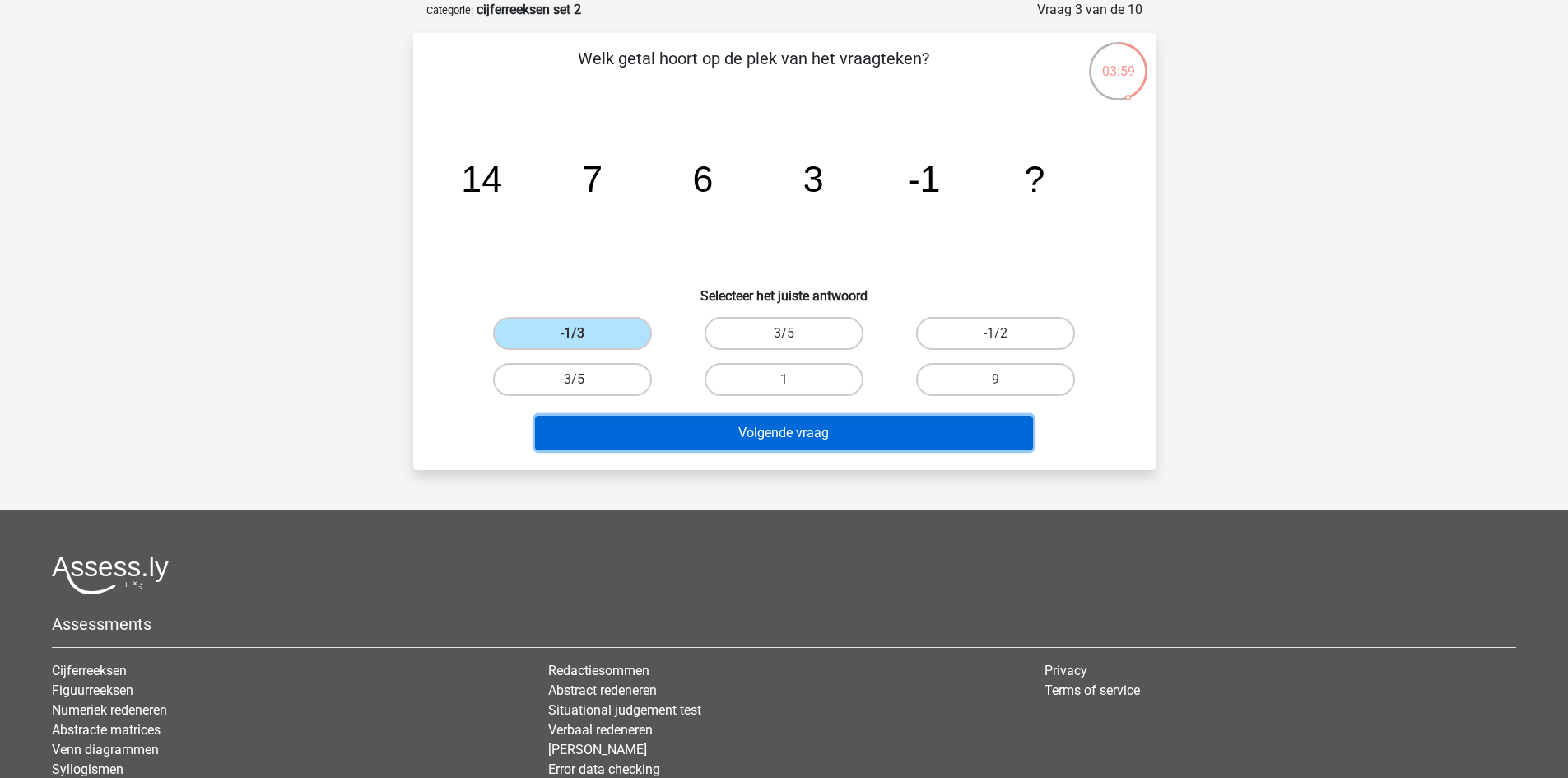
click at [681, 429] on button "Volgende vraag" at bounding box center [784, 433] width 498 height 35
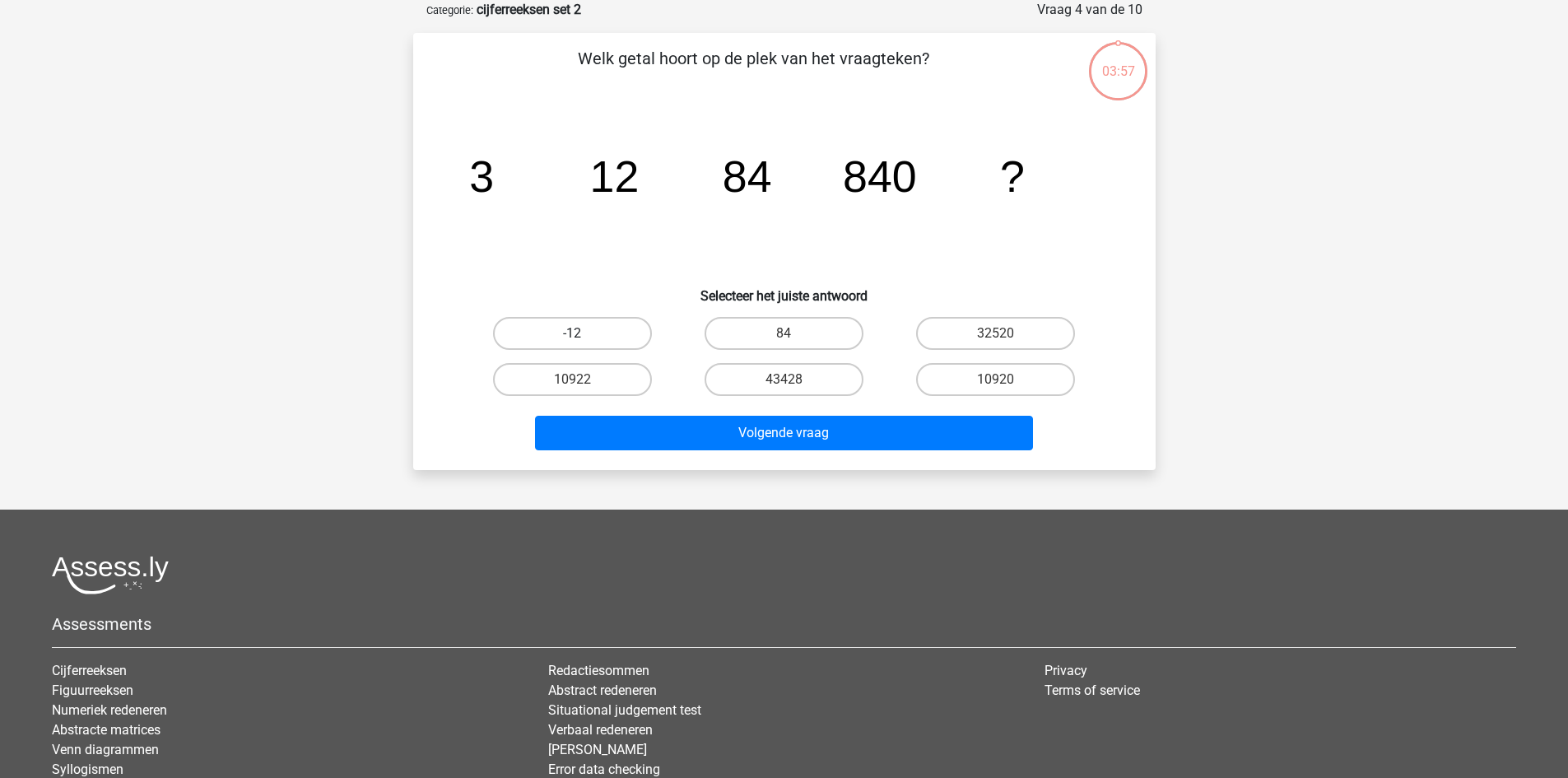
click at [603, 339] on label "-12" at bounding box center [572, 333] width 158 height 33
click at [583, 339] on input "-12" at bounding box center [578, 339] width 11 height 11
radio input "true"
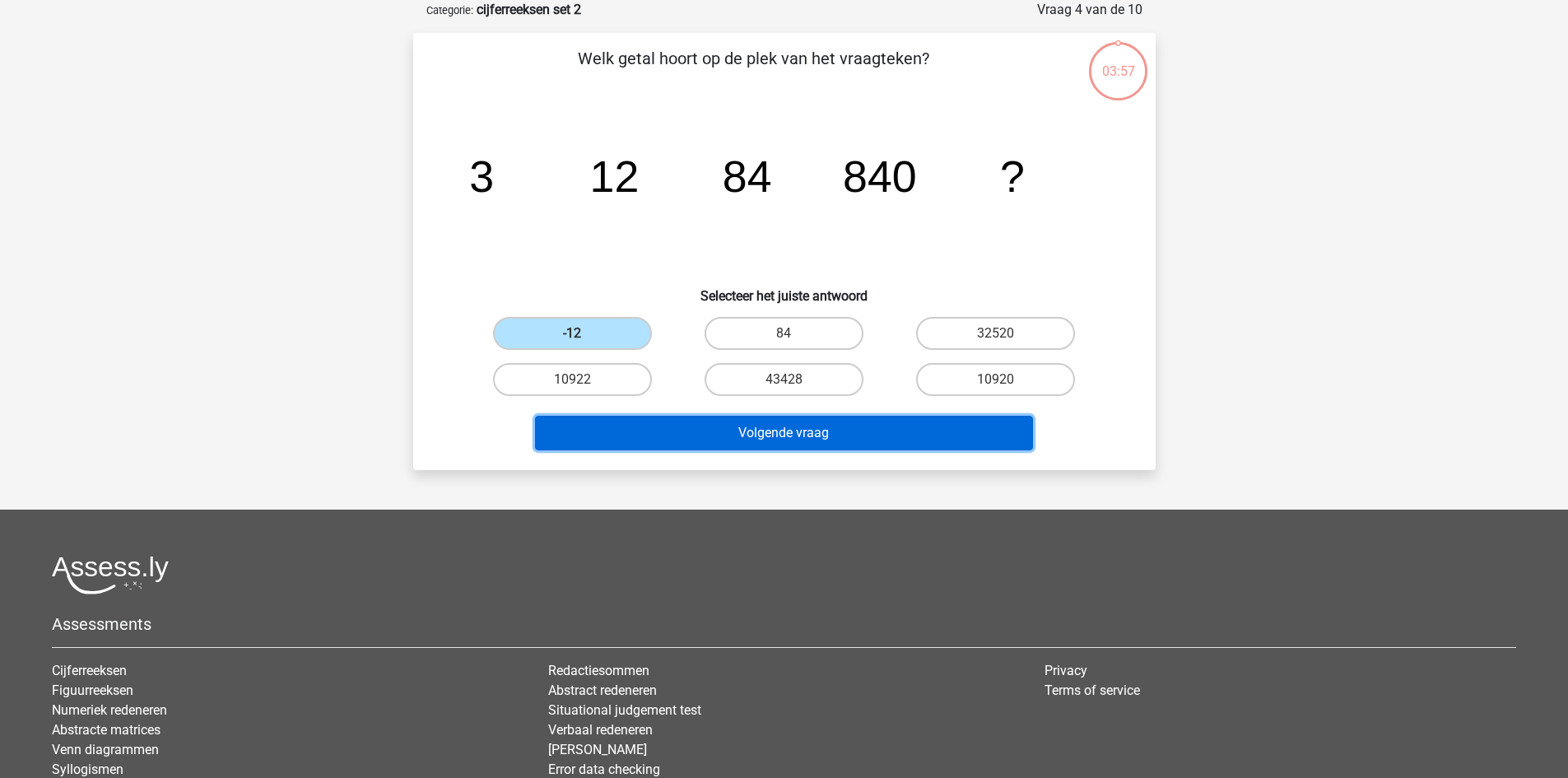
click at [657, 435] on button "Volgende vraag" at bounding box center [784, 433] width 498 height 35
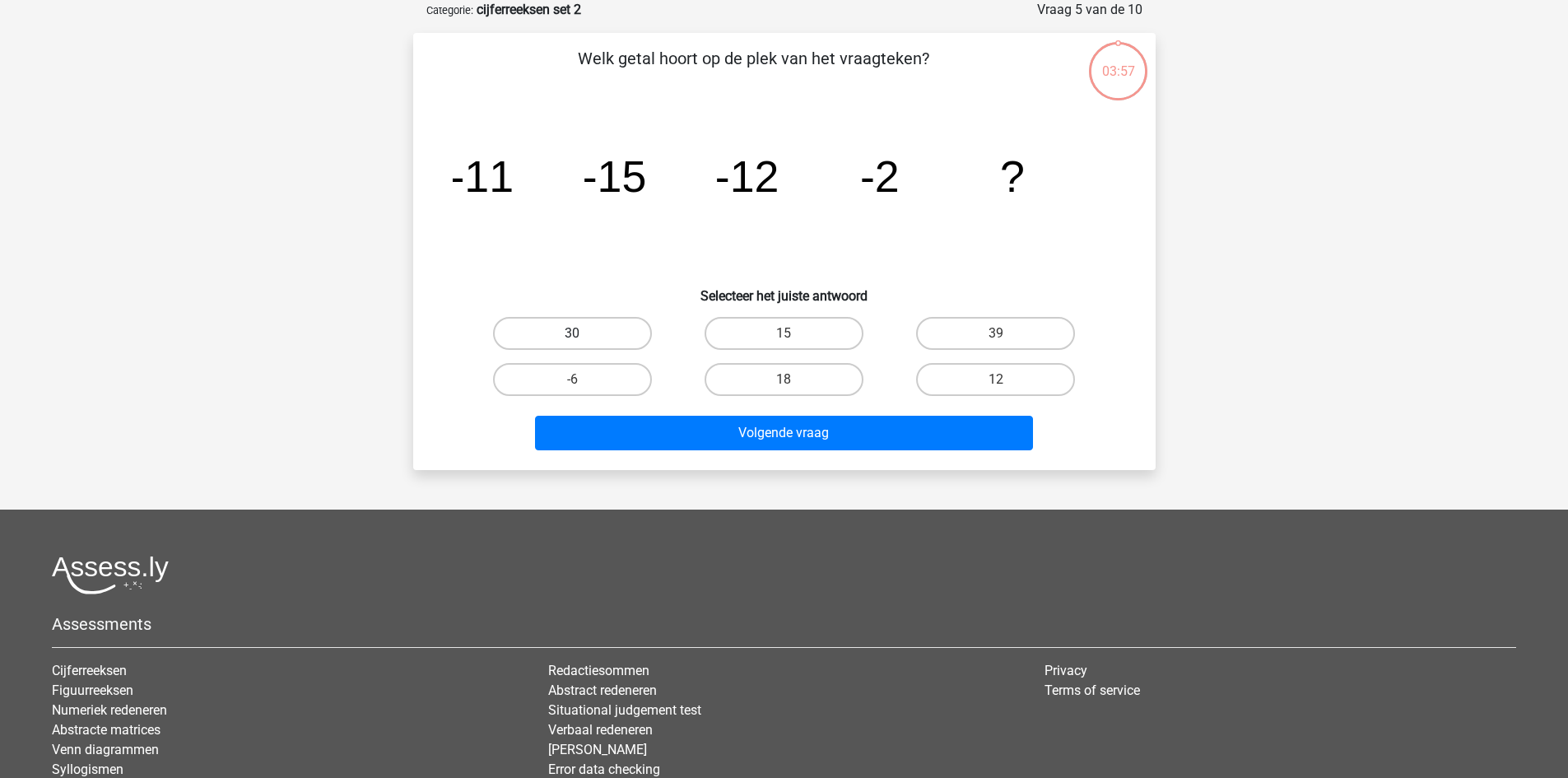
click at [601, 323] on label "30" at bounding box center [572, 333] width 158 height 33
click at [583, 333] on input "30" at bounding box center [578, 339] width 11 height 11
radio input "true"
click at [639, 455] on div "Volgende vraag" at bounding box center [785, 435] width 636 height 41
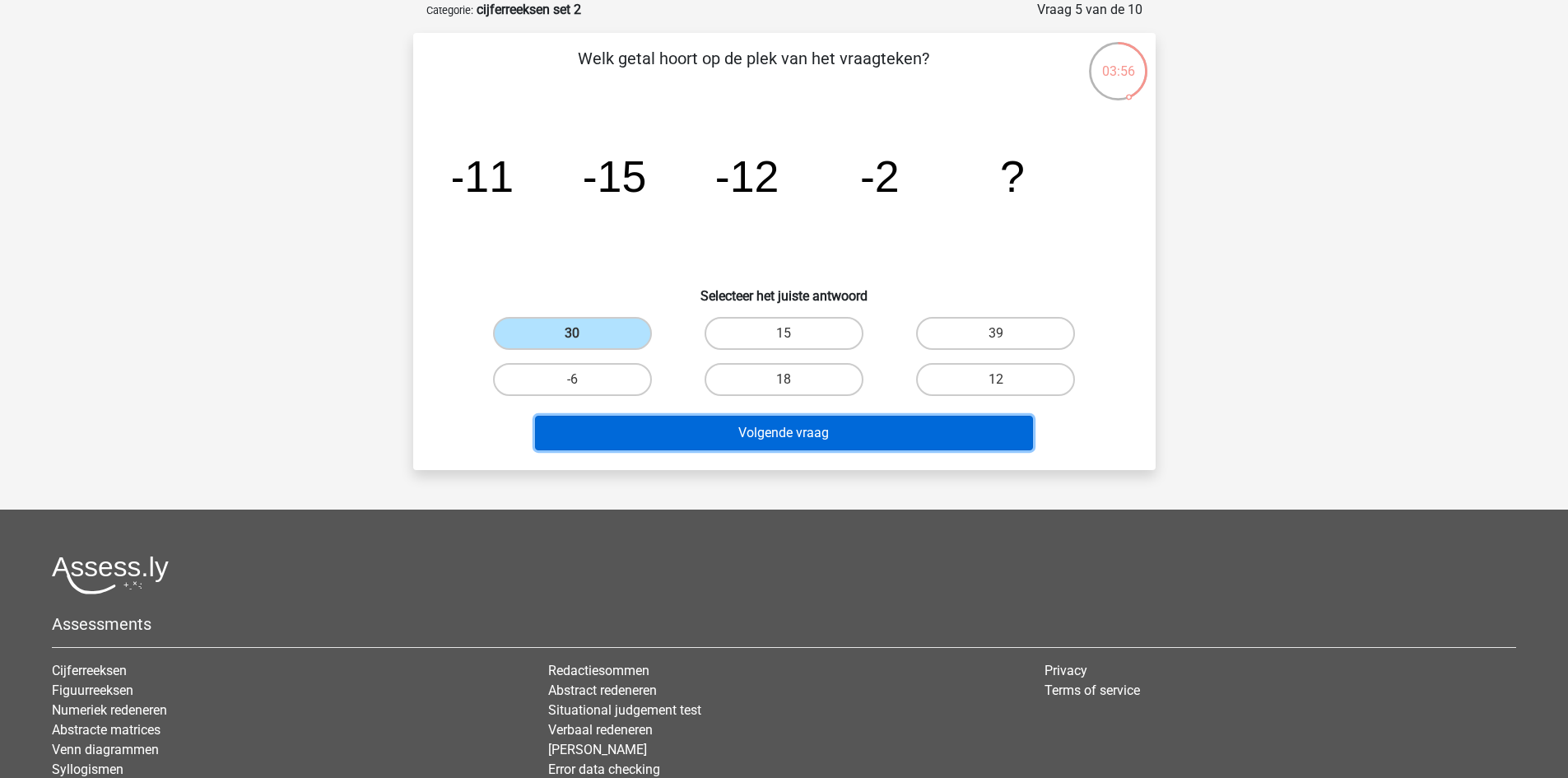
click at [633, 433] on button "Volgende vraag" at bounding box center [784, 433] width 498 height 35
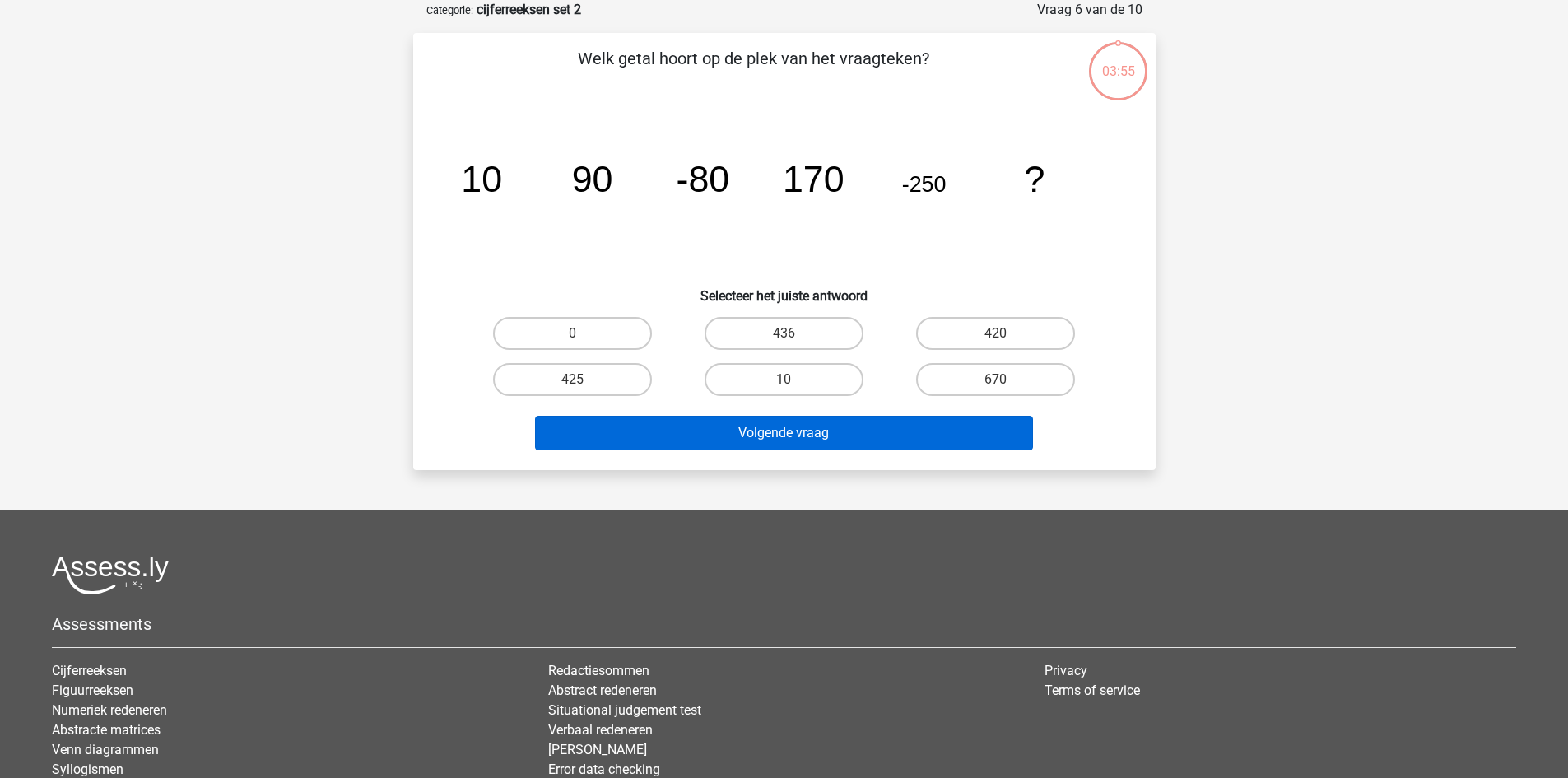
drag, startPoint x: 597, startPoint y: 339, endPoint x: 603, endPoint y: 432, distance: 93.2
click at [596, 340] on label "0" at bounding box center [572, 333] width 158 height 33
click at [583, 340] on input "0" at bounding box center [578, 339] width 11 height 11
radio input "true"
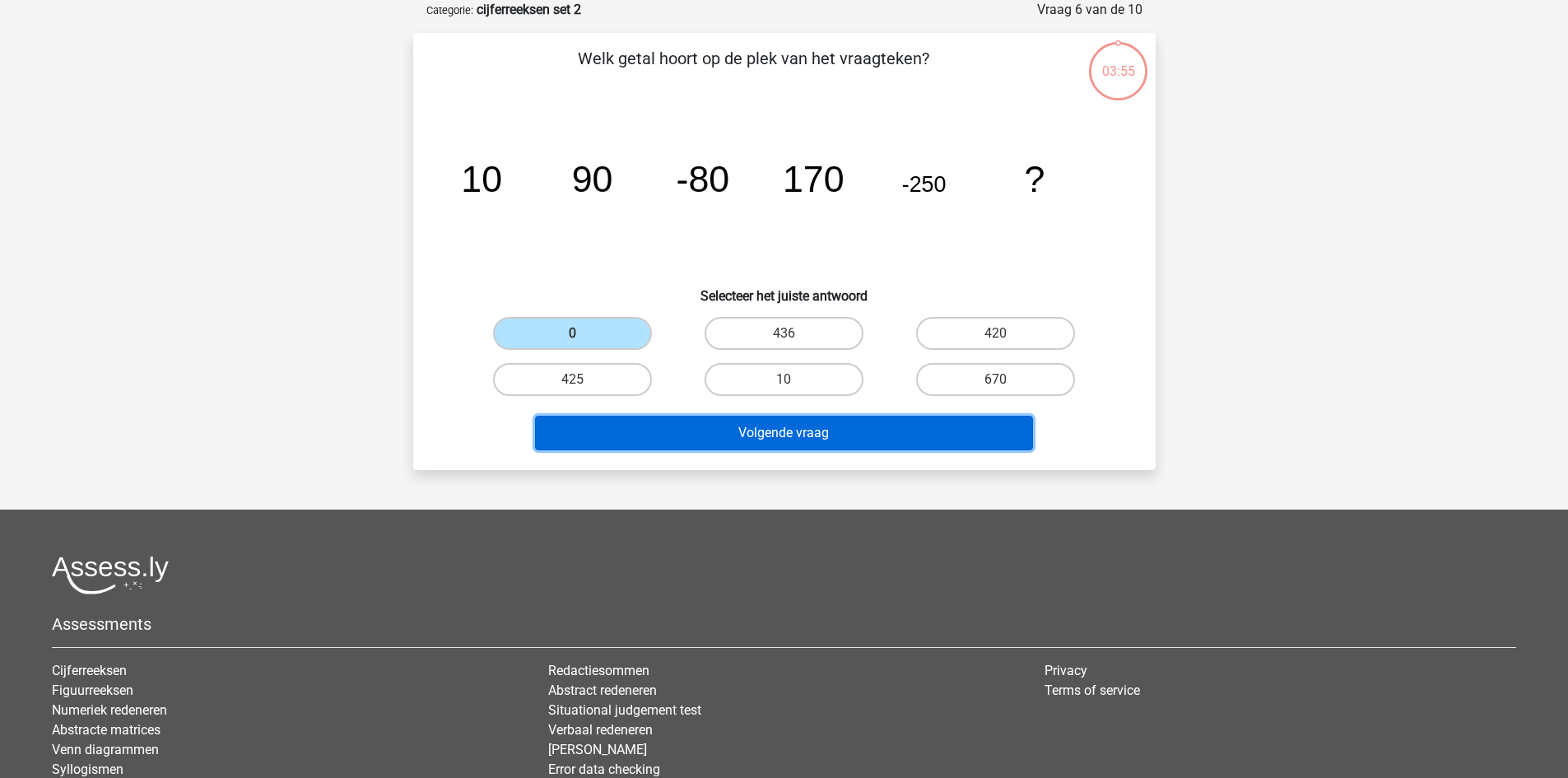
click at [608, 443] on button "Volgende vraag" at bounding box center [784, 433] width 498 height 35
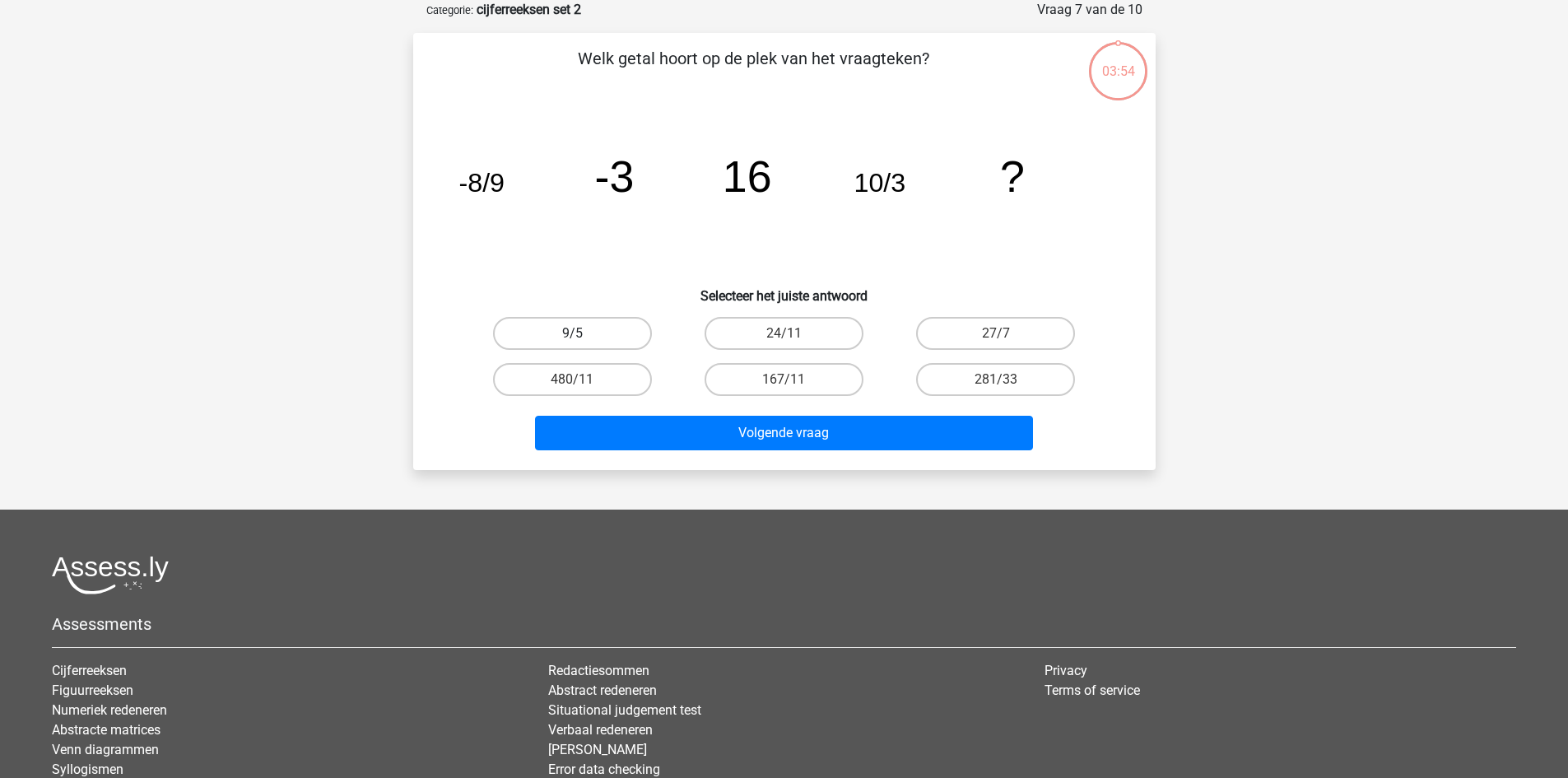
click at [589, 346] on label "9/5" at bounding box center [572, 333] width 158 height 33
click at [583, 344] on input "9/5" at bounding box center [578, 339] width 11 height 11
radio input "true"
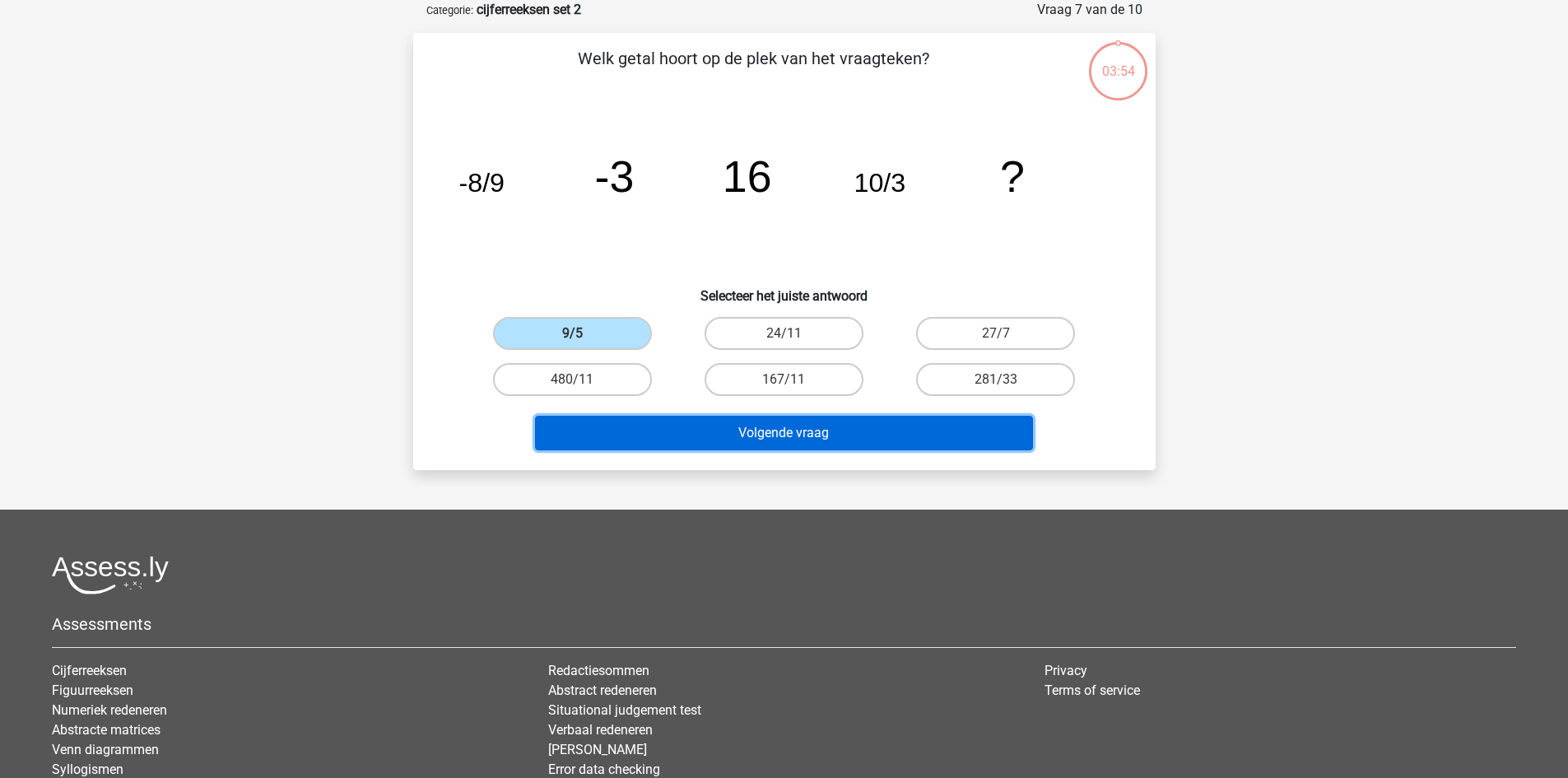
click at [607, 433] on button "Volgende vraag" at bounding box center [784, 433] width 498 height 35
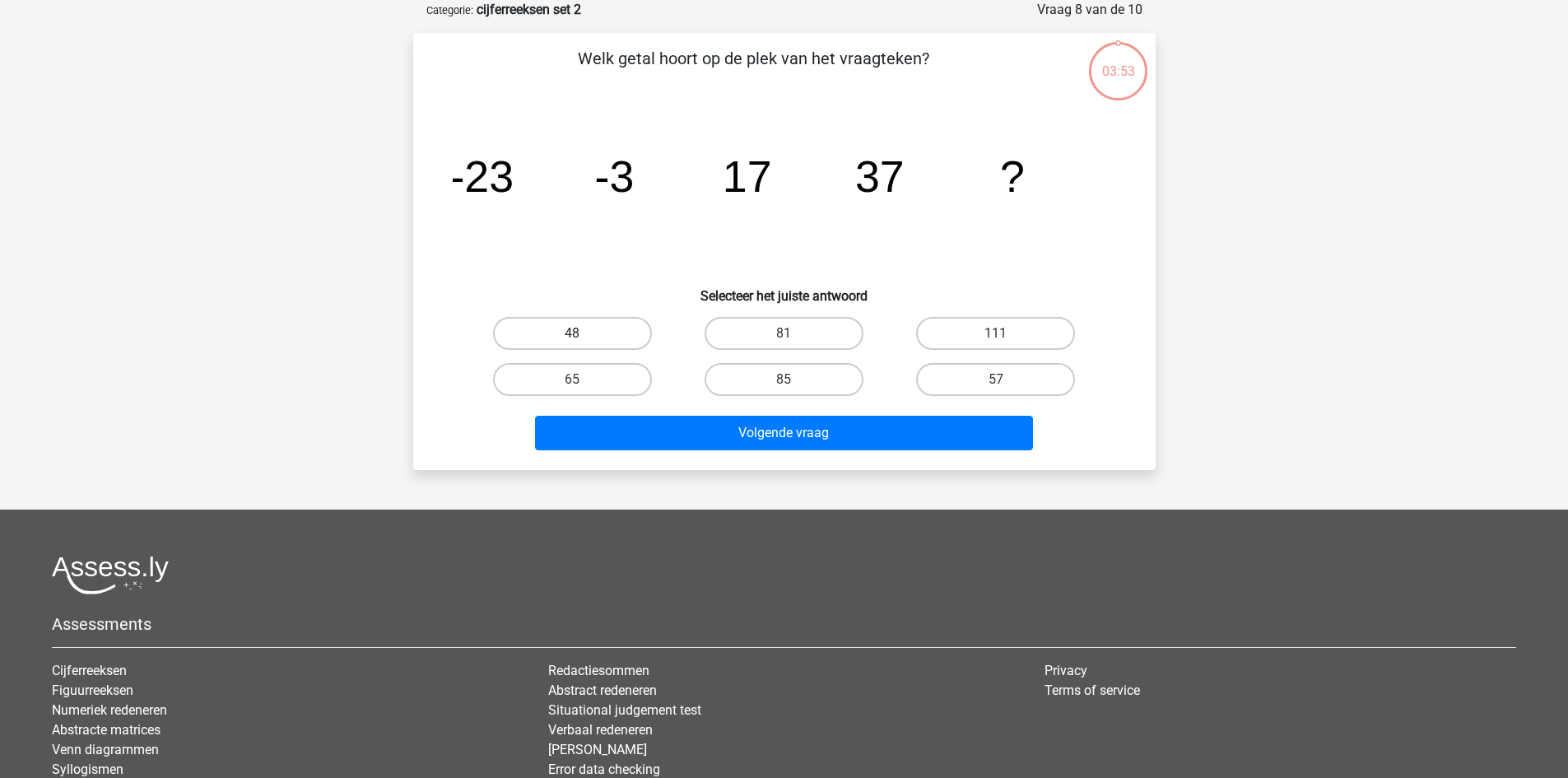
click at [589, 333] on label "48" at bounding box center [572, 333] width 158 height 33
click at [583, 333] on input "48" at bounding box center [578, 339] width 11 height 11
radio input "true"
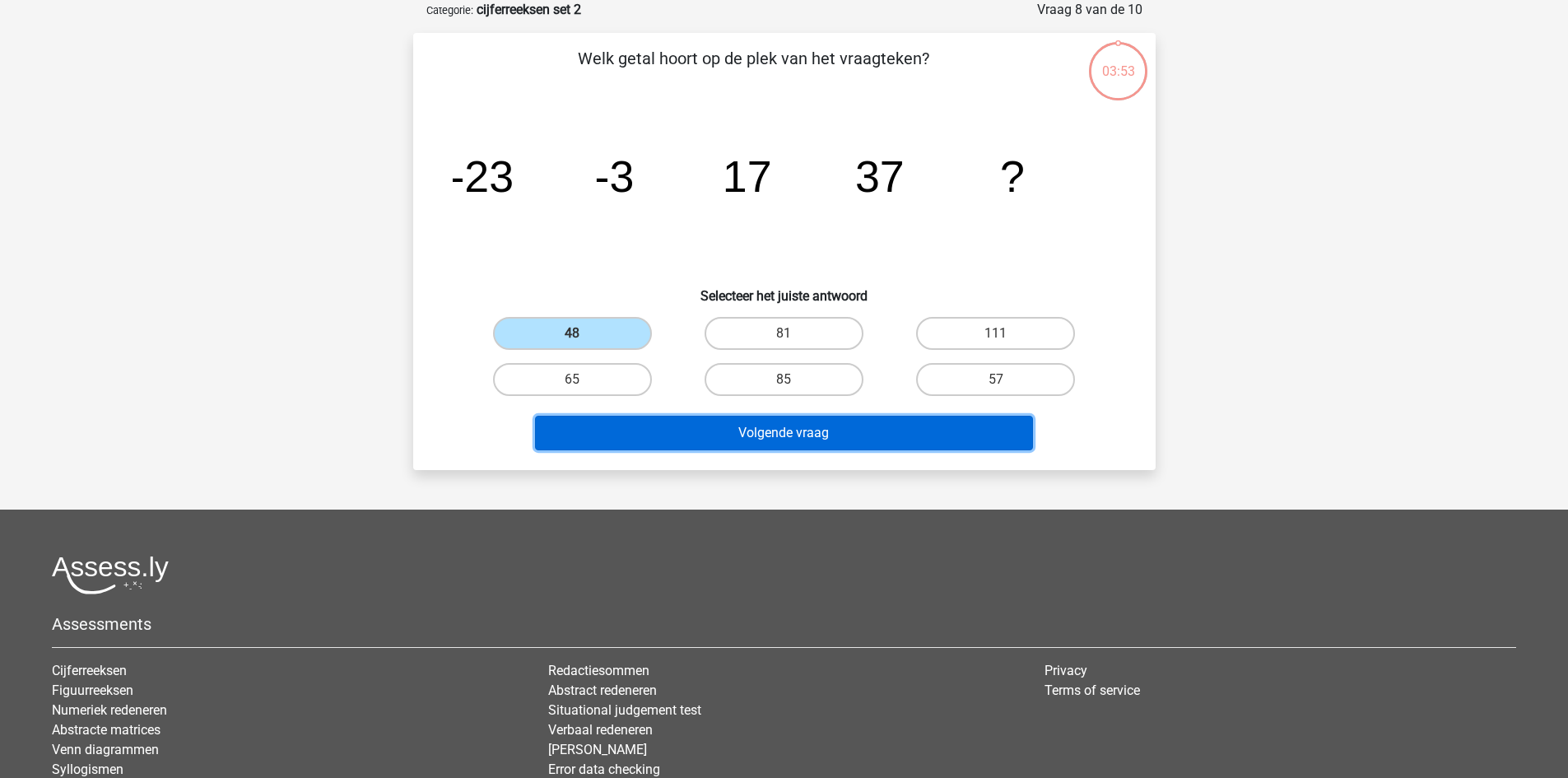
click at [616, 424] on button "Volgende vraag" at bounding box center [784, 433] width 498 height 35
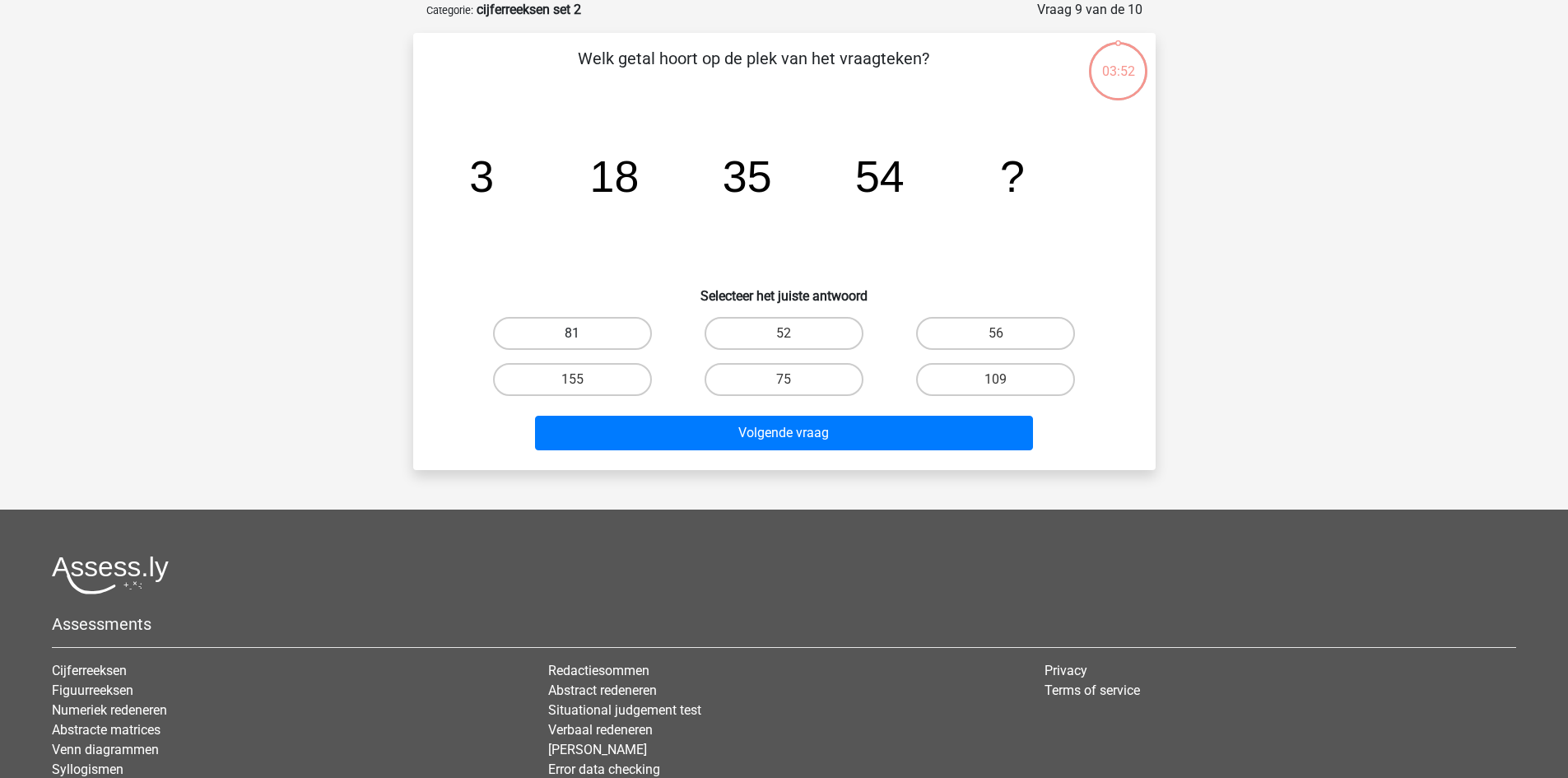
click at [584, 328] on label "81" at bounding box center [572, 333] width 158 height 33
click at [583, 333] on input "81" at bounding box center [578, 339] width 11 height 11
radio input "true"
click at [622, 450] on div "Volgende vraag" at bounding box center [785, 435] width 636 height 41
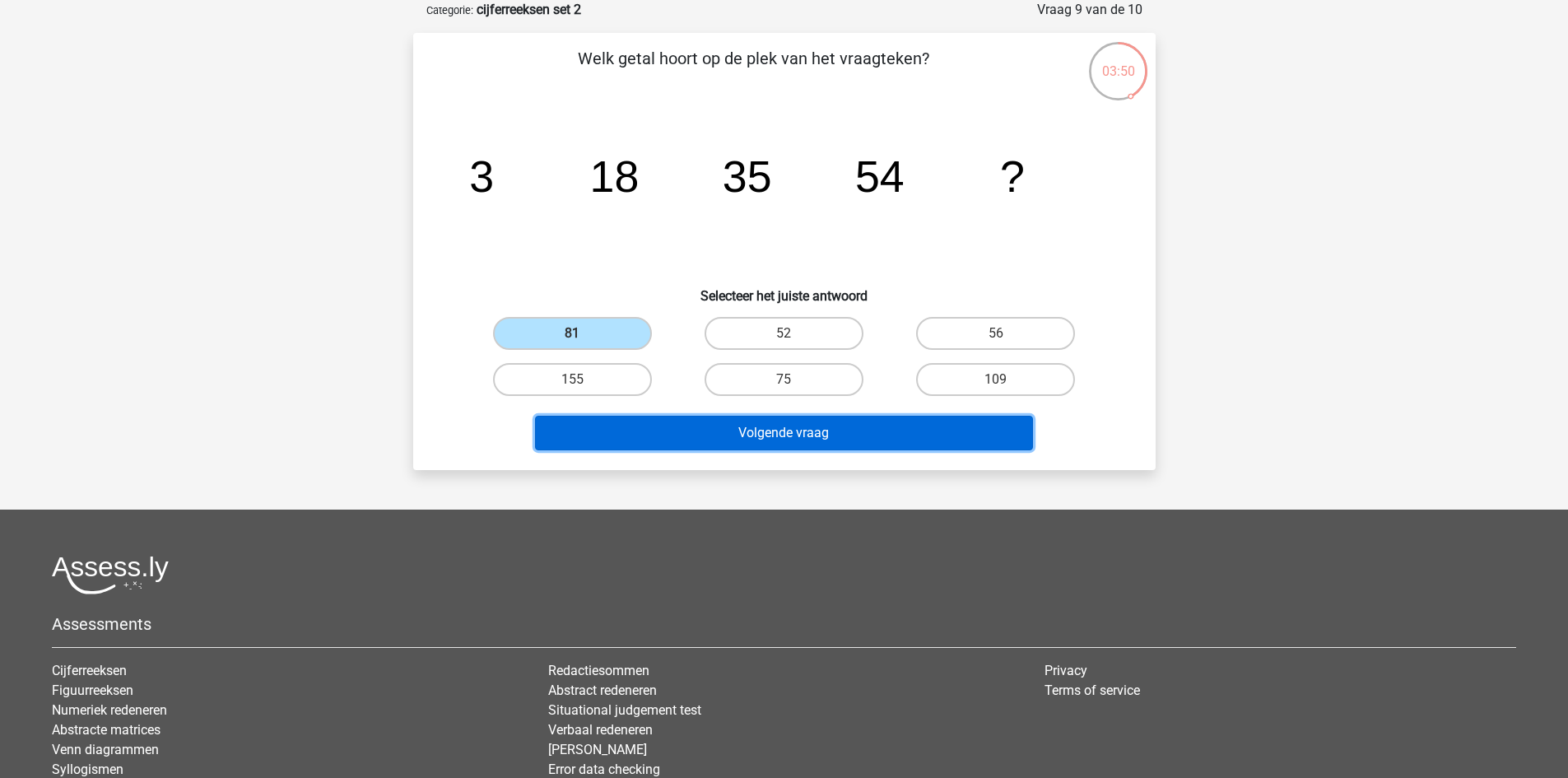
click at [651, 447] on button "Volgende vraag" at bounding box center [784, 433] width 498 height 35
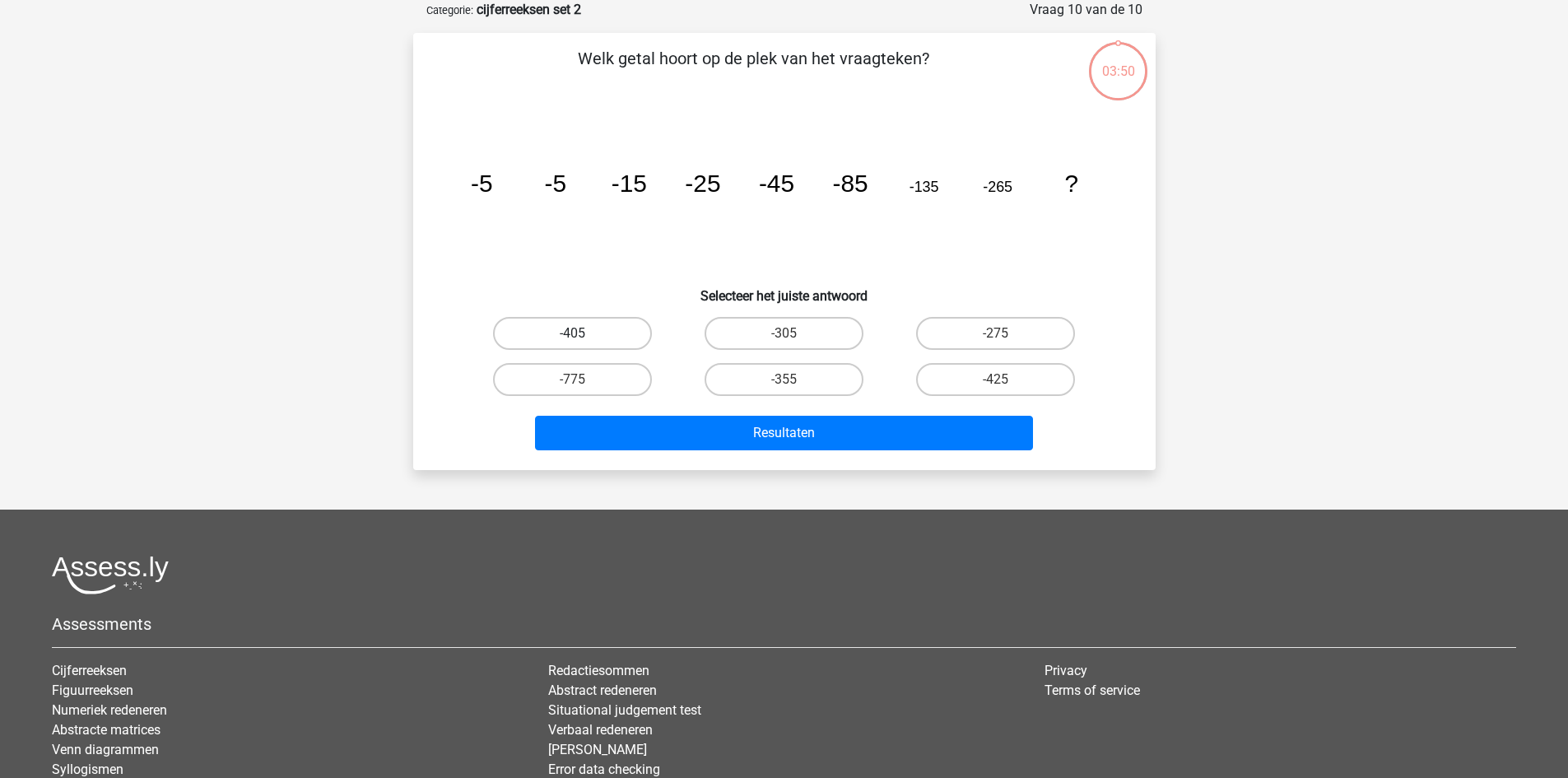
click at [589, 338] on label "-405" at bounding box center [572, 333] width 158 height 33
click at [583, 338] on input "-405" at bounding box center [578, 339] width 11 height 11
radio input "true"
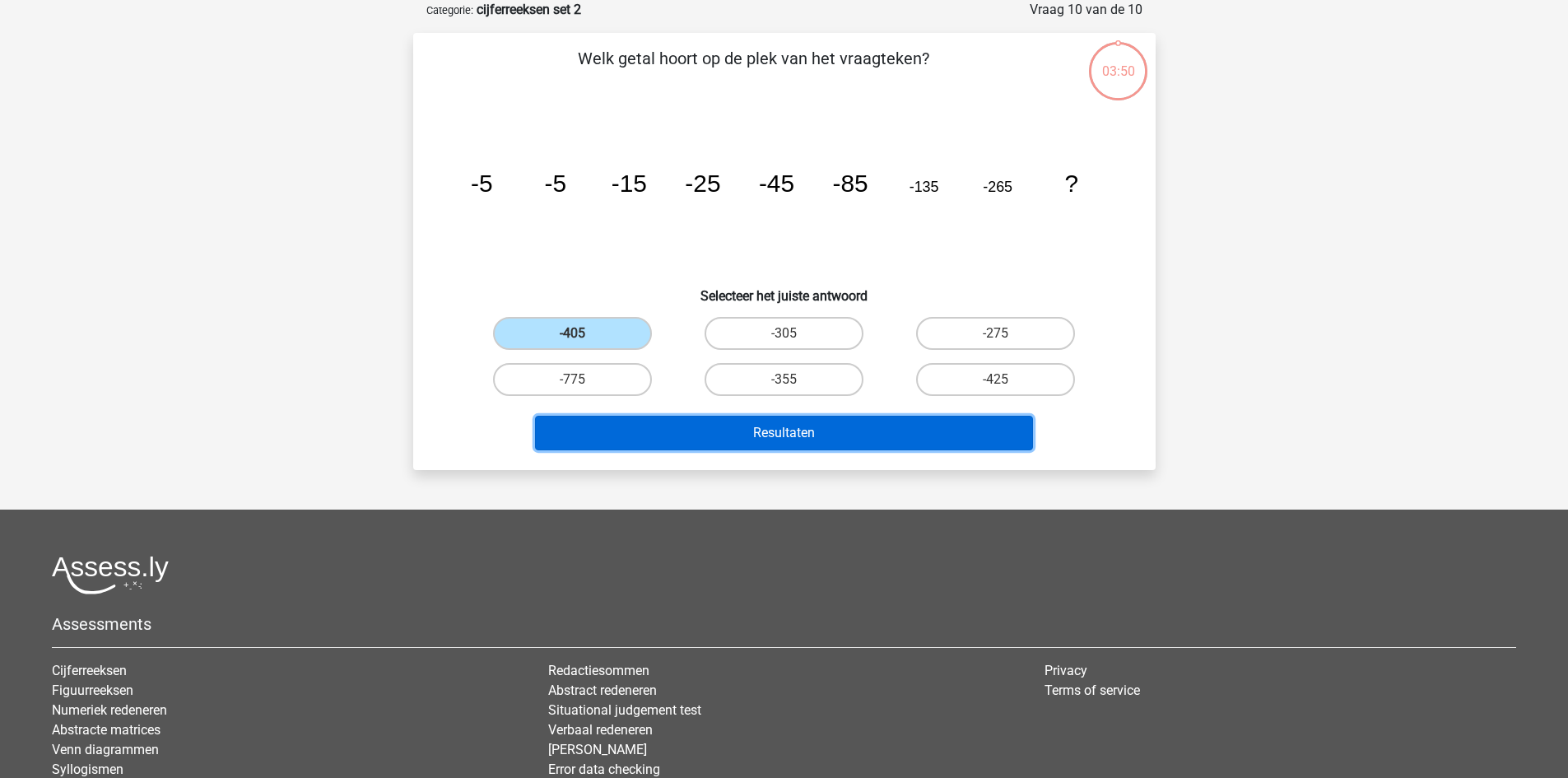
click at [615, 424] on button "Resultaten" at bounding box center [784, 433] width 498 height 35
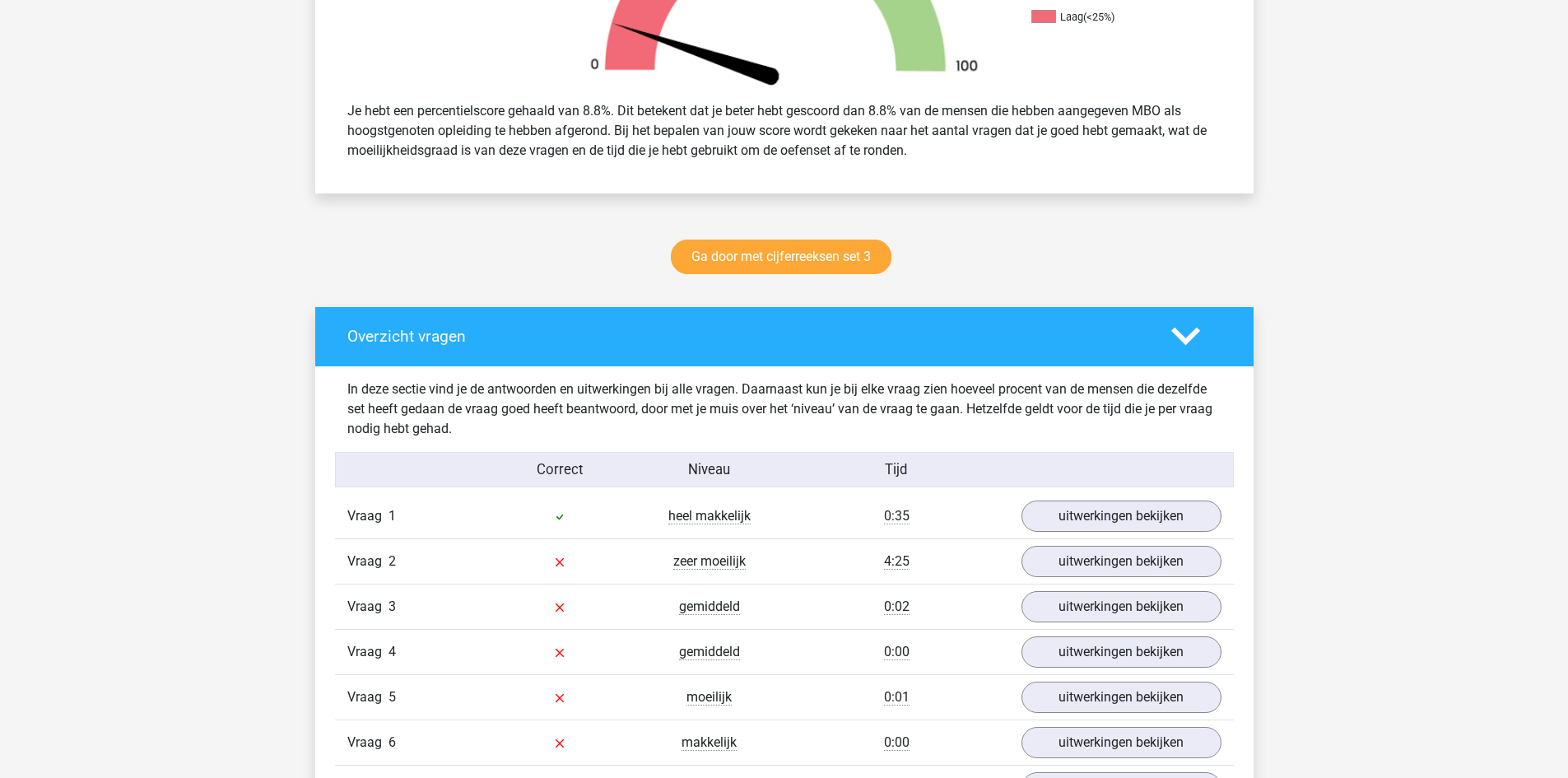
scroll to position [740, 0]
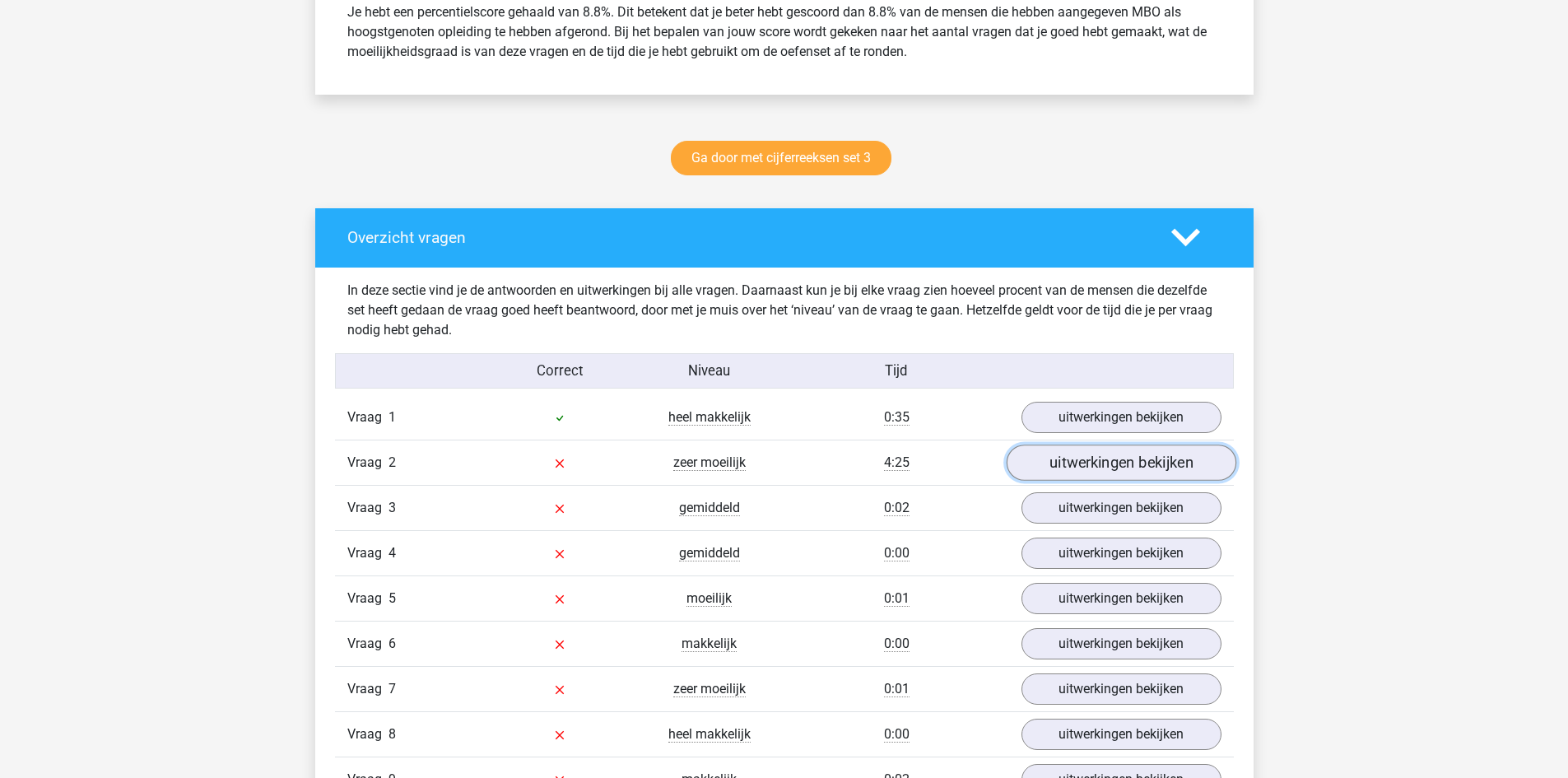
click at [1098, 476] on link "uitwerkingen bekijken" at bounding box center [1120, 462] width 229 height 36
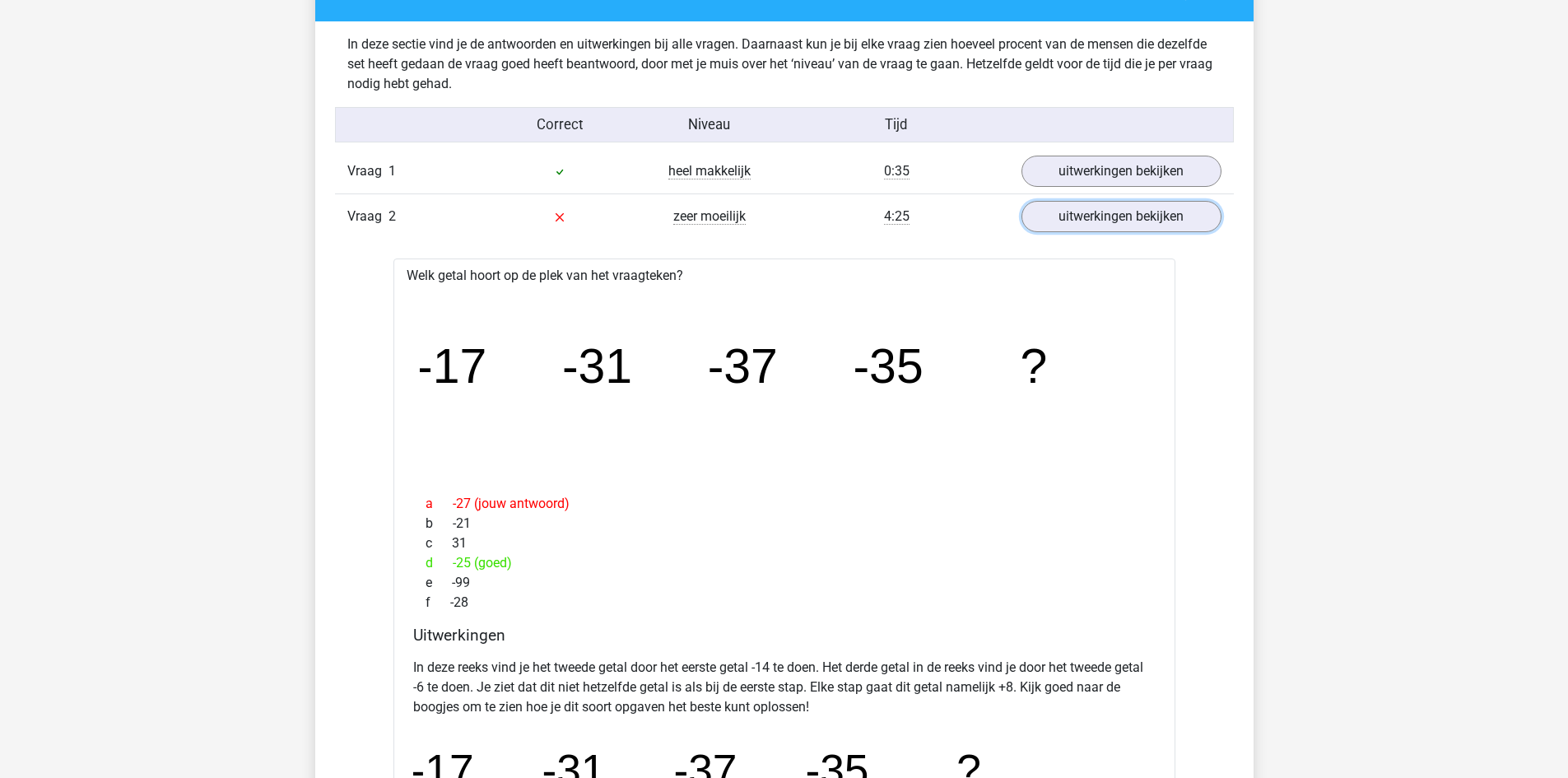
scroll to position [986, 0]
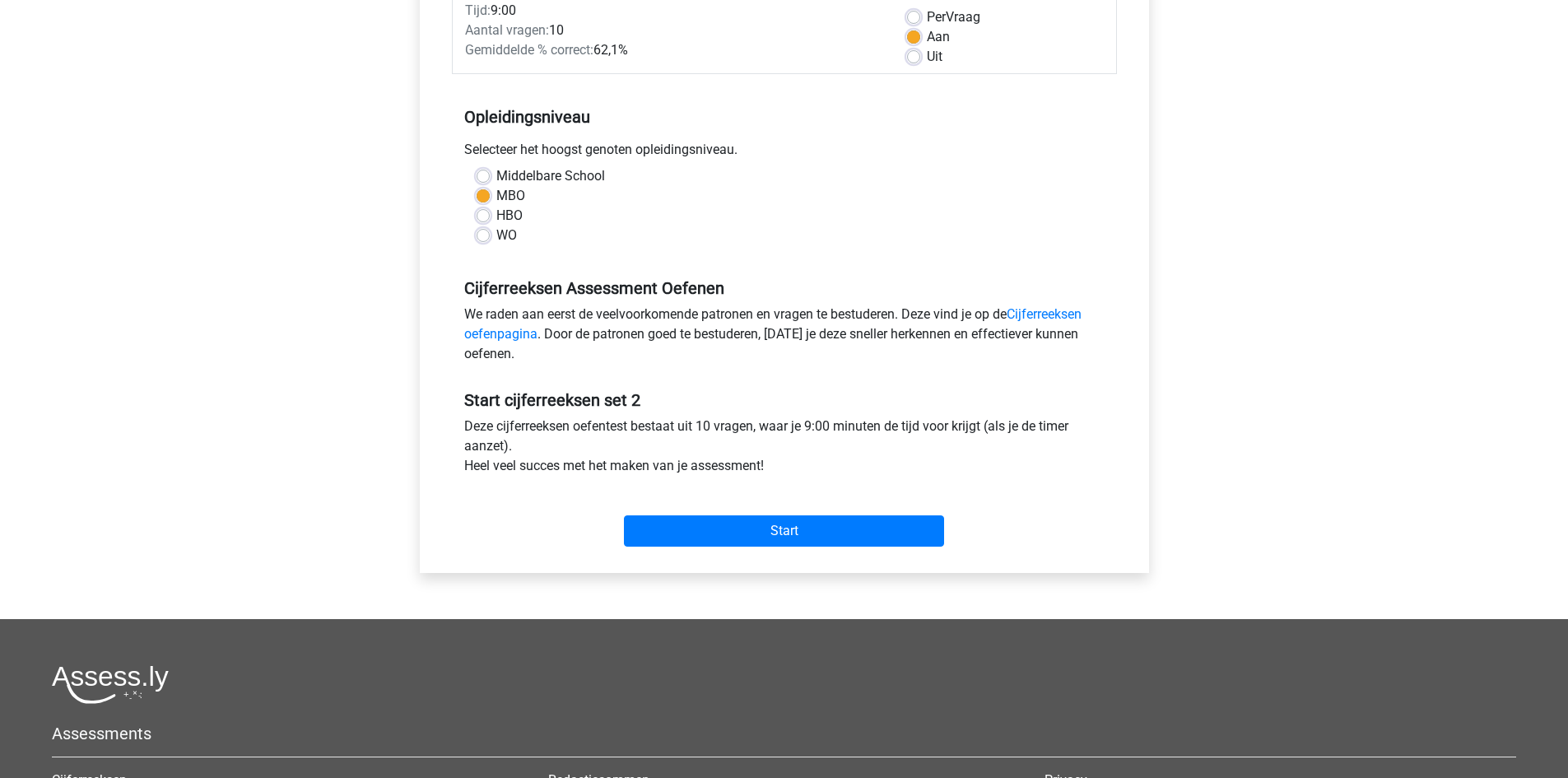
scroll to position [247, 0]
click at [897, 535] on input "Start" at bounding box center [784, 530] width 321 height 31
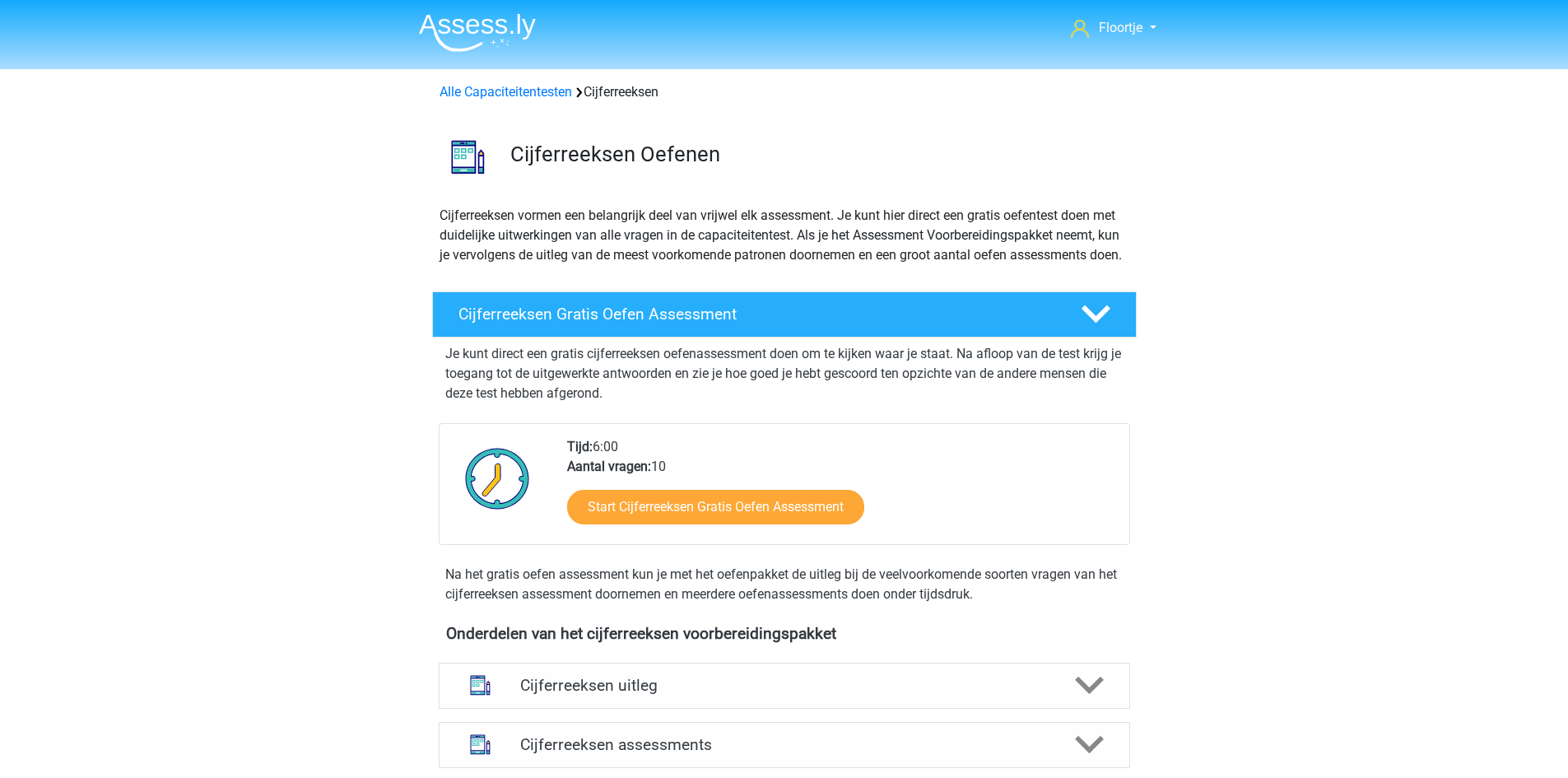
scroll to position [576, 0]
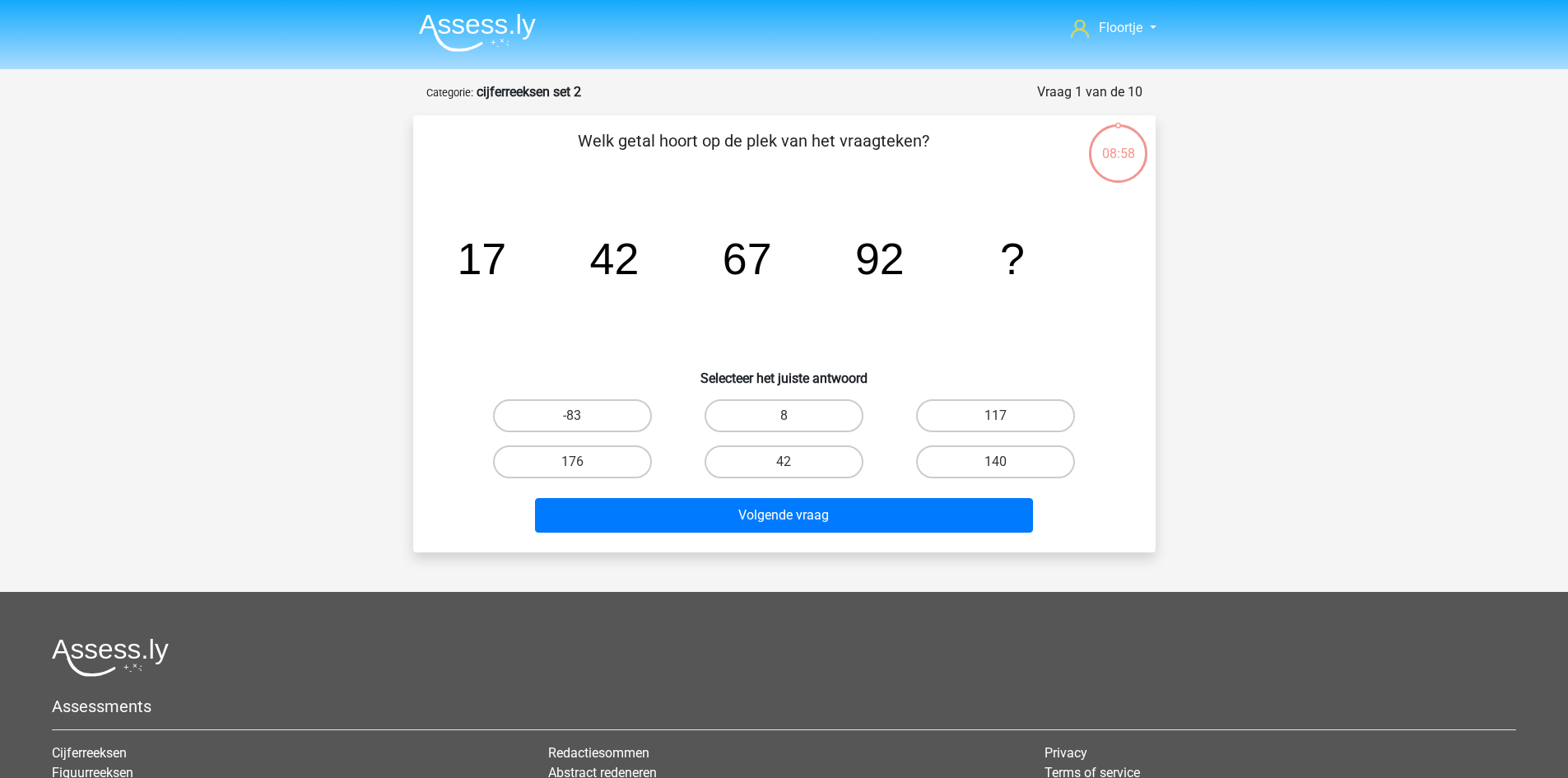
click at [897, 535] on div "Volgende vraag" at bounding box center [785, 518] width 636 height 41
click at [997, 404] on label "117" at bounding box center [996, 415] width 158 height 33
click at [997, 415] on input "117" at bounding box center [1001, 421] width 11 height 11
radio input "true"
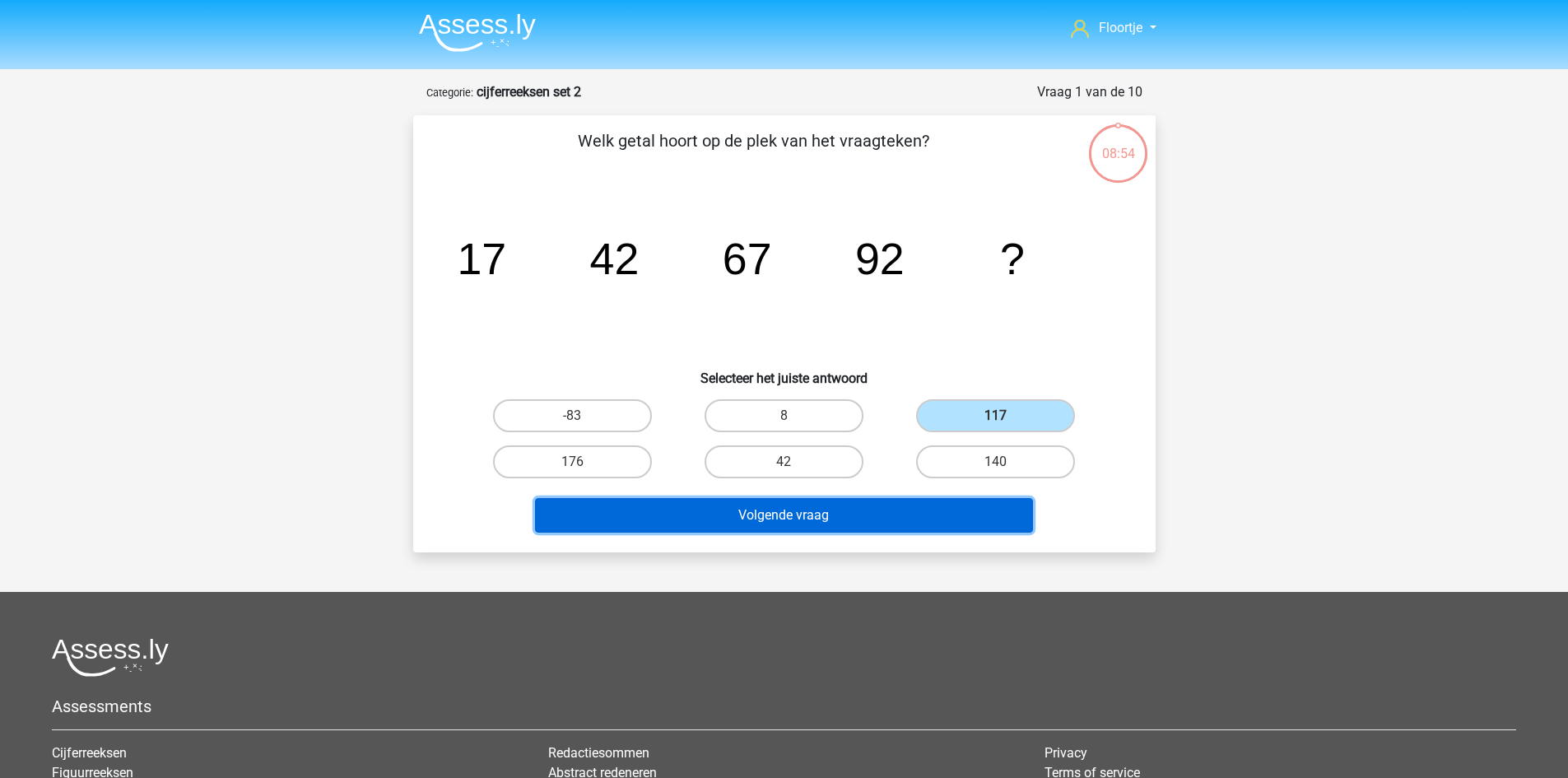
click at [856, 509] on button "Volgende vraag" at bounding box center [784, 516] width 498 height 35
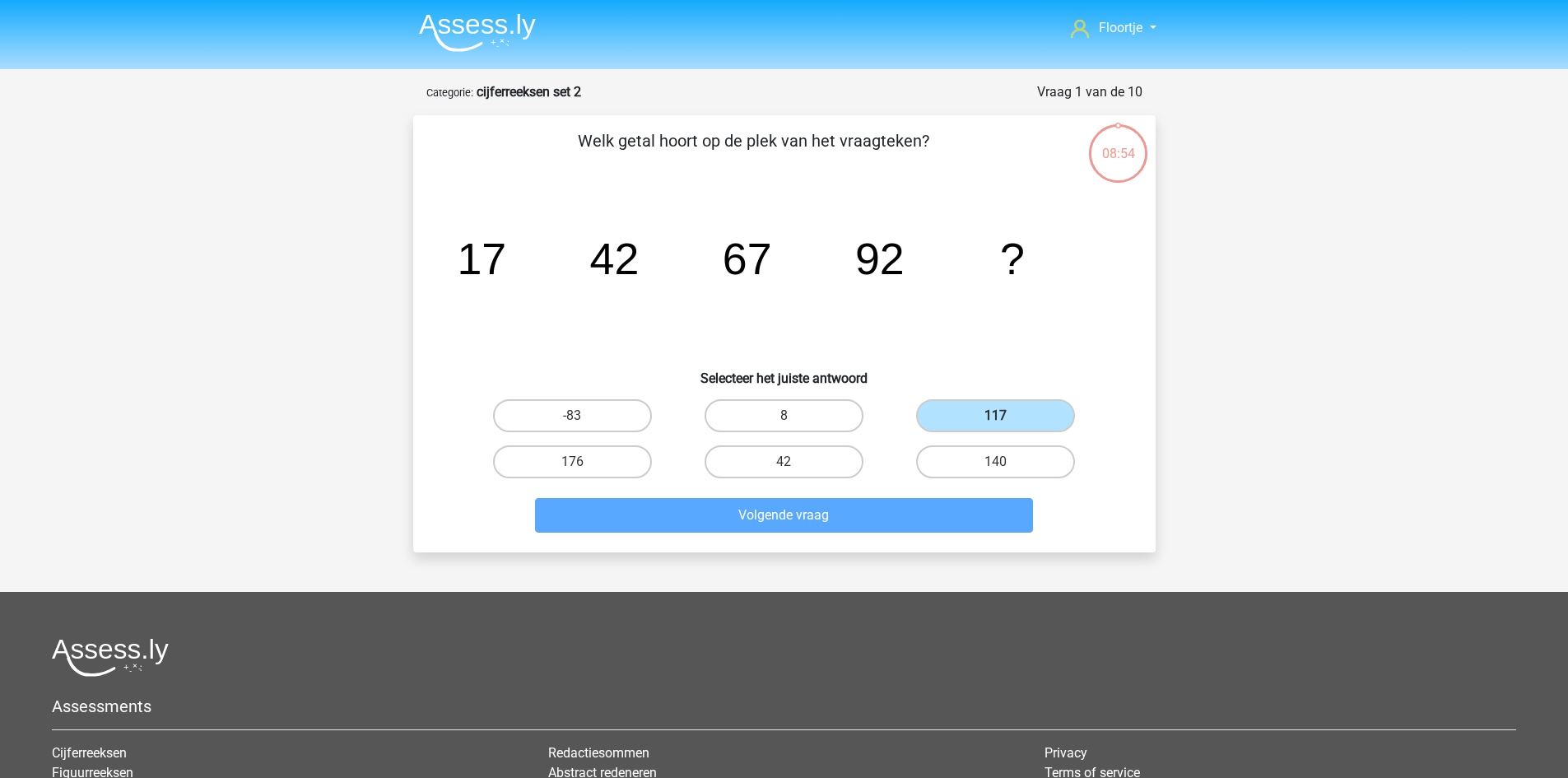
scroll to position [82, 0]
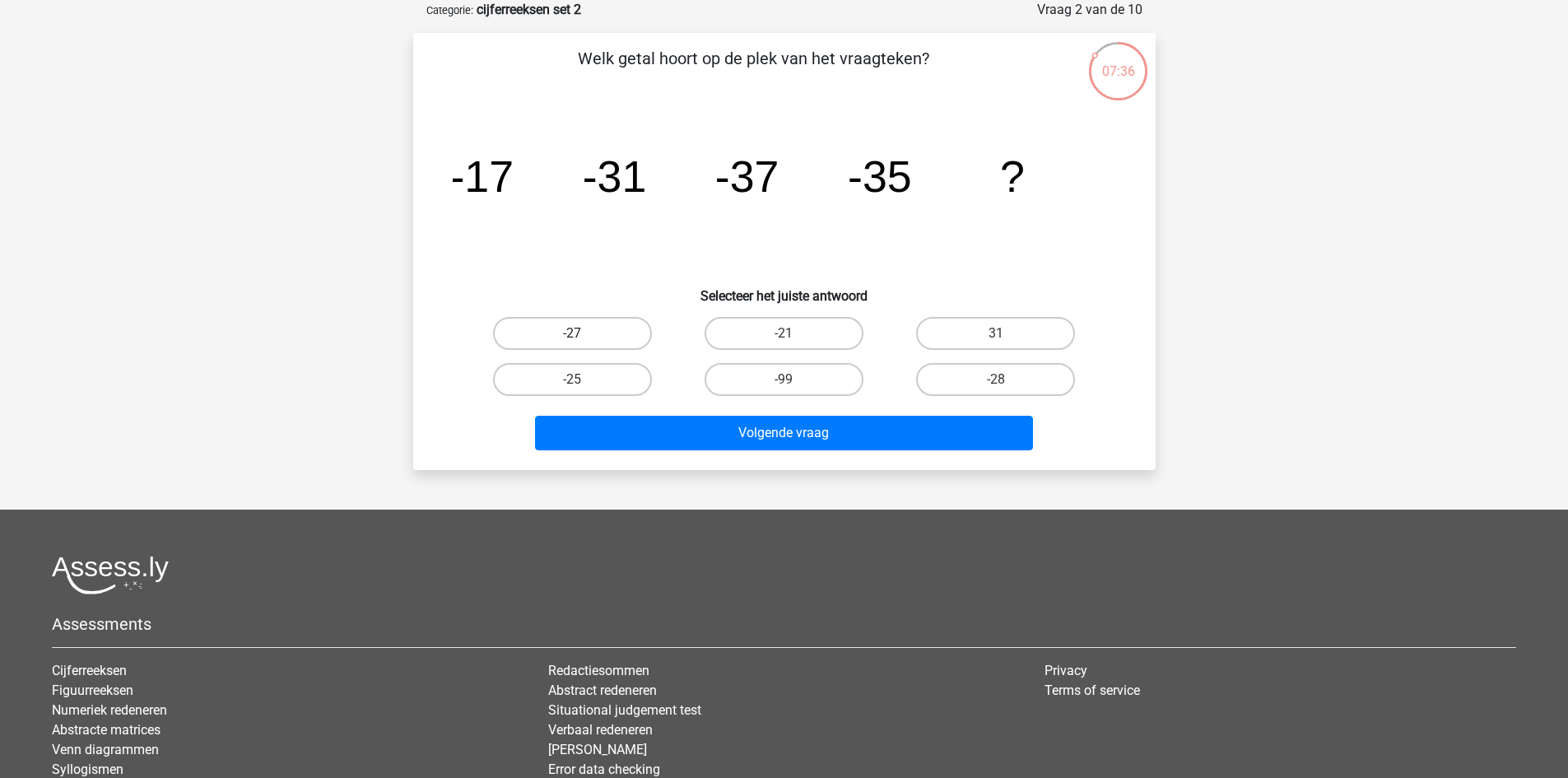
click at [614, 345] on label "-27" at bounding box center [572, 333] width 158 height 33
click at [583, 344] on input "-27" at bounding box center [578, 339] width 11 height 11
radio input "true"
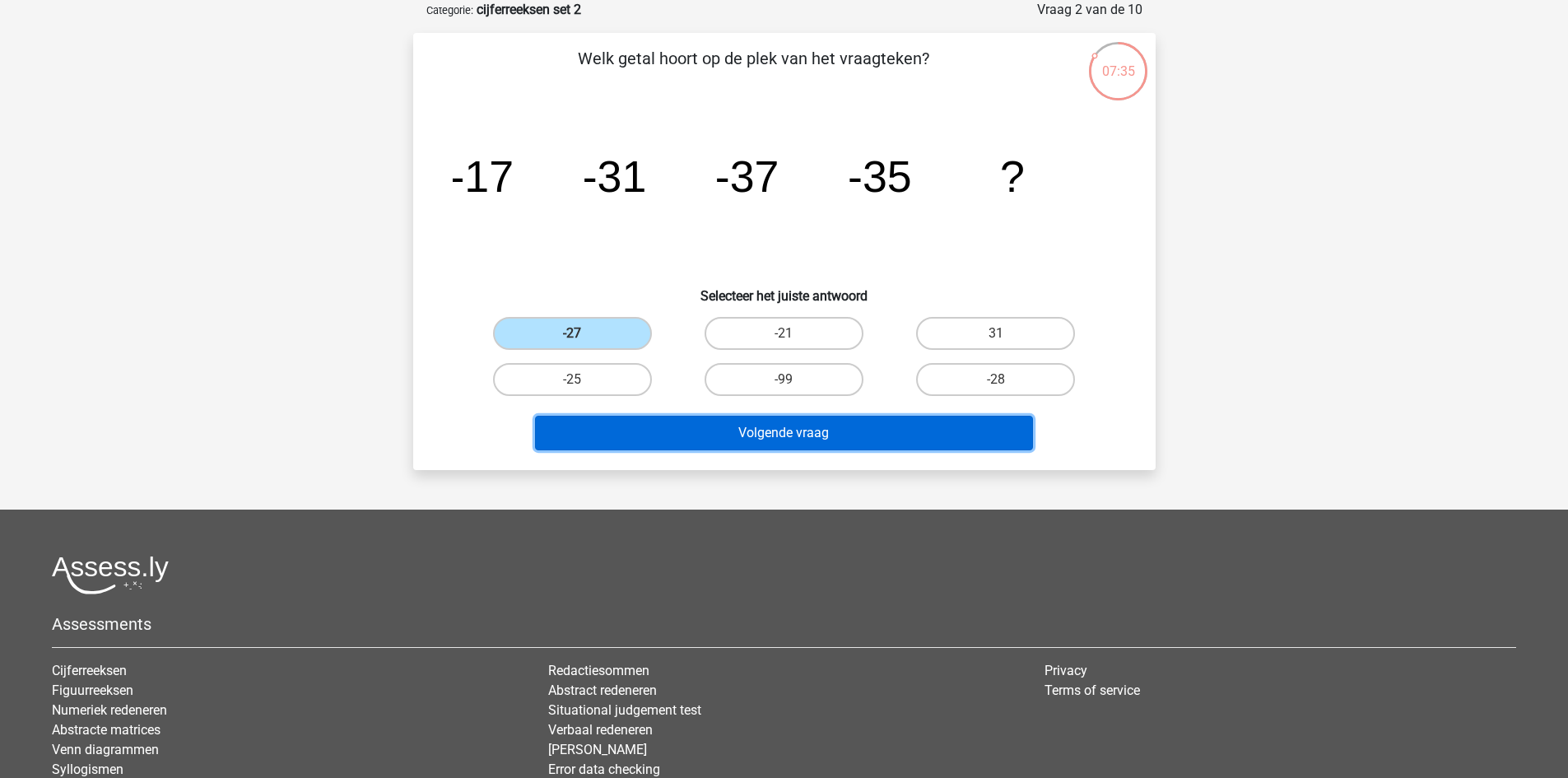
click at [762, 437] on button "Volgende vraag" at bounding box center [784, 433] width 498 height 35
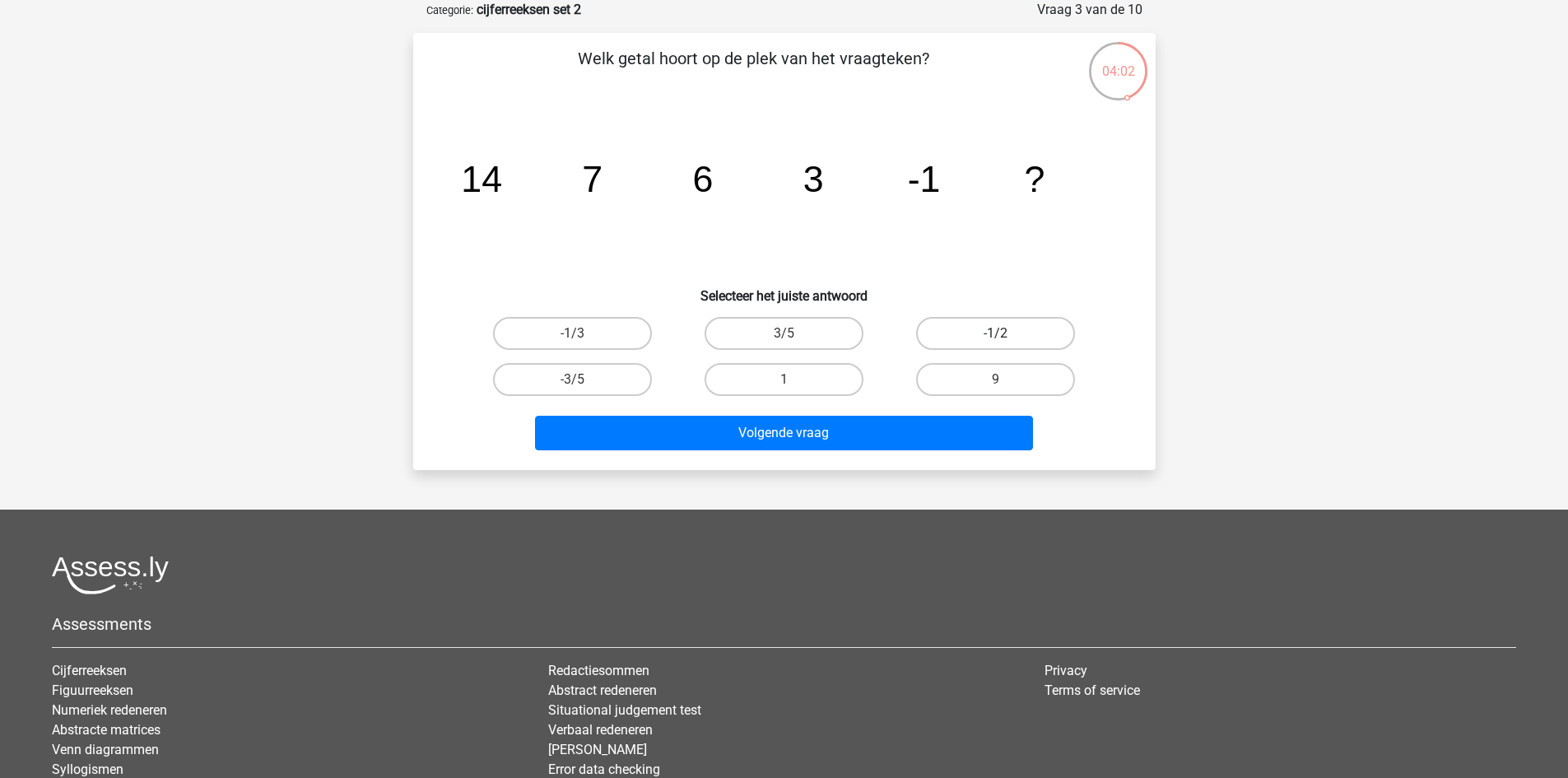
click at [1012, 329] on label "-1/2" at bounding box center [996, 333] width 158 height 33
click at [1007, 333] on input "-1/2" at bounding box center [1001, 339] width 11 height 11
radio input "true"
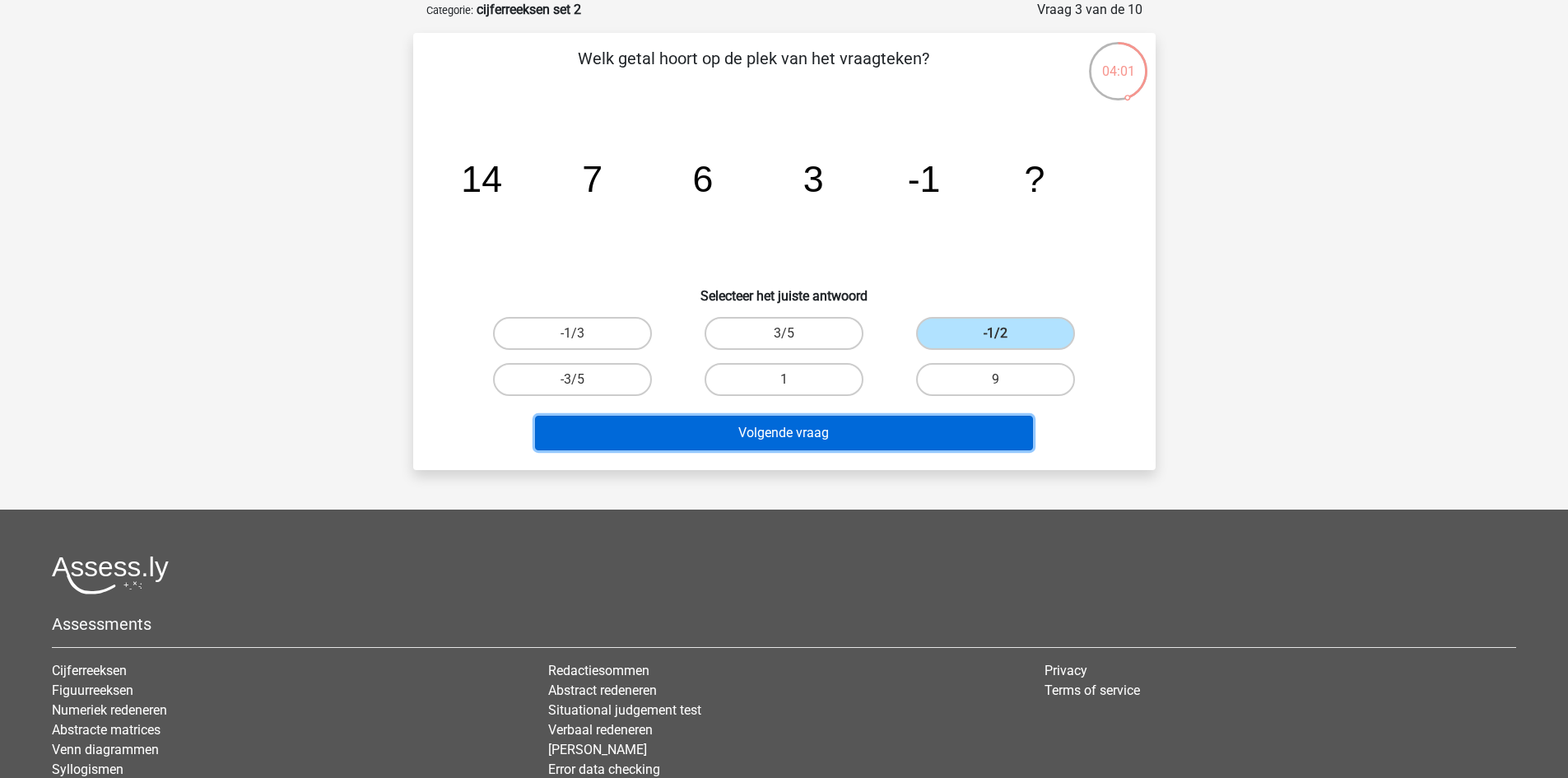
click at [941, 437] on button "Volgende vraag" at bounding box center [784, 433] width 498 height 35
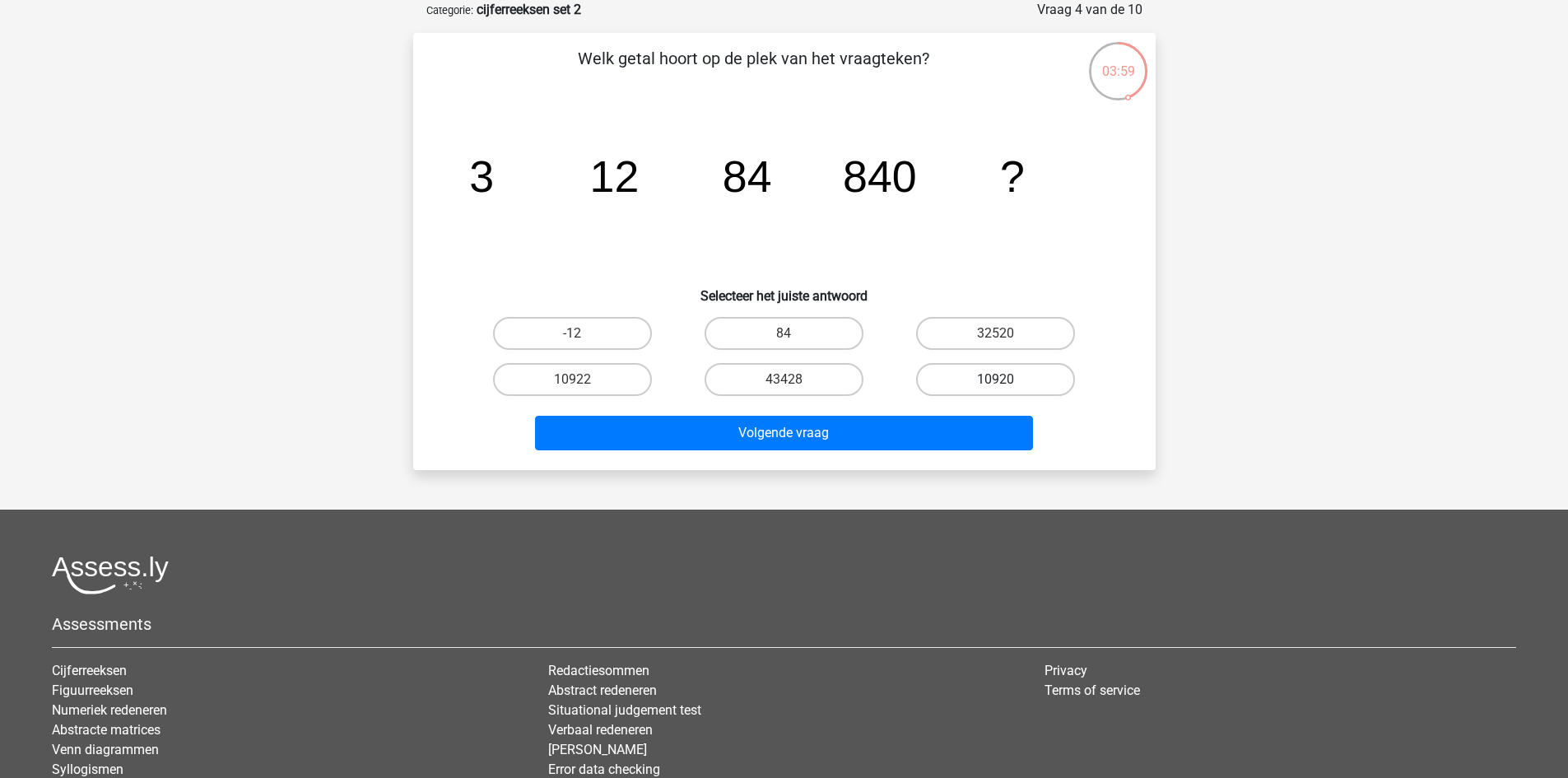
click at [992, 378] on label "10920" at bounding box center [996, 379] width 158 height 33
click at [996, 379] on input "10920" at bounding box center [1001, 385] width 11 height 11
radio input "true"
click at [970, 412] on div "Volgende vraag" at bounding box center [784, 429] width 690 height 54
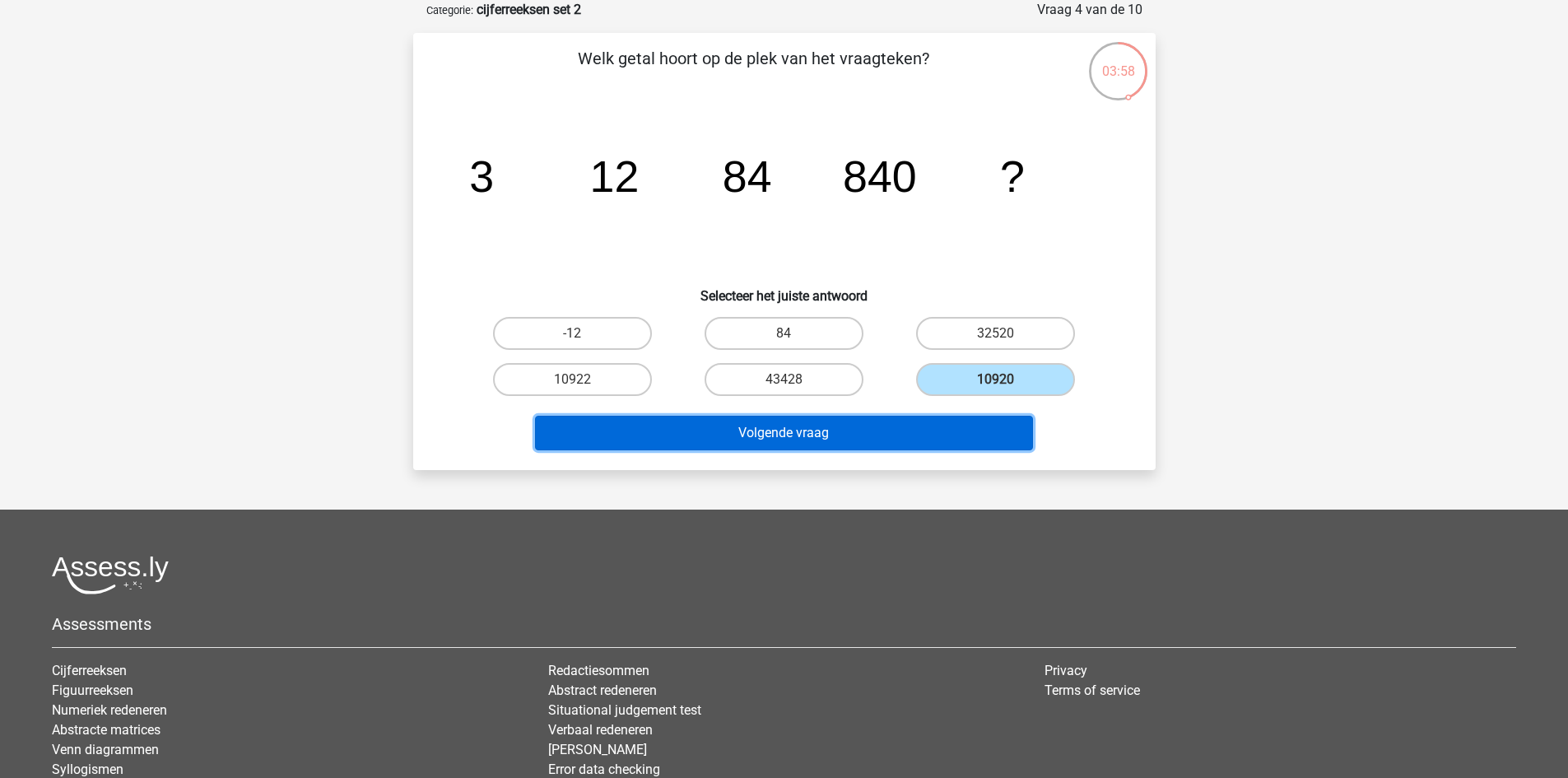
click at [959, 421] on button "Volgende vraag" at bounding box center [784, 433] width 498 height 35
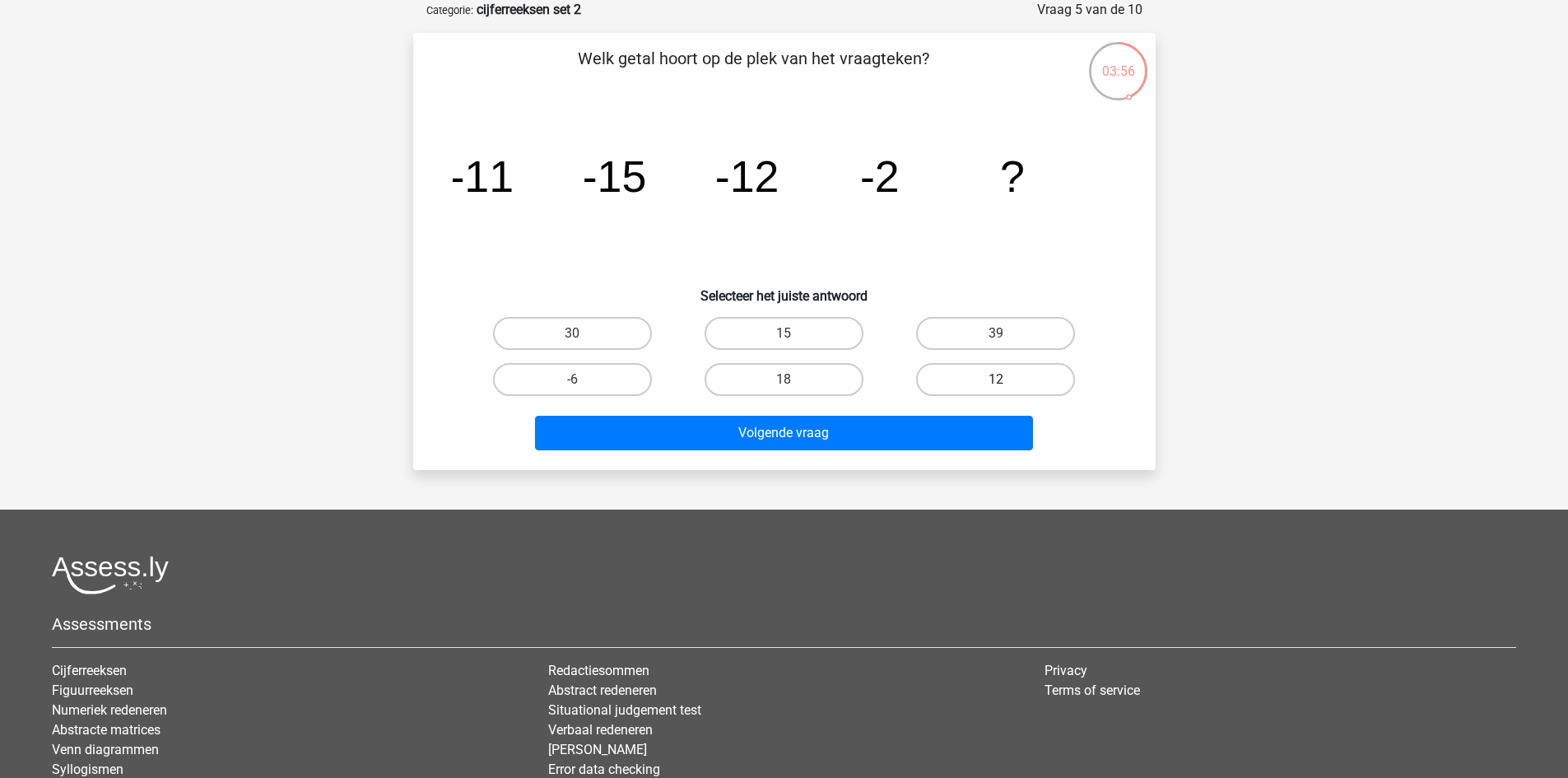
click at [964, 383] on label "12" at bounding box center [996, 379] width 158 height 33
click at [996, 383] on input "12" at bounding box center [1001, 385] width 11 height 11
radio input "true"
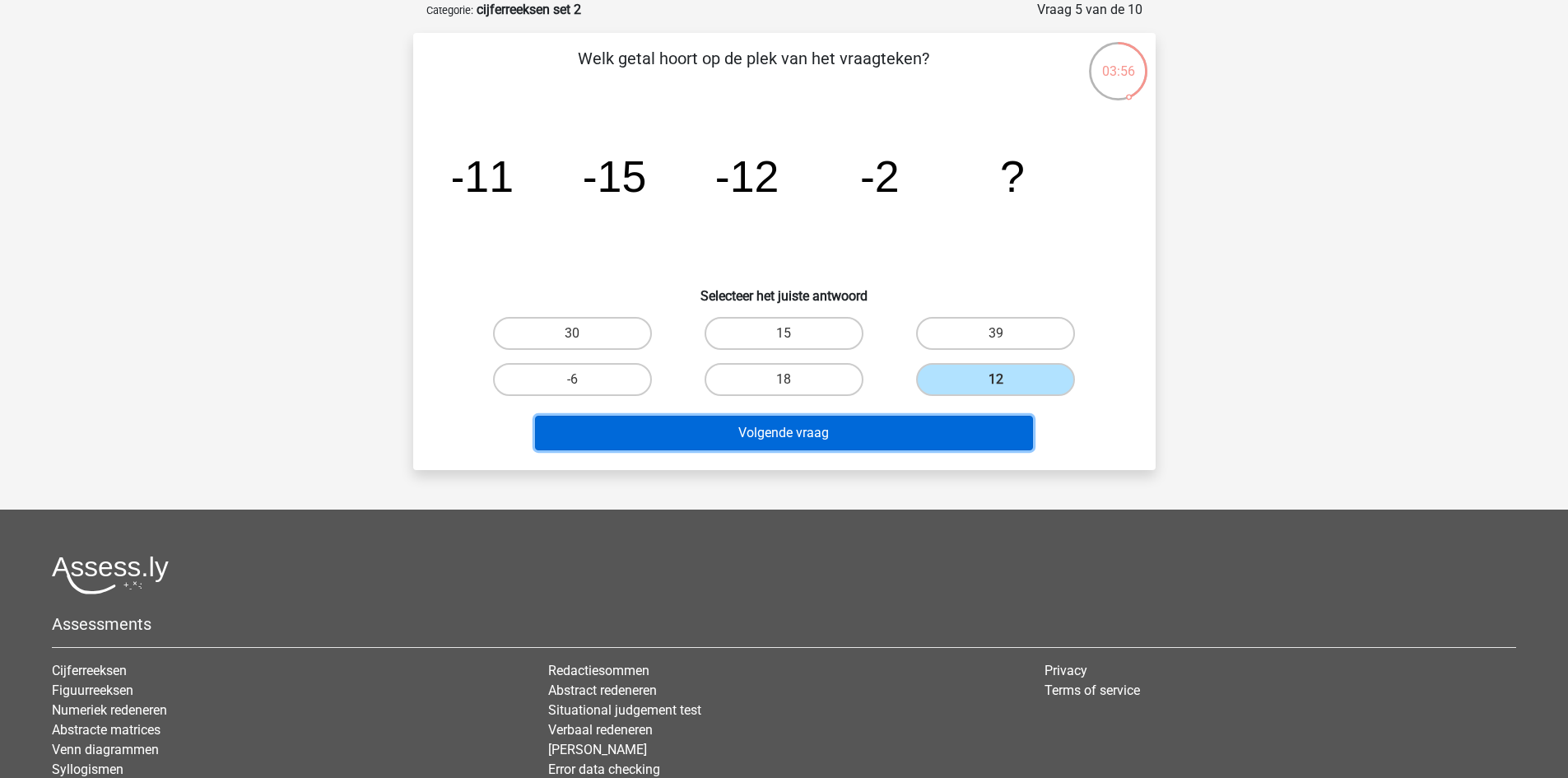
click at [948, 427] on button "Volgende vraag" at bounding box center [784, 433] width 498 height 35
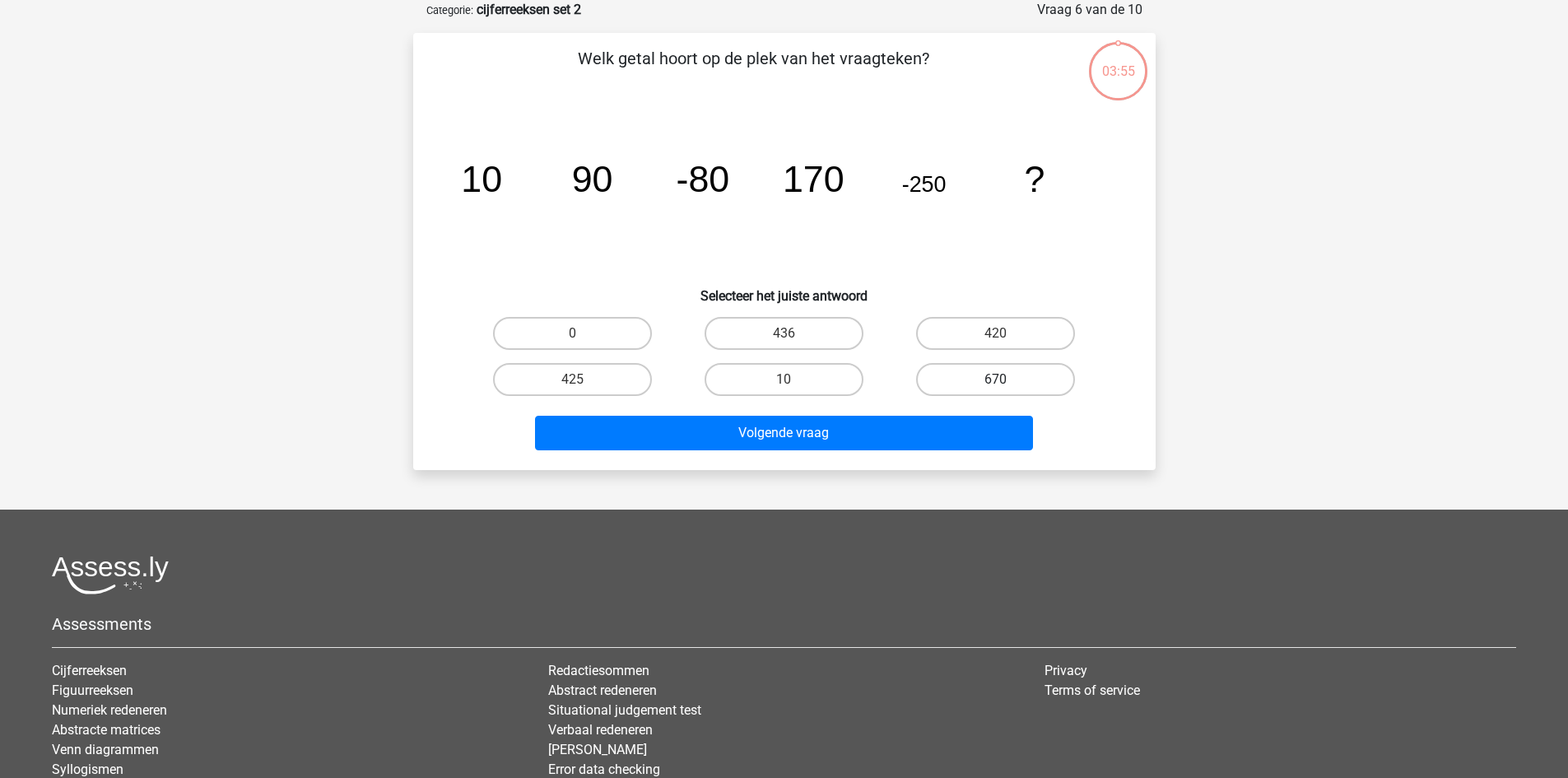
click at [965, 384] on label "670" at bounding box center [996, 379] width 158 height 33
click at [996, 384] on input "670" at bounding box center [1001, 385] width 11 height 11
radio input "true"
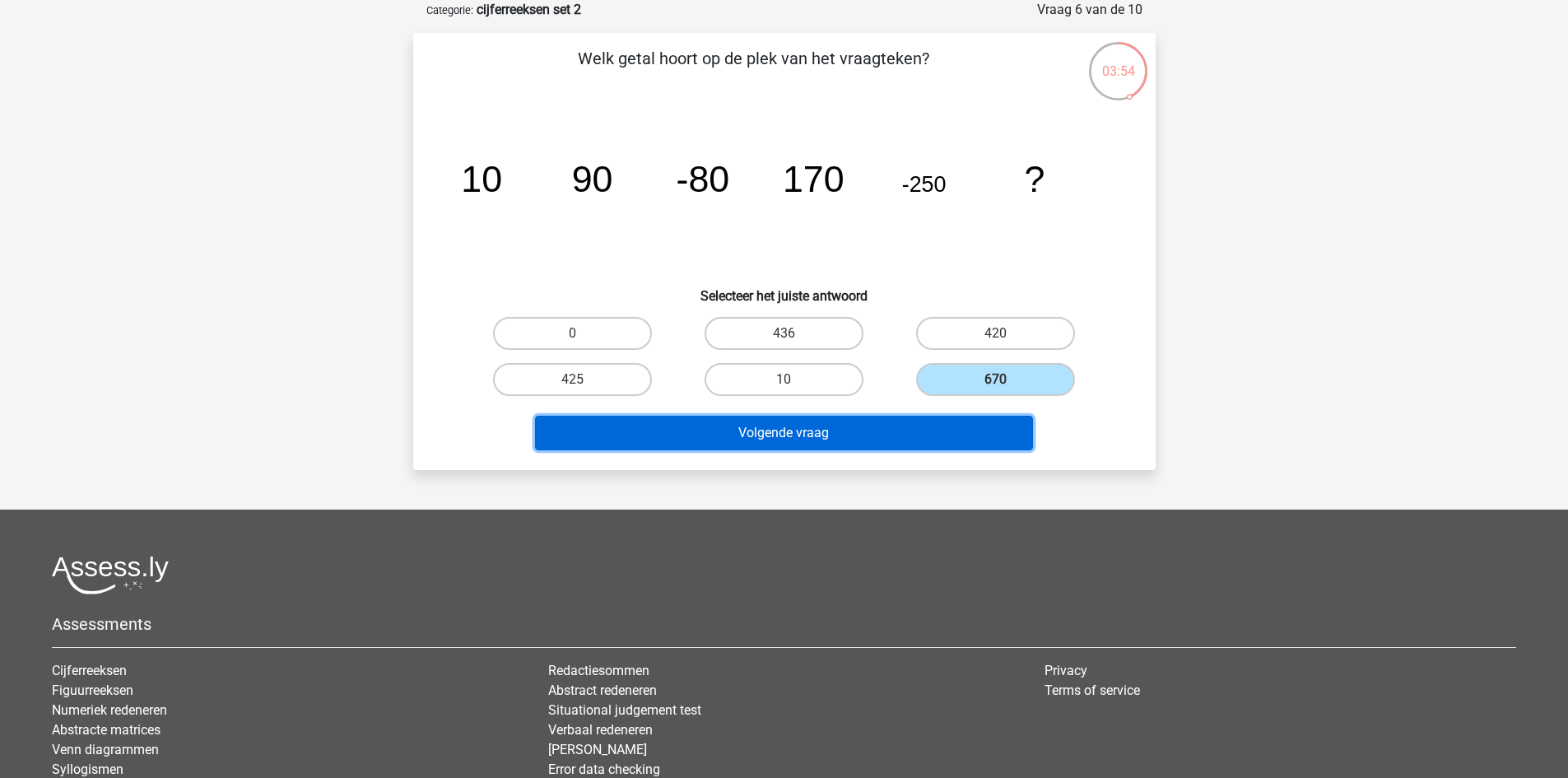
click at [953, 415] on button "Volgende vraag" at bounding box center [784, 433] width 498 height 35
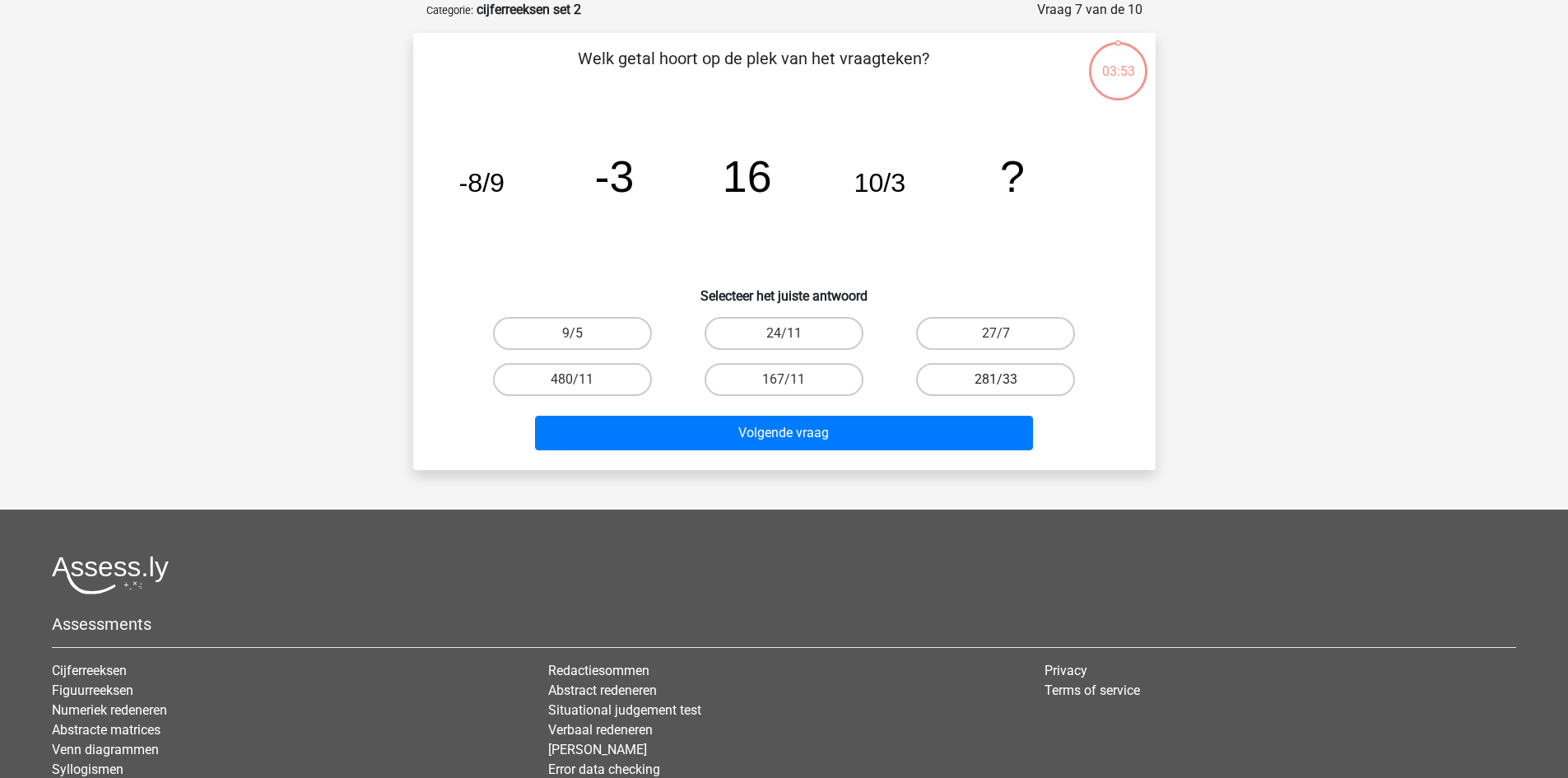
click at [1002, 372] on label "281/33" at bounding box center [996, 379] width 158 height 33
click at [1002, 379] on input "281/33" at bounding box center [1001, 385] width 11 height 11
radio input "true"
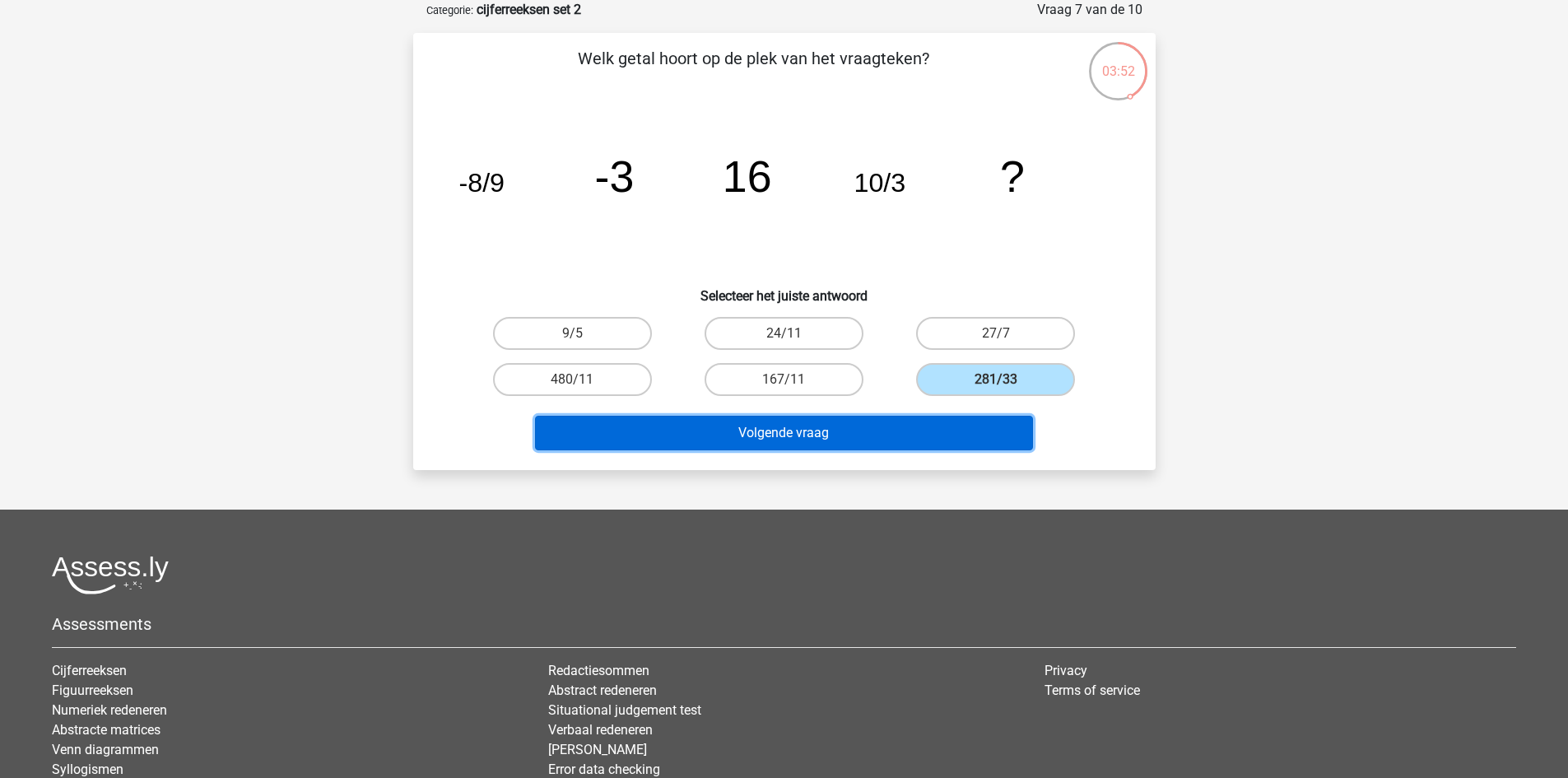
click at [981, 418] on button "Volgende vraag" at bounding box center [784, 433] width 498 height 35
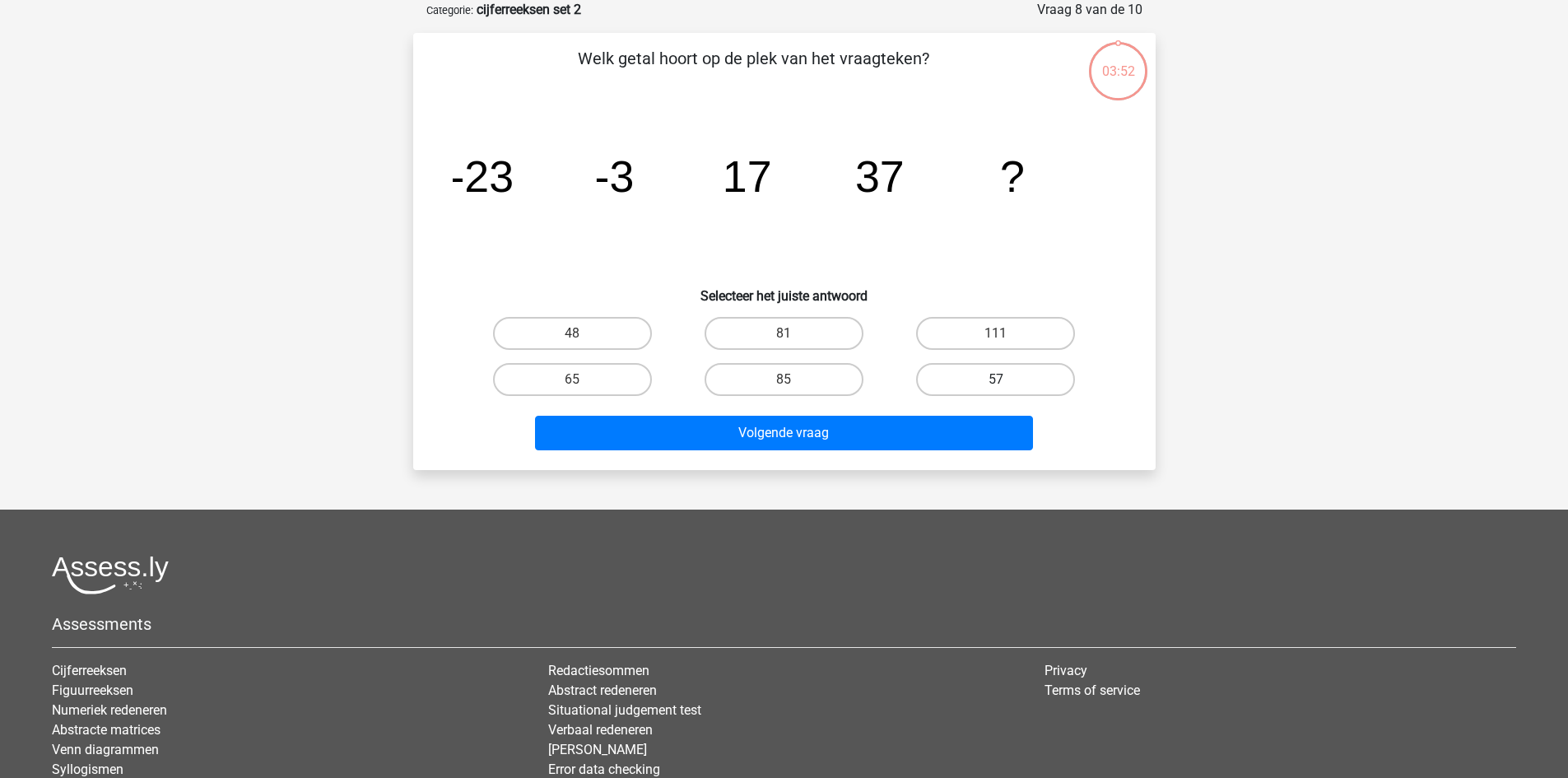
click at [1012, 368] on label "57" at bounding box center [996, 379] width 158 height 33
click at [1007, 379] on input "57" at bounding box center [1001, 385] width 11 height 11
radio input "true"
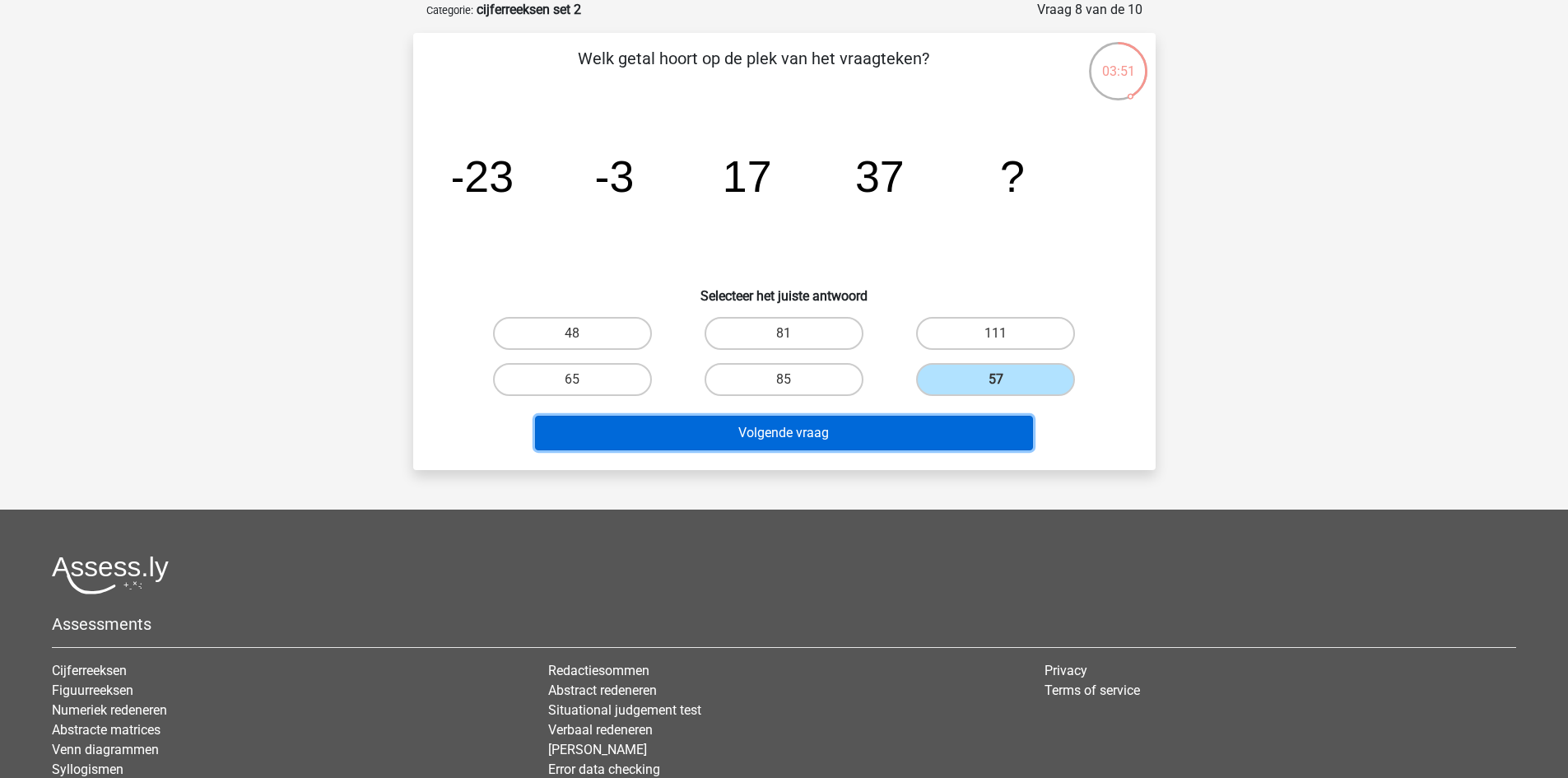
click at [969, 434] on button "Volgende vraag" at bounding box center [784, 433] width 498 height 35
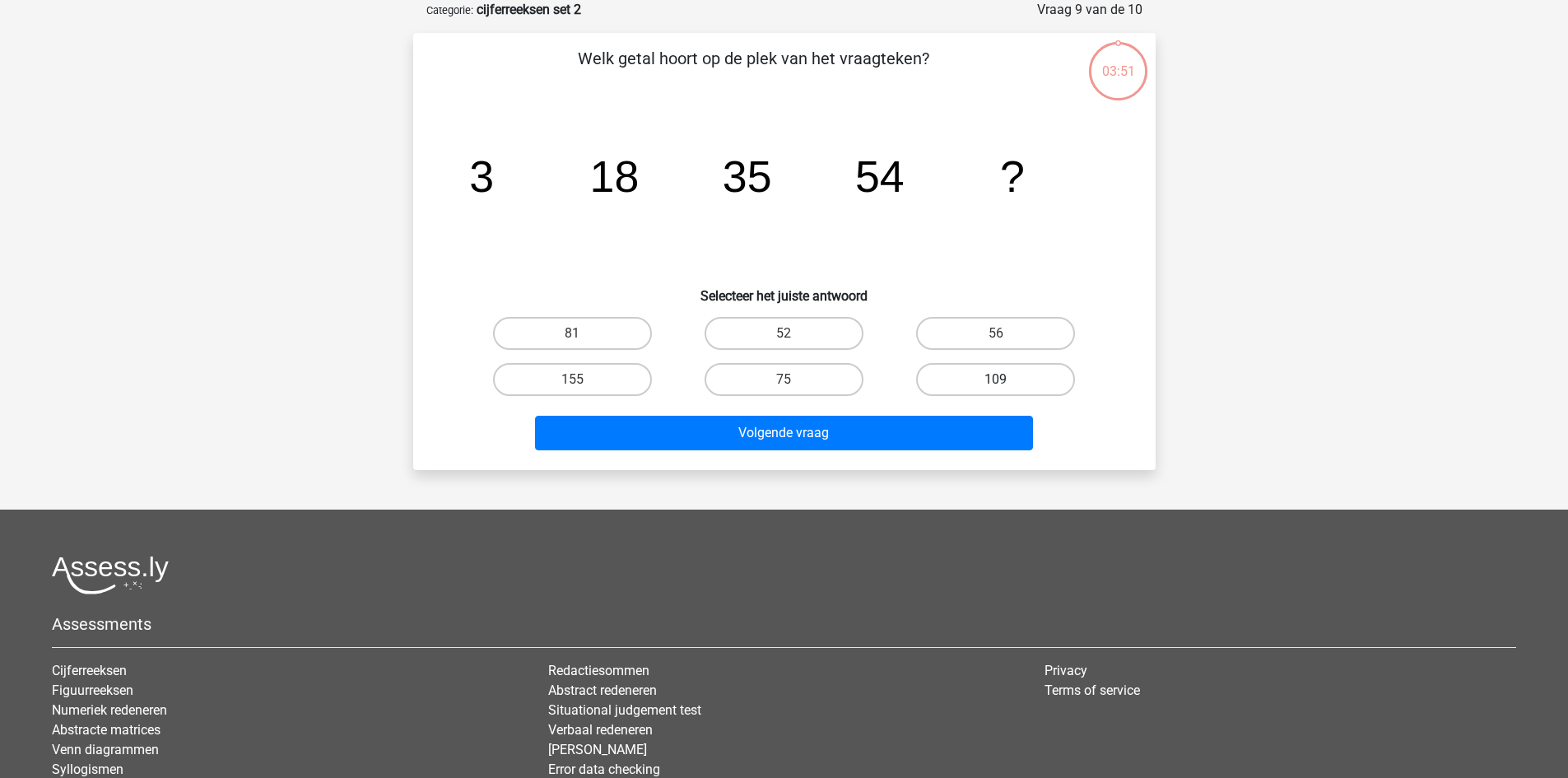
click at [979, 391] on label "109" at bounding box center [996, 379] width 158 height 33
click at [996, 390] on input "109" at bounding box center [1001, 385] width 11 height 11
radio input "true"
click at [972, 406] on div "Volgende vraag" at bounding box center [784, 429] width 690 height 54
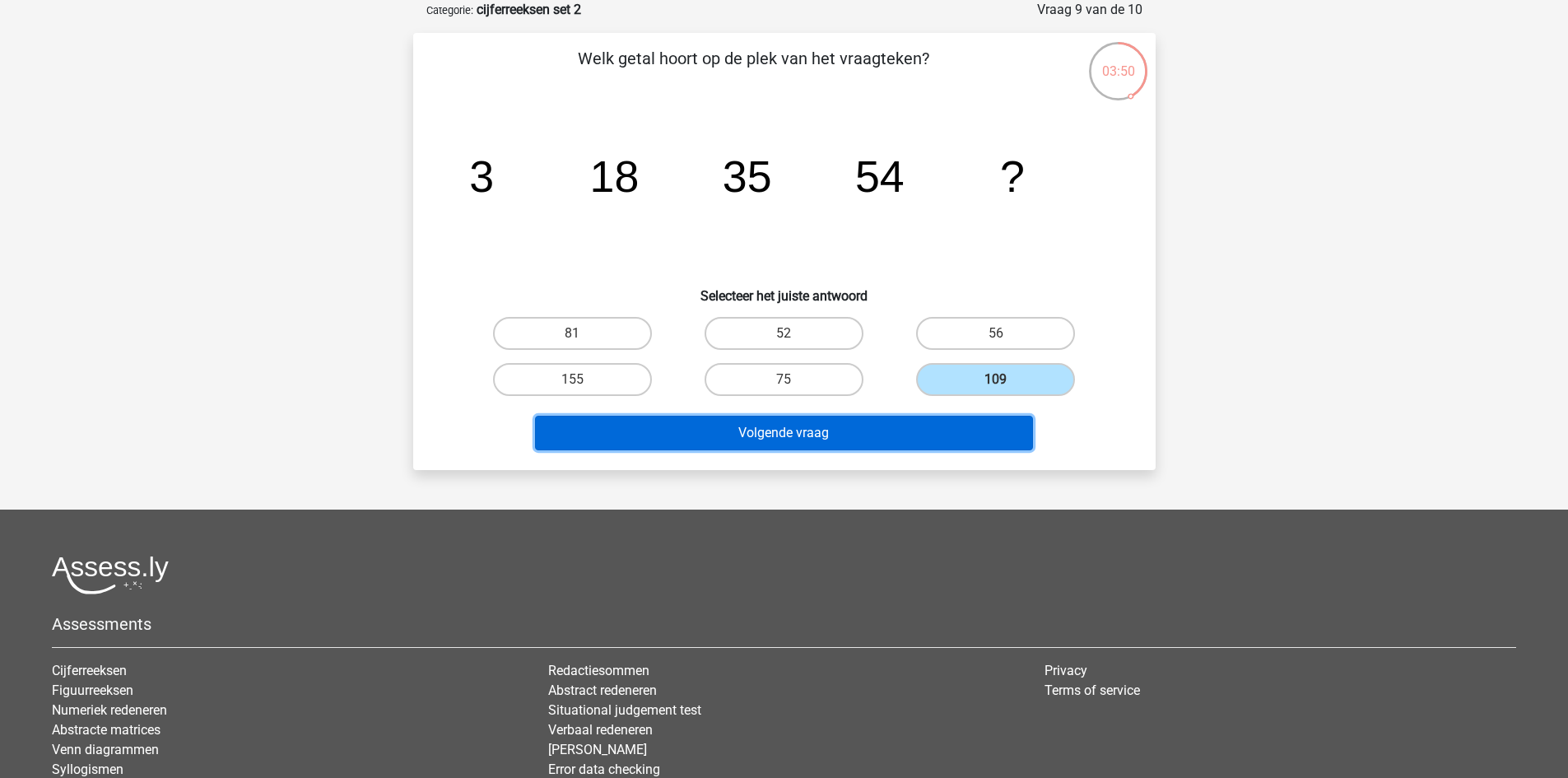
click at [960, 433] on button "Volgende vraag" at bounding box center [784, 433] width 498 height 35
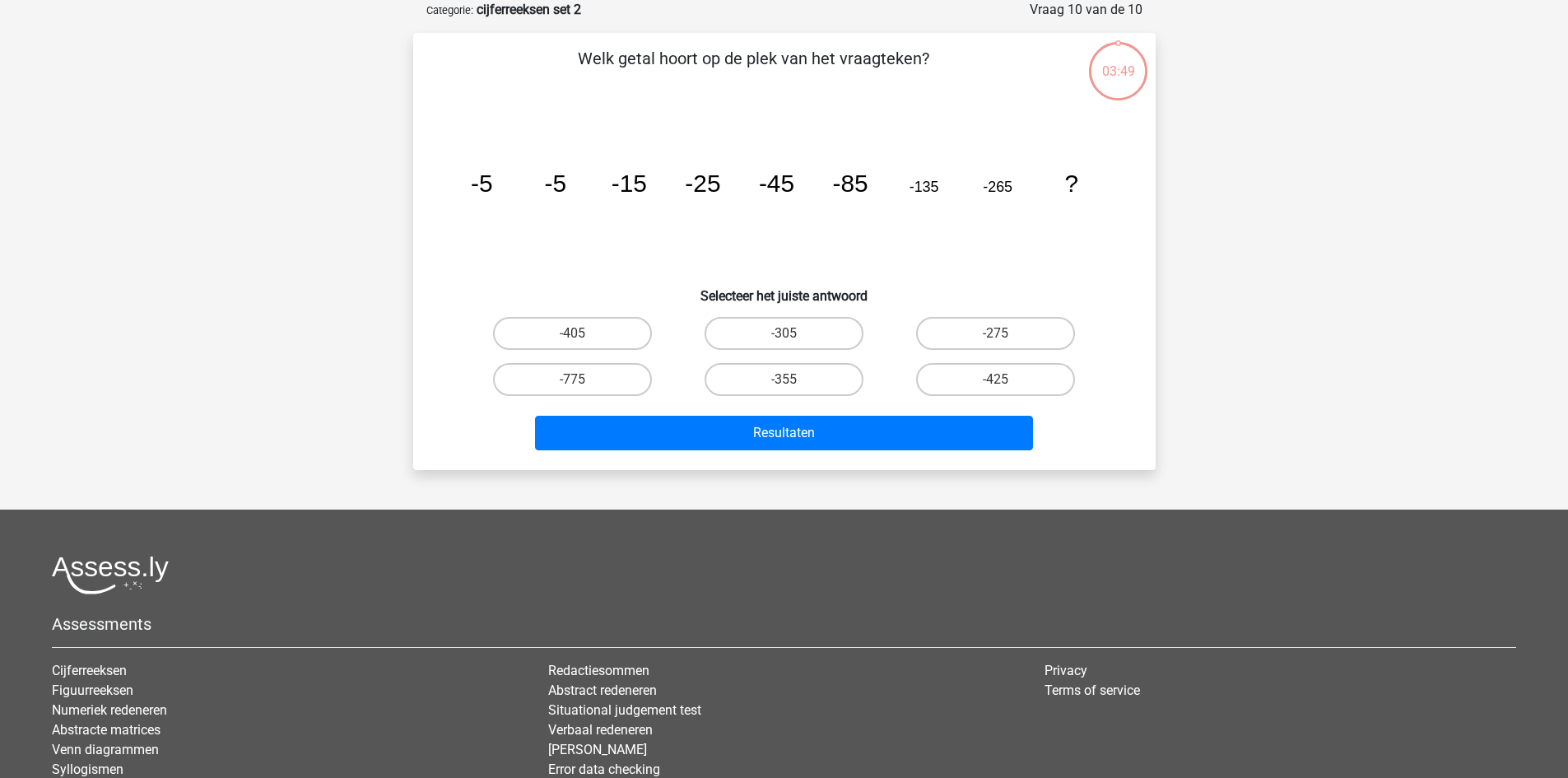
click at [1009, 358] on div "-425" at bounding box center [996, 379] width 212 height 46
click at [1003, 374] on label "-425" at bounding box center [996, 379] width 158 height 33
click at [1003, 379] on input "-425" at bounding box center [1001, 385] width 11 height 11
radio input "true"
click at [981, 410] on div "Resultaten" at bounding box center [784, 429] width 690 height 54
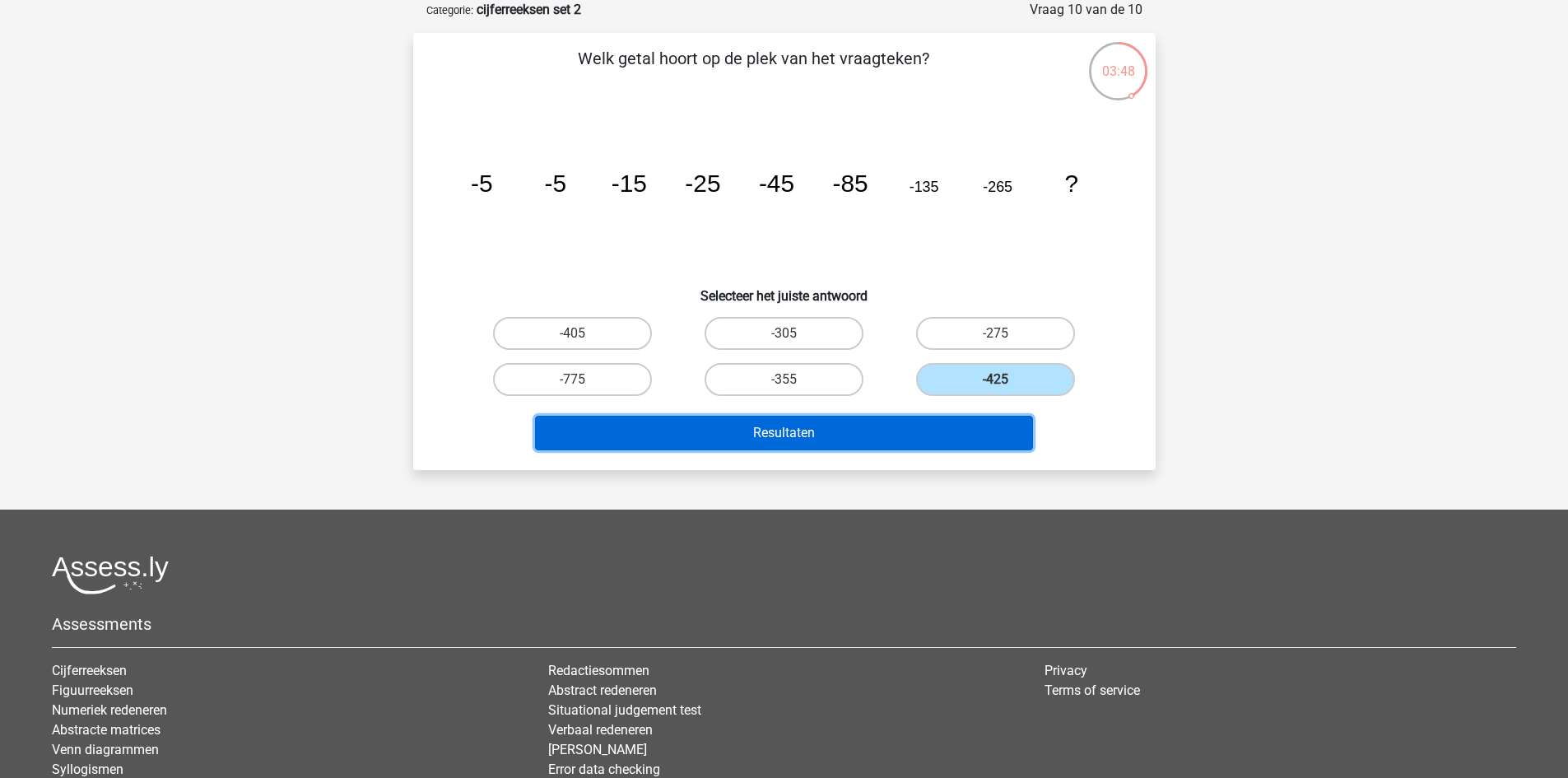
click at [966, 447] on button "Resultaten" at bounding box center [784, 433] width 498 height 35
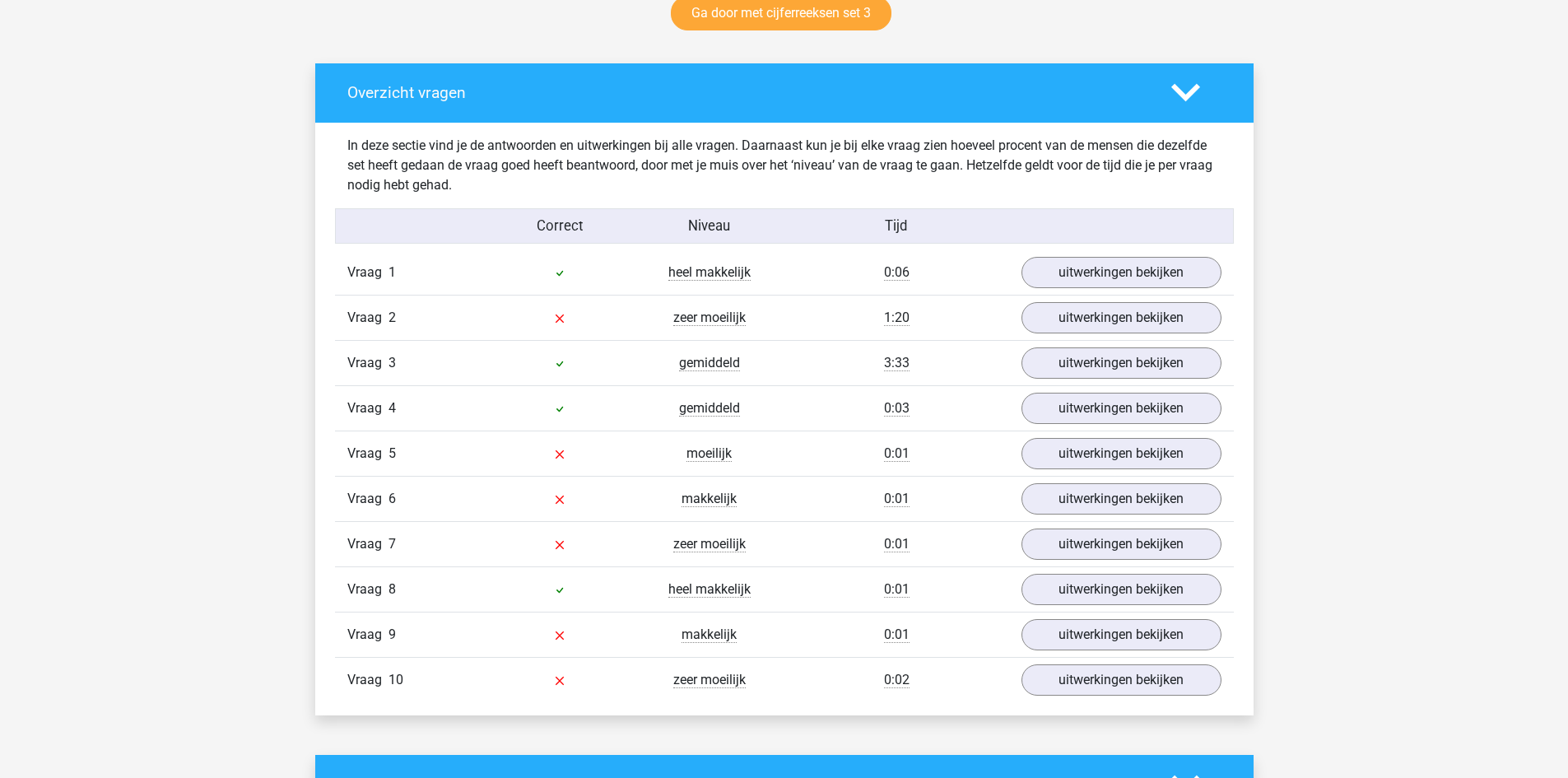
scroll to position [886, 0]
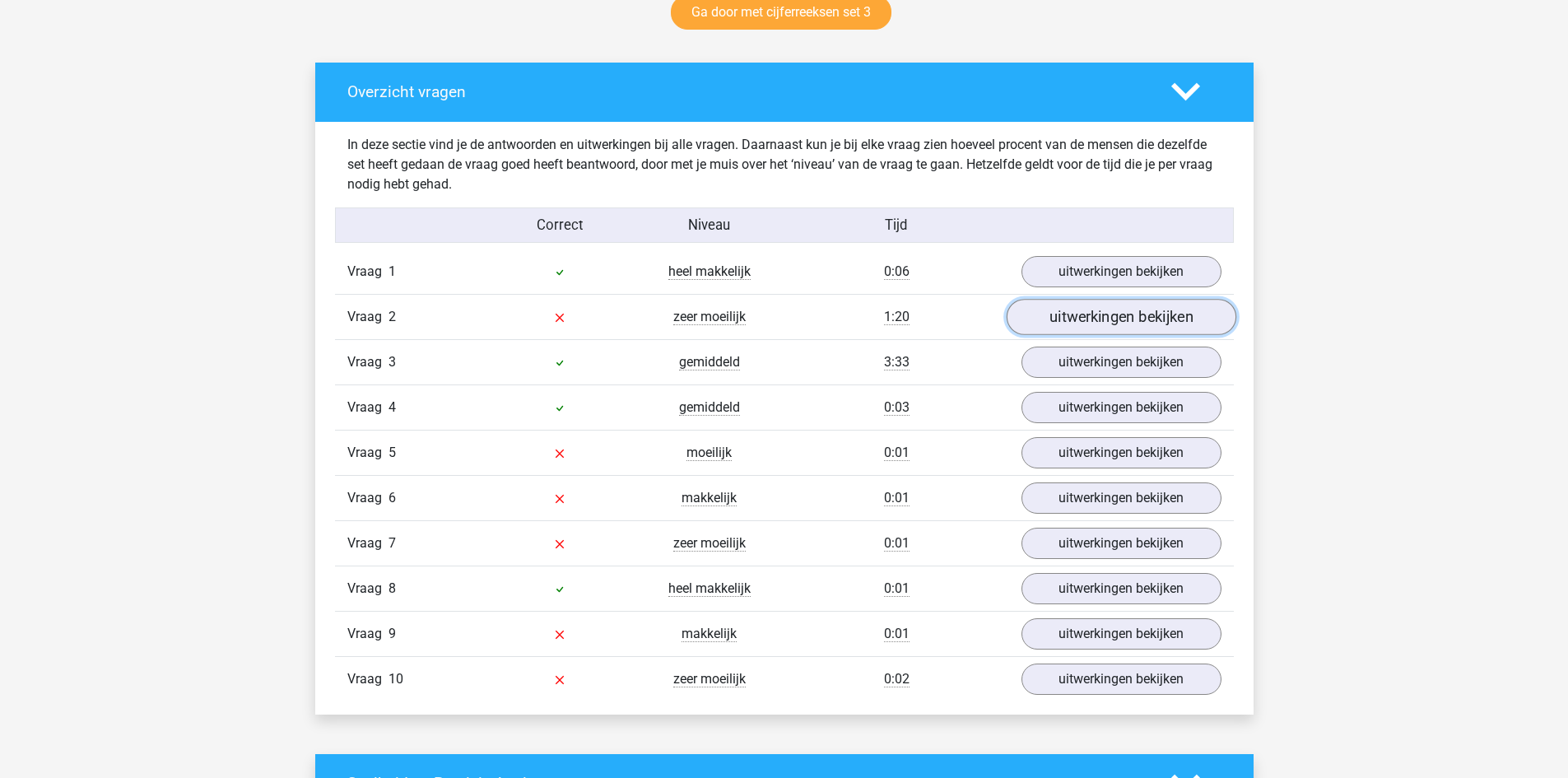
click at [1116, 316] on link "uitwerkingen bekijken" at bounding box center [1120, 316] width 229 height 36
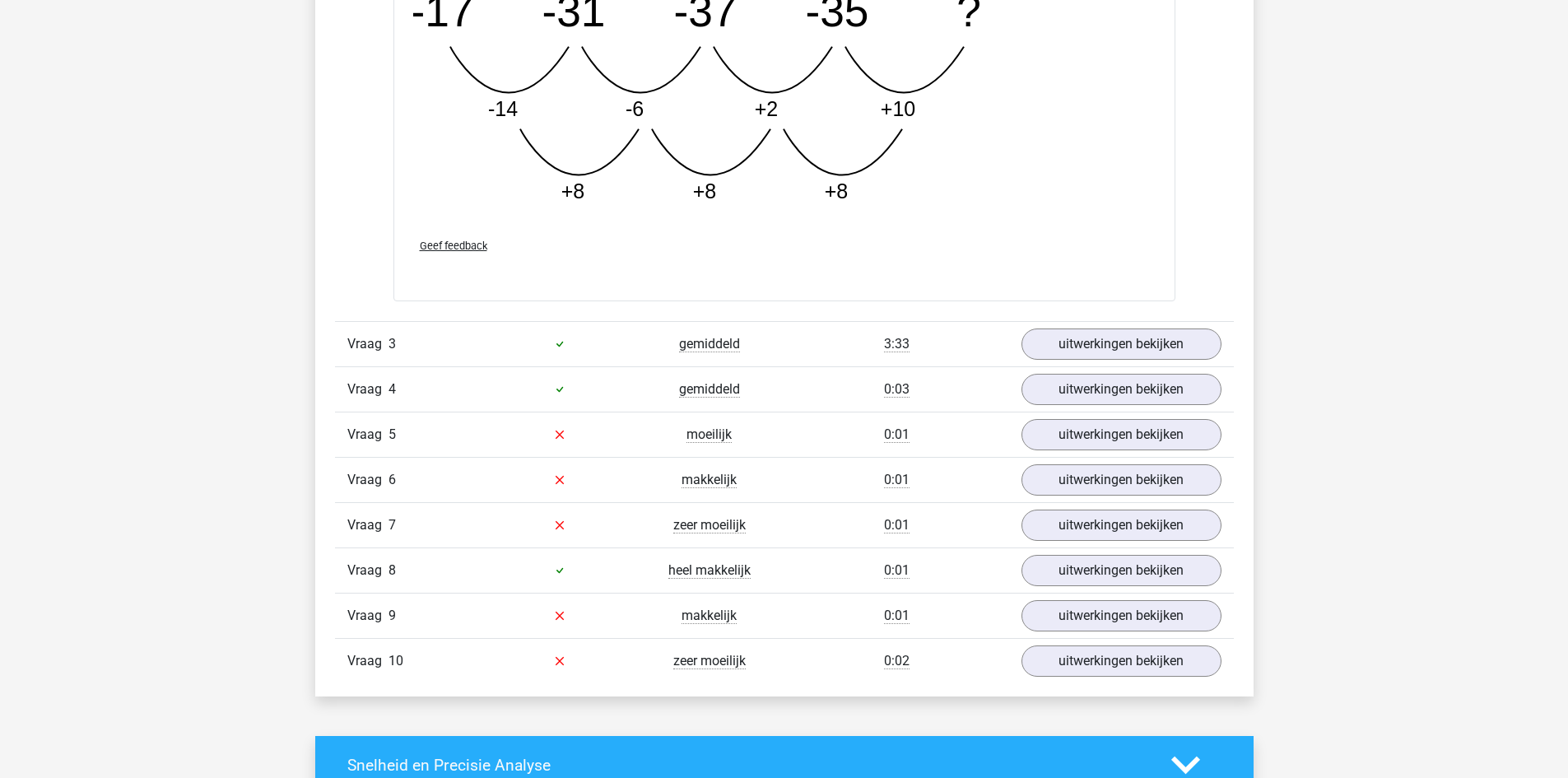
scroll to position [1746, 0]
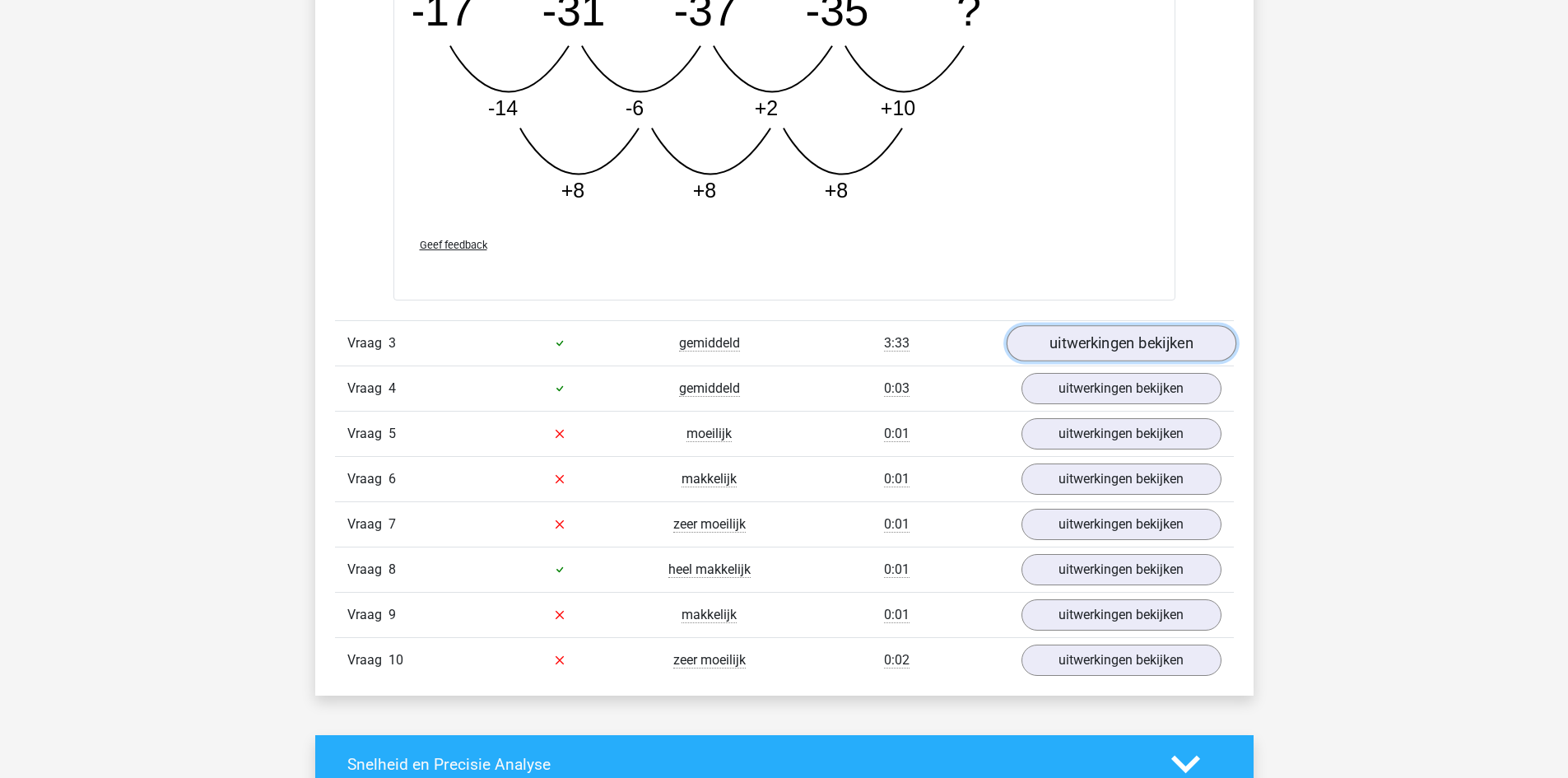
click at [1130, 336] on link "uitwerkingen bekijken" at bounding box center [1120, 343] width 229 height 36
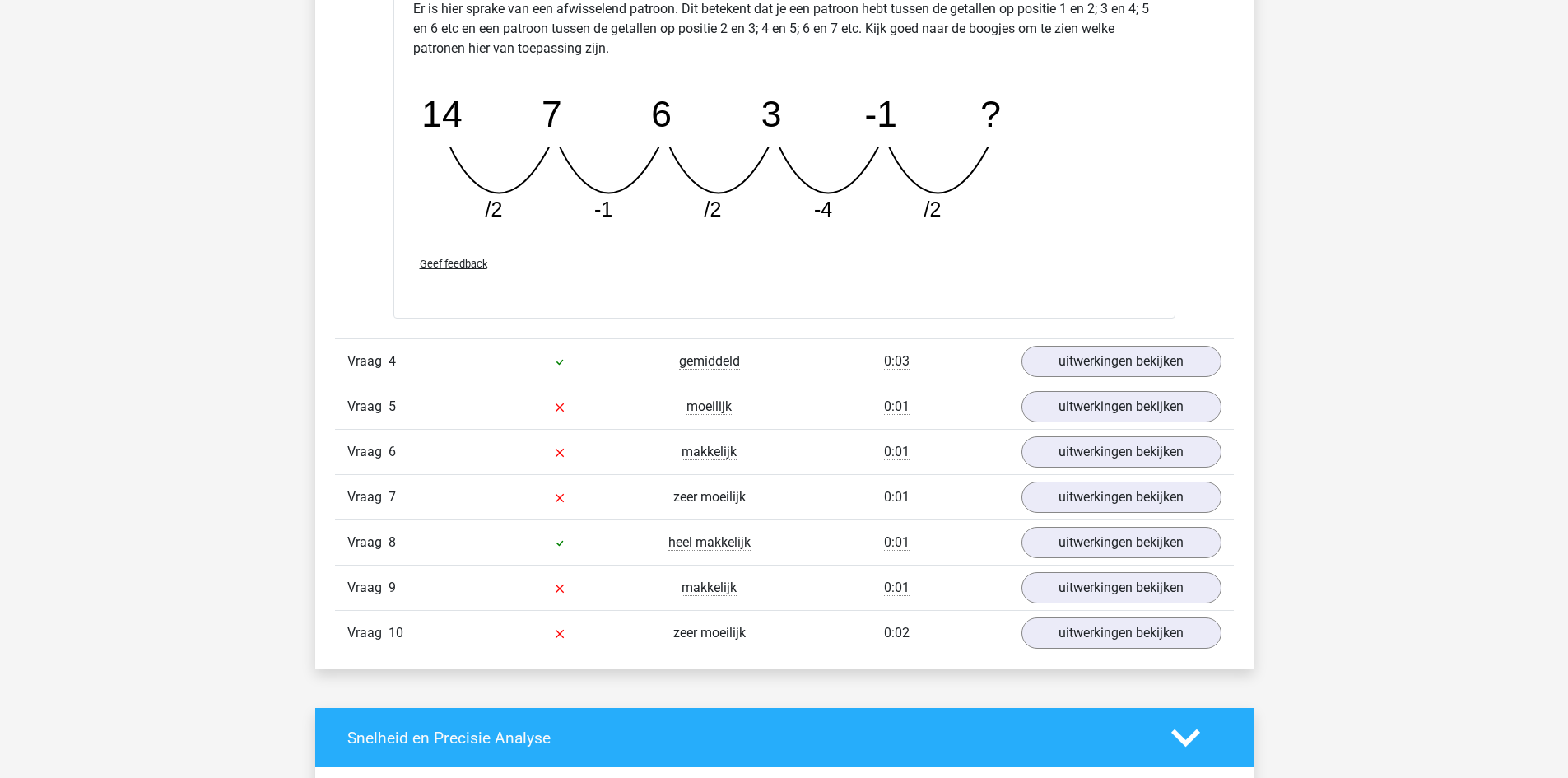
scroll to position [2532, 0]
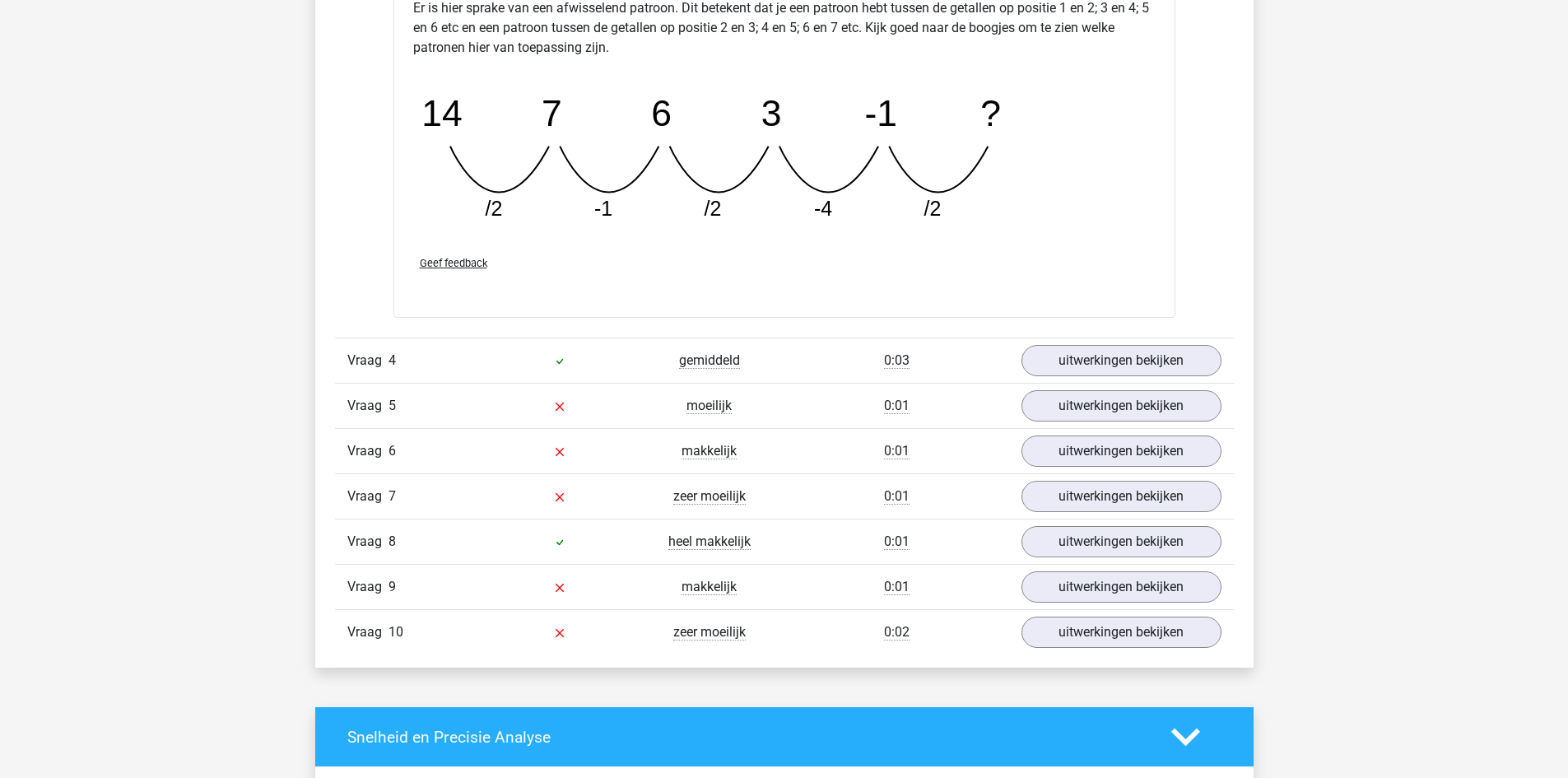
click at [1117, 357] on link "uitwerkingen bekijken" at bounding box center [1120, 360] width 229 height 36
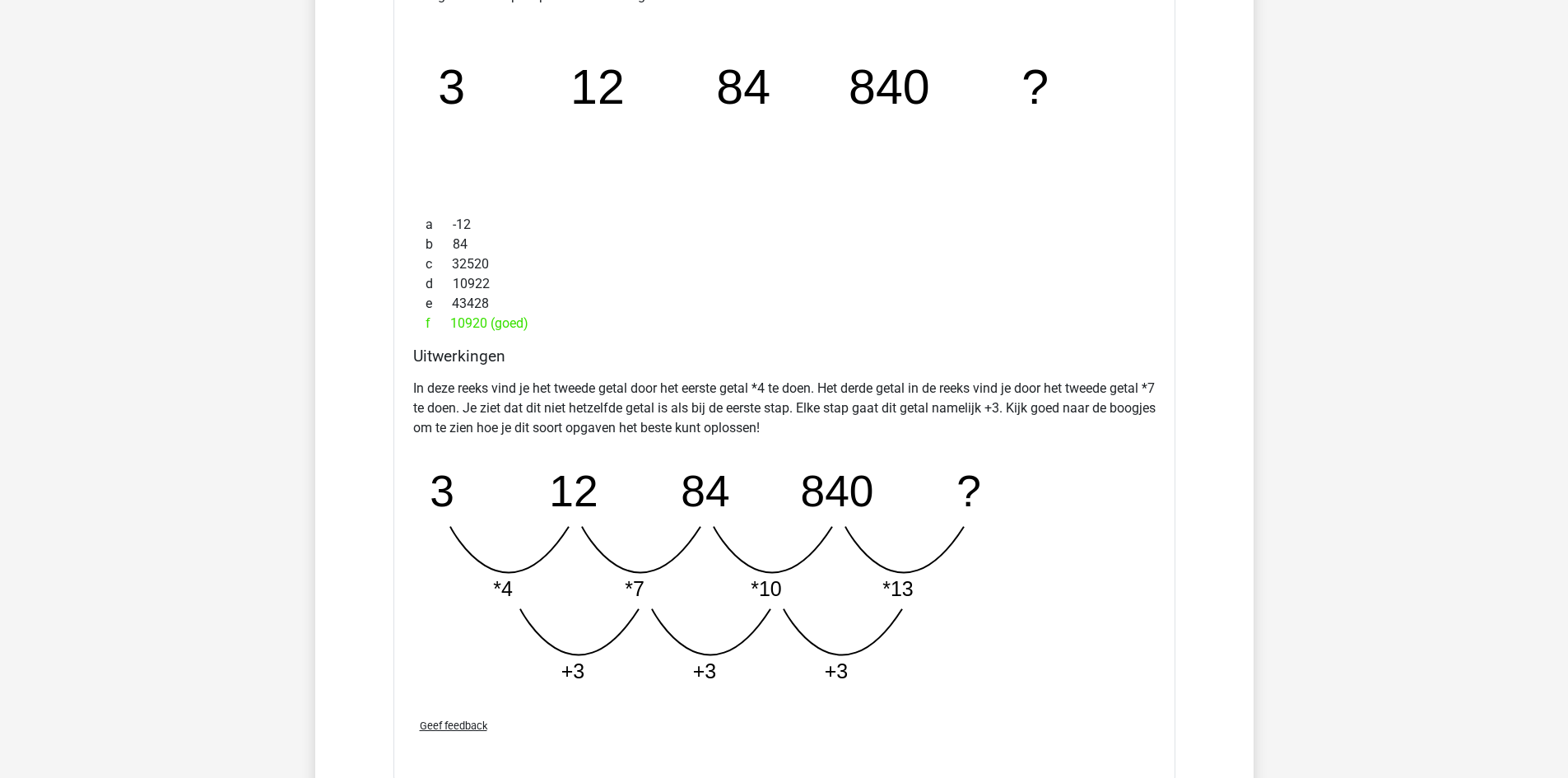
scroll to position [2957, 0]
